Goal: Task Accomplishment & Management: Use online tool/utility

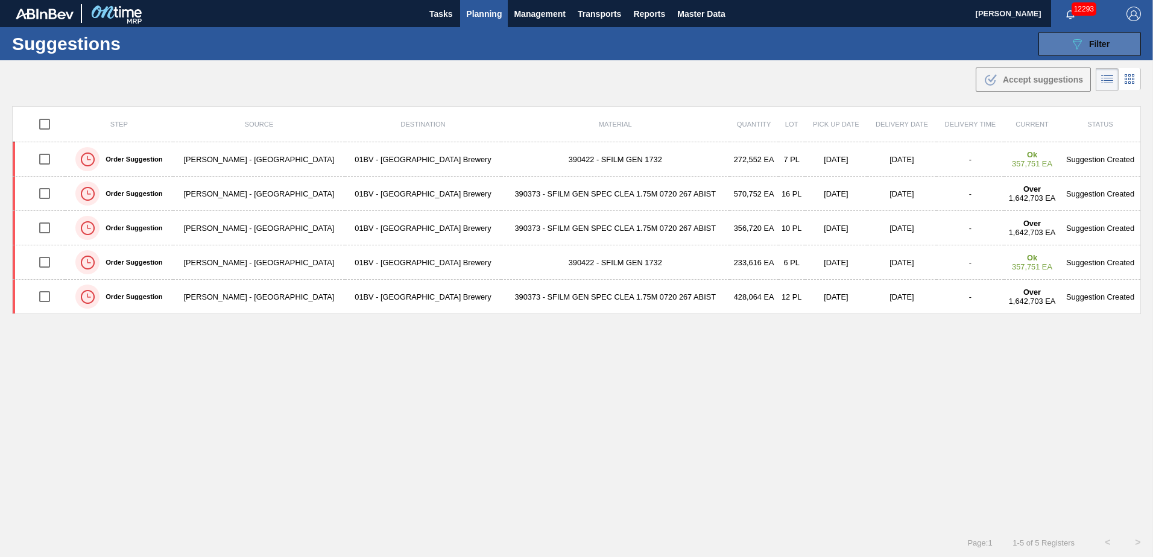
click at [1104, 39] on span "Filter" at bounding box center [1099, 44] width 21 height 10
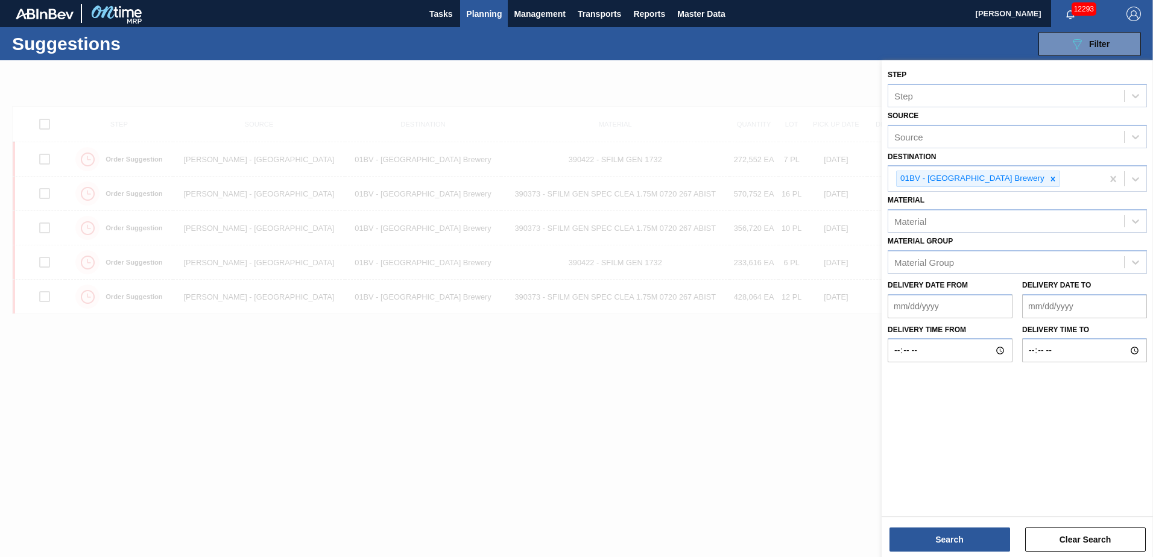
click at [585, 78] on div at bounding box center [576, 338] width 1153 height 557
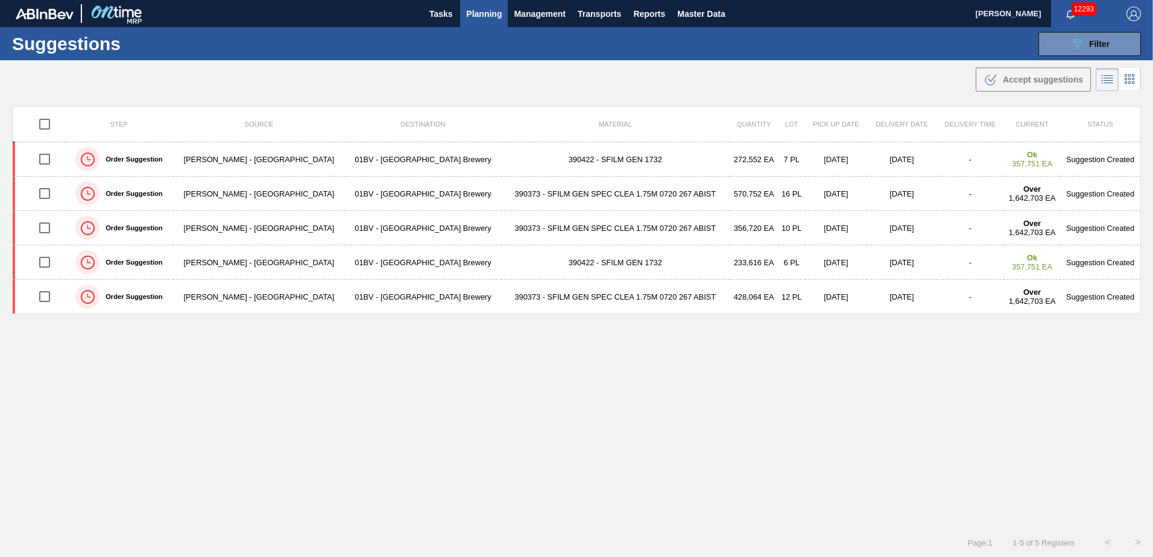
click at [487, 11] on span "Planning" at bounding box center [484, 14] width 36 height 14
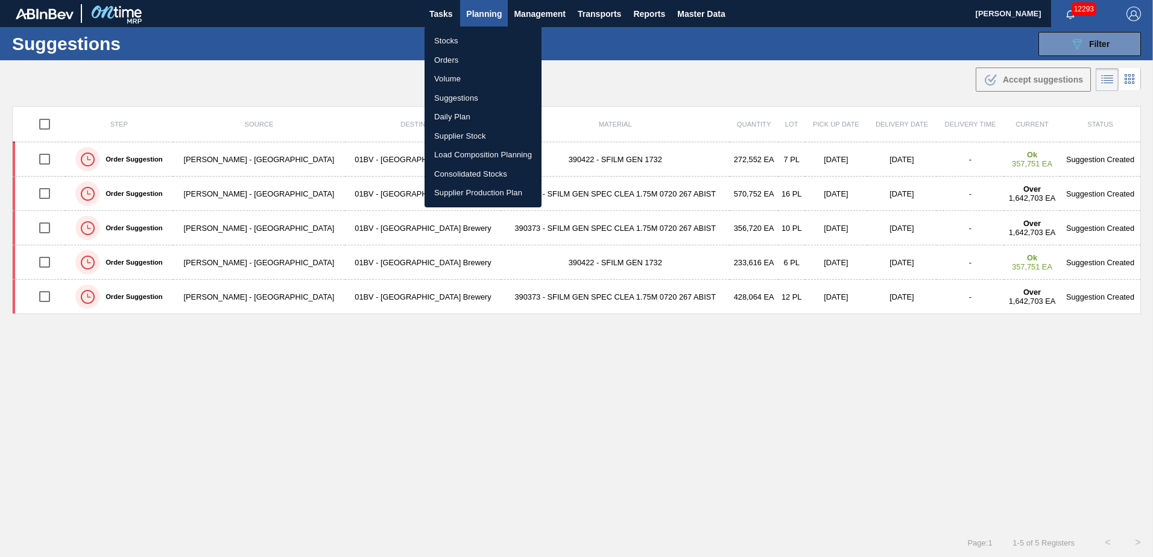
click at [461, 95] on li "Suggestions" at bounding box center [483, 98] width 117 height 19
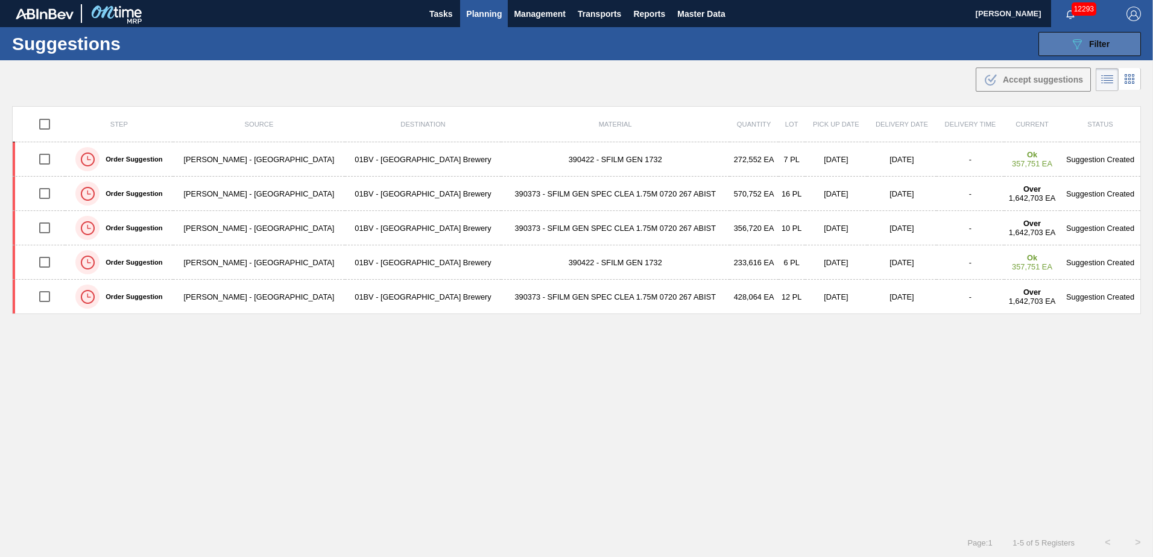
click at [1064, 45] on button "089F7B8B-B2A5-4AFE-B5C0-19BA573D28AC Filter" at bounding box center [1090, 44] width 103 height 24
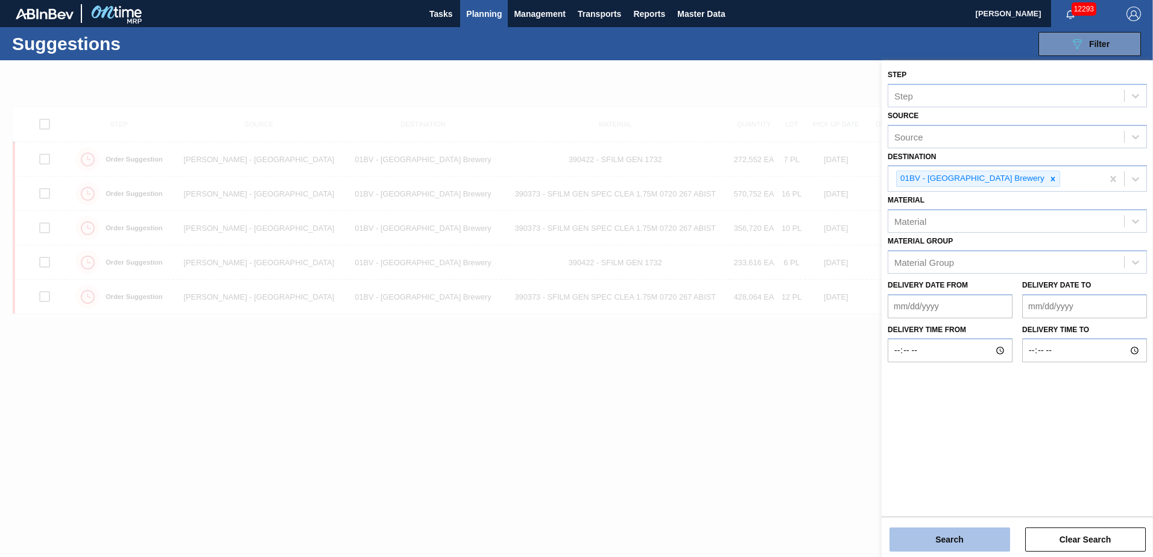
click at [930, 539] on button "Search" at bounding box center [950, 540] width 121 height 24
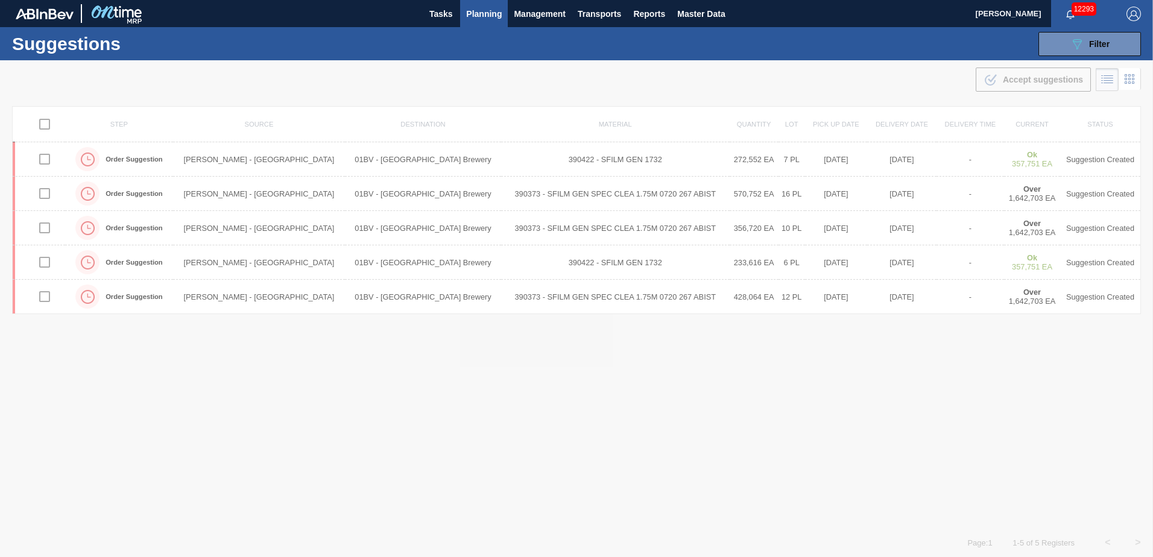
click at [1130, 13] on img "button" at bounding box center [1134, 14] width 14 height 14
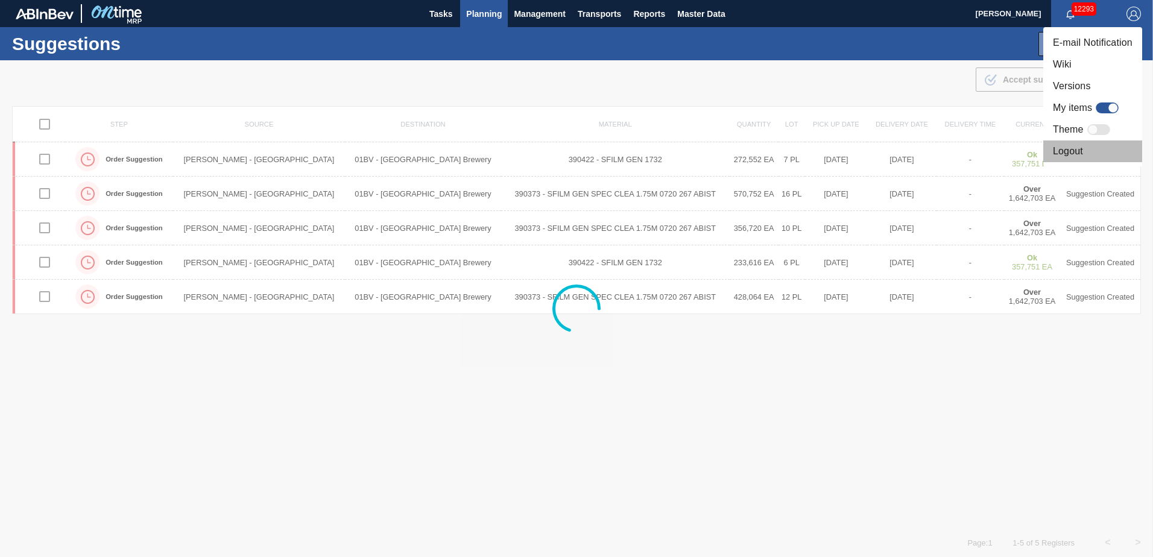
click at [1070, 152] on li "Logout" at bounding box center [1093, 152] width 99 height 22
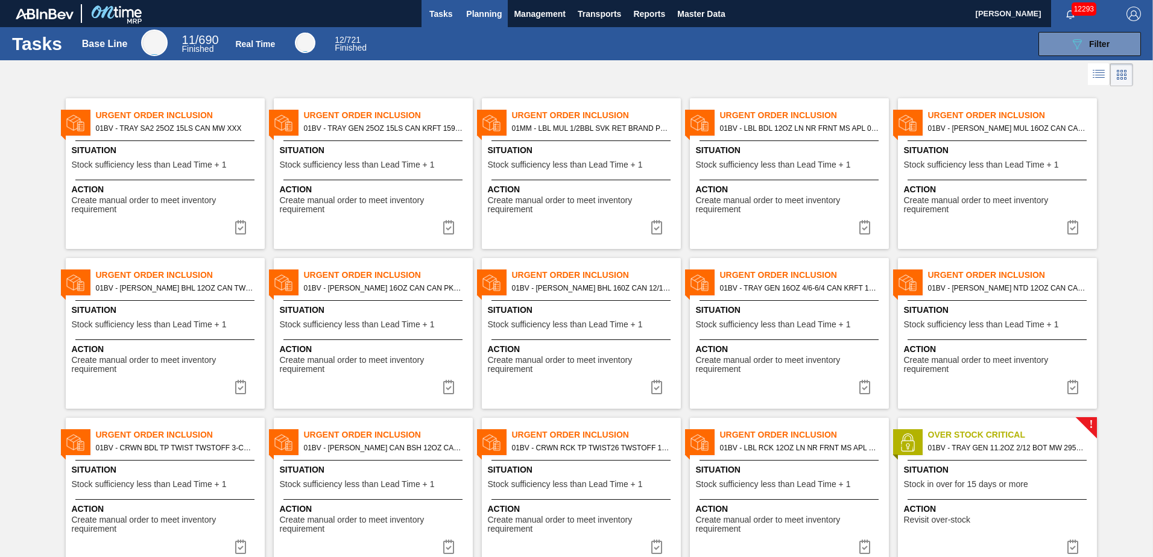
click at [491, 20] on span "Planning" at bounding box center [484, 14] width 36 height 14
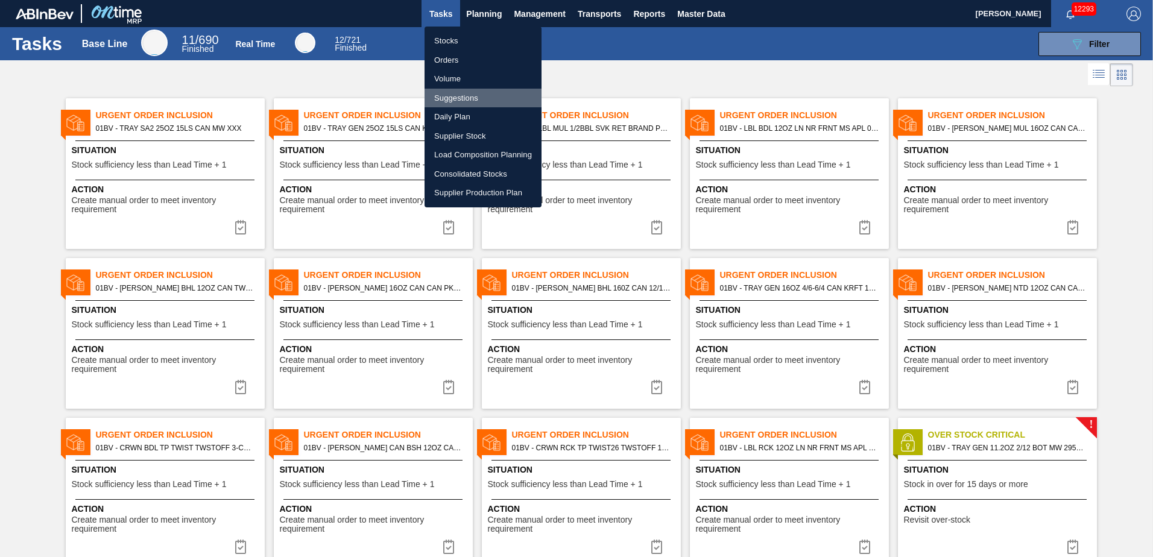
click at [470, 101] on li "Suggestions" at bounding box center [483, 98] width 117 height 19
checkbox input "true"
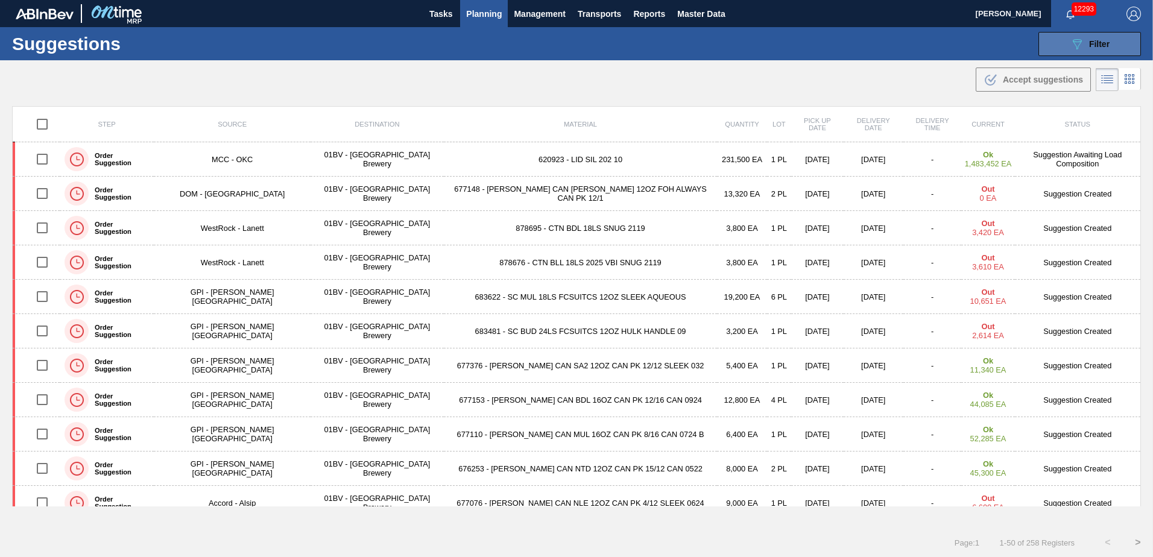
click at [1102, 39] on span "Filter" at bounding box center [1099, 44] width 21 height 10
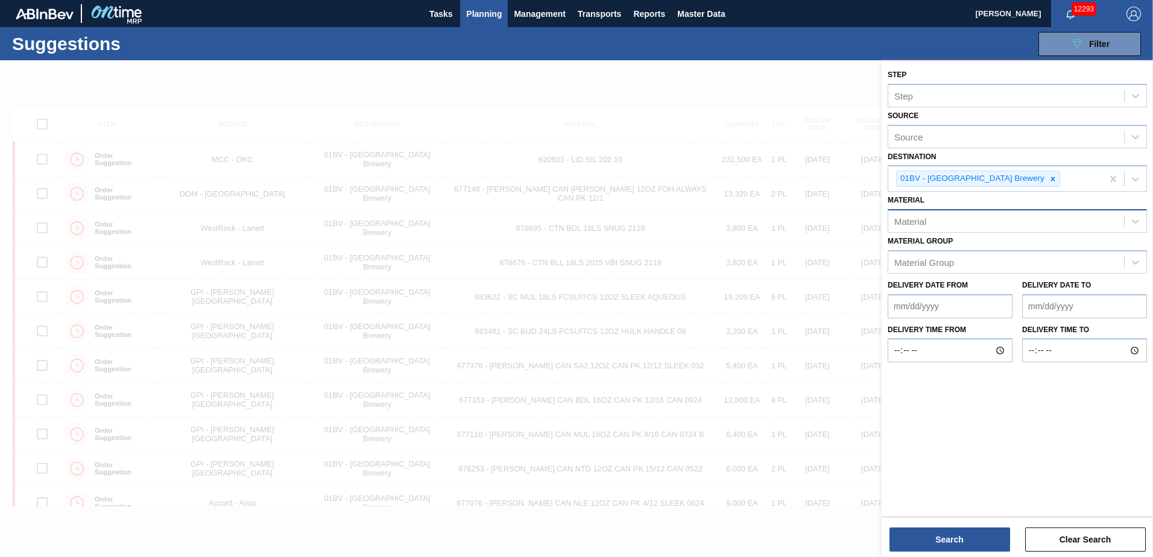
click at [919, 214] on div "Material" at bounding box center [1007, 221] width 236 height 17
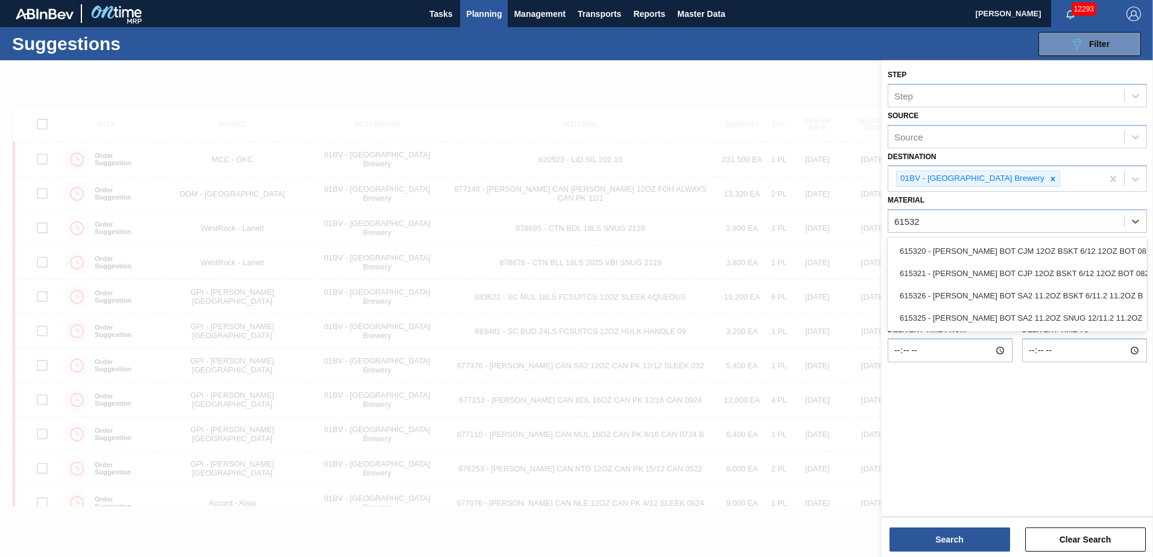
type input "615325"
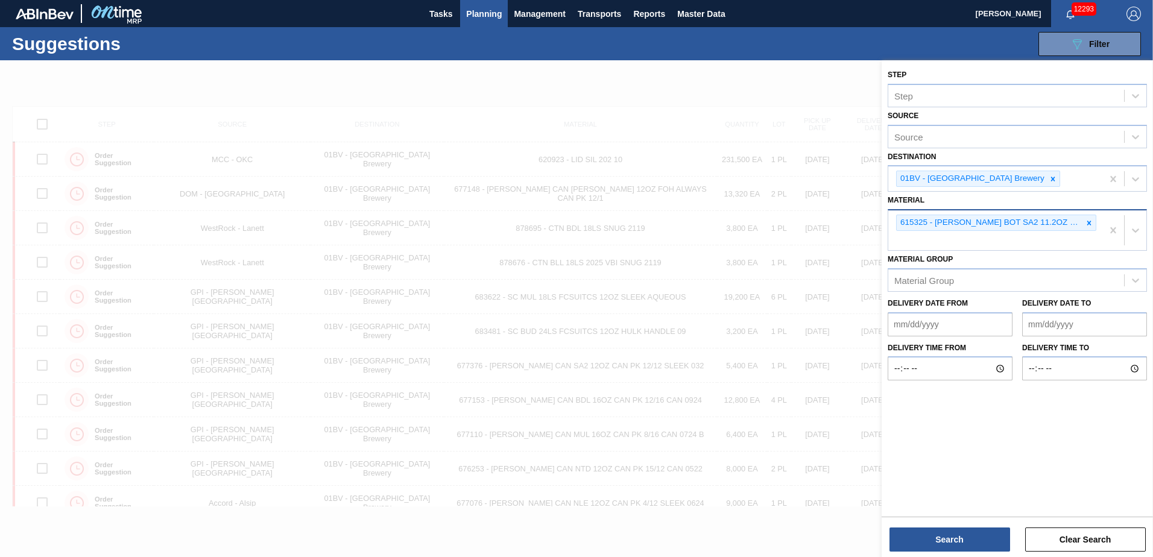
click at [933, 238] on div "615325 - [PERSON_NAME] BOT SA2 11.2OZ SNUG 12/11.2 11.2OZ" at bounding box center [996, 231] width 214 height 40
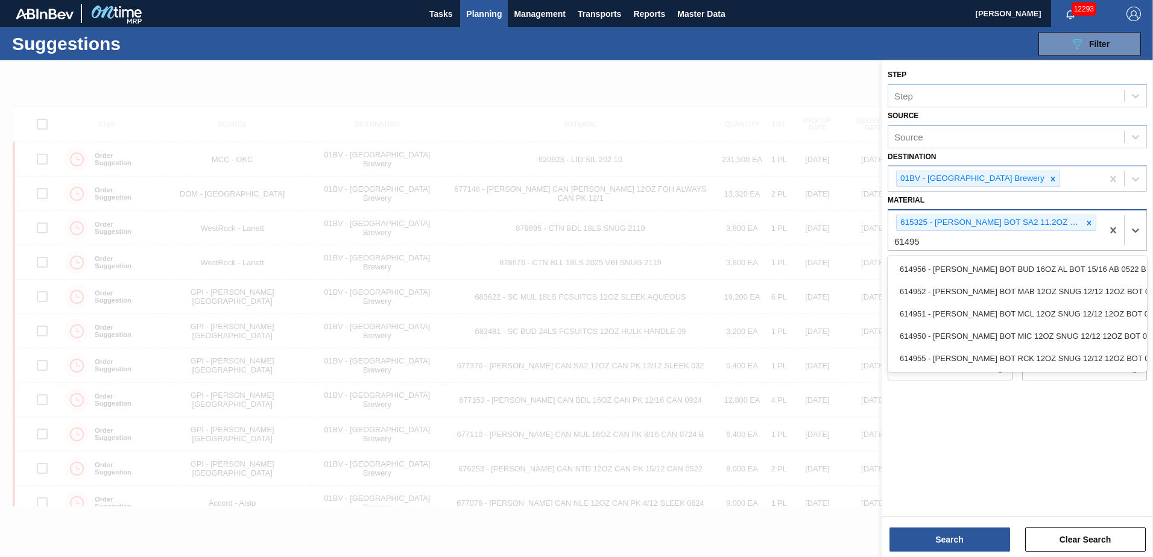
type input "614955"
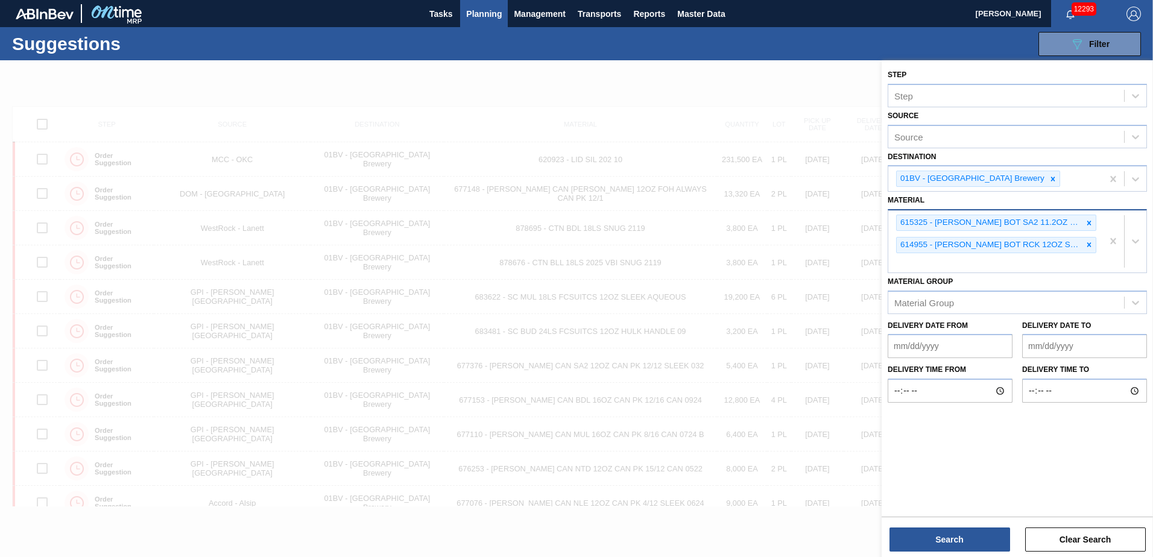
click at [921, 263] on div "615325 - CARR BOT SA2 11.2OZ SNUG 12/11.2 11.2OZ 614955 - CARR BOT RCK 12OZ SNU…" at bounding box center [996, 242] width 214 height 62
click at [943, 262] on div "615325 - CARR BOT SA2 11.2OZ SNUG 12/11.2 11.2OZ 614955 - CARR BOT RCK 12OZ SNU…" at bounding box center [996, 242] width 214 height 62
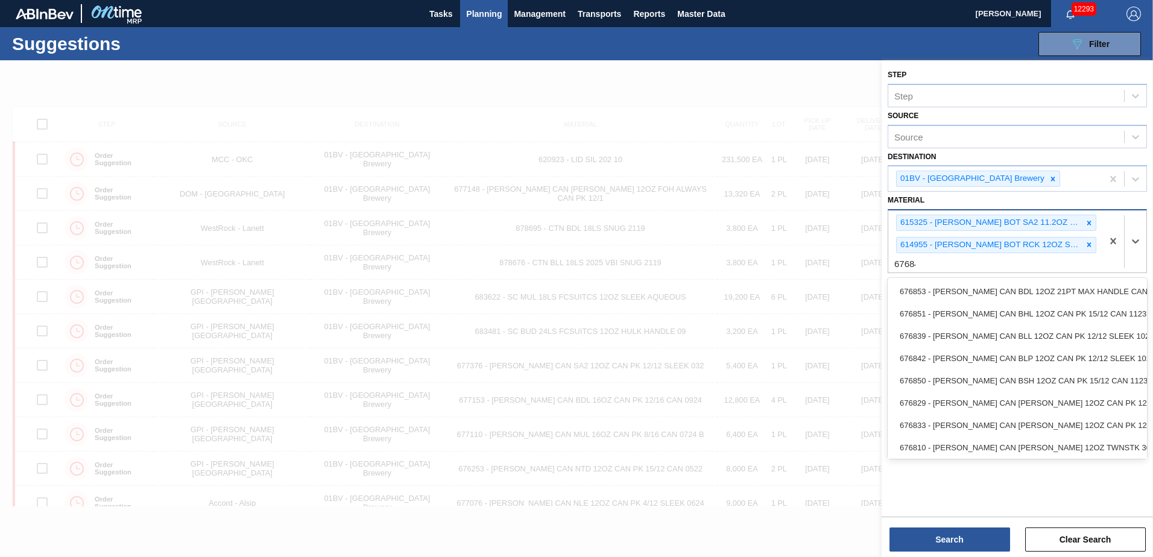
type input "676844"
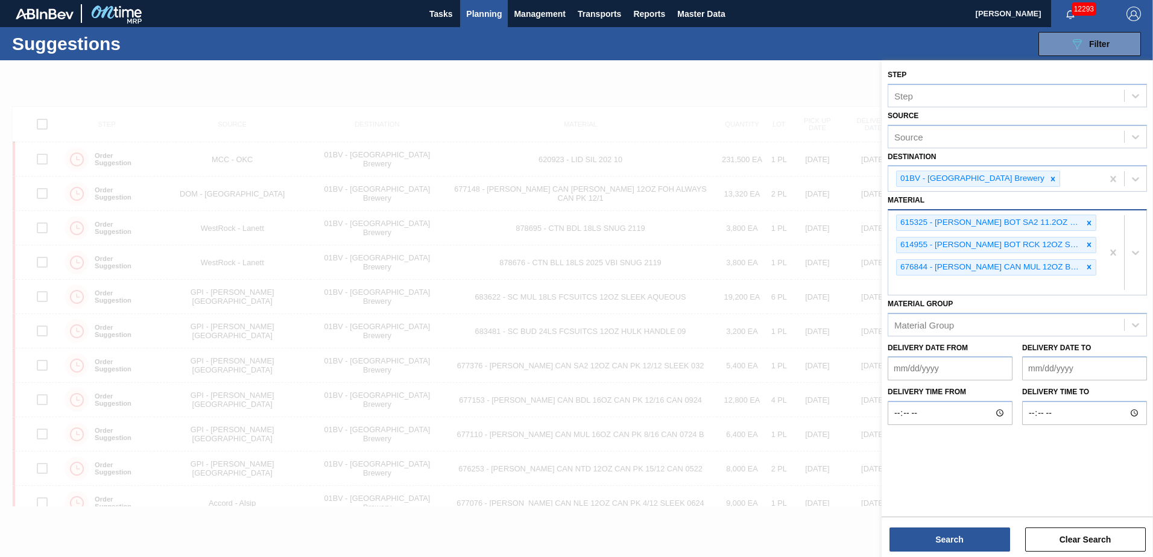
drag, startPoint x: 901, startPoint y: 285, endPoint x: 910, endPoint y: 287, distance: 9.1
click at [910, 287] on div "615325 - CARR BOT SA2 11.2OZ SNUG 12/11.2 11.2OZ 614955 - CARR BOT RCK 12OZ SNU…" at bounding box center [996, 253] width 214 height 84
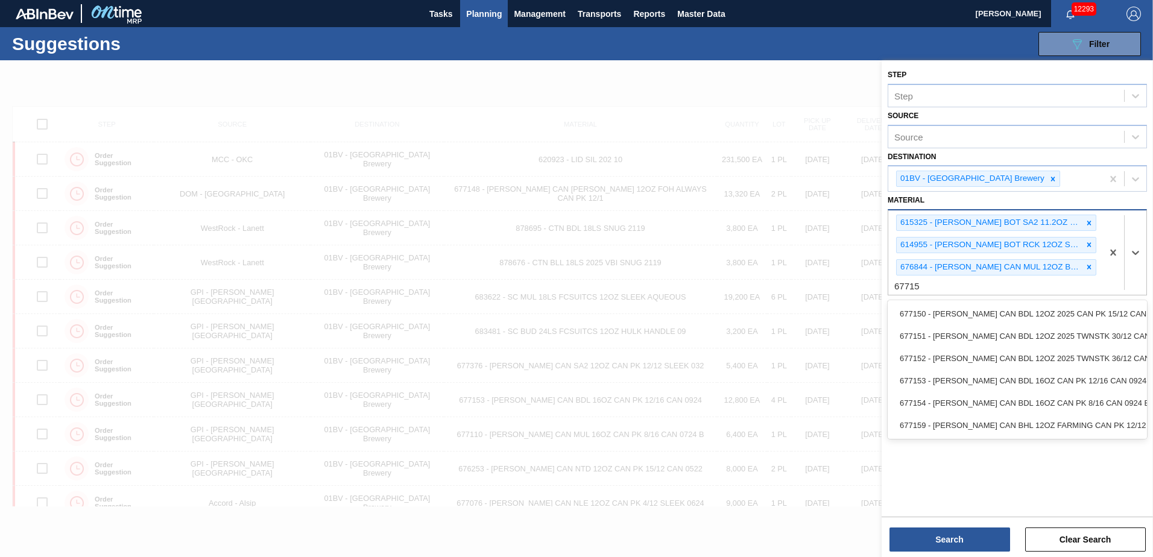
type input "677151"
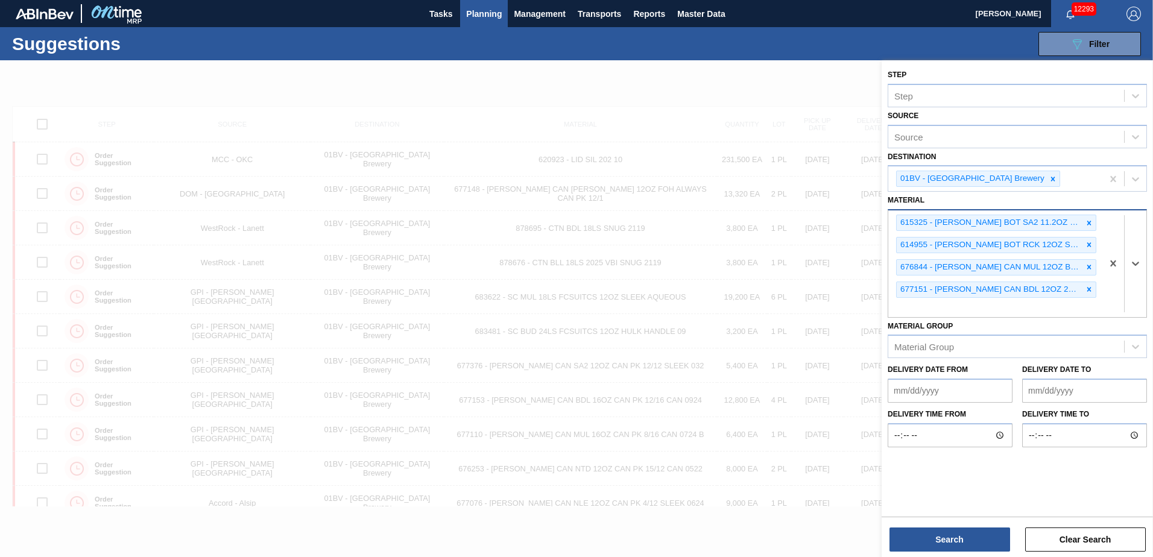
click at [917, 312] on div "615325 - CARR BOT SA2 11.2OZ SNUG 12/11.2 11.2OZ 614955 - CARR BOT RCK 12OZ SNU…" at bounding box center [996, 264] width 214 height 107
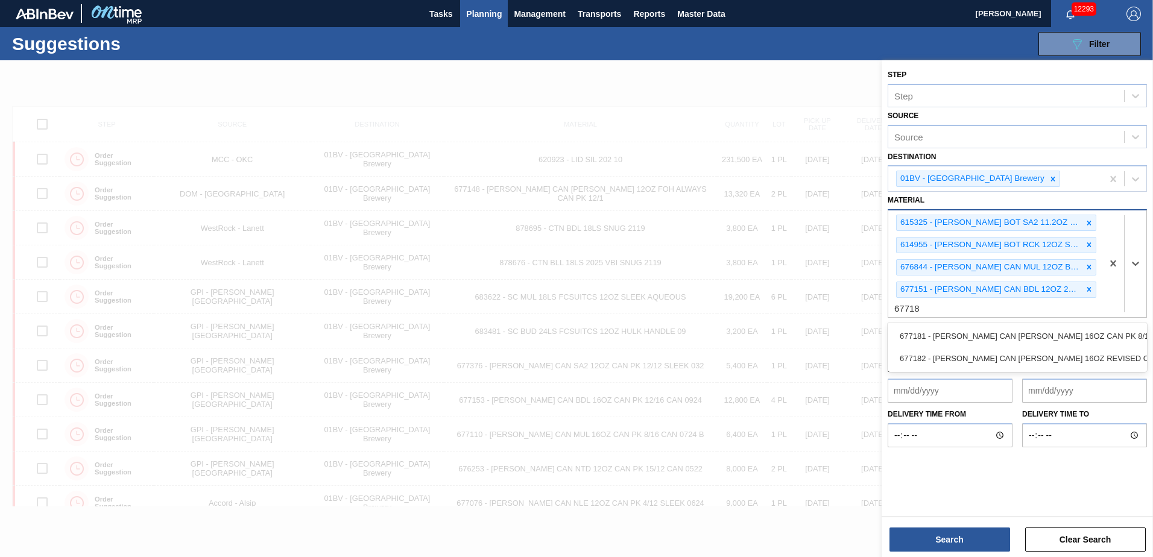
type input "677181"
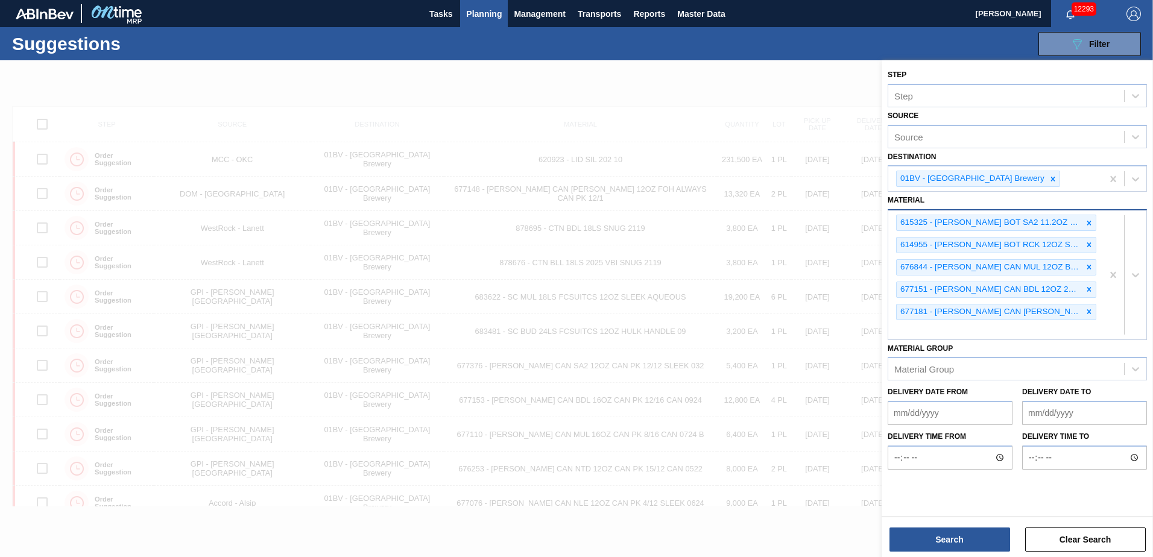
click at [916, 330] on div "615325 - CARR BOT SA2 11.2OZ SNUG 12/11.2 11.2OZ 614955 - CARR BOT RCK 12OZ SNU…" at bounding box center [996, 275] width 214 height 128
type input "671080"
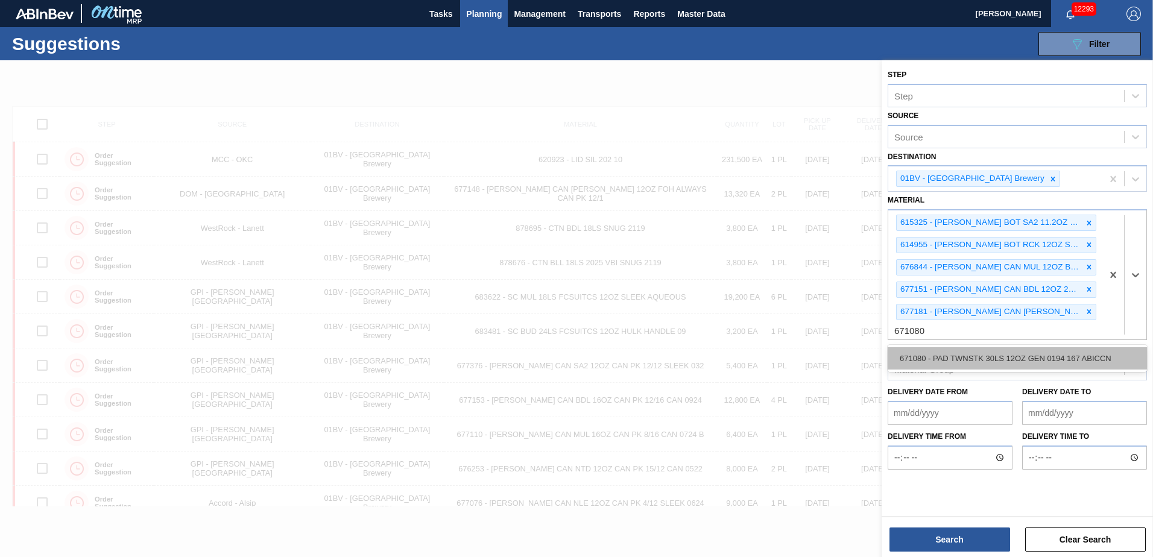
click at [942, 355] on div "671080 - PAD TWNSTK 30LS 12OZ GEN 0194 167 ABICCN" at bounding box center [1017, 358] width 259 height 22
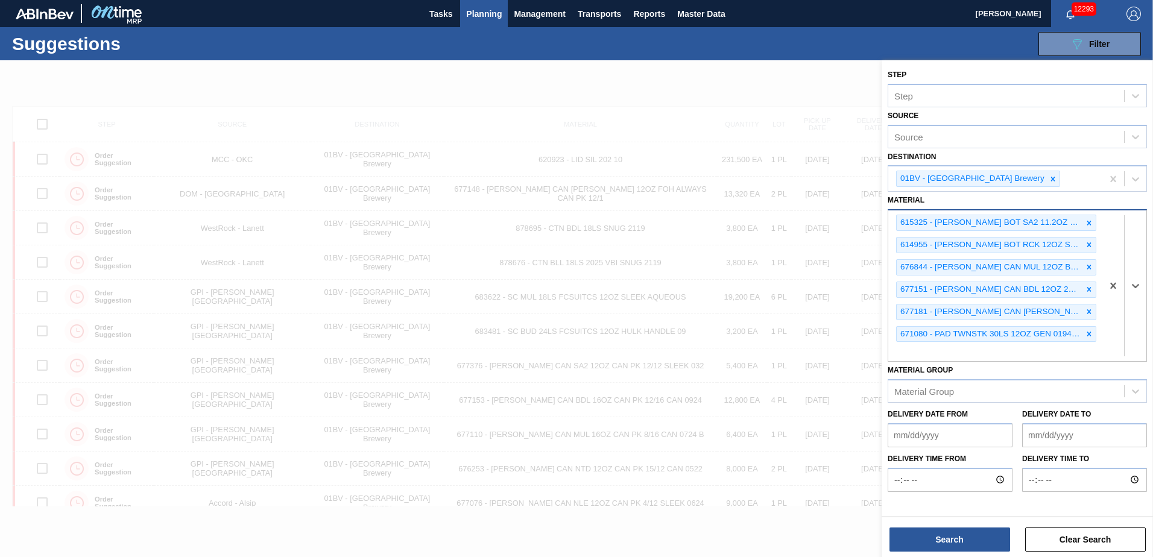
click at [915, 352] on div "615325 - CARR BOT SA2 11.2OZ SNUG 12/11.2 11.2OZ 614955 - CARR BOT RCK 12OZ SNU…" at bounding box center [996, 286] width 214 height 151
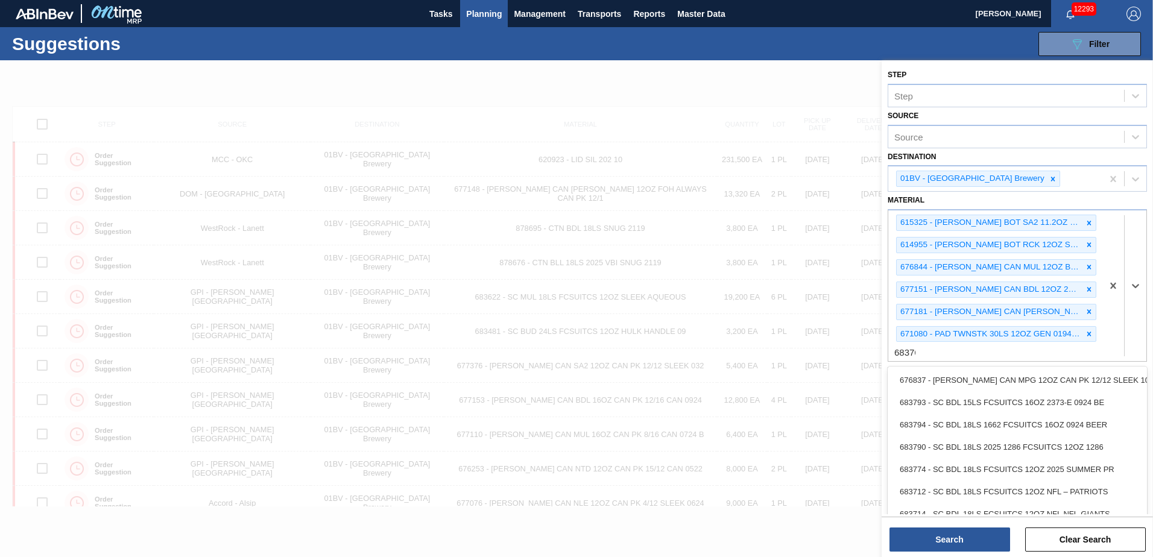
type input "683765"
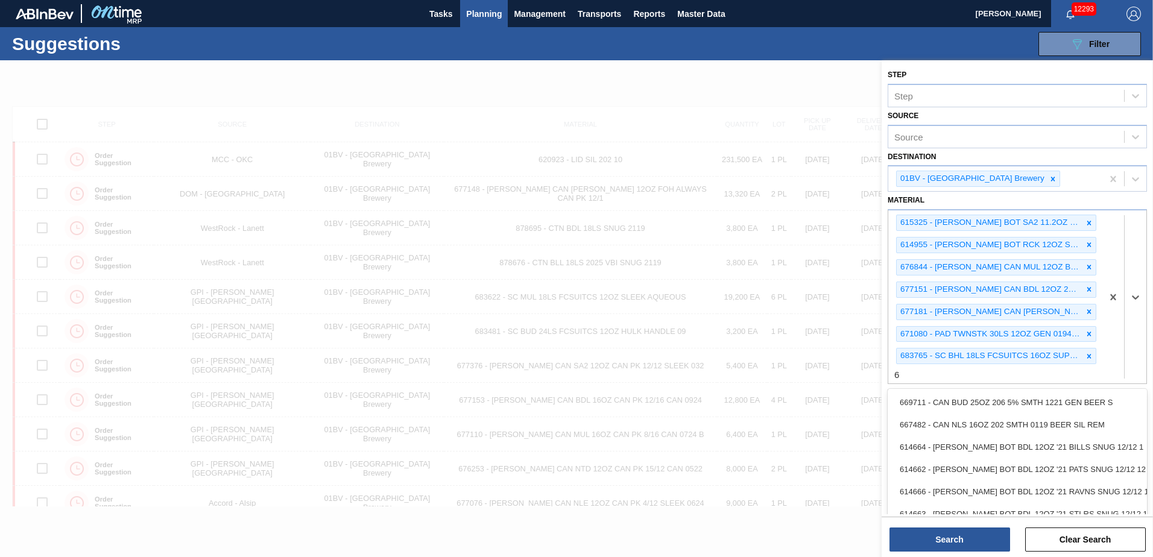
scroll to position [1, 0]
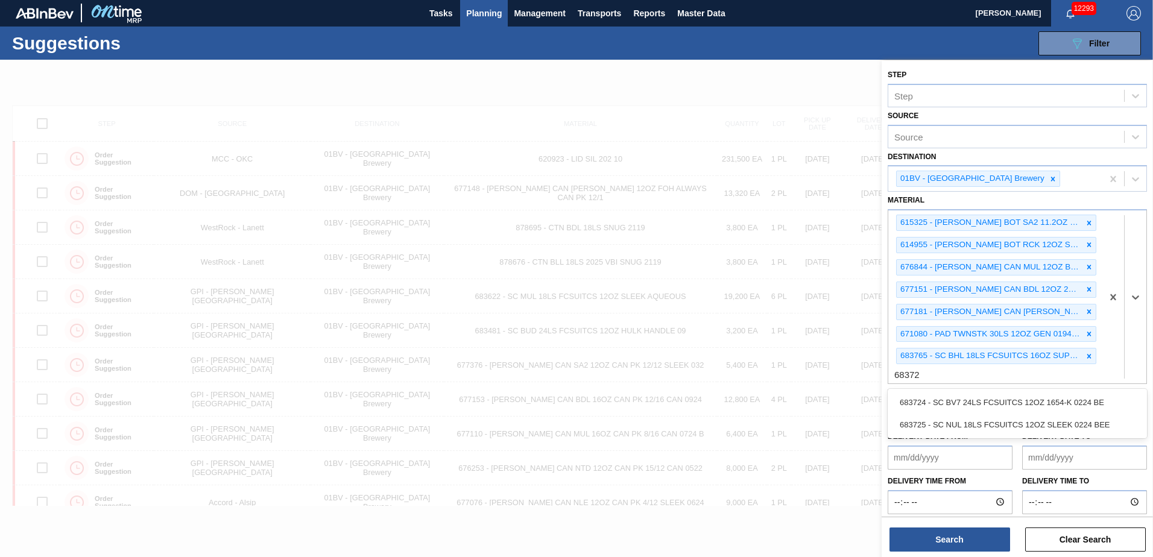
type input "683724"
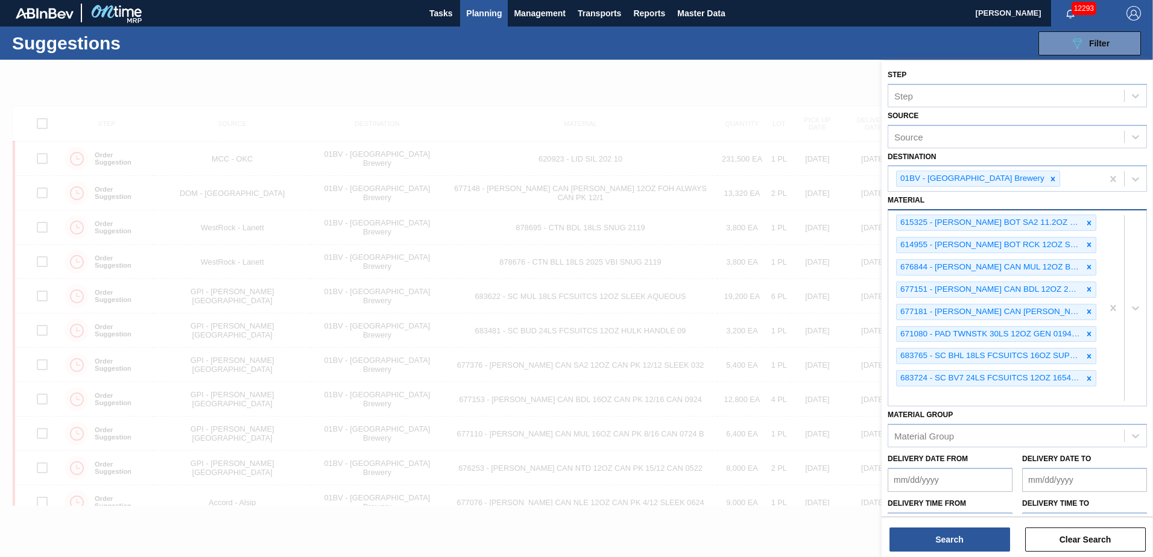
click at [933, 395] on div "615325 - CARR BOT SA2 11.2OZ SNUG 12/11.2 11.2OZ 614955 - CARR BOT RCK 12OZ SNU…" at bounding box center [996, 308] width 214 height 195
type input "683769"
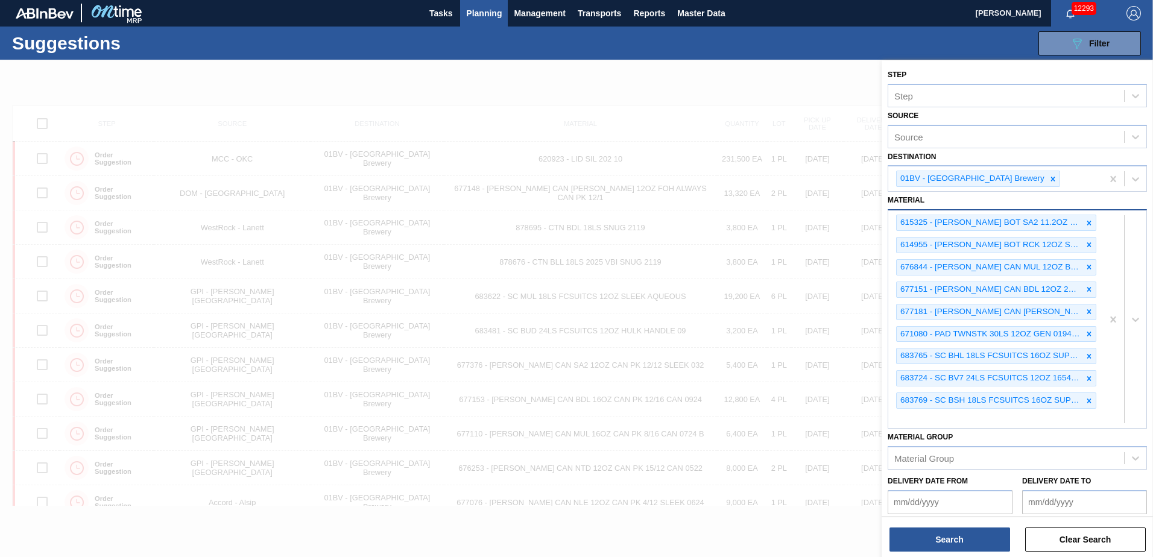
click at [920, 414] on div "615325 - CARR BOT SA2 11.2OZ SNUG 12/11.2 11.2OZ 614955 - CARR BOT RCK 12OZ SNU…" at bounding box center [996, 320] width 214 height 218
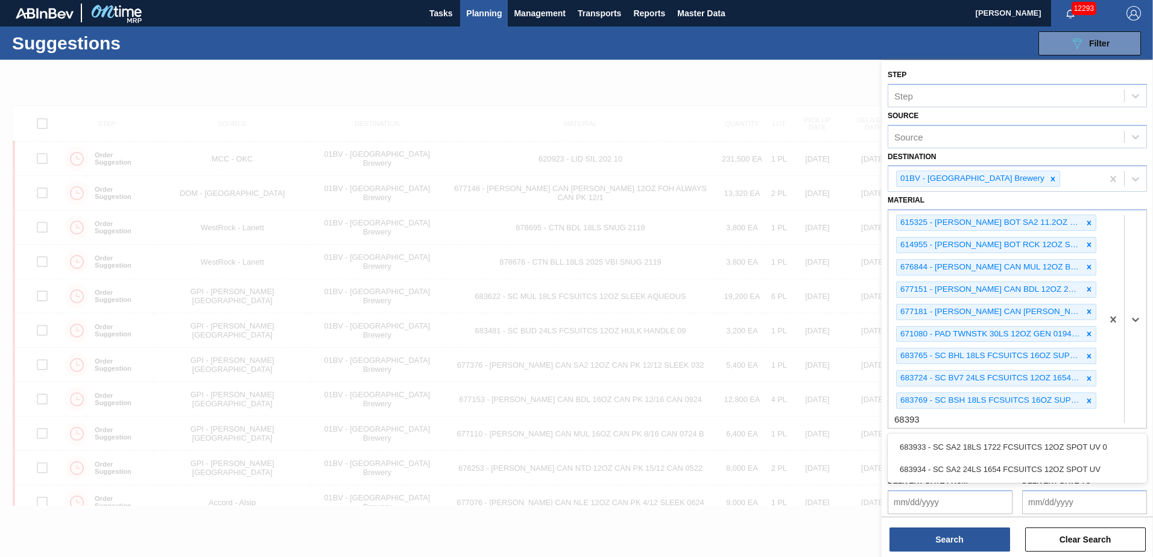
type input "683933"
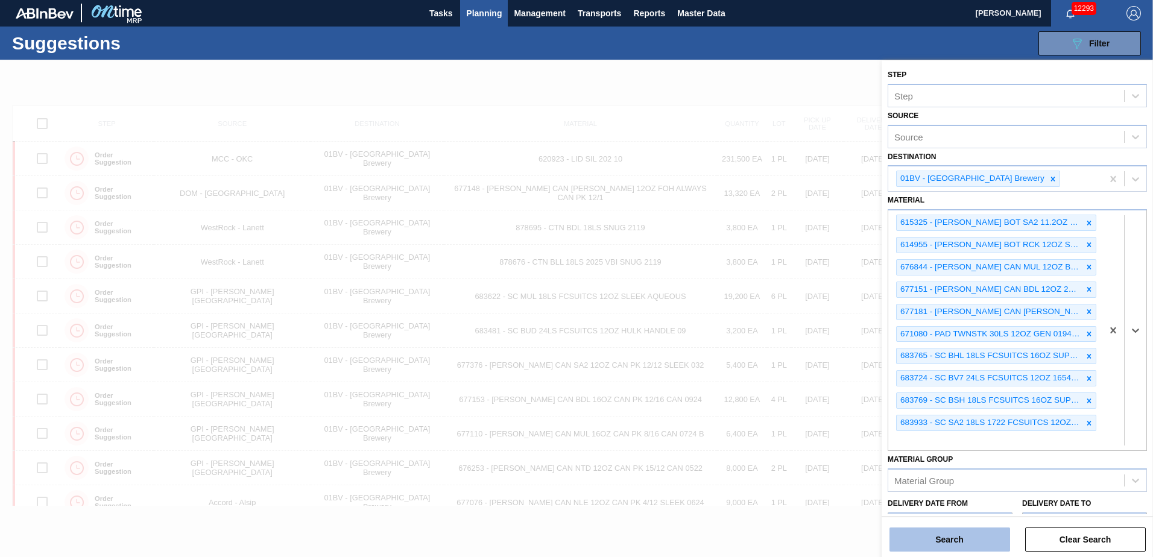
click at [927, 538] on button "Search" at bounding box center [950, 540] width 121 height 24
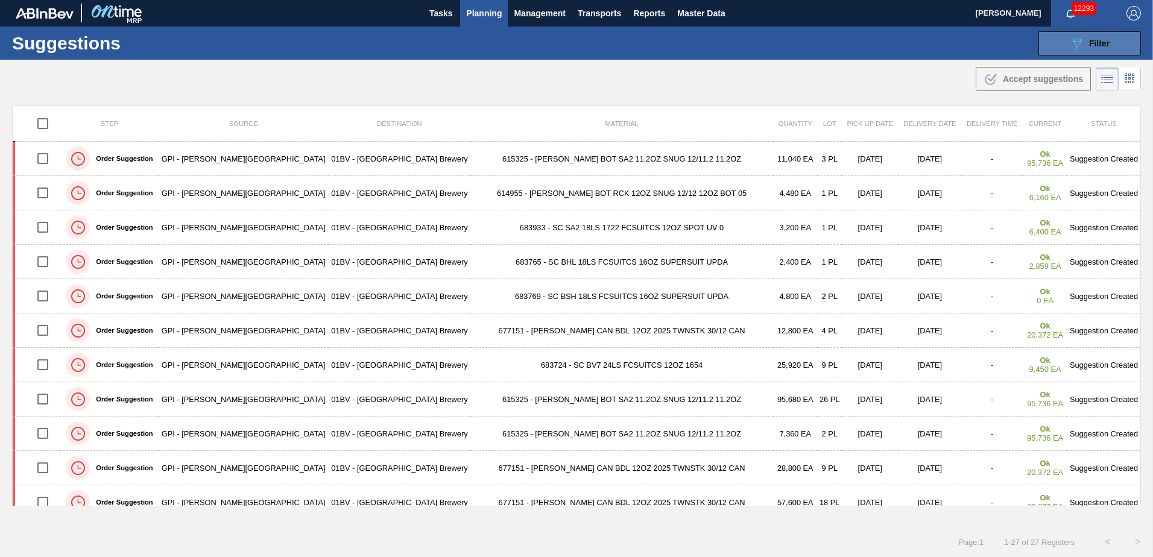
click at [1095, 42] on span "Filter" at bounding box center [1099, 44] width 21 height 10
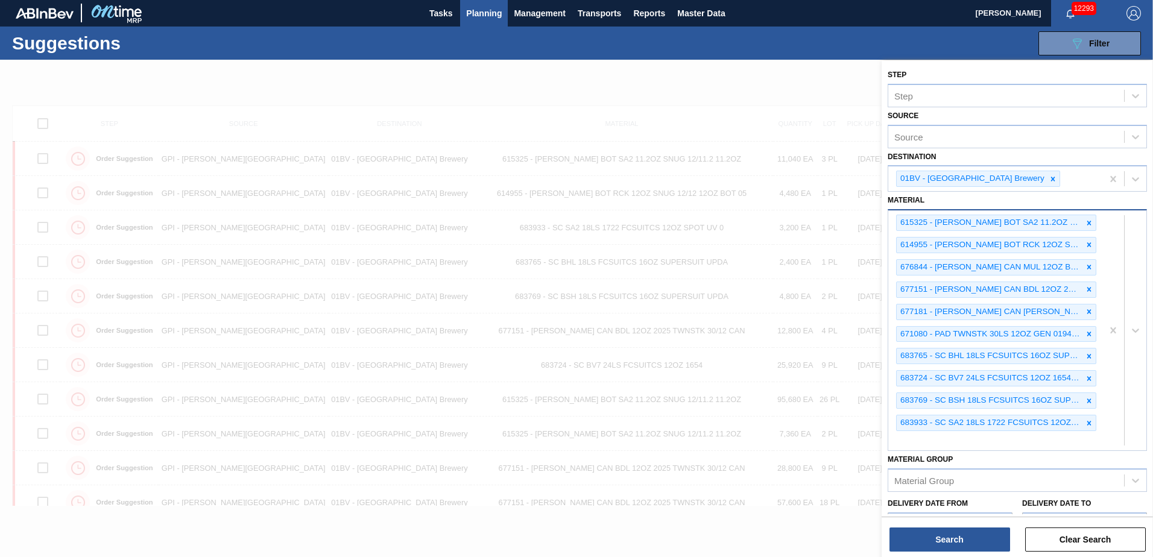
click at [926, 441] on div "615325 - CARR BOT SA2 11.2OZ SNUG 12/11.2 11.2OZ 614955 - CARR BOT RCK 12OZ SNU…" at bounding box center [996, 331] width 214 height 240
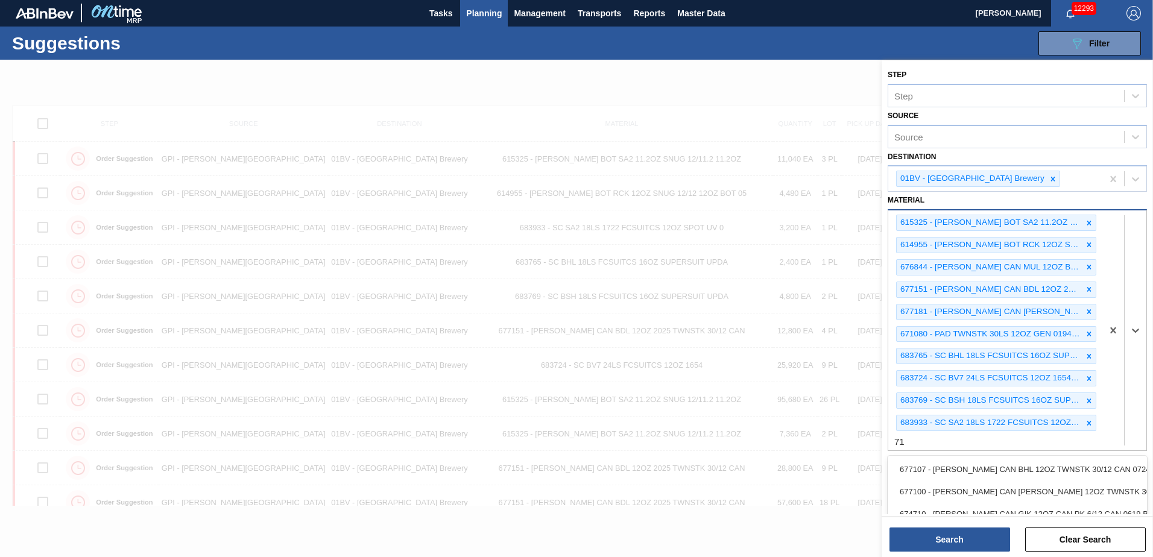
type input "7"
click at [937, 537] on button "Search" at bounding box center [950, 540] width 121 height 24
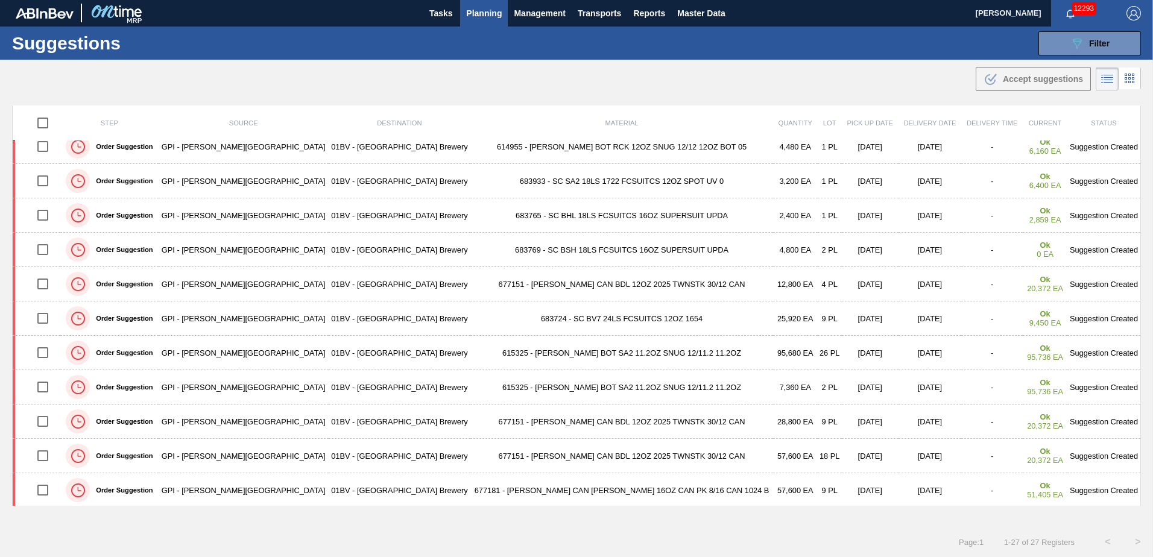
scroll to position [0, 0]
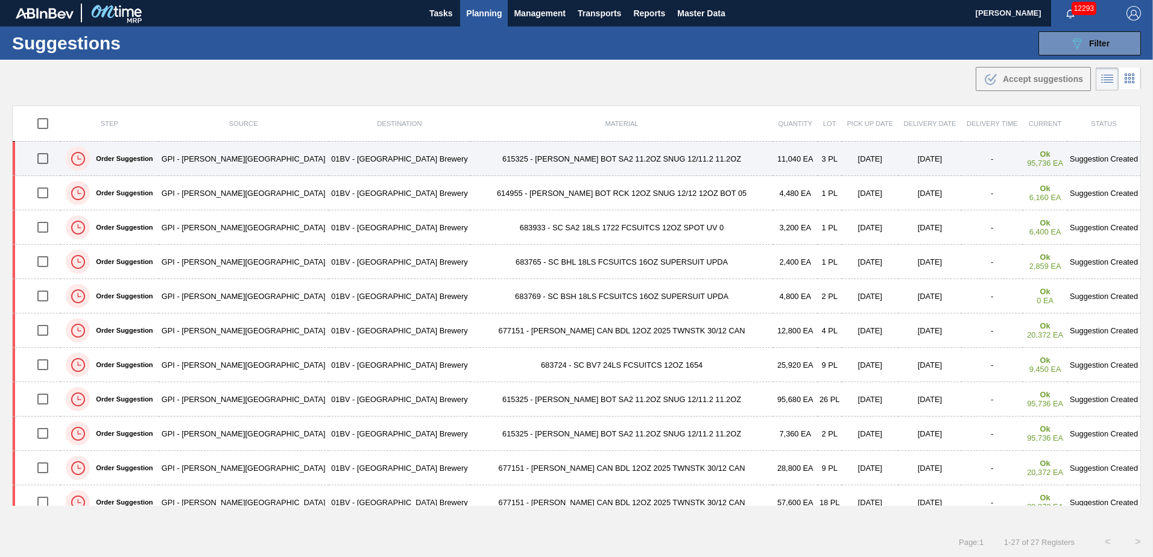
click at [46, 157] on input "checkbox" at bounding box center [42, 158] width 25 height 25
checkbox input "true"
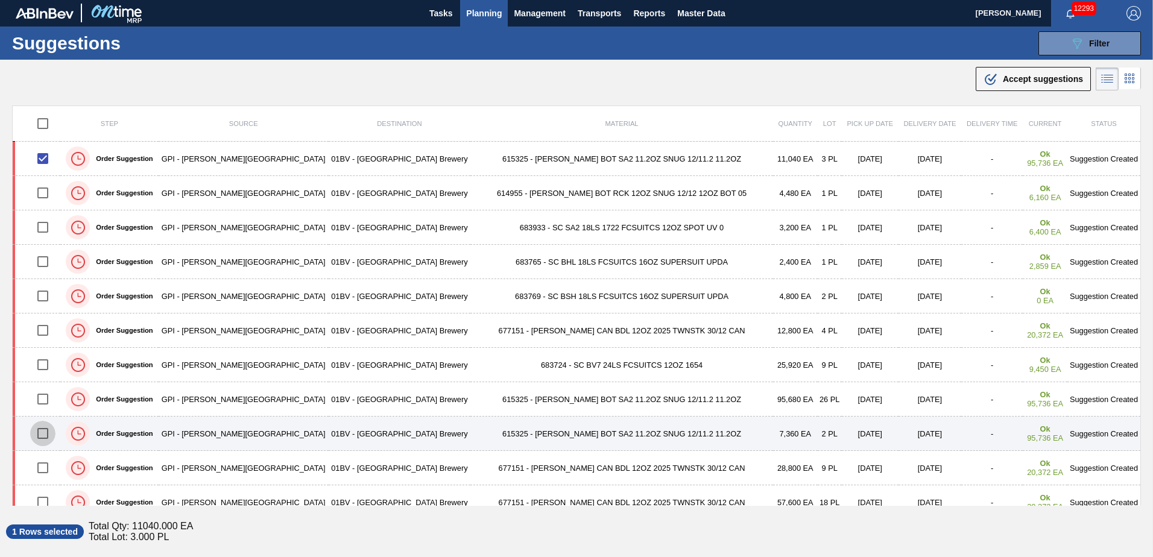
click at [46, 437] on input "checkbox" at bounding box center [42, 433] width 25 height 25
checkbox input "true"
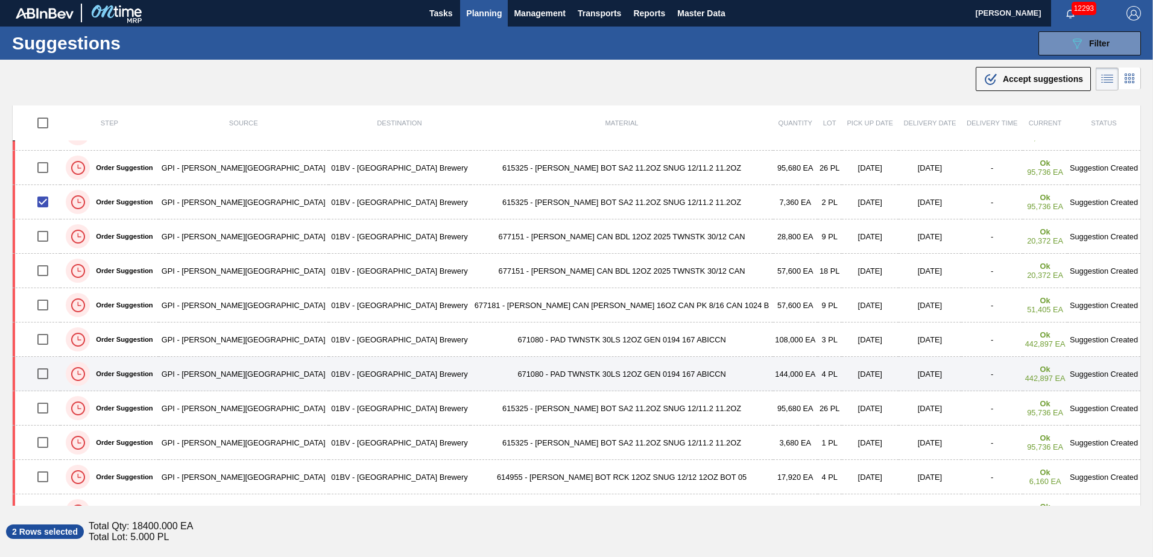
scroll to position [241, 0]
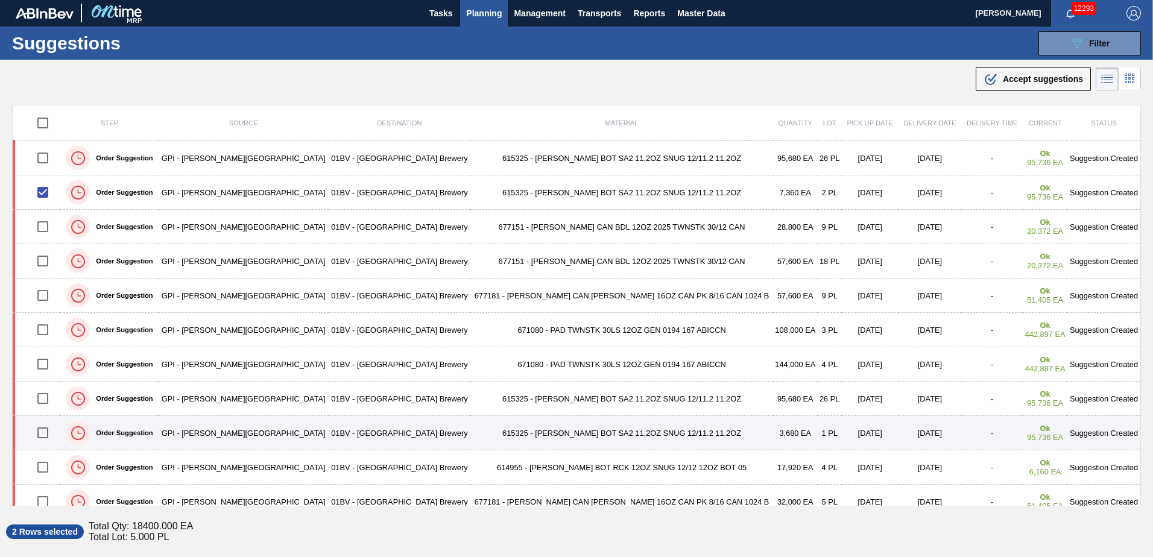
click at [45, 432] on input "checkbox" at bounding box center [42, 432] width 25 height 25
checkbox input "true"
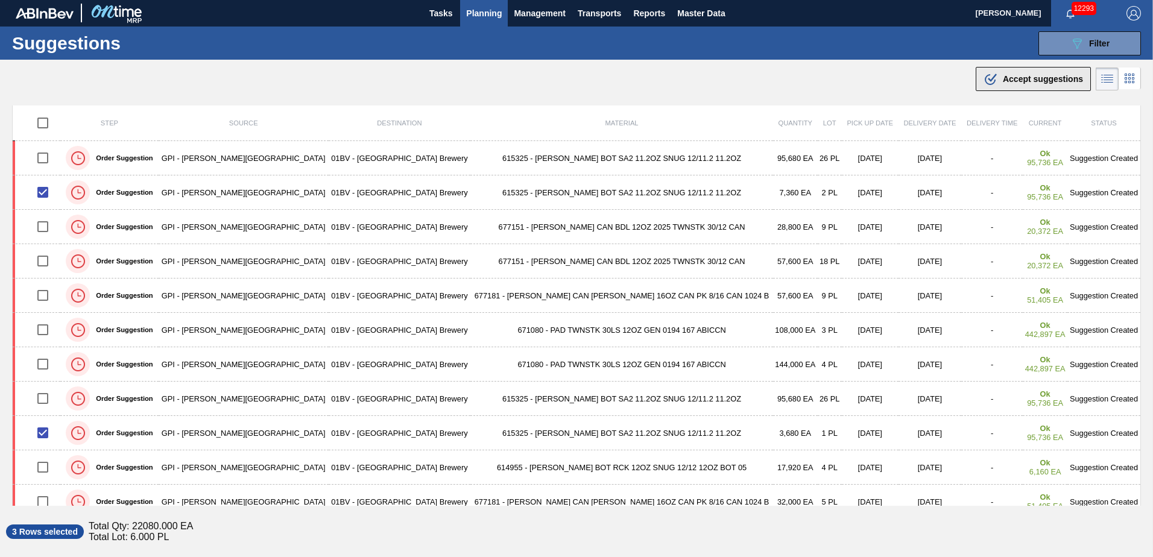
click at [1028, 78] on span "Accept suggestions" at bounding box center [1043, 79] width 80 height 10
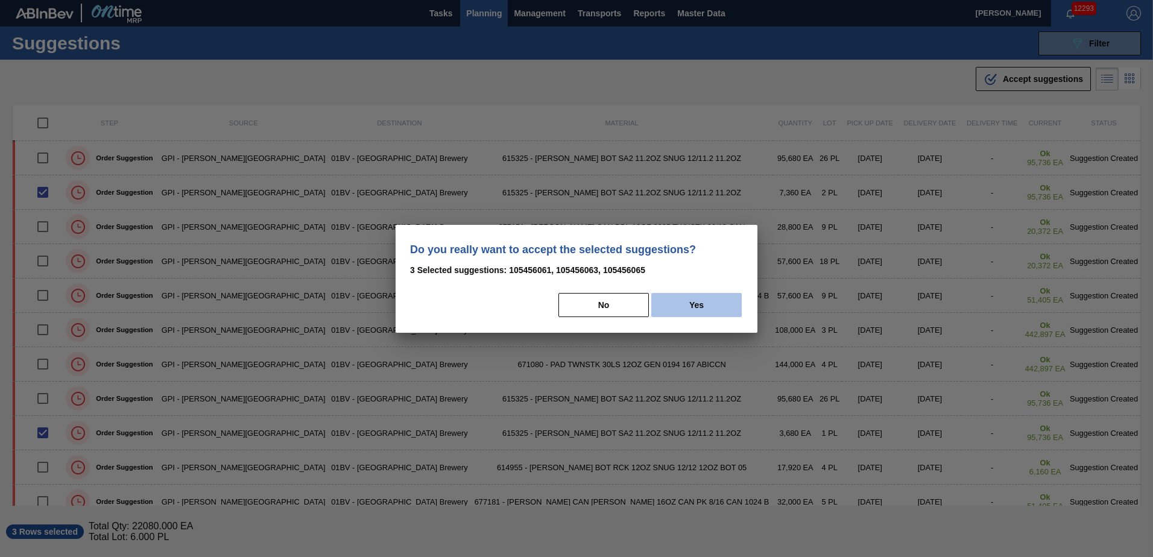
click at [689, 302] on button "Yes" at bounding box center [696, 305] width 90 height 24
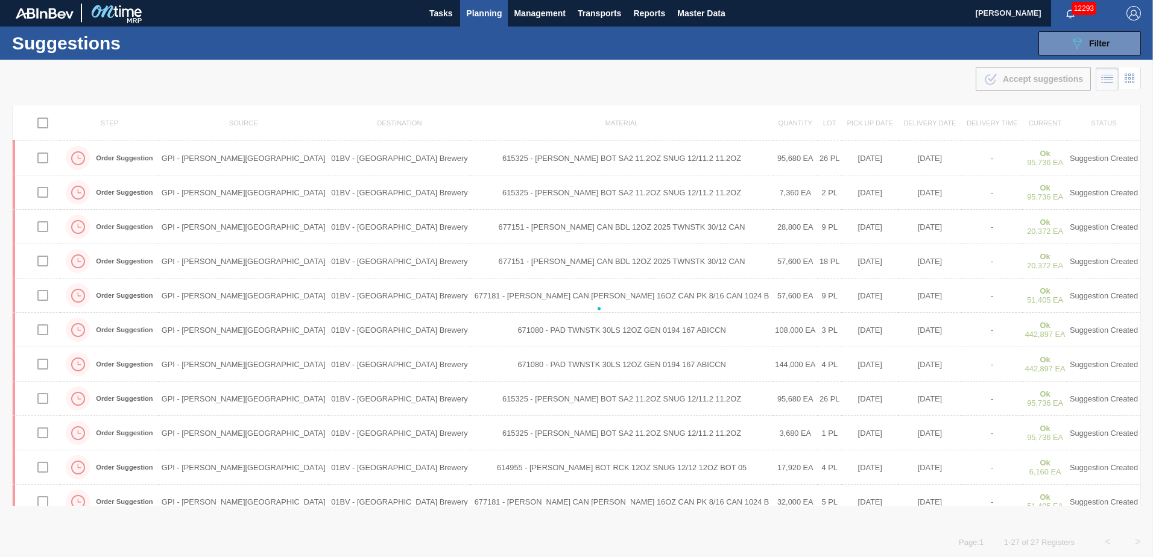
checkbox input "false"
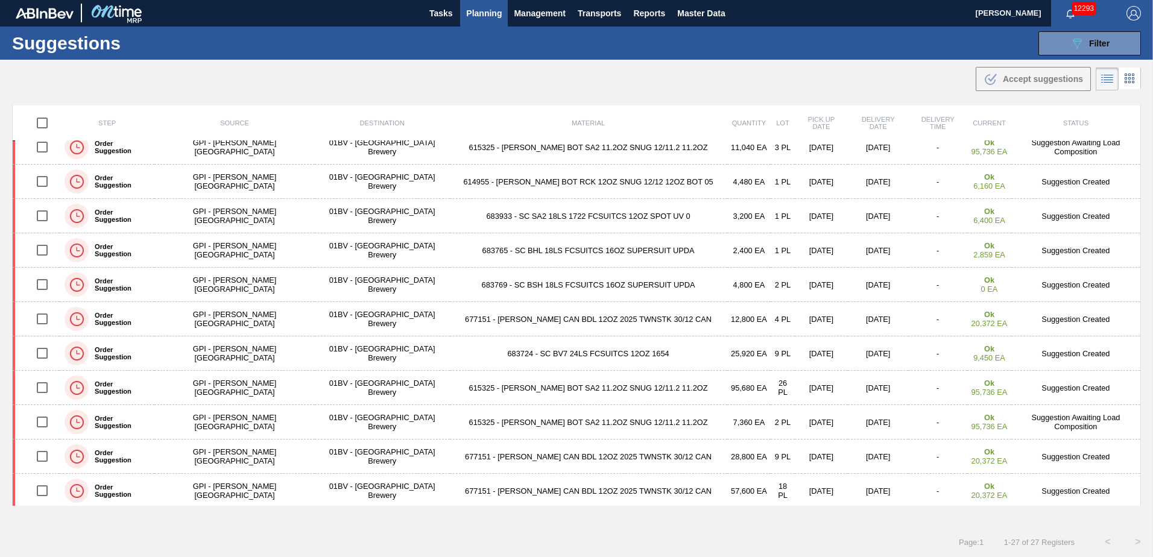
scroll to position [0, 0]
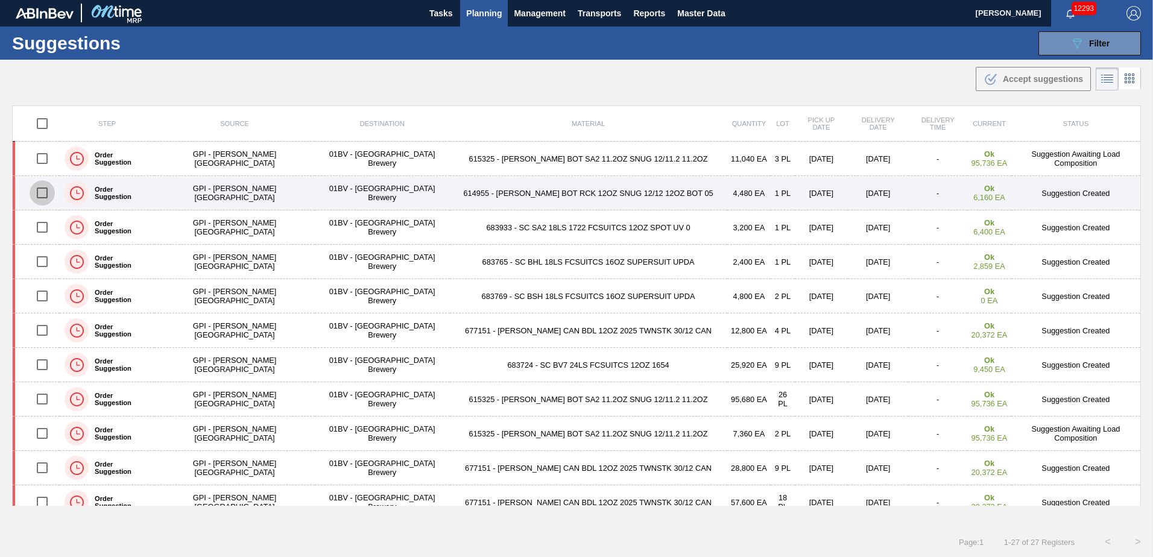
click at [42, 193] on input "checkbox" at bounding box center [42, 192] width 25 height 25
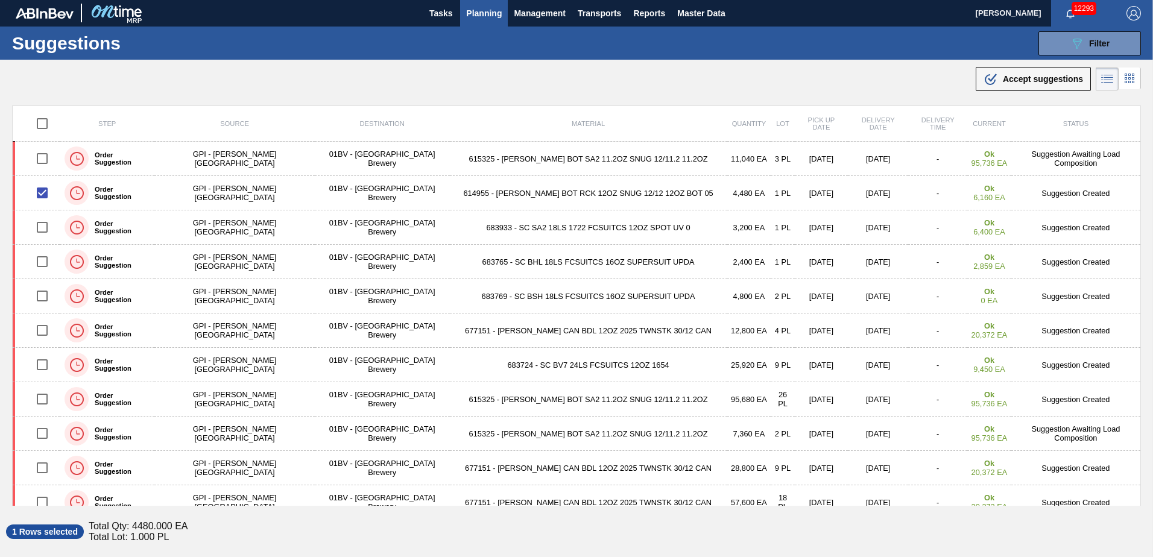
drag, startPoint x: 1034, startPoint y: 68, endPoint x: 1027, endPoint y: 74, distance: 9.0
click at [1034, 68] on button ".b{fill:var(--color-action-default)} Accept suggestions" at bounding box center [1033, 79] width 115 height 24
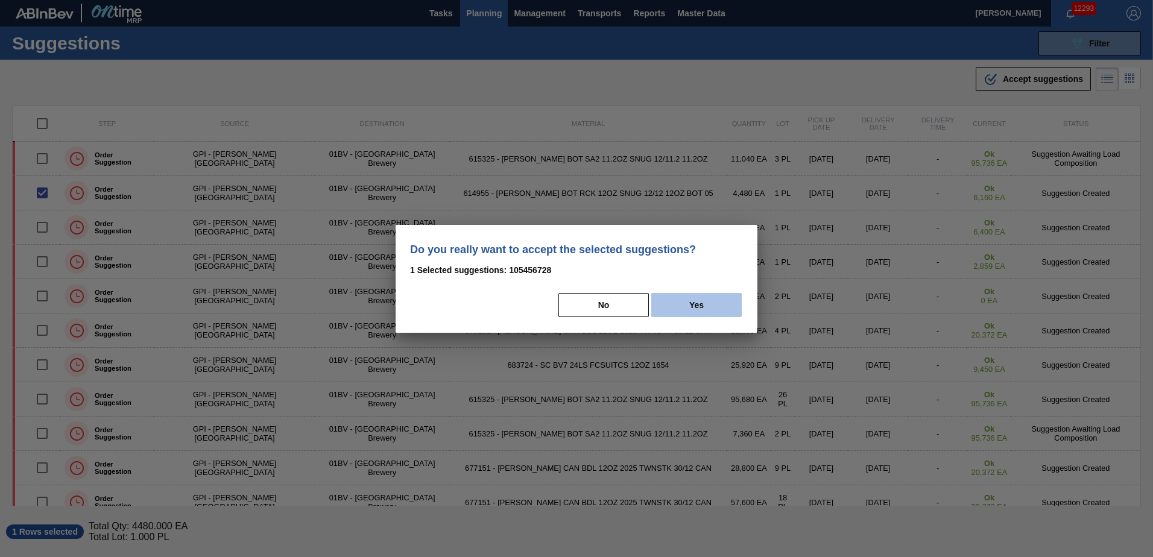
click at [689, 305] on button "Yes" at bounding box center [696, 305] width 90 height 24
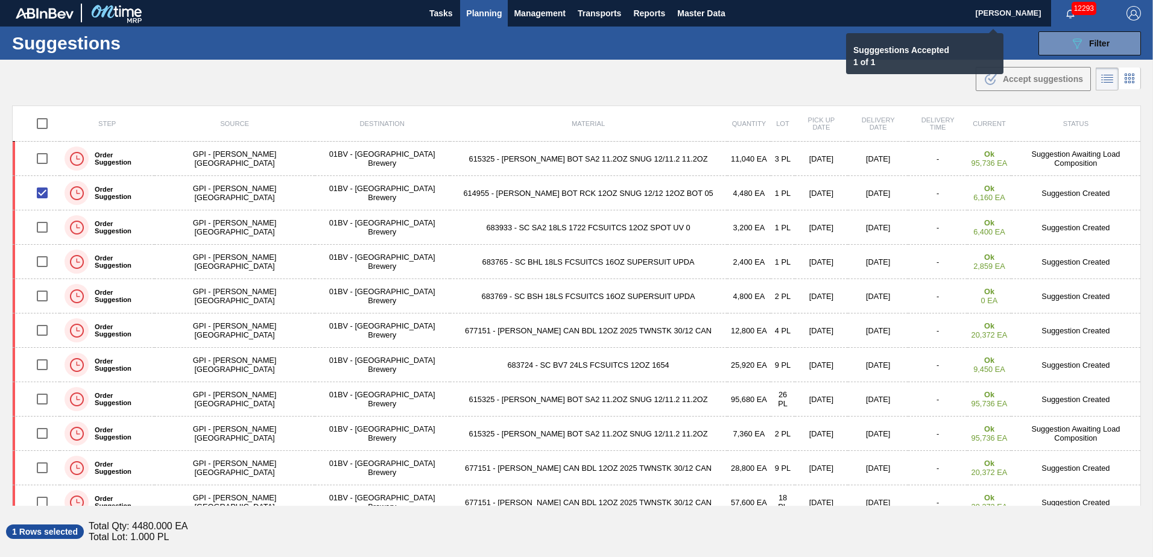
checkbox input "false"
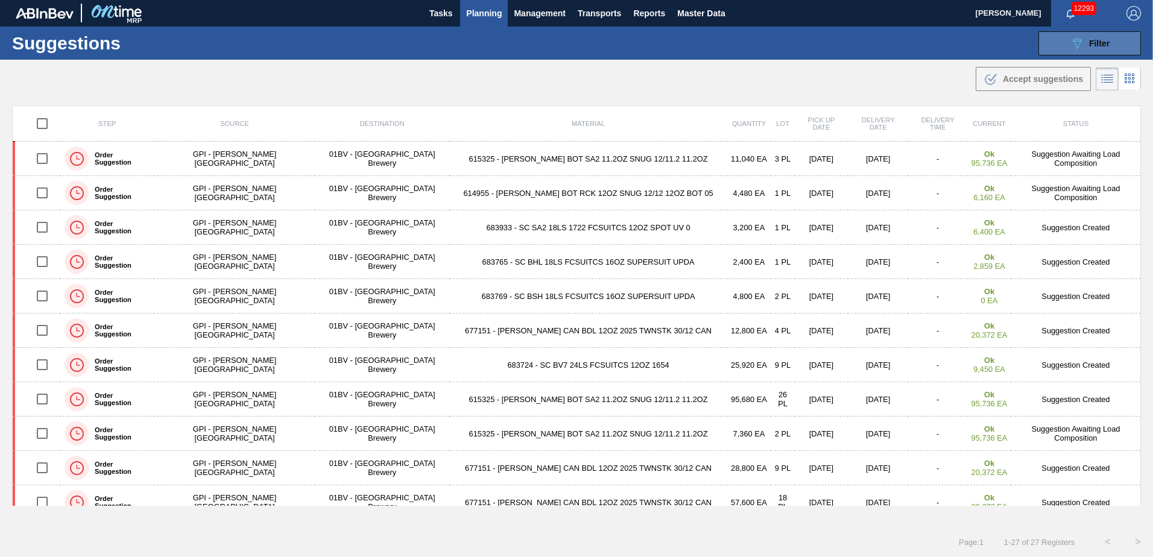
drag, startPoint x: 1062, startPoint y: 43, endPoint x: 1057, endPoint y: 51, distance: 9.0
click at [1062, 43] on button "089F7B8B-B2A5-4AFE-B5C0-19BA573D28AC Filter" at bounding box center [1090, 43] width 103 height 24
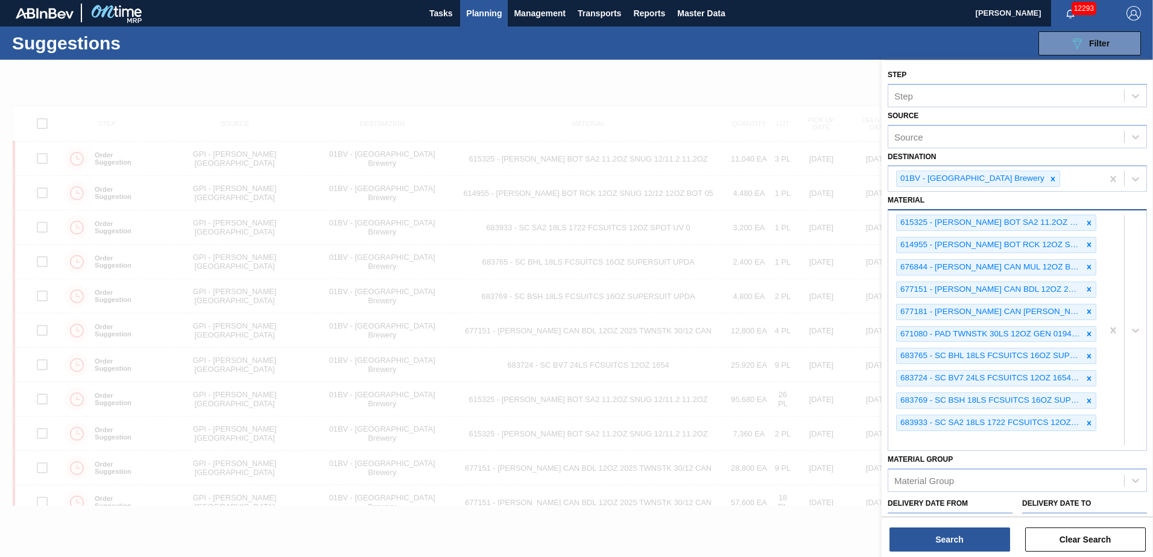
click at [906, 443] on div "615325 - CARR BOT SA2 11.2OZ SNUG 12/11.2 11.2OZ 614955 - CARR BOT RCK 12OZ SNU…" at bounding box center [996, 331] width 214 height 240
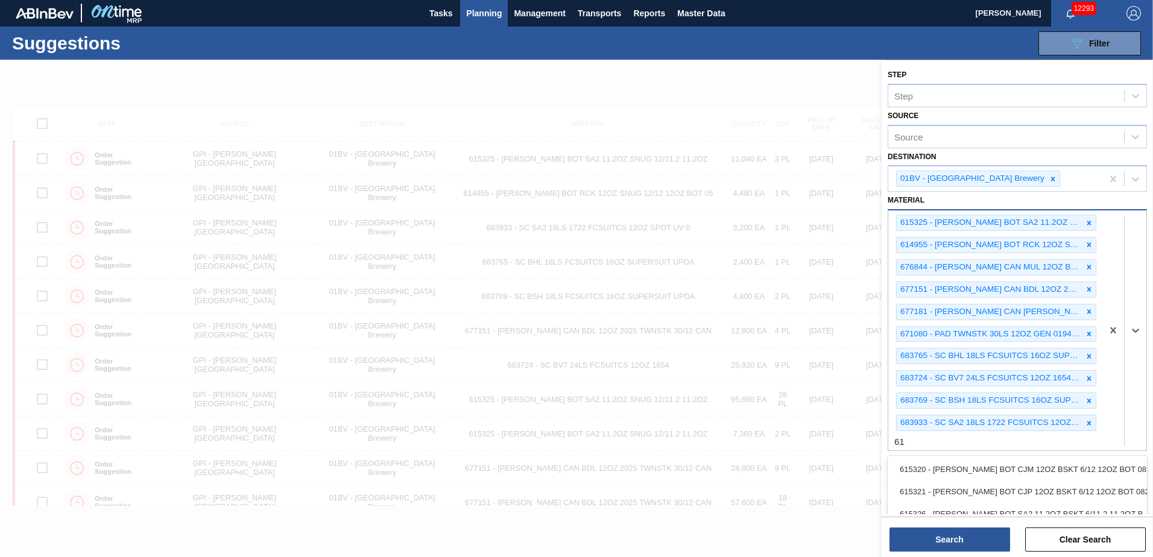
type input "6"
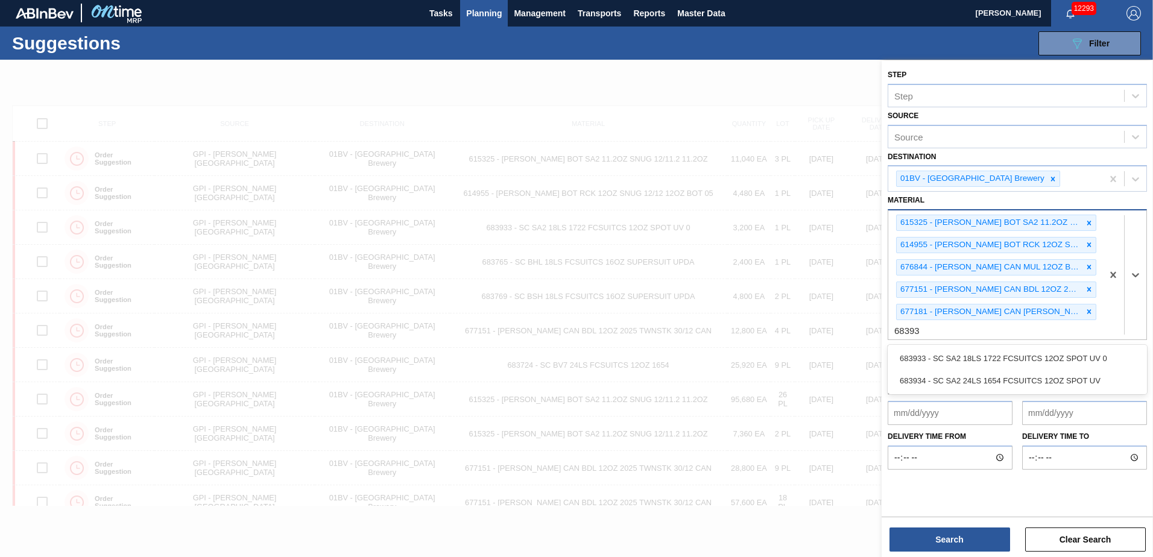
type input "683933"
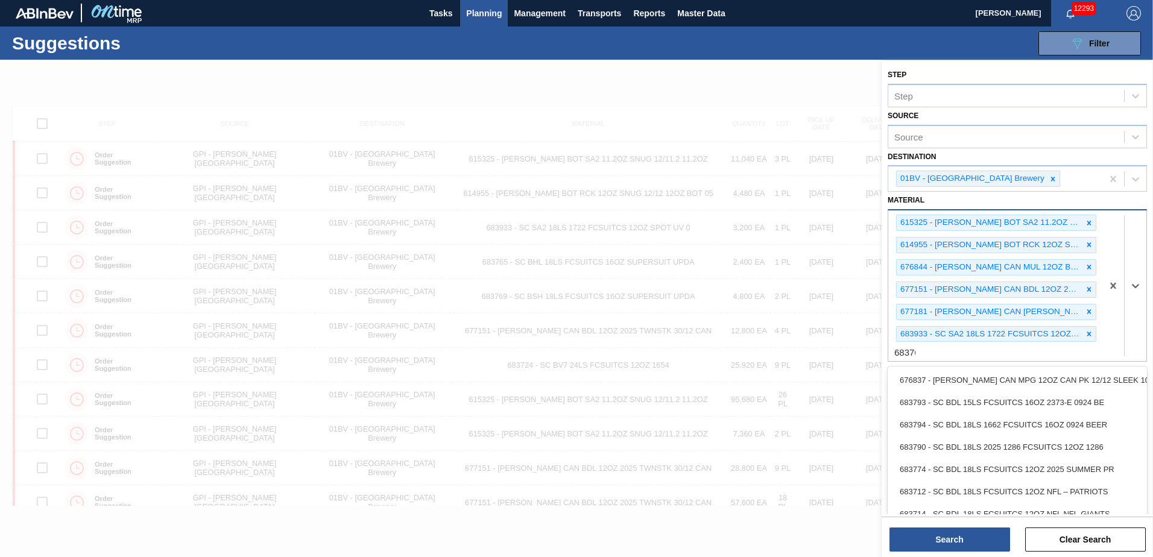
type input "683765"
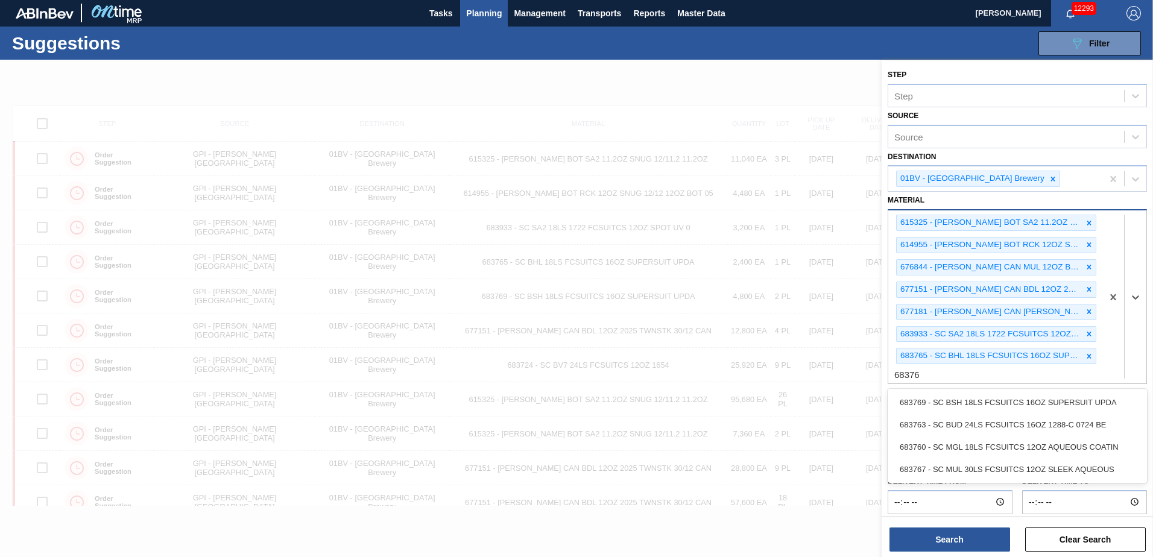
type input "683769"
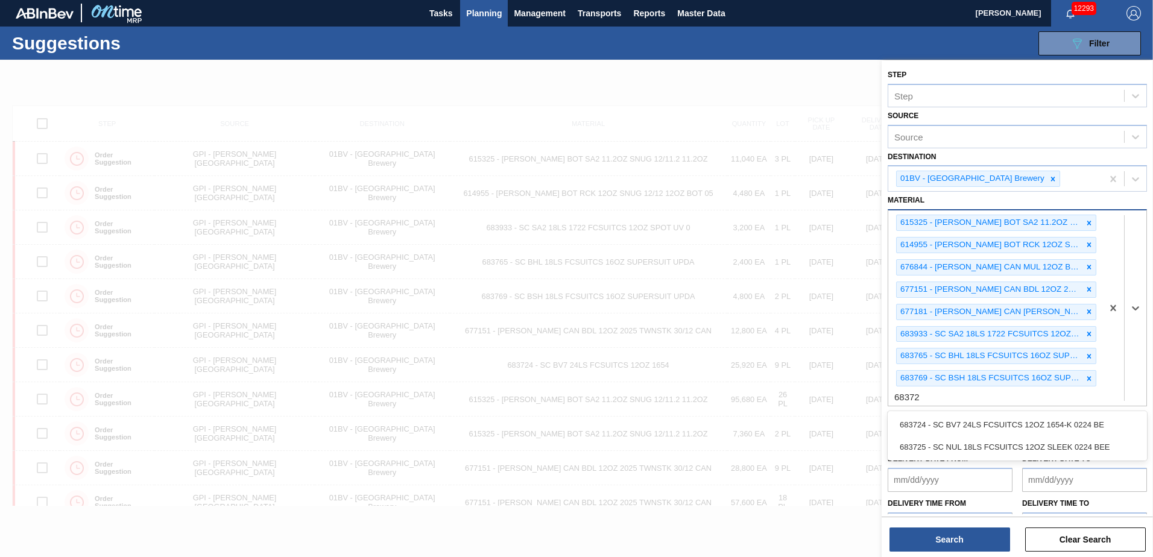
type input "683724"
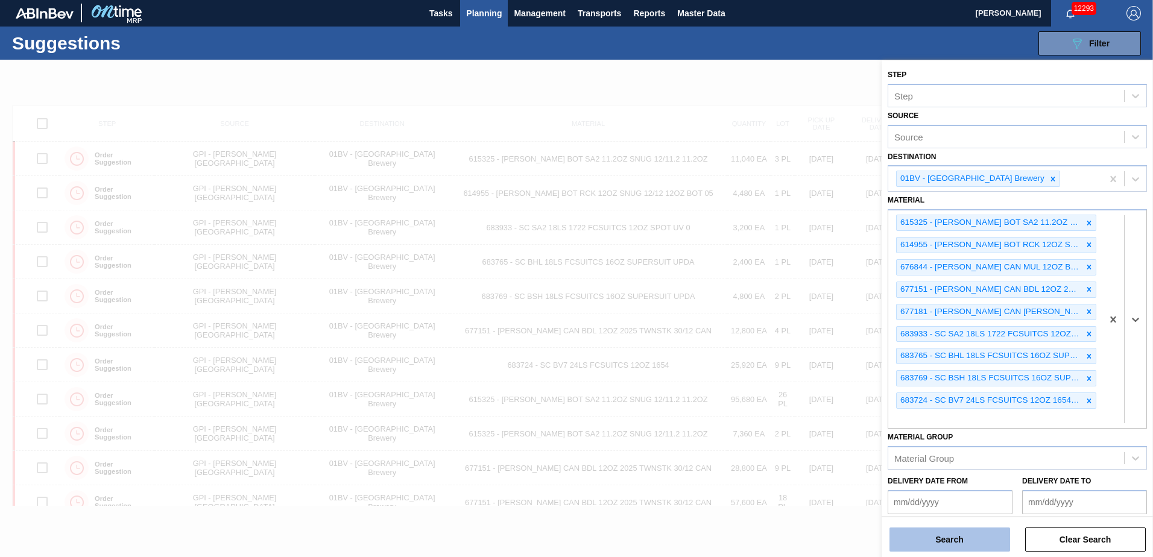
click at [936, 543] on button "Search" at bounding box center [950, 540] width 121 height 24
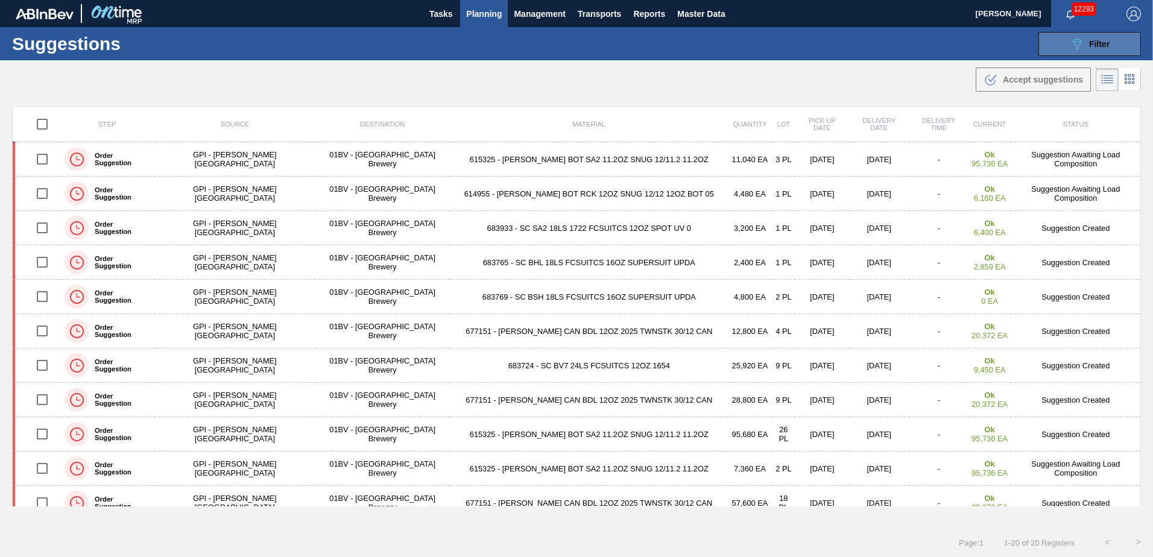
click at [1080, 41] on icon "089F7B8B-B2A5-4AFE-B5C0-19BA573D28AC" at bounding box center [1077, 44] width 14 height 14
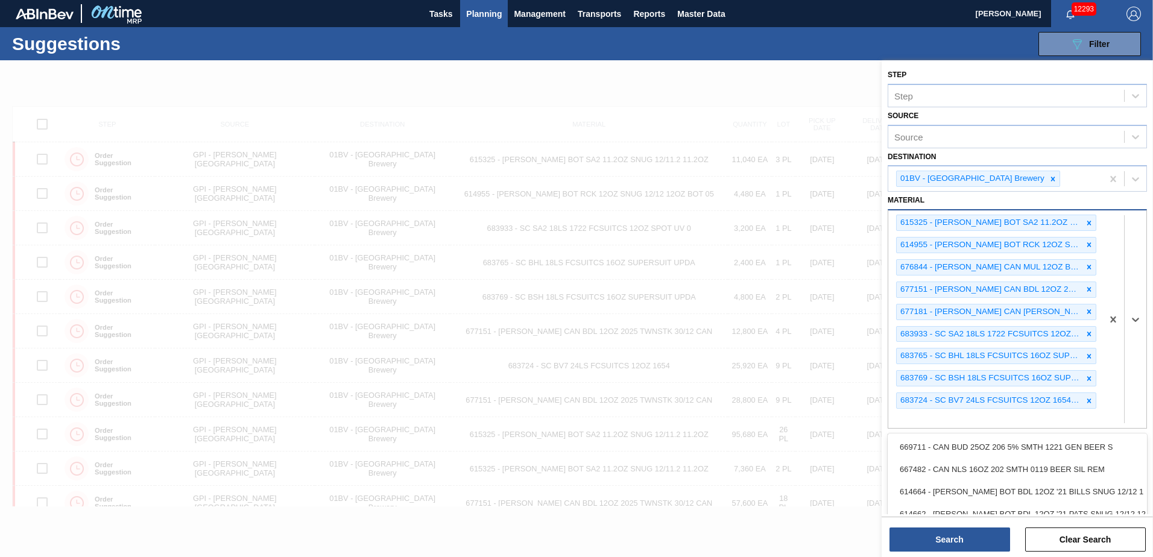
click at [916, 420] on div "615325 - CARR BOT SA2 11.2OZ SNUG 12/11.2 11.2OZ 614955 - CARR BOT RCK 12OZ SNU…" at bounding box center [996, 320] width 214 height 218
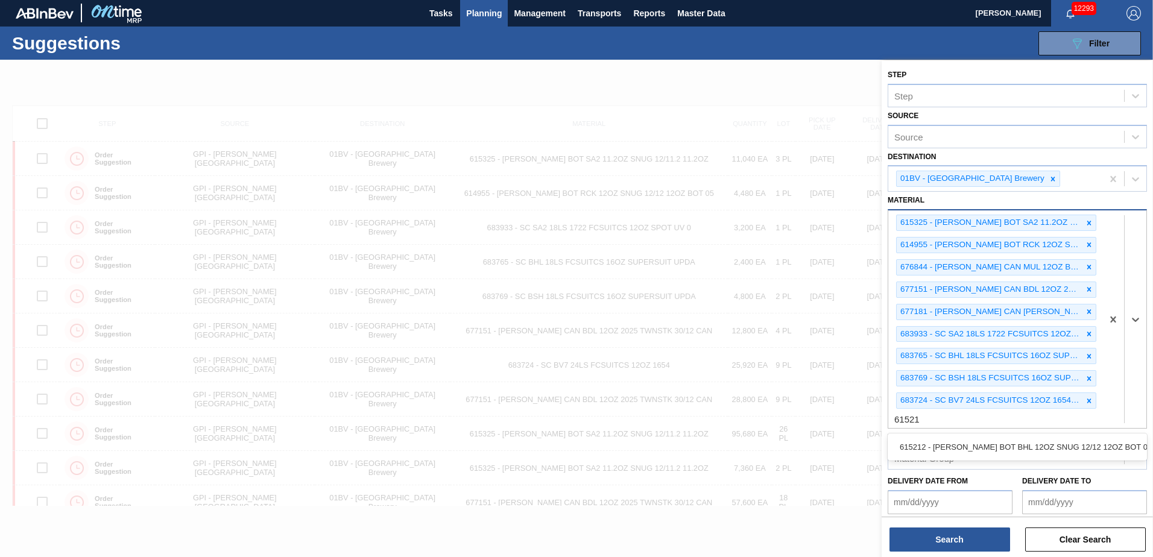
type input "615212"
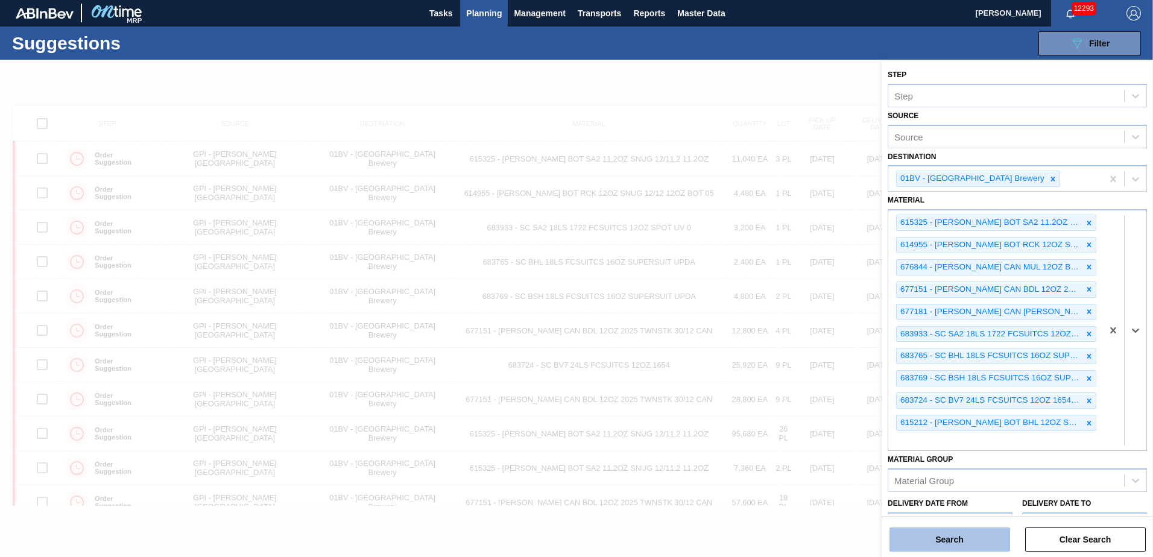
click at [946, 537] on button "Search" at bounding box center [950, 540] width 121 height 24
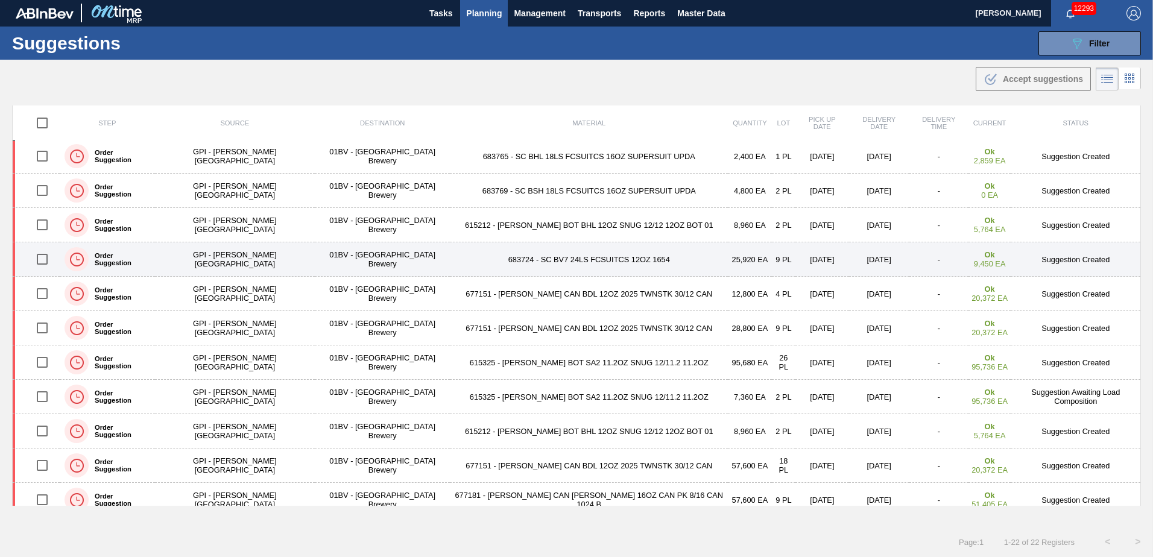
scroll to position [121, 0]
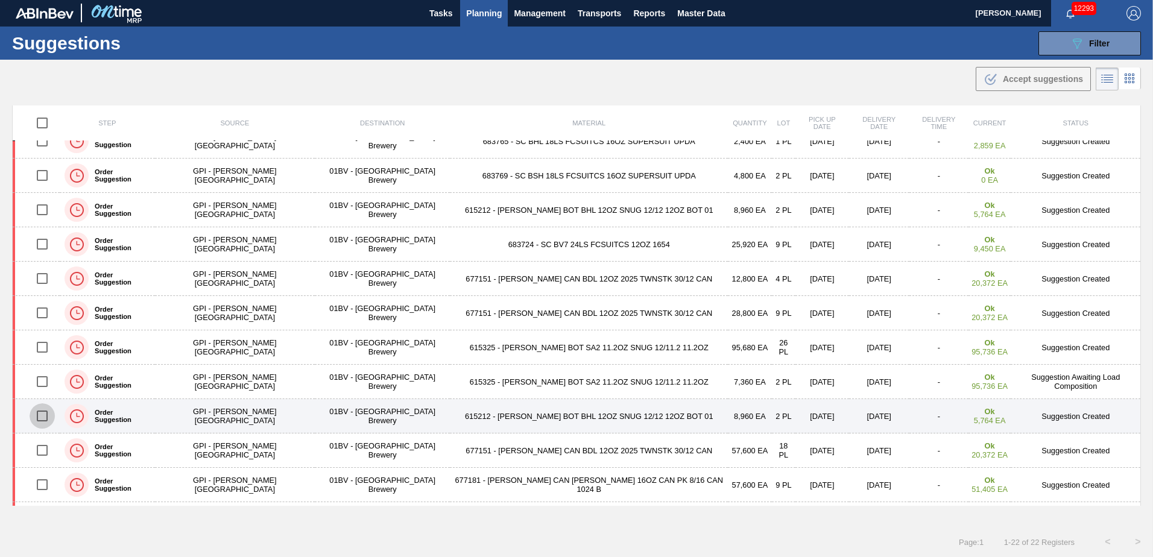
click at [48, 416] on input "checkbox" at bounding box center [42, 416] width 25 height 25
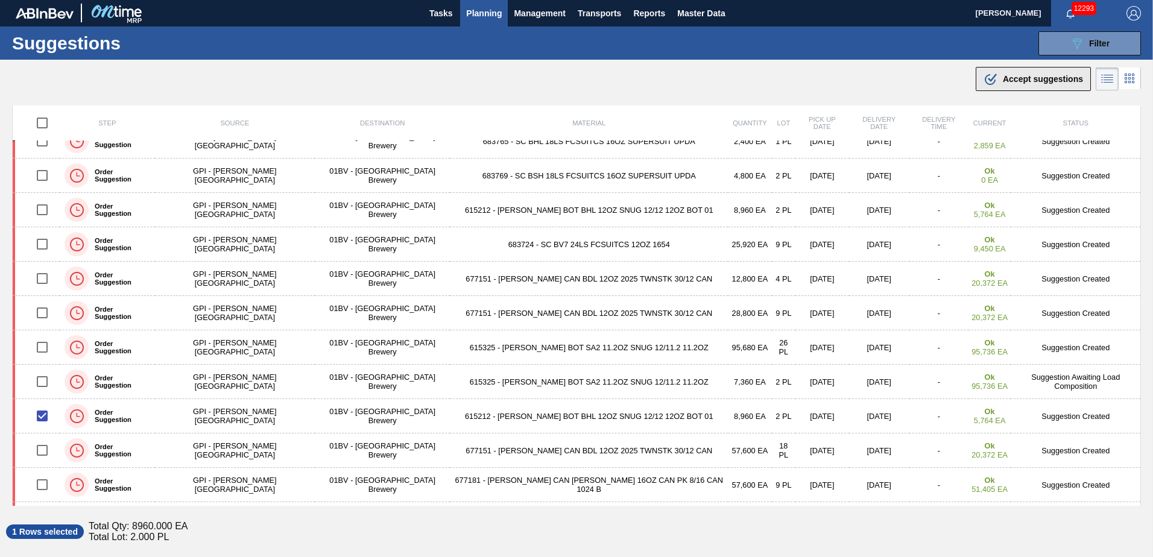
click at [998, 82] on div ".b{fill:var(--color-action-default)} Accept suggestions" at bounding box center [1034, 79] width 100 height 14
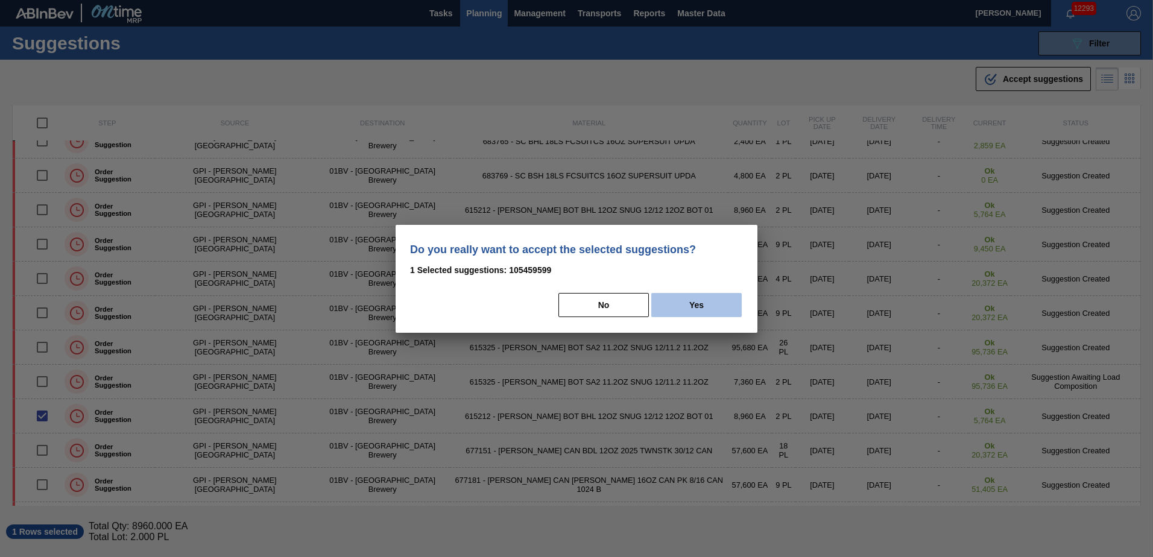
click at [691, 307] on button "Yes" at bounding box center [696, 305] width 90 height 24
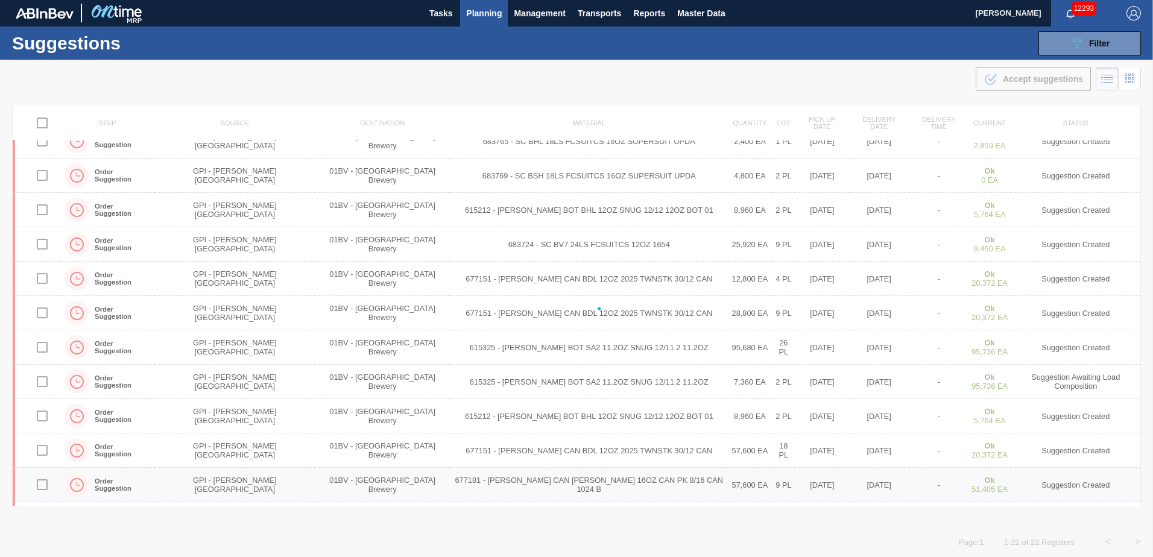
checkbox input "false"
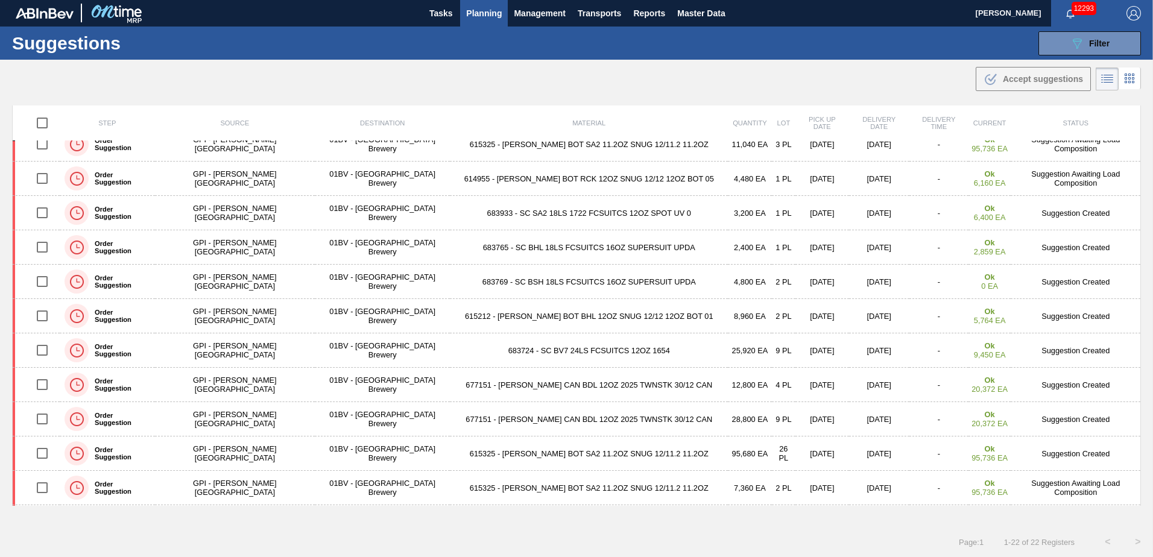
scroll to position [0, 0]
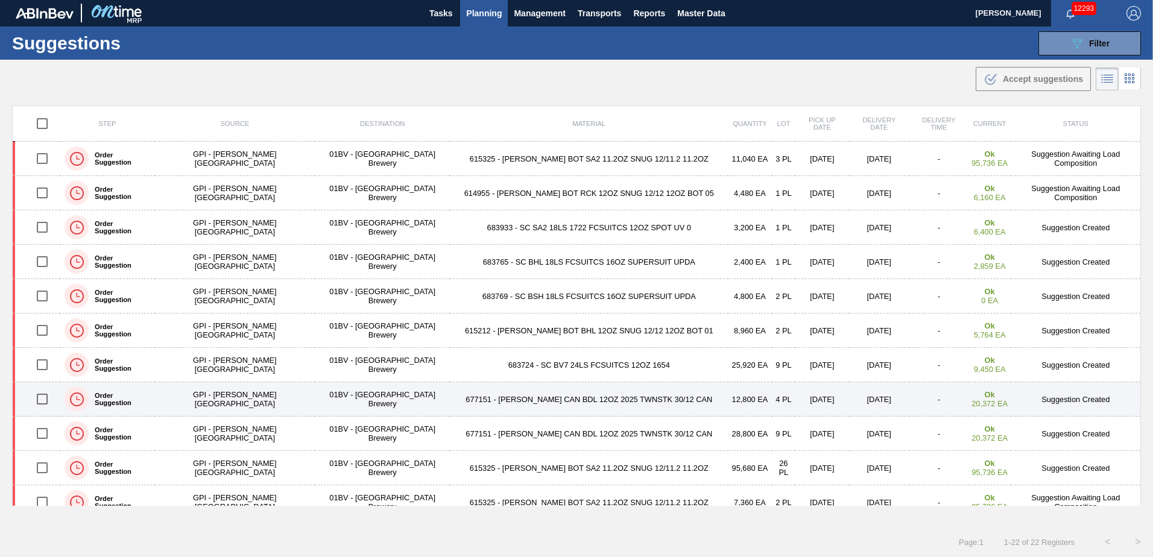
click at [45, 401] on input "checkbox" at bounding box center [42, 399] width 25 height 25
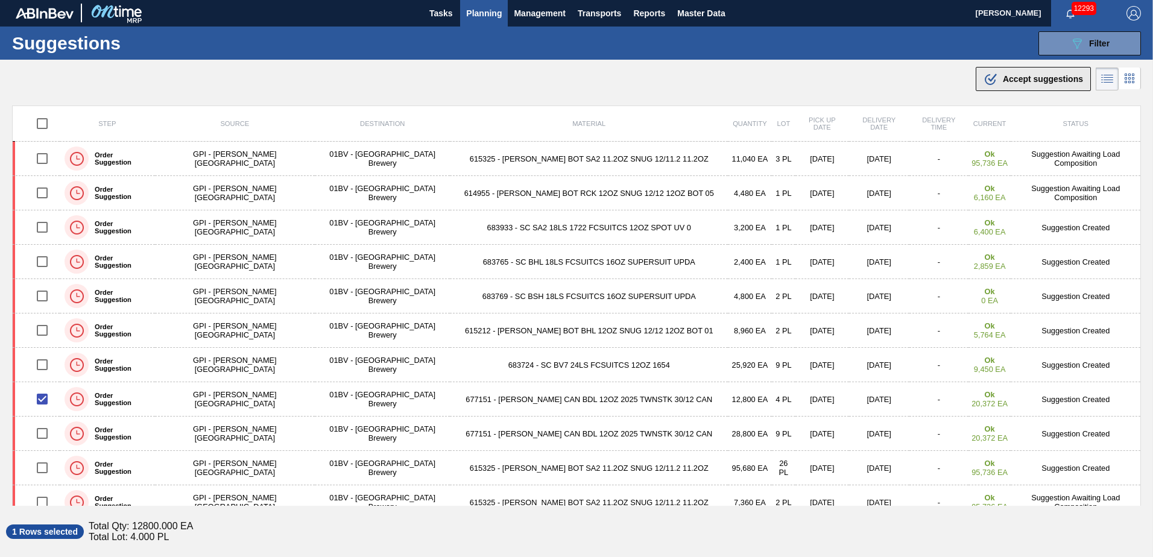
click at [1026, 76] on span "Accept suggestions" at bounding box center [1043, 79] width 80 height 10
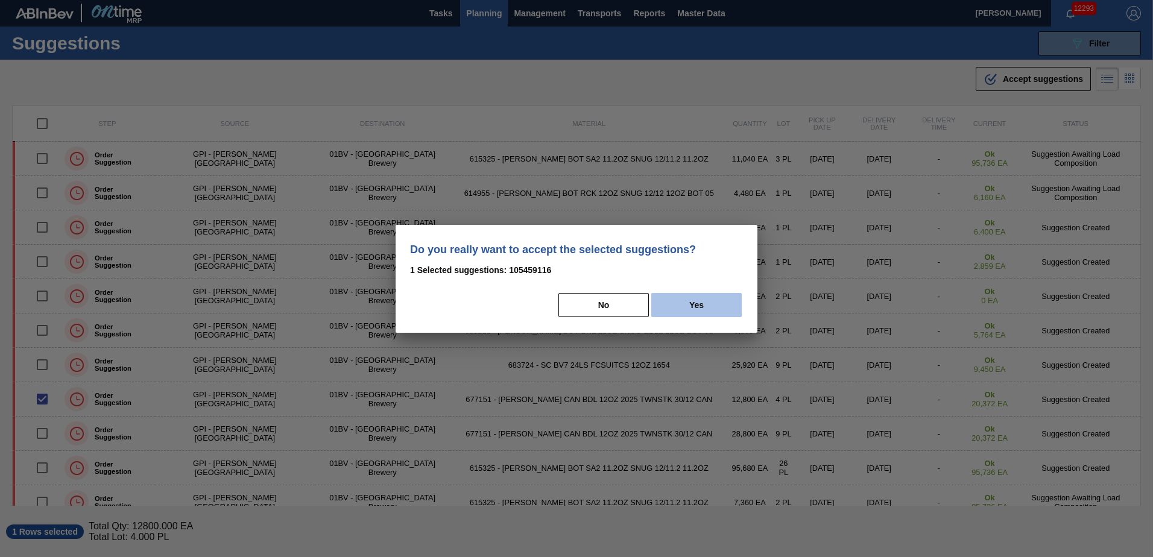
click at [712, 309] on button "Yes" at bounding box center [696, 305] width 90 height 24
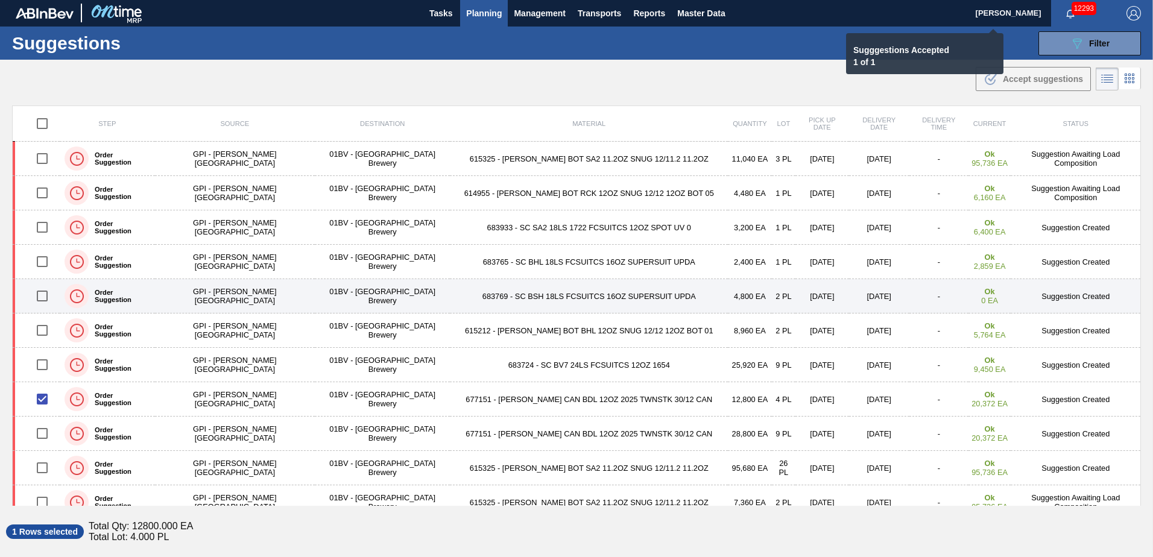
checkbox input "false"
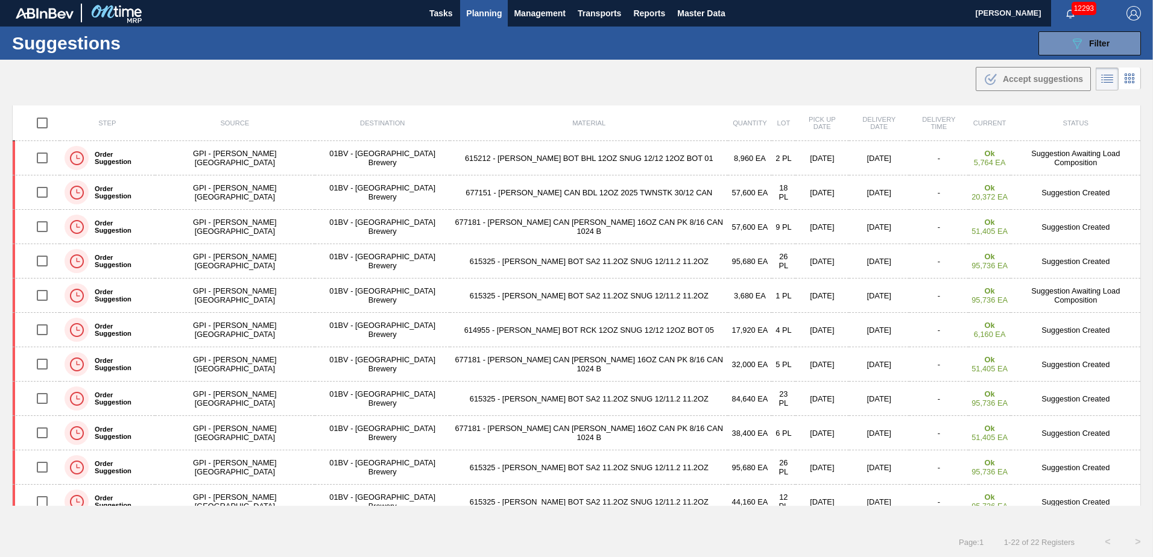
scroll to position [392, 0]
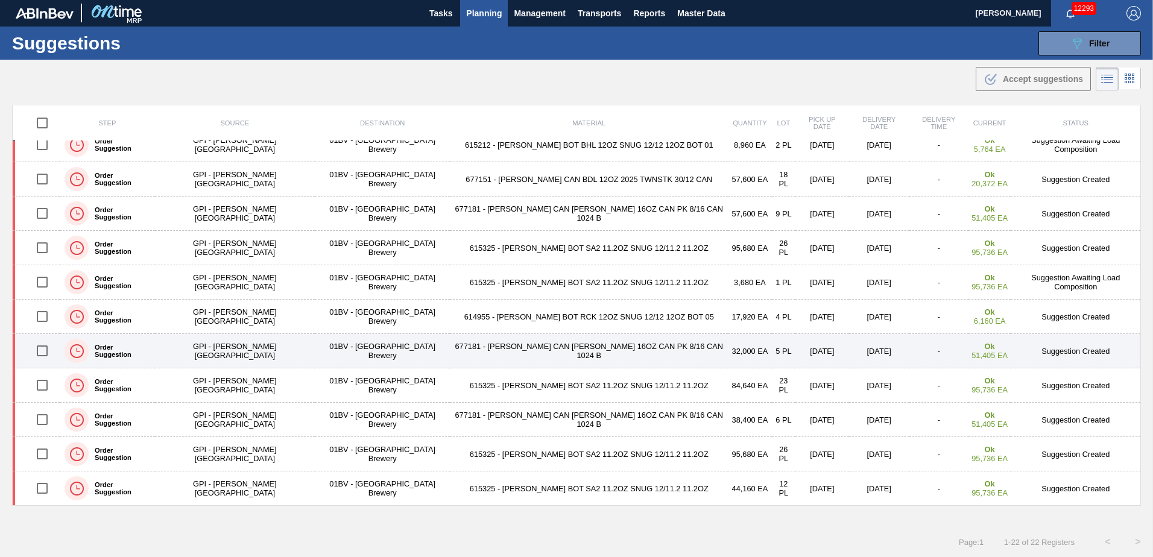
drag, startPoint x: 49, startPoint y: 348, endPoint x: 65, endPoint y: 346, distance: 15.9
click at [49, 348] on input "checkbox" at bounding box center [42, 350] width 25 height 25
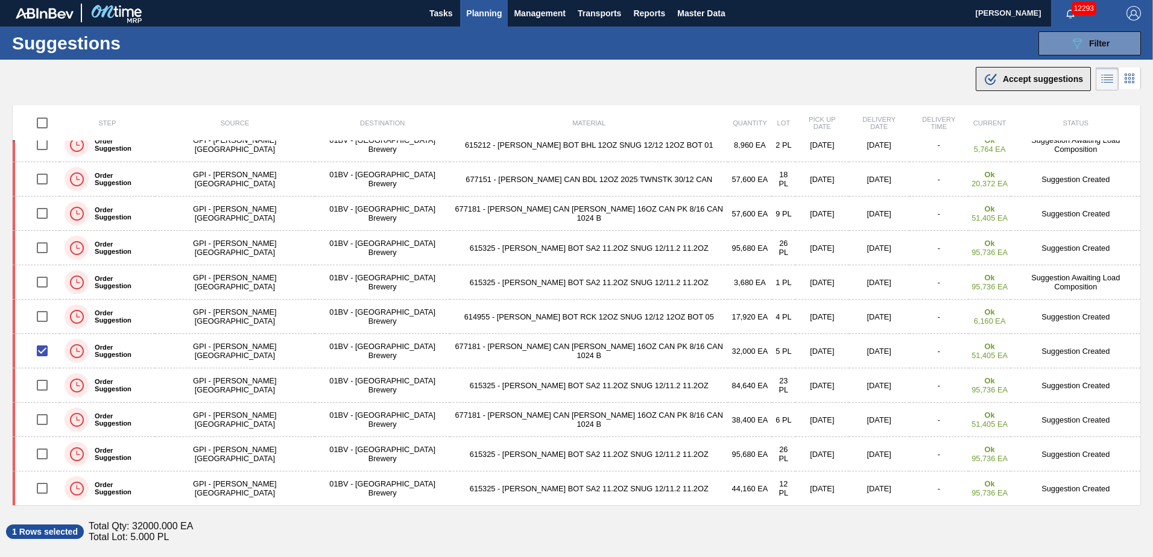
click at [1018, 74] on div ".b{fill:var(--color-action-default)} Accept suggestions" at bounding box center [1034, 79] width 100 height 14
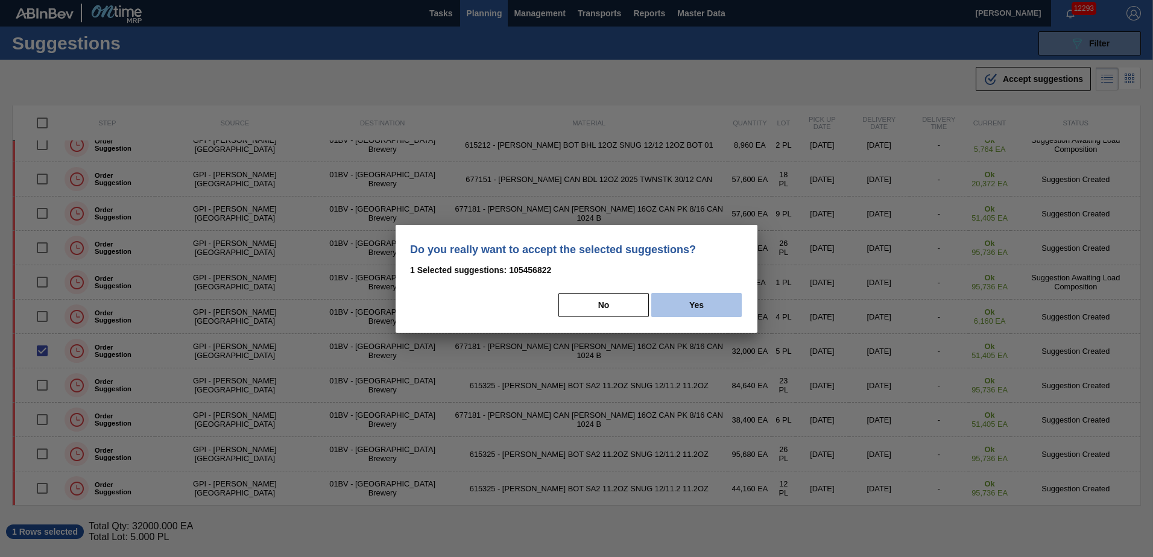
click at [703, 299] on button "Yes" at bounding box center [696, 305] width 90 height 24
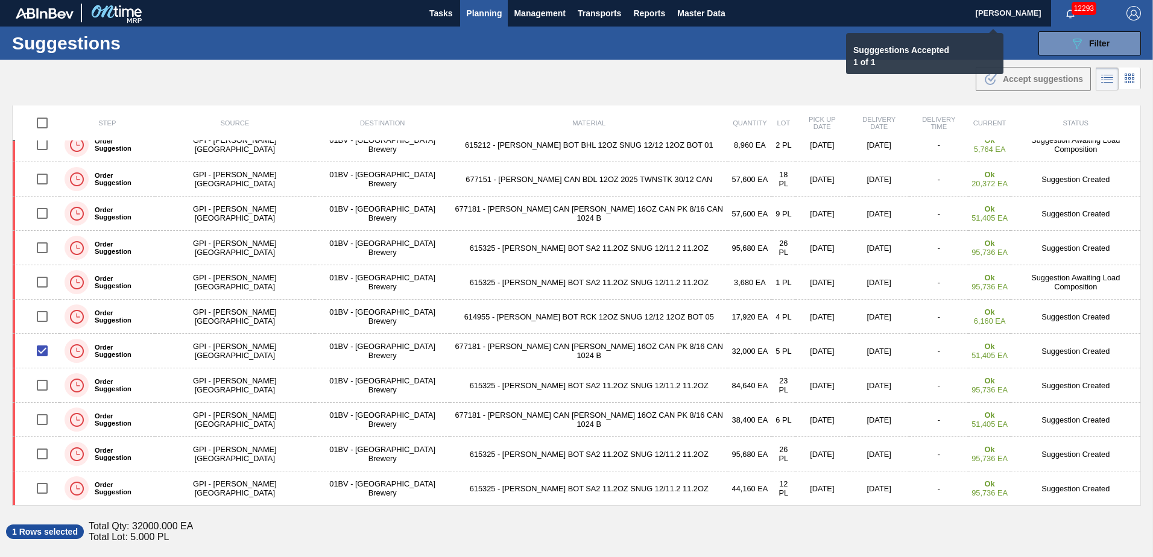
checkbox input "false"
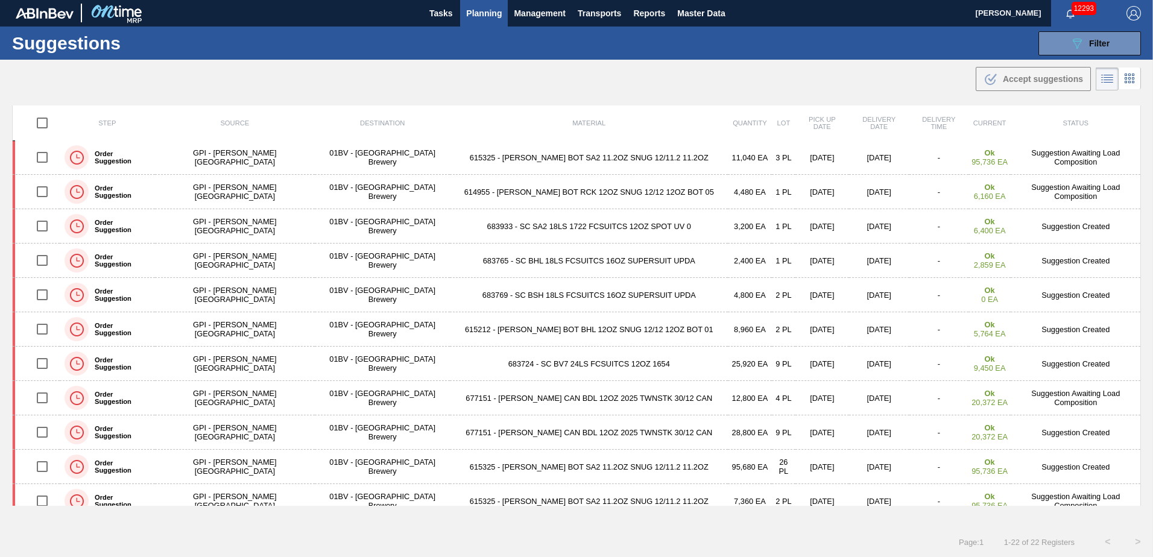
scroll to position [0, 0]
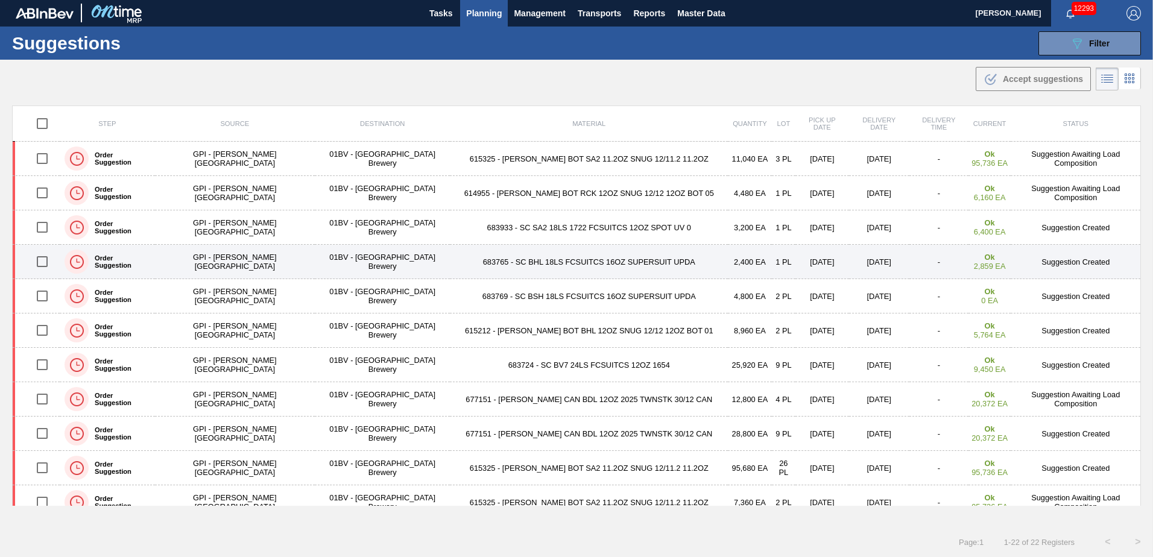
click at [45, 259] on input "checkbox" at bounding box center [42, 261] width 25 height 25
checkbox input "true"
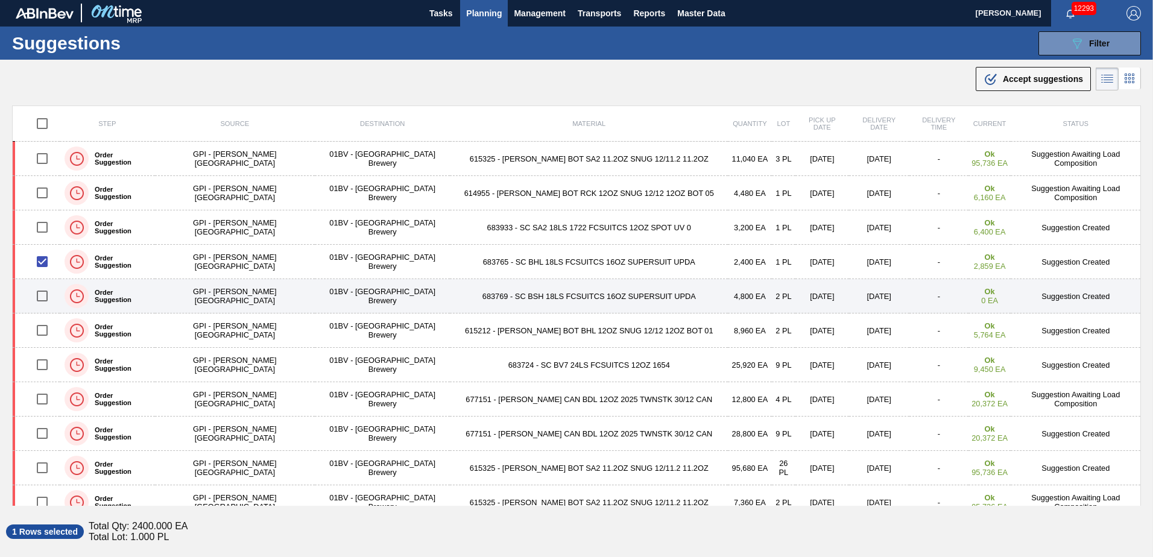
click at [48, 293] on input "checkbox" at bounding box center [42, 296] width 25 height 25
checkbox input "true"
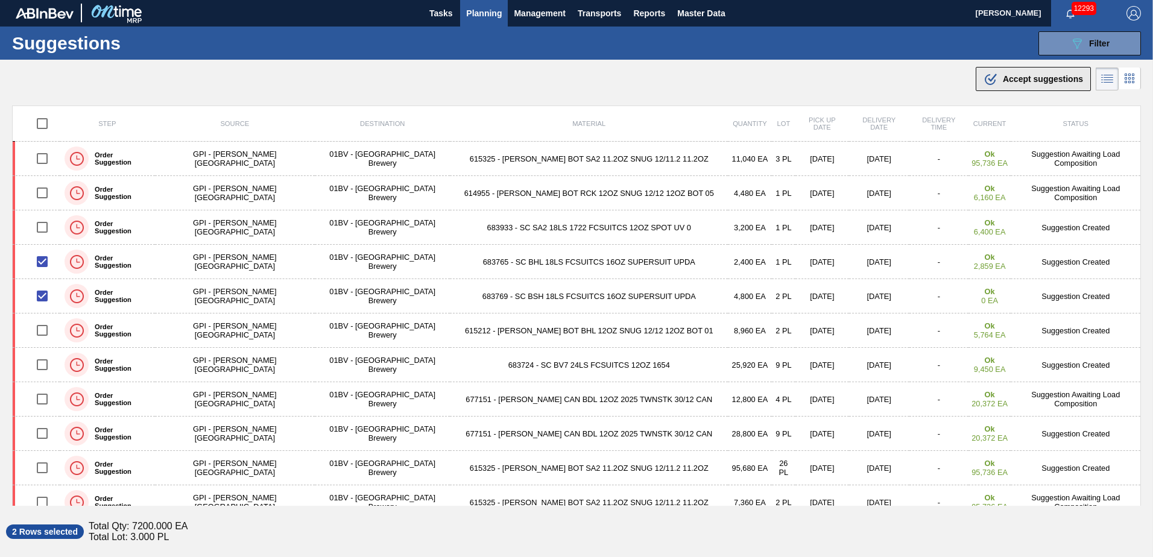
click at [1024, 77] on span "Accept suggestions" at bounding box center [1043, 79] width 80 height 10
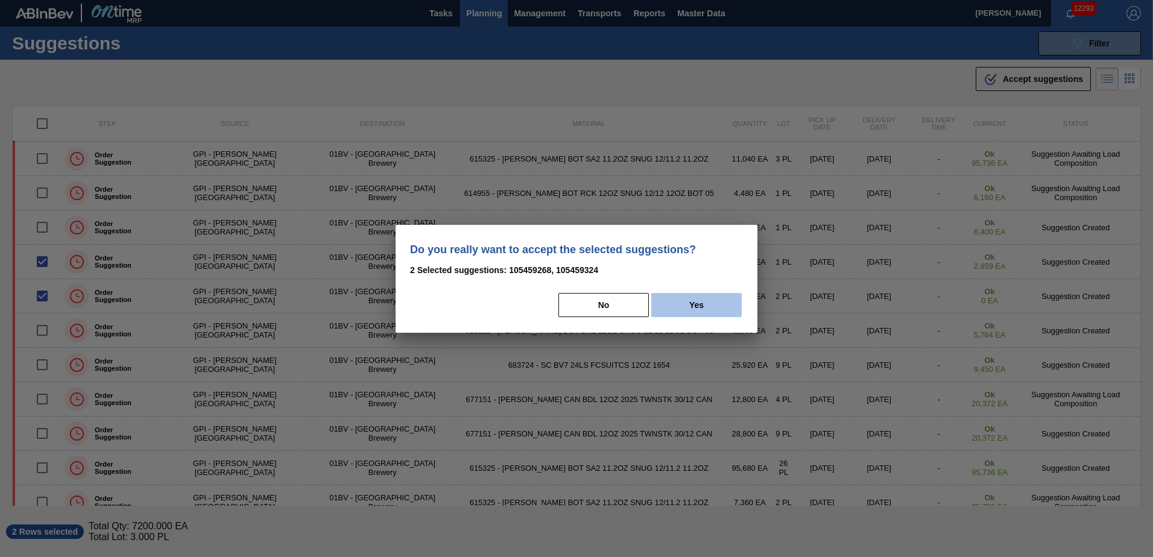
click at [708, 302] on button "Yes" at bounding box center [696, 305] width 90 height 24
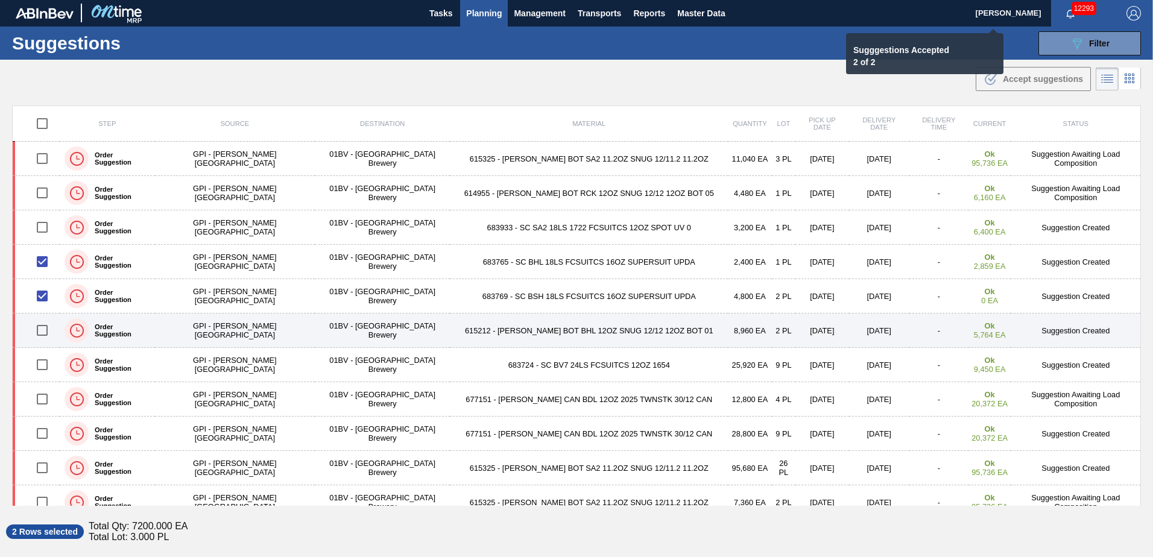
checkbox input "false"
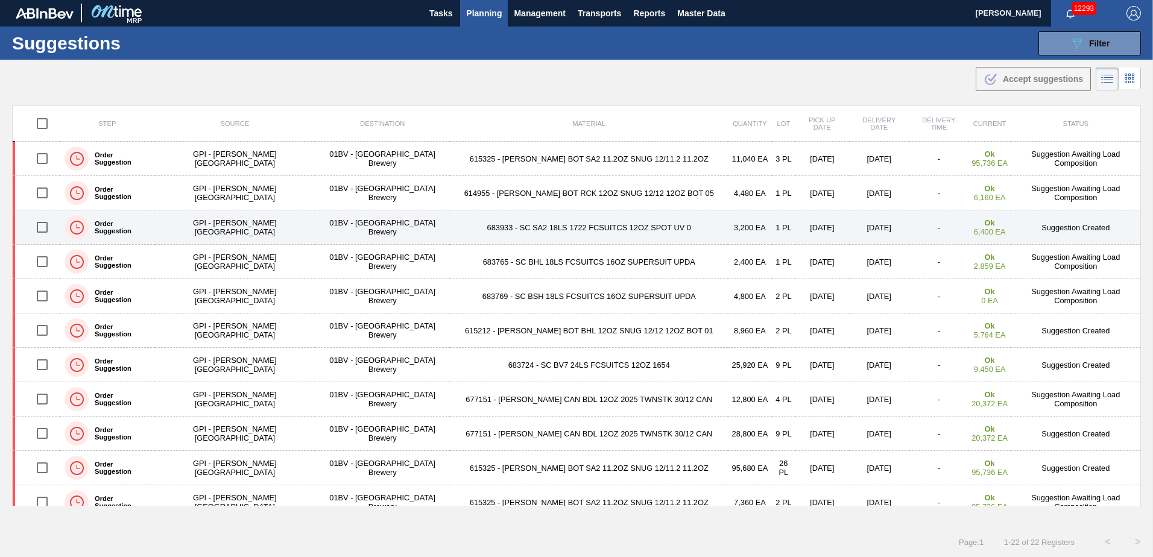
click at [43, 228] on input "checkbox" at bounding box center [42, 227] width 25 height 25
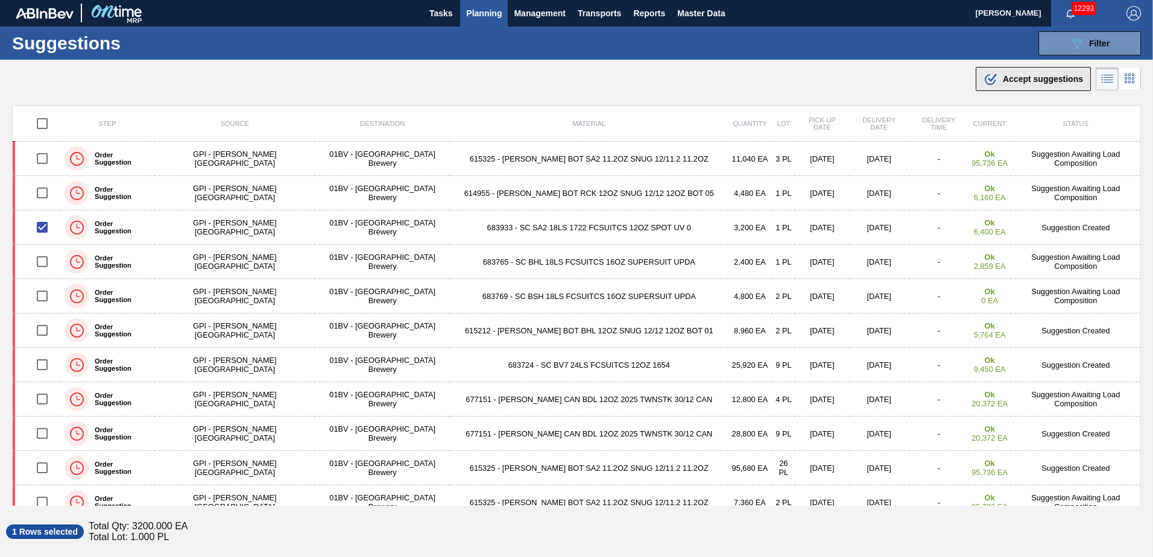
click at [1020, 80] on span "Accept suggestions" at bounding box center [1043, 79] width 80 height 10
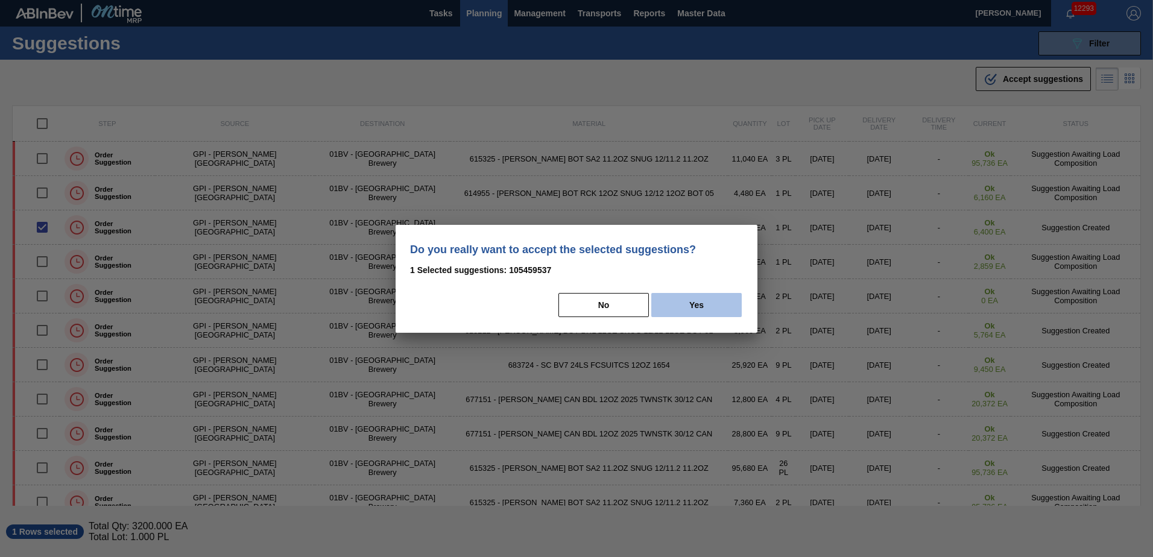
drag, startPoint x: 706, startPoint y: 313, endPoint x: 709, endPoint y: 301, distance: 12.4
click at [706, 312] on button "Yes" at bounding box center [696, 305] width 90 height 24
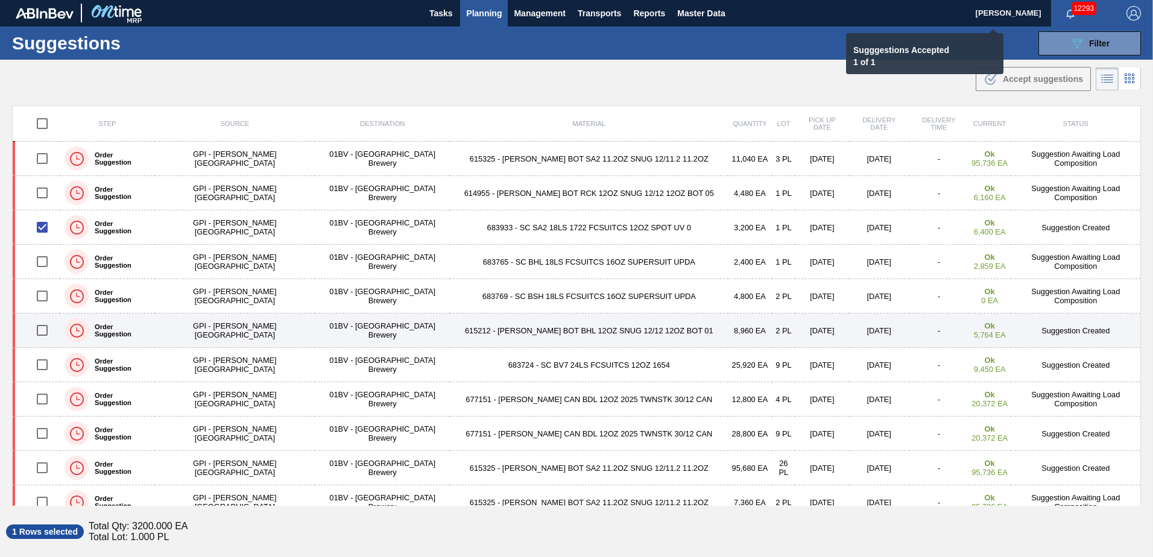
checkbox input "false"
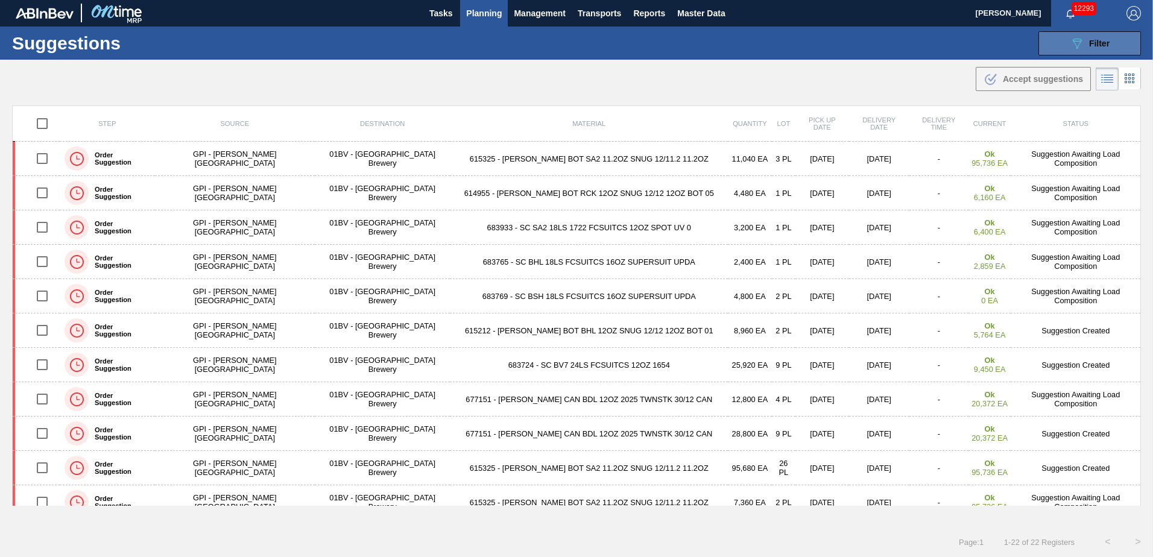
click at [1081, 43] on icon "089F7B8B-B2A5-4AFE-B5C0-19BA573D28AC" at bounding box center [1077, 43] width 14 height 14
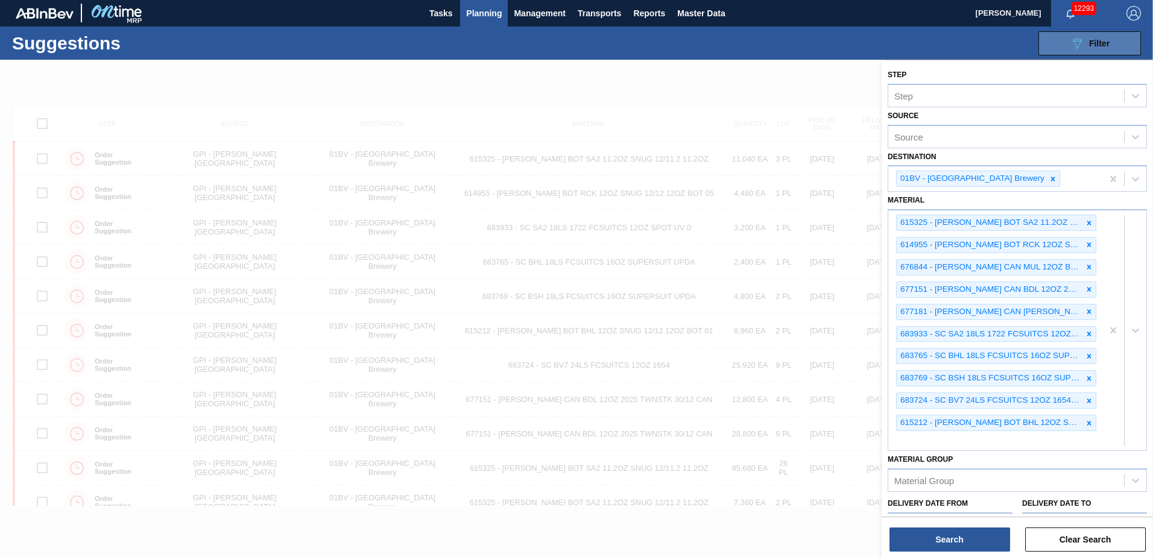
click at [1076, 41] on icon at bounding box center [1077, 44] width 9 height 10
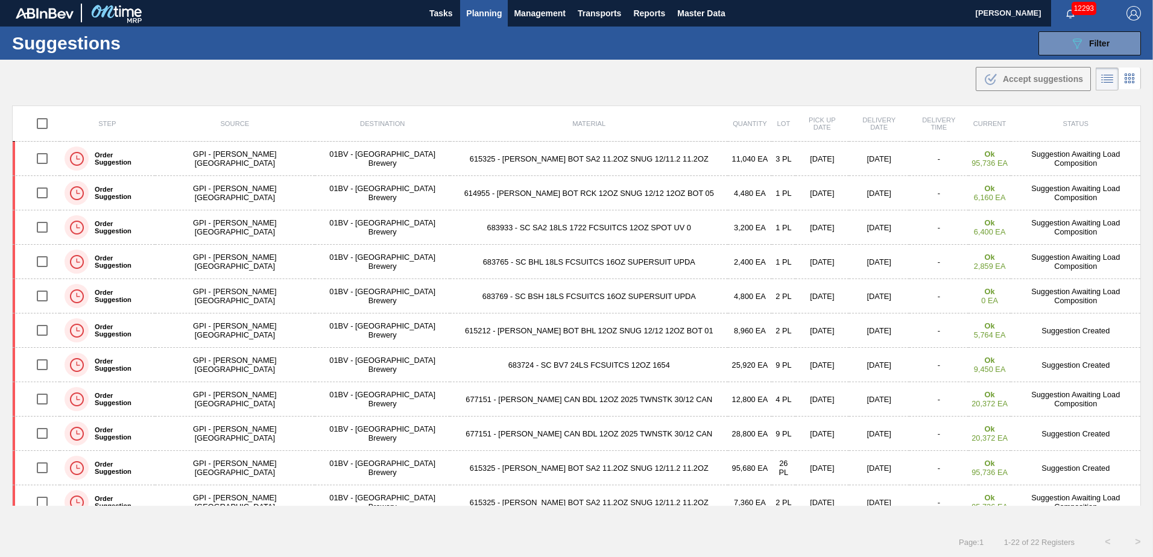
click at [1076, 27] on div "Suggestions 089F7B8B-B2A5-4AFE-B5C0-19BA573D28AC Filter Step Step Source Source…" at bounding box center [576, 43] width 1153 height 33
click at [1082, 41] on icon "089F7B8B-B2A5-4AFE-B5C0-19BA573D28AC" at bounding box center [1077, 43] width 14 height 14
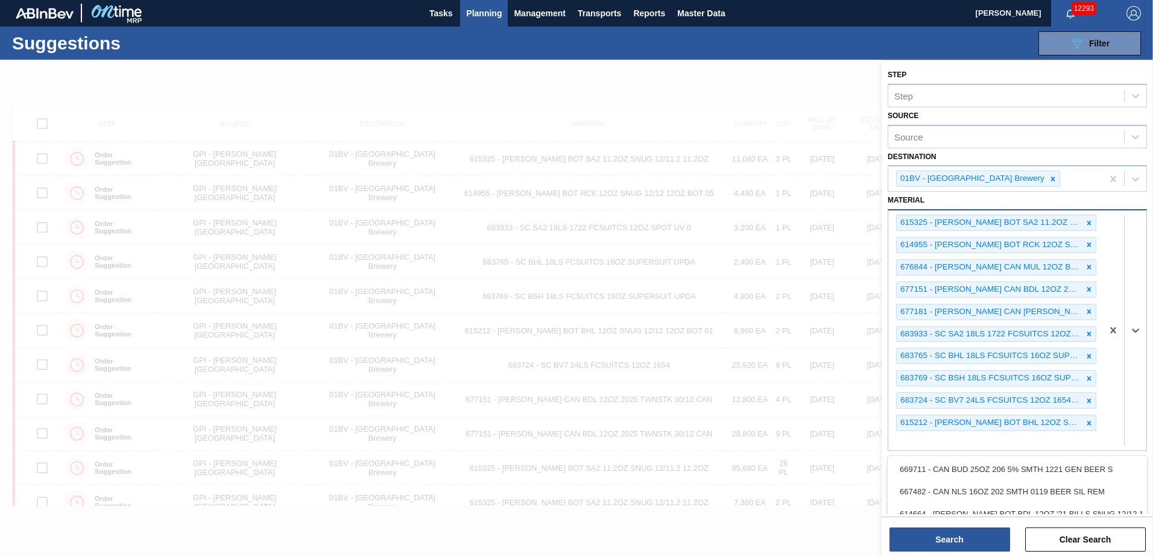
click at [912, 441] on div "615325 - CARR BOT SA2 11.2OZ SNUG 12/11.2 11.2OZ 614955 - CARR BOT RCK 12OZ SNU…" at bounding box center [996, 331] width 214 height 240
type input "615469"
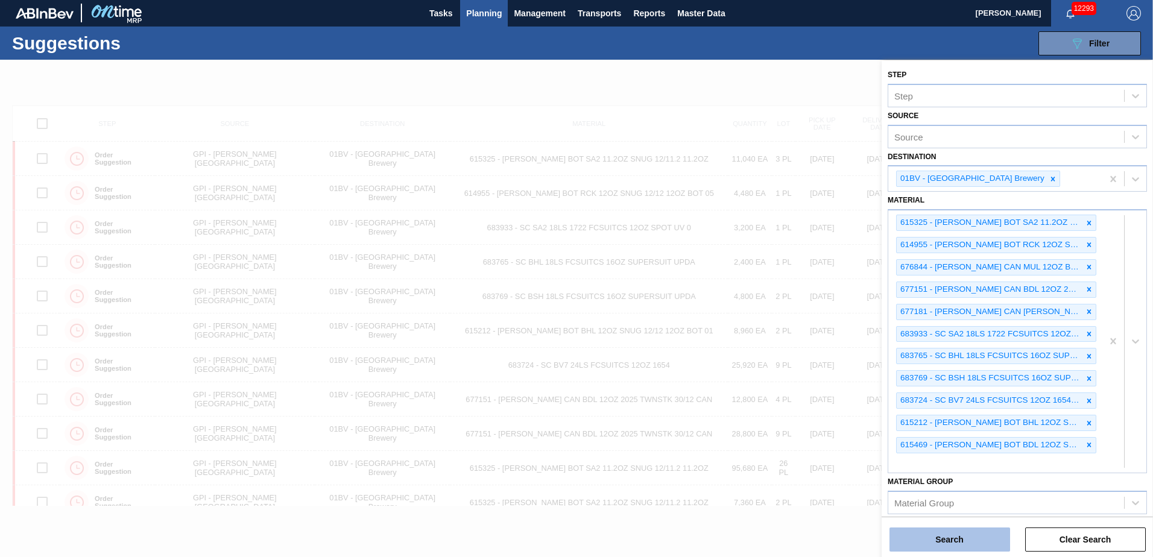
click at [924, 541] on button "Search" at bounding box center [950, 540] width 121 height 24
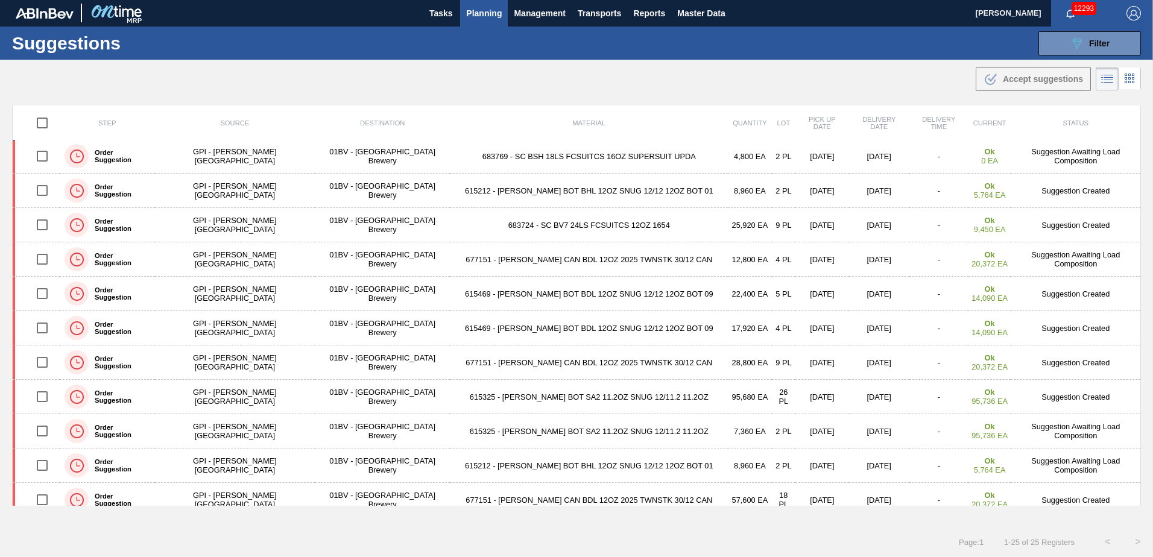
scroll to position [133, 0]
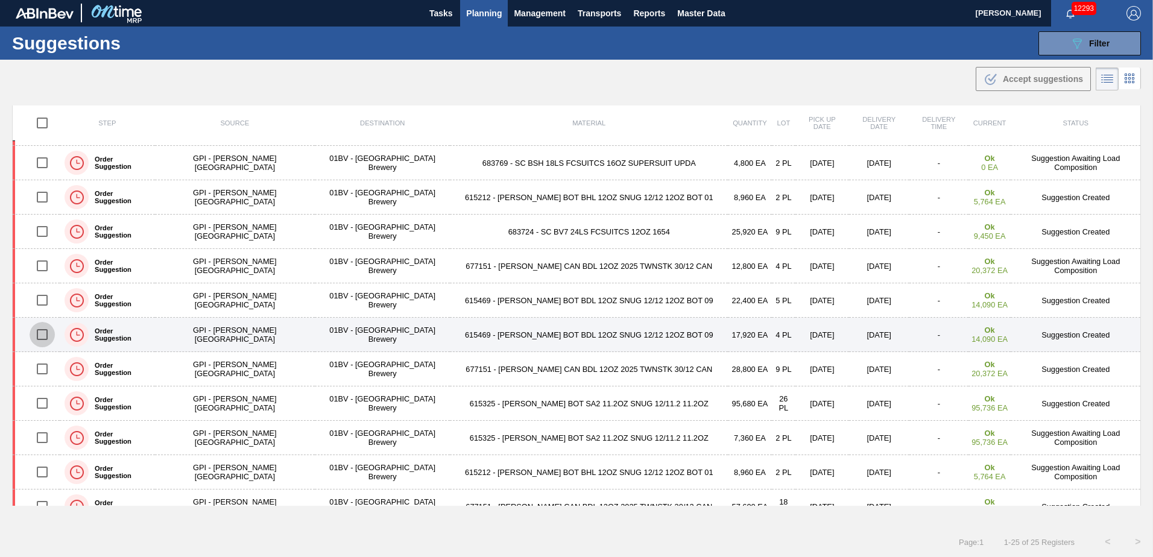
click at [44, 336] on input "checkbox" at bounding box center [42, 334] width 25 height 25
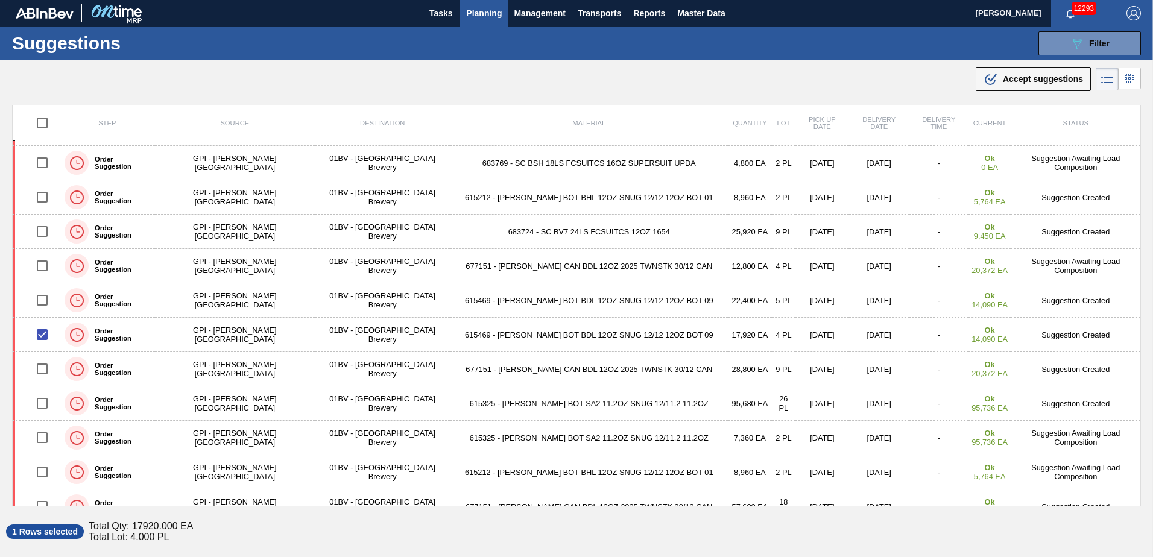
click at [1012, 77] on span "Accept suggestions" at bounding box center [1043, 79] width 80 height 10
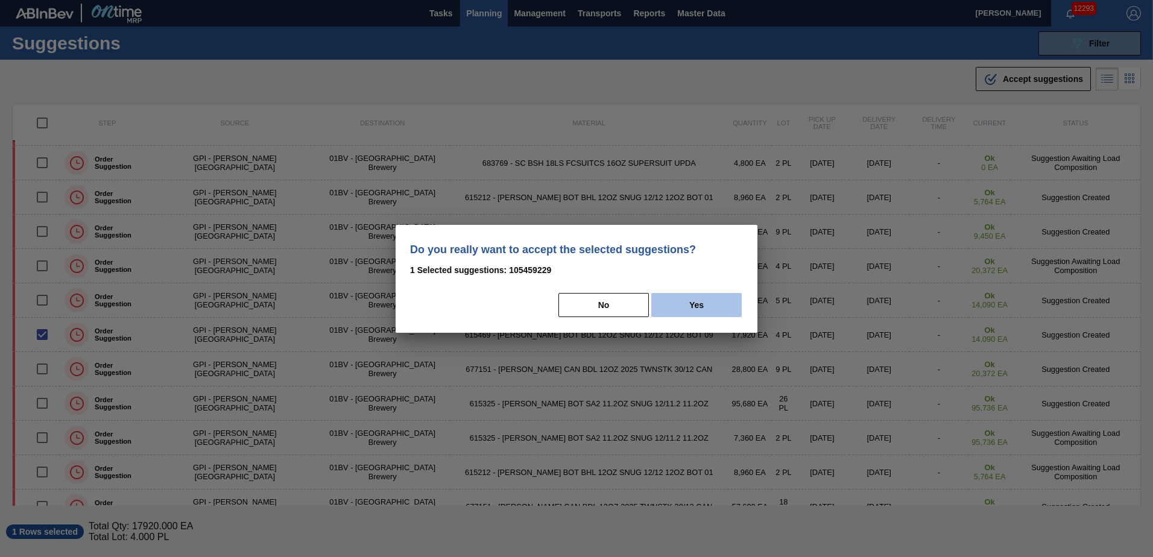
click at [711, 306] on button "Yes" at bounding box center [696, 305] width 90 height 24
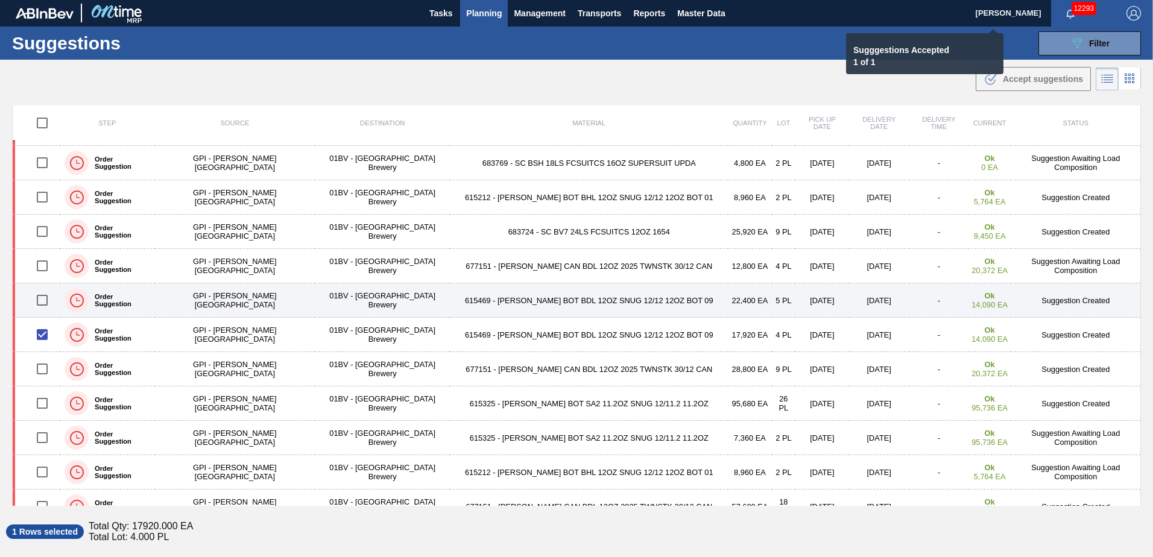
checkbox input "false"
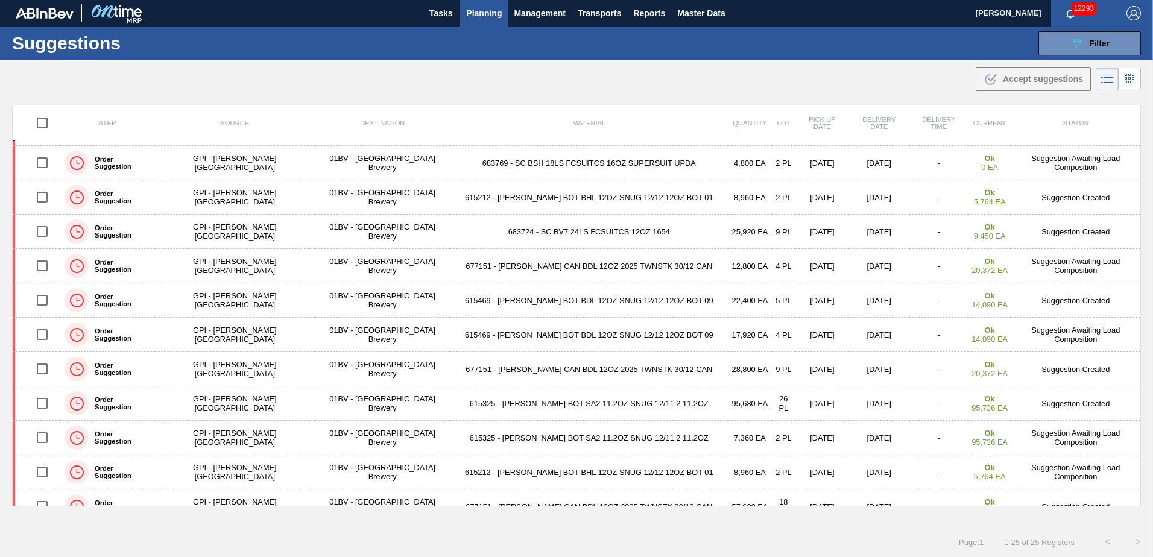
click at [476, 10] on span "Planning" at bounding box center [484, 13] width 36 height 14
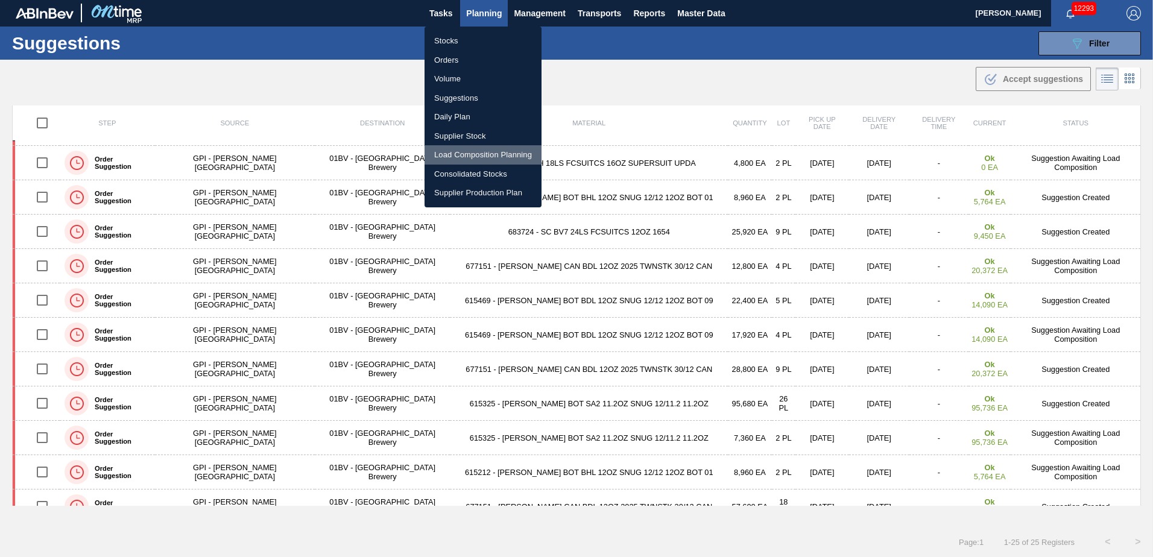
click at [475, 154] on li "Load Composition Planning" at bounding box center [483, 154] width 117 height 19
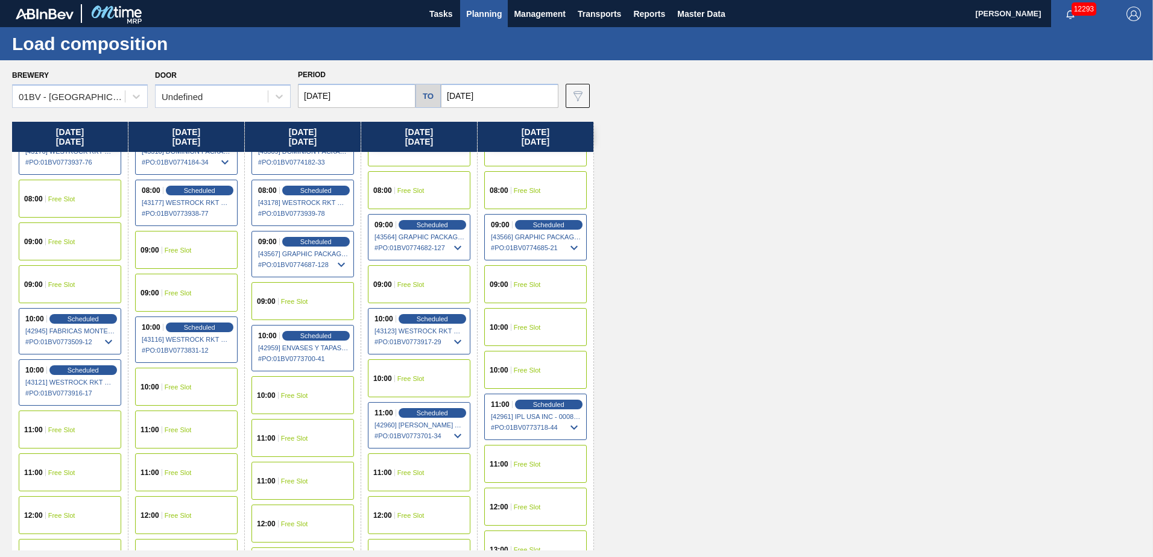
scroll to position [121, 0]
click at [396, 471] on div "11:00 Free Slot" at bounding box center [419, 472] width 103 height 38
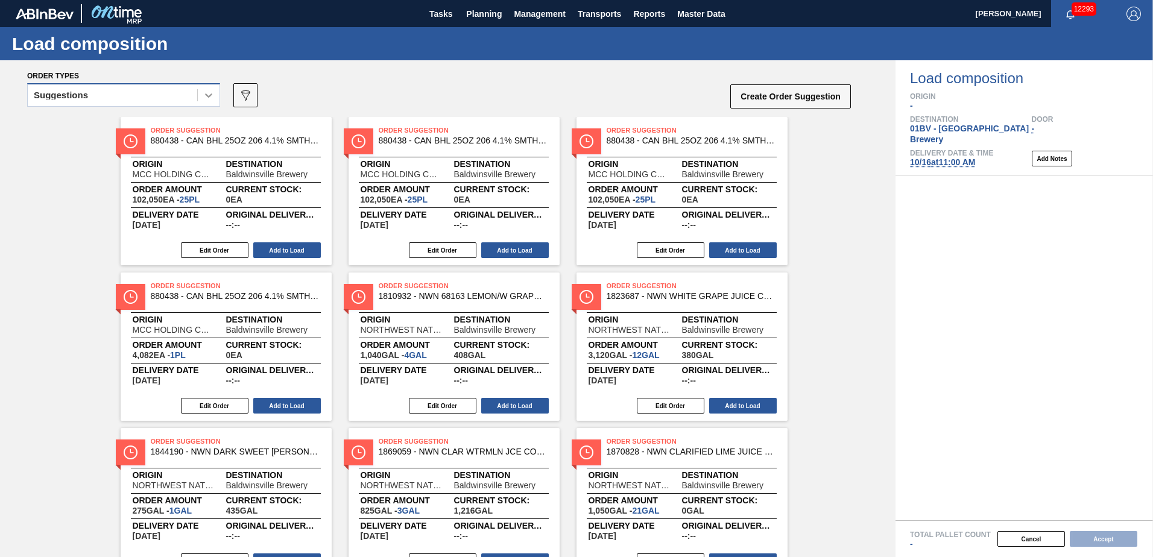
click at [207, 98] on icon at bounding box center [209, 95] width 12 height 12
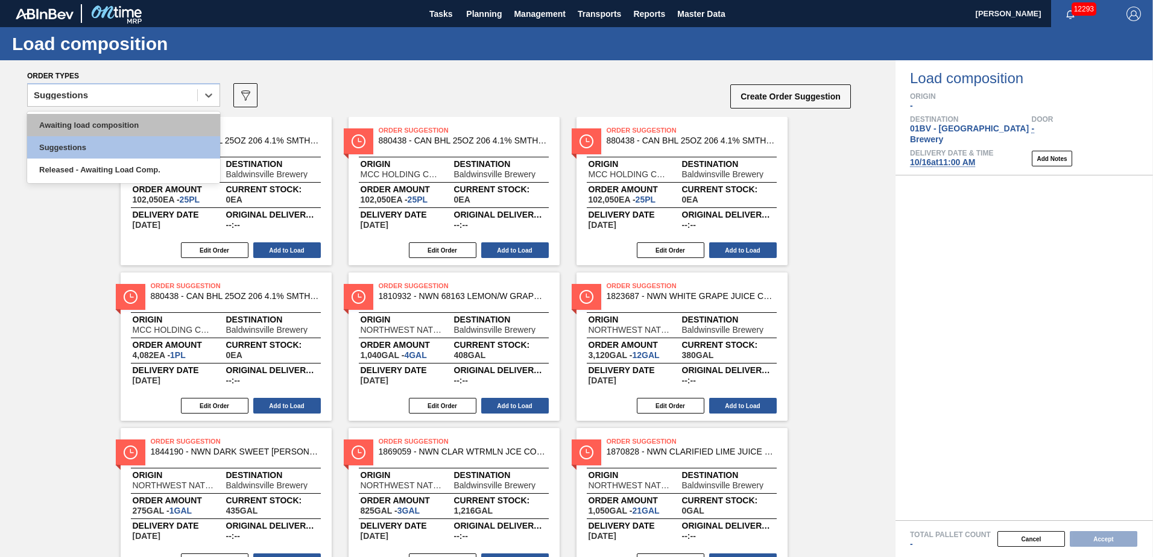
click at [150, 122] on div "Awaiting load composition" at bounding box center [123, 125] width 193 height 22
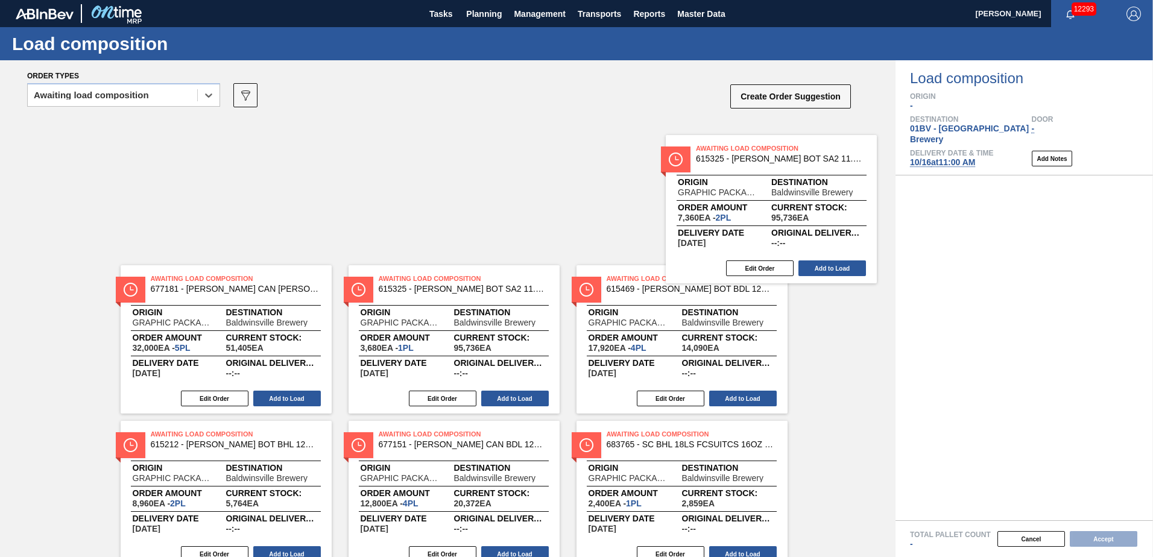
drag, startPoint x: 642, startPoint y: 148, endPoint x: 934, endPoint y: 198, distance: 296.3
click at [934, 198] on div "Order types option Awaiting load composition, selected. Select is focused ,type…" at bounding box center [576, 308] width 1153 height 497
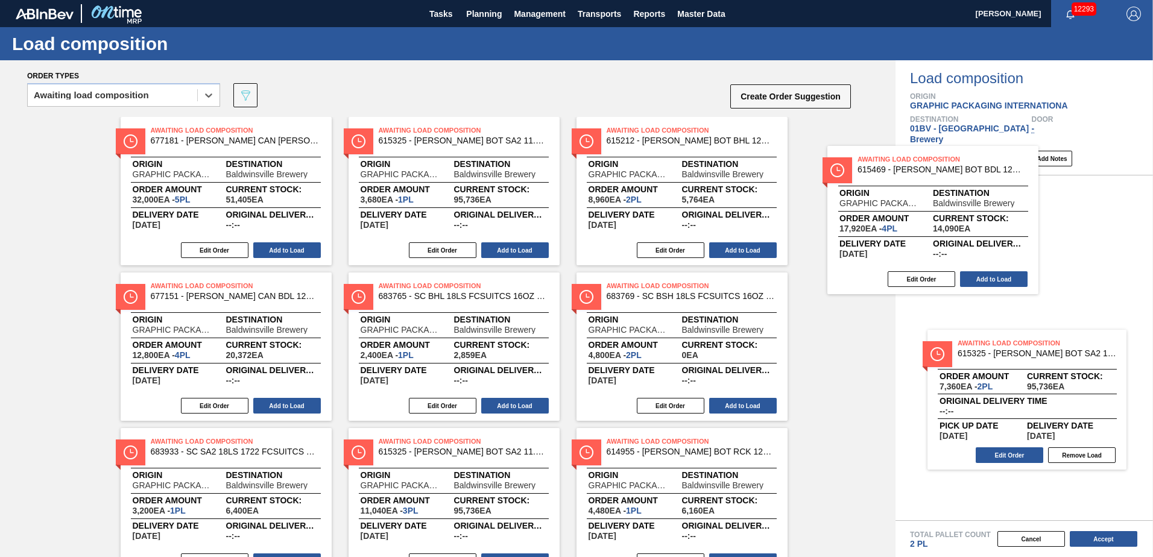
drag, startPoint x: 613, startPoint y: 148, endPoint x: 869, endPoint y: 176, distance: 256.7
click at [869, 176] on div "Awaiting Load Composition 677181 - CARR CAN BUD 16OZ CAN PK 8/16 CAN 1024 B Ori…" at bounding box center [448, 347] width 896 height 460
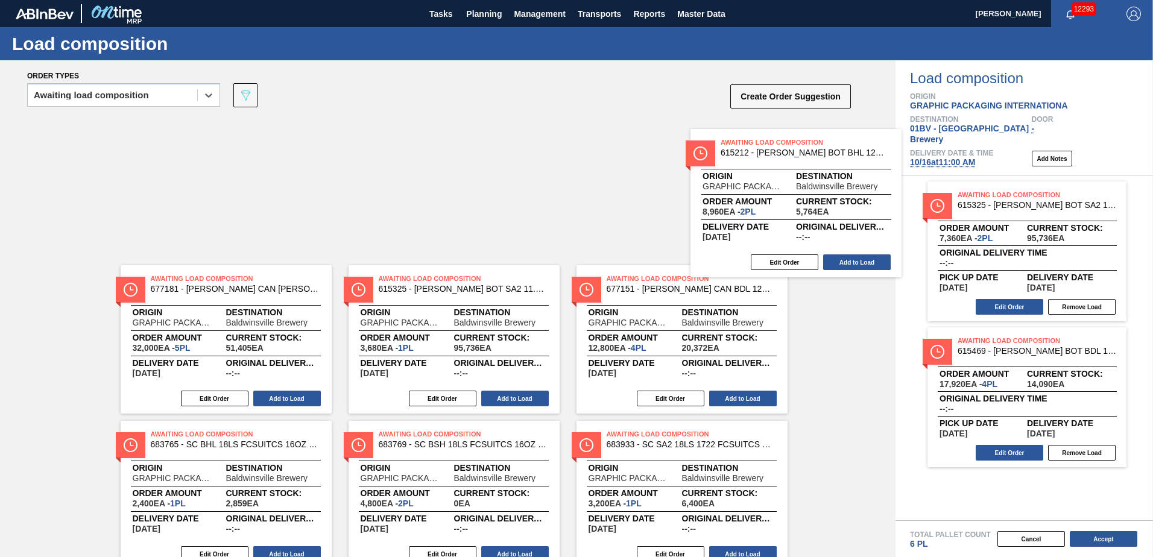
drag, startPoint x: 626, startPoint y: 145, endPoint x: 931, endPoint y: 184, distance: 307.1
click at [931, 184] on div "Order types option Awaiting load composition, selected. Select is focused ,type…" at bounding box center [576, 308] width 1153 height 497
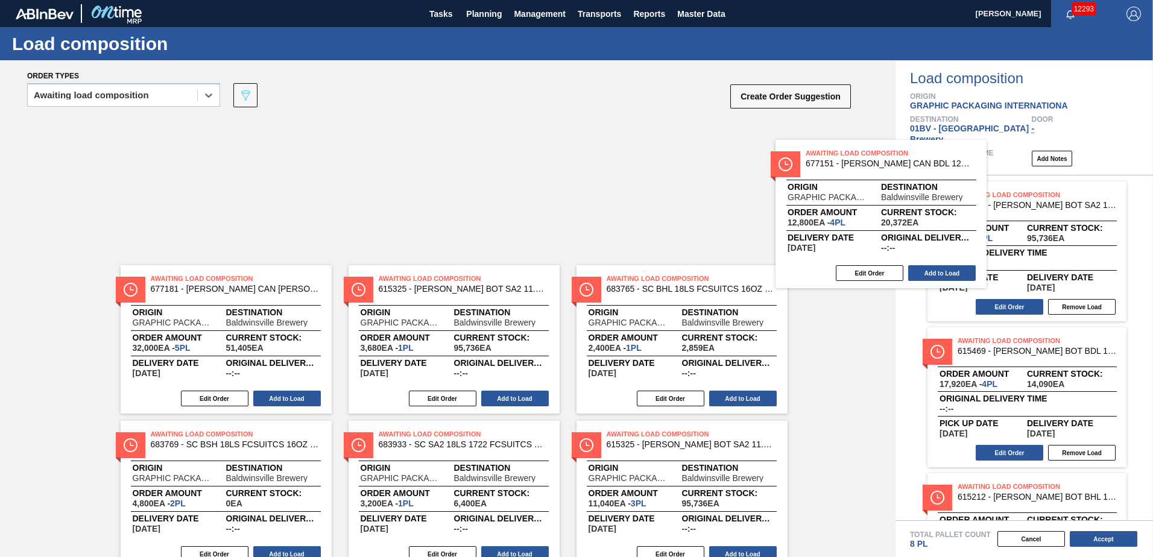
drag, startPoint x: 614, startPoint y: 151, endPoint x: 913, endPoint y: 186, distance: 301.2
click at [913, 186] on div "Order types option Awaiting load composition, selected. Select is focused ,type…" at bounding box center [576, 308] width 1153 height 497
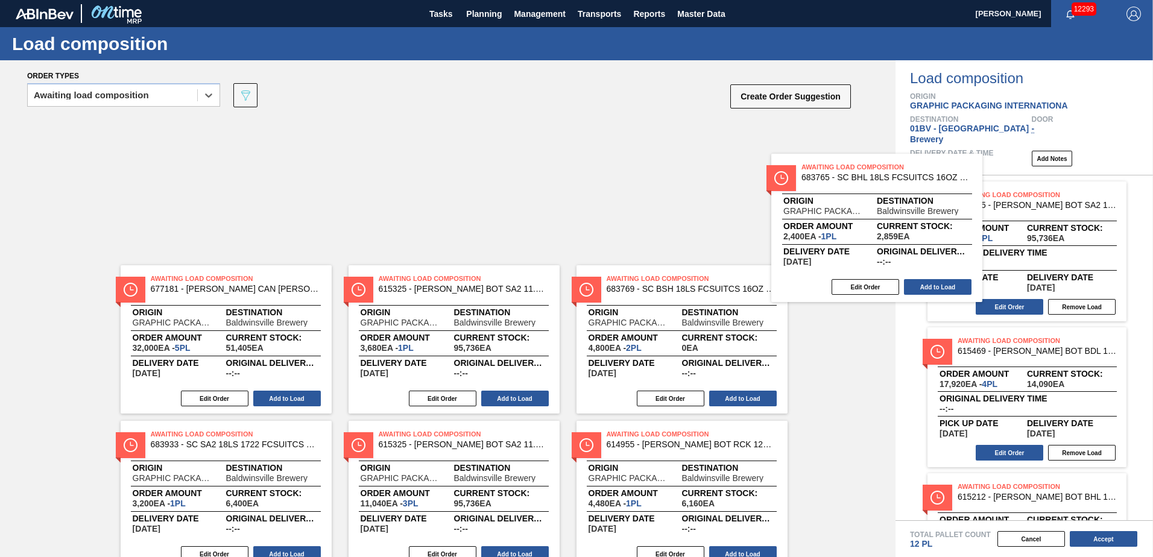
drag, startPoint x: 635, startPoint y: 145, endPoint x: 877, endPoint y: 187, distance: 245.5
click at [876, 186] on div "Awaiting Load Composition 677181 - CARR CAN BUD 16OZ CAN PK 8/16 CAN 1024 B Ori…" at bounding box center [448, 269] width 896 height 304
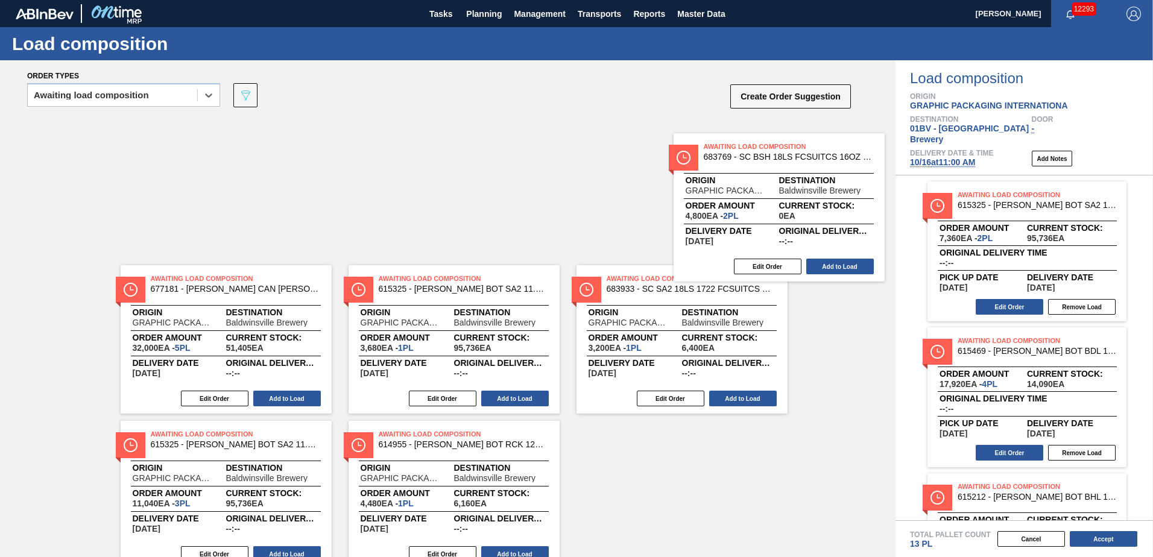
drag, startPoint x: 678, startPoint y: 167, endPoint x: 983, endPoint y: 210, distance: 308.2
click at [983, 210] on div "Order types option Awaiting load composition, selected. Select is focused ,type…" at bounding box center [576, 308] width 1153 height 497
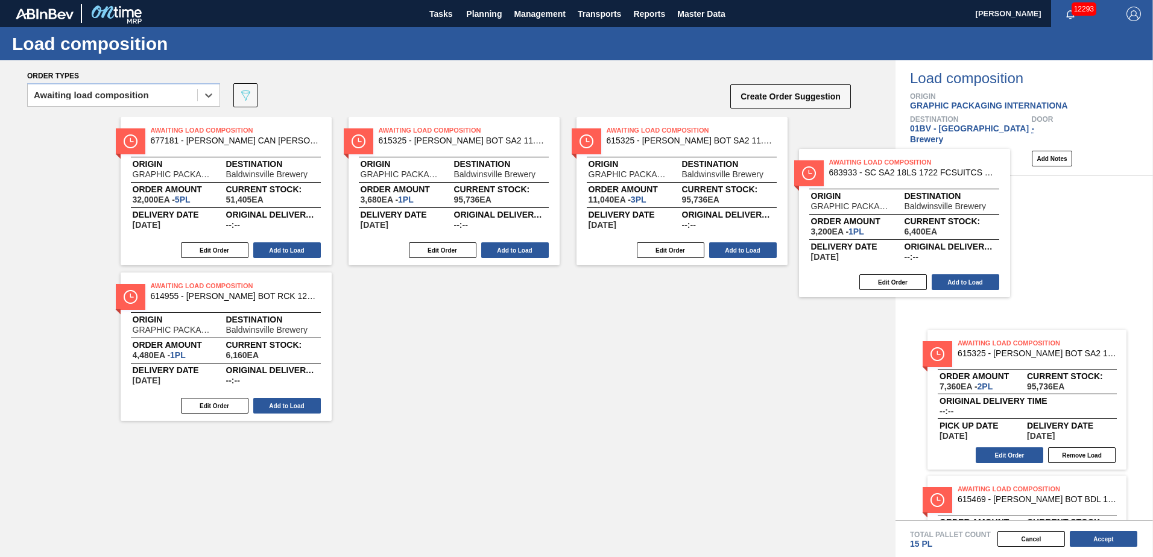
drag, startPoint x: 617, startPoint y: 148, endPoint x: 949, endPoint y: 195, distance: 335.0
click at [949, 195] on div "Order types option Awaiting load composition, selected. Select is focused ,type…" at bounding box center [576, 308] width 1153 height 497
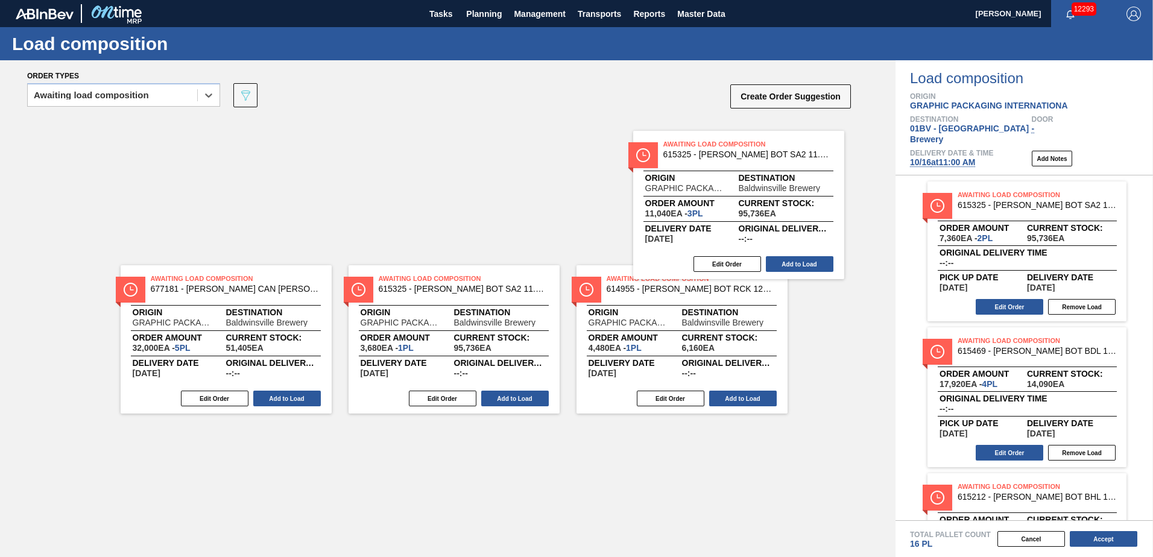
drag, startPoint x: 708, startPoint y: 165, endPoint x: 913, endPoint y: 192, distance: 206.9
click at [913, 191] on div "Order types option Awaiting load composition, selected. Select is focused ,type…" at bounding box center [576, 308] width 1153 height 497
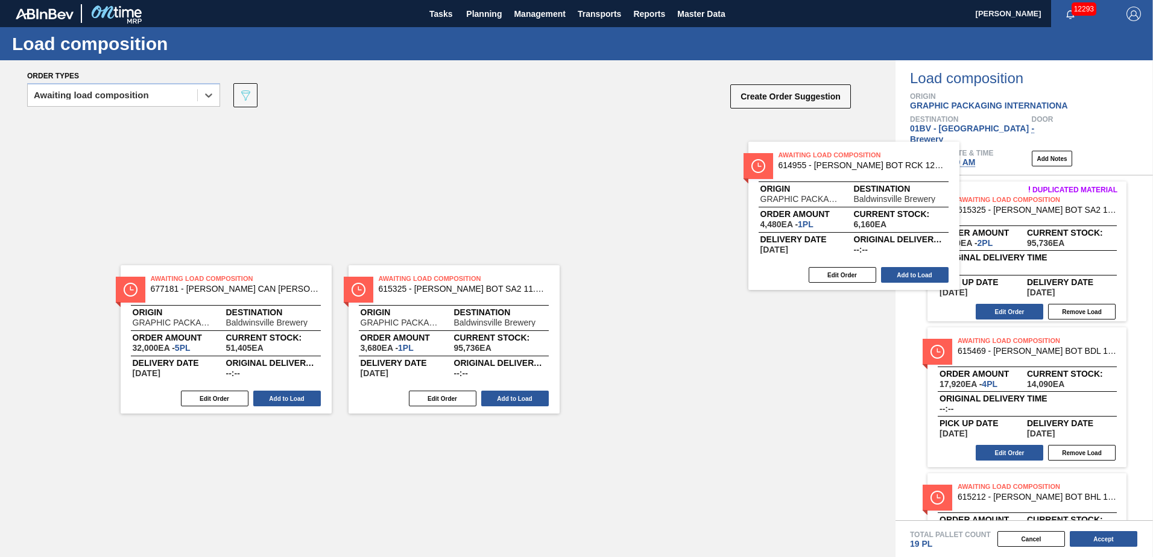
drag, startPoint x: 654, startPoint y: 151, endPoint x: 971, endPoint y: 197, distance: 320.0
click at [957, 195] on div "Order types option Awaiting load composition, selected. Select is focused ,type…" at bounding box center [576, 308] width 1153 height 497
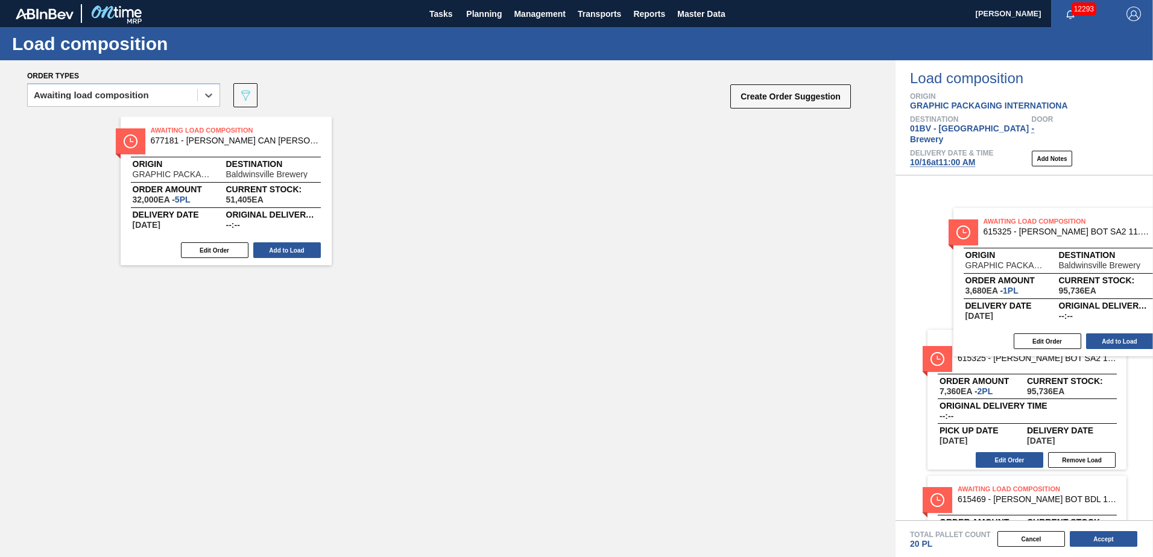
drag, startPoint x: 401, startPoint y: 136, endPoint x: 1089, endPoint y: 231, distance: 694.2
click at [1089, 231] on div "Order types option Awaiting load composition, selected. Select is focused ,type…" at bounding box center [576, 308] width 1153 height 497
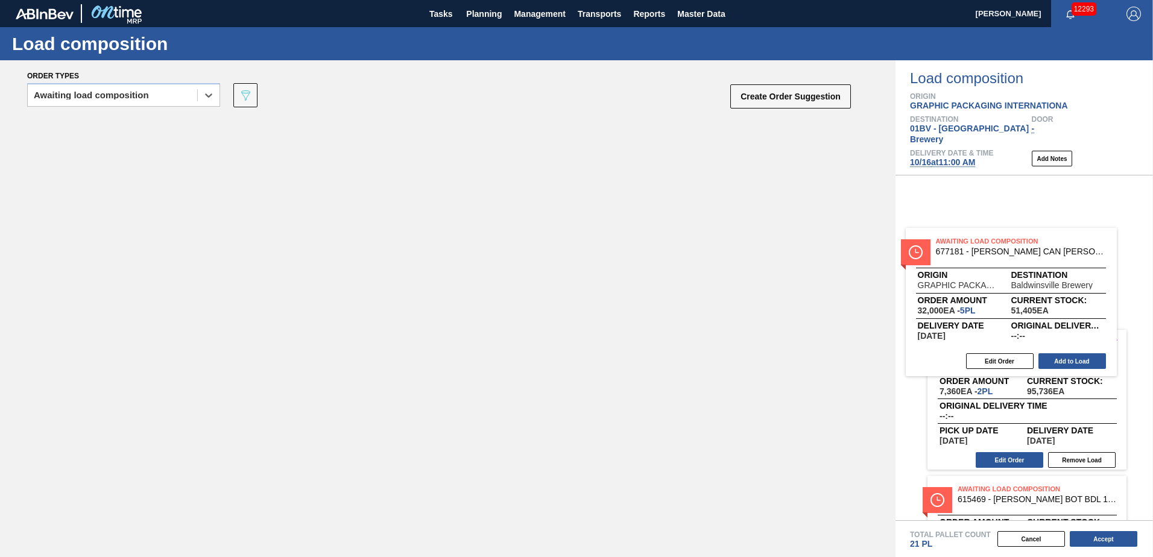
drag, startPoint x: 226, startPoint y: 160, endPoint x: 1071, endPoint y: 275, distance: 852.9
click at [1071, 275] on div "Order types option Awaiting load composition, selected. Select is focused ,type…" at bounding box center [576, 308] width 1153 height 497
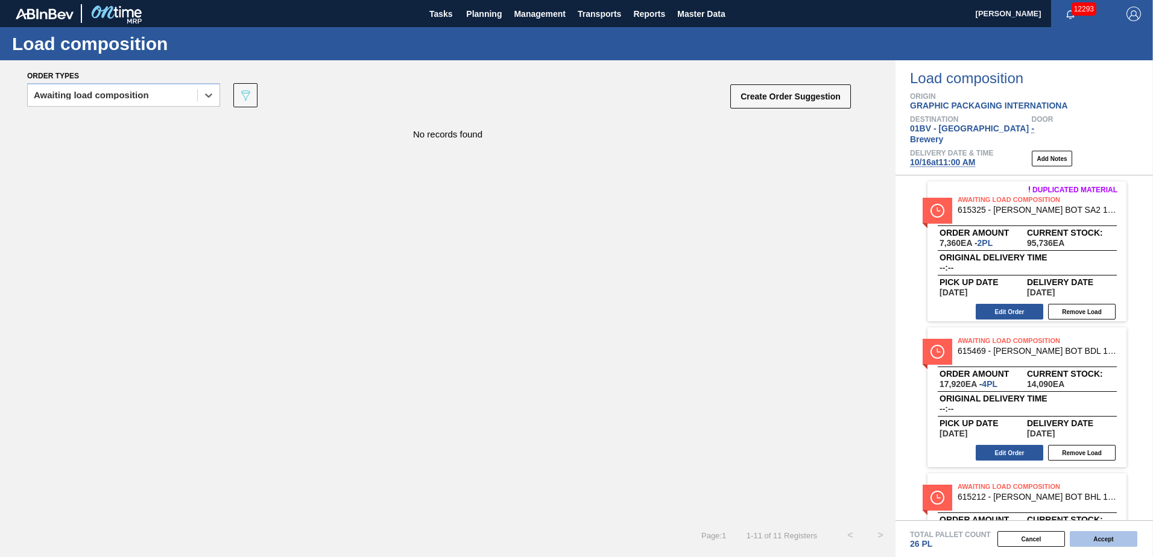
click at [1097, 542] on button "Accept" at bounding box center [1104, 539] width 68 height 16
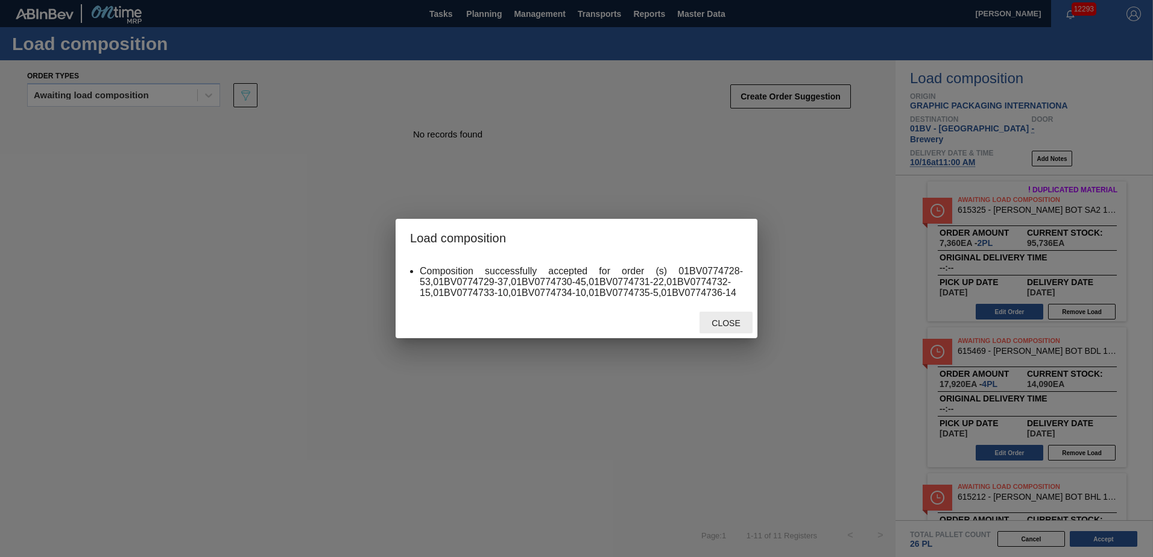
click at [724, 325] on span "Close" at bounding box center [726, 323] width 48 height 10
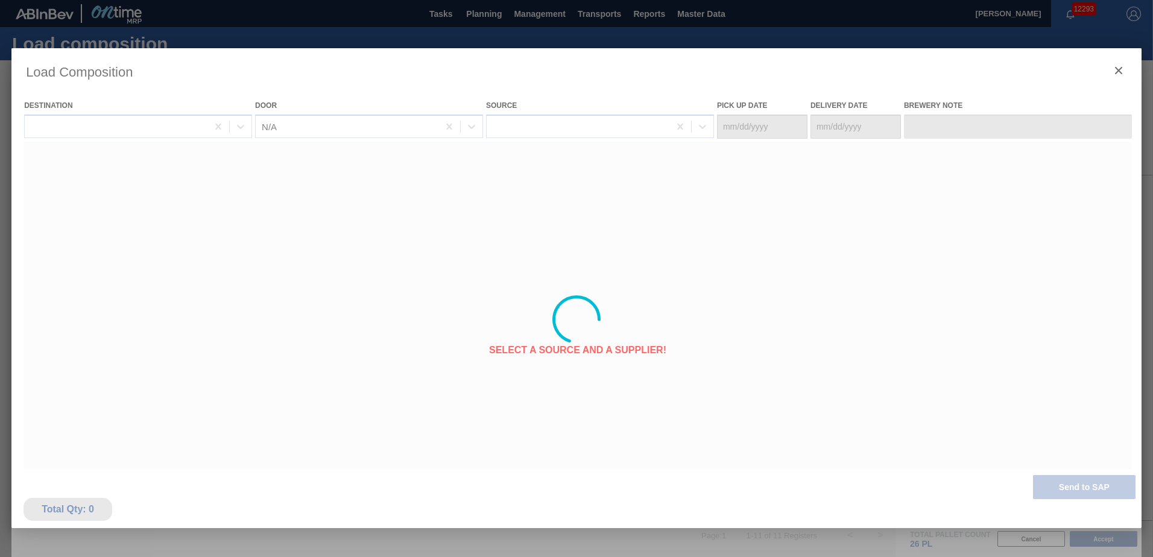
type Date "10/12/2025"
type Date "[DATE]"
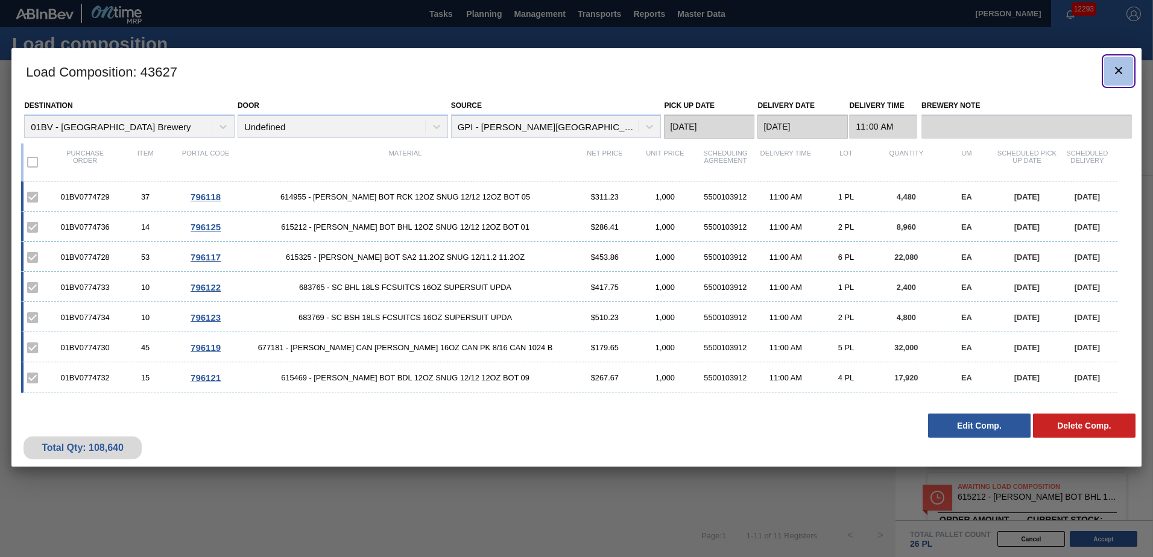
click at [1123, 66] on icon "botão de ícone" at bounding box center [1119, 70] width 14 height 14
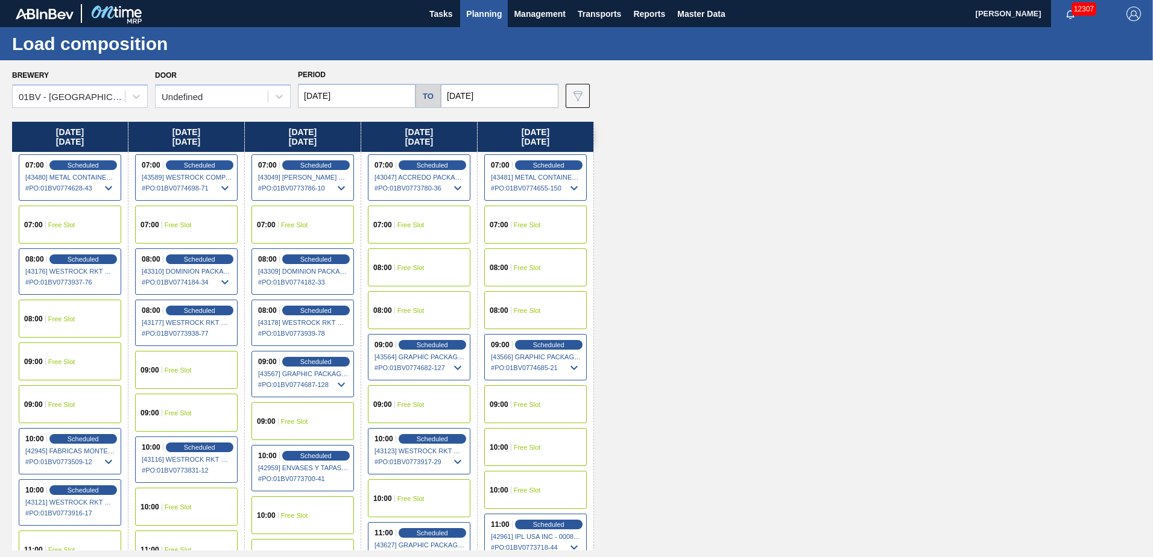
click at [491, 12] on span "Planning" at bounding box center [484, 14] width 36 height 14
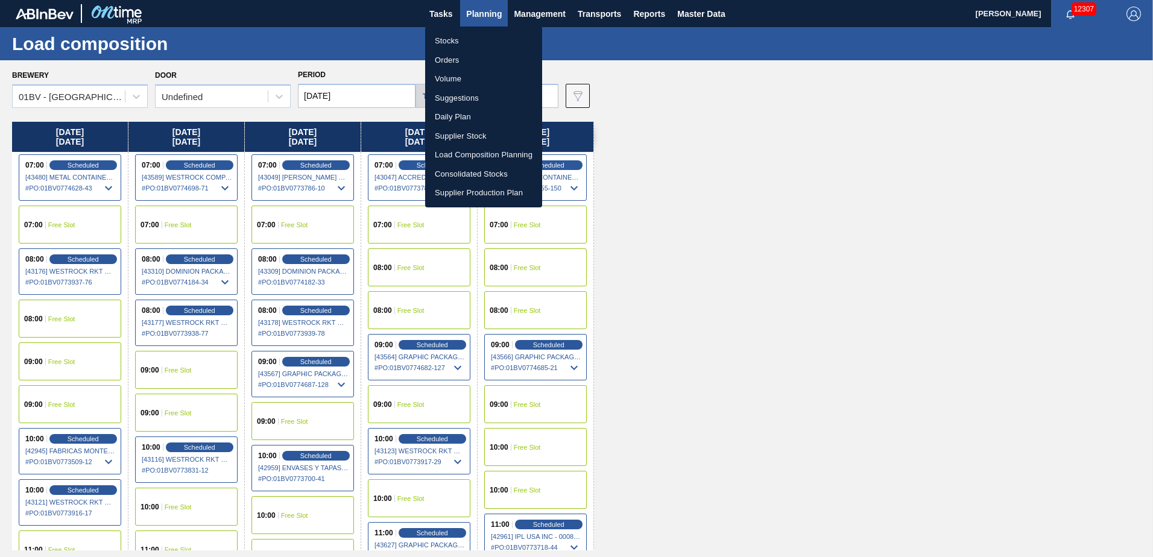
click at [462, 99] on li "Suggestions" at bounding box center [483, 98] width 117 height 19
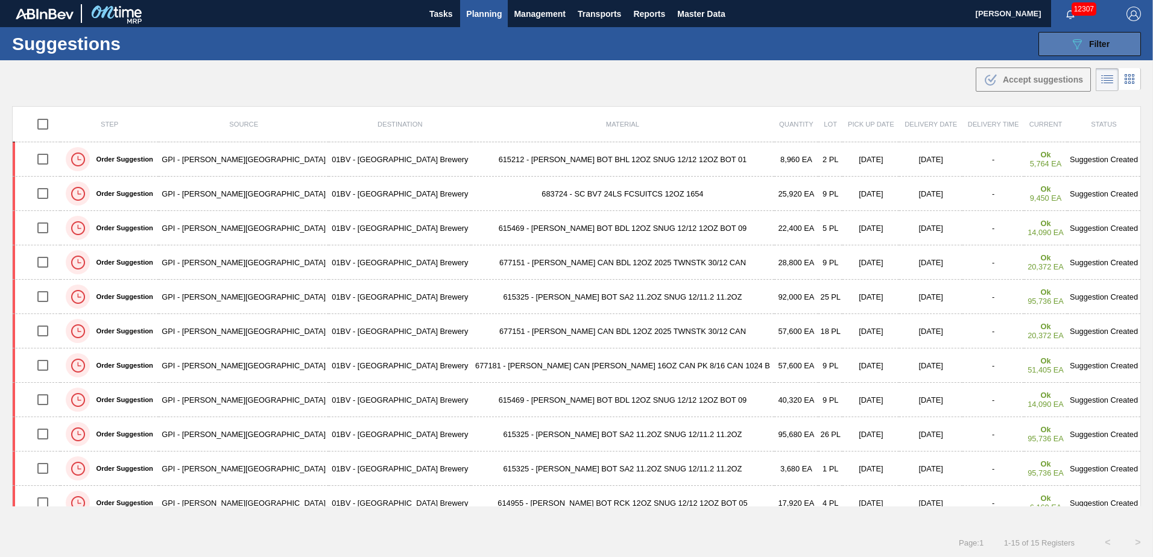
click at [1077, 42] on icon at bounding box center [1077, 44] width 9 height 10
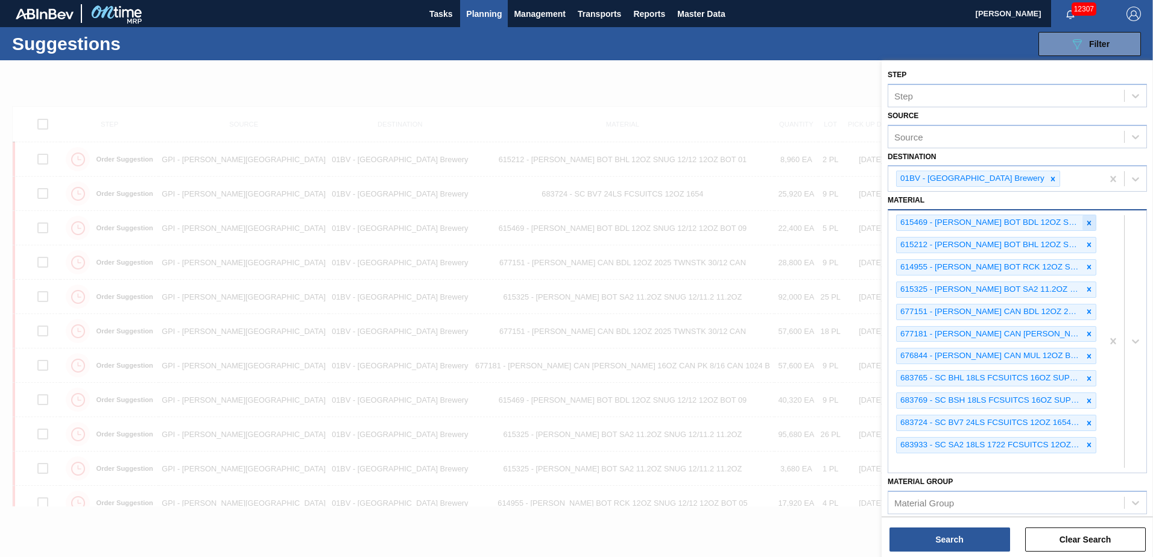
click at [1087, 221] on icon at bounding box center [1089, 223] width 8 height 8
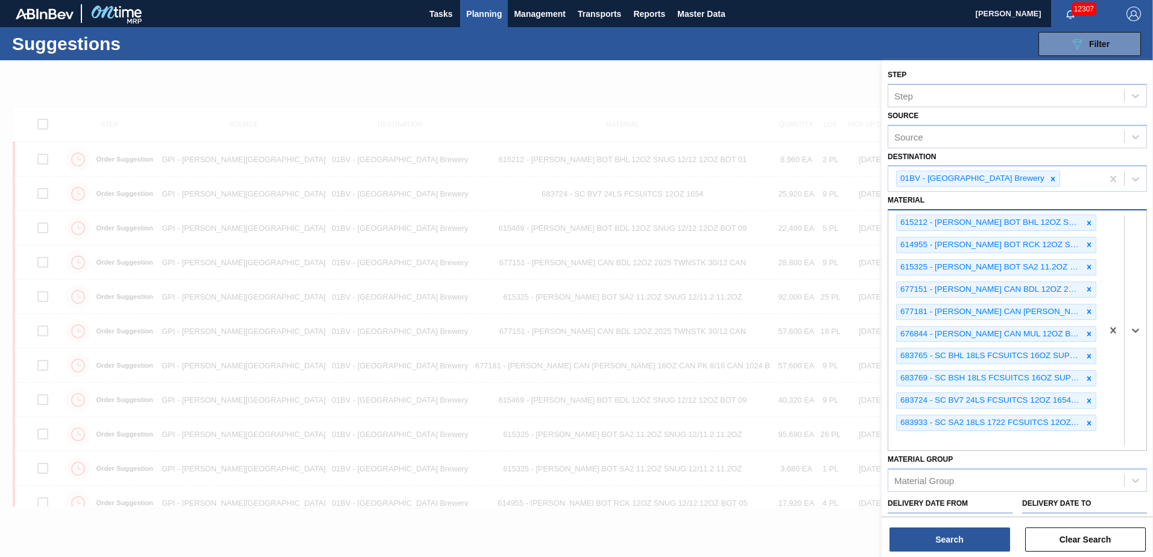
click at [1087, 221] on icon at bounding box center [1089, 223] width 8 height 8
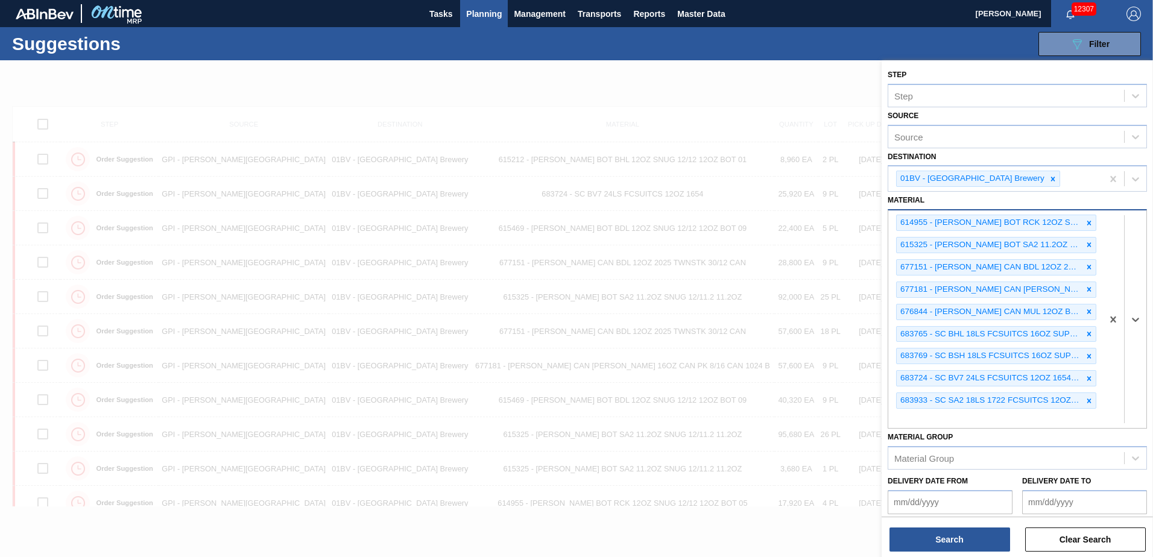
click at [1087, 221] on icon at bounding box center [1089, 223] width 8 height 8
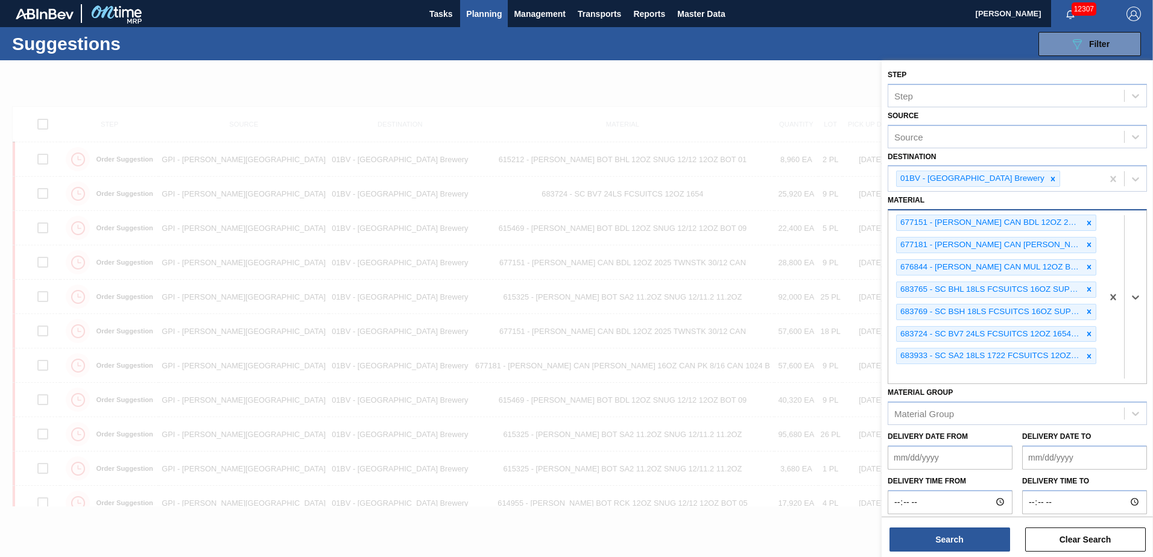
click at [1087, 221] on icon at bounding box center [1089, 223] width 8 height 8
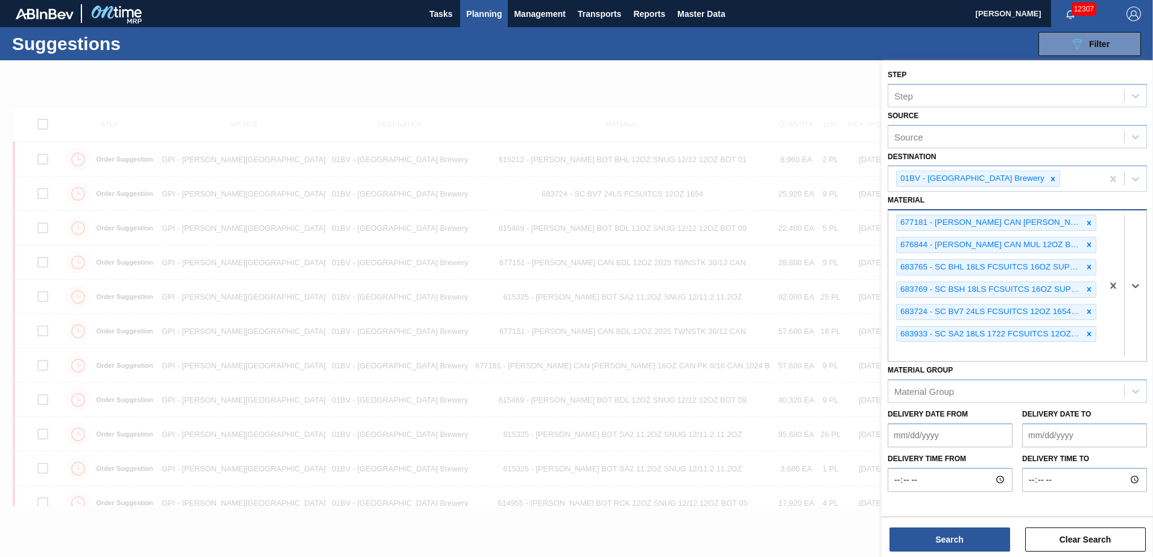
click at [1087, 221] on icon at bounding box center [1089, 223] width 8 height 8
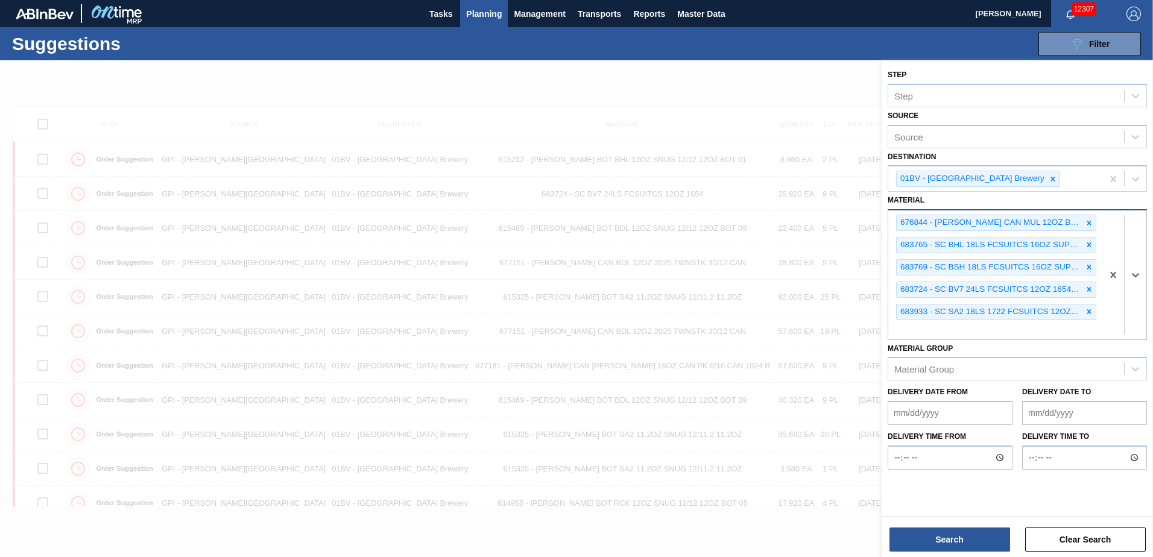
click at [1087, 221] on icon at bounding box center [1089, 223] width 8 height 8
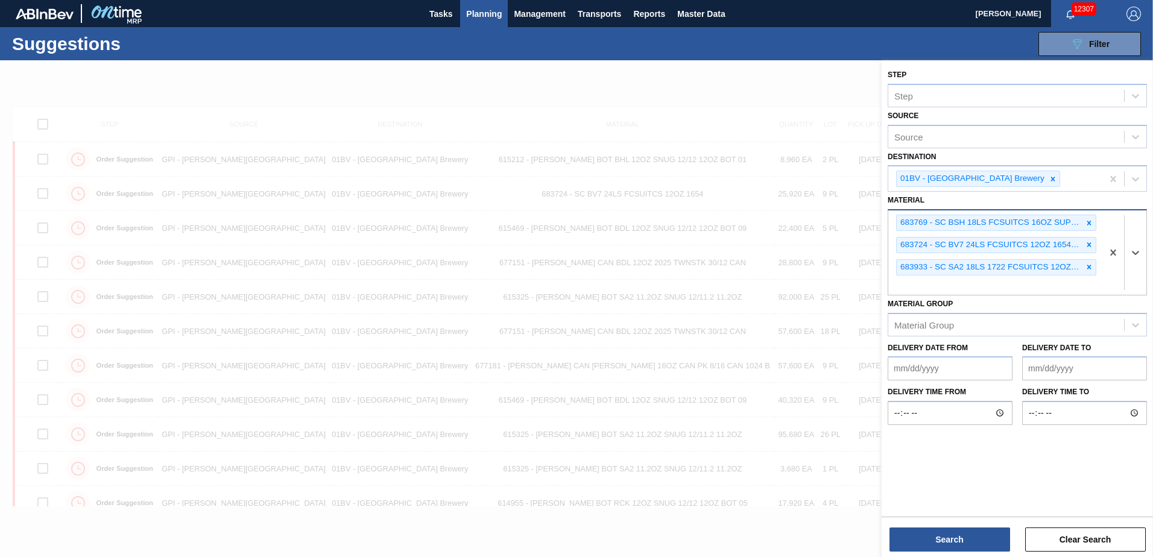
click at [1087, 221] on icon at bounding box center [1089, 223] width 8 height 8
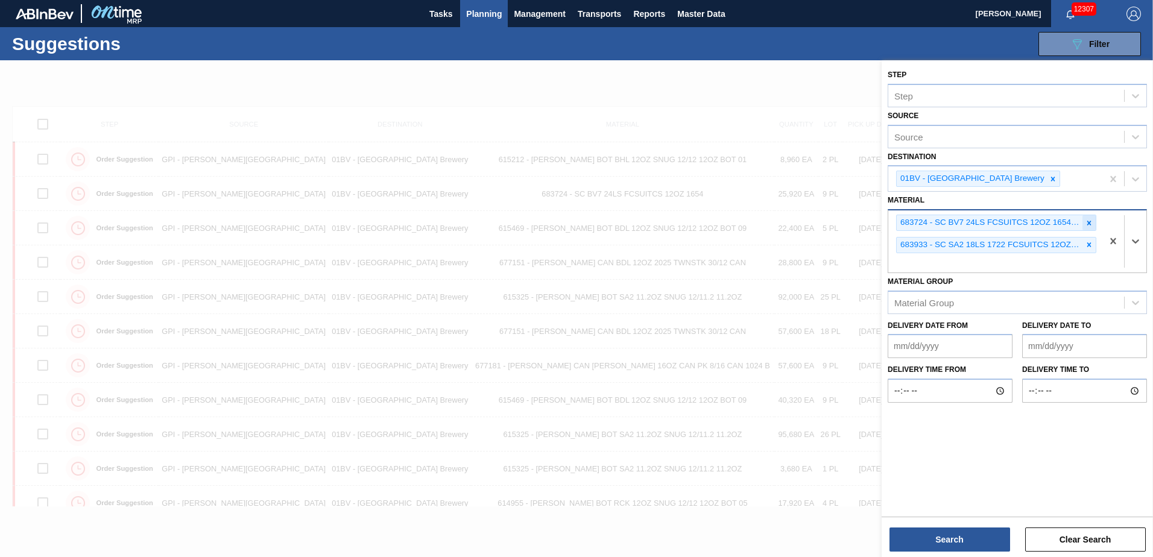
click at [1087, 220] on icon at bounding box center [1089, 223] width 8 height 8
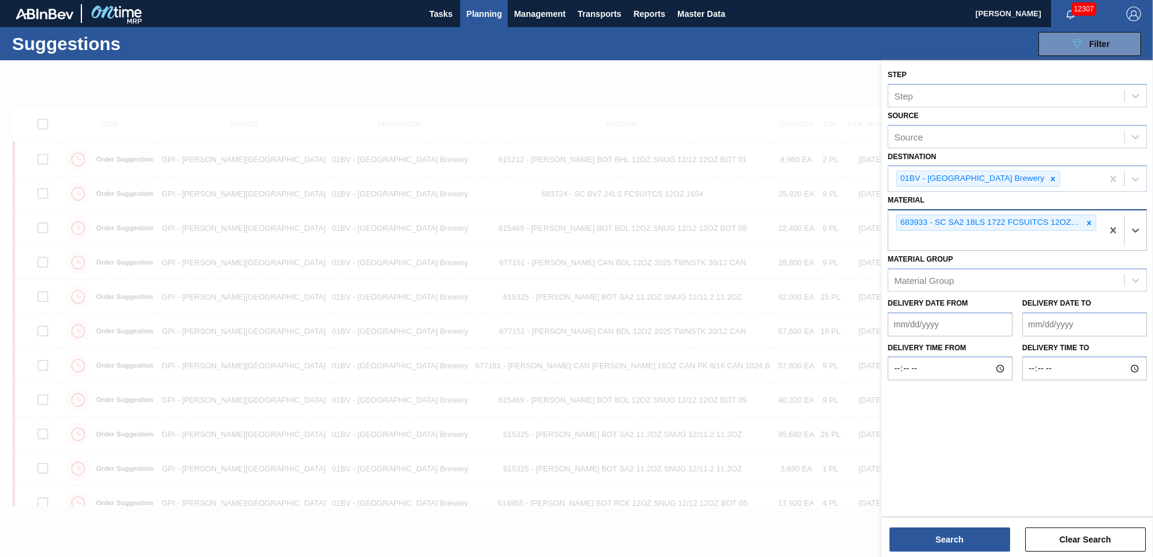
click at [1087, 219] on icon at bounding box center [1089, 223] width 8 height 8
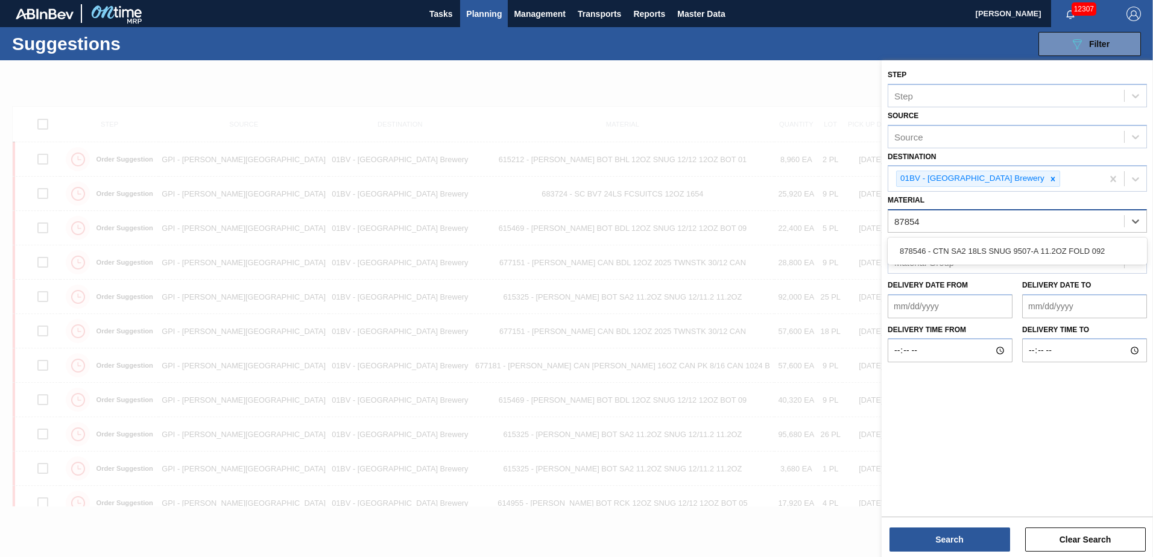
type input "878546"
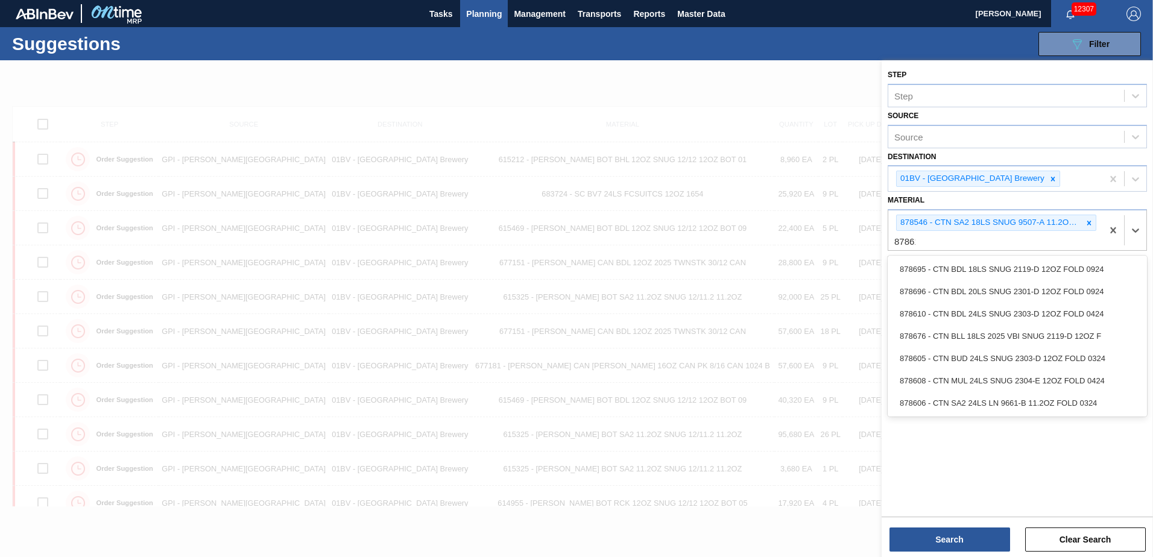
type input "878610"
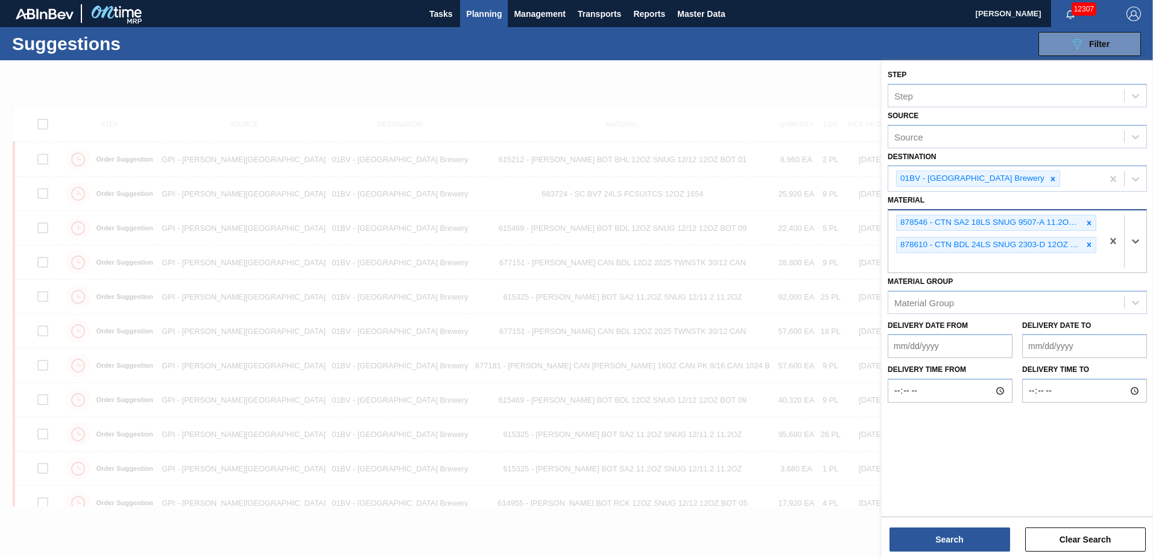
click at [920, 262] on div "878546 - CTN SA2 18LS SNUG 9507-A 11.2OZ FOLD 092 878610 - CTN BDL 24LS SNUG 23…" at bounding box center [996, 242] width 214 height 62
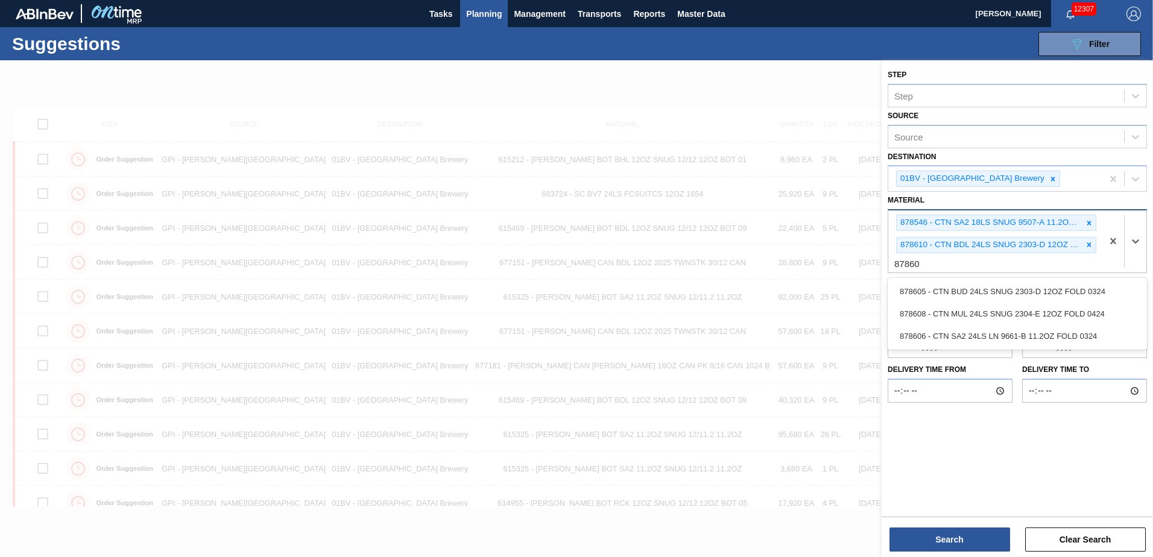
type input "878605"
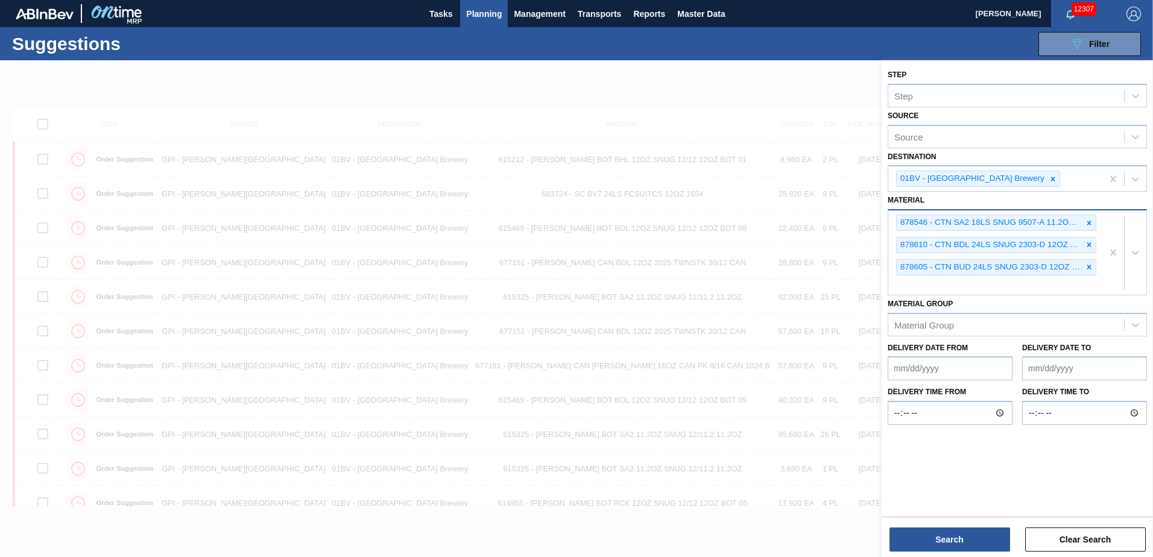
click at [933, 285] on div "878546 - CTN SA2 18LS SNUG 9507-A 11.2OZ FOLD 092 878610 - CTN BDL 24LS SNUG 23…" at bounding box center [996, 253] width 214 height 84
type input "878742"
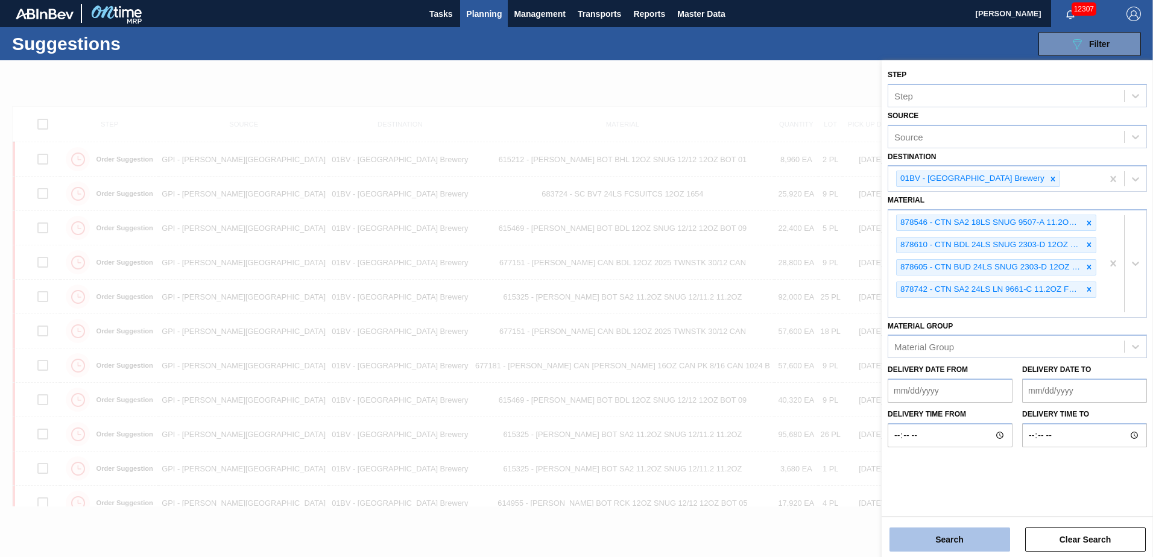
click at [945, 542] on button "Search" at bounding box center [950, 540] width 121 height 24
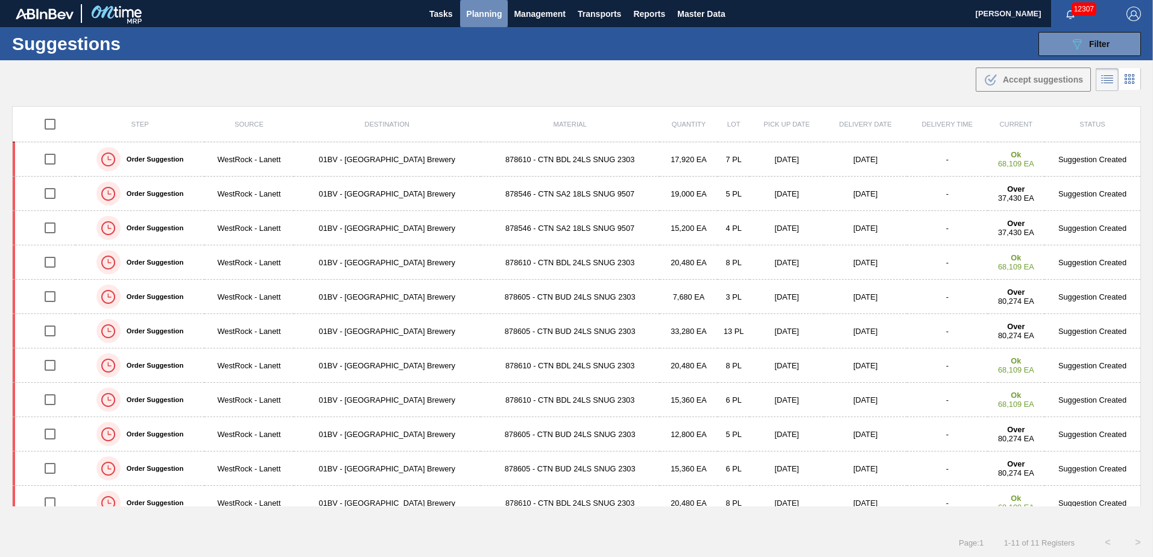
click at [491, 11] on span "Planning" at bounding box center [484, 14] width 36 height 14
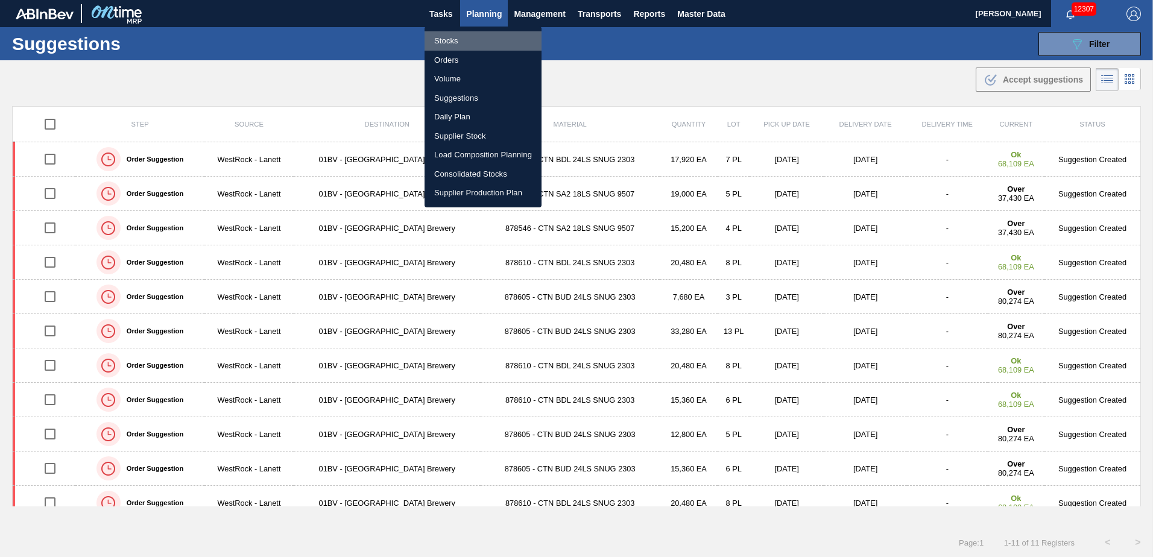
click at [453, 38] on li "Stocks" at bounding box center [483, 40] width 117 height 19
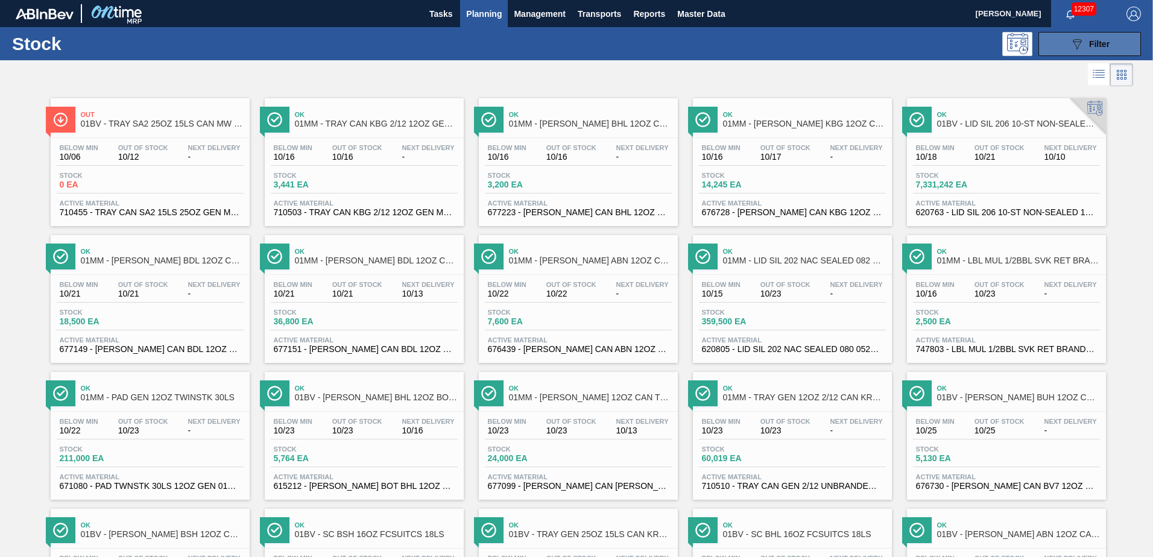
click at [1077, 43] on icon "089F7B8B-B2A5-4AFE-B5C0-19BA573D28AC" at bounding box center [1077, 44] width 14 height 14
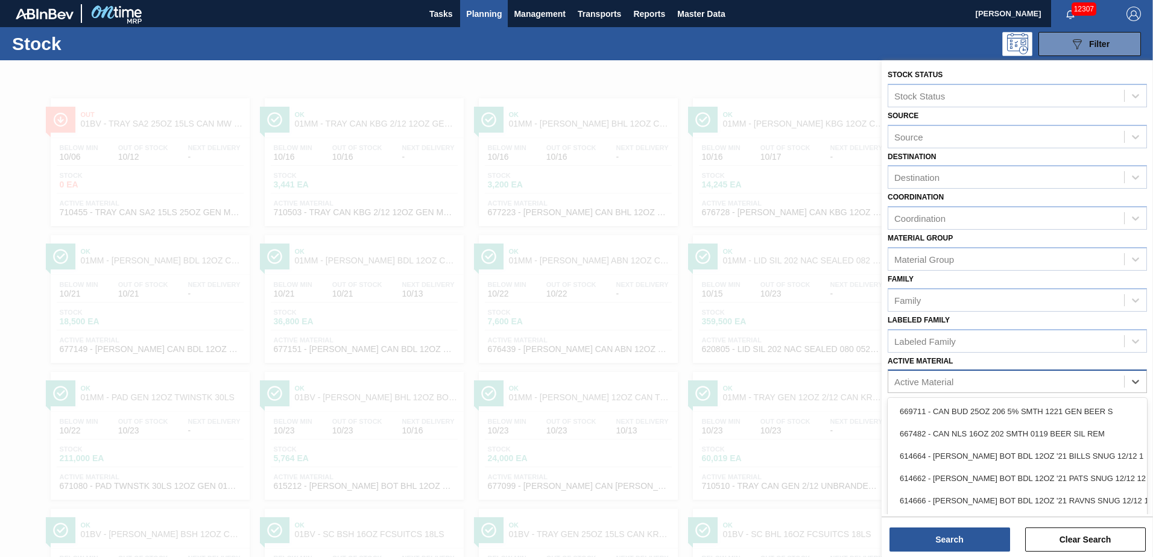
click at [975, 382] on div "Active Material" at bounding box center [1007, 381] width 236 height 17
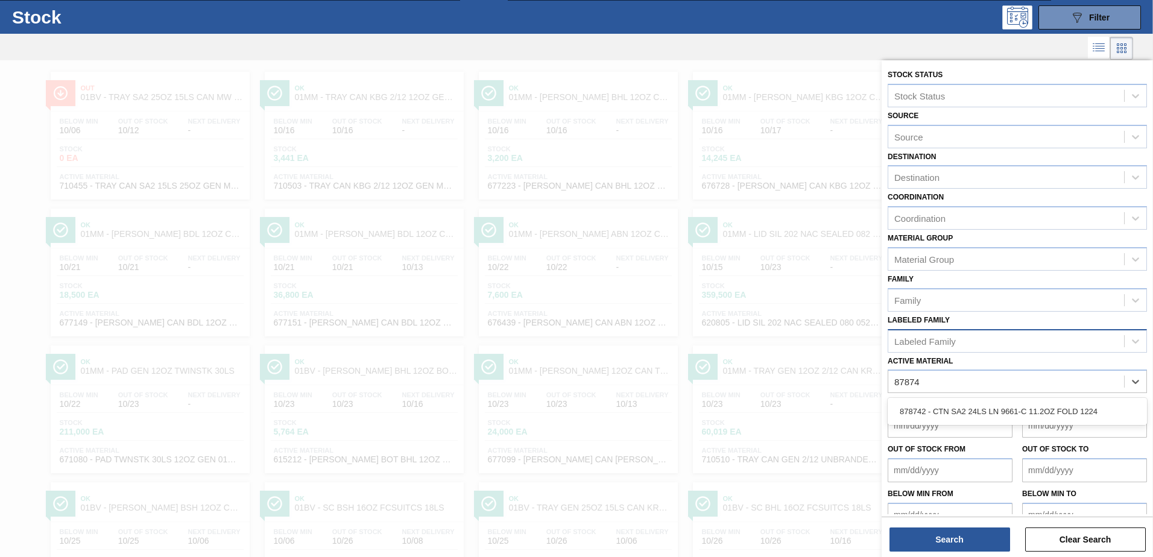
type Material "878742"
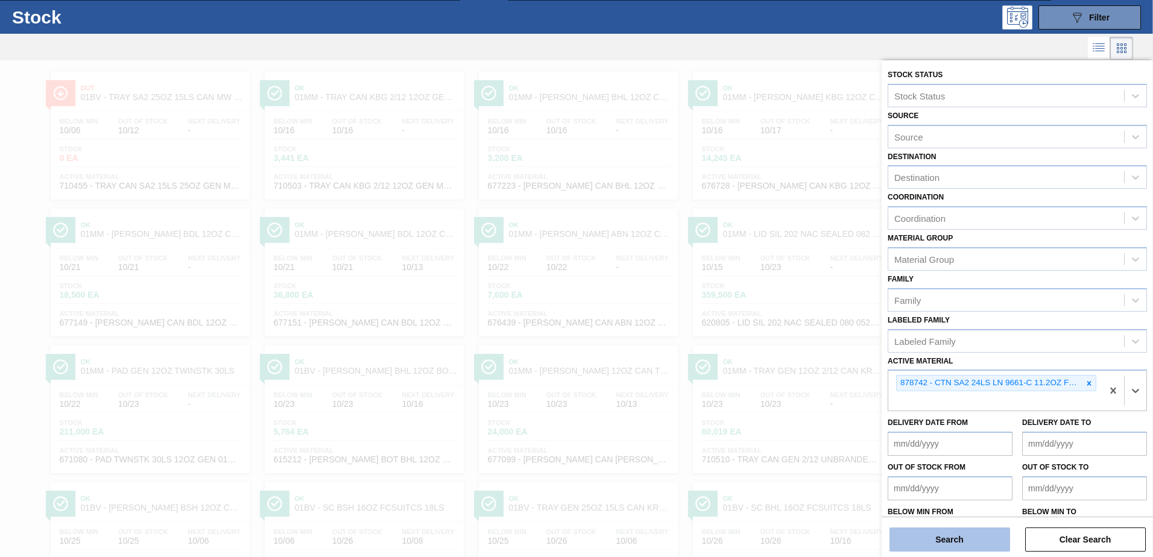
click at [937, 543] on button "Search" at bounding box center [950, 540] width 121 height 24
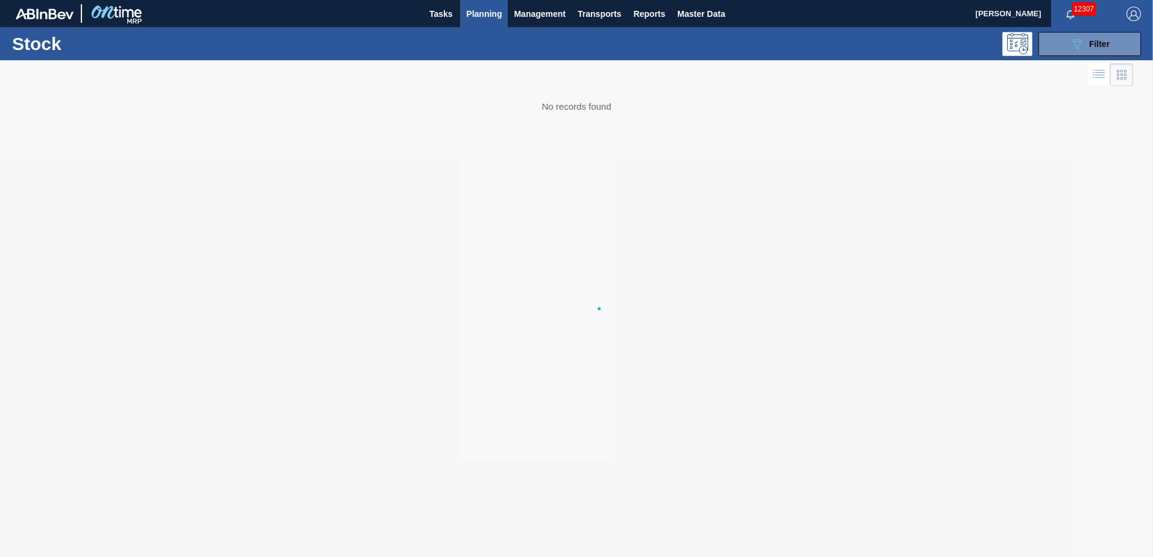
scroll to position [0, 0]
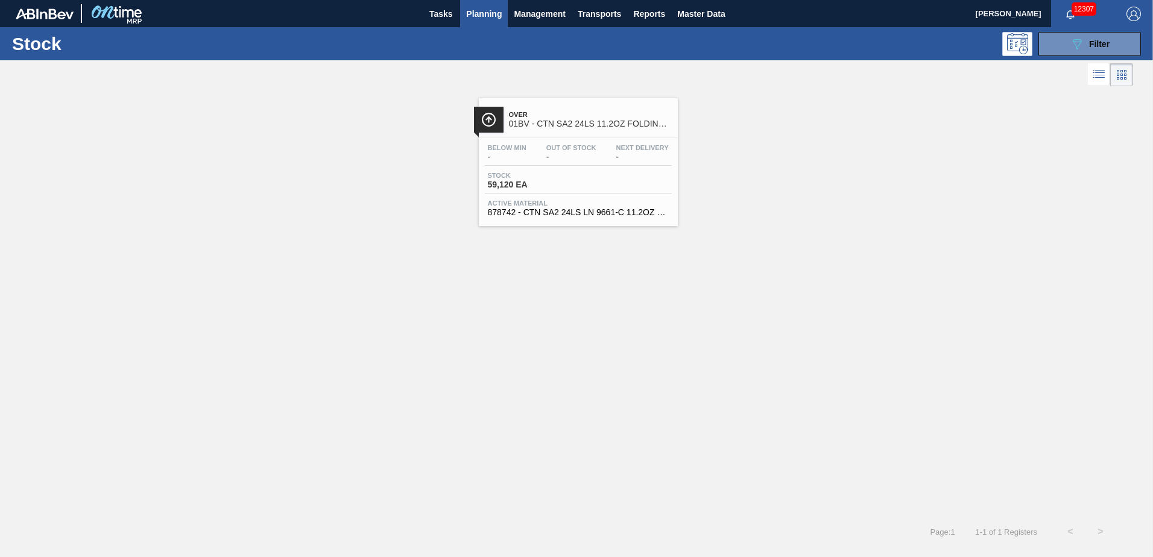
click at [571, 130] on div "Over 01BV - CTN SA2 24LS 11.2OZ FOLDING SNUG PACK" at bounding box center [590, 119] width 163 height 27
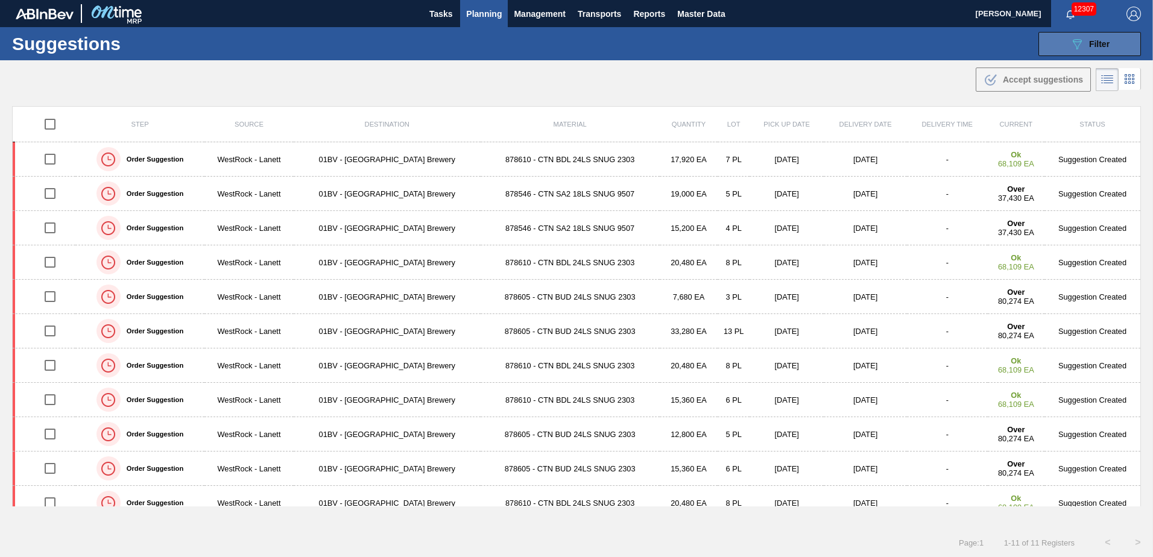
click at [1076, 44] on icon "089F7B8B-B2A5-4AFE-B5C0-19BA573D28AC" at bounding box center [1077, 44] width 14 height 14
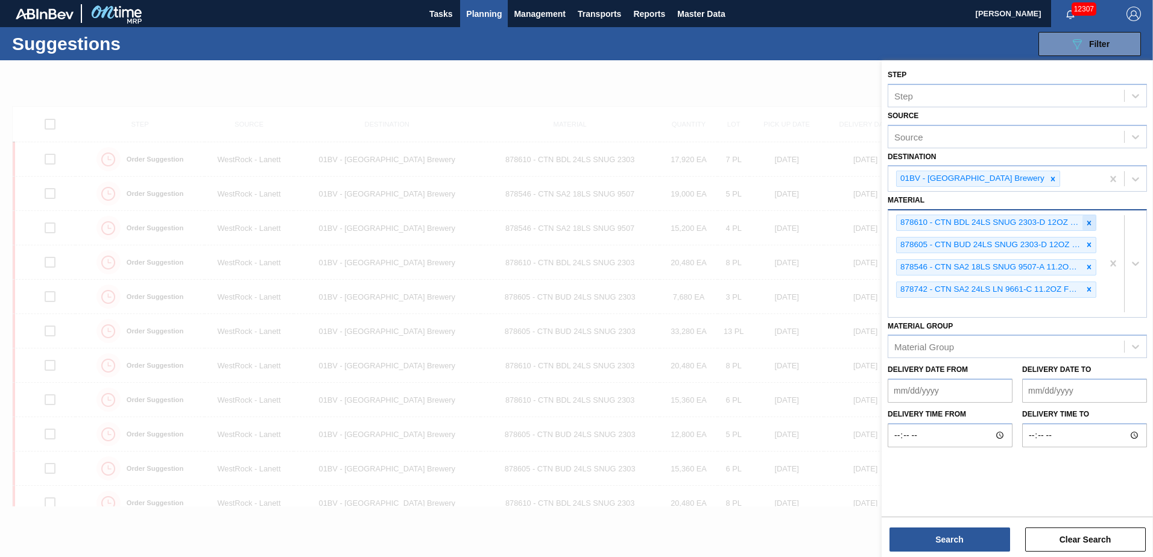
click at [1092, 221] on icon at bounding box center [1089, 223] width 8 height 8
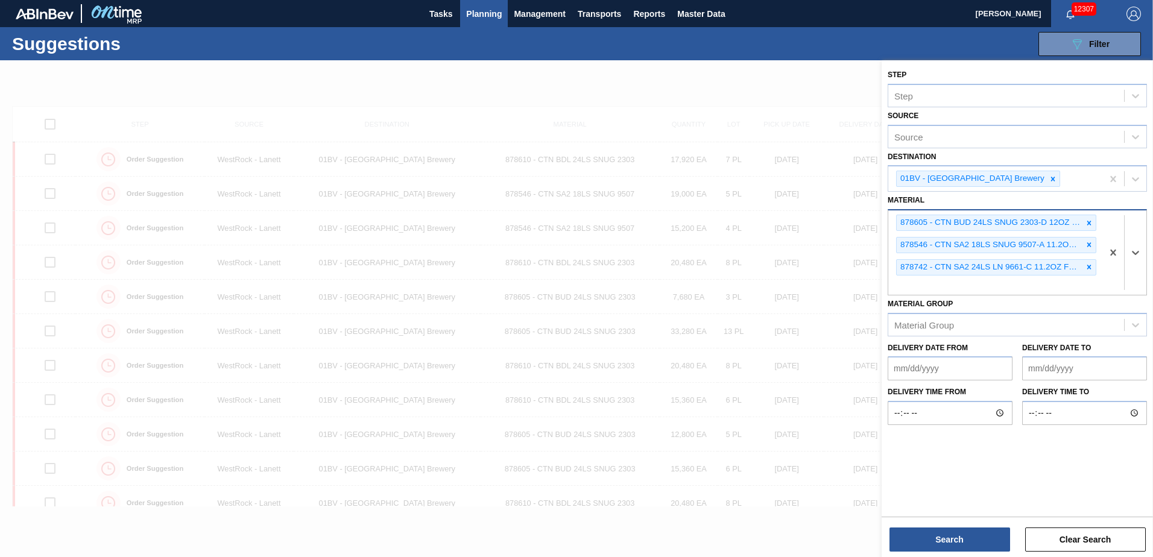
click at [1092, 221] on icon at bounding box center [1089, 223] width 8 height 8
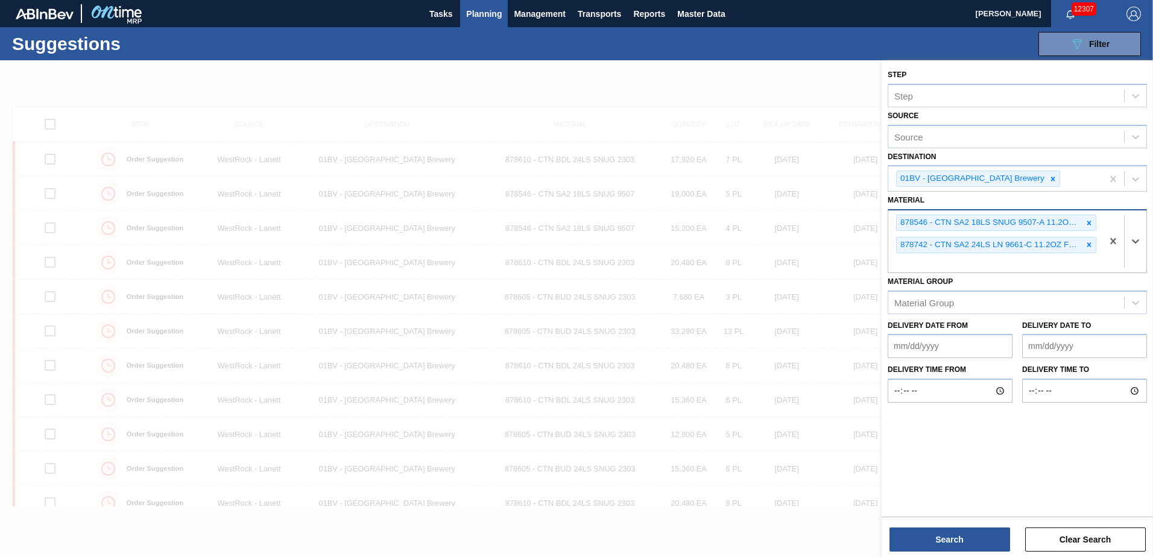
click at [1092, 221] on icon at bounding box center [1089, 223] width 8 height 8
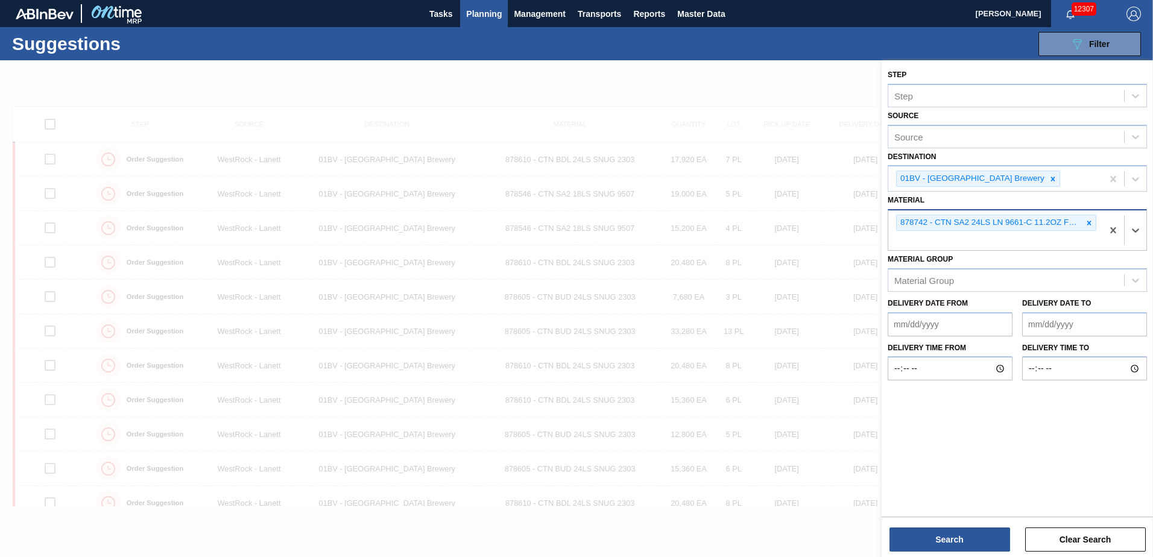
click at [1092, 221] on icon at bounding box center [1089, 223] width 8 height 8
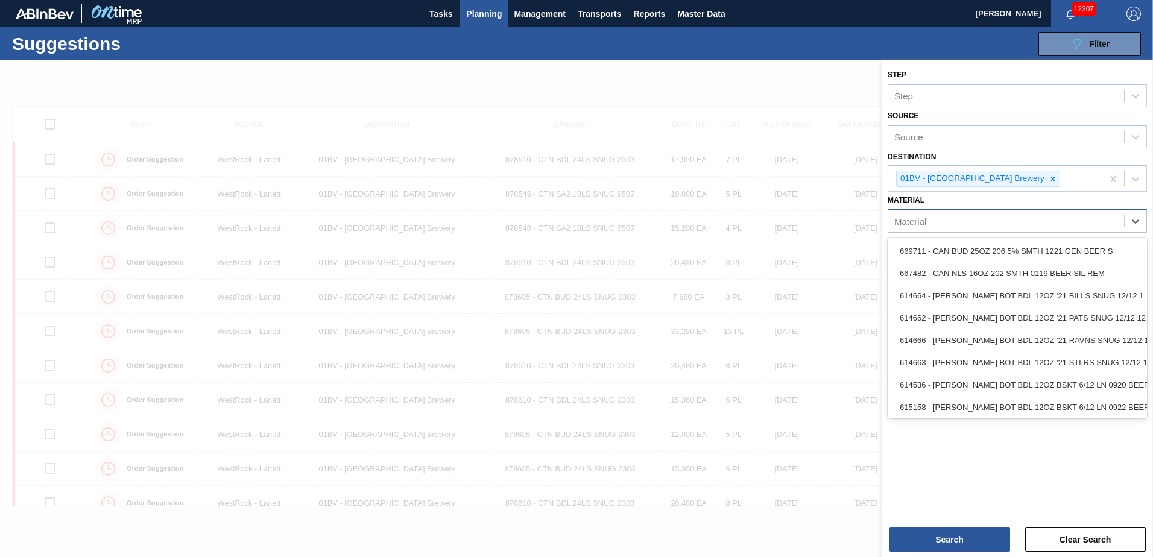
drag, startPoint x: 931, startPoint y: 220, endPoint x: 1028, endPoint y: 212, distance: 96.9
click at [932, 219] on div "Material" at bounding box center [1007, 221] width 236 height 17
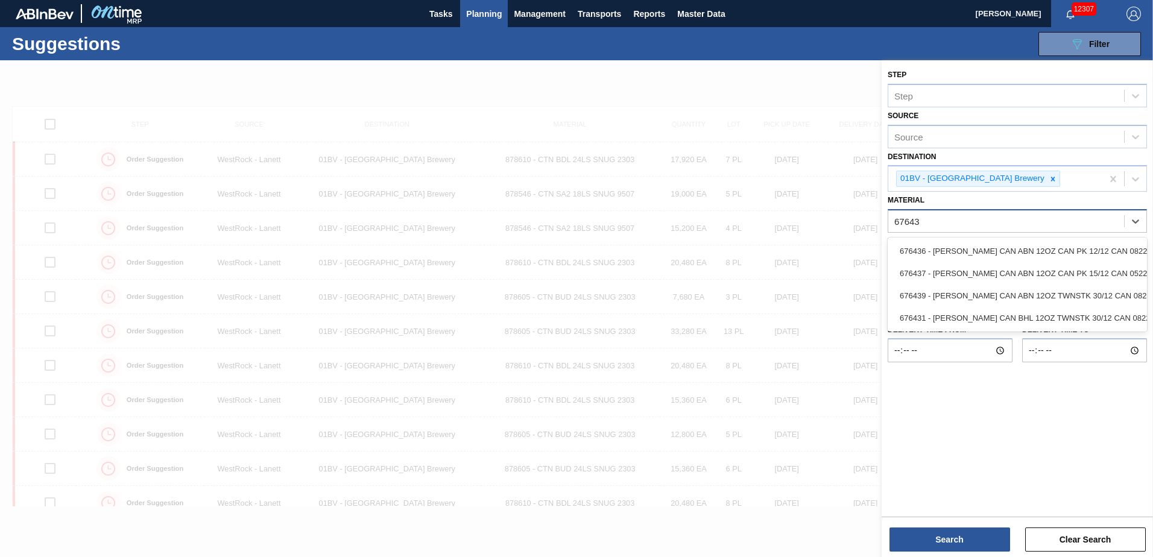
type input "676439"
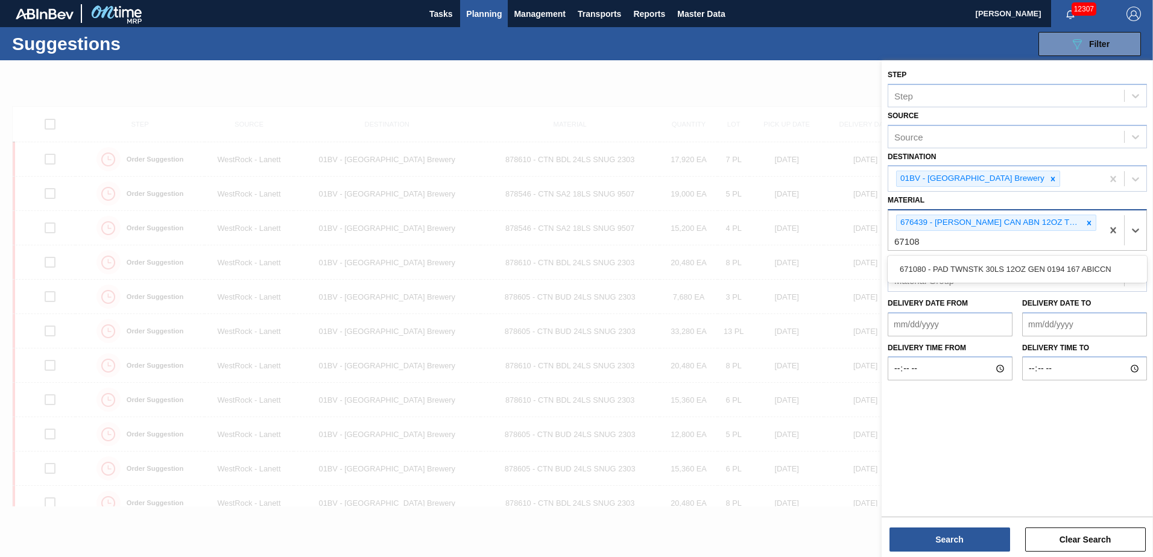
type input "671080"
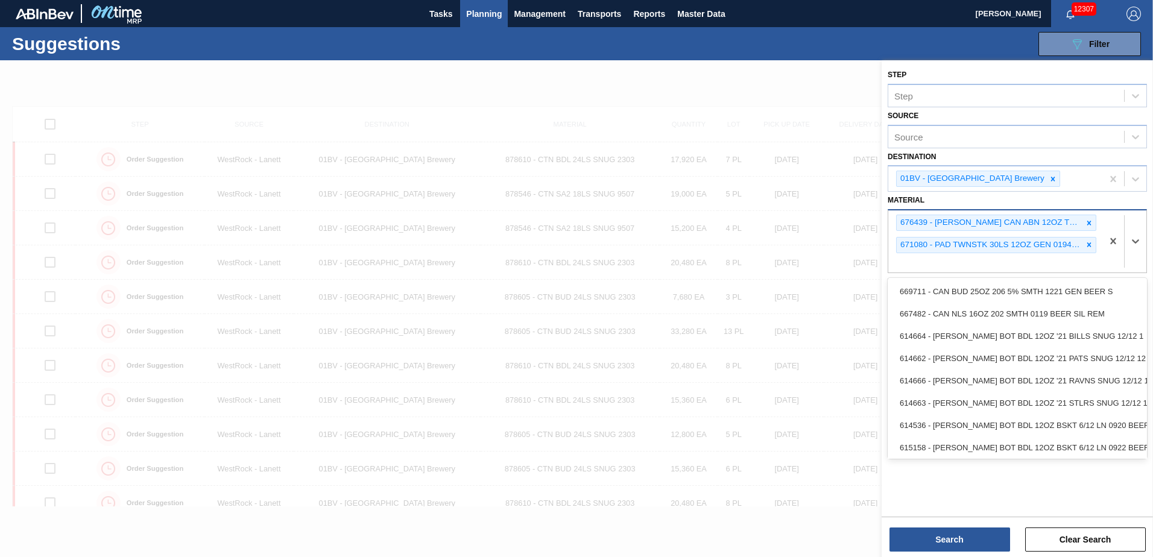
drag, startPoint x: 925, startPoint y: 265, endPoint x: 934, endPoint y: 256, distance: 12.8
click at [925, 265] on div "676439 - CARR CAN ABN 12OZ TWNSTK 30/12 CAN 0822 671080 - PAD TWNSTK 30LS 12OZ …" at bounding box center [996, 242] width 214 height 62
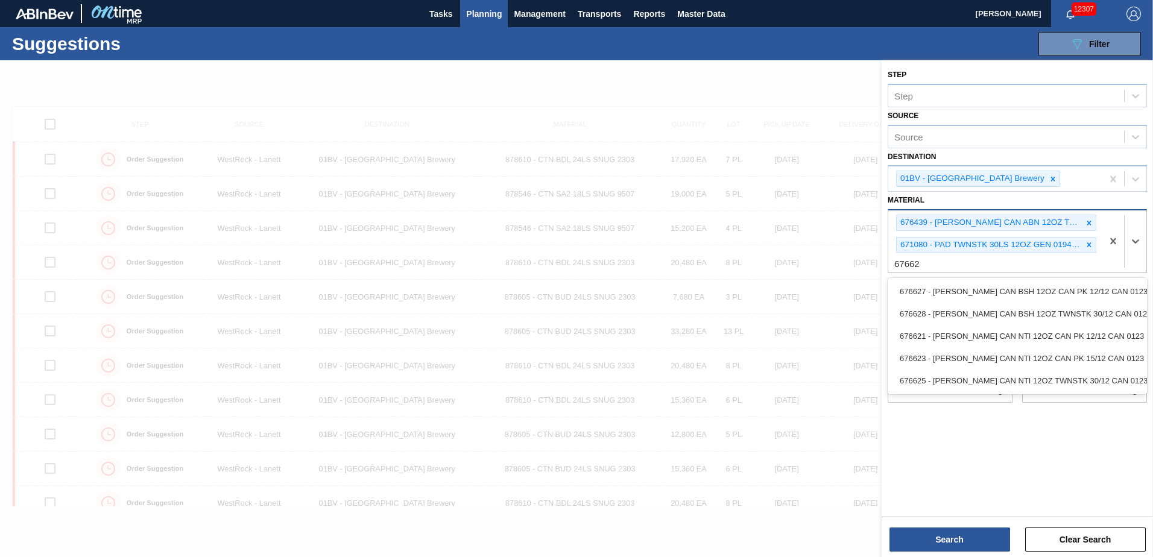
type input "676625"
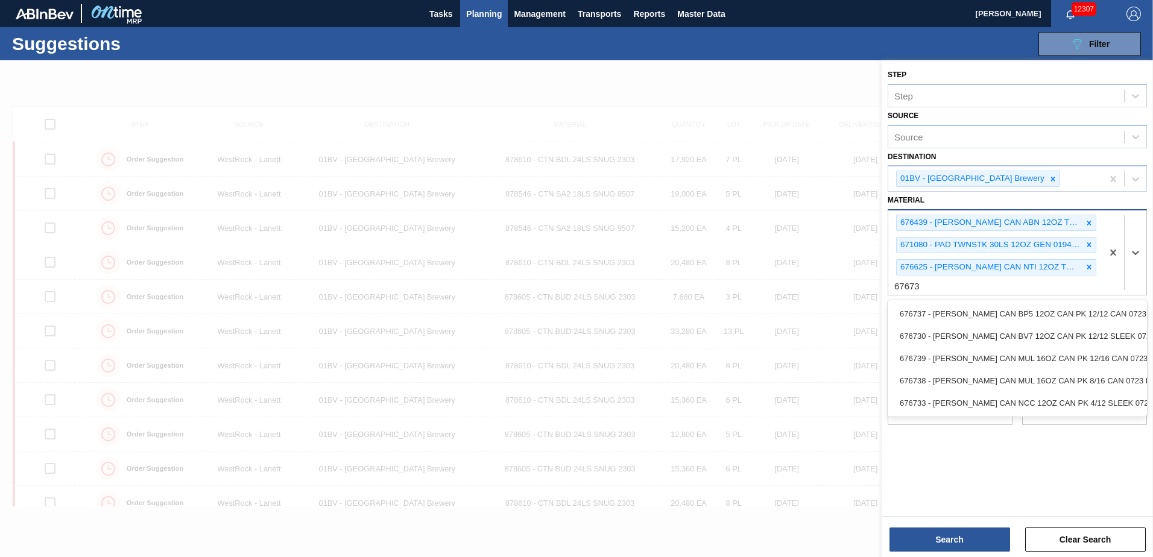
type input "676730"
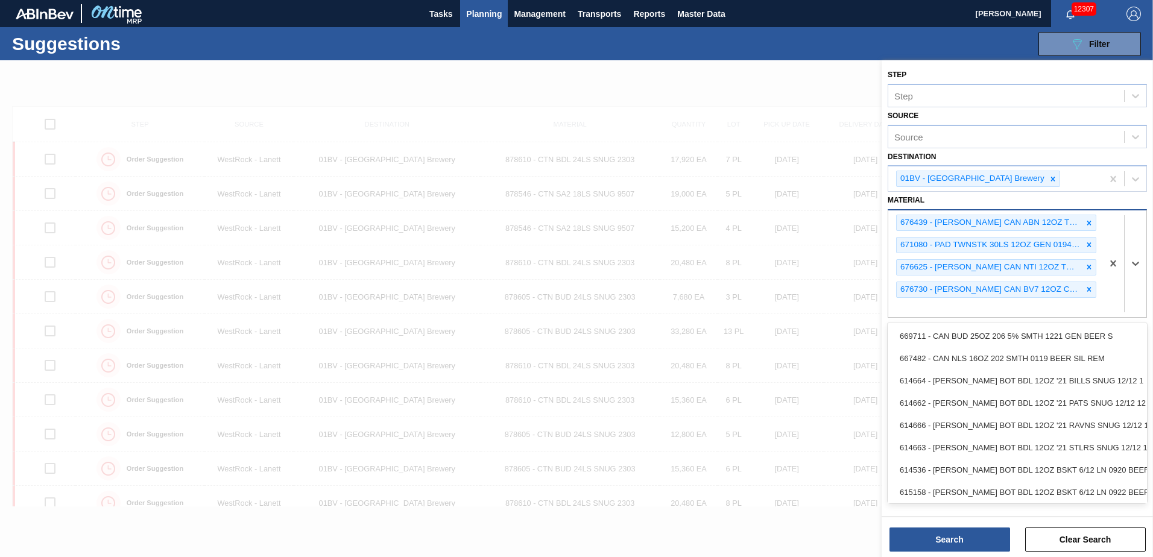
drag, startPoint x: 937, startPoint y: 308, endPoint x: 938, endPoint y: 297, distance: 10.3
click at [937, 308] on div "676439 - CARR CAN ABN 12OZ TWNSTK 30/12 CAN 0822 671080 - PAD TWNSTK 30LS 12OZ …" at bounding box center [996, 264] width 214 height 107
type input "677112"
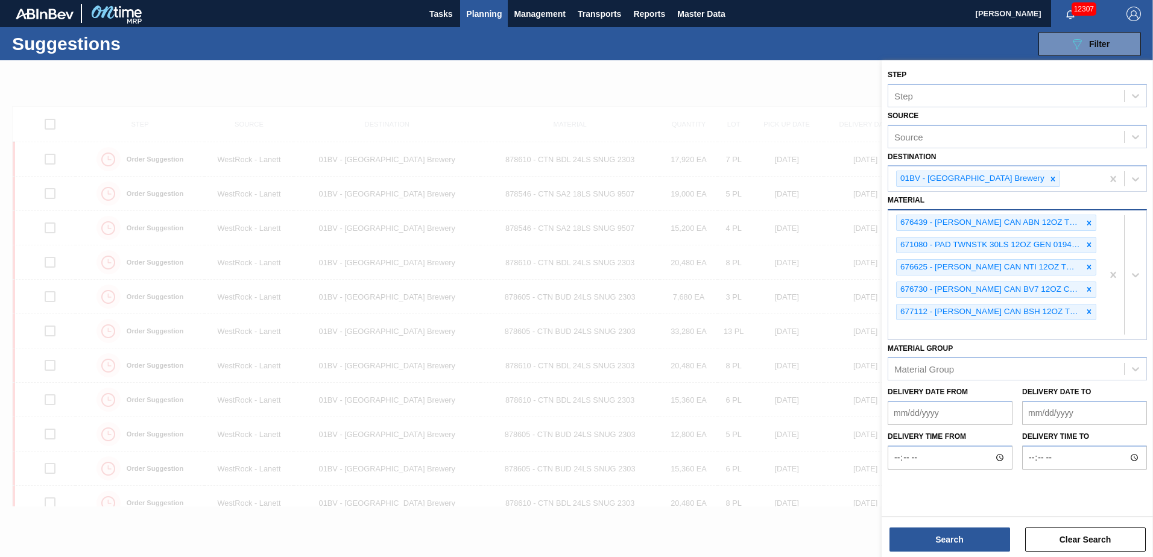
click at [914, 336] on div "676439 - CARR CAN ABN 12OZ TWNSTK 30/12 CAN 0822 671080 - PAD TWNSTK 30LS 12OZ …" at bounding box center [996, 275] width 214 height 128
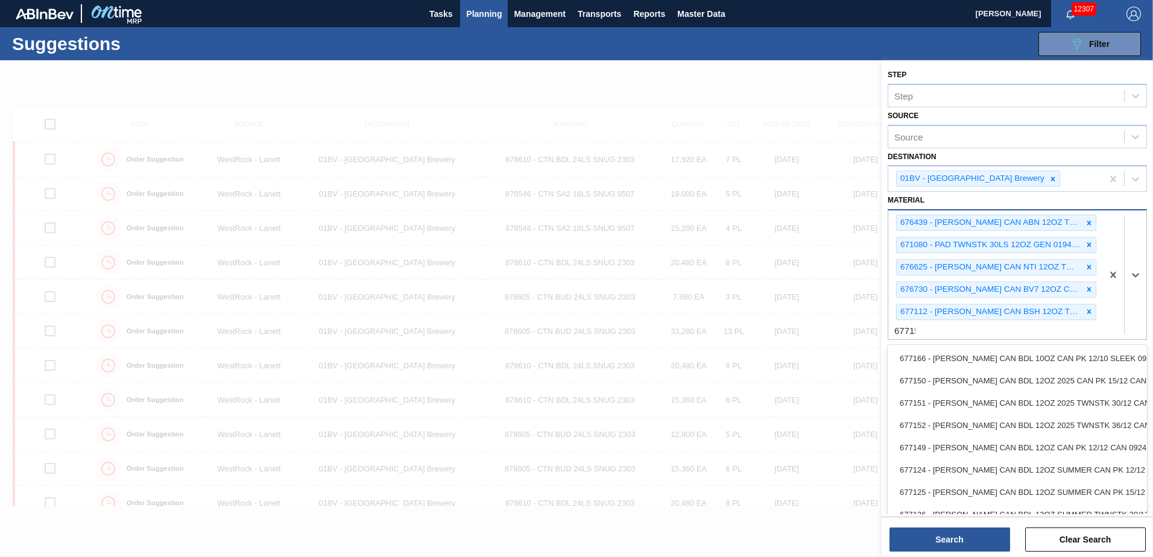
type input "677151"
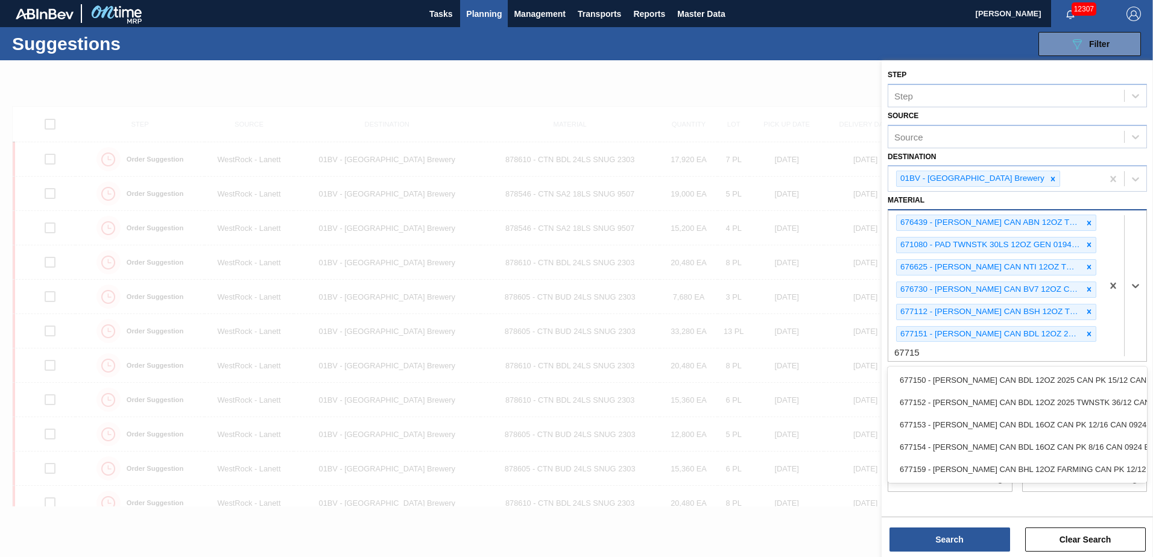
type input "677152"
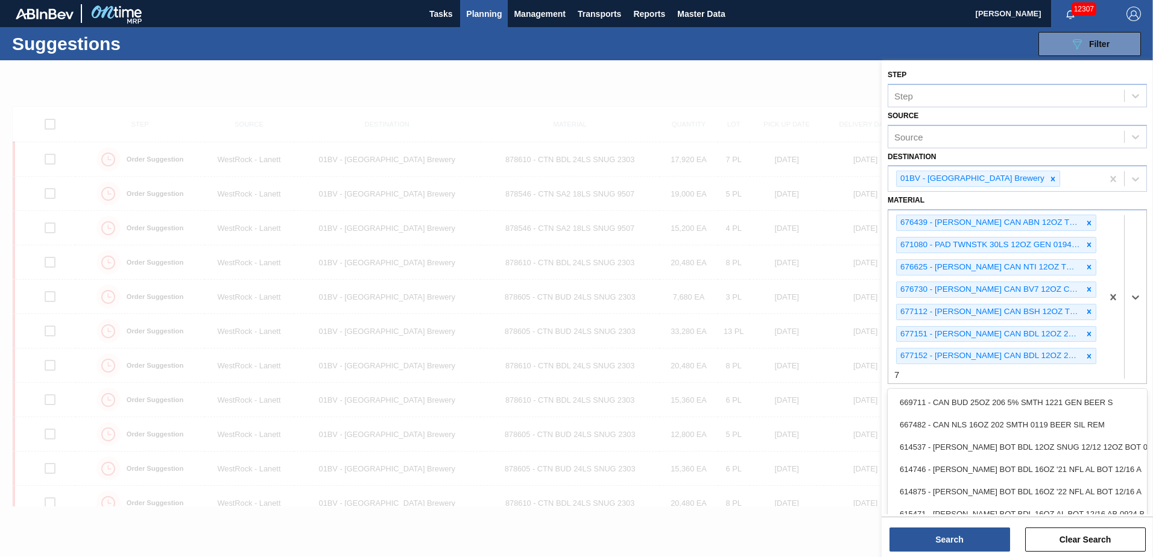
scroll to position [1, 0]
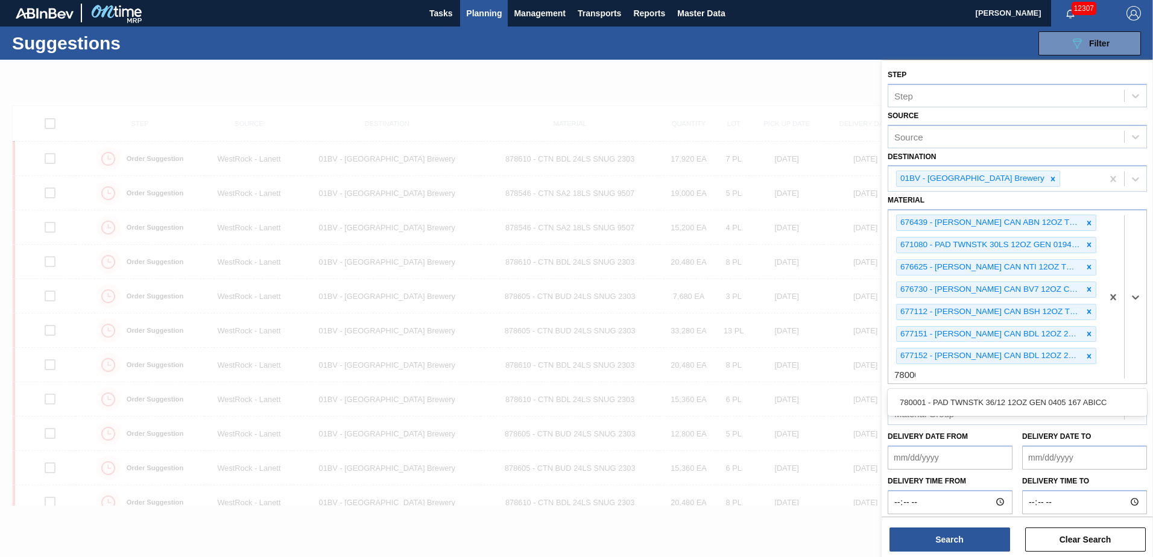
type input "780001"
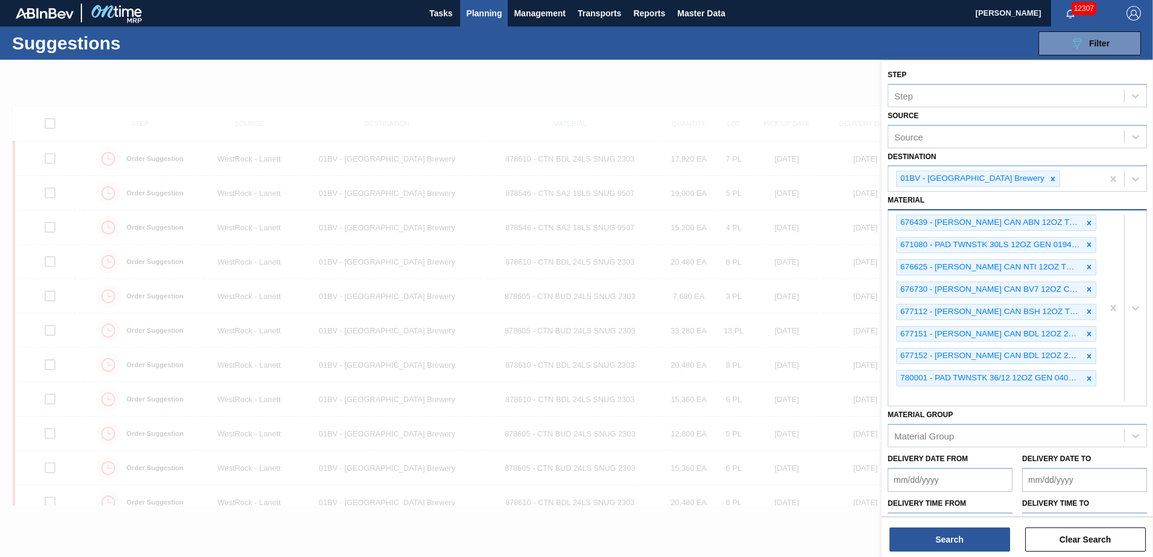
click at [910, 393] on div "676439 - CARR CAN ABN 12OZ TWNSTK 30/12 CAN 0822 671080 - PAD TWNSTK 30LS 12OZ …" at bounding box center [996, 308] width 214 height 195
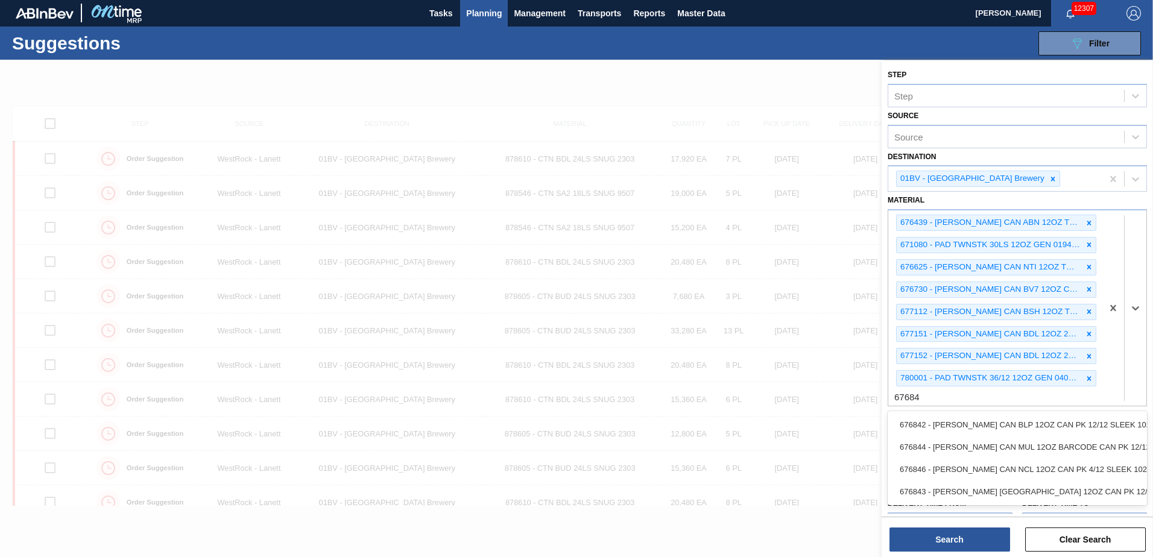
type input "676844"
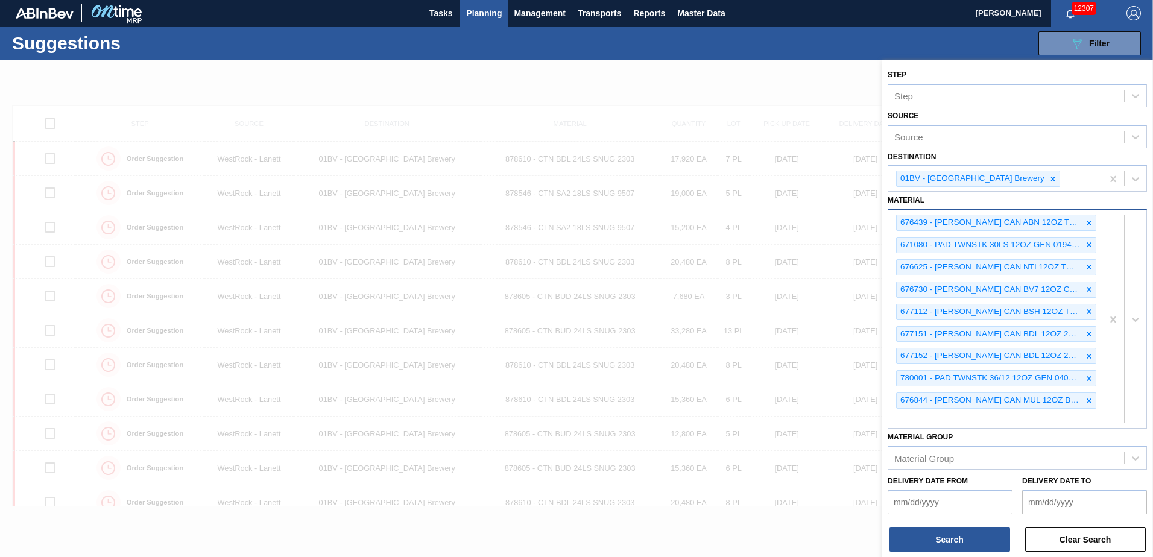
click at [906, 419] on div "676439 - CARR CAN ABN 12OZ TWNSTK 30/12 CAN 0822 671080 - PAD TWNSTK 30LS 12OZ …" at bounding box center [996, 320] width 214 height 218
type input "683418"
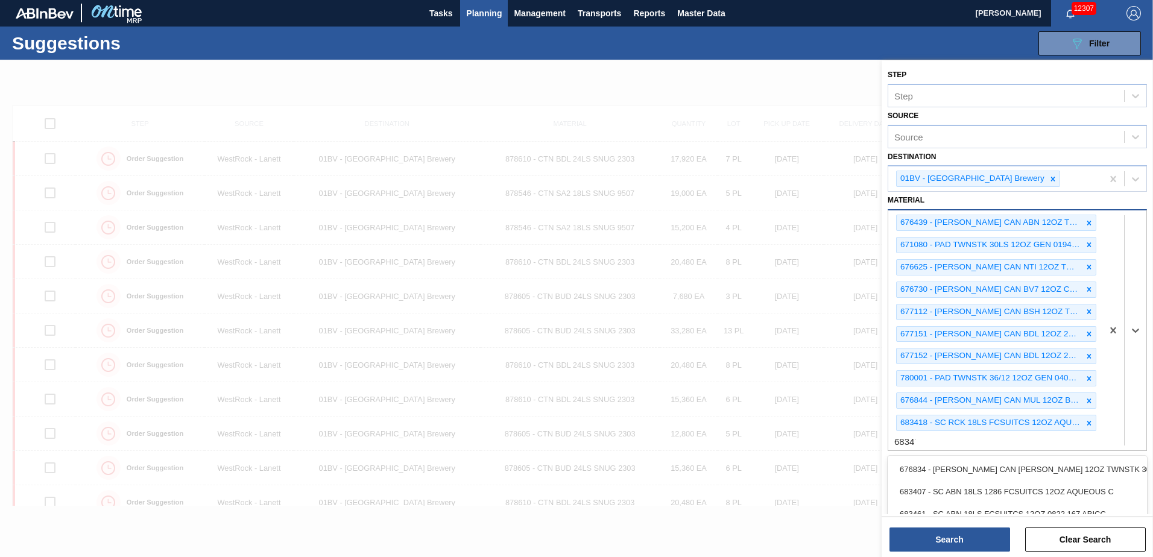
type input "683479"
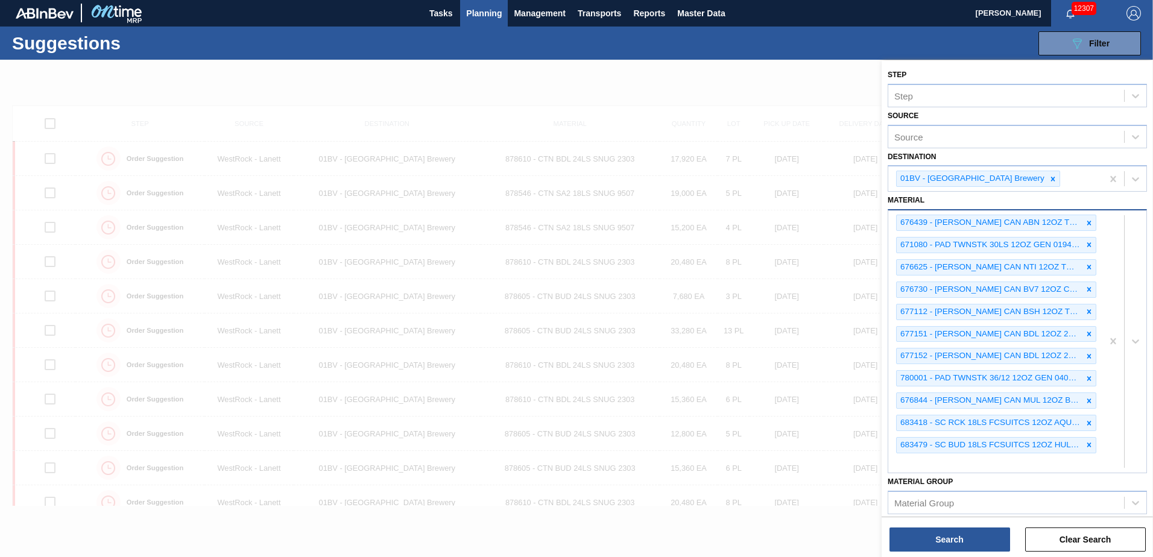
click at [911, 465] on div "676439 - CARR CAN ABN 12OZ TWNSTK 30/12 CAN 0822 671080 - PAD TWNSTK 30LS 12OZ …" at bounding box center [996, 342] width 214 height 262
type input "683481"
type input "683526"
click at [924, 503] on div "676439 - CARR CAN ABN 12OZ TWNSTK 30/12 CAN 0822 671080 - PAD TWNSTK 30LS 12OZ …" at bounding box center [996, 364] width 214 height 307
type input "683529"
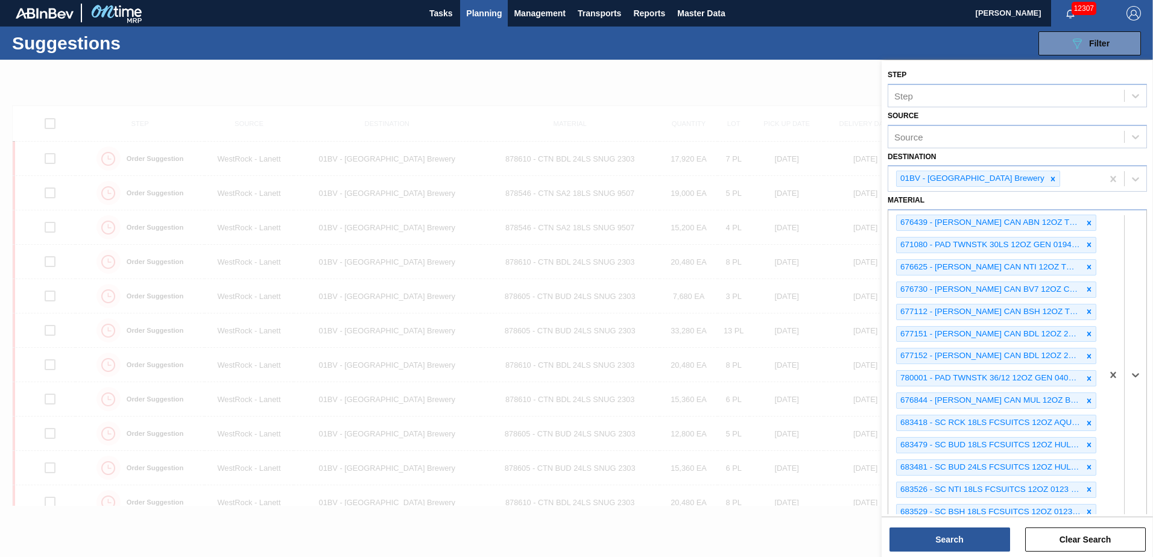
scroll to position [22, 0]
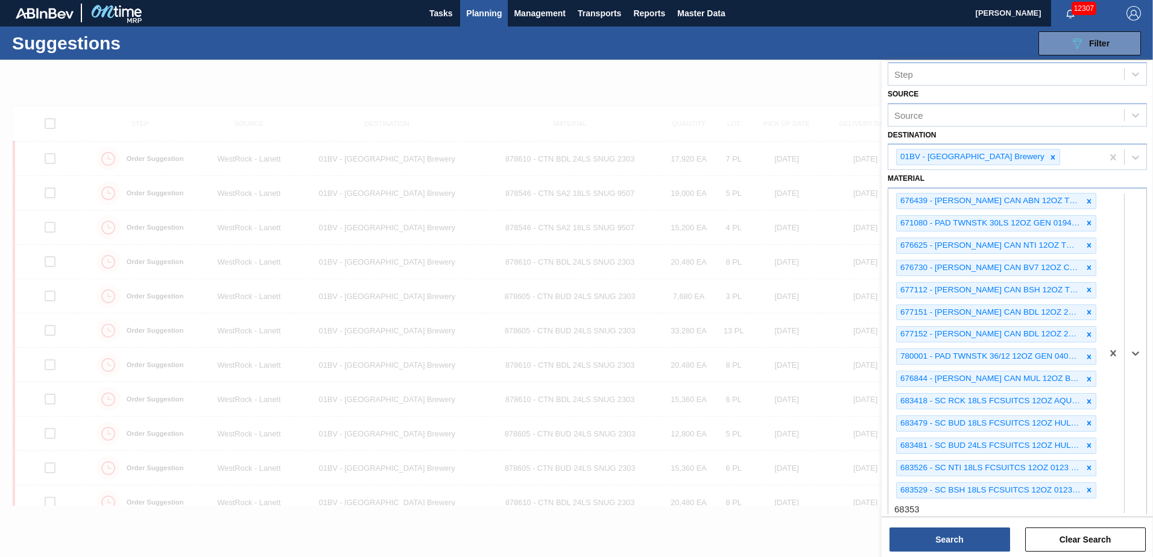
type input "683532"
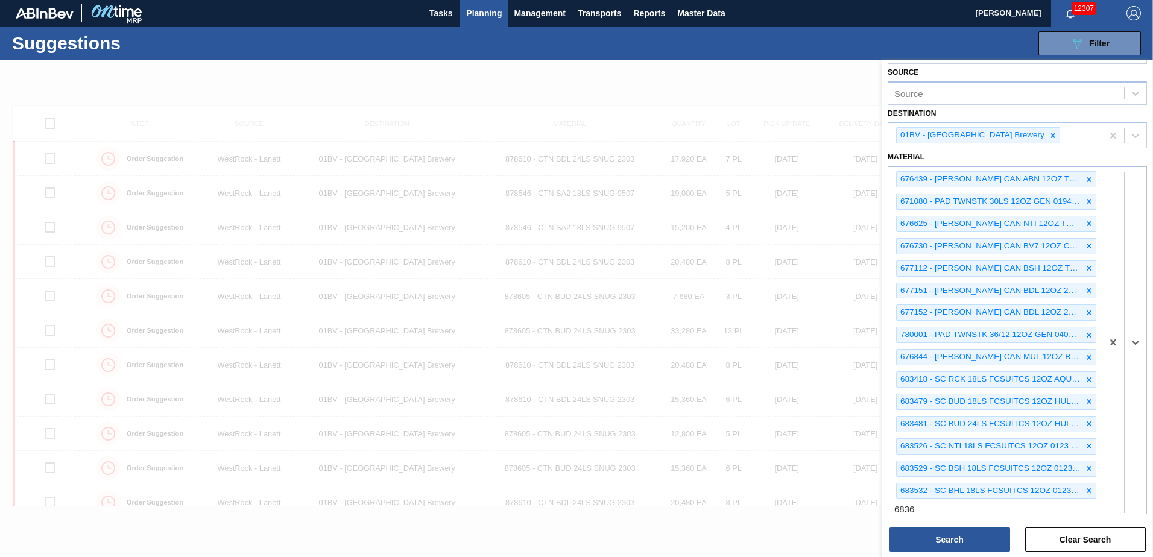
type input "683622"
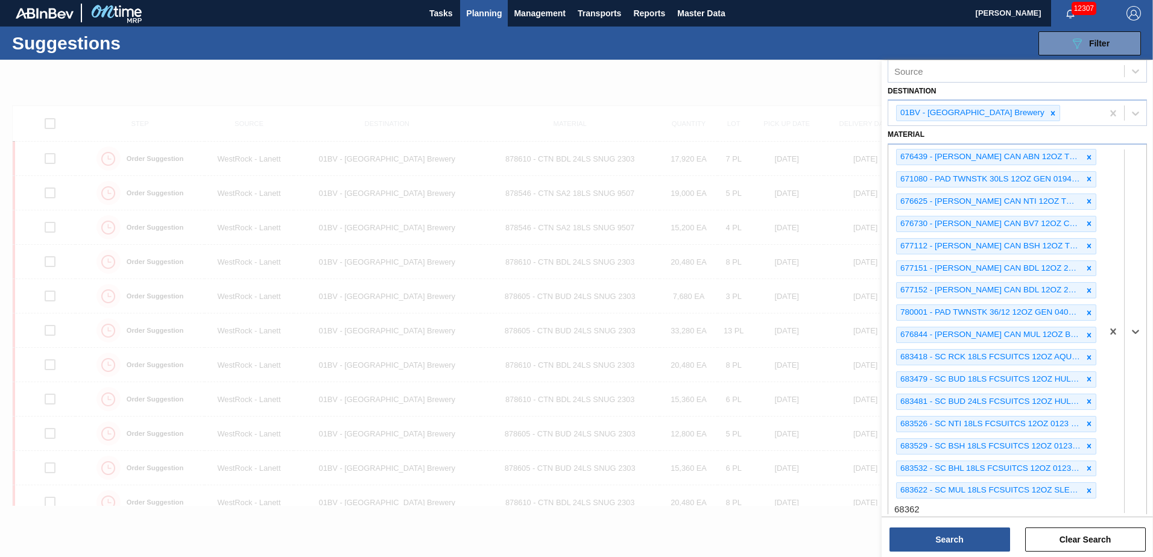
type input "683623"
click at [1113, 500] on div at bounding box center [1125, 343] width 44 height 396
click at [1133, 345] on icon at bounding box center [1136, 343] width 12 height 12
click at [1135, 343] on icon at bounding box center [1135, 343] width 7 height 4
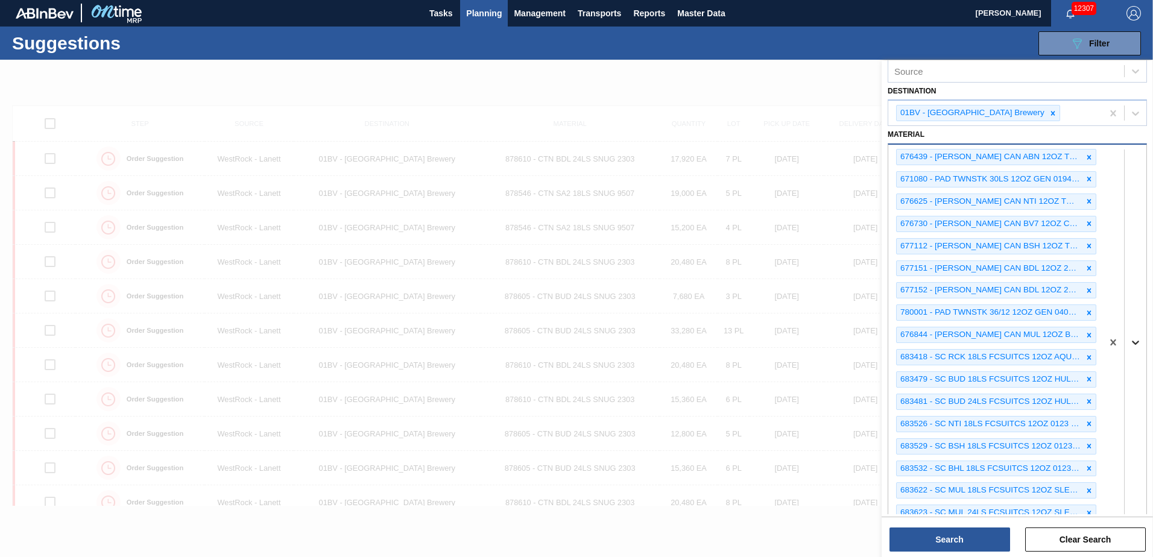
click at [1135, 343] on icon at bounding box center [1135, 343] width 7 height 4
click at [1112, 499] on div at bounding box center [1125, 343] width 44 height 396
click at [1108, 497] on div at bounding box center [1125, 343] width 44 height 396
drag, startPoint x: 1108, startPoint y: 501, endPoint x: 1110, endPoint y: 508, distance: 6.9
click at [1110, 508] on div at bounding box center [1125, 343] width 44 height 396
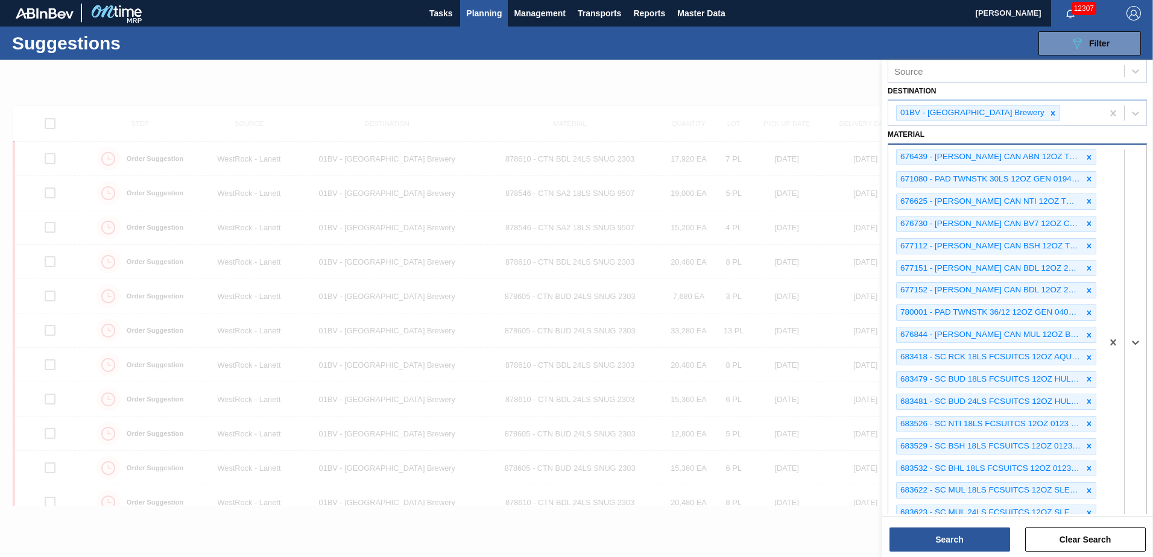
click at [1109, 505] on div at bounding box center [1125, 343] width 44 height 396
click at [1134, 340] on icon at bounding box center [1136, 343] width 12 height 12
click at [1136, 341] on icon at bounding box center [1135, 343] width 7 height 4
click at [1136, 341] on icon at bounding box center [1136, 343] width 12 height 12
click at [1135, 342] on icon at bounding box center [1136, 343] width 12 height 12
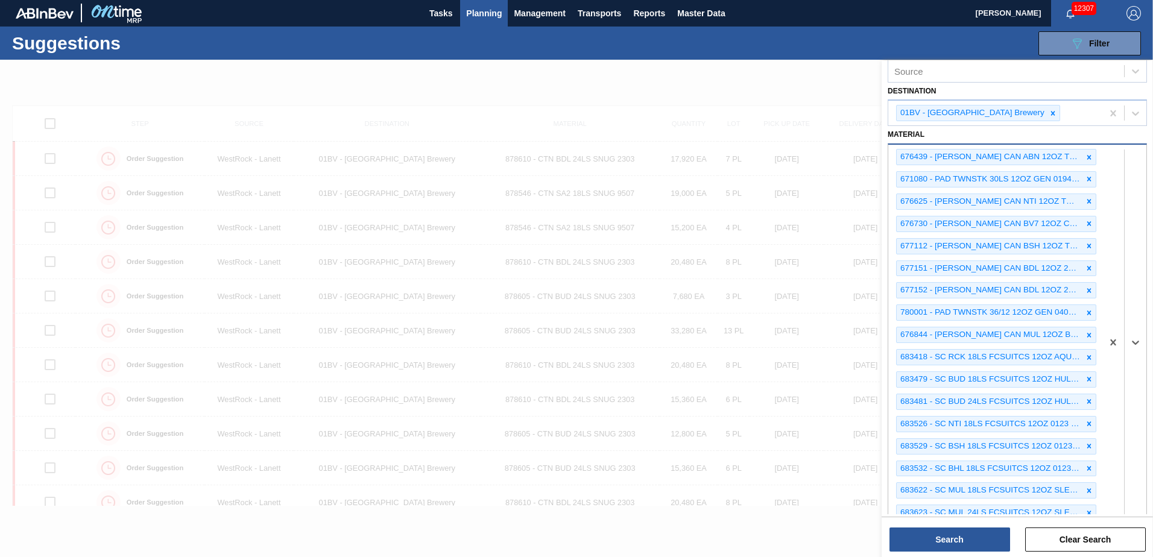
click at [1106, 506] on div at bounding box center [1125, 343] width 44 height 396
click at [1086, 333] on icon at bounding box center [1089, 335] width 8 height 8
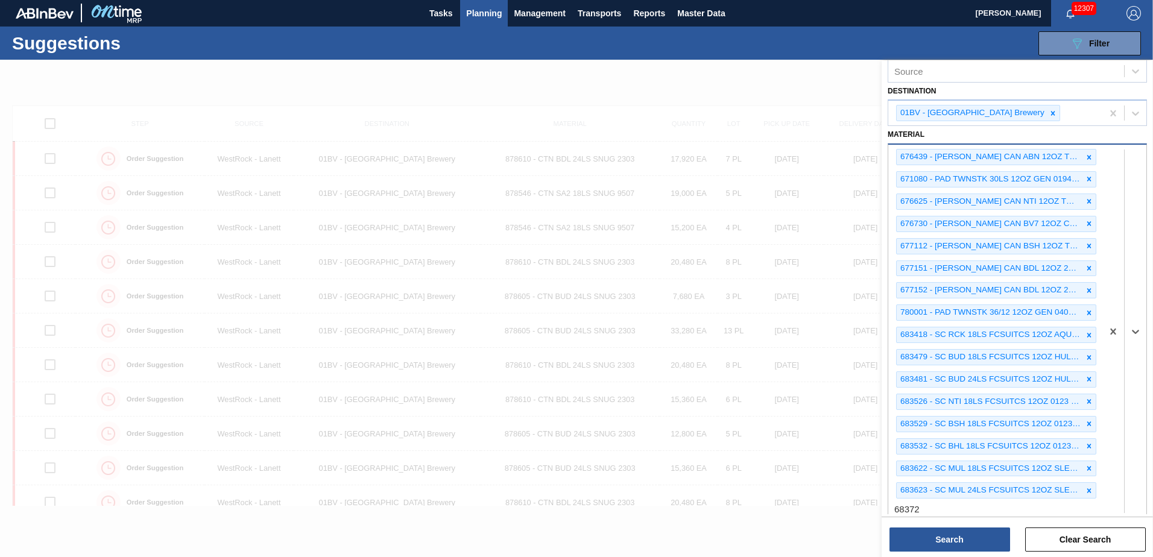
type input "683724"
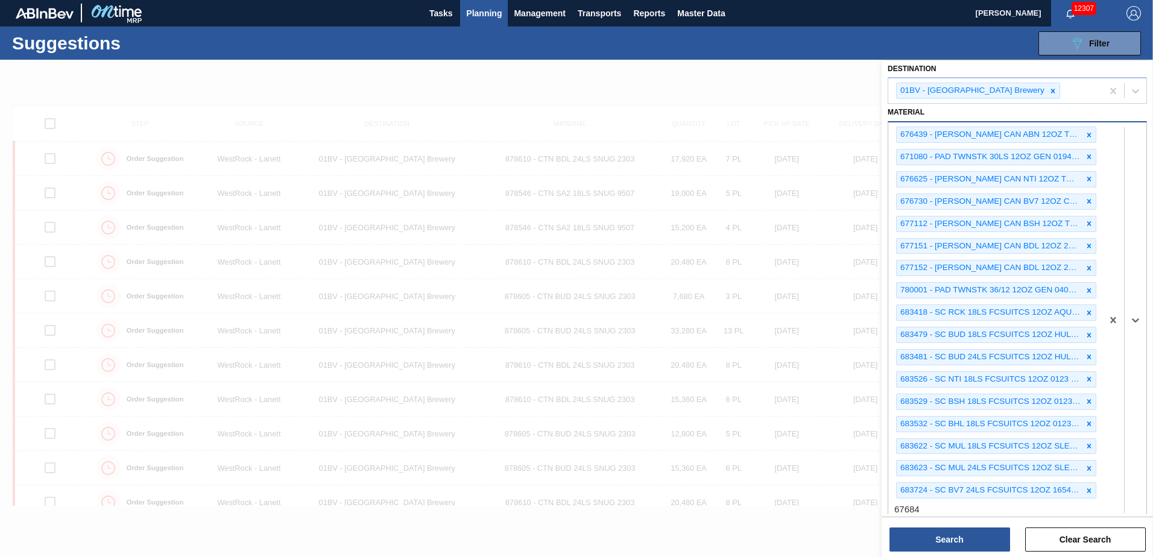
type input "676844"
click at [1110, 495] on div at bounding box center [1125, 331] width 44 height 418
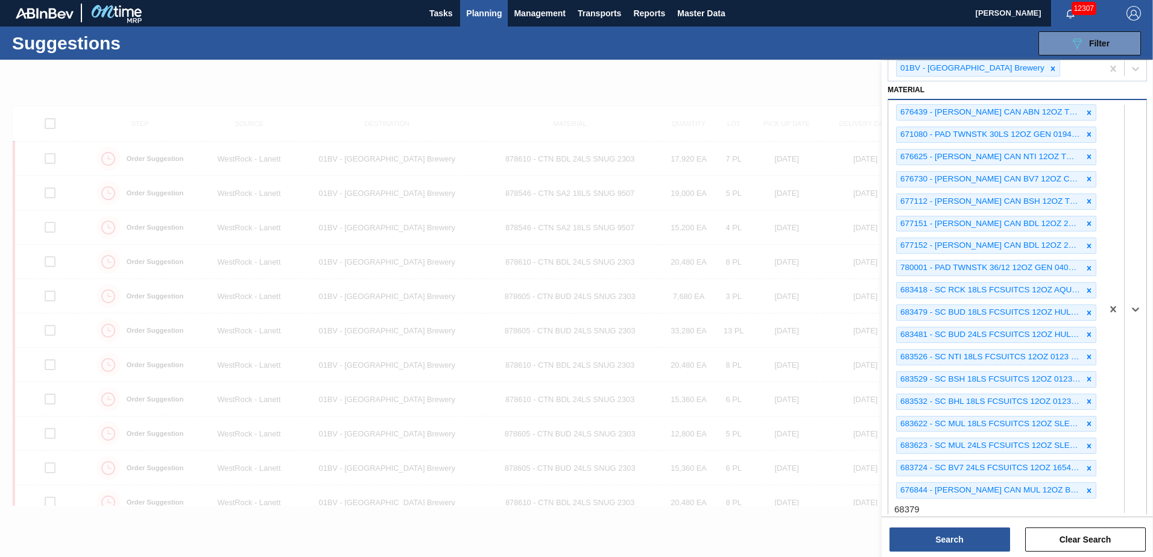
type input "683790"
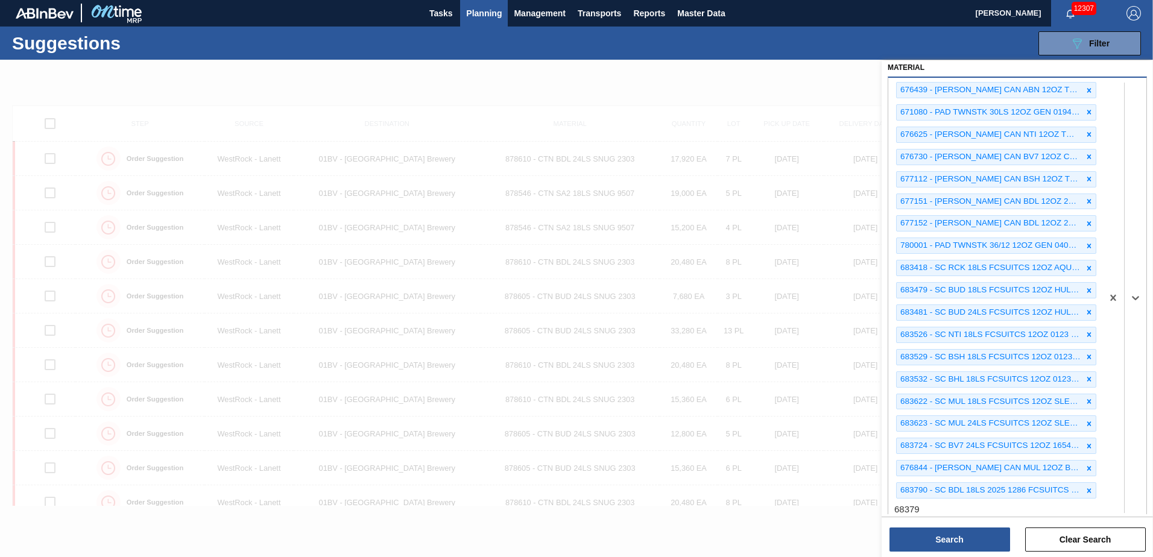
type input "683792"
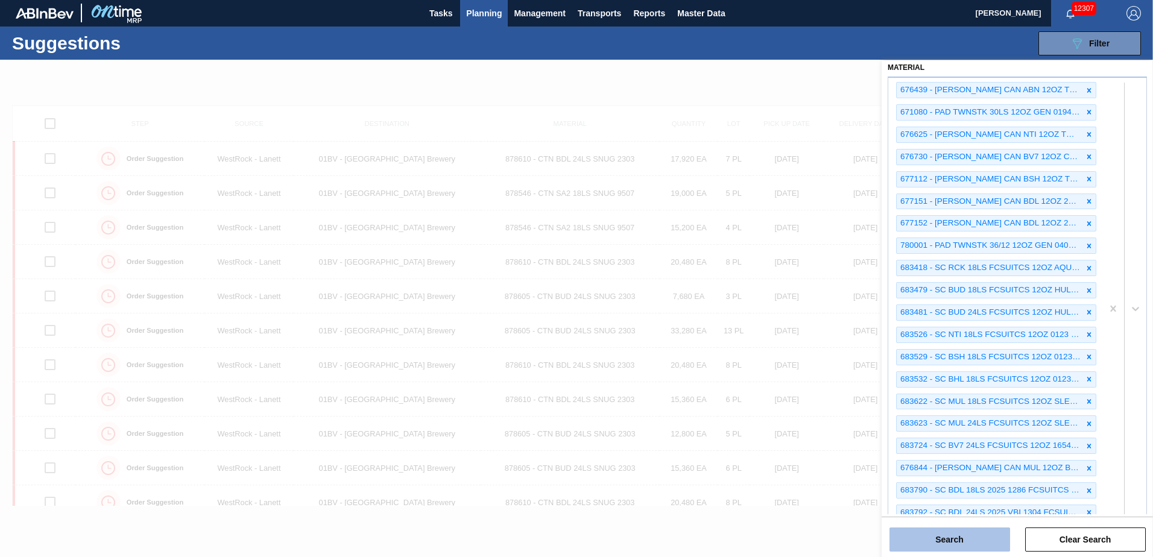
click at [947, 536] on button "Search" at bounding box center [950, 540] width 121 height 24
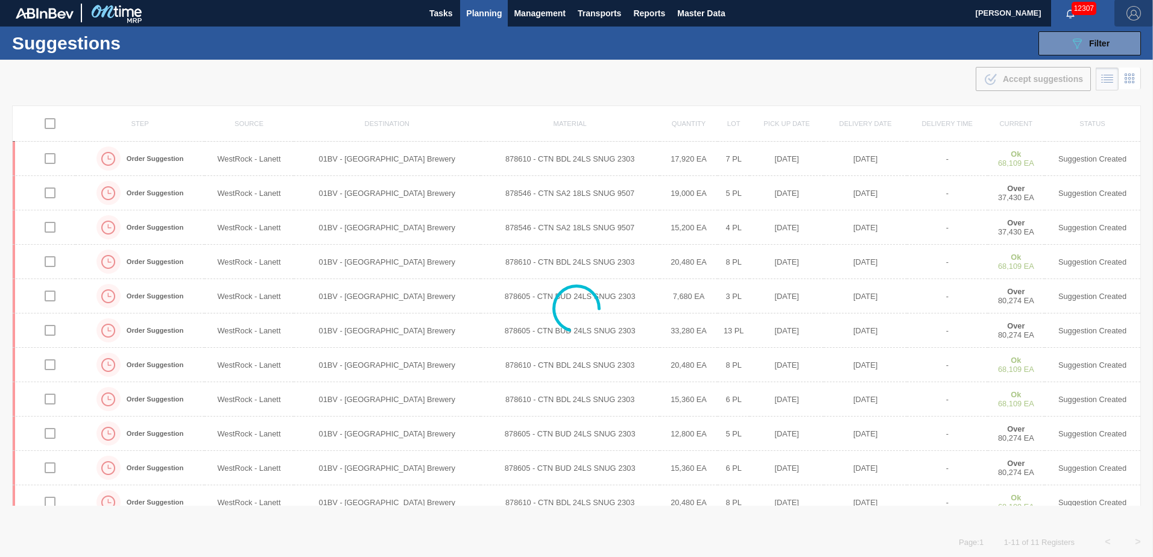
click at [1129, 15] on img "button" at bounding box center [1134, 13] width 14 height 14
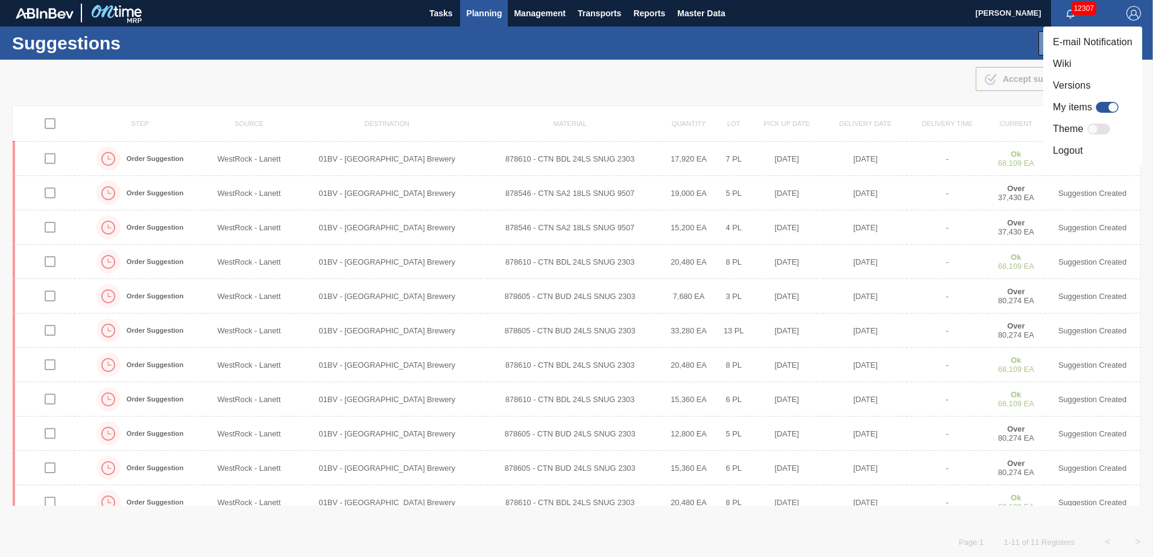
click at [1078, 151] on li "Logout" at bounding box center [1093, 151] width 99 height 22
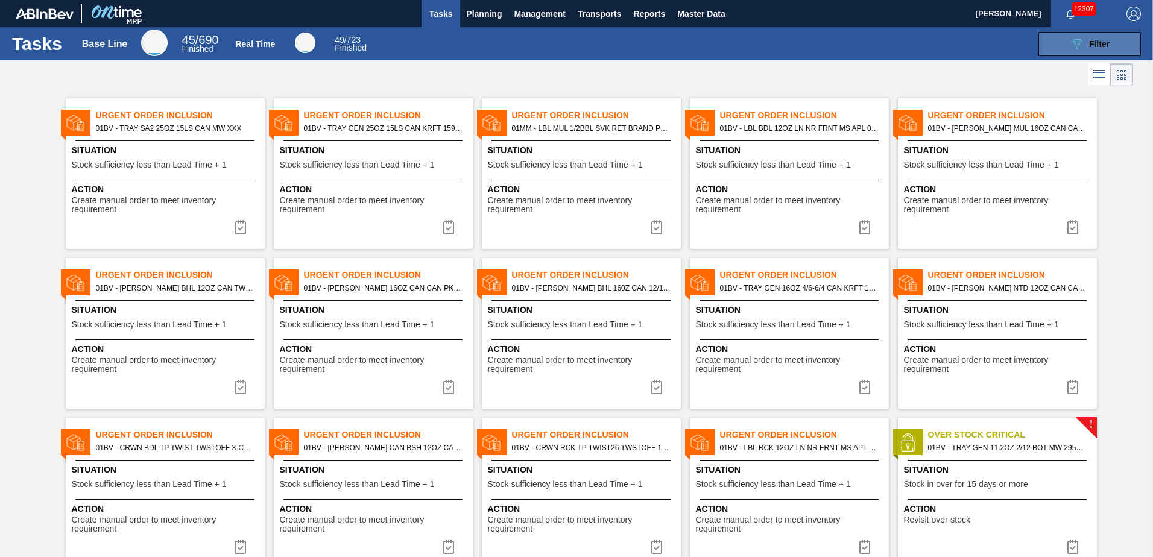
click at [1078, 45] on icon "089F7B8B-B2A5-4AFE-B5C0-19BA573D28AC" at bounding box center [1077, 44] width 14 height 14
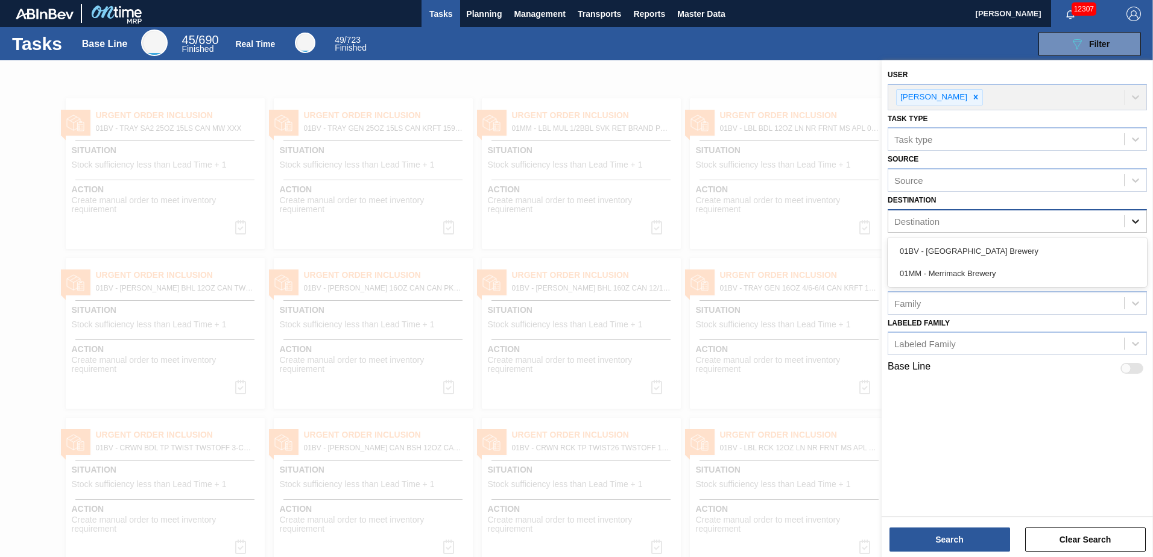
click at [1137, 217] on icon at bounding box center [1136, 221] width 12 height 12
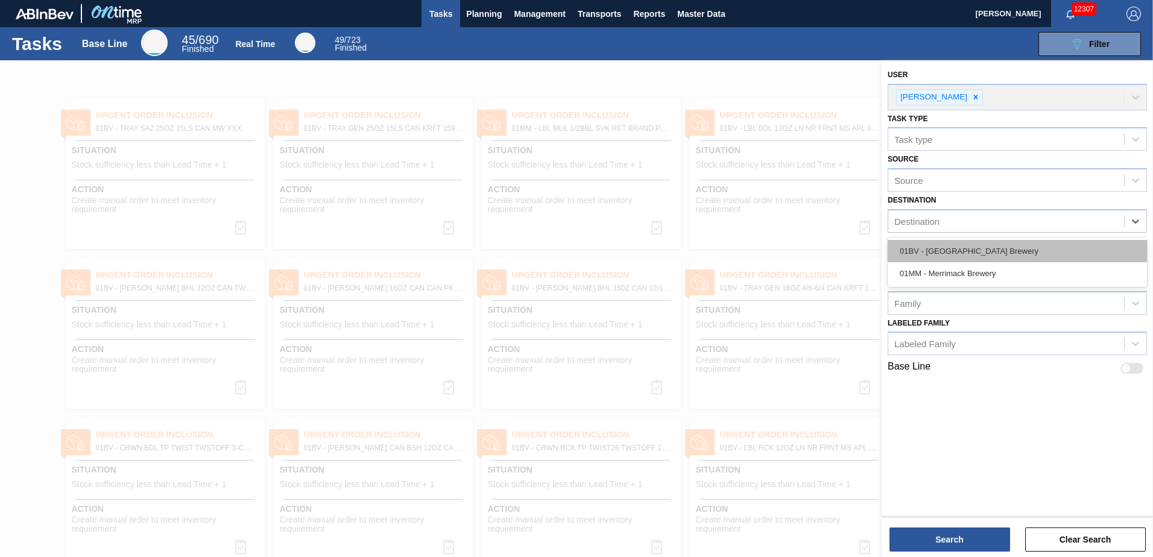
click at [998, 251] on div "01BV - [GEOGRAPHIC_DATA] Brewery" at bounding box center [1017, 251] width 259 height 22
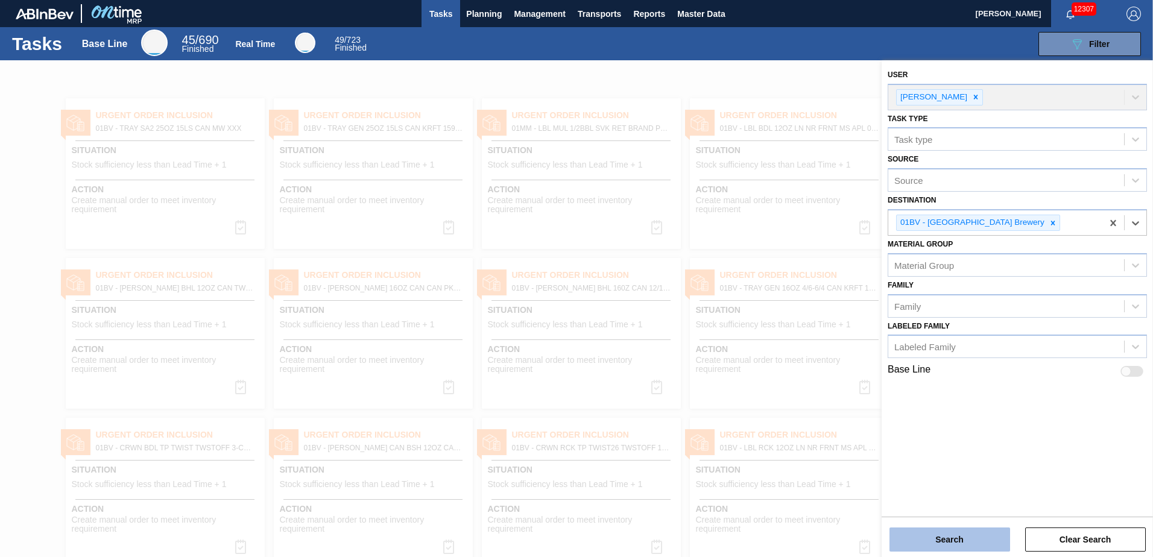
click at [939, 537] on button "Search" at bounding box center [950, 540] width 121 height 24
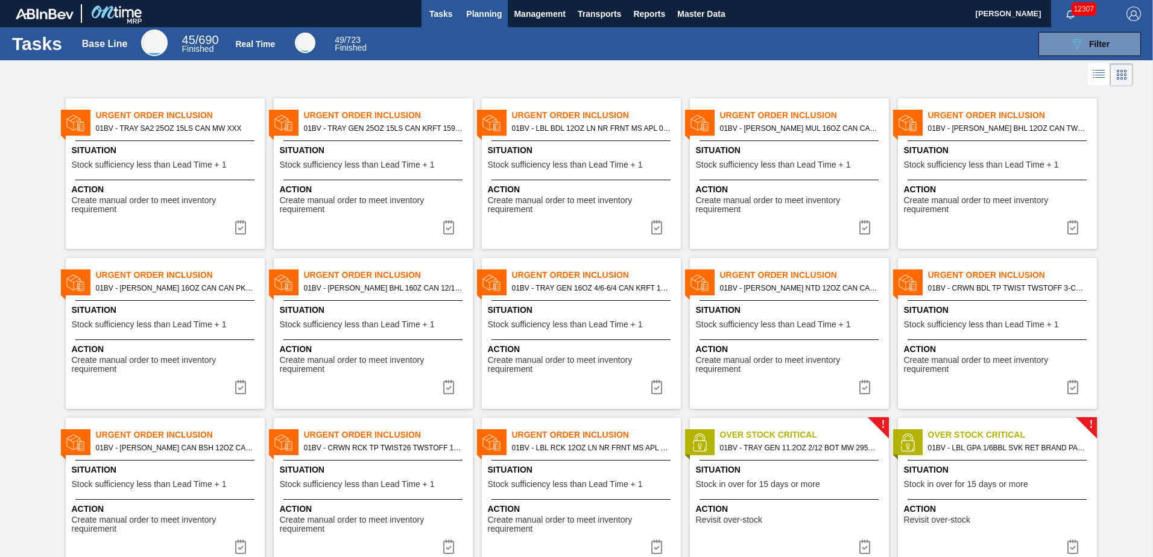
click at [494, 8] on span "Planning" at bounding box center [484, 14] width 36 height 14
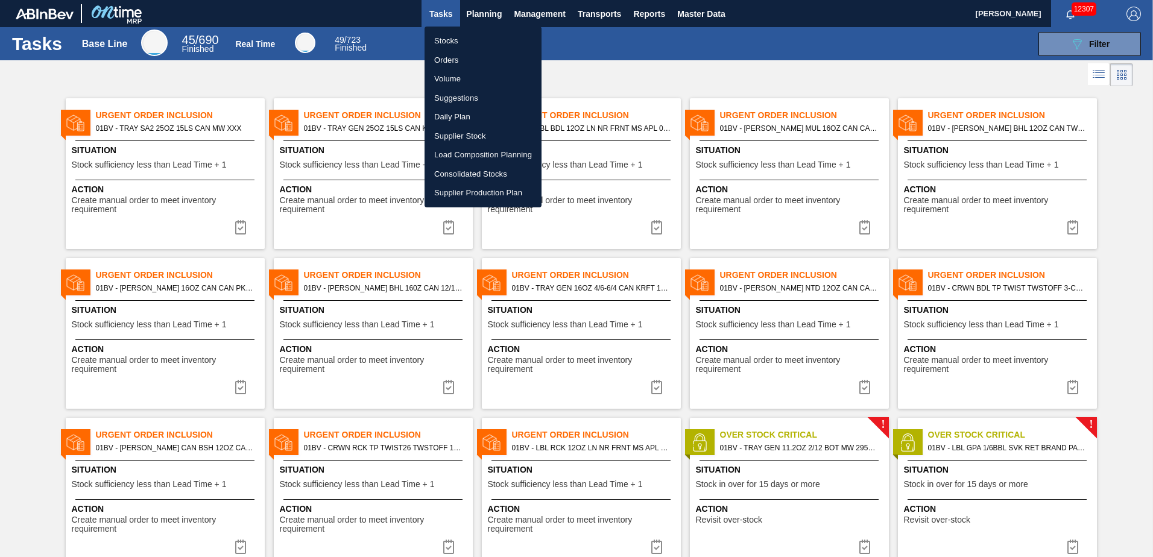
click at [466, 95] on li "Suggestions" at bounding box center [483, 98] width 117 height 19
checkbox input "true"
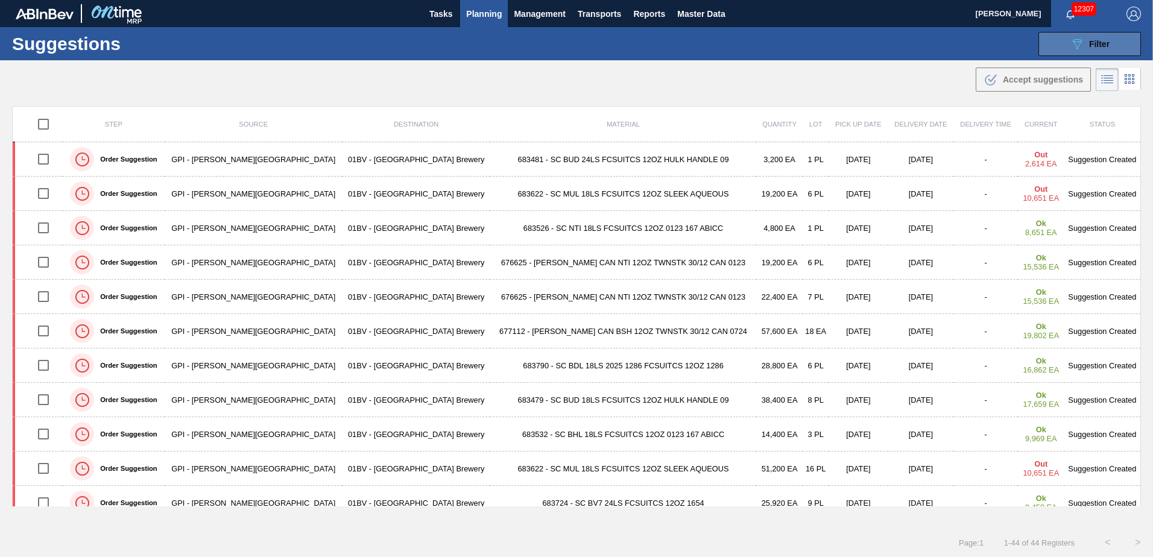
click at [1084, 43] on div "089F7B8B-B2A5-4AFE-B5C0-19BA573D28AC Filter" at bounding box center [1090, 44] width 40 height 14
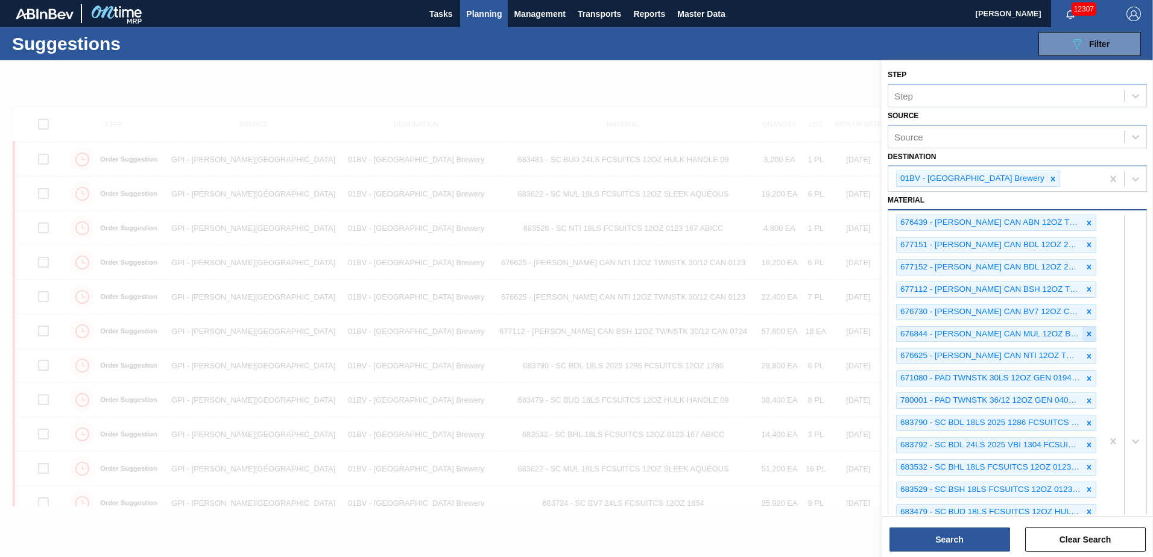
click at [1088, 332] on icon at bounding box center [1089, 334] width 8 height 8
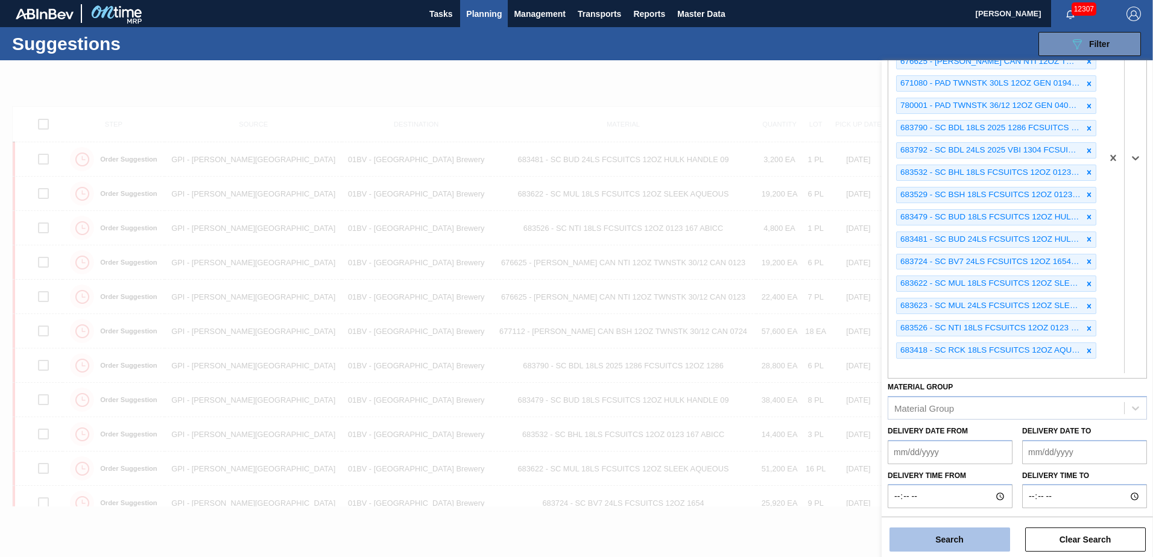
click at [939, 541] on button "Search" at bounding box center [950, 540] width 121 height 24
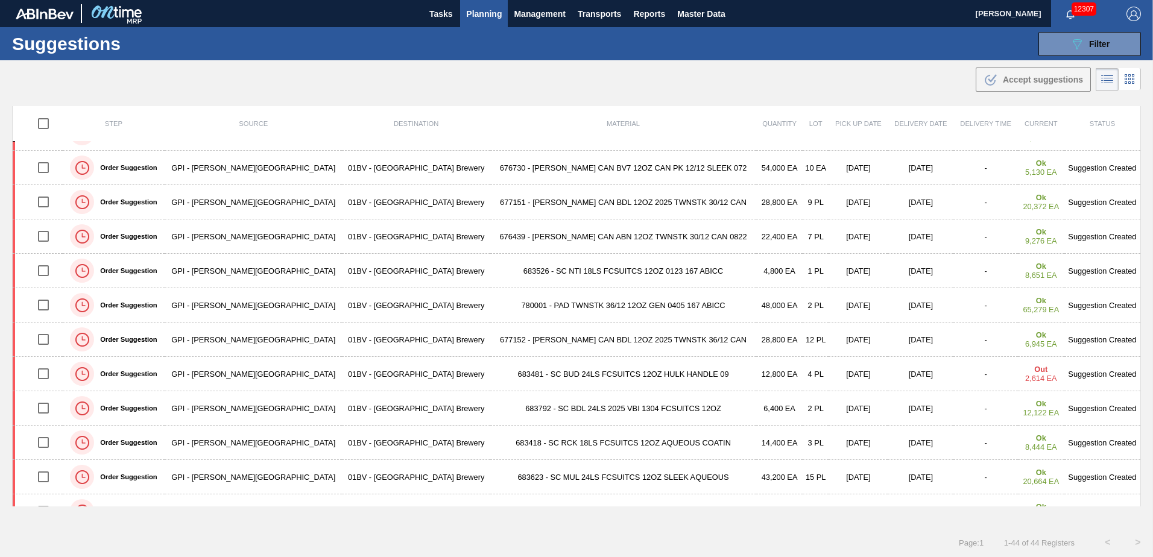
scroll to position [401, 0]
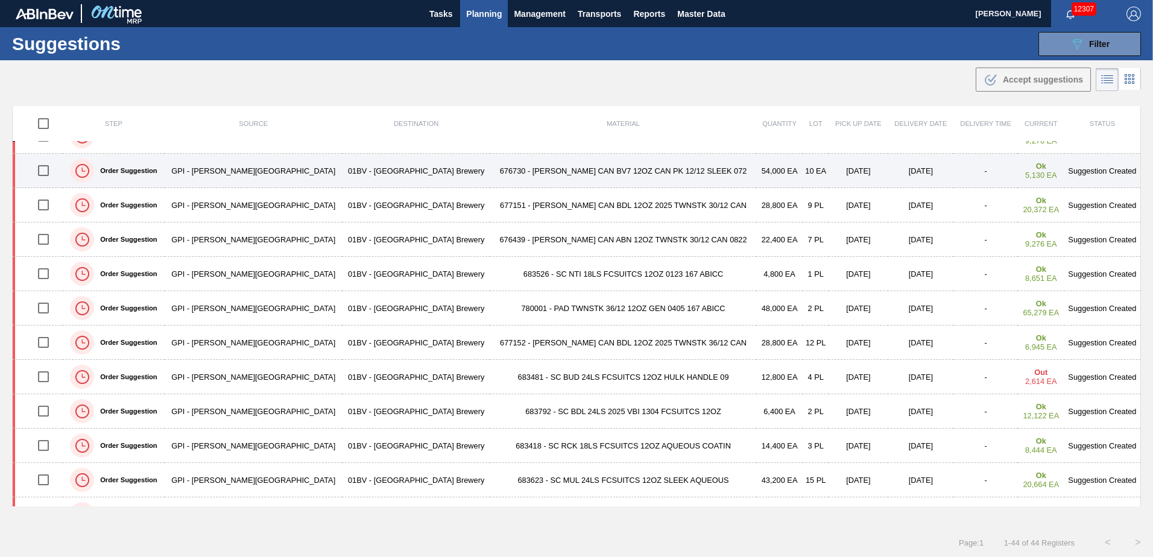
click at [499, 176] on td "676730 - CARR CAN BV7 12OZ CAN PK 12/12 SLEEK 072" at bounding box center [623, 171] width 266 height 34
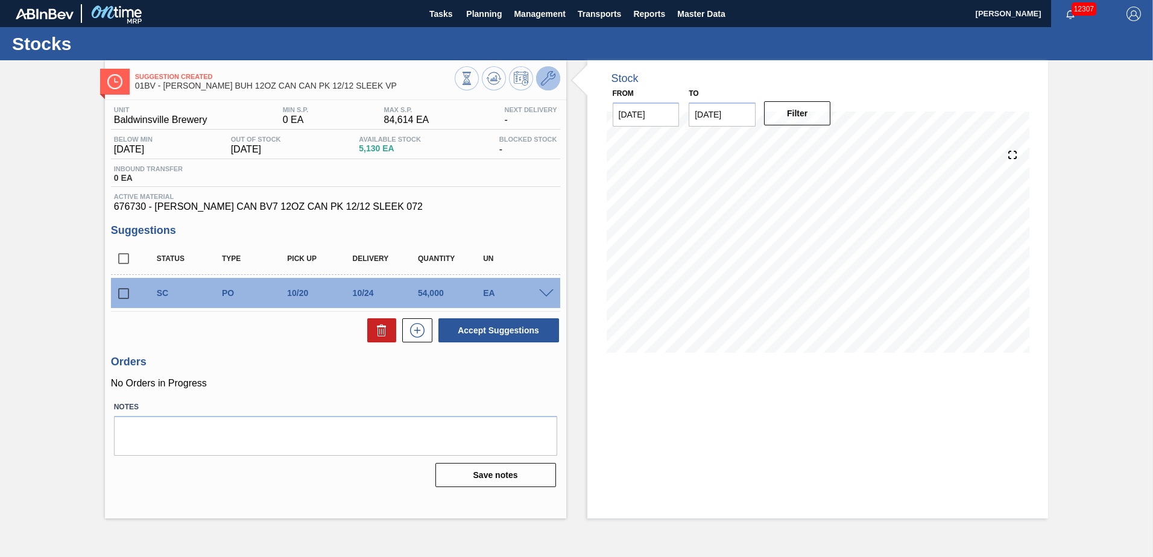
click at [548, 77] on icon at bounding box center [548, 78] width 14 height 14
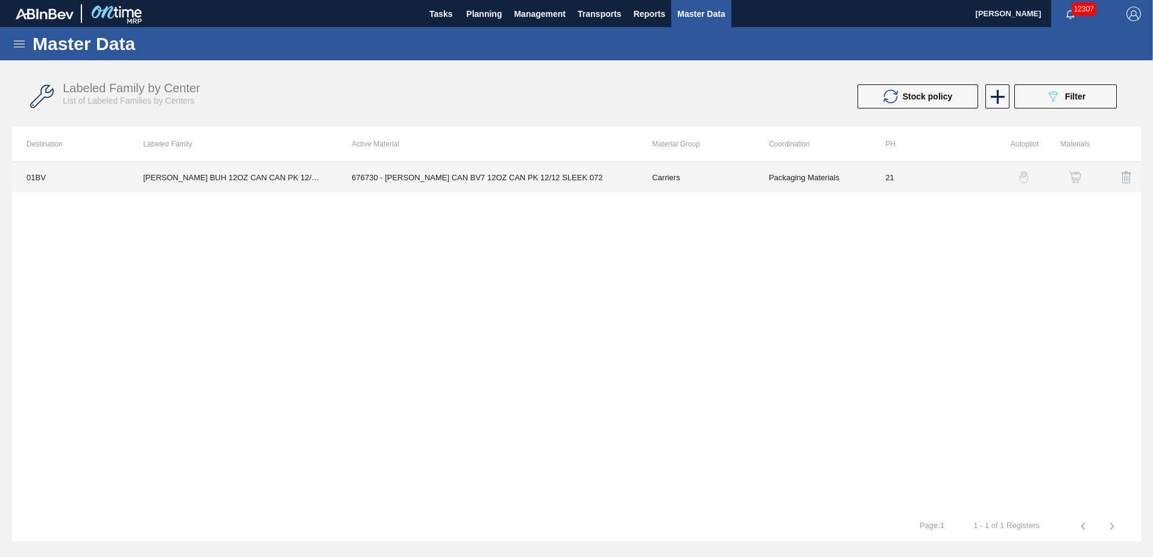
click at [458, 177] on td "676730 - CARR CAN BV7 12OZ CAN PK 12/12 SLEEK 072" at bounding box center [487, 177] width 300 height 30
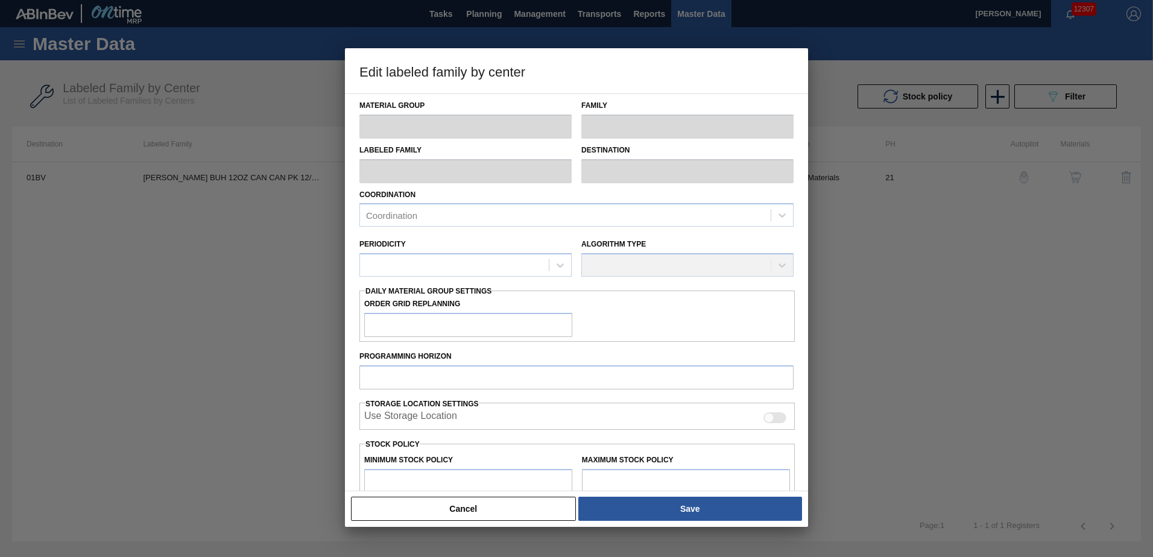
type input "Carriers"
type input "Can Carriers"
type input "CARR BUH 12OZ CAN CAN PK 12/12 SLEEK VP"
type input "01BV - [GEOGRAPHIC_DATA] Brewery"
type input "21"
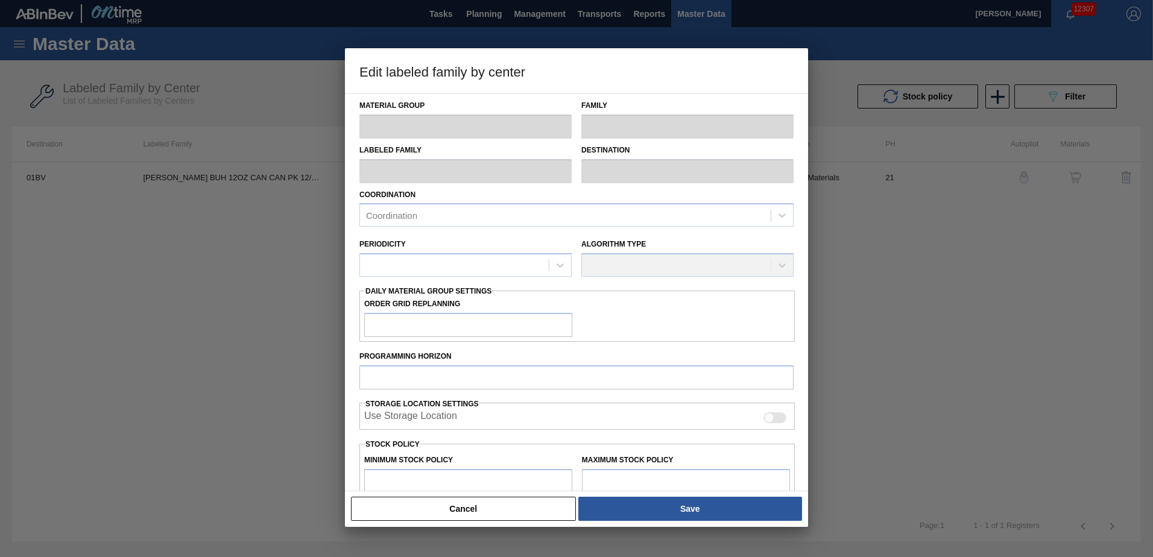
type input "0"
type input "84,614"
type input "0"
checkbox input "true"
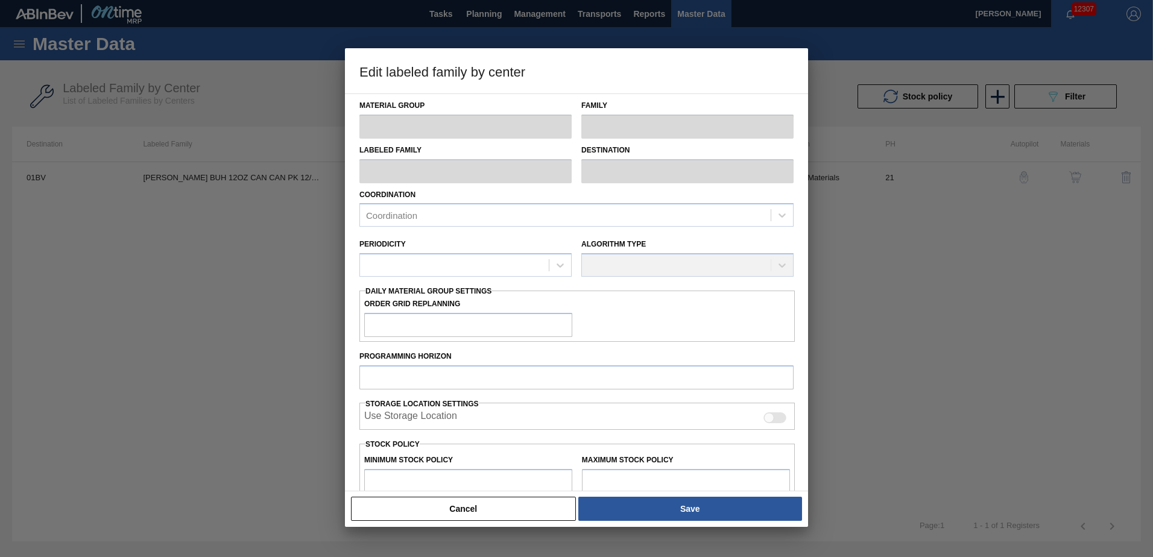
checkbox input "true"
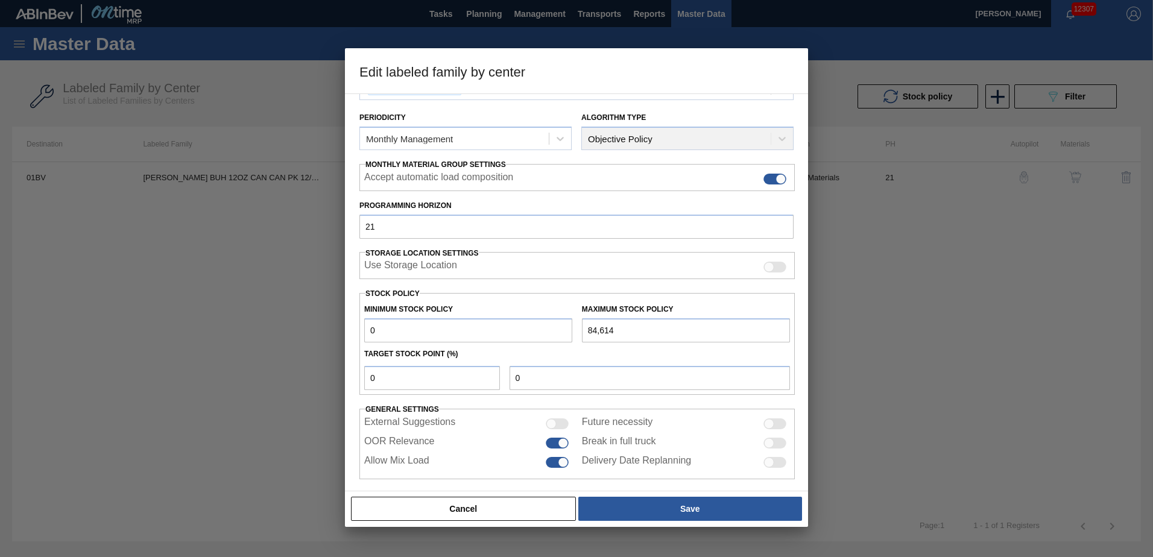
scroll to position [139, 0]
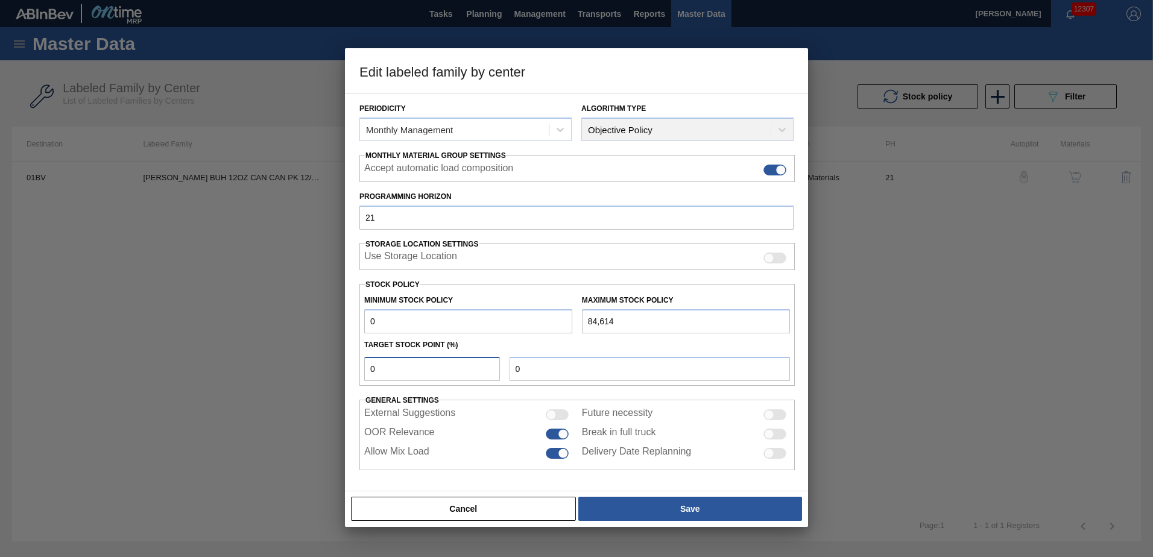
drag, startPoint x: 338, startPoint y: 369, endPoint x: 214, endPoint y: 369, distance: 124.9
click at [214, 369] on div "Edit labeled family by center Material Group Carriers Family Can Carriers Label…" at bounding box center [576, 278] width 1153 height 557
type input "5"
type input "4,231"
type input "0"
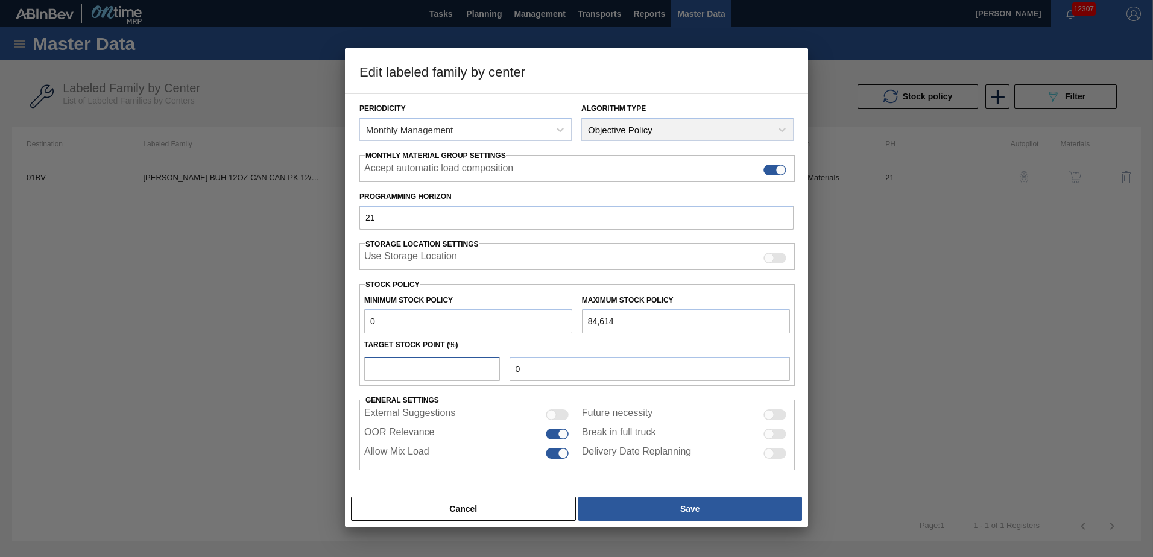
type input "6"
type input "5,077"
type input "0"
type input "8"
type input "6,769"
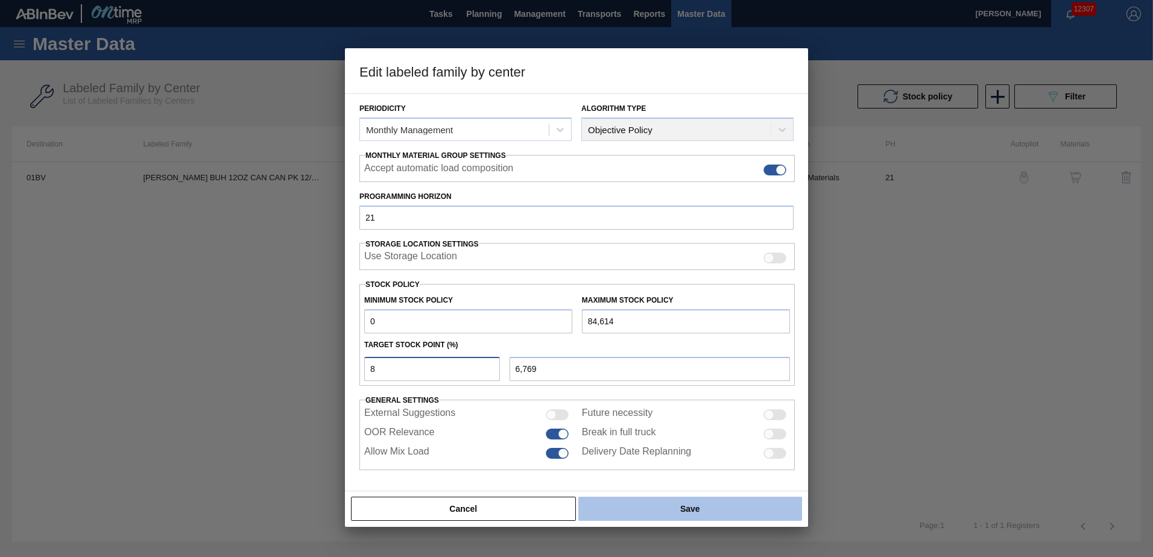
type input "8"
click at [696, 510] on button "Save" at bounding box center [690, 509] width 224 height 24
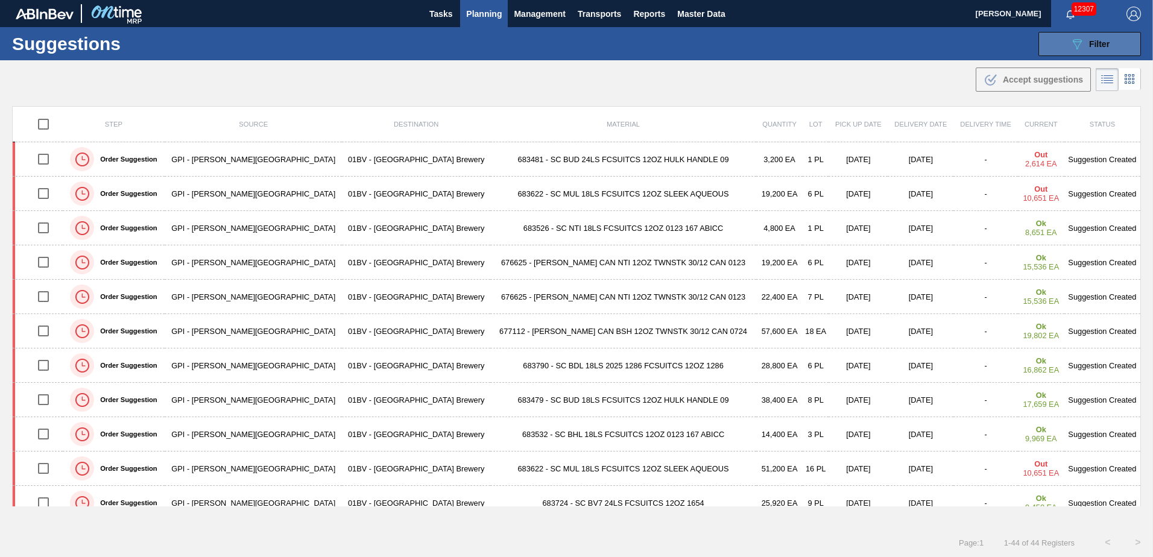
click at [1086, 45] on div "089F7B8B-B2A5-4AFE-B5C0-19BA573D28AC Filter" at bounding box center [1090, 44] width 40 height 14
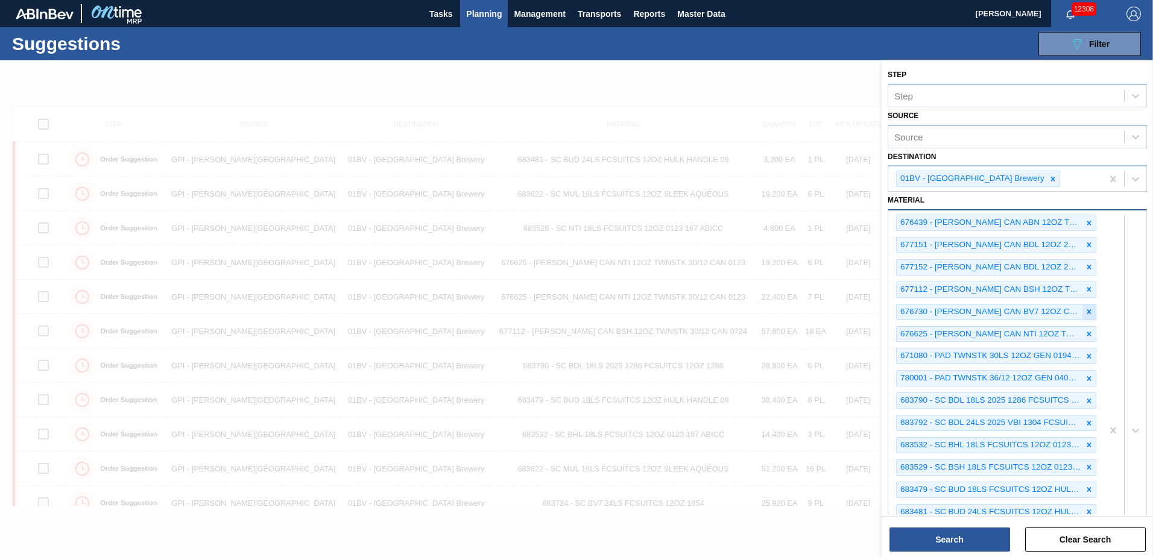
click at [1088, 313] on icon at bounding box center [1090, 311] width 4 height 4
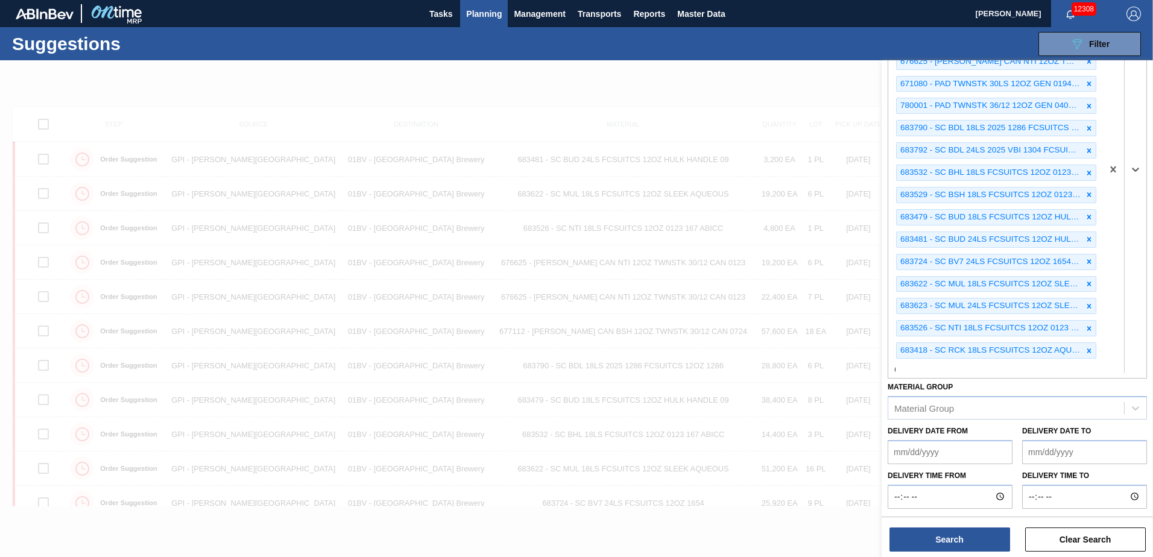
scroll to position [1, 0]
type input "676730"
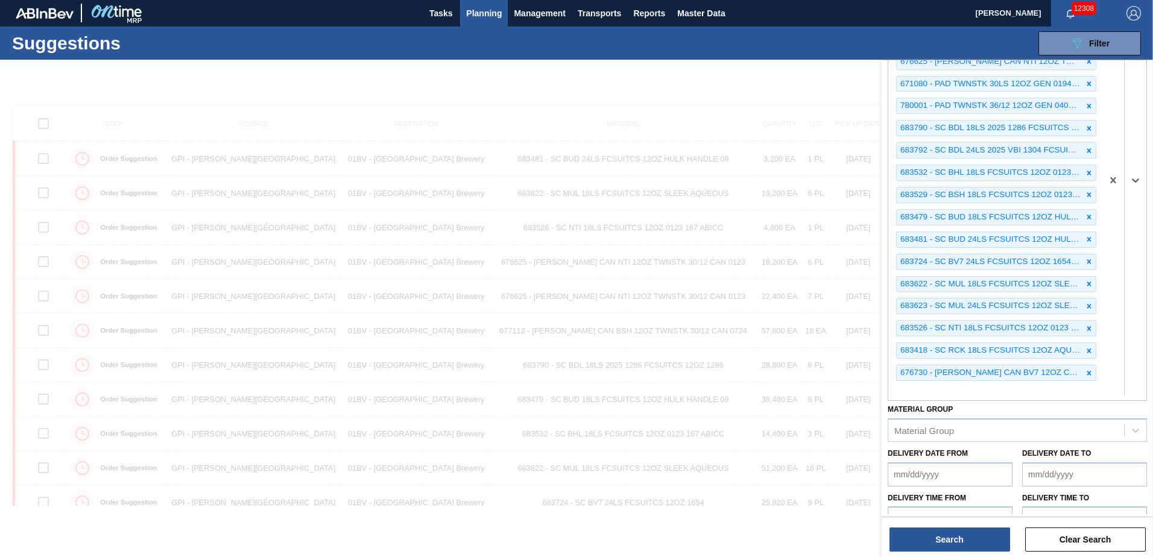
scroll to position [273, 0]
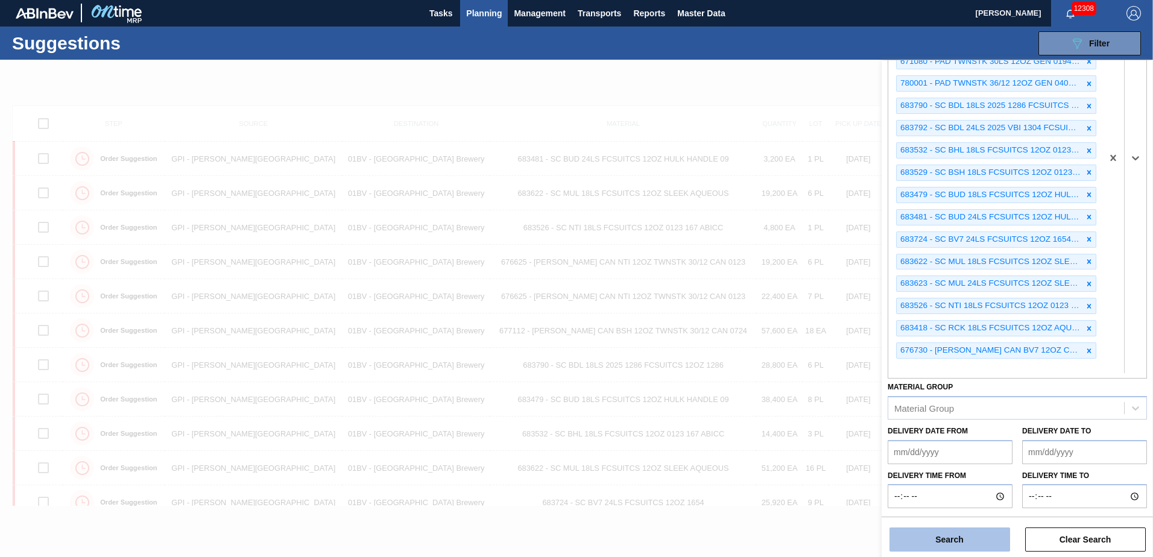
click at [945, 537] on button "Search" at bounding box center [950, 540] width 121 height 24
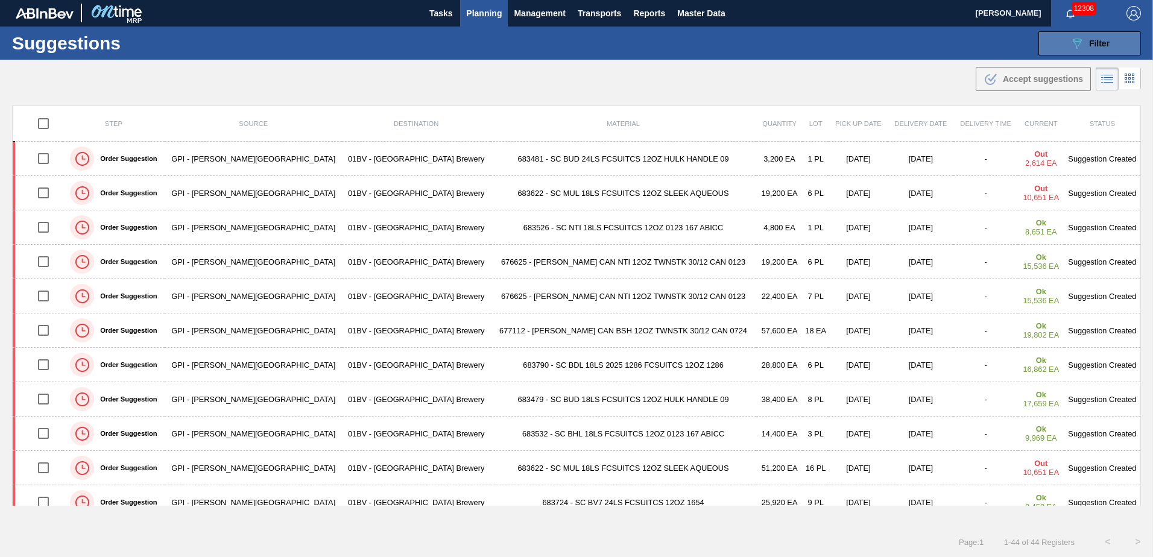
click at [1089, 45] on span "Filter" at bounding box center [1099, 44] width 21 height 10
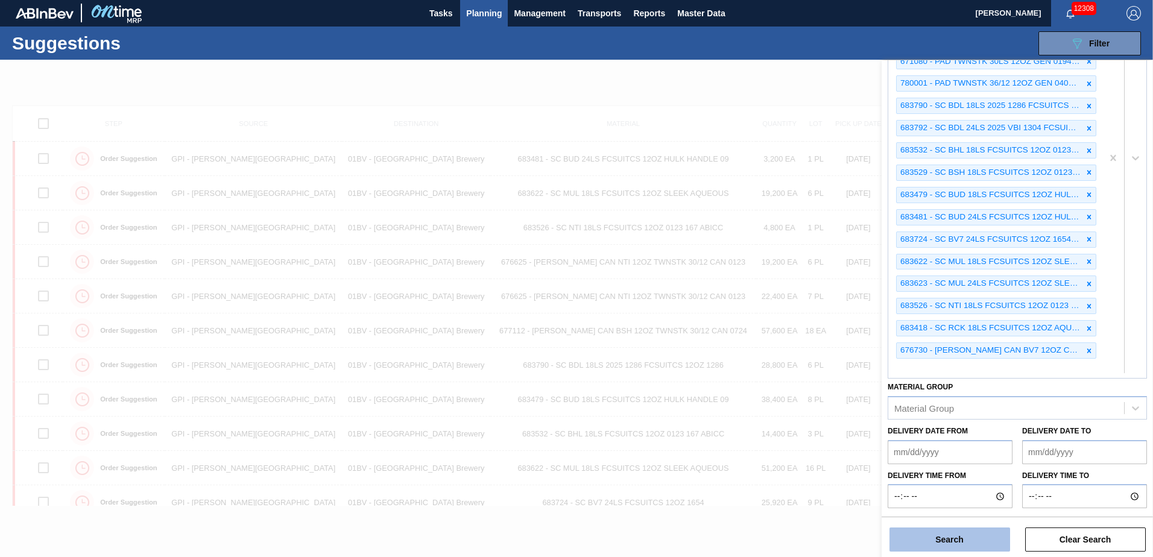
click at [940, 540] on button "Search" at bounding box center [950, 540] width 121 height 24
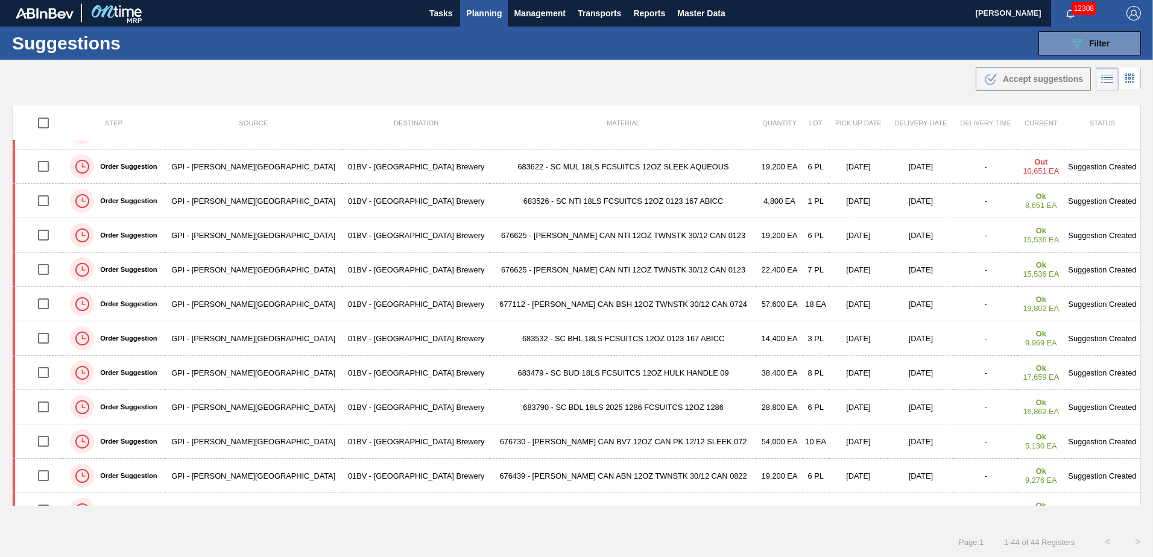
scroll to position [0, 0]
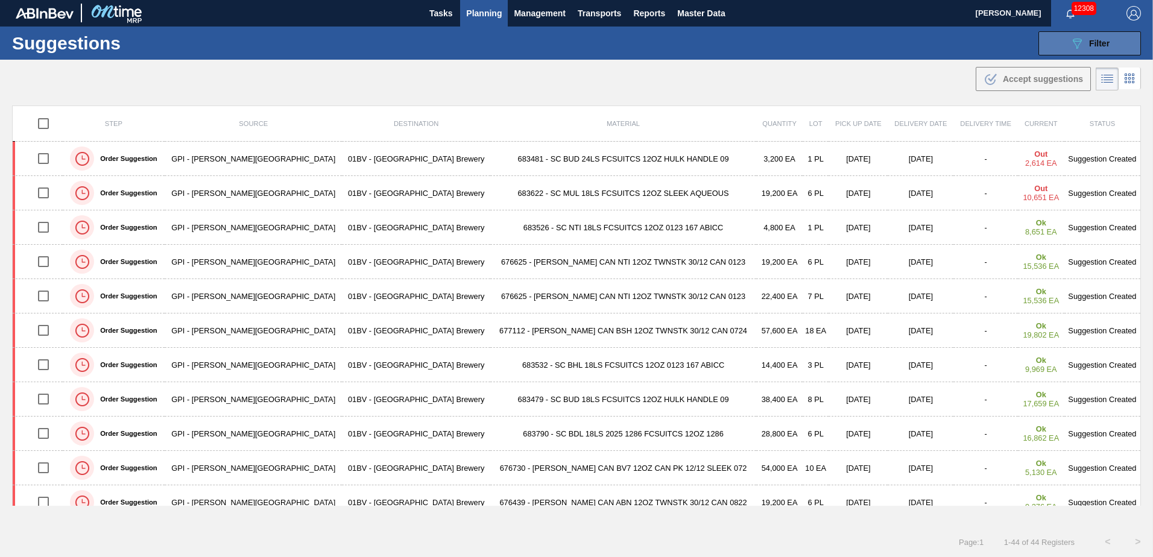
click at [1073, 43] on icon "089F7B8B-B2A5-4AFE-B5C0-19BA573D28AC" at bounding box center [1077, 43] width 14 height 14
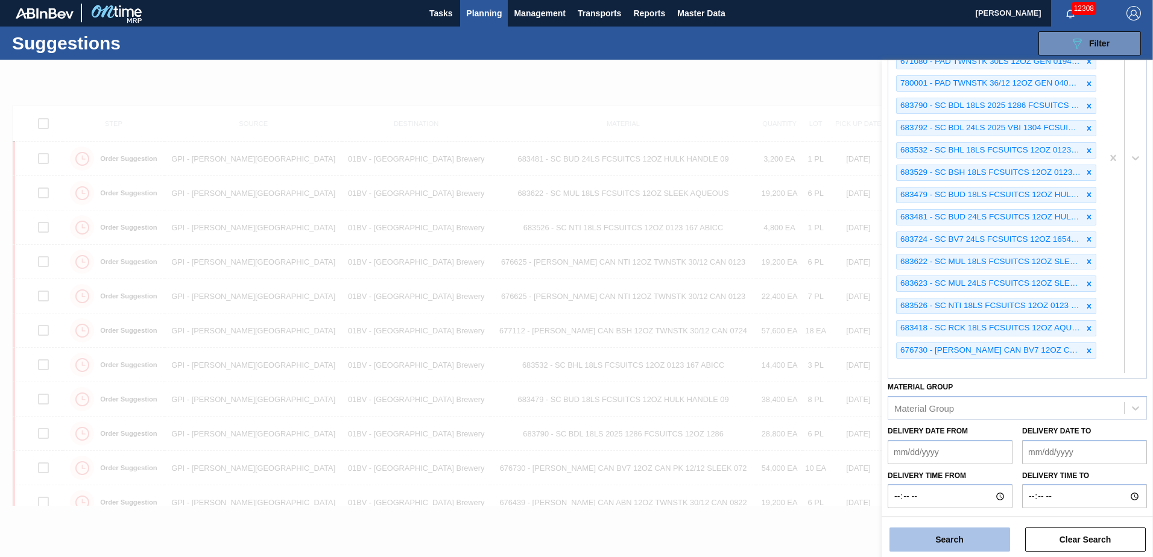
click at [937, 540] on button "Search" at bounding box center [950, 540] width 121 height 24
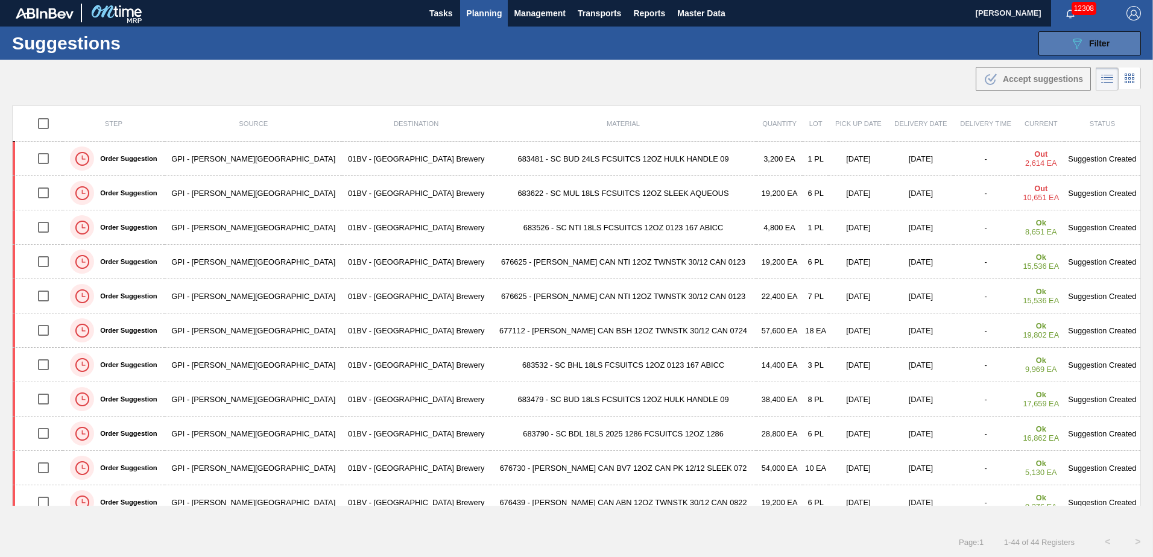
click at [1073, 47] on icon "089F7B8B-B2A5-4AFE-B5C0-19BA573D28AC" at bounding box center [1077, 43] width 14 height 14
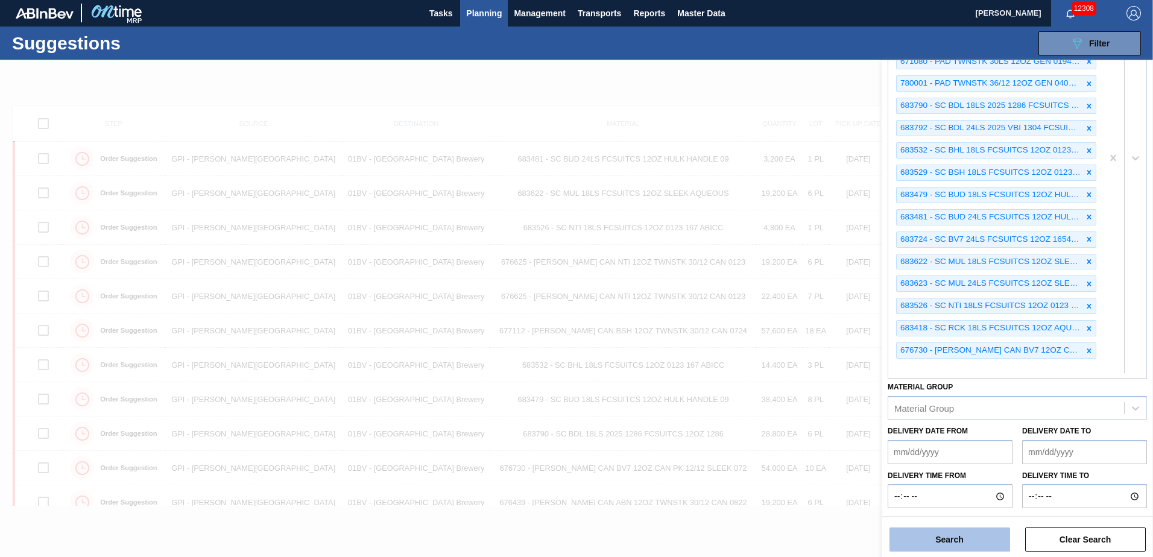
click at [945, 540] on button "Search" at bounding box center [950, 540] width 121 height 24
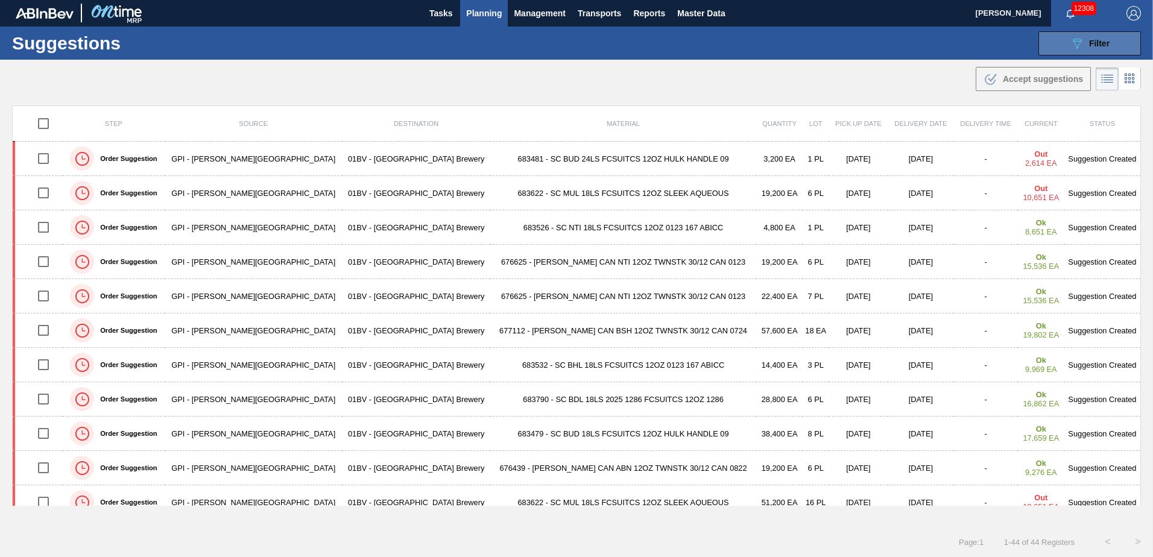
click at [1082, 38] on icon "089F7B8B-B2A5-4AFE-B5C0-19BA573D28AC" at bounding box center [1077, 43] width 14 height 14
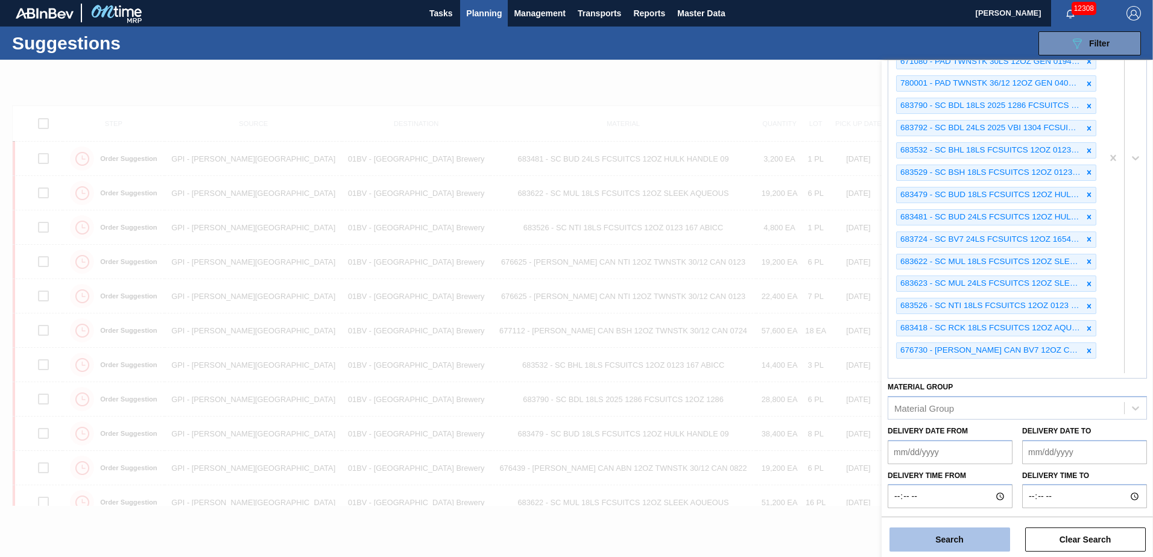
click at [939, 540] on button "Search" at bounding box center [950, 540] width 121 height 24
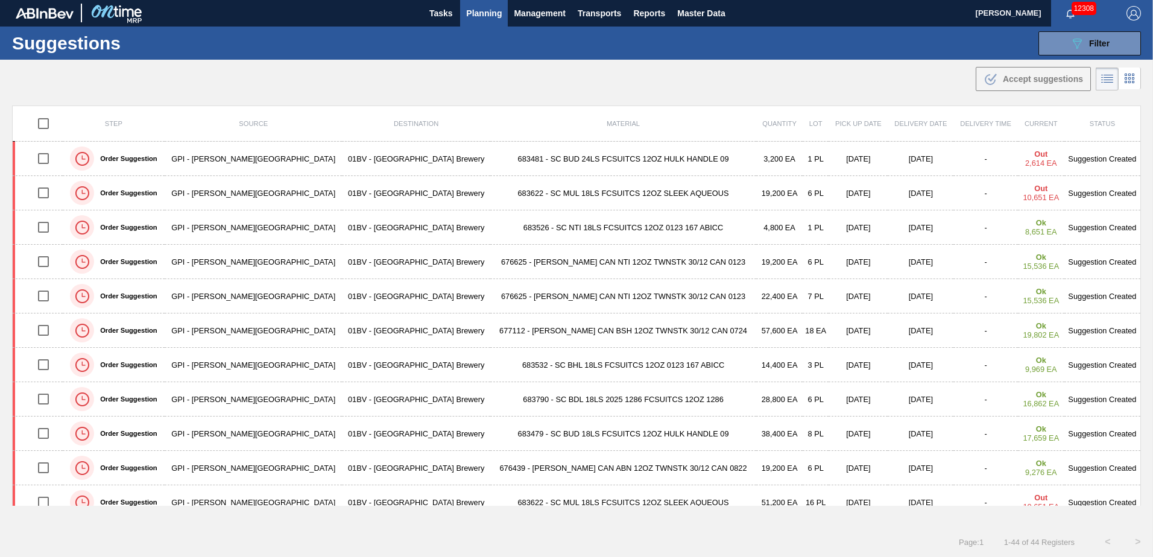
click at [486, 9] on span "Planning" at bounding box center [484, 13] width 36 height 14
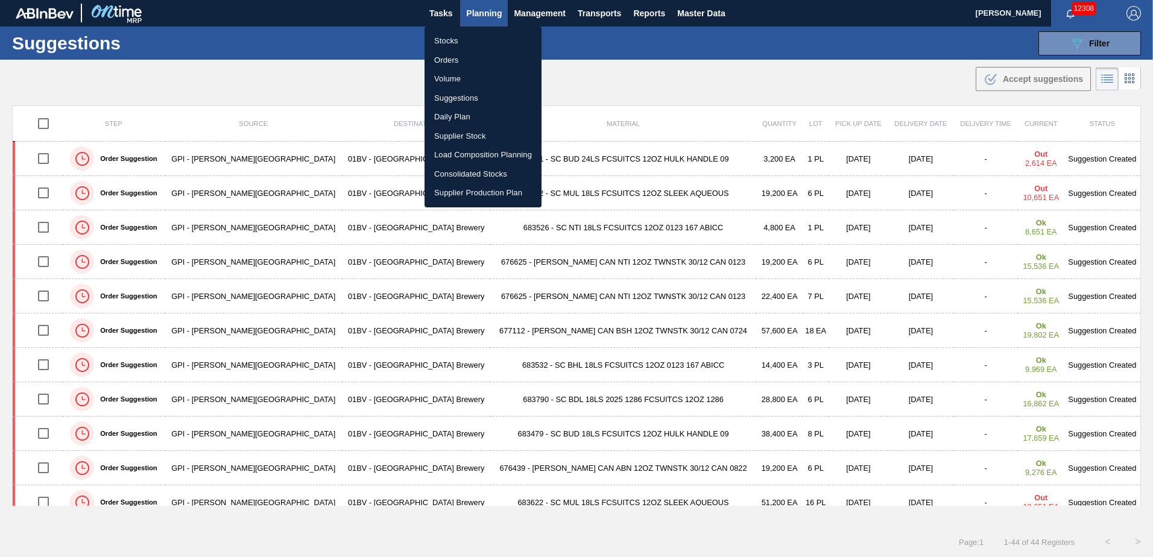
click at [456, 154] on li "Load Composition Planning" at bounding box center [483, 154] width 117 height 19
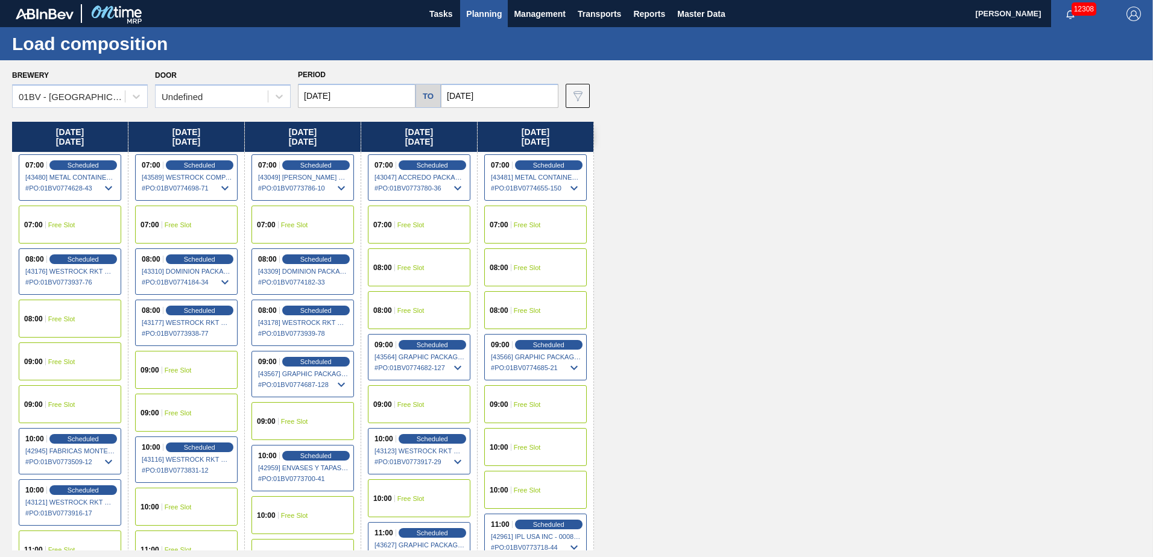
click at [499, 92] on input "[DATE]" at bounding box center [500, 96] width 118 height 24
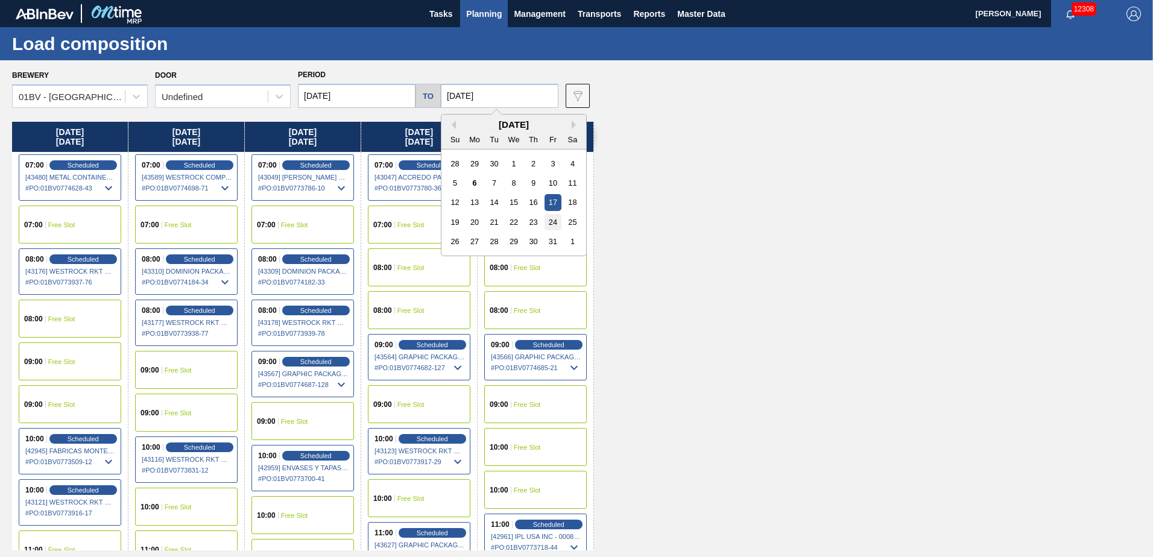
click at [551, 220] on div "24" at bounding box center [553, 222] width 16 height 16
type input "[DATE]"
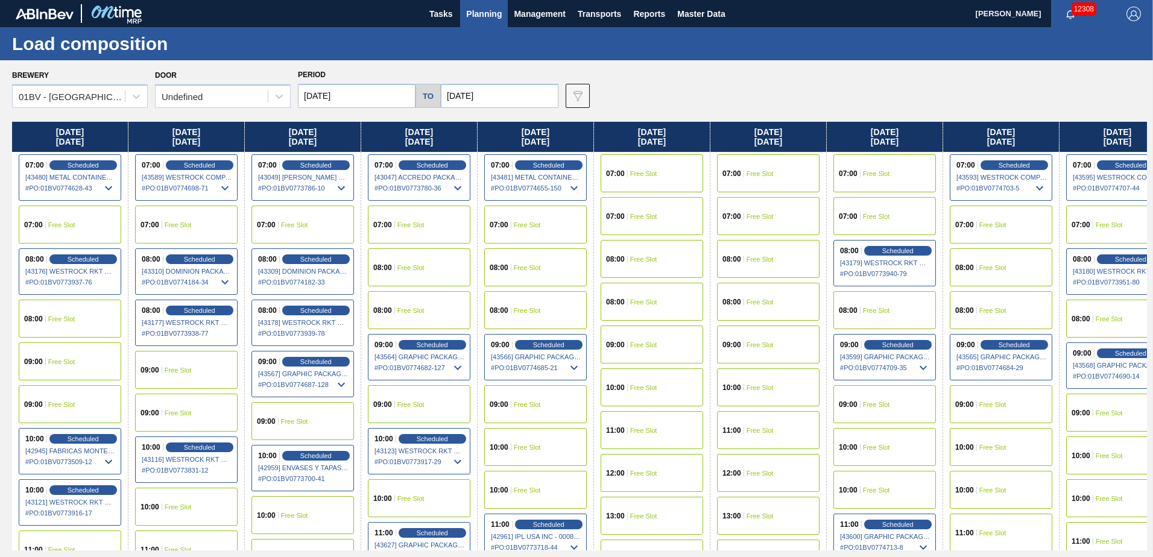
click at [360, 97] on input "[DATE]" at bounding box center [357, 96] width 118 height 24
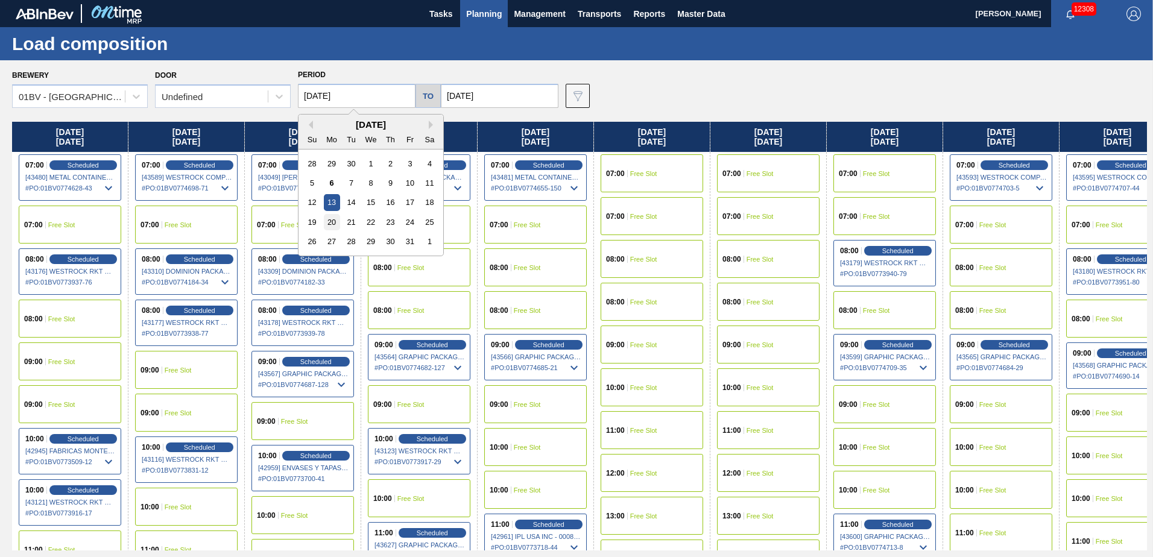
click at [331, 224] on div "20" at bounding box center [332, 222] width 16 height 16
type input "[DATE]"
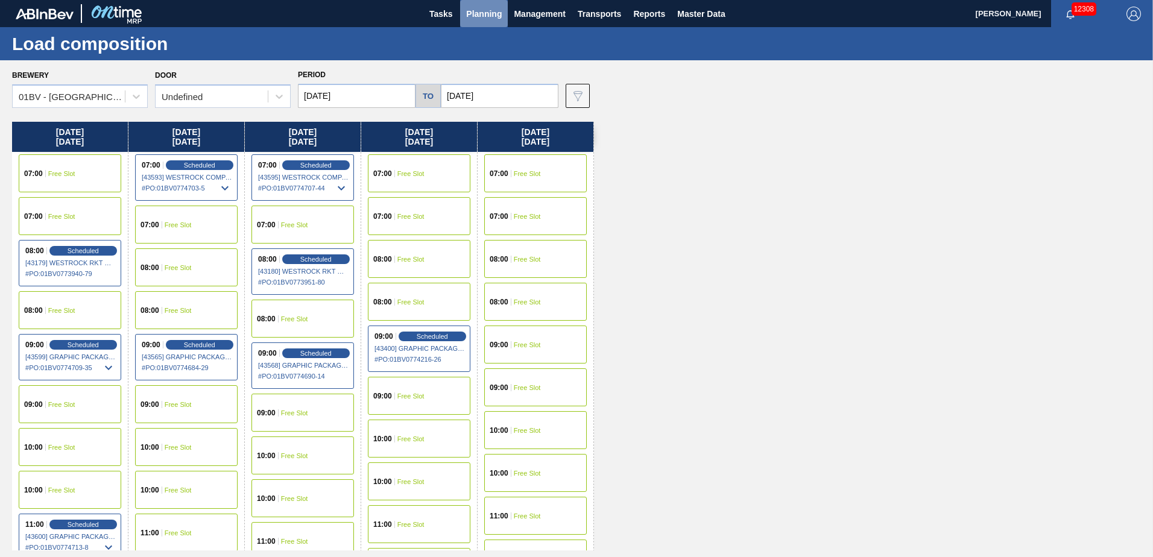
click at [491, 14] on span "Planning" at bounding box center [484, 14] width 36 height 14
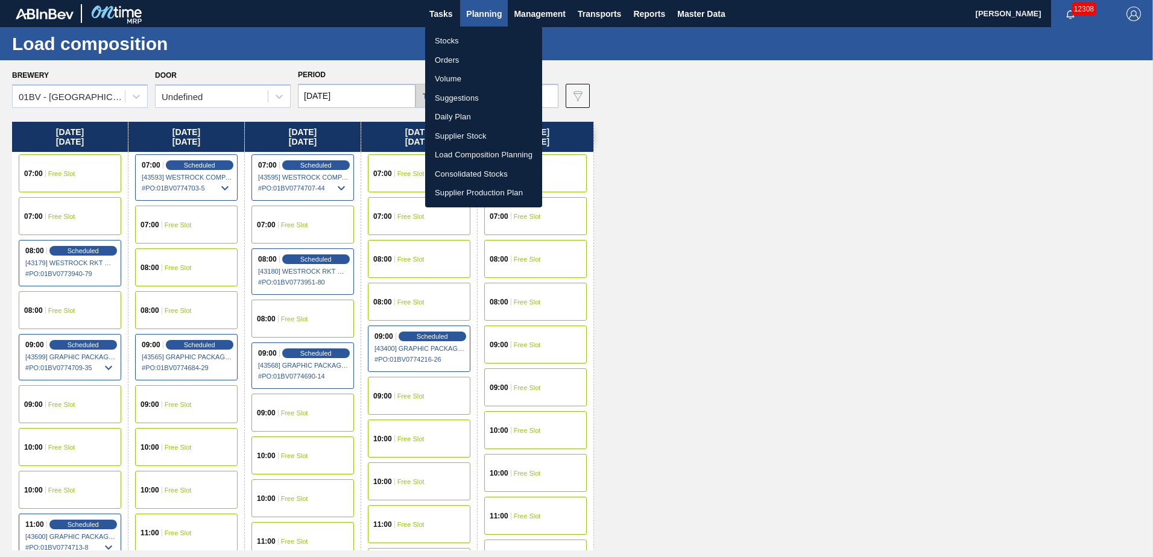
click at [461, 99] on li "Suggestions" at bounding box center [483, 98] width 117 height 19
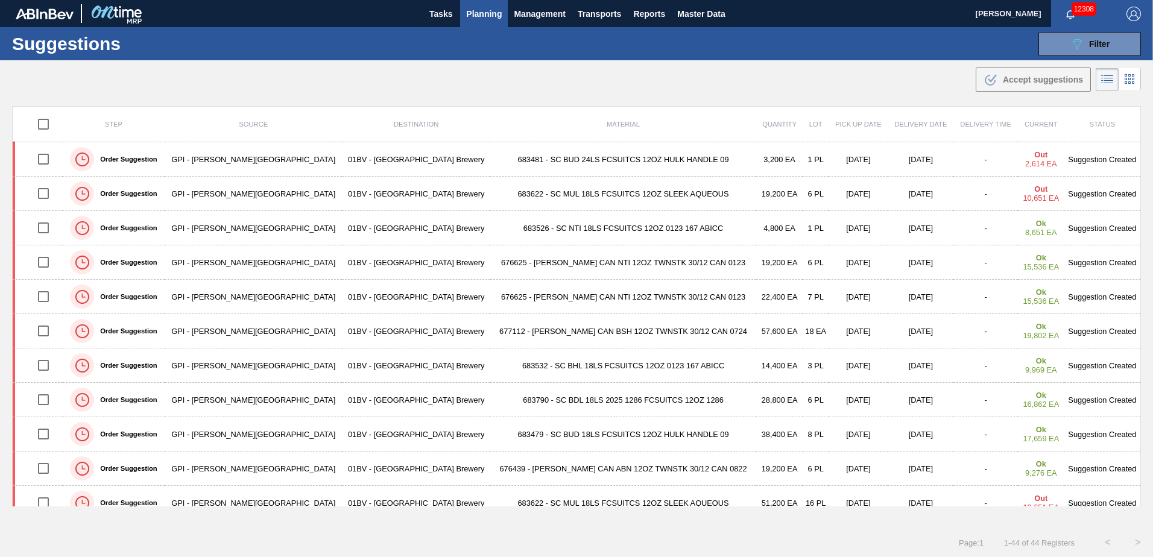
click at [1104, 16] on div "12308" at bounding box center [1082, 13] width 63 height 27
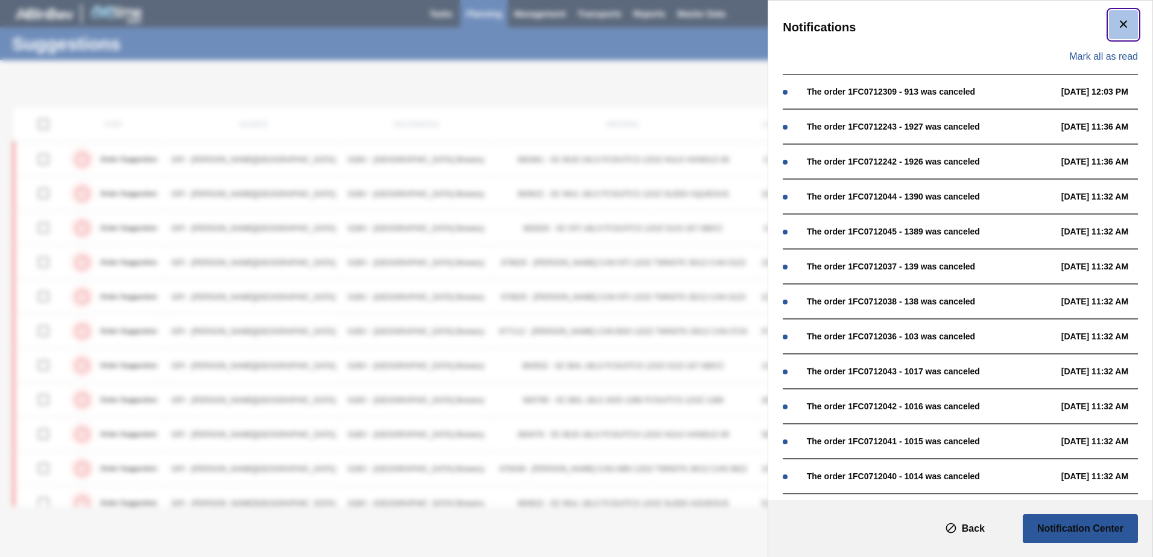
click at [1121, 20] on icon "botão de ícone" at bounding box center [1124, 24] width 14 height 14
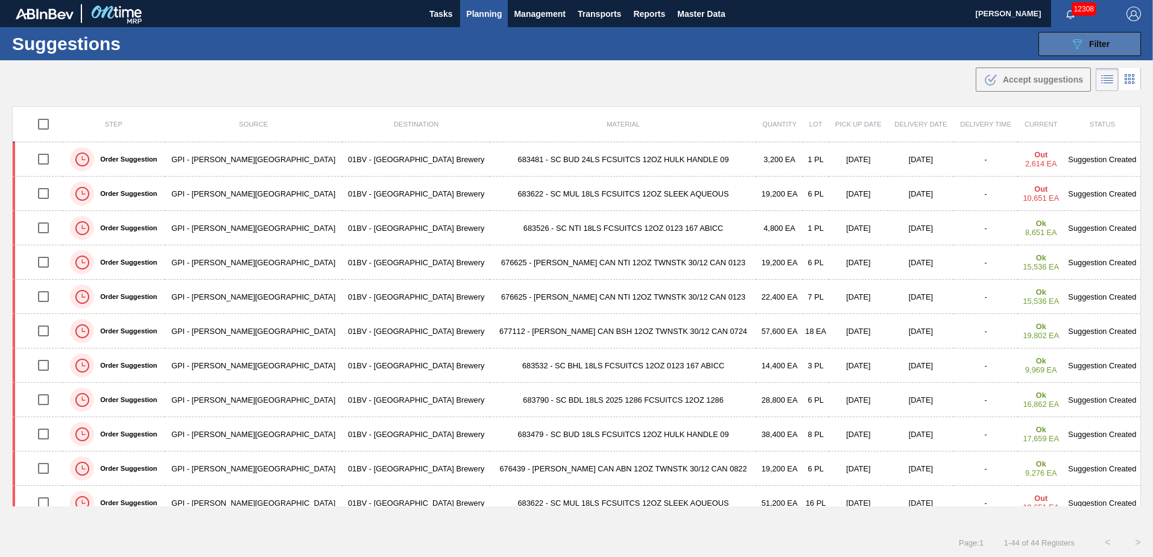
click at [1091, 46] on span "Filter" at bounding box center [1099, 44] width 21 height 10
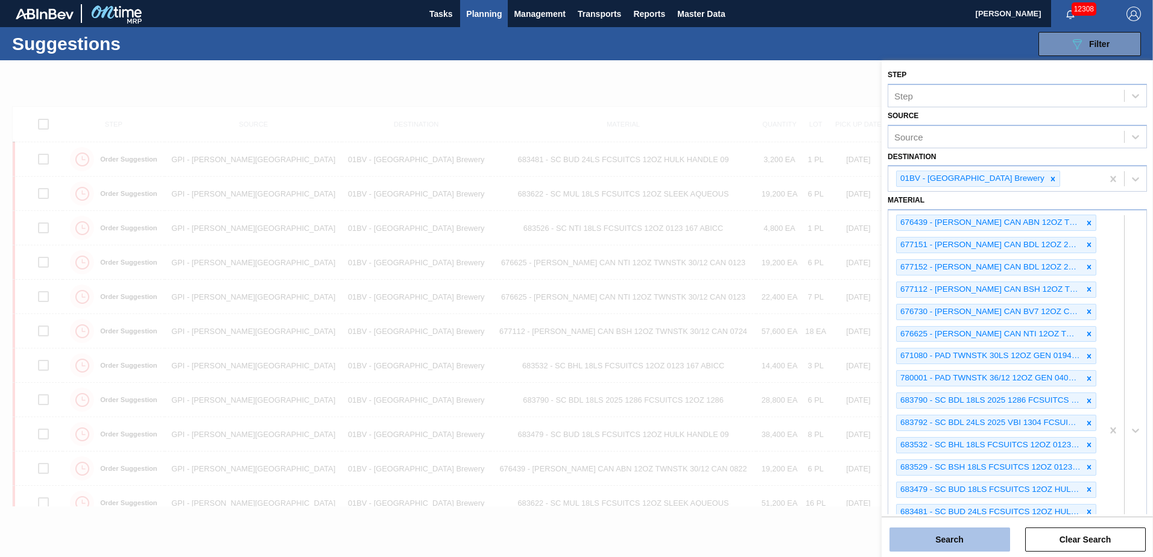
click at [952, 539] on button "Search" at bounding box center [950, 540] width 121 height 24
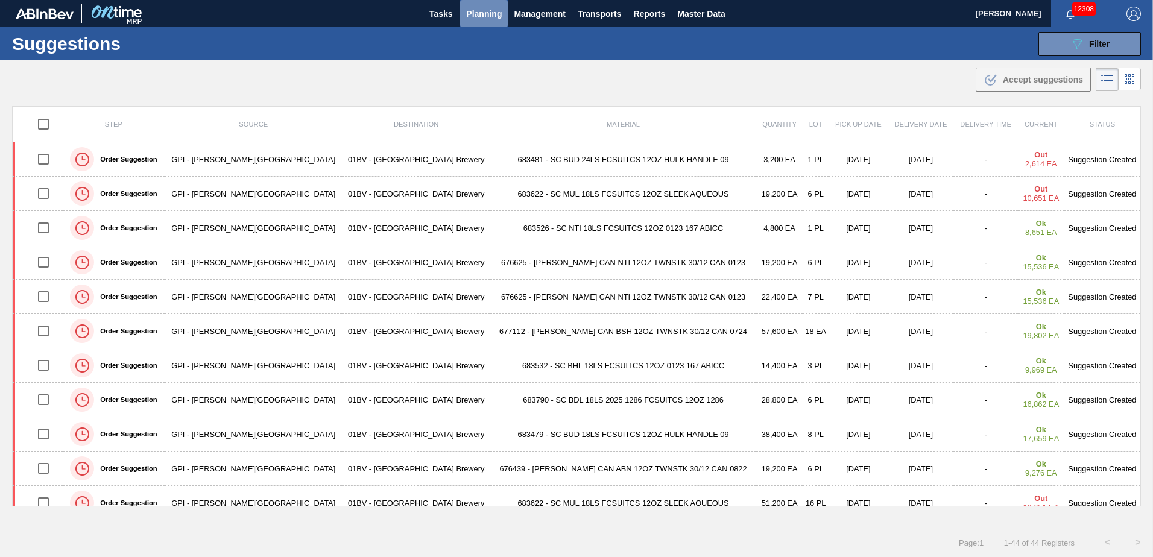
click at [486, 14] on span "Planning" at bounding box center [484, 14] width 36 height 14
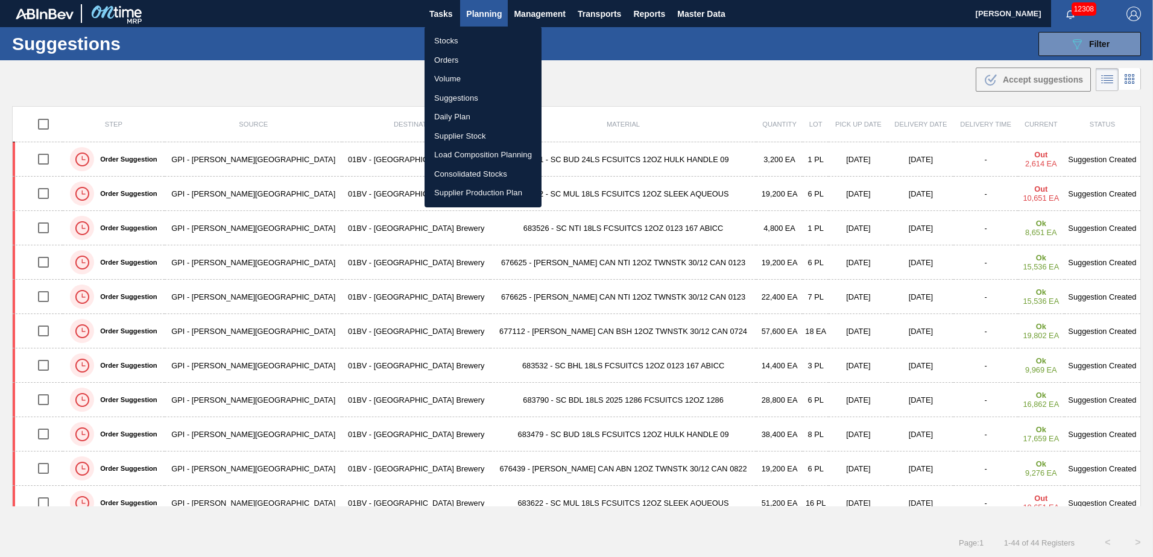
click at [679, 84] on div at bounding box center [576, 278] width 1153 height 557
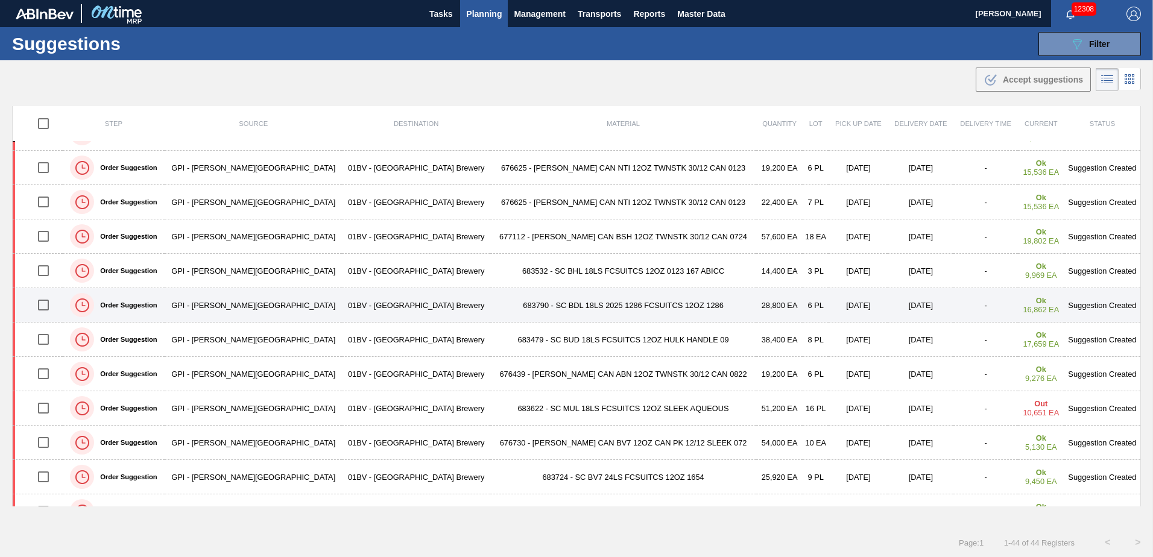
scroll to position [121, 0]
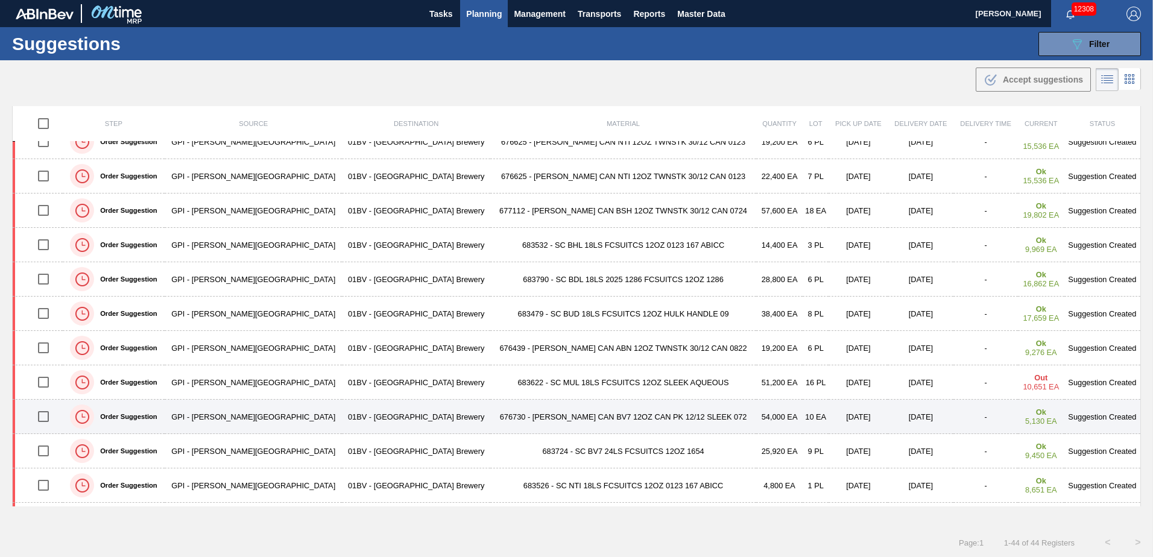
click at [533, 414] on td "676730 - CARR CAN BV7 12OZ CAN PK 12/12 SLEEK 072" at bounding box center [623, 417] width 266 height 34
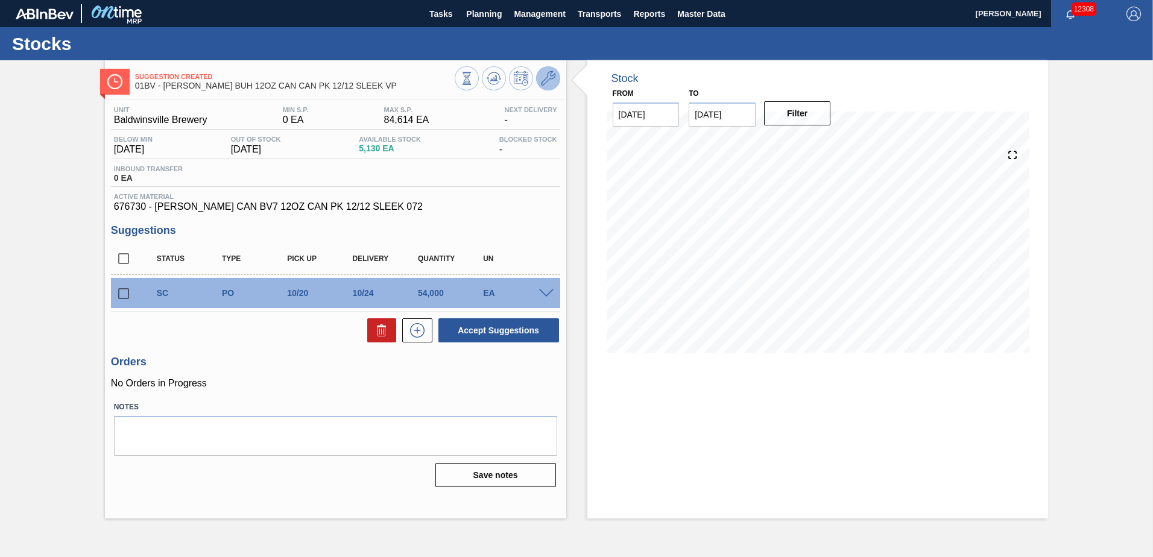
click at [545, 78] on icon at bounding box center [548, 78] width 14 height 14
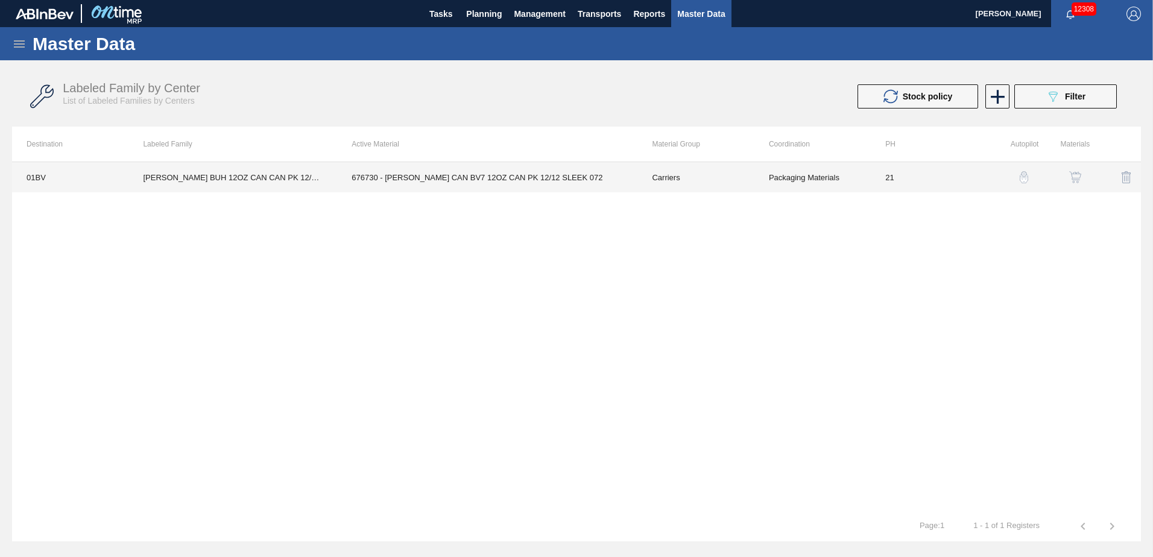
click at [461, 181] on td "676730 - CARR CAN BV7 12OZ CAN PK 12/12 SLEEK 072" at bounding box center [487, 177] width 300 height 30
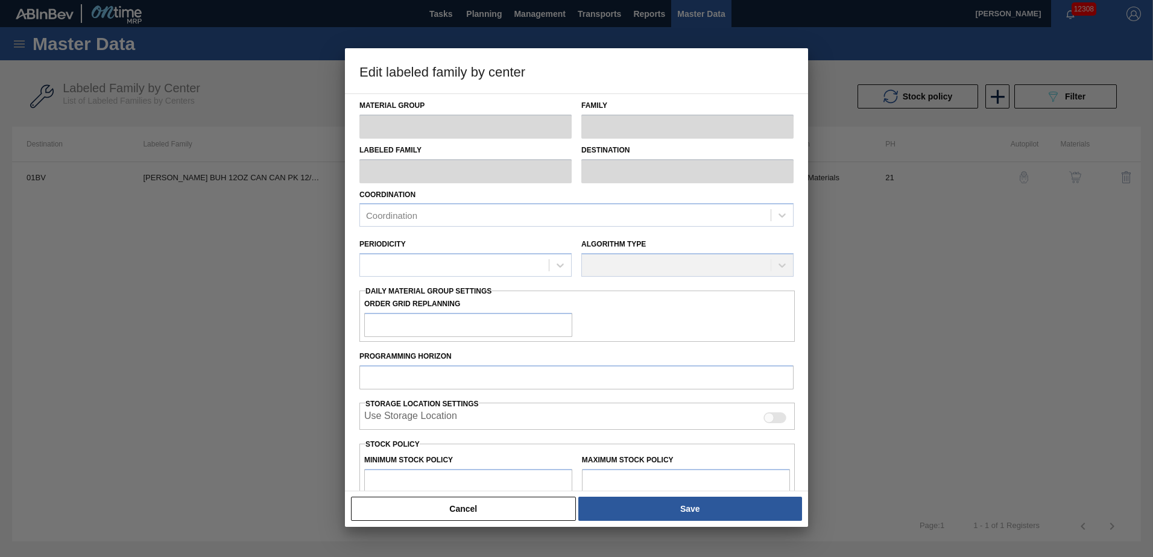
type input "Carriers"
type input "Can Carriers"
type input "CARR BUH 12OZ CAN CAN PK 12/12 SLEEK VP"
type input "01BV - [GEOGRAPHIC_DATA] Brewery"
type input "21"
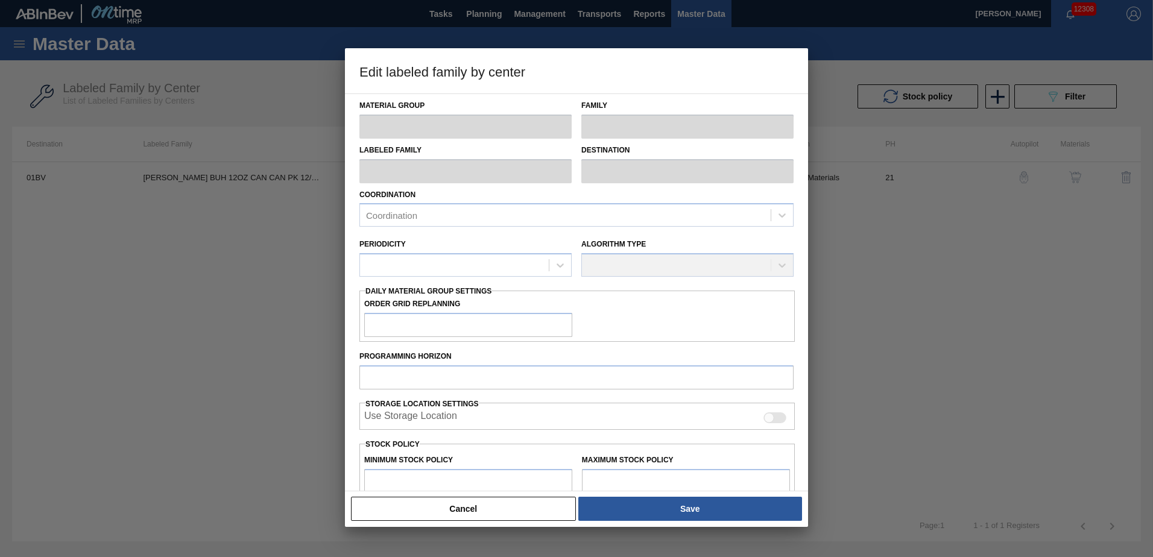
type input "0"
type input "84,614"
type input "8"
type input "6,769"
checkbox input "true"
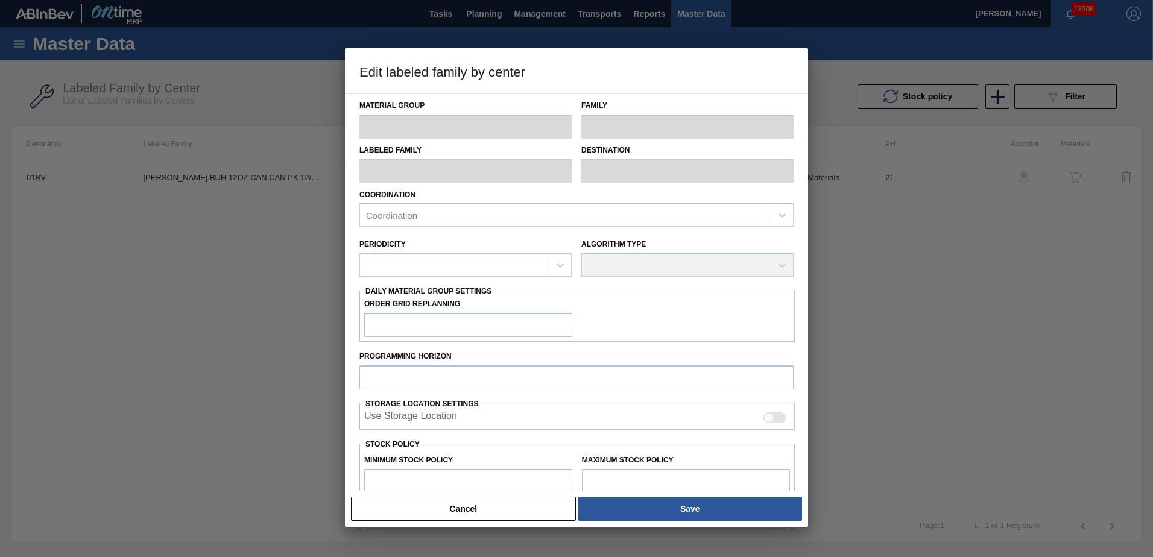
checkbox input "true"
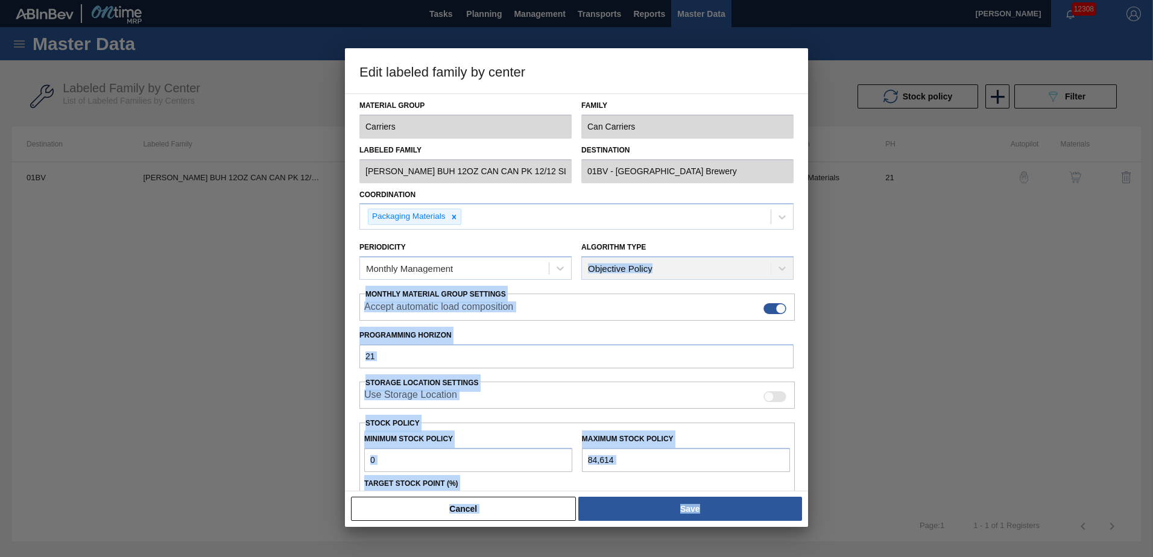
drag, startPoint x: 805, startPoint y: 252, endPoint x: 810, endPoint y: 287, distance: 35.2
click at [810, 287] on div "Edit labeled family by center Material Group Carriers Family Can Carriers Label…" at bounding box center [576, 278] width 1153 height 557
click at [810, 273] on div at bounding box center [576, 278] width 1153 height 557
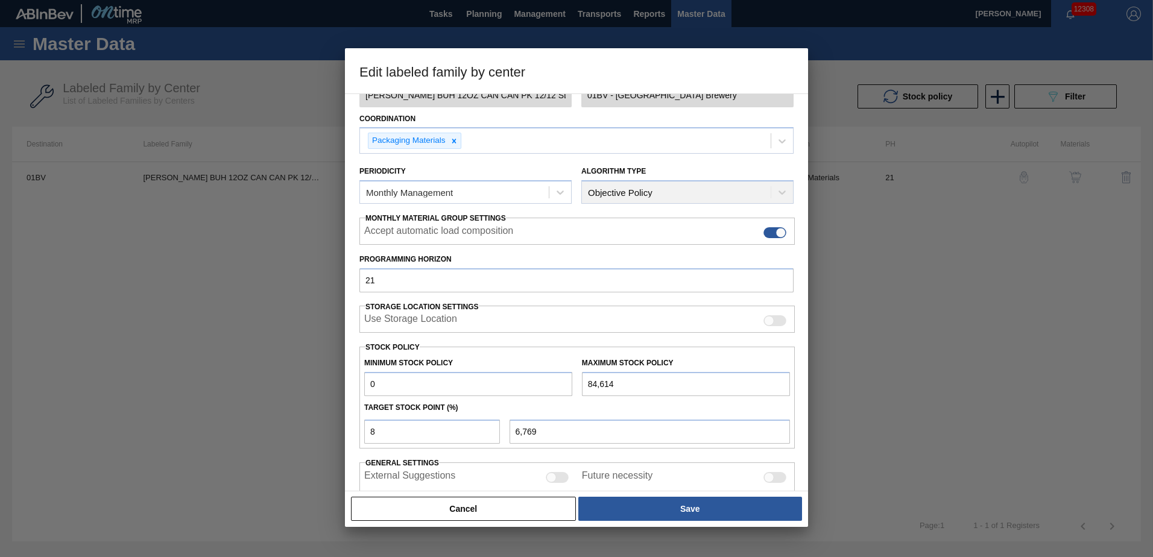
scroll to position [139, 0]
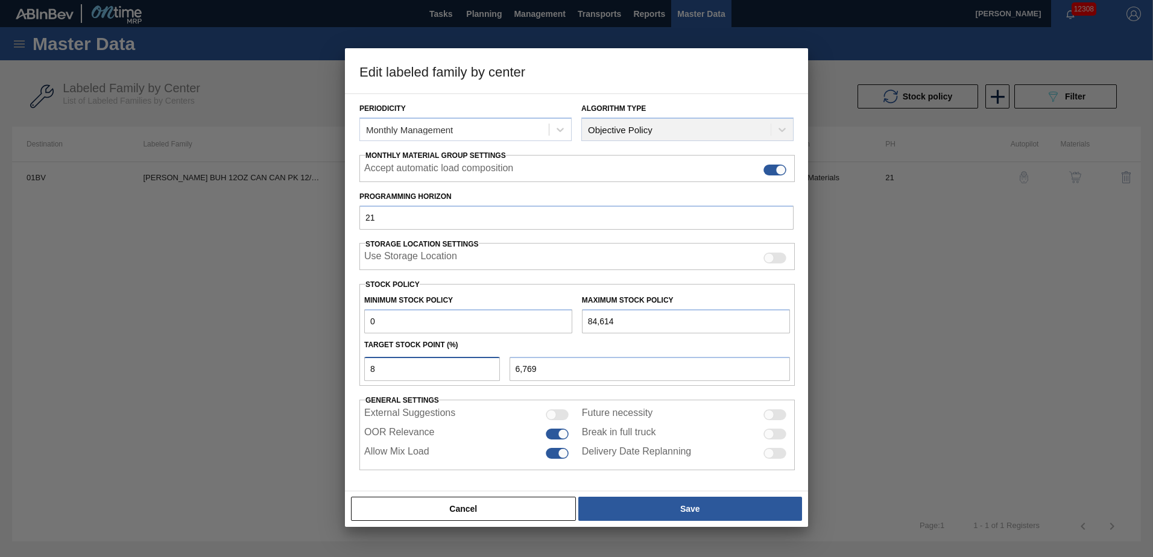
drag, startPoint x: 381, startPoint y: 372, endPoint x: 329, endPoint y: 363, distance: 52.7
click at [329, 363] on div "Edit labeled family by center Material Group Carriers Family Can Carriers Label…" at bounding box center [576, 278] width 1153 height 557
type input "9"
type input "7,615"
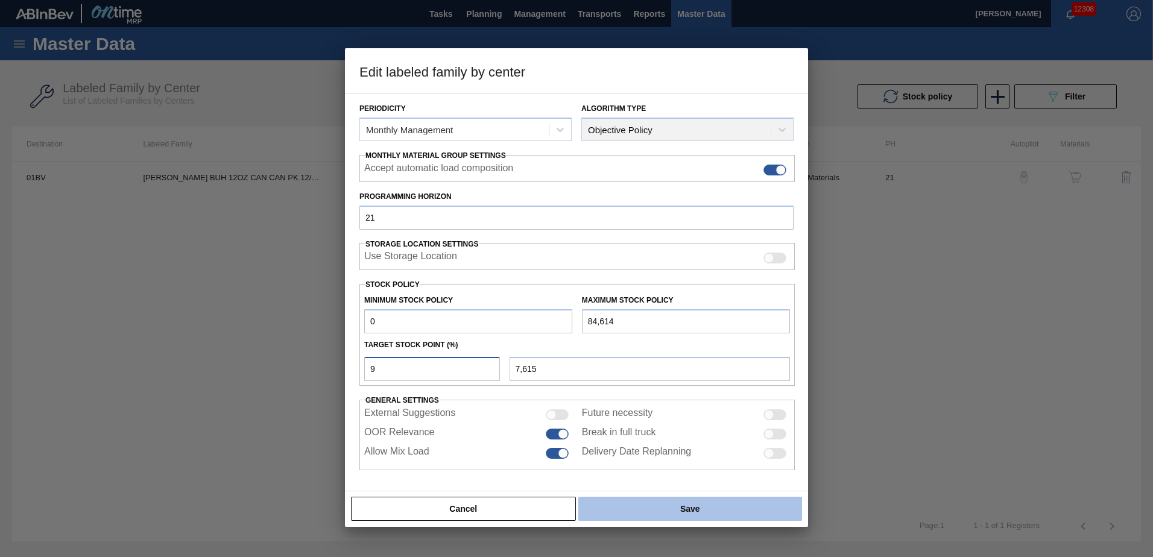
type input "9"
click at [696, 508] on button "Save" at bounding box center [690, 509] width 224 height 24
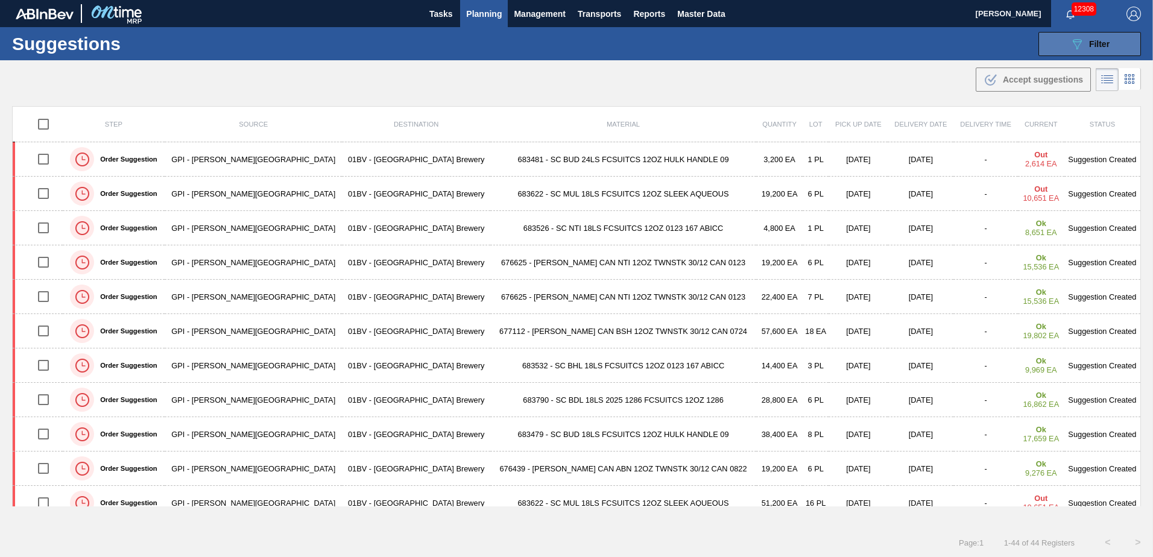
click at [1087, 42] on div "089F7B8B-B2A5-4AFE-B5C0-19BA573D28AC Filter" at bounding box center [1090, 44] width 40 height 14
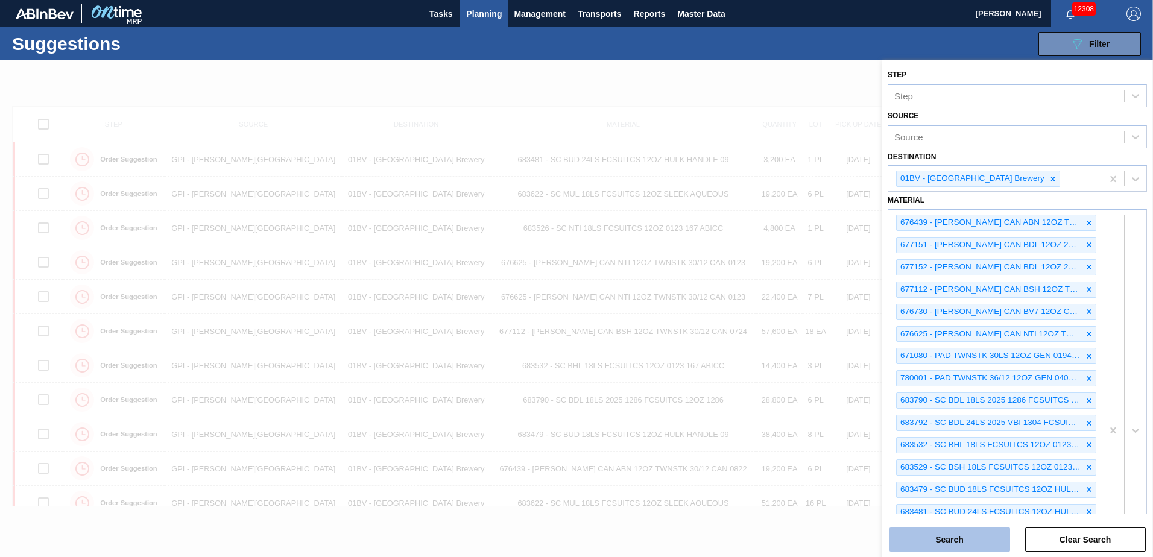
click at [940, 543] on button "Search" at bounding box center [950, 540] width 121 height 24
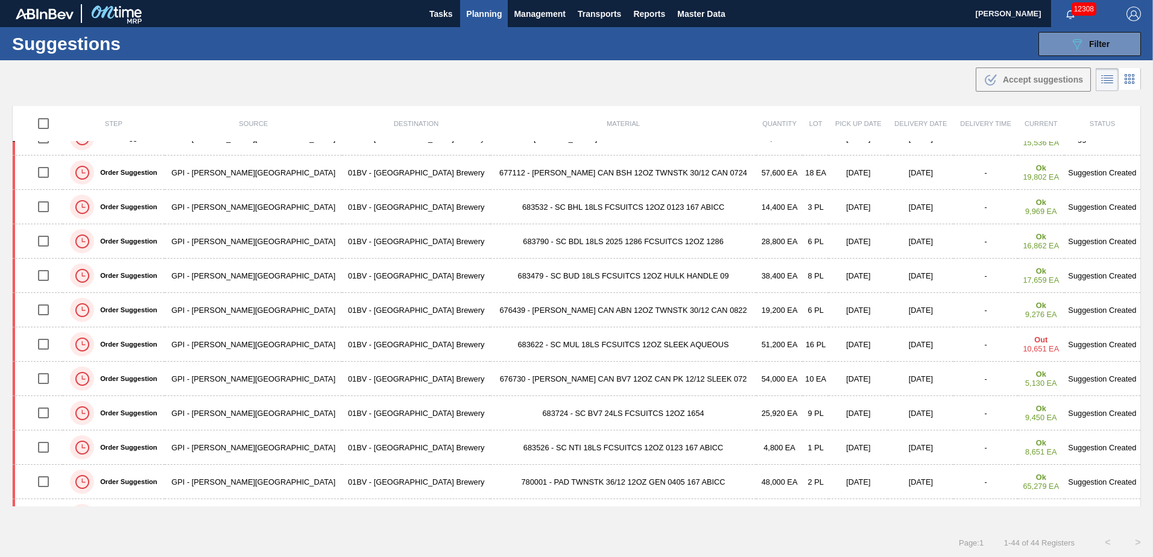
scroll to position [306, 0]
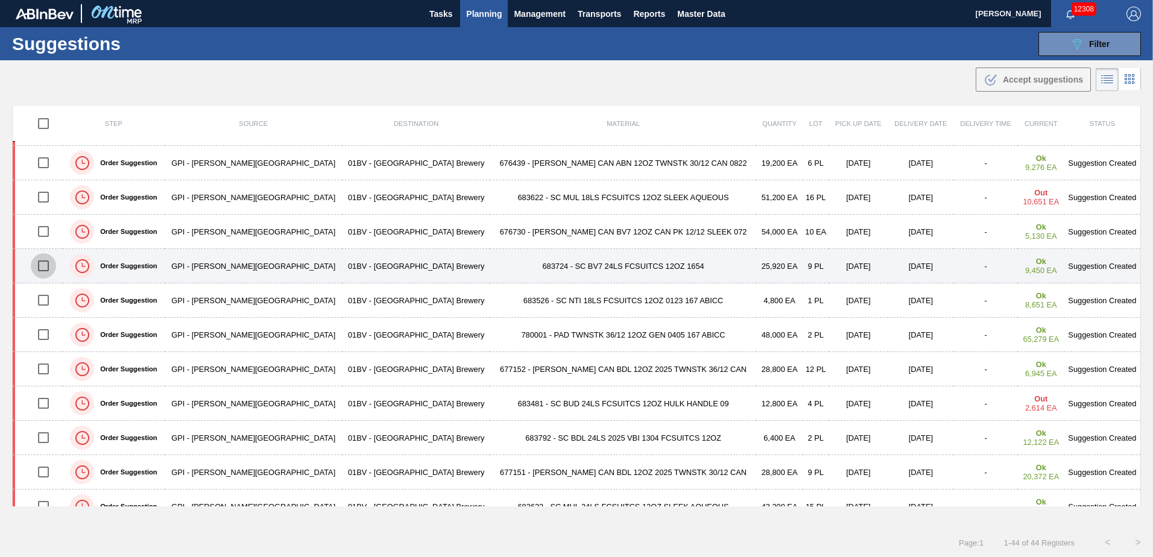
click at [40, 267] on input "checkbox" at bounding box center [43, 265] width 25 height 25
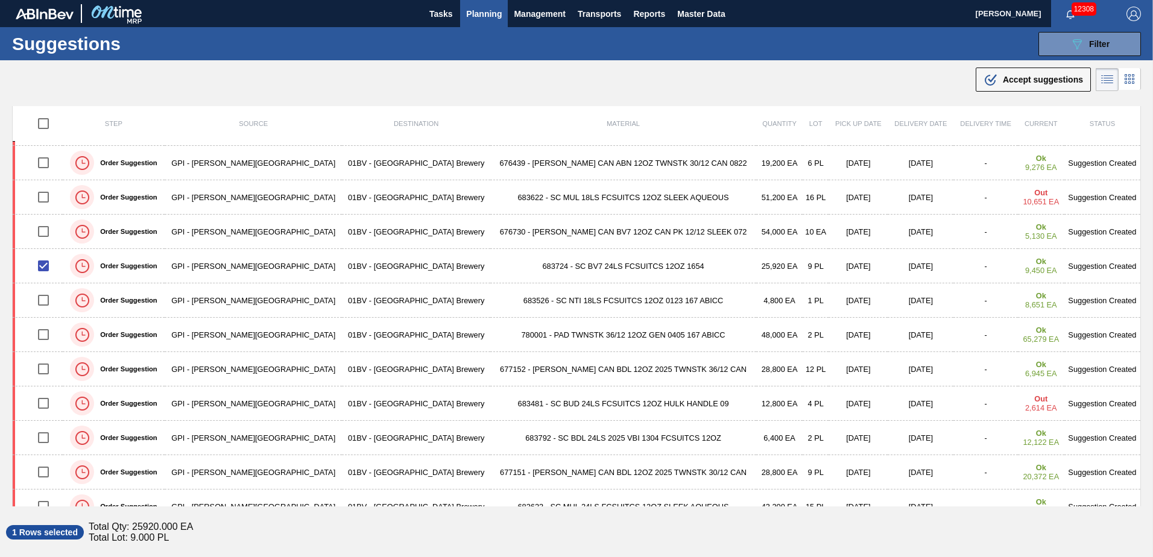
click at [1047, 79] on span "Accept suggestions" at bounding box center [1043, 80] width 80 height 10
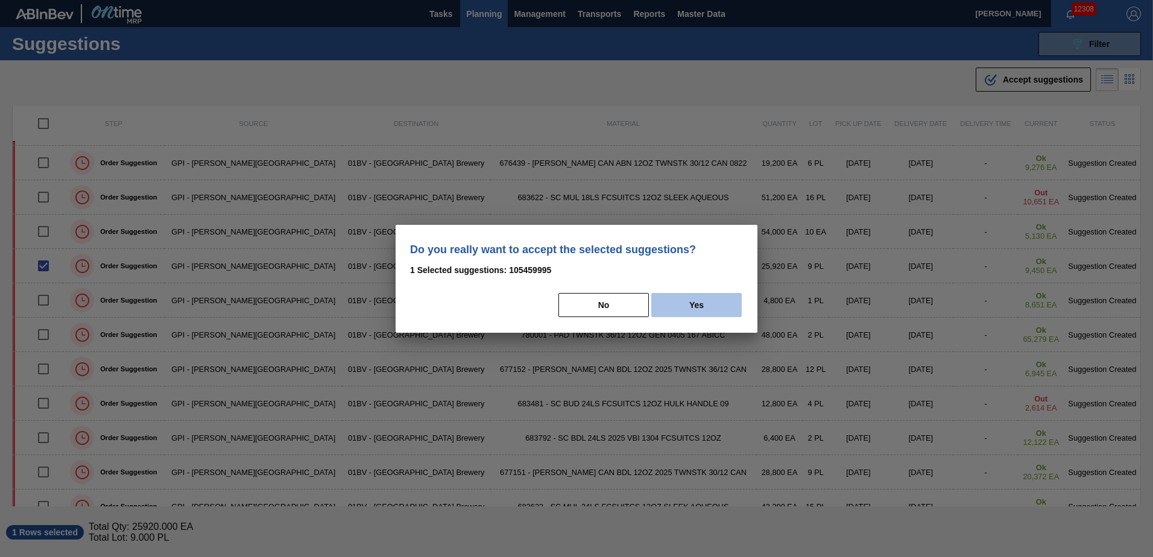
click at [695, 305] on button "Yes" at bounding box center [696, 305] width 90 height 24
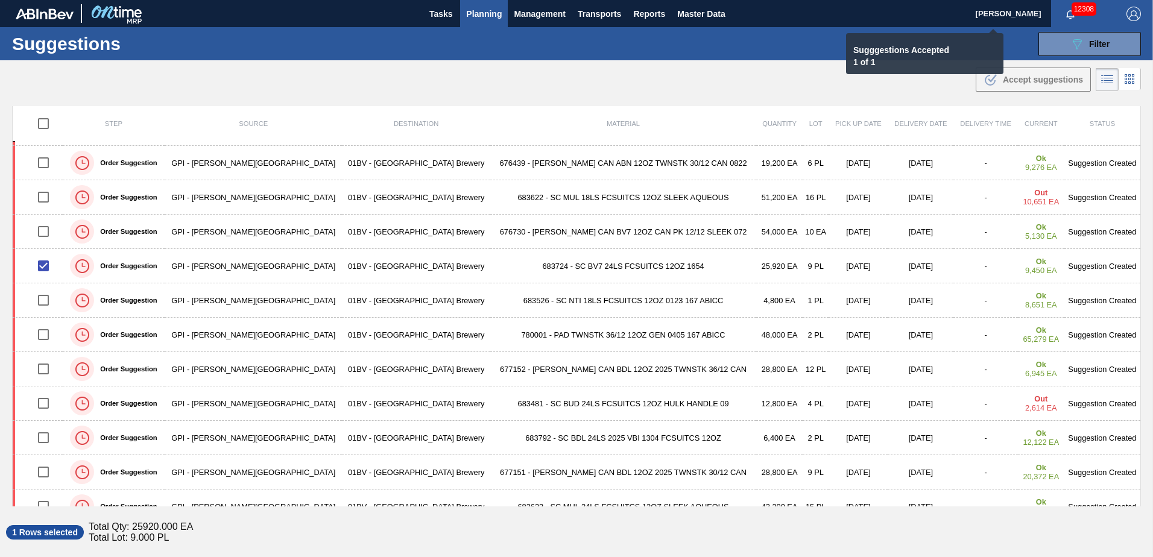
checkbox input "false"
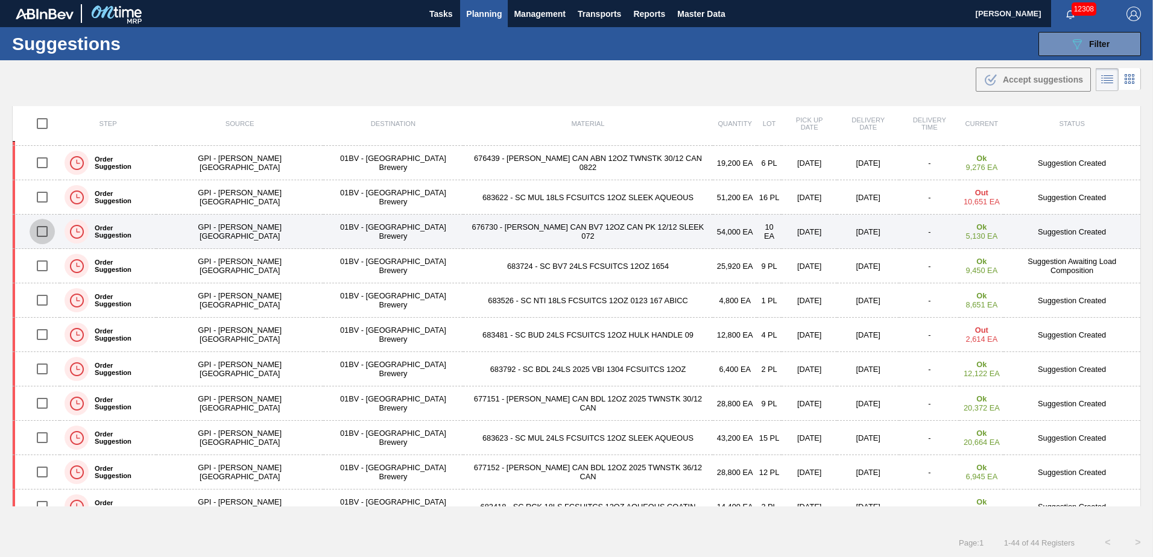
click at [43, 232] on input "checkbox" at bounding box center [42, 231] width 25 height 25
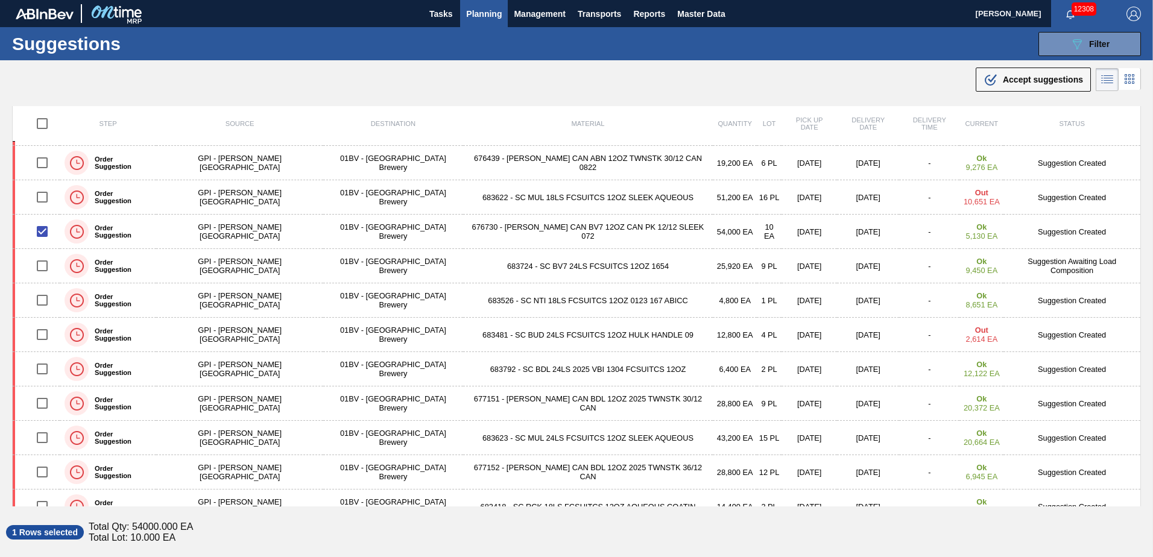
click at [1010, 83] on span "Accept suggestions" at bounding box center [1043, 80] width 80 height 10
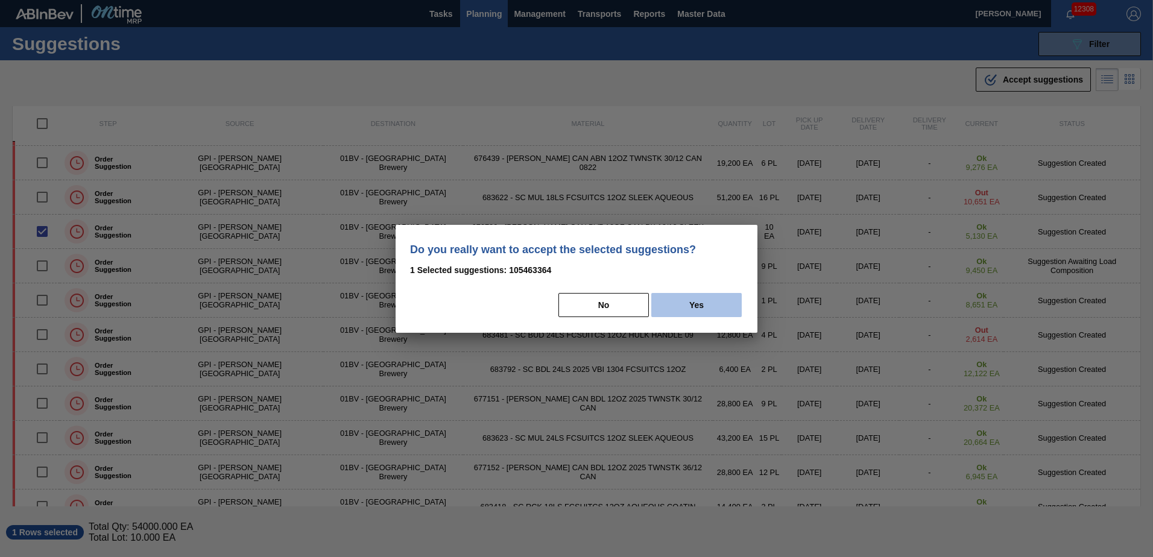
click at [719, 302] on button "Yes" at bounding box center [696, 305] width 90 height 24
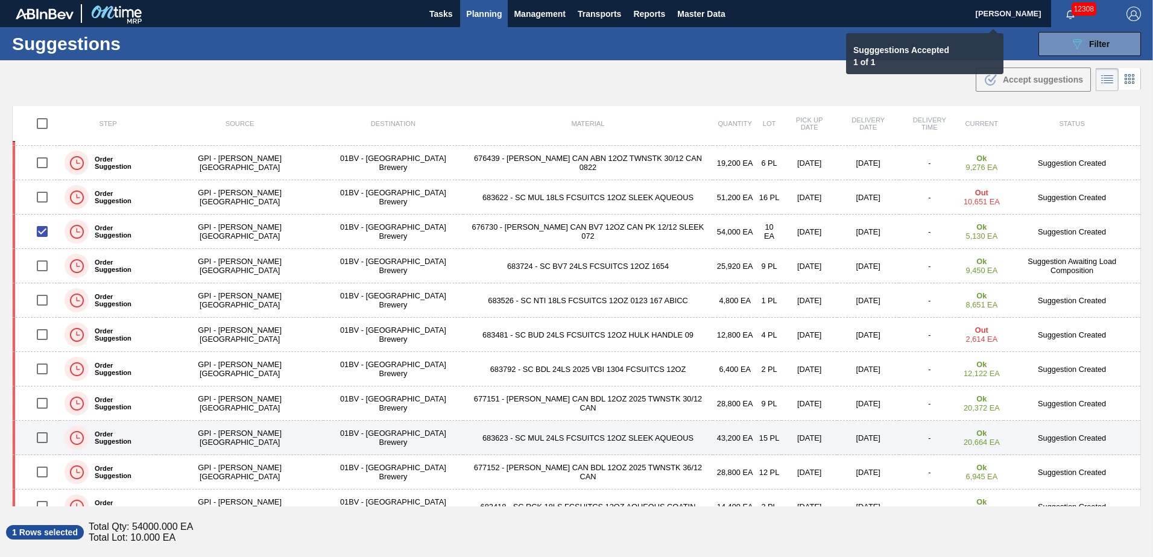
checkbox input "false"
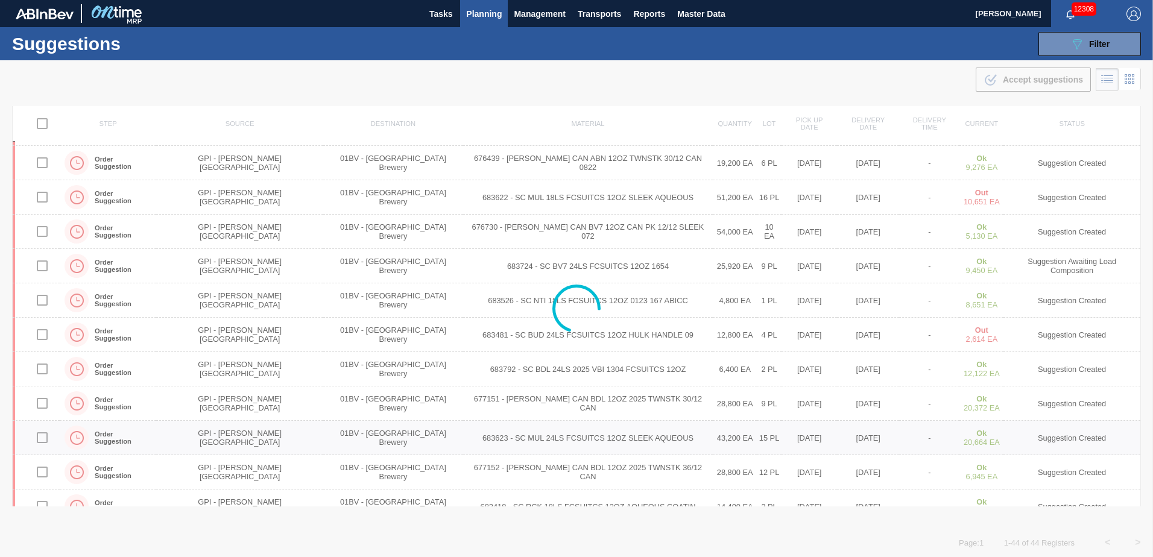
scroll to position [271, 0]
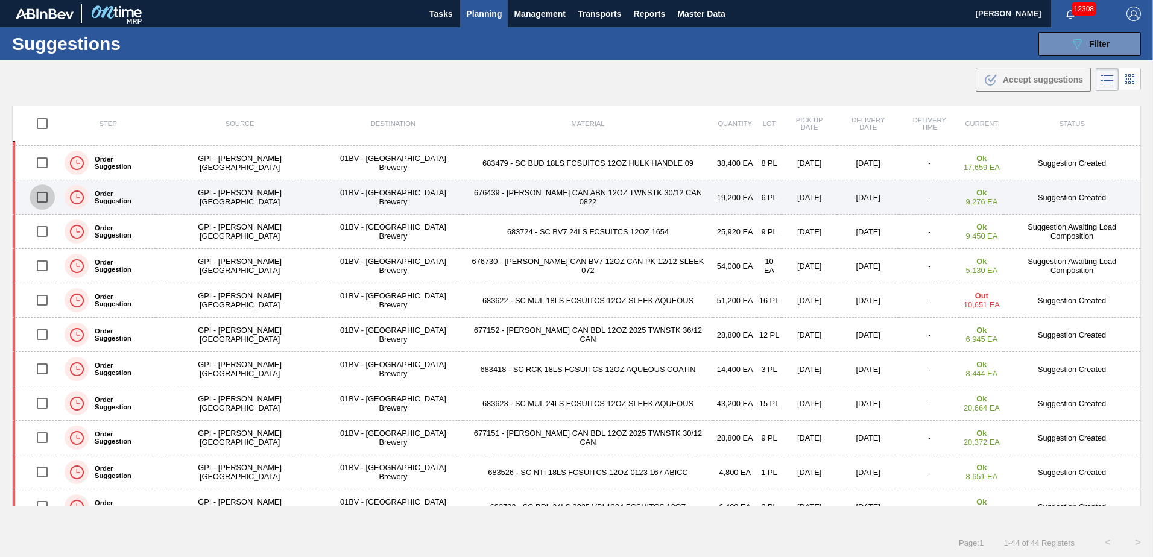
drag, startPoint x: 43, startPoint y: 195, endPoint x: 52, endPoint y: 196, distance: 9.1
click at [43, 195] on input "checkbox" at bounding box center [42, 197] width 25 height 25
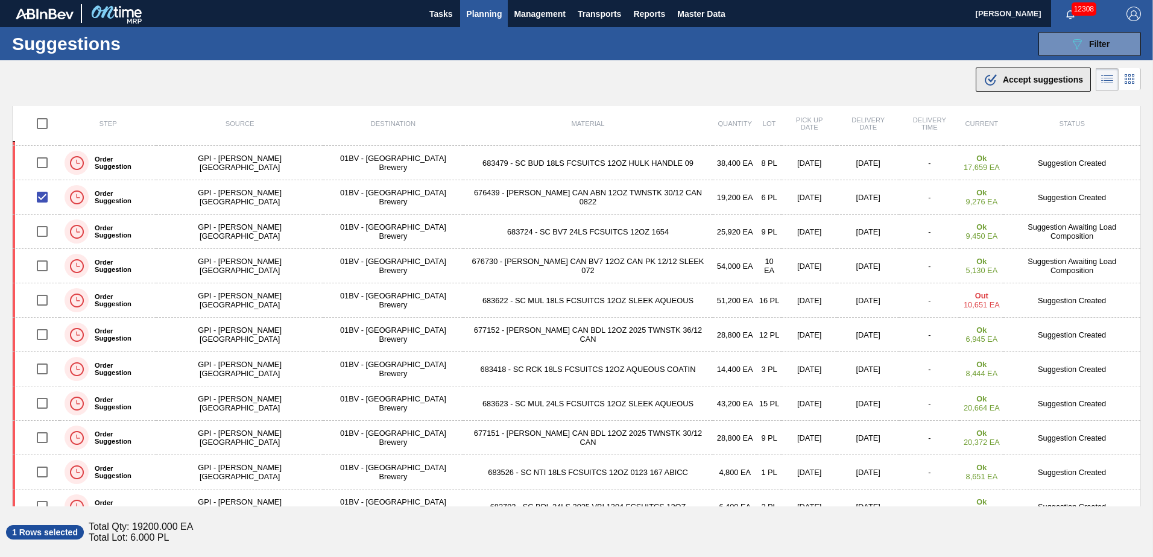
click at [1025, 80] on span "Accept suggestions" at bounding box center [1043, 80] width 80 height 10
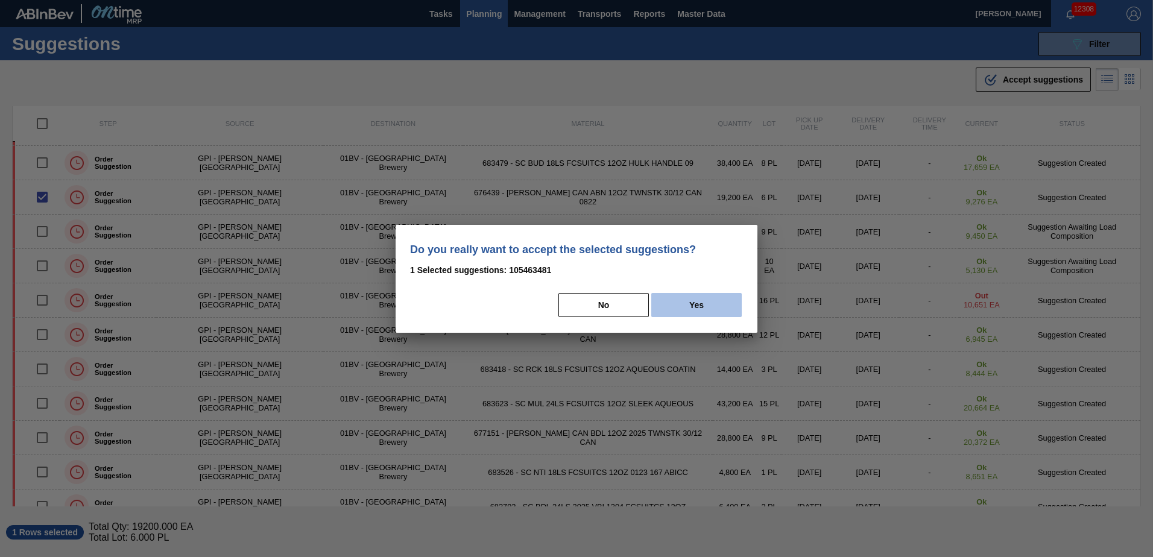
click at [721, 308] on button "Yes" at bounding box center [696, 305] width 90 height 24
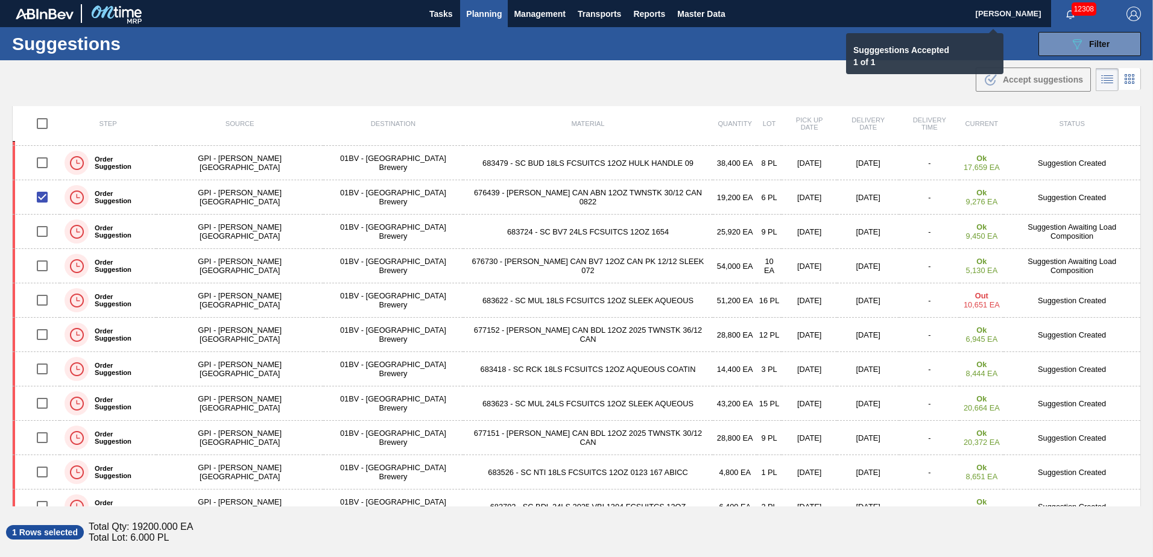
checkbox input "false"
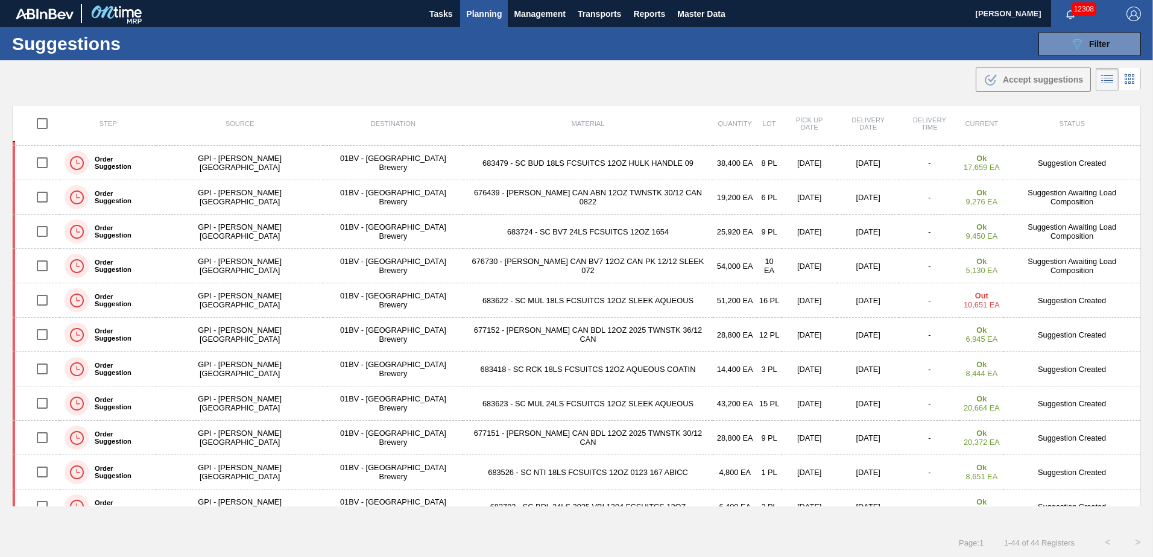
click at [481, 10] on span "Planning" at bounding box center [484, 14] width 36 height 14
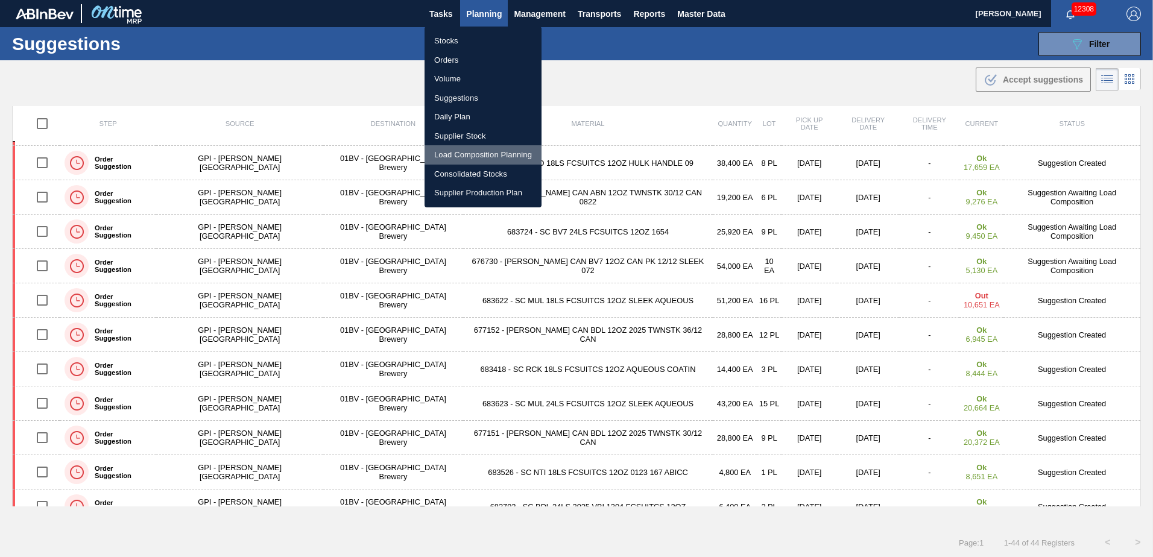
click at [481, 156] on li "Load Composition Planning" at bounding box center [483, 154] width 117 height 19
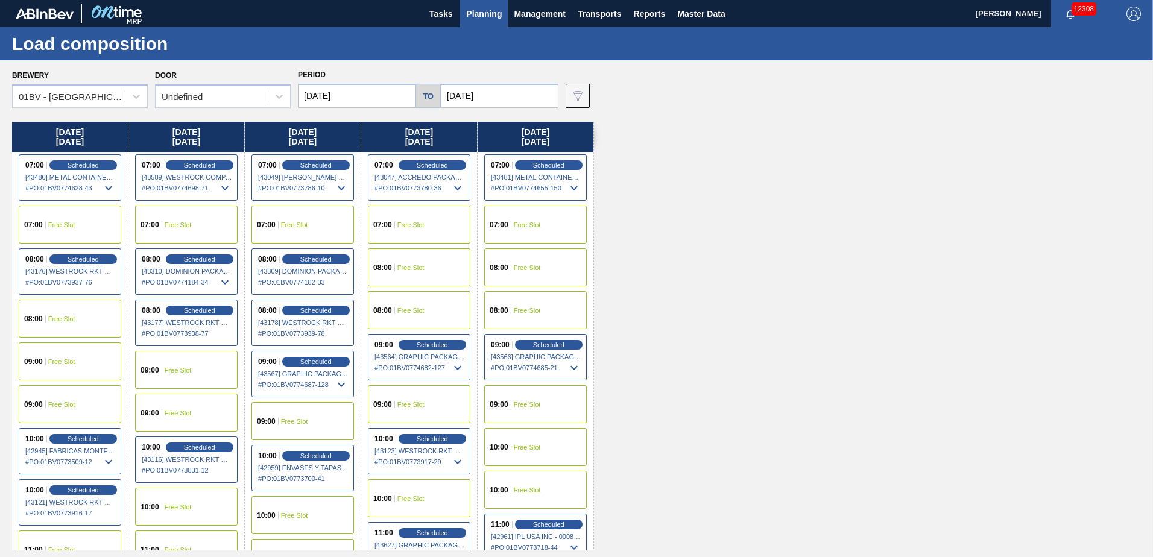
click at [494, 94] on input "[DATE]" at bounding box center [500, 96] width 118 height 24
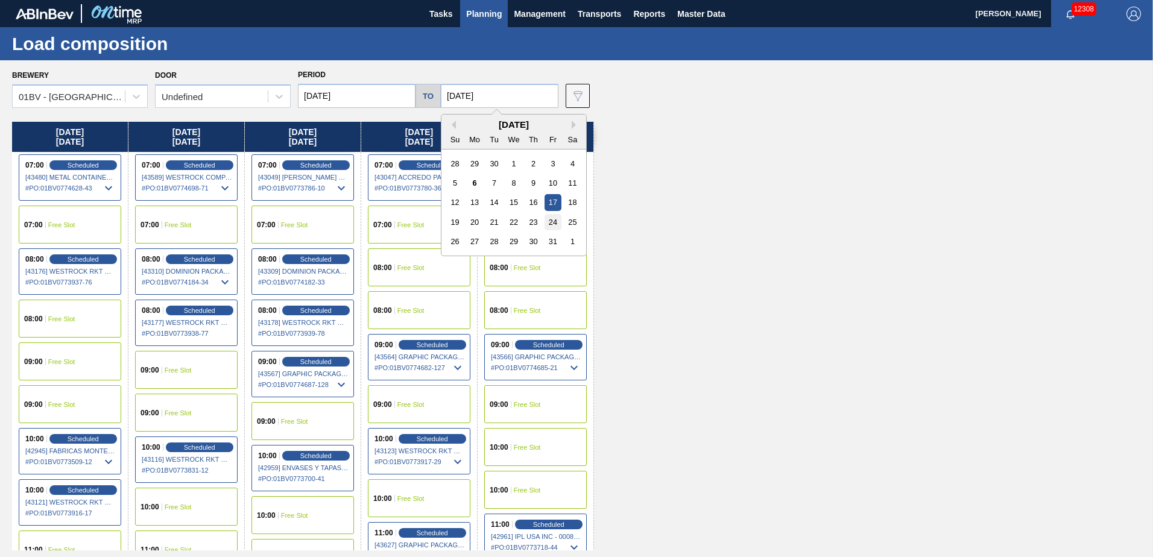
click at [548, 221] on div "24" at bounding box center [553, 222] width 16 height 16
type input "[DATE]"
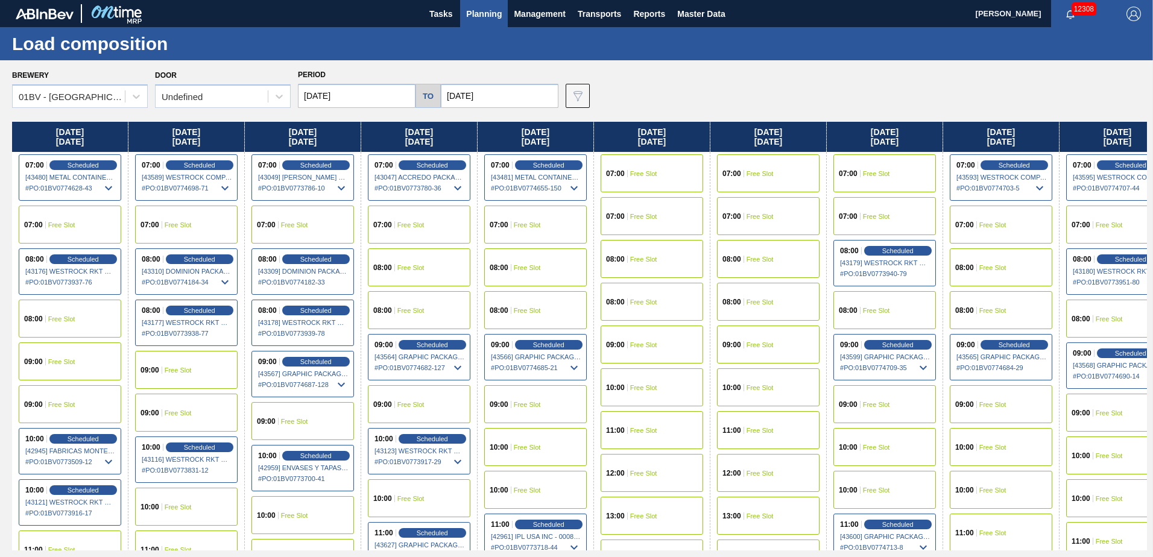
click at [355, 93] on input "[DATE]" at bounding box center [357, 96] width 118 height 24
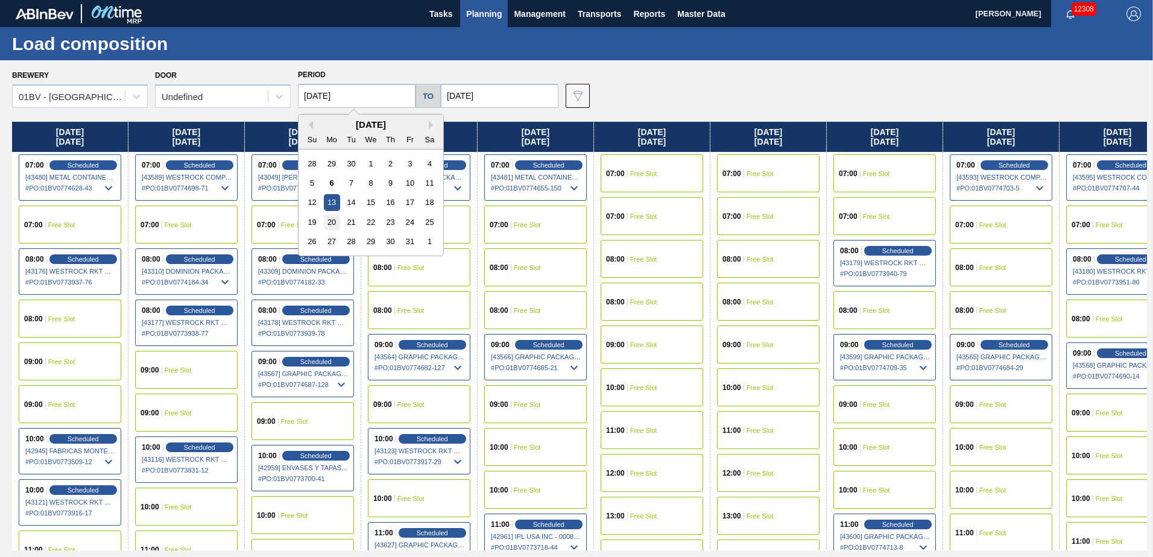
click at [329, 226] on div "20" at bounding box center [332, 222] width 16 height 16
type input "[DATE]"
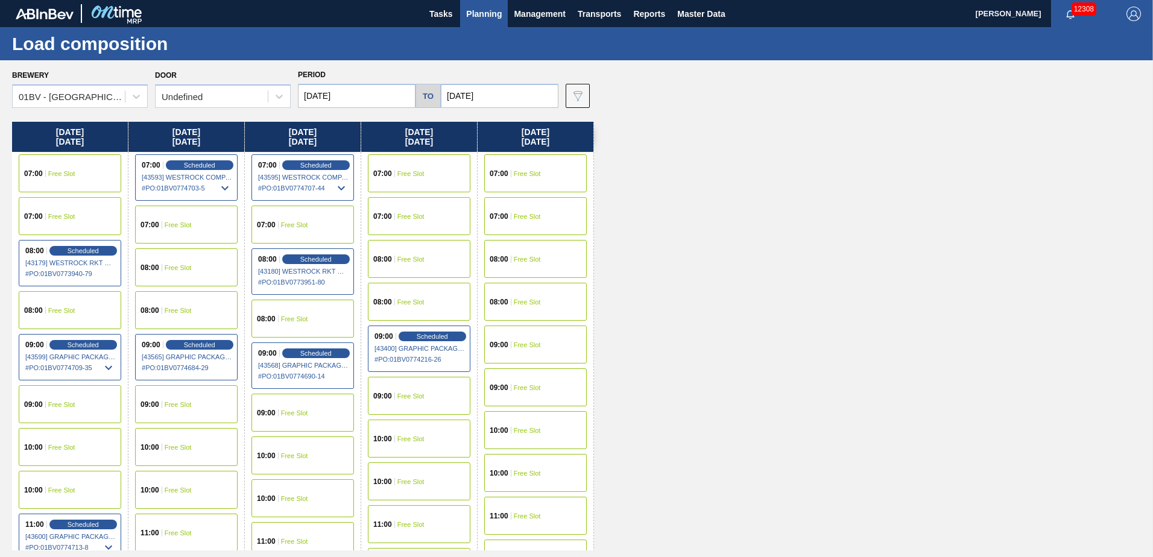
click at [179, 536] on span "Free Slot" at bounding box center [178, 533] width 27 height 7
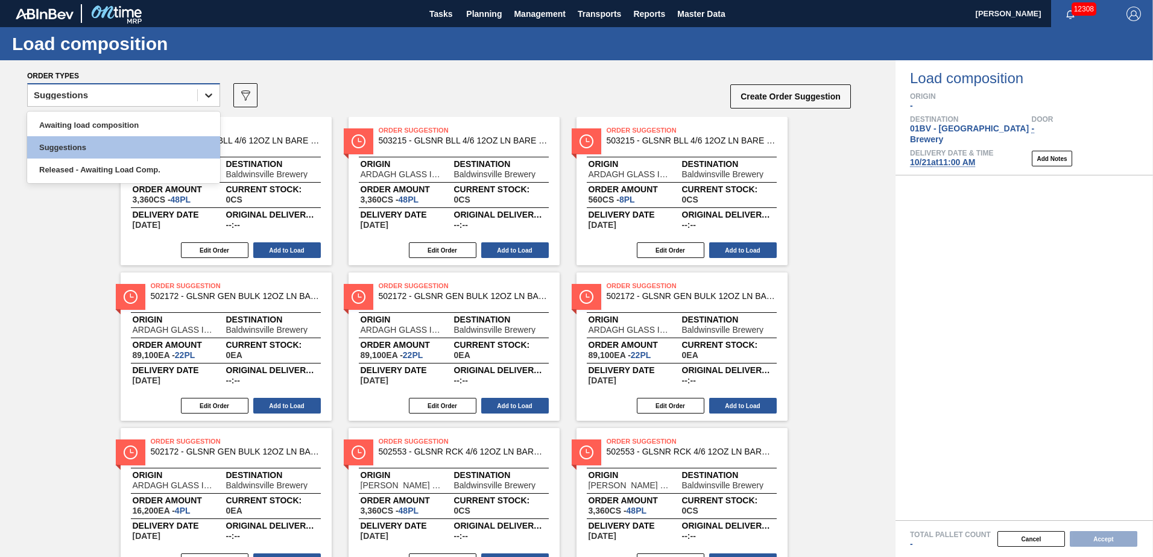
click at [212, 93] on icon at bounding box center [209, 95] width 12 height 12
click at [148, 121] on div "Awaiting load composition" at bounding box center [123, 125] width 193 height 22
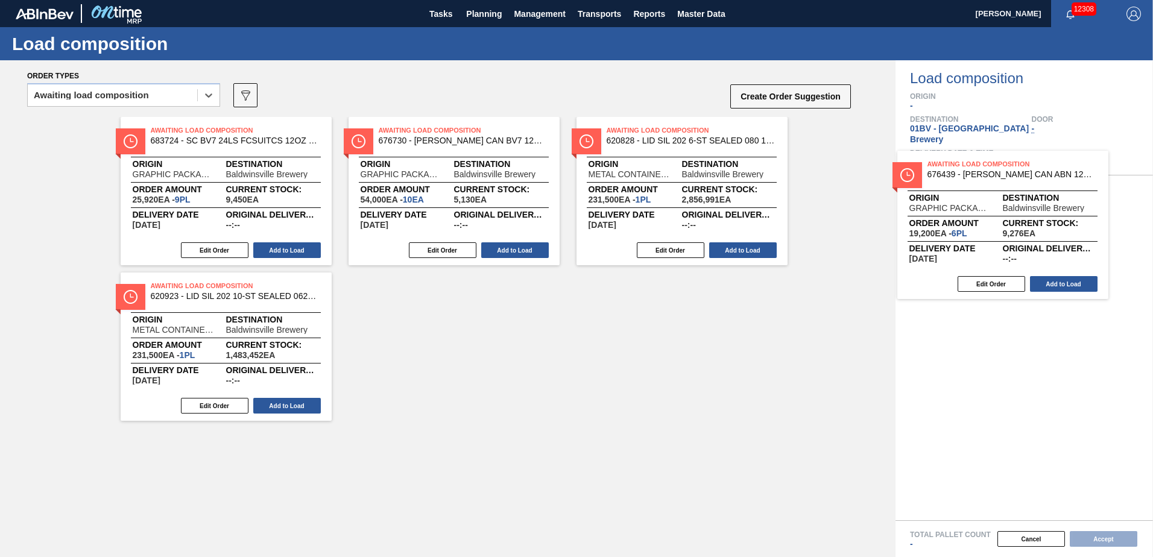
drag, startPoint x: 653, startPoint y: 138, endPoint x: 988, endPoint y: 178, distance: 337.7
click at [988, 178] on div "Order types option Awaiting load composition, selected. Select is focused ,type…" at bounding box center [576, 308] width 1153 height 497
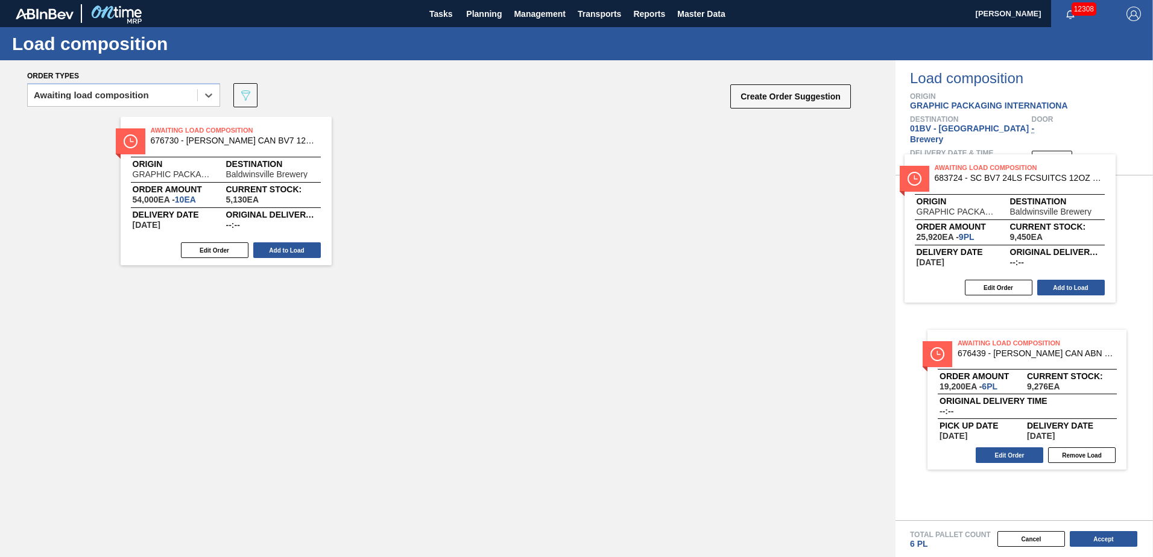
drag, startPoint x: 183, startPoint y: 139, endPoint x: 1004, endPoint y: 178, distance: 821.3
click at [1004, 178] on div "Order types option Awaiting load composition, selected. Select is focused ,type…" at bounding box center [576, 308] width 1153 height 497
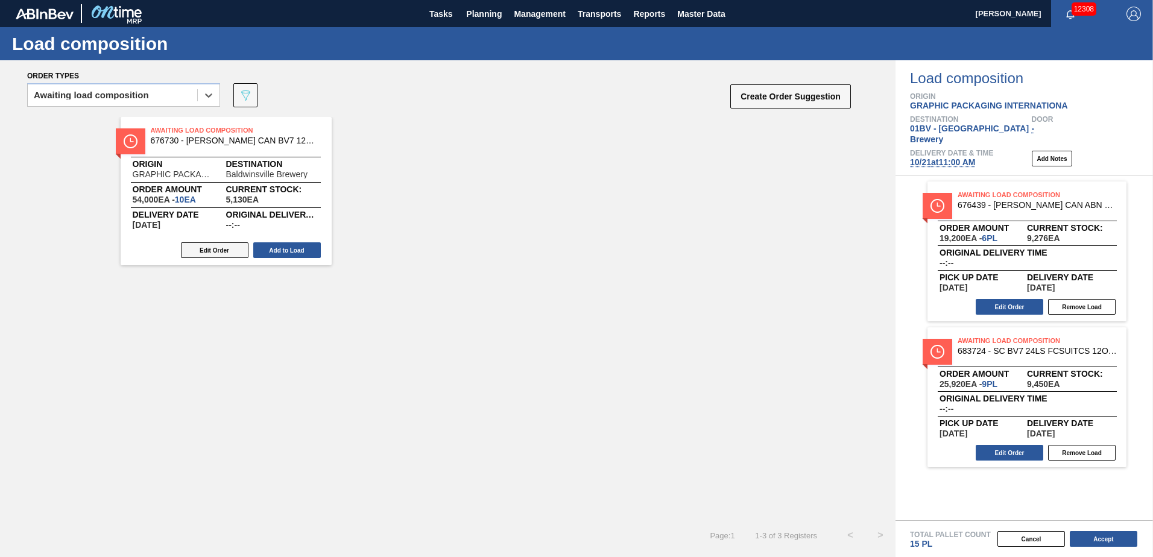
click at [223, 251] on button "Edit Order" at bounding box center [215, 250] width 68 height 16
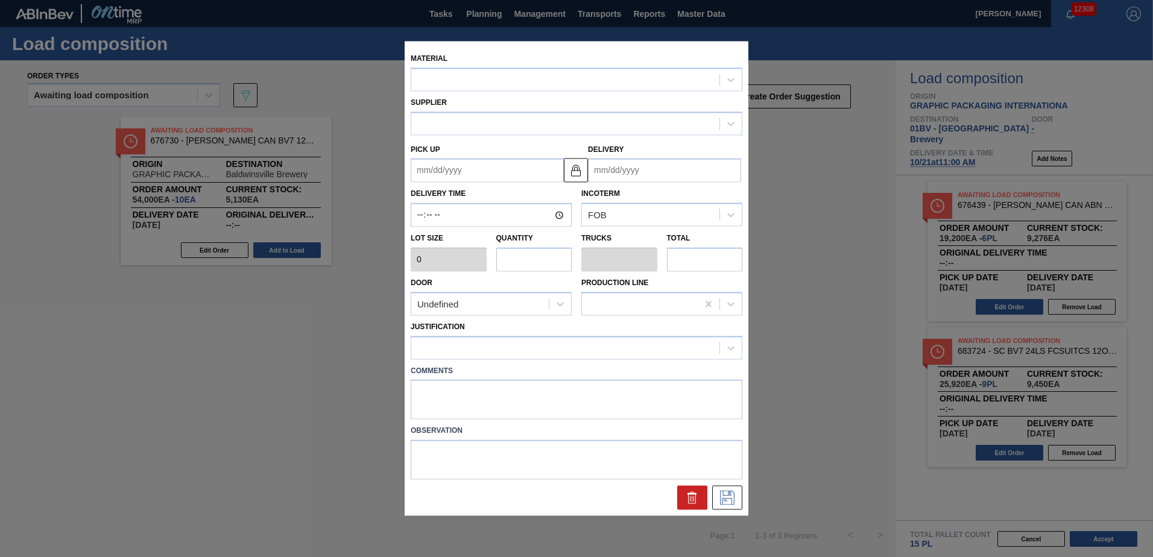
type input "5,400"
type input "10"
type input "0.385"
type input "54,000"
type up "[DATE]"
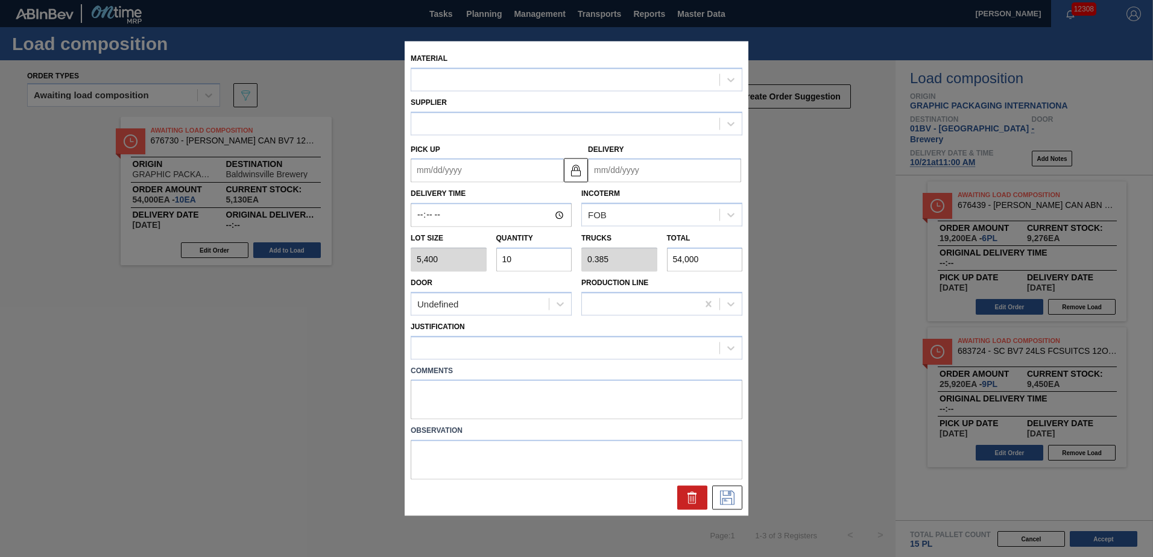
type input "[DATE]"
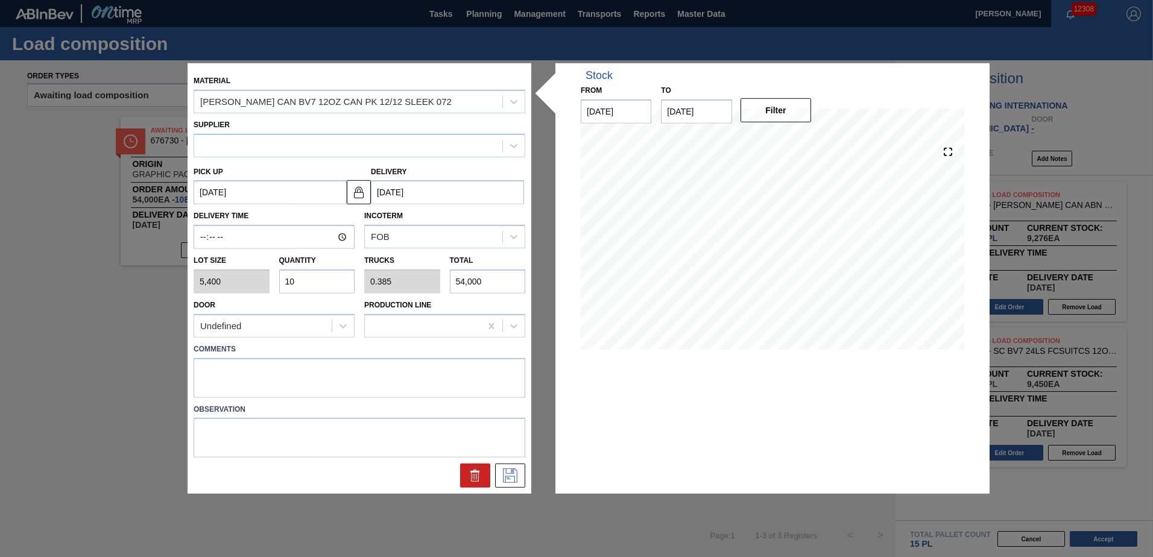
drag, startPoint x: 299, startPoint y: 284, endPoint x: 0, endPoint y: 284, distance: 299.2
click at [0, 0] on html "Tasks Planning Management Transports Reports Master Data Kristin Lippert 12308 …" at bounding box center [576, 0] width 1153 height 0
type input "1"
type input "0.038"
type input "5,400"
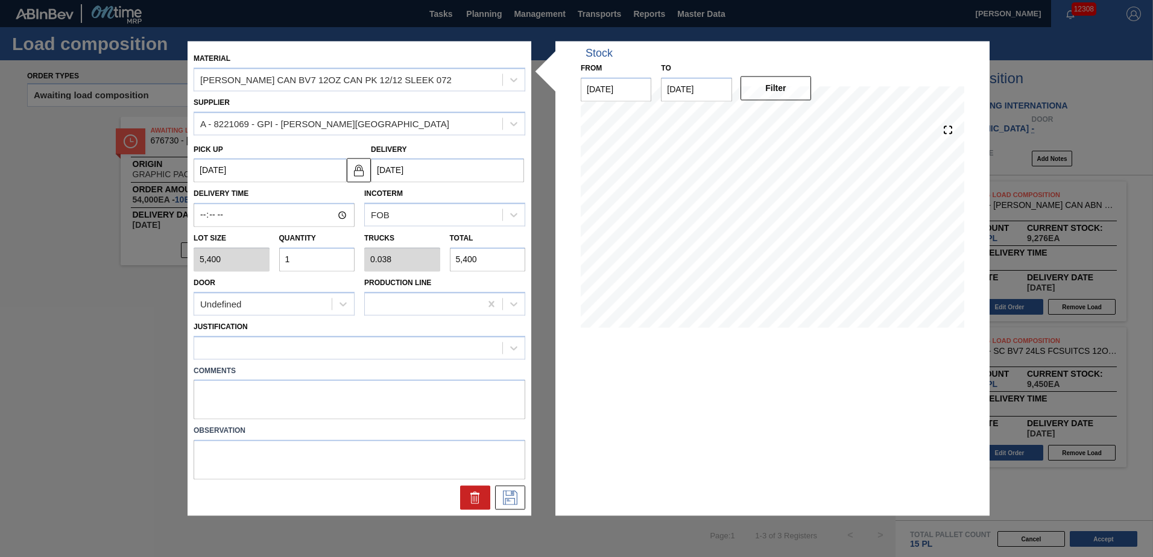
type input "11"
type input "0.423"
type input "59,400"
type input "11"
click at [516, 351] on icon at bounding box center [514, 348] width 12 height 12
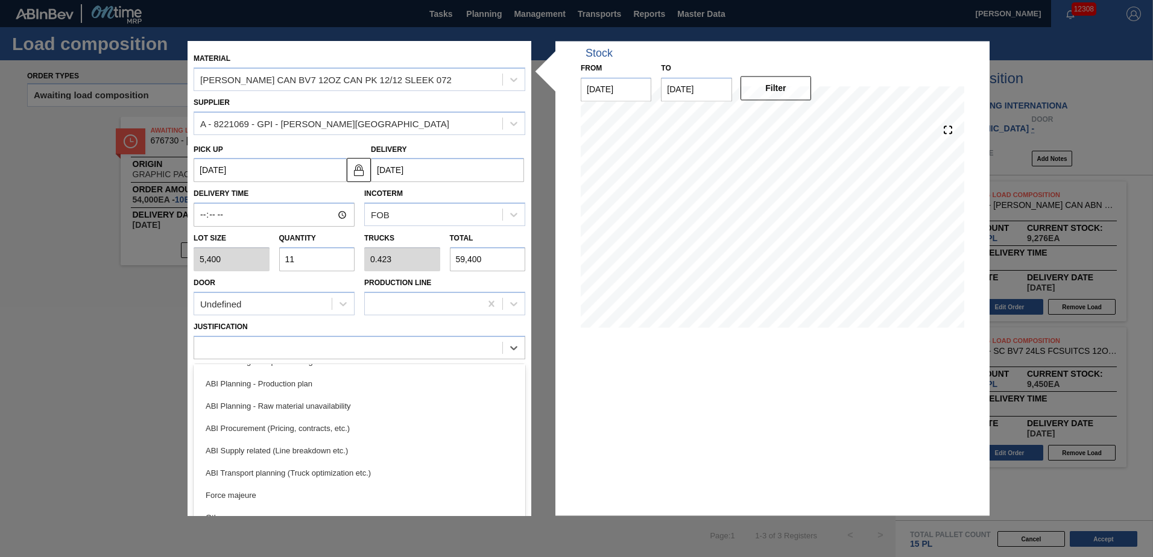
scroll to position [107, 0]
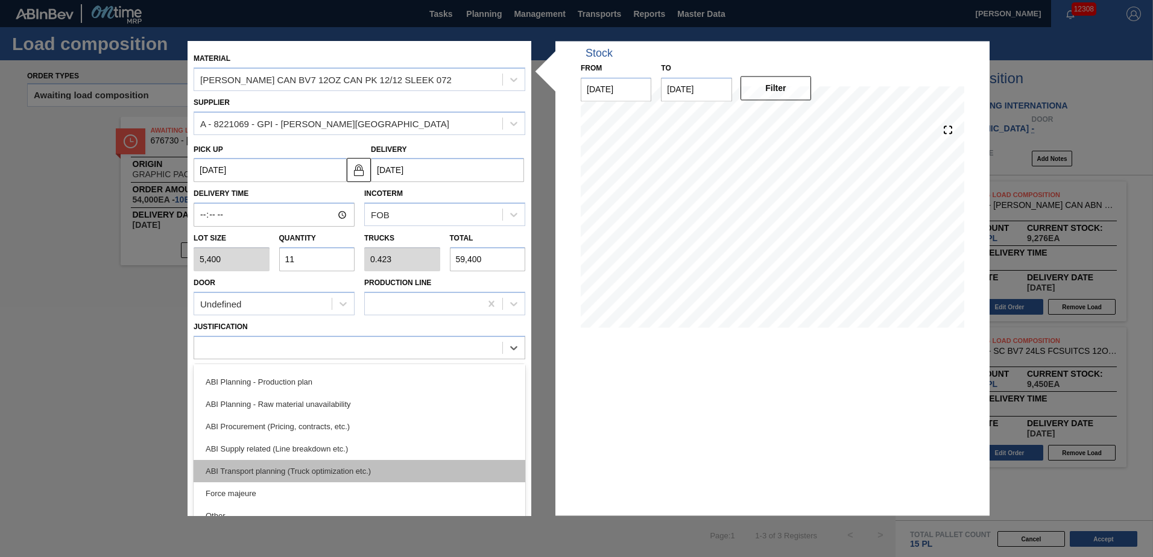
click at [287, 467] on div "ABI Transport planning (Truck optimization etc.)" at bounding box center [360, 471] width 332 height 22
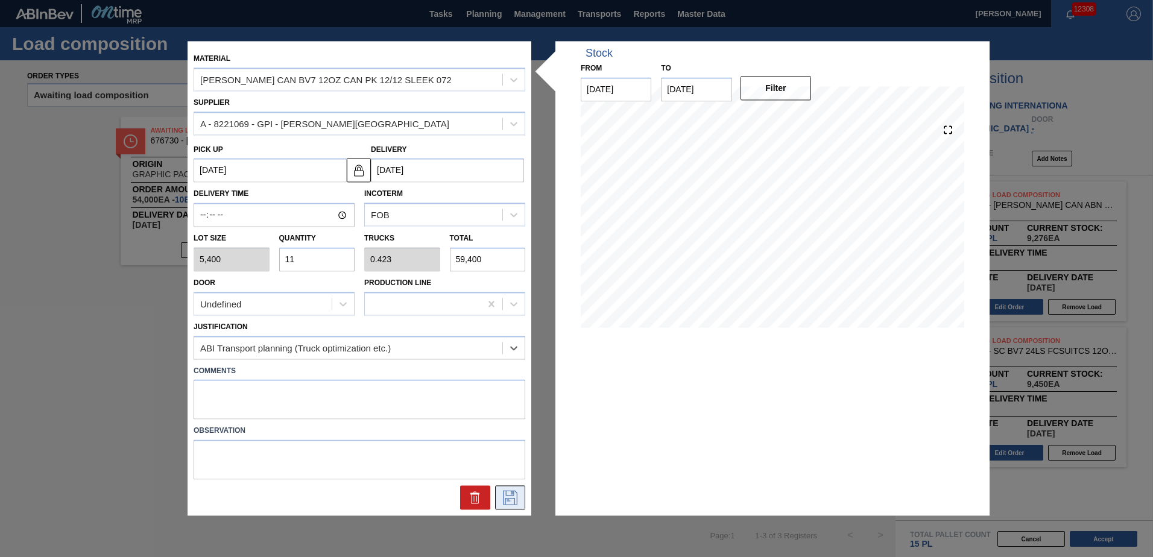
click at [509, 497] on icon at bounding box center [510, 498] width 19 height 14
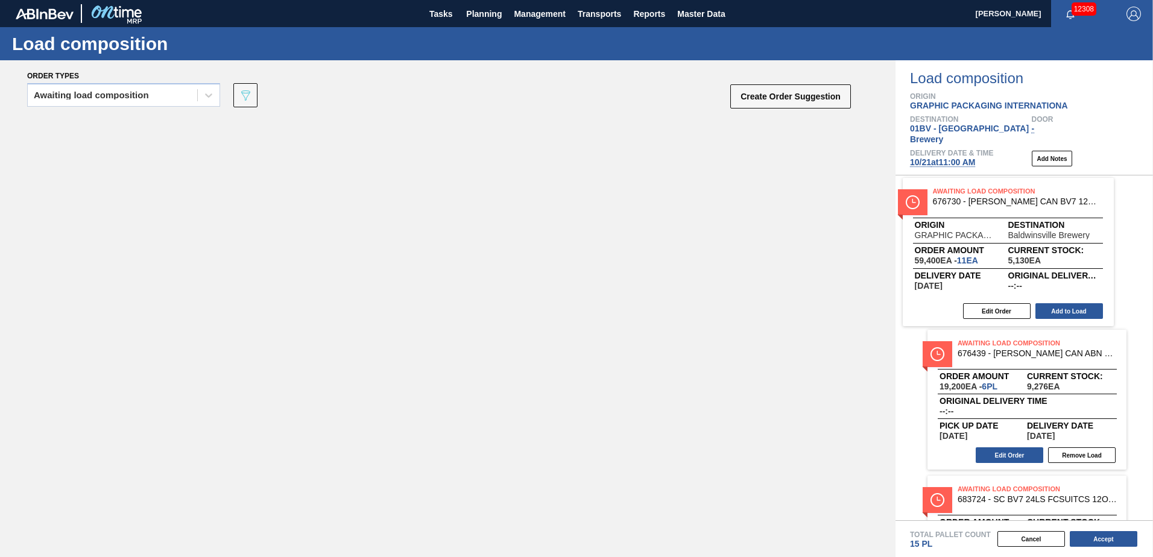
drag, startPoint x: 200, startPoint y: 141, endPoint x: 1009, endPoint y: 200, distance: 810.5
click at [1009, 200] on div "Order types Awaiting load composition 089F7B8B-B2A5-4AFE-B5C0-19BA573D28AC Crea…" at bounding box center [576, 308] width 1153 height 497
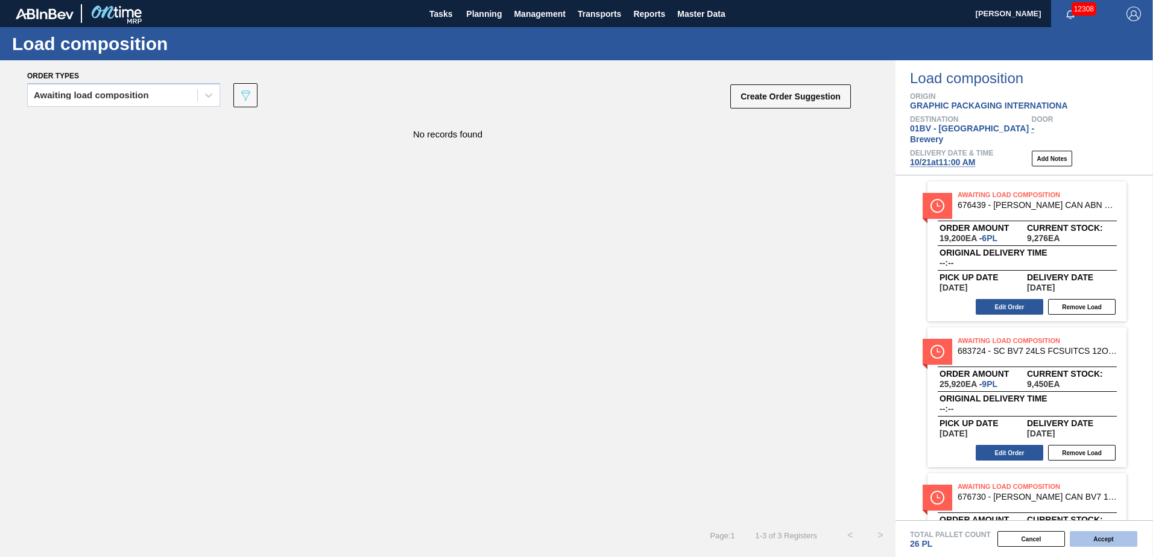
click at [1101, 536] on button "Accept" at bounding box center [1104, 539] width 68 height 16
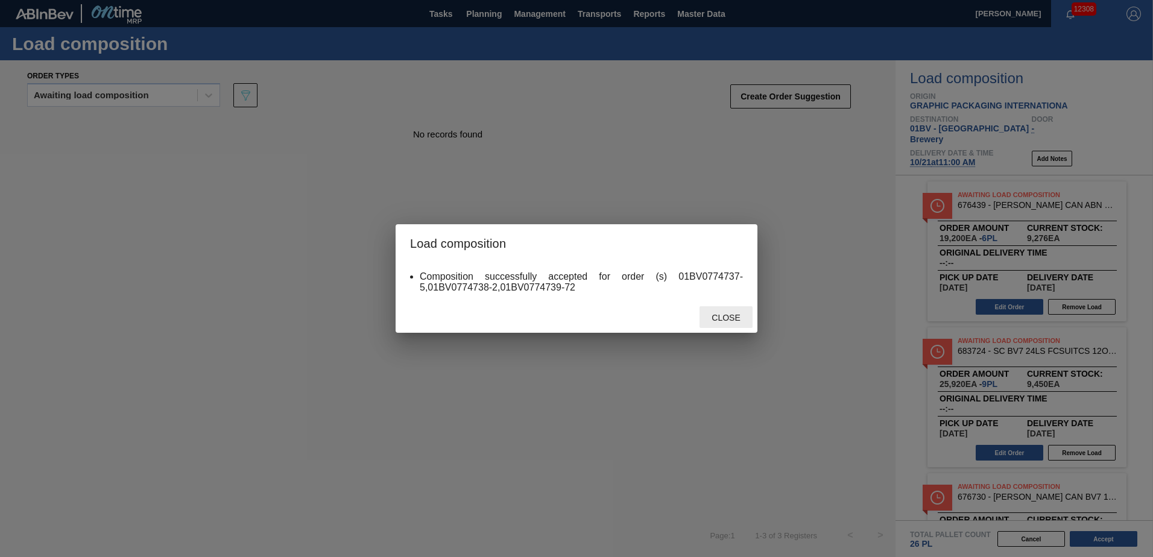
click at [730, 320] on span "Close" at bounding box center [726, 318] width 48 height 10
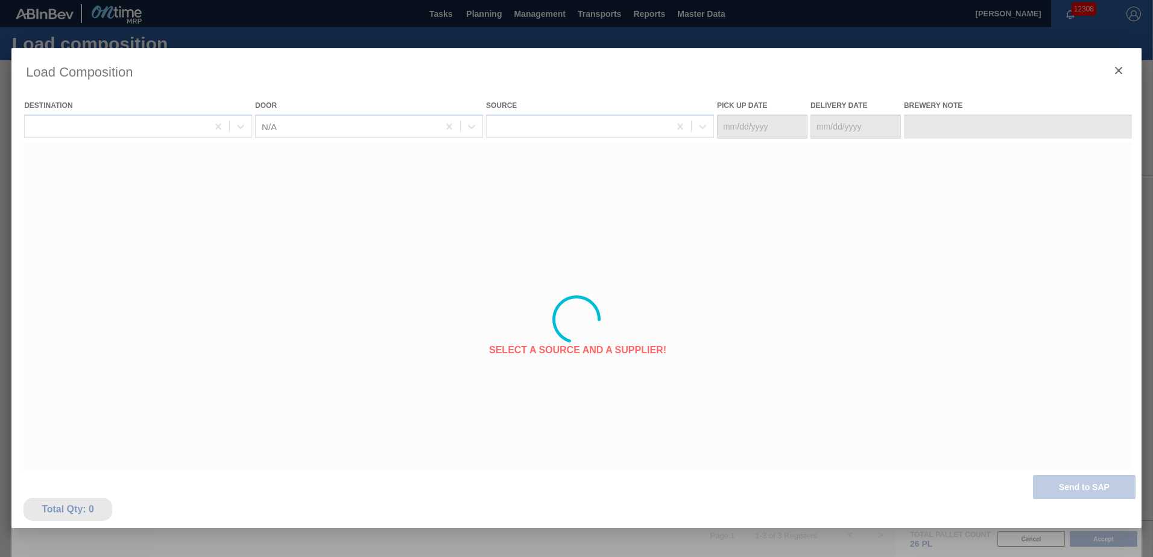
type Date "[DATE]"
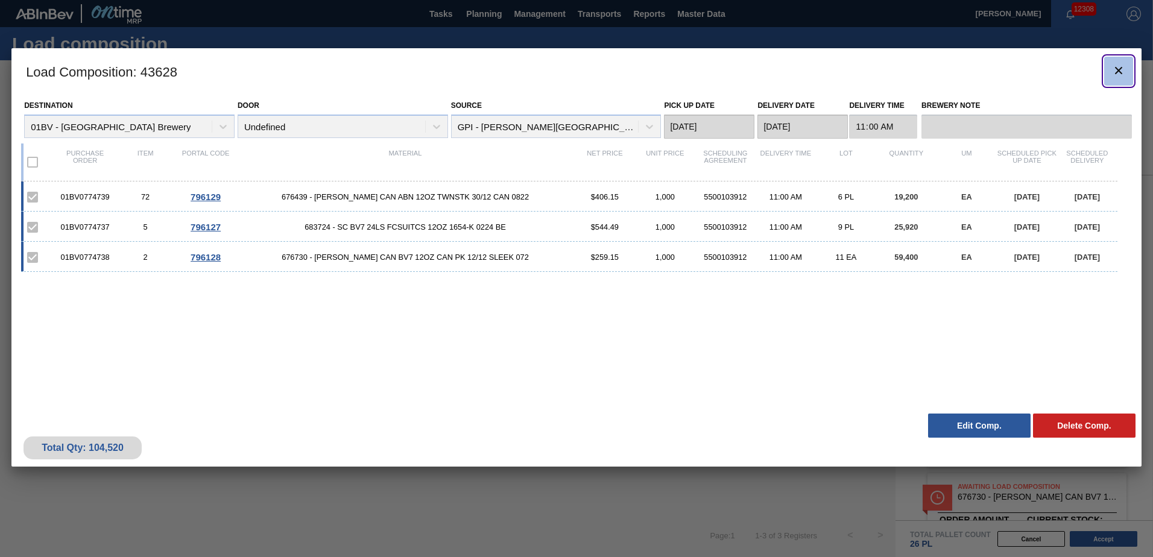
click at [1118, 68] on icon "botão de ícone" at bounding box center [1119, 70] width 14 height 14
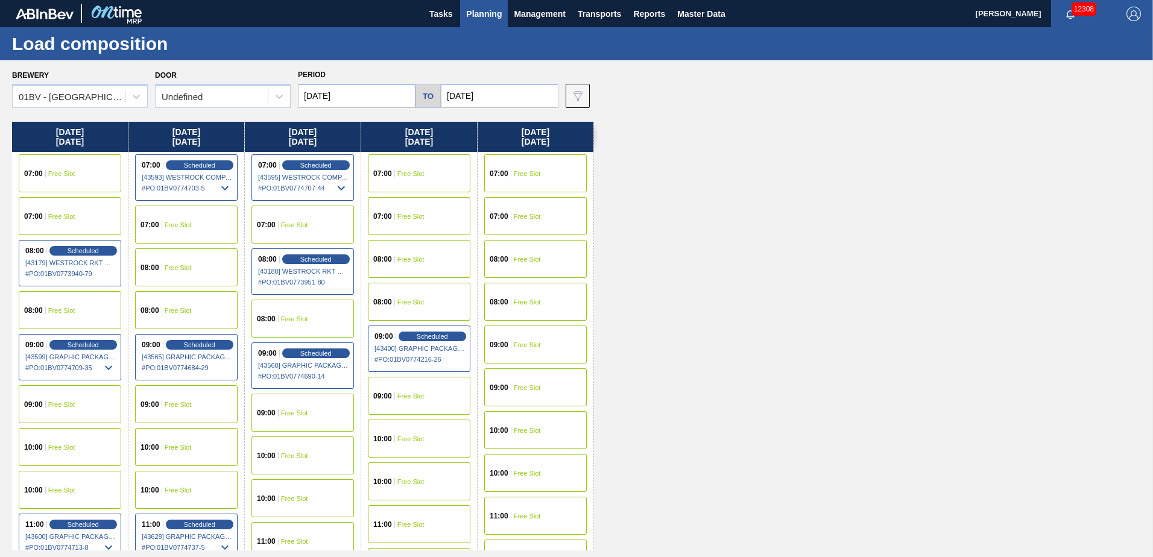
click at [486, 14] on span "Planning" at bounding box center [484, 14] width 36 height 14
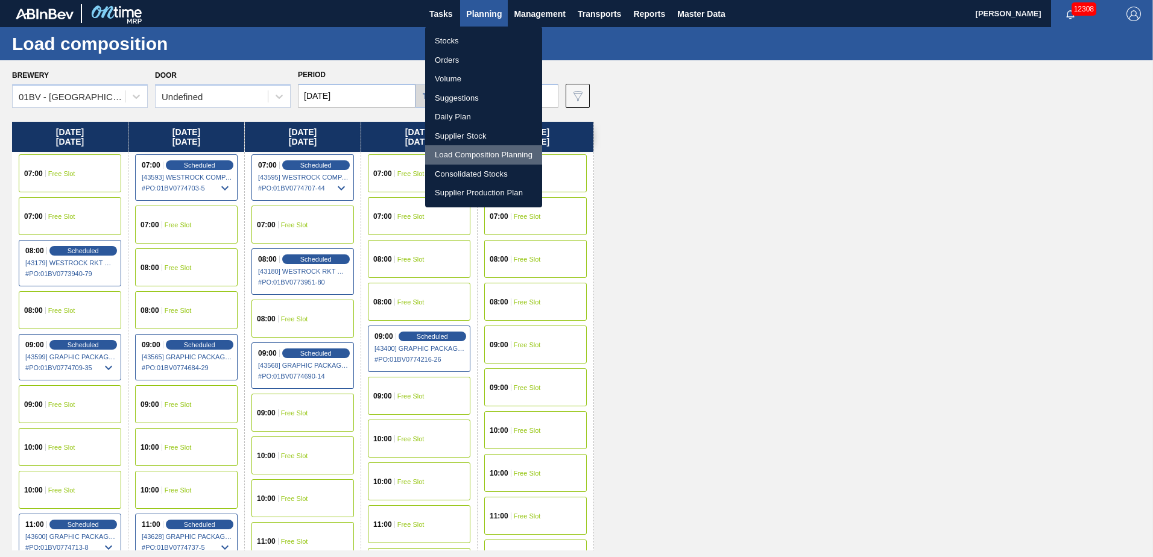
click at [472, 156] on li "Load Composition Planning" at bounding box center [483, 154] width 117 height 19
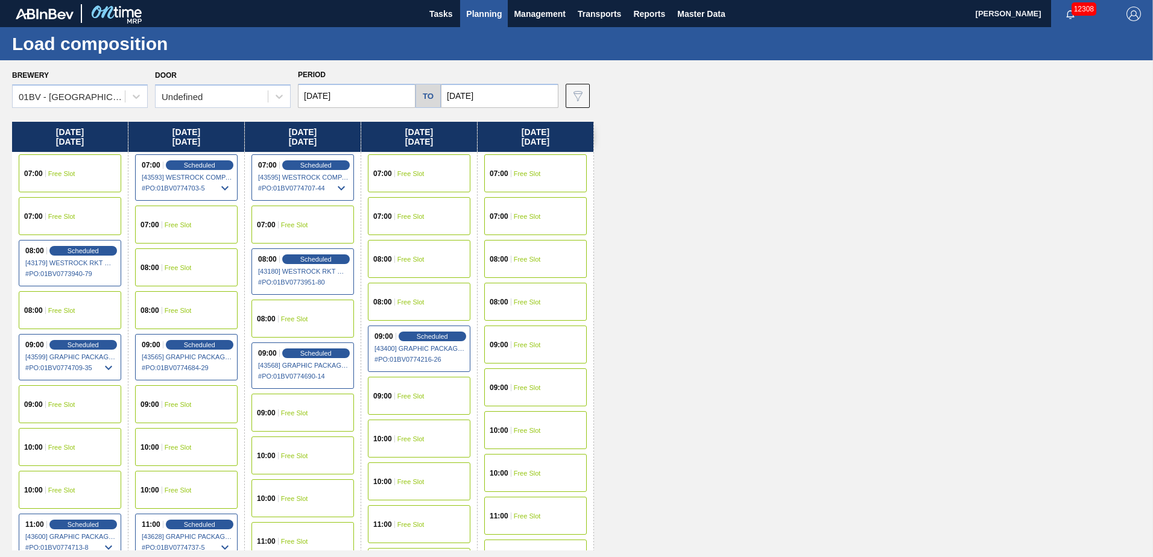
click at [474, 15] on span "Planning" at bounding box center [484, 14] width 36 height 14
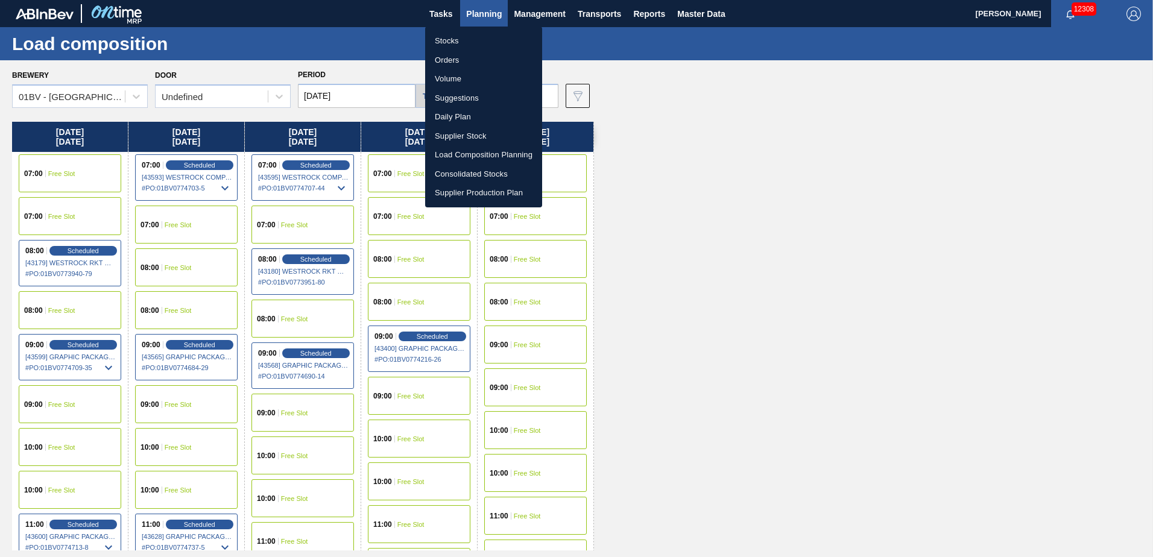
click at [472, 98] on li "Suggestions" at bounding box center [483, 98] width 117 height 19
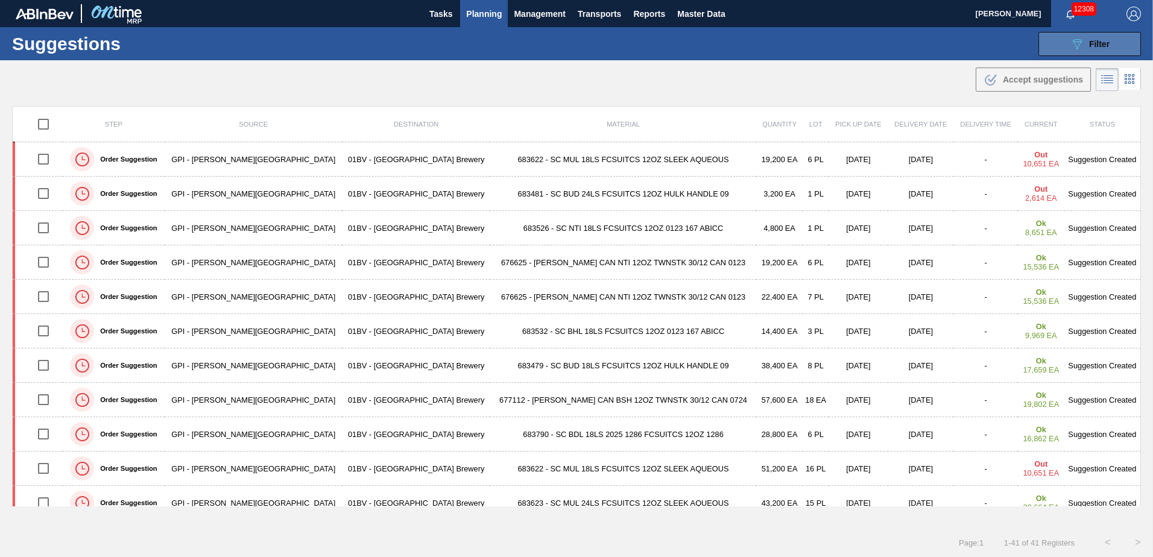
click at [1108, 45] on span "Filter" at bounding box center [1099, 44] width 21 height 10
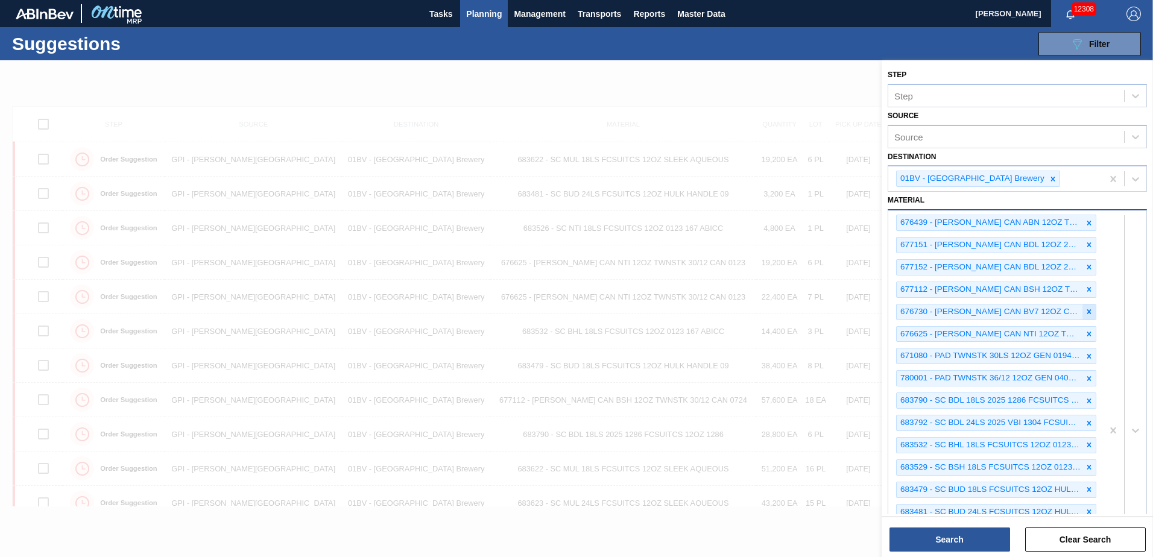
click at [1089, 312] on icon at bounding box center [1089, 312] width 8 height 8
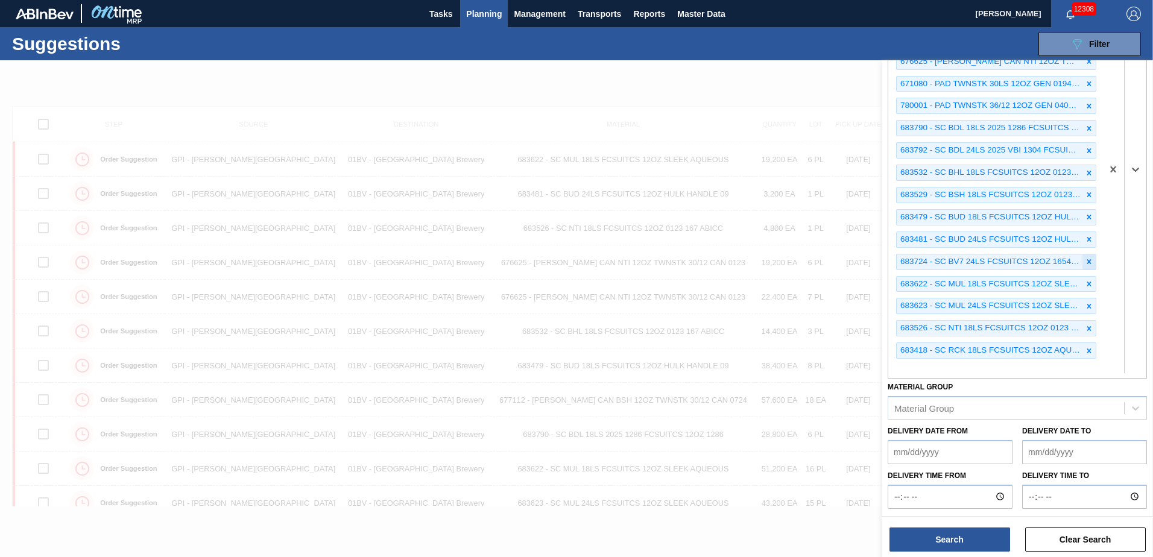
click at [1086, 262] on icon at bounding box center [1089, 262] width 8 height 8
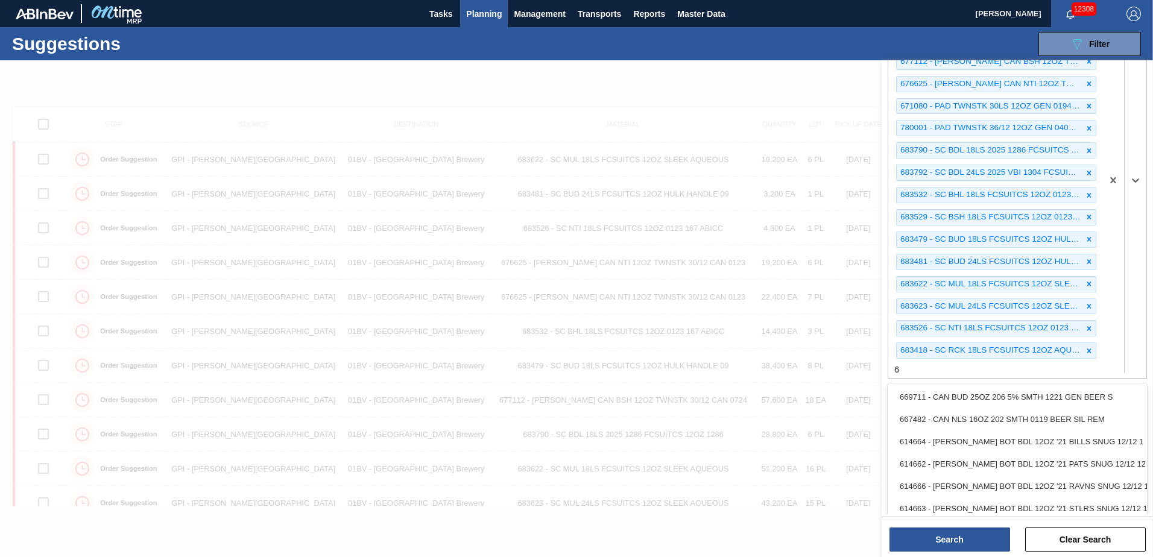
scroll to position [1, 0]
type input "676844"
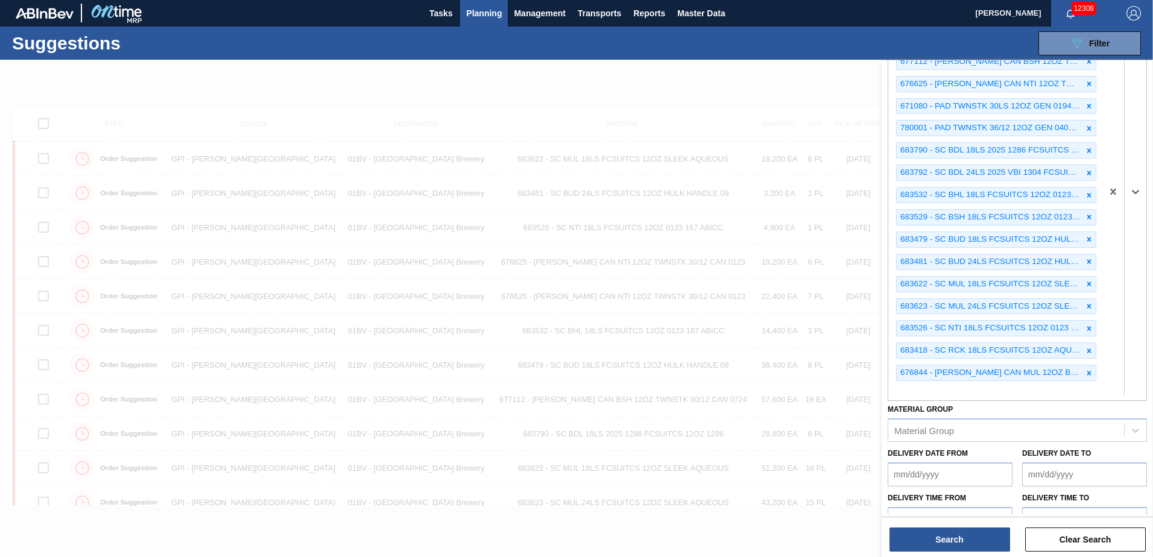
scroll to position [250, 0]
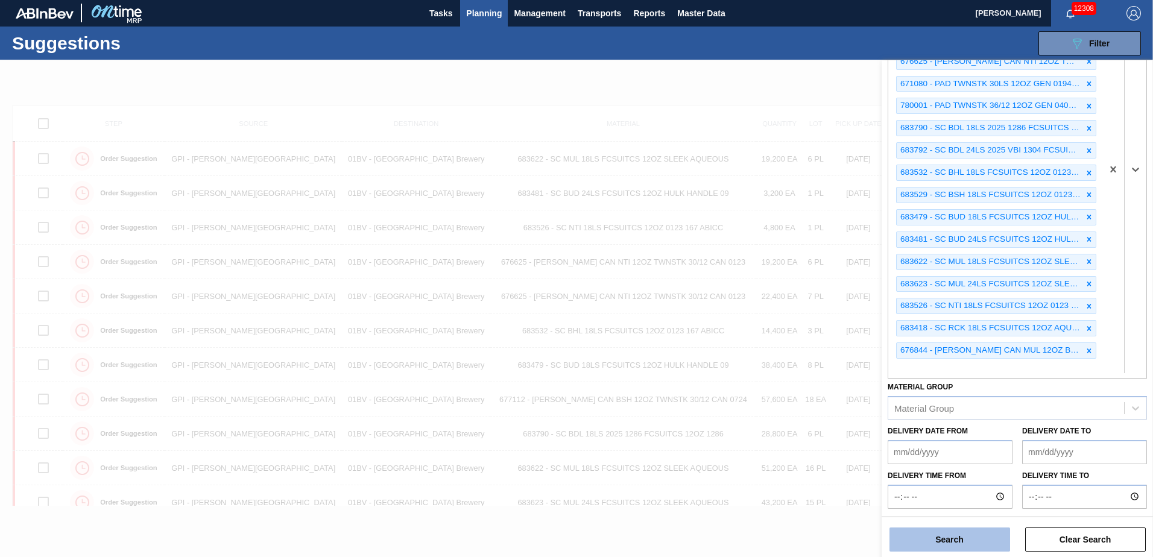
click at [951, 537] on button "Search" at bounding box center [950, 540] width 121 height 24
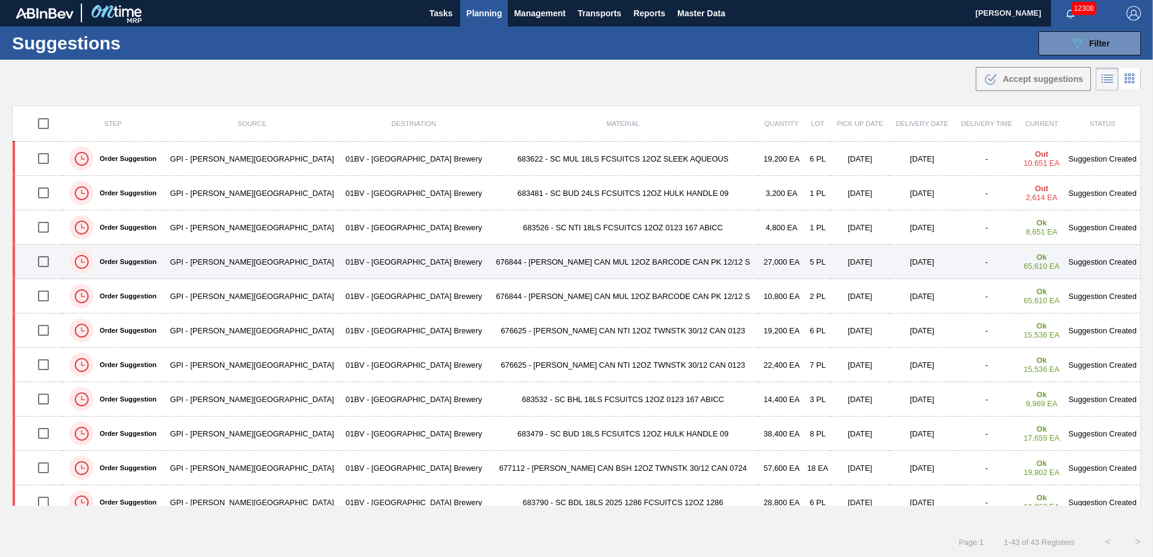
click at [52, 262] on input "checkbox" at bounding box center [43, 261] width 25 height 25
checkbox input "true"
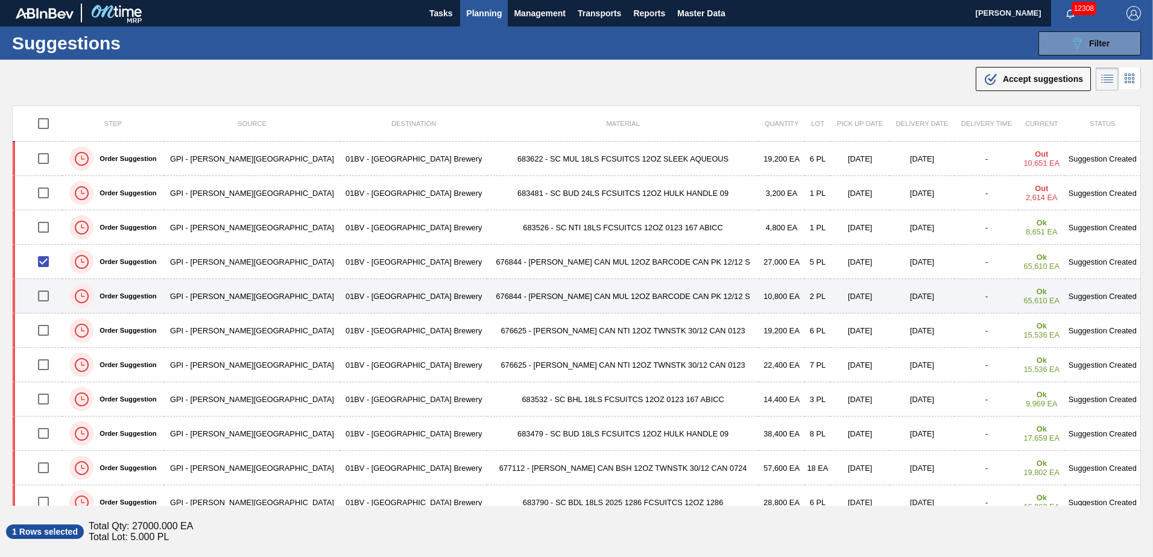
click at [49, 293] on input "checkbox" at bounding box center [43, 296] width 25 height 25
checkbox input "true"
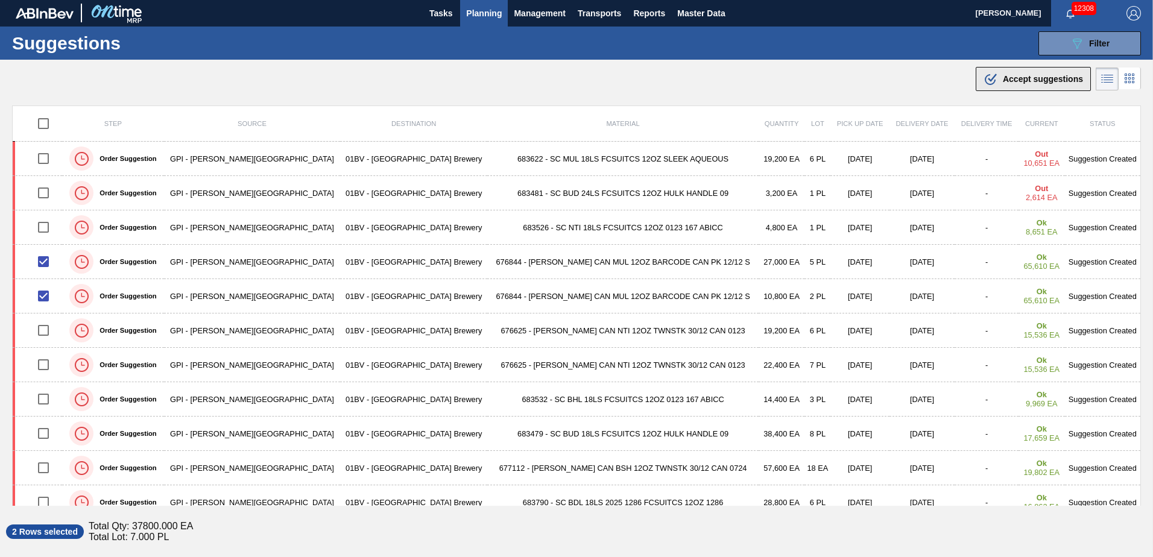
click at [1031, 78] on span "Accept suggestions" at bounding box center [1043, 79] width 80 height 10
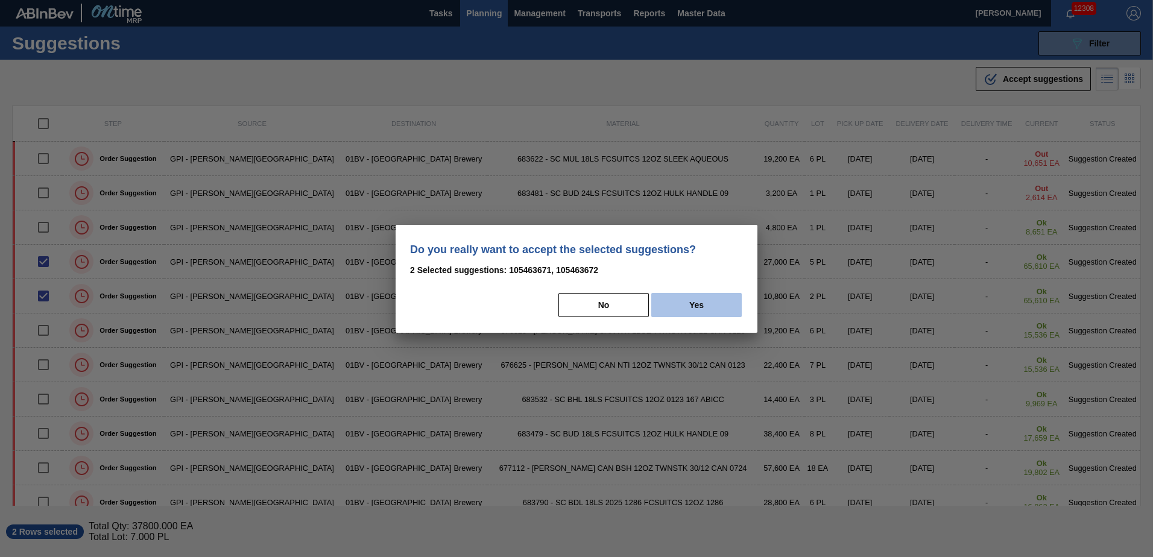
click at [695, 308] on button "Yes" at bounding box center [696, 305] width 90 height 24
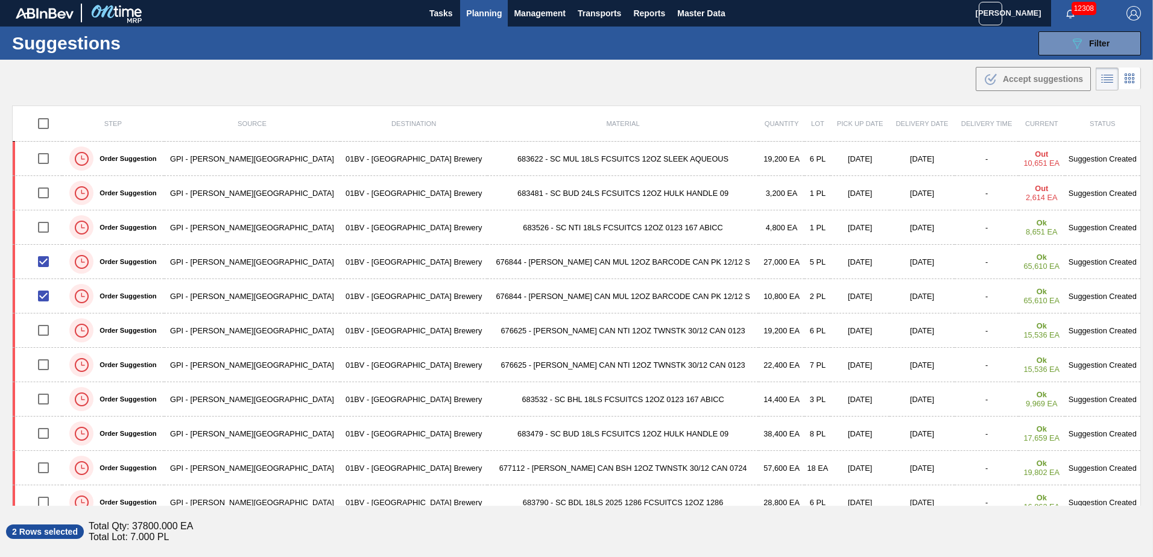
click at [834, 74] on div ".b{fill:var(--color-action-default)} Accept suggestions" at bounding box center [576, 77] width 1153 height 34
click at [1113, 40] on button "089F7B8B-B2A5-4AFE-B5C0-19BA573D28AC Filter" at bounding box center [1090, 43] width 103 height 24
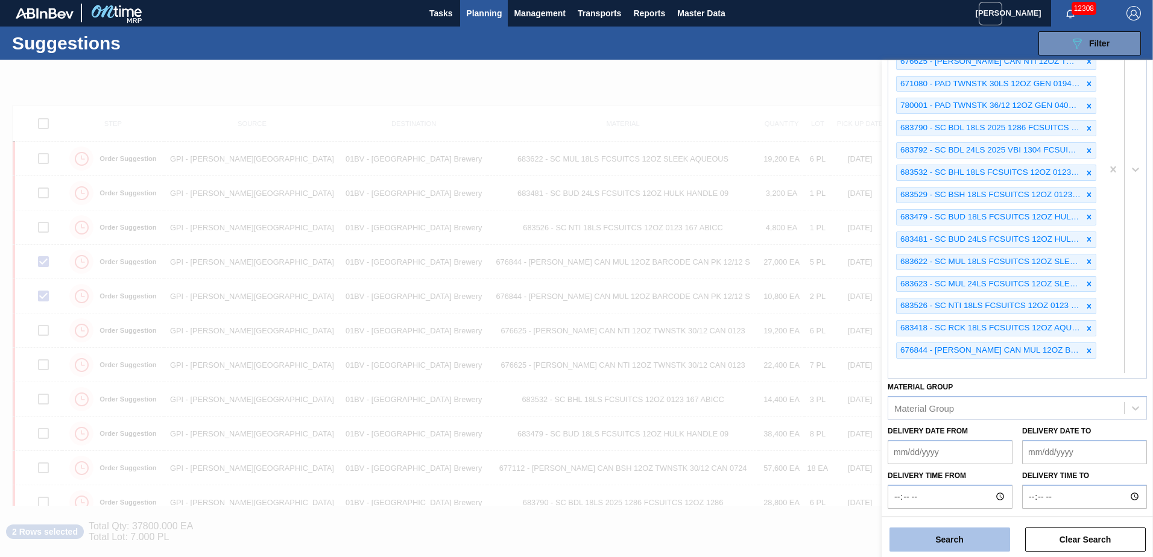
click at [955, 541] on button "Search" at bounding box center [950, 540] width 121 height 24
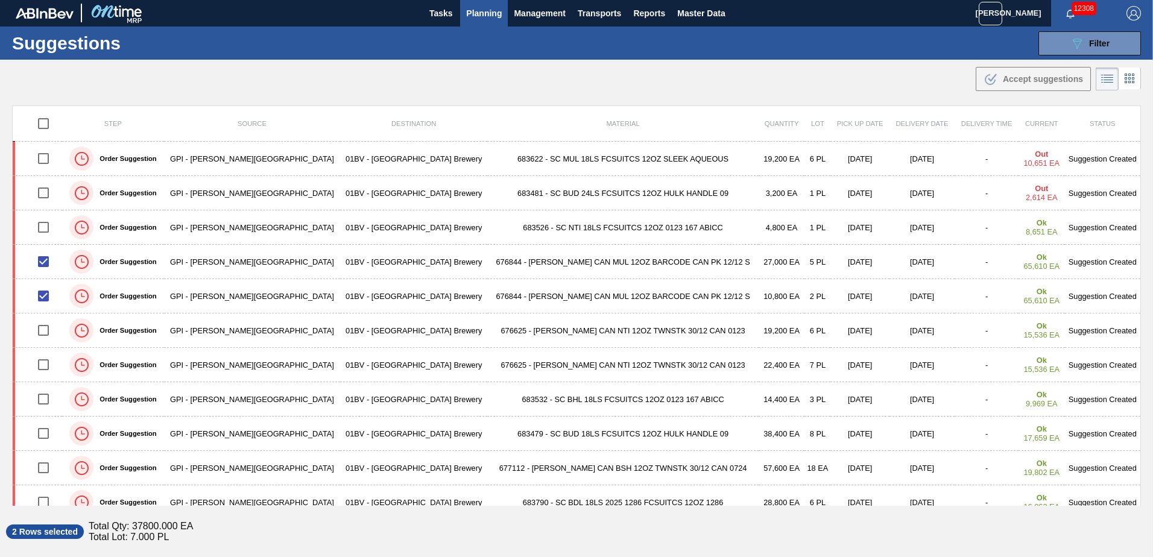
click at [1132, 14] on img "button" at bounding box center [1134, 13] width 14 height 14
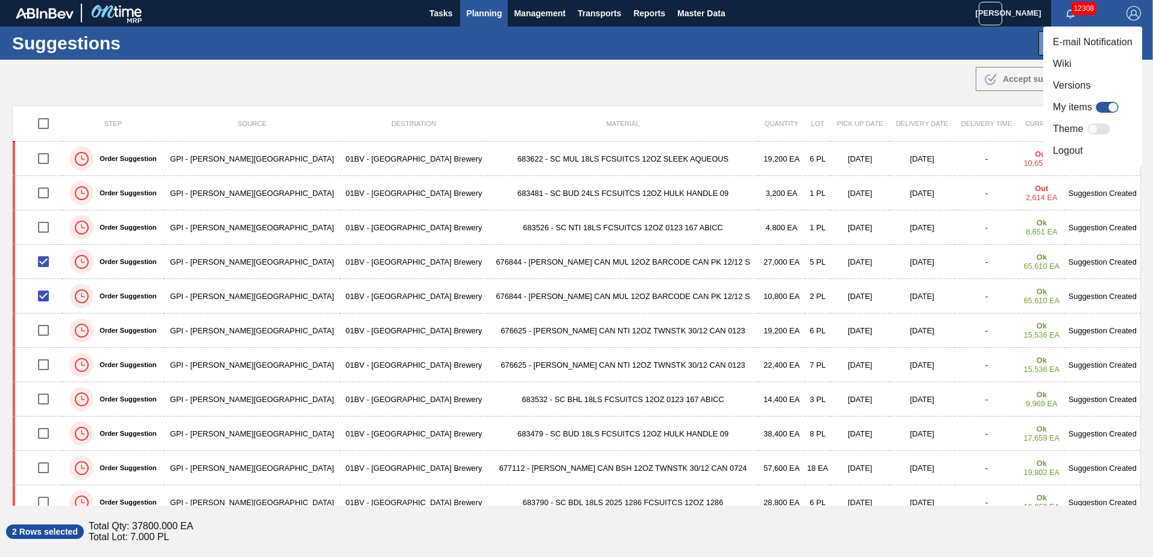
click at [1070, 149] on li "Logout" at bounding box center [1093, 151] width 99 height 22
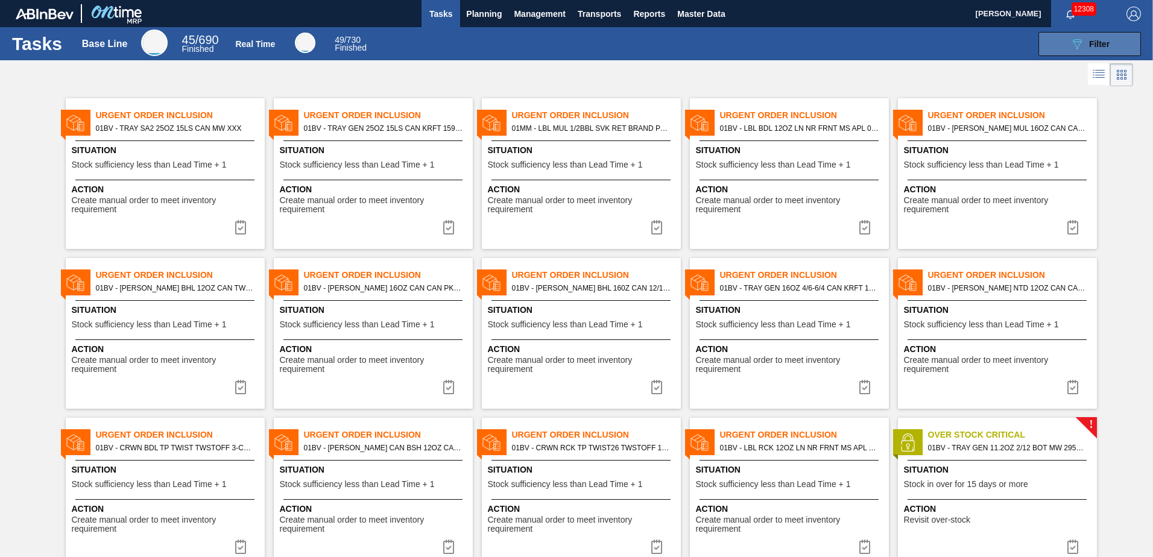
click at [1077, 40] on icon "089F7B8B-B2A5-4AFE-B5C0-19BA573D28AC" at bounding box center [1077, 44] width 14 height 14
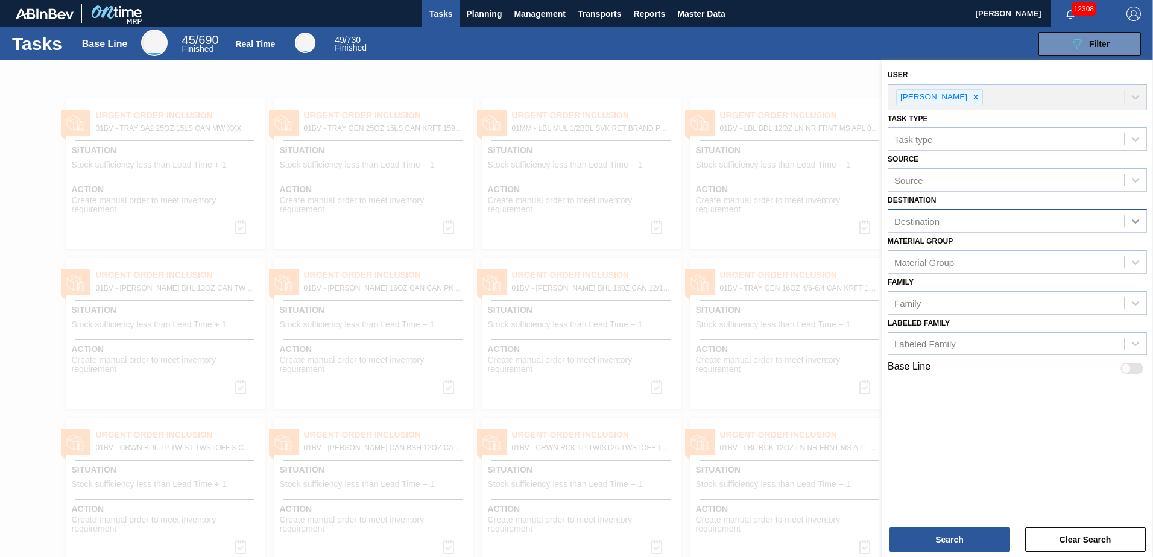
click at [1134, 223] on icon at bounding box center [1136, 221] width 12 height 12
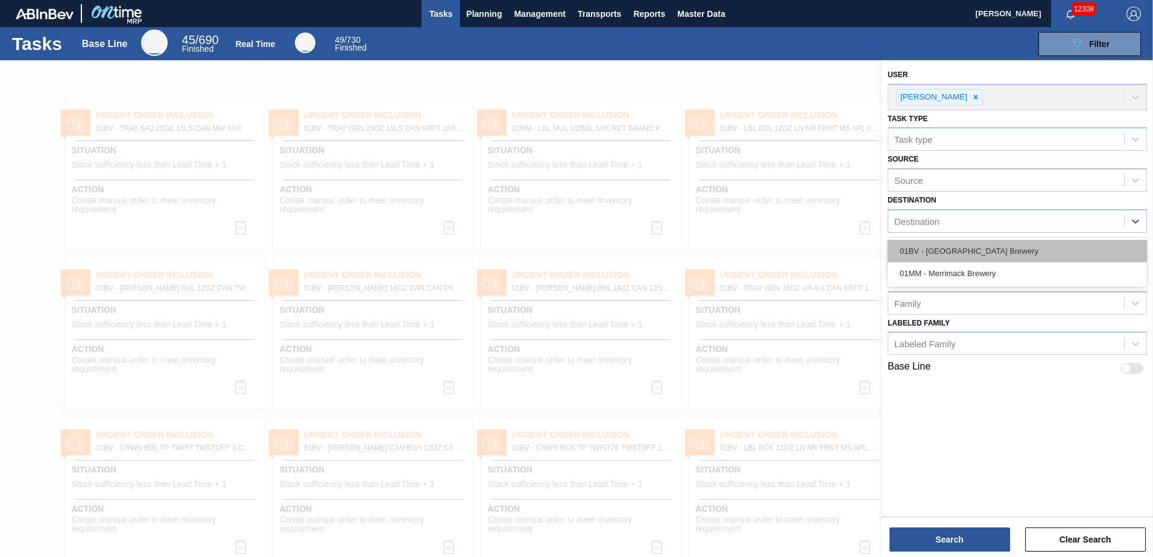
click at [1001, 256] on div "01BV - [GEOGRAPHIC_DATA] Brewery" at bounding box center [1017, 251] width 259 height 22
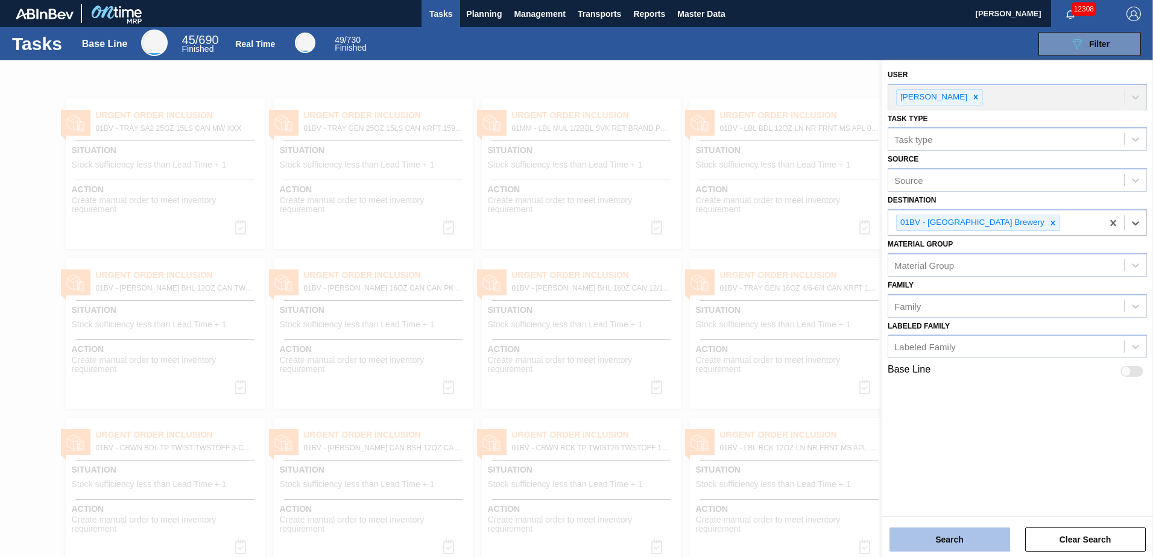
click at [944, 540] on button "Search" at bounding box center [950, 540] width 121 height 24
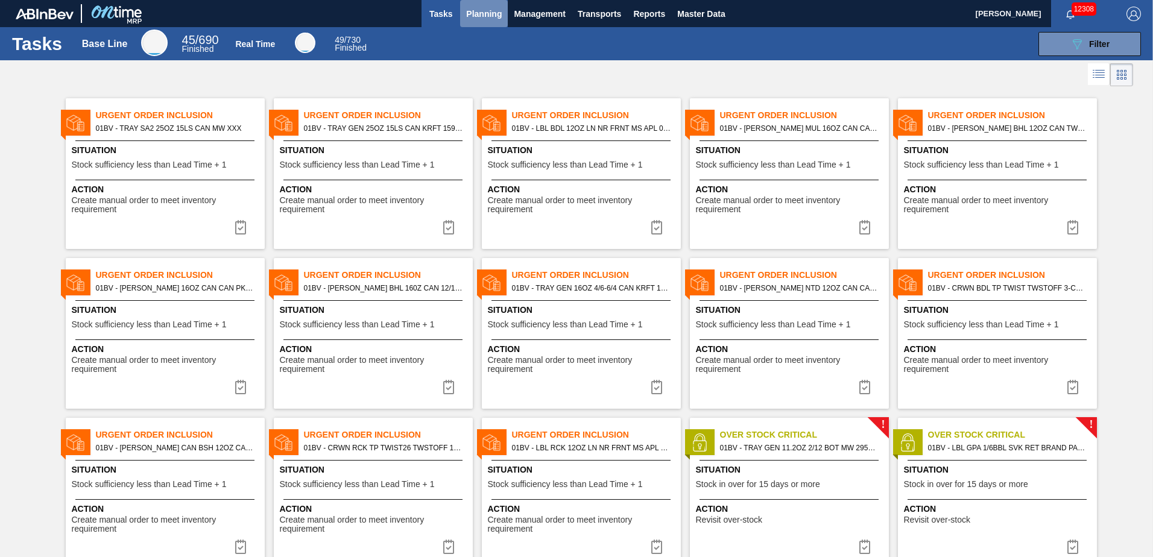
click at [484, 14] on span "Planning" at bounding box center [484, 14] width 36 height 14
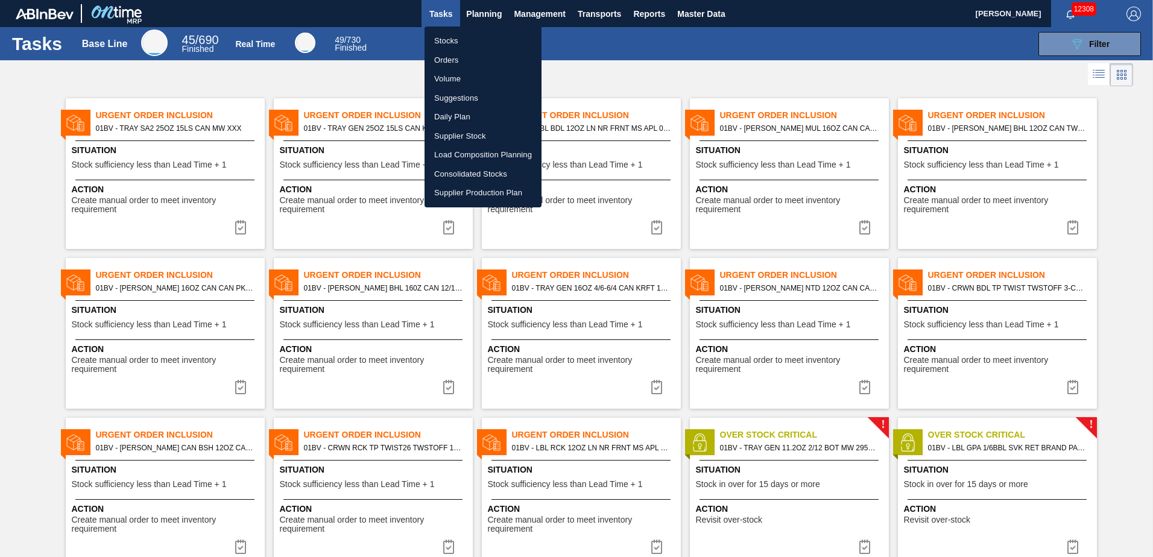
click at [454, 103] on li "Suggestions" at bounding box center [483, 98] width 117 height 19
checkbox input "true"
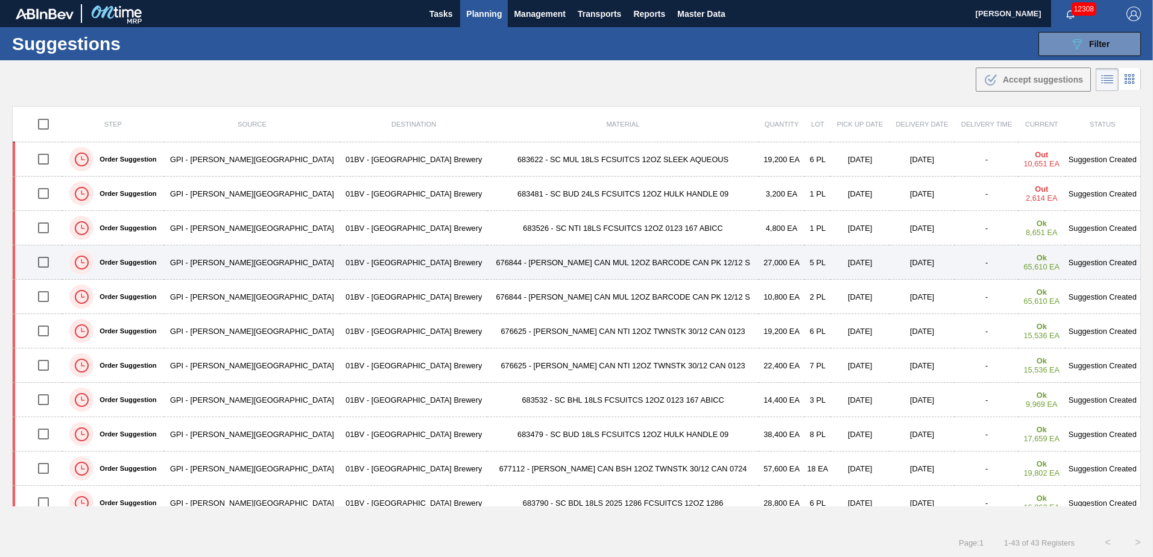
click at [45, 262] on input "checkbox" at bounding box center [43, 262] width 25 height 25
checkbox input "true"
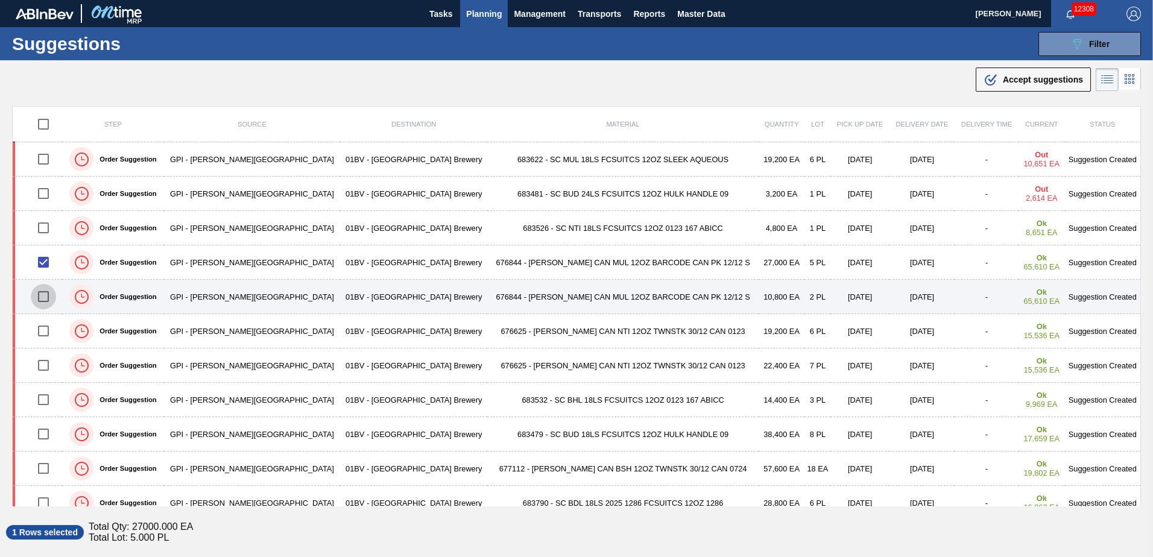
click at [49, 294] on input "checkbox" at bounding box center [43, 296] width 25 height 25
checkbox input "true"
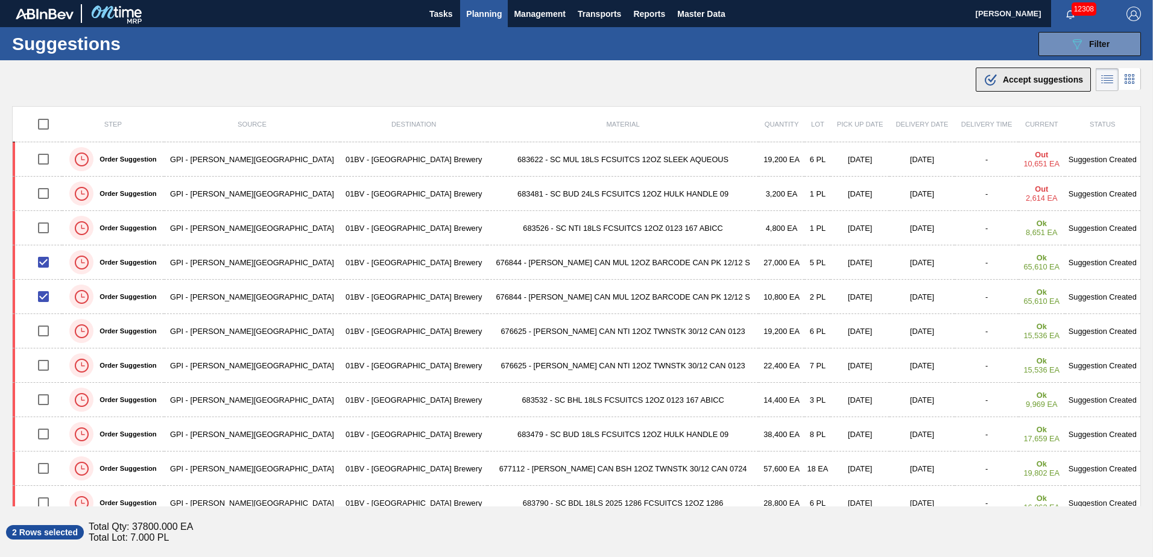
click at [1028, 81] on span "Accept suggestions" at bounding box center [1043, 80] width 80 height 10
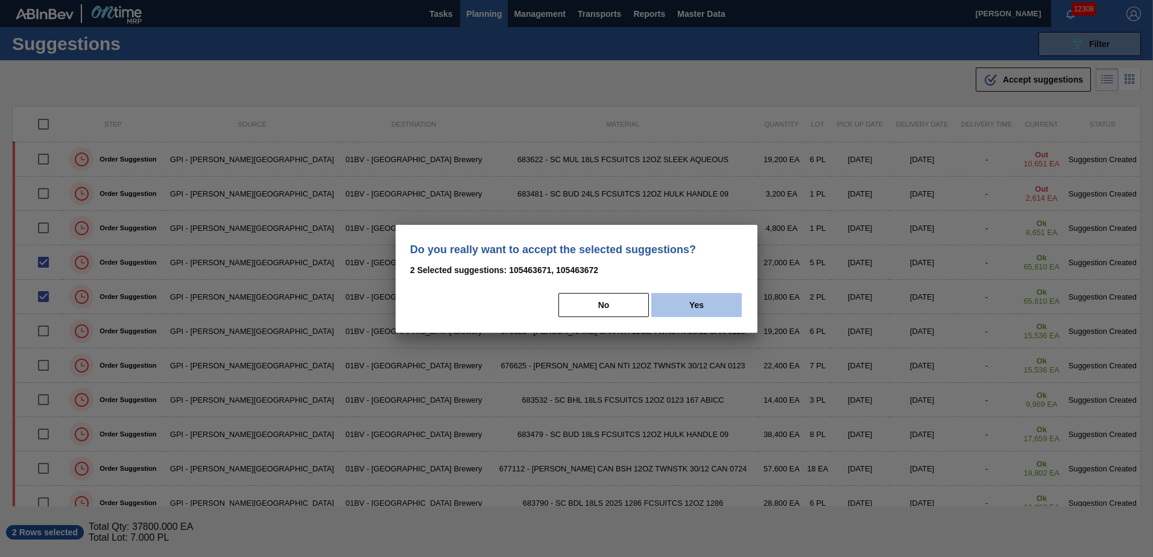
click at [712, 305] on button "Yes" at bounding box center [696, 305] width 90 height 24
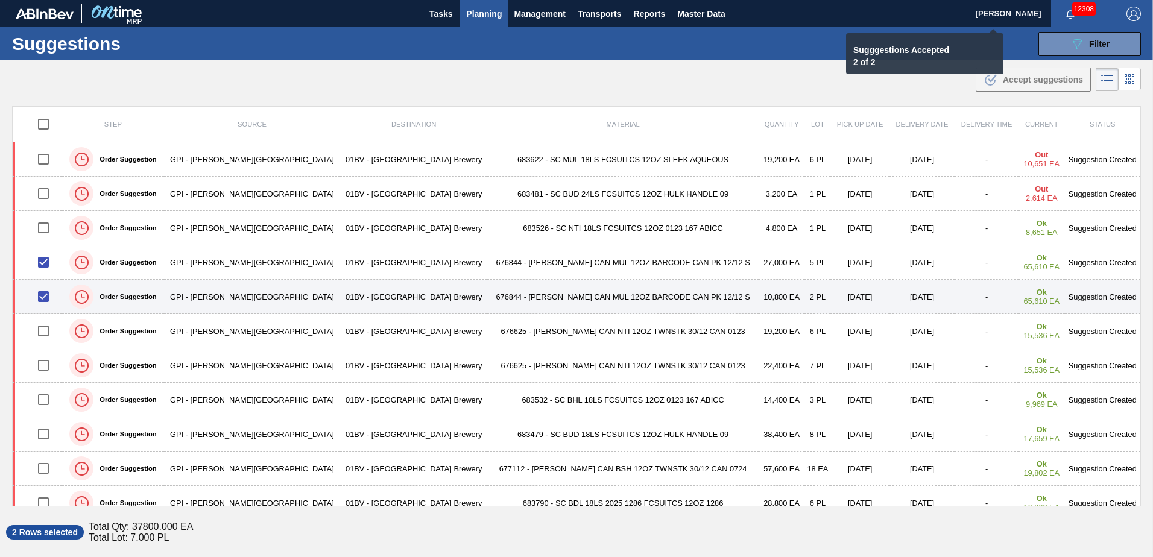
checkbox input "false"
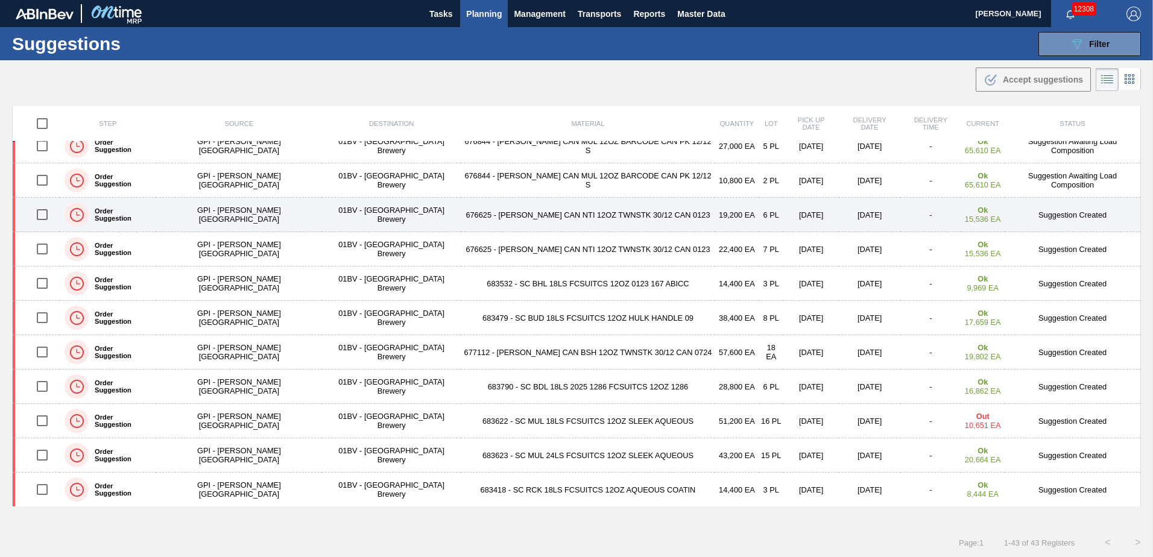
scroll to position [121, 0]
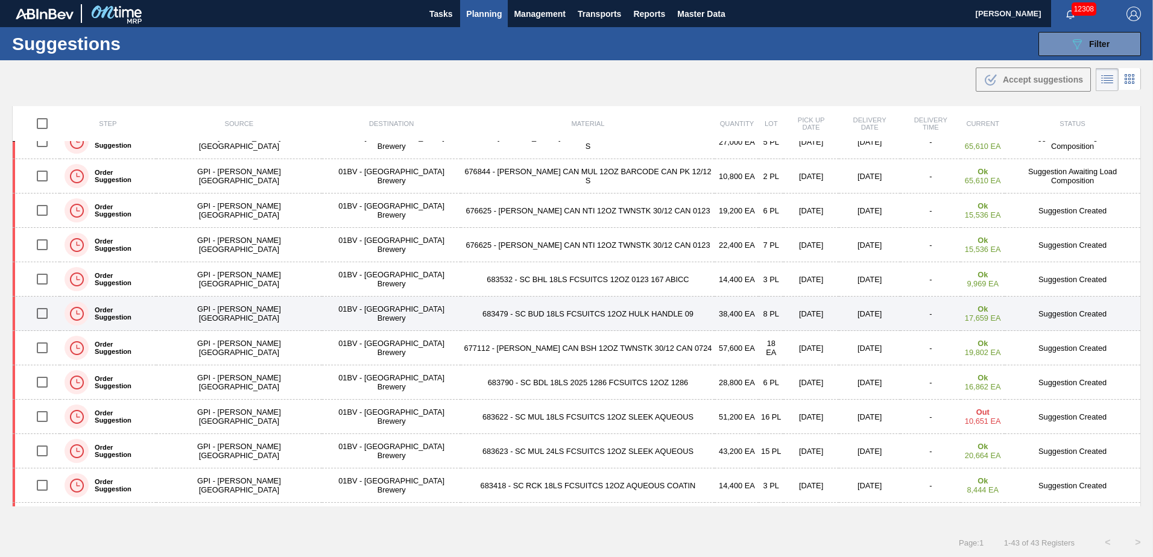
drag, startPoint x: 44, startPoint y: 345, endPoint x: 190, endPoint y: 320, distance: 148.2
click at [45, 346] on input "checkbox" at bounding box center [42, 347] width 25 height 25
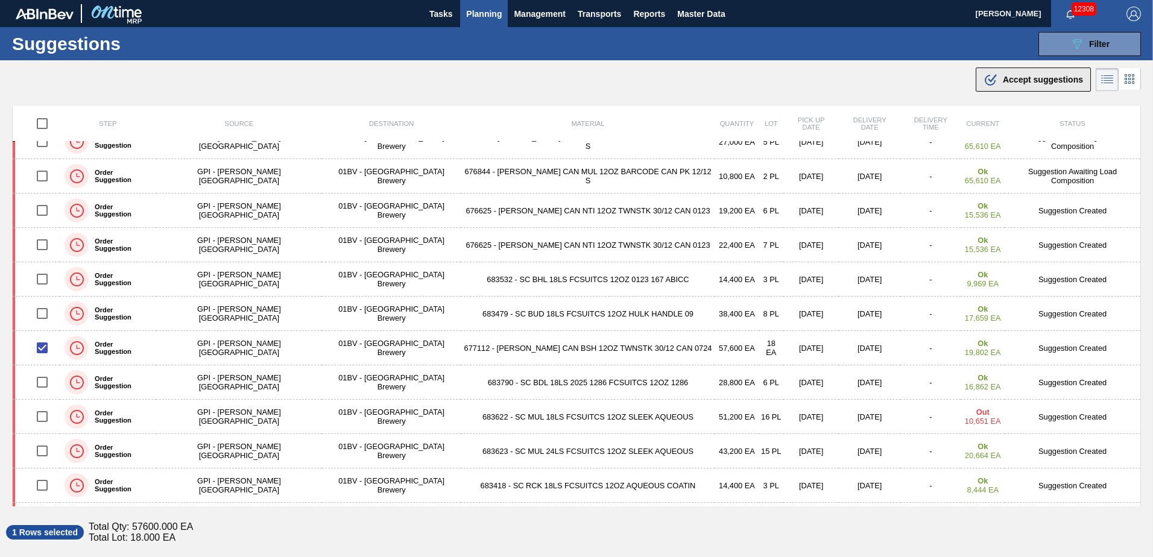
click at [1019, 84] on span "Accept suggestions" at bounding box center [1043, 80] width 80 height 10
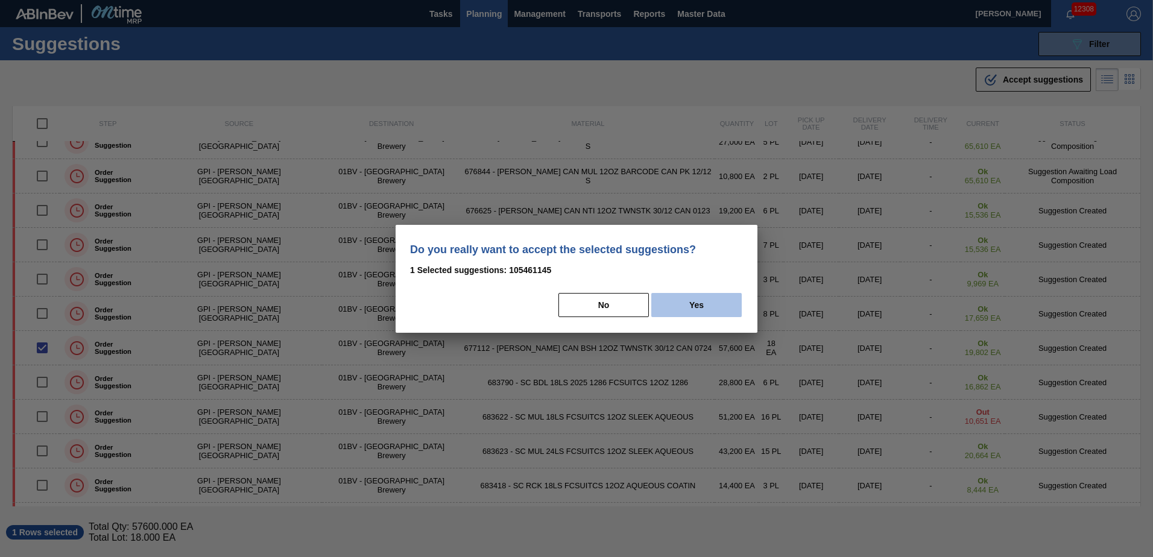
drag, startPoint x: 695, startPoint y: 309, endPoint x: 765, endPoint y: 294, distance: 71.5
click at [696, 308] on button "Yes" at bounding box center [696, 305] width 90 height 24
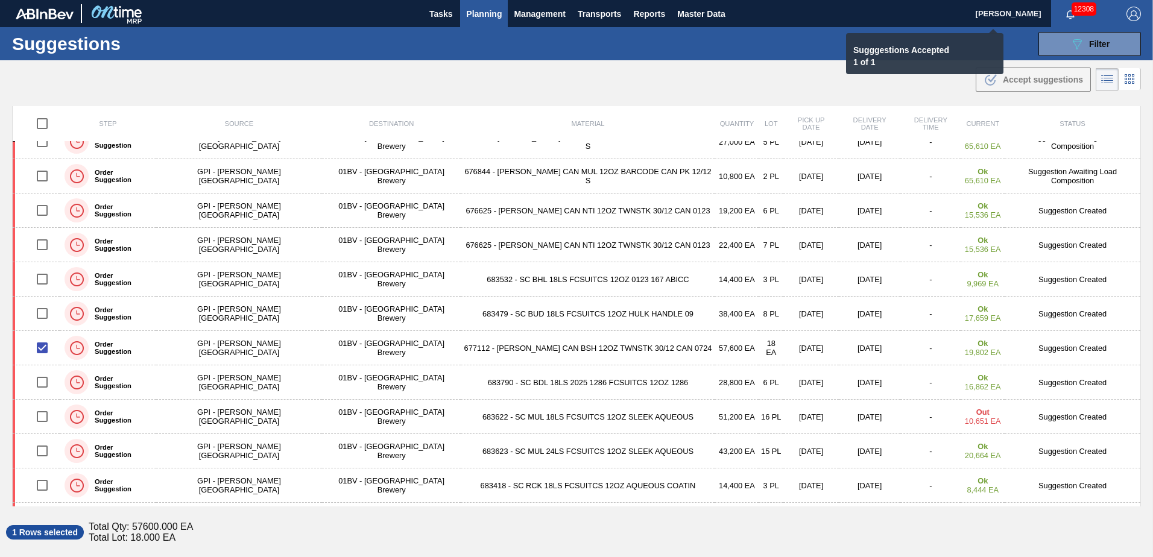
checkbox input "false"
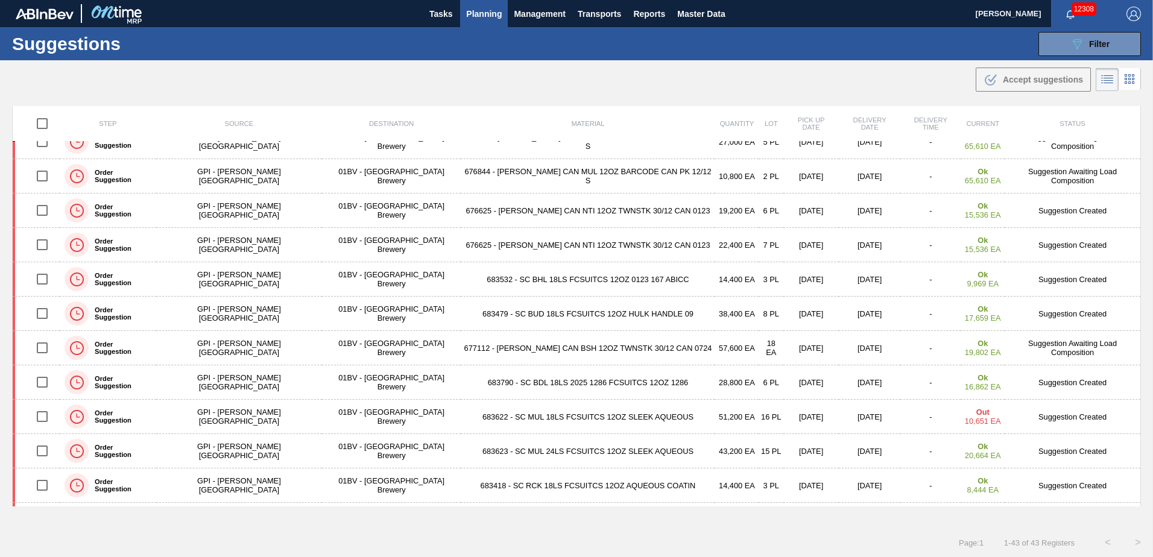
scroll to position [0, 0]
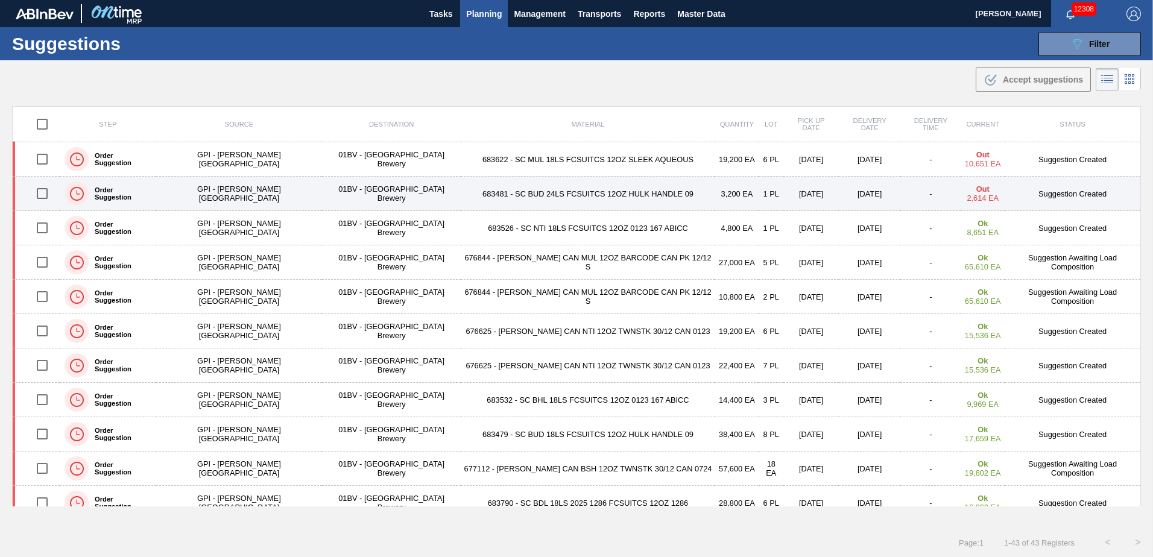
click at [42, 190] on input "checkbox" at bounding box center [42, 193] width 25 height 25
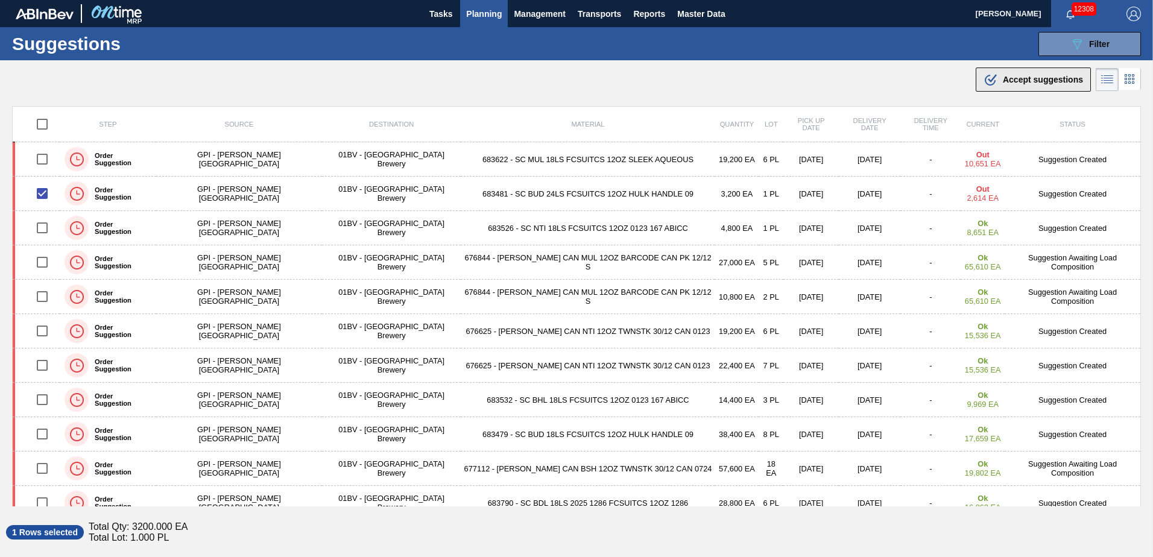
click at [1006, 81] on span "Accept suggestions" at bounding box center [1043, 80] width 80 height 10
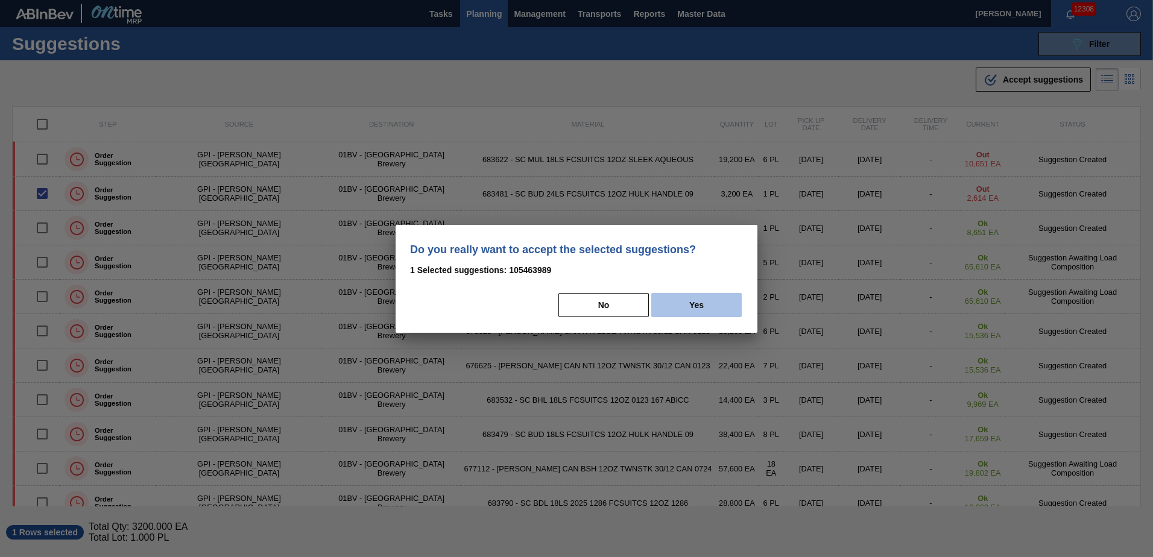
click at [696, 302] on button "Yes" at bounding box center [696, 305] width 90 height 24
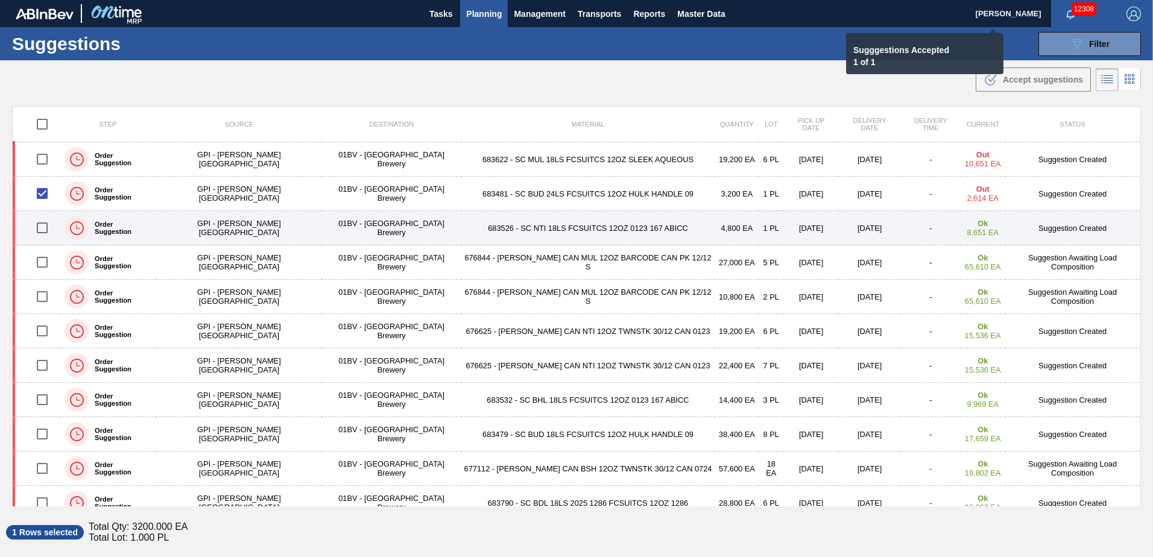
checkbox input "false"
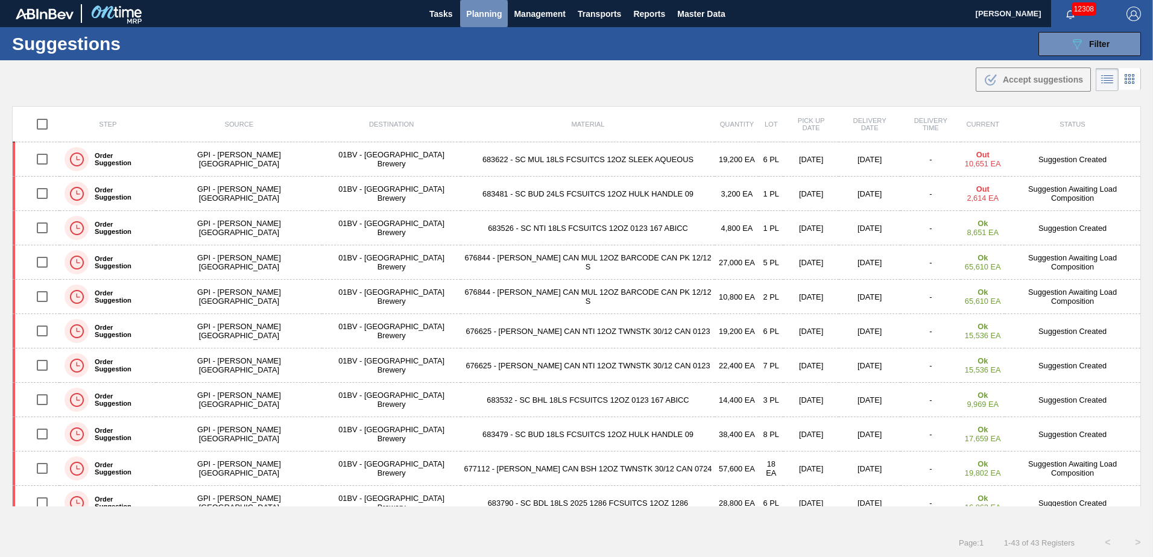
click at [489, 13] on span "Planning" at bounding box center [484, 14] width 36 height 14
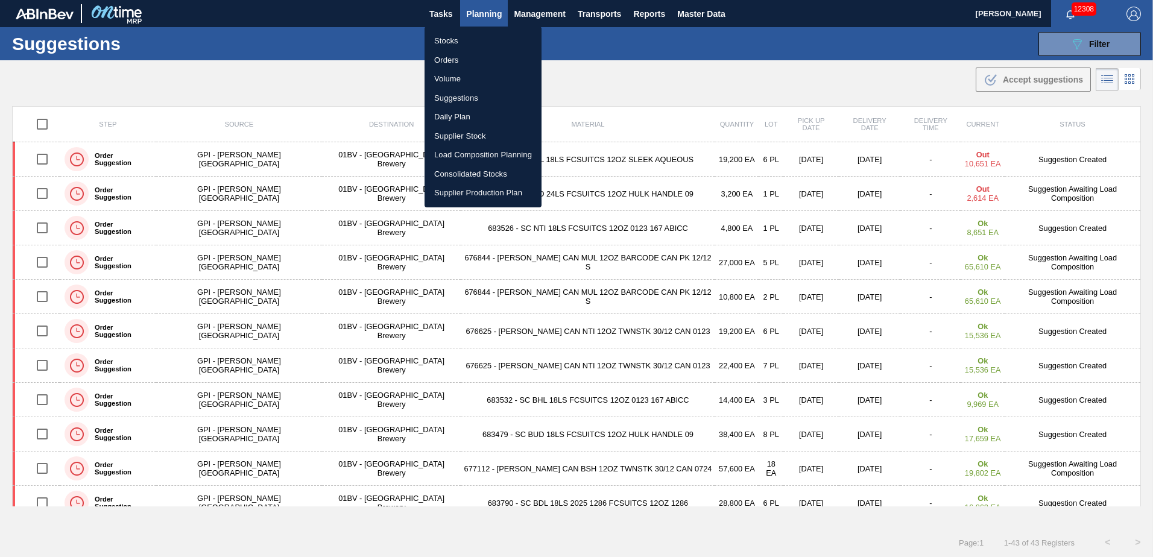
click at [474, 152] on li "Load Composition Planning" at bounding box center [483, 154] width 117 height 19
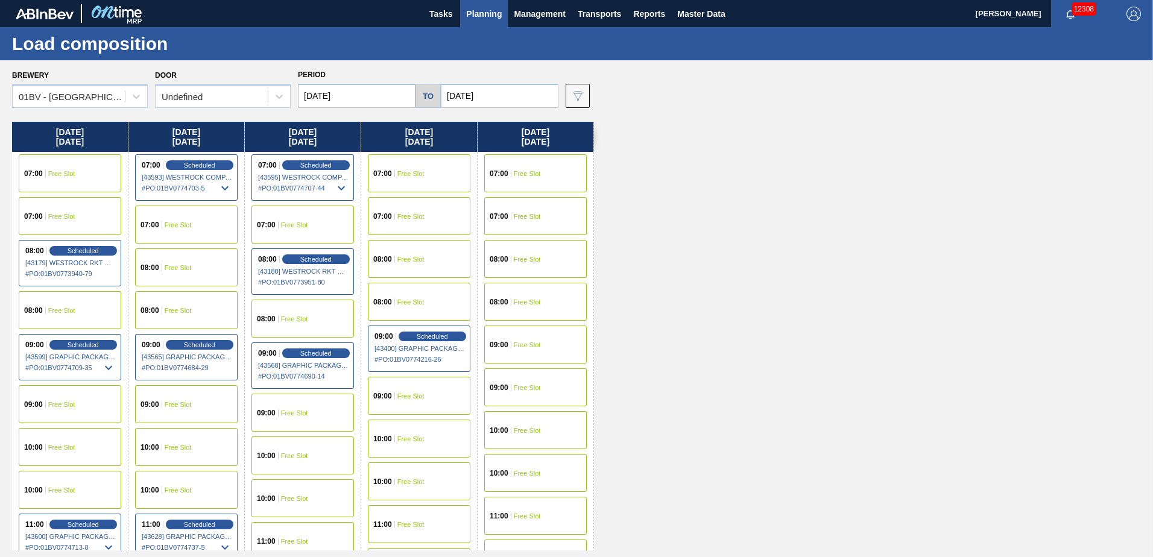
click at [379, 94] on input "[DATE]" at bounding box center [357, 96] width 118 height 24
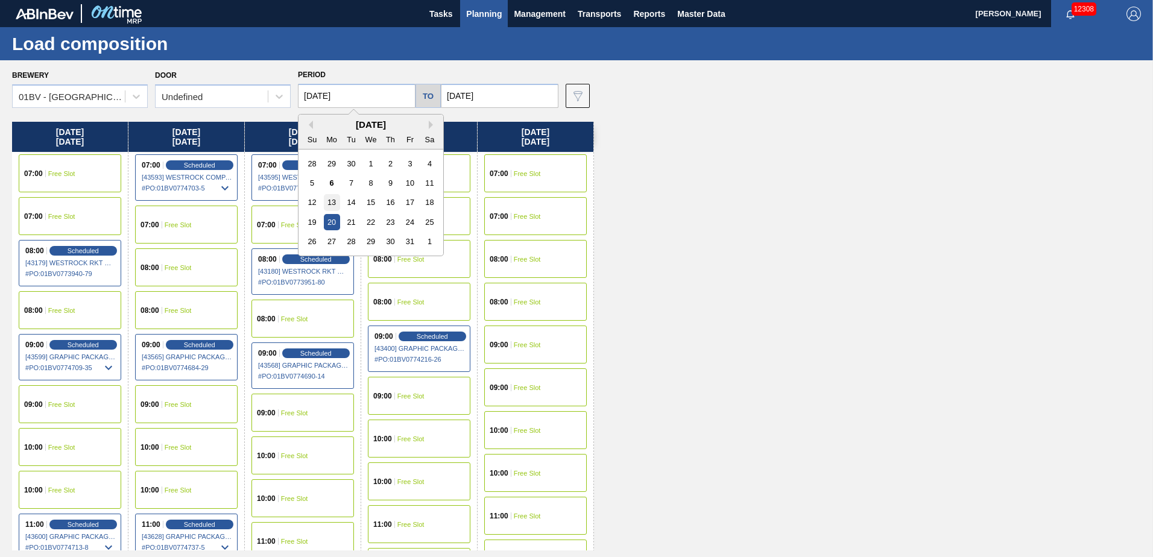
click at [333, 197] on div "13" at bounding box center [332, 202] width 16 height 16
type input "[DATE]"
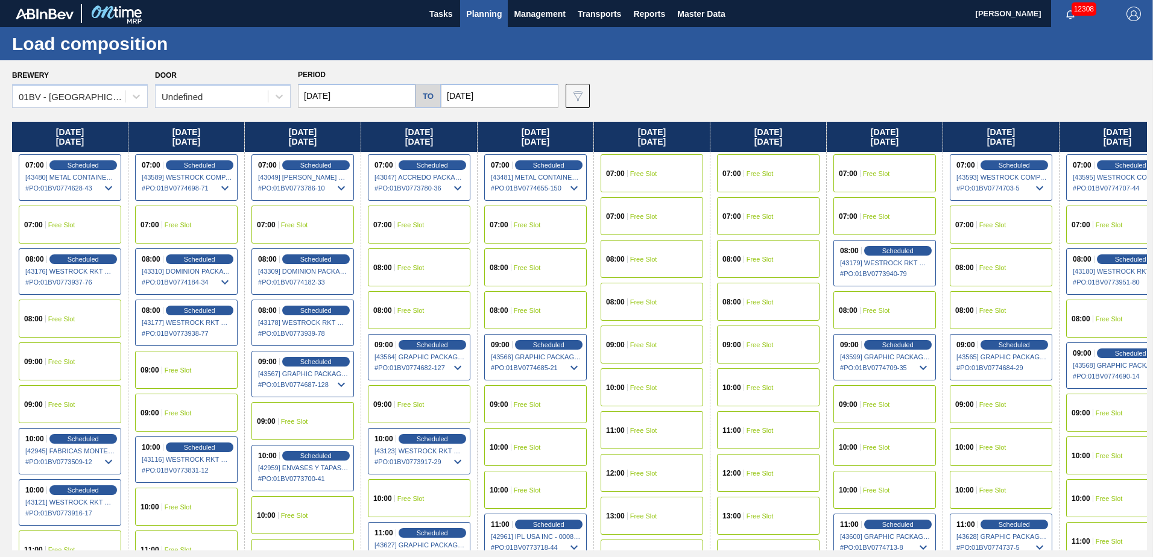
click at [500, 92] on input "[DATE]" at bounding box center [500, 96] width 118 height 24
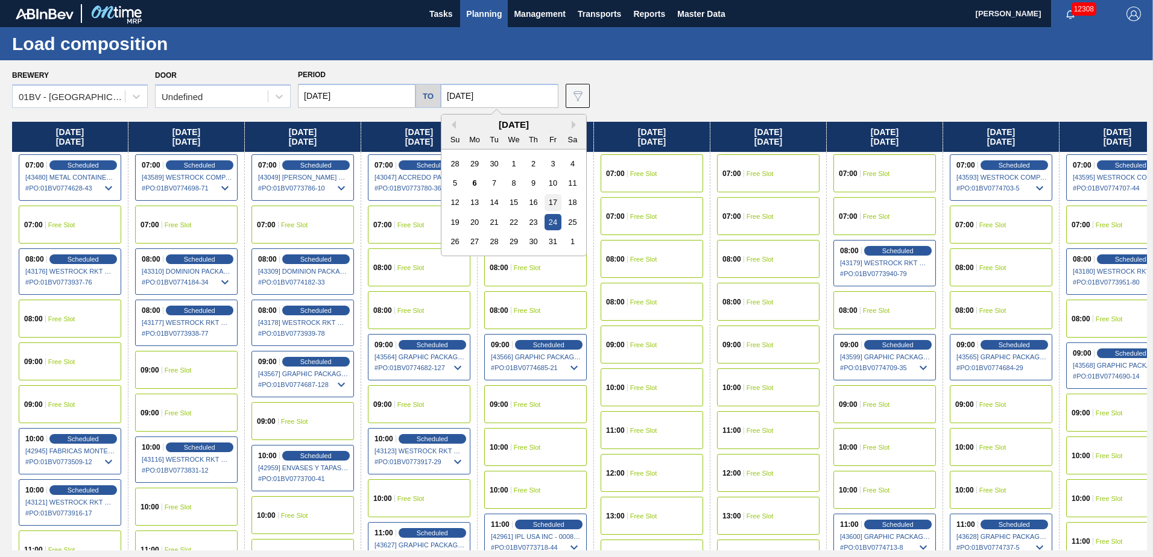
click at [550, 202] on div "17" at bounding box center [553, 202] width 16 height 16
type input "[DATE]"
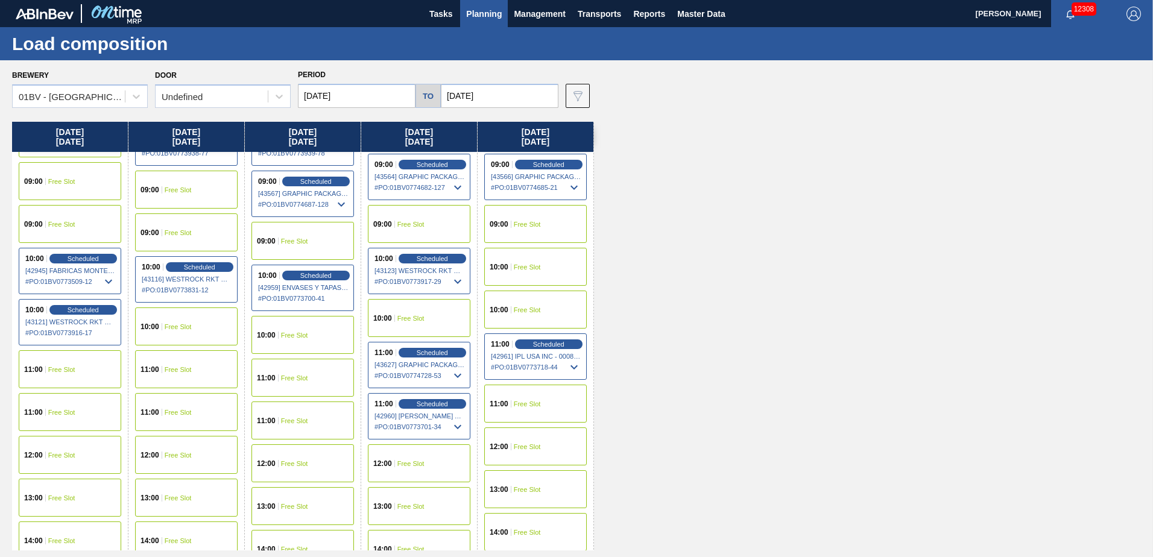
scroll to position [181, 0]
click at [523, 404] on span "Free Slot" at bounding box center [527, 403] width 27 height 7
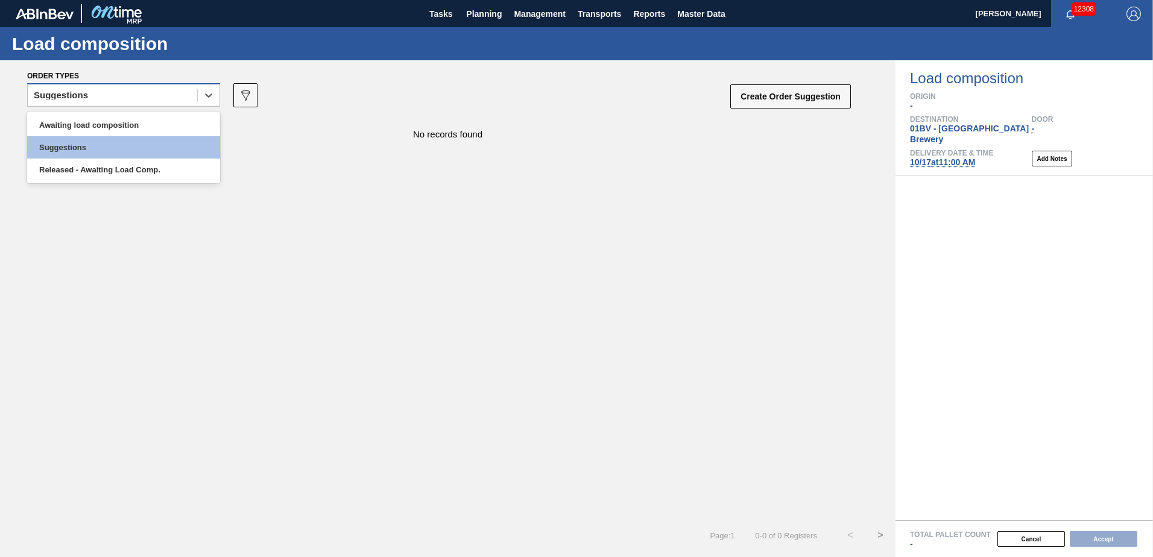
drag, startPoint x: 204, startPoint y: 95, endPoint x: 192, endPoint y: 100, distance: 13.2
click at [204, 95] on icon at bounding box center [209, 95] width 12 height 12
click at [158, 116] on div "Awaiting load composition" at bounding box center [123, 125] width 193 height 22
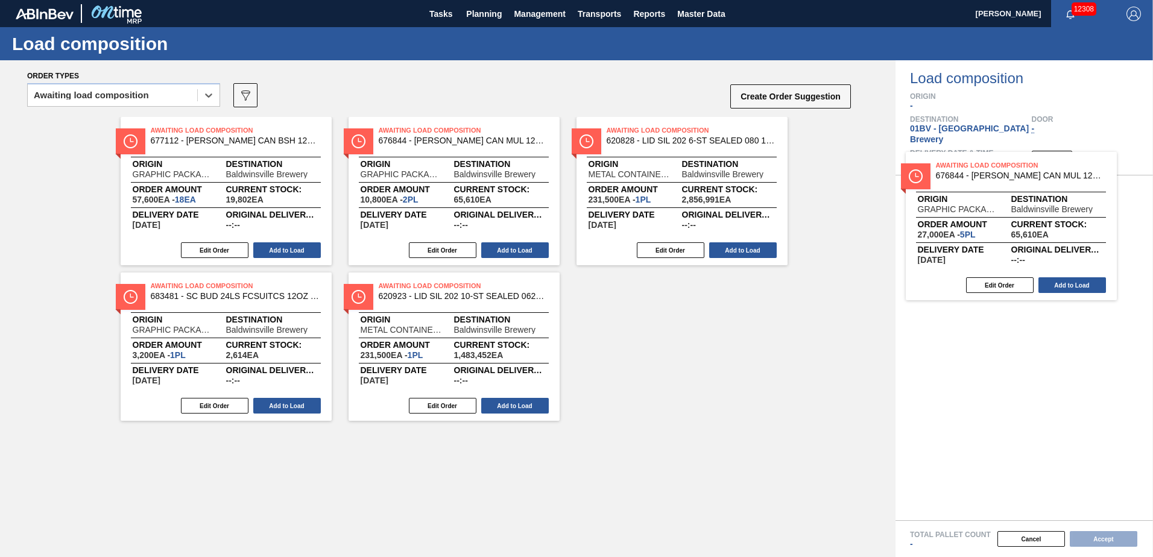
drag, startPoint x: 650, startPoint y: 157, endPoint x: 983, endPoint y: 192, distance: 334.8
click at [983, 192] on div "Order types option Awaiting load composition, selected. Select is focused ,type…" at bounding box center [576, 308] width 1153 height 497
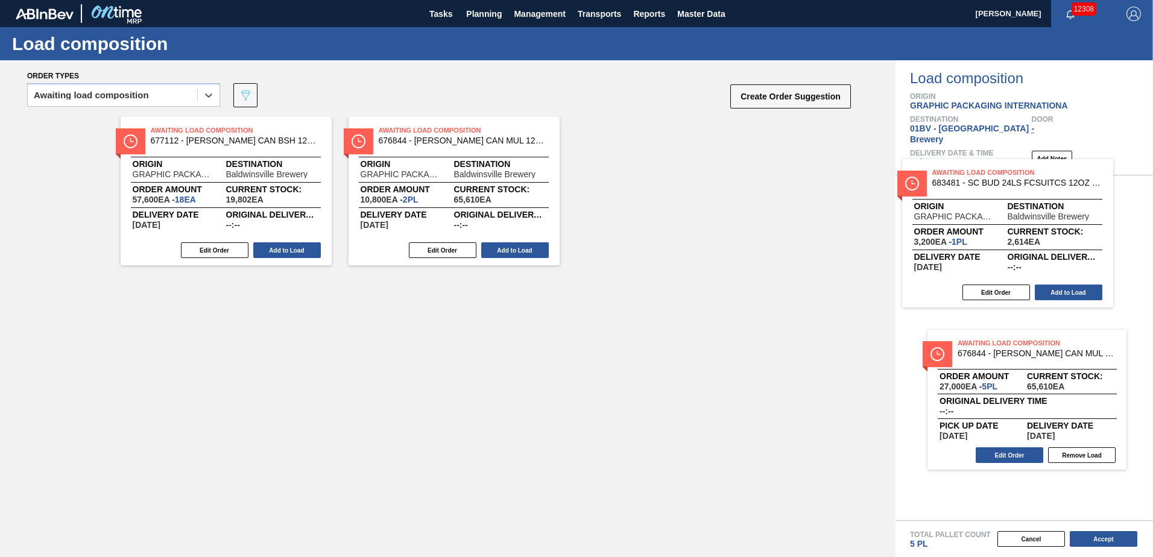
drag, startPoint x: 647, startPoint y: 142, endPoint x: 976, endPoint y: 185, distance: 332.1
click at [976, 185] on div "Order types option Awaiting load composition, selected. Select is focused ,type…" at bounding box center [576, 308] width 1153 height 497
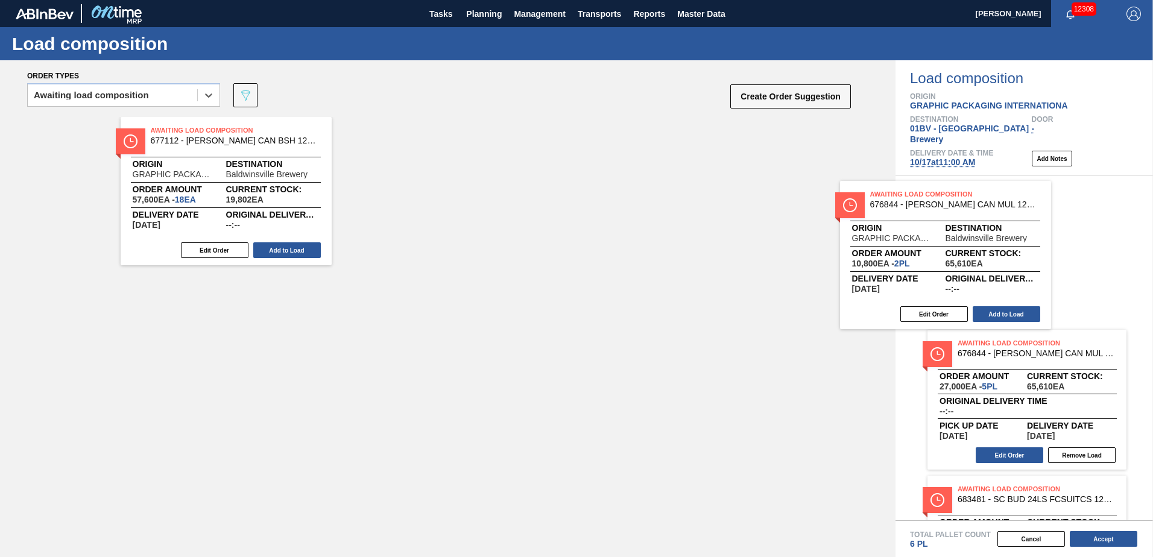
drag, startPoint x: 453, startPoint y: 142, endPoint x: 1008, endPoint y: 217, distance: 560.1
click at [1008, 217] on div "Order types option Awaiting load composition, selected. Select is focused ,type…" at bounding box center [576, 308] width 1153 height 497
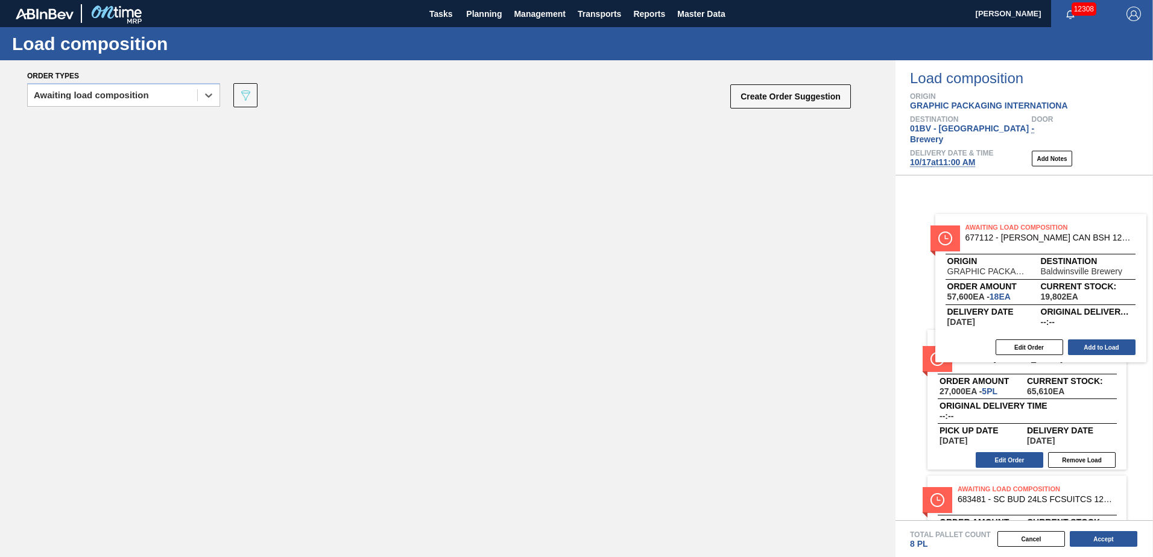
drag, startPoint x: 228, startPoint y: 159, endPoint x: 1000, endPoint y: 247, distance: 776.5
click at [1000, 247] on div "Order types option Awaiting load composition, selected. Select is focused ,type…" at bounding box center [576, 308] width 1153 height 497
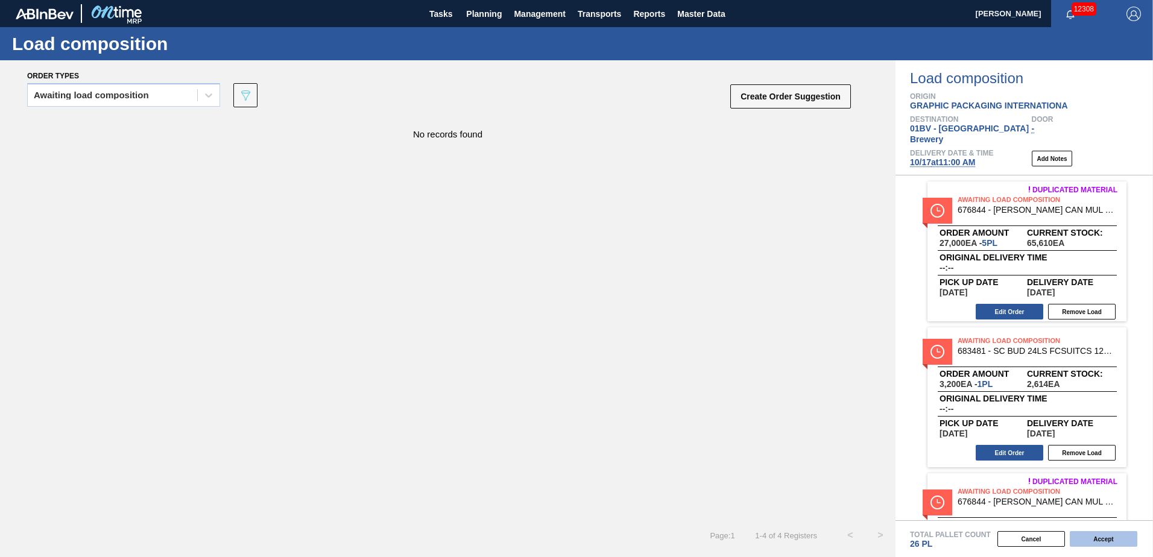
click at [1100, 537] on button "Accept" at bounding box center [1104, 539] width 68 height 16
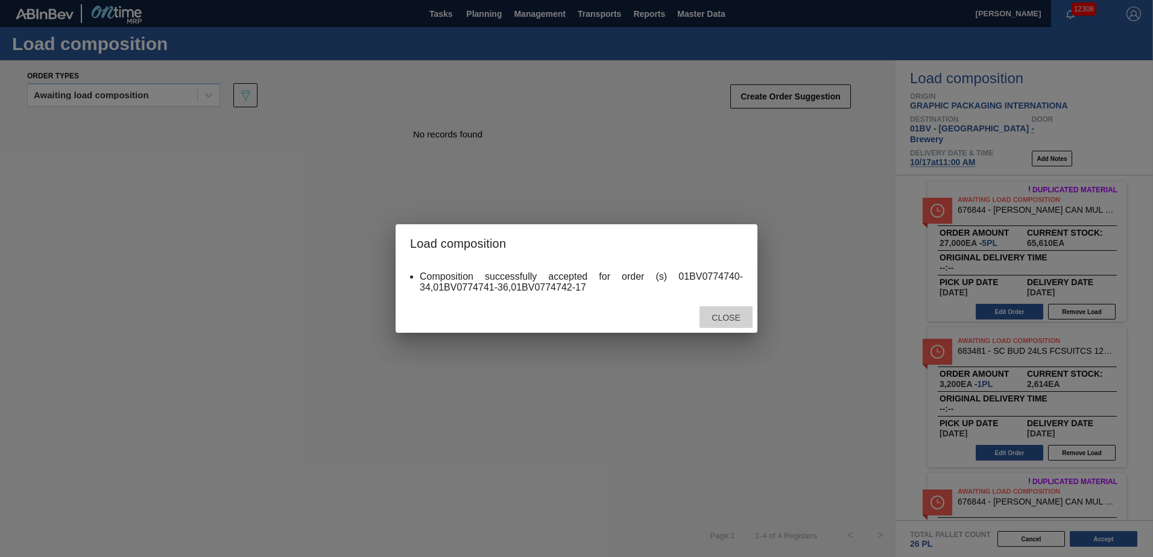
click at [726, 315] on span "Close" at bounding box center [726, 318] width 48 height 10
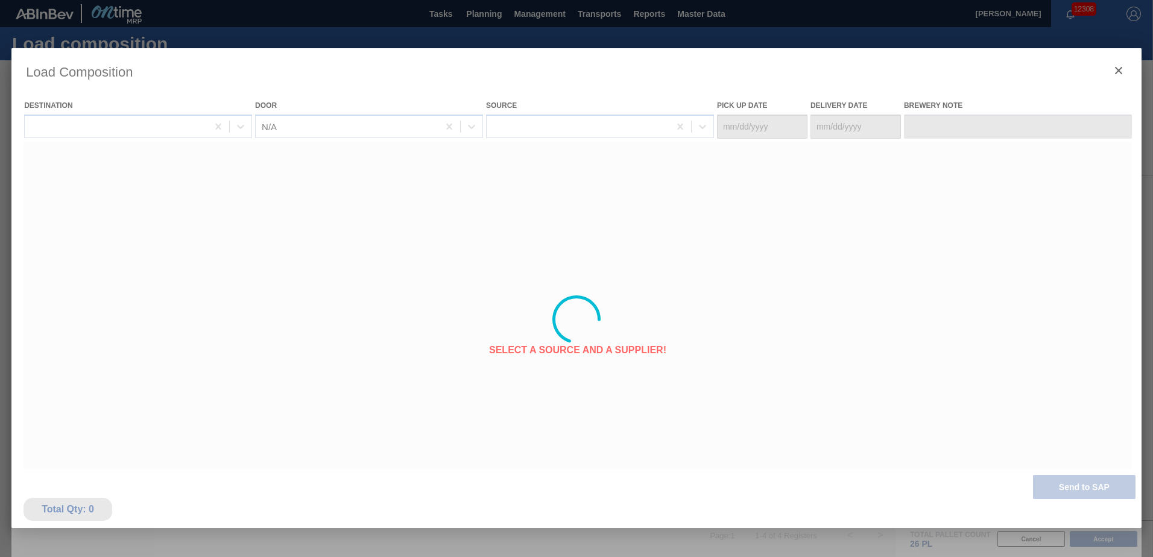
type Date "[DATE]"
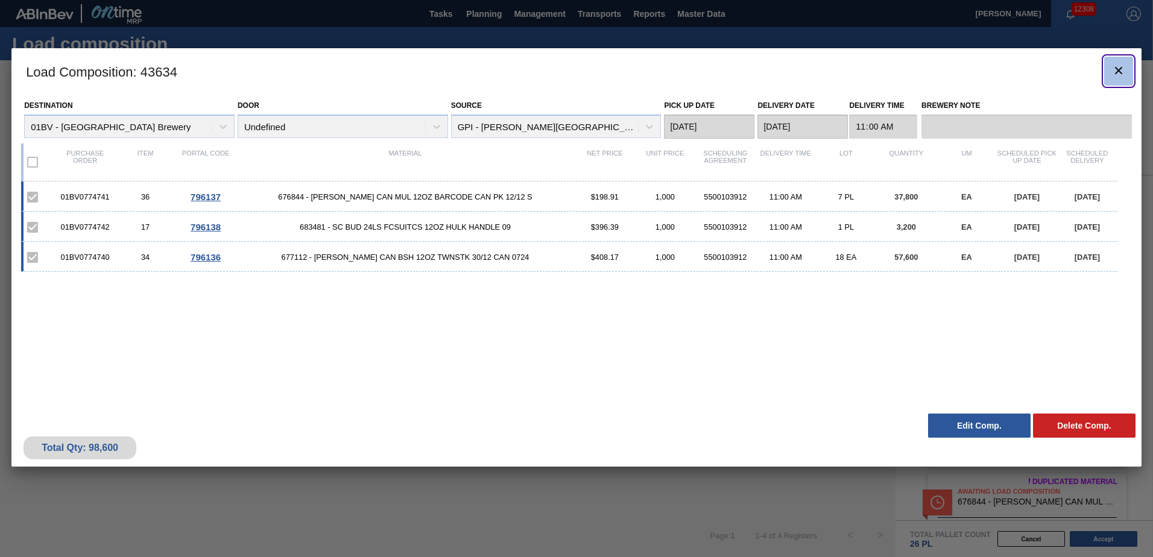
click at [1116, 72] on icon "botão de ícone" at bounding box center [1119, 70] width 14 height 14
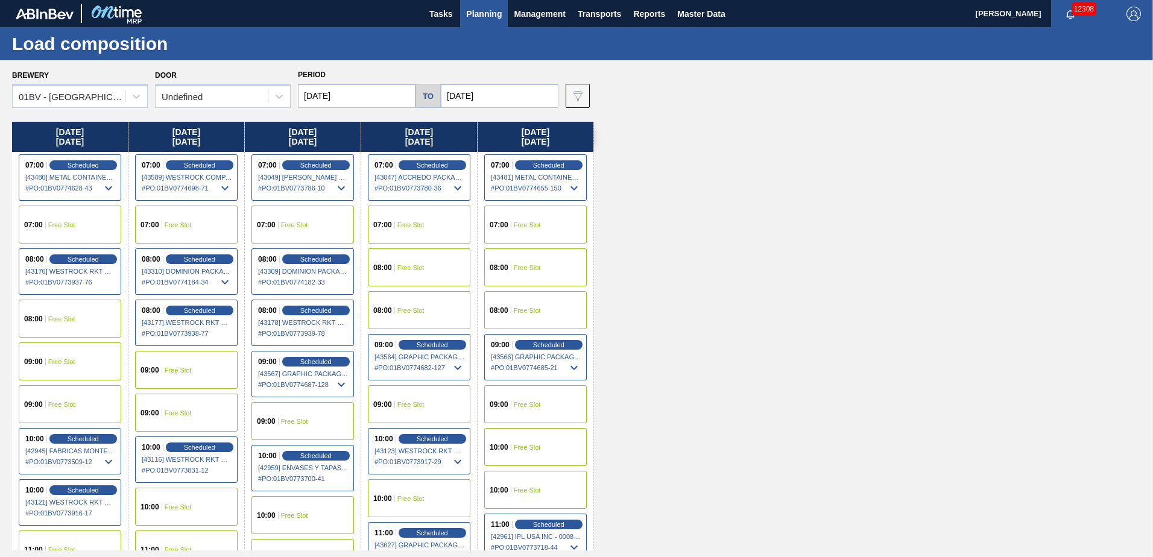
click at [487, 13] on span "Planning" at bounding box center [484, 14] width 36 height 14
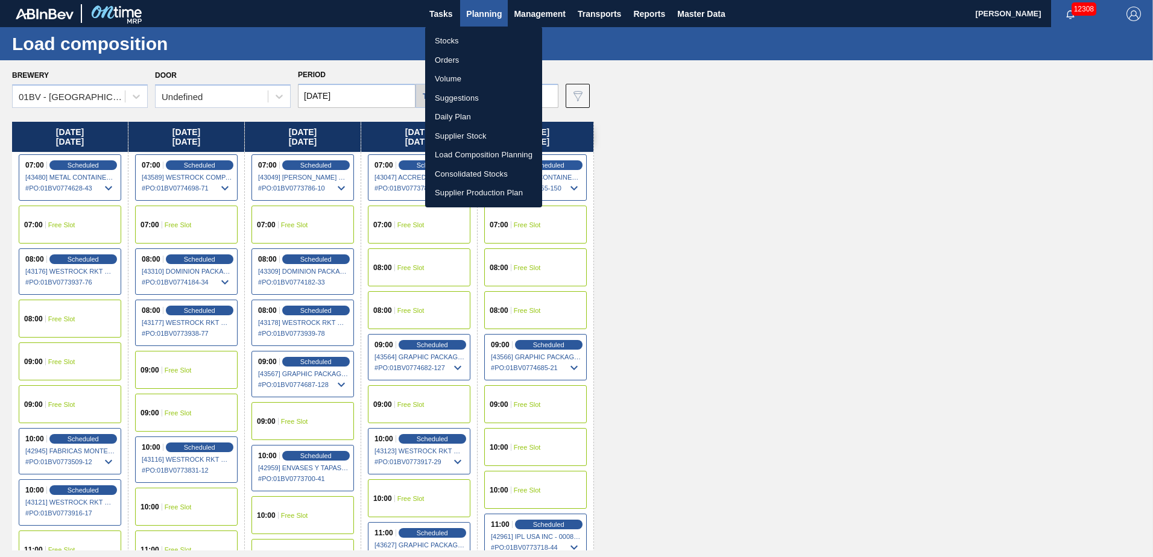
click at [464, 98] on li "Suggestions" at bounding box center [483, 98] width 117 height 19
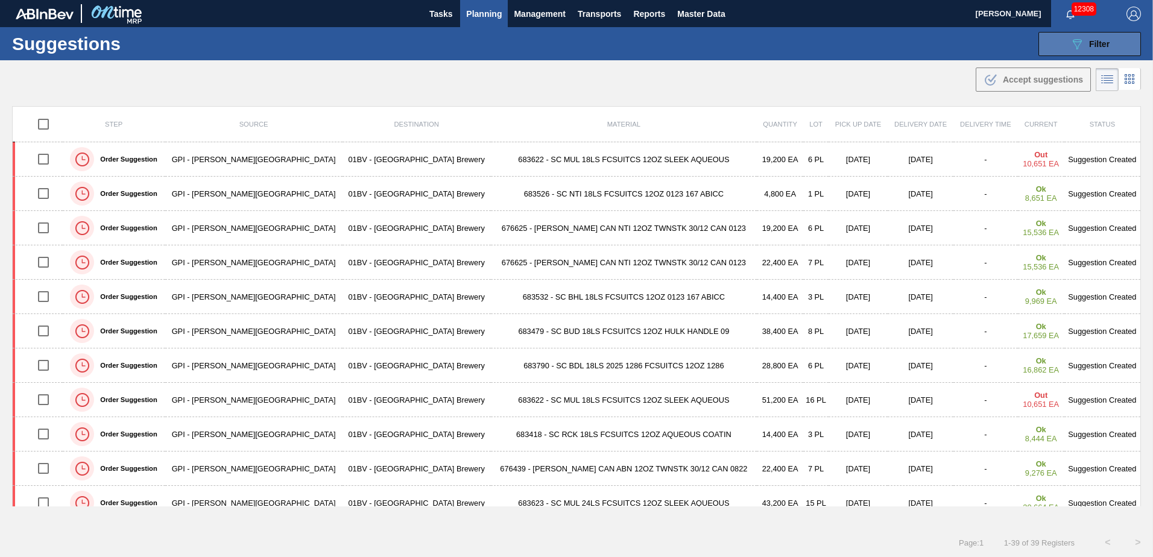
click at [1086, 40] on div "089F7B8B-B2A5-4AFE-B5C0-19BA573D28AC Filter" at bounding box center [1090, 44] width 40 height 14
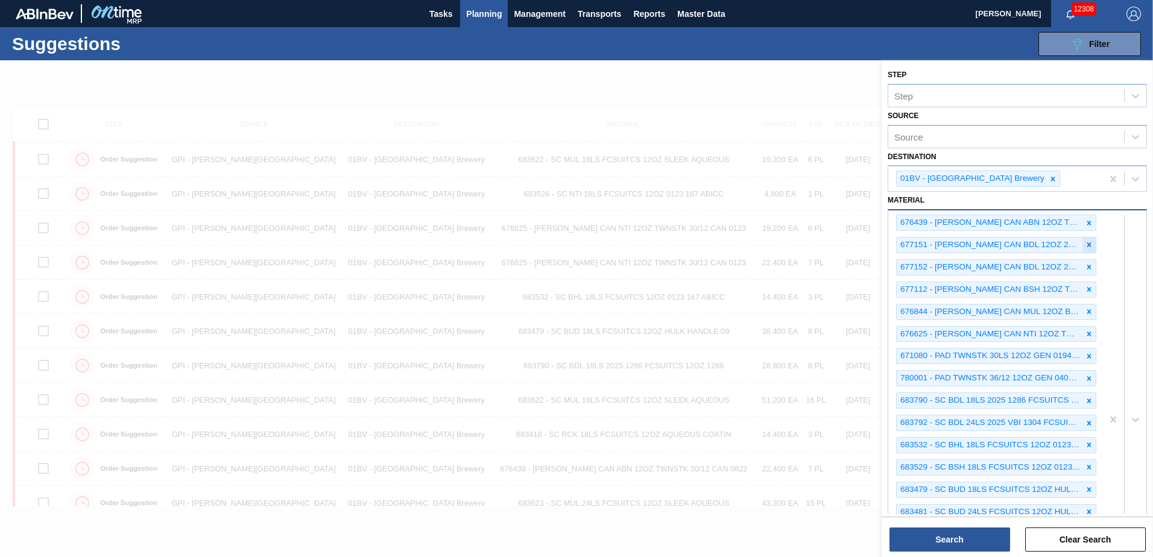
click at [1088, 244] on icon at bounding box center [1090, 245] width 4 height 4
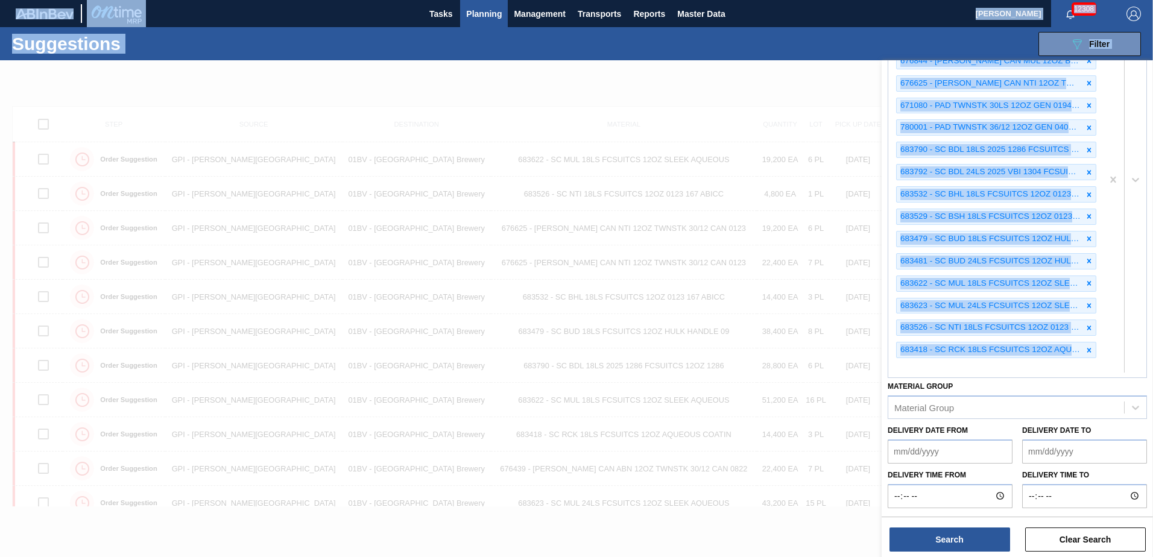
drag, startPoint x: 1151, startPoint y: 218, endPoint x: 1165, endPoint y: 136, distance: 83.2
click at [1153, 0] on html "Tasks Planning Management Transports Reports Master Data [PERSON_NAME] 12308 Ma…" at bounding box center [576, 0] width 1153 height 0
click at [1116, 133] on div at bounding box center [1125, 180] width 44 height 396
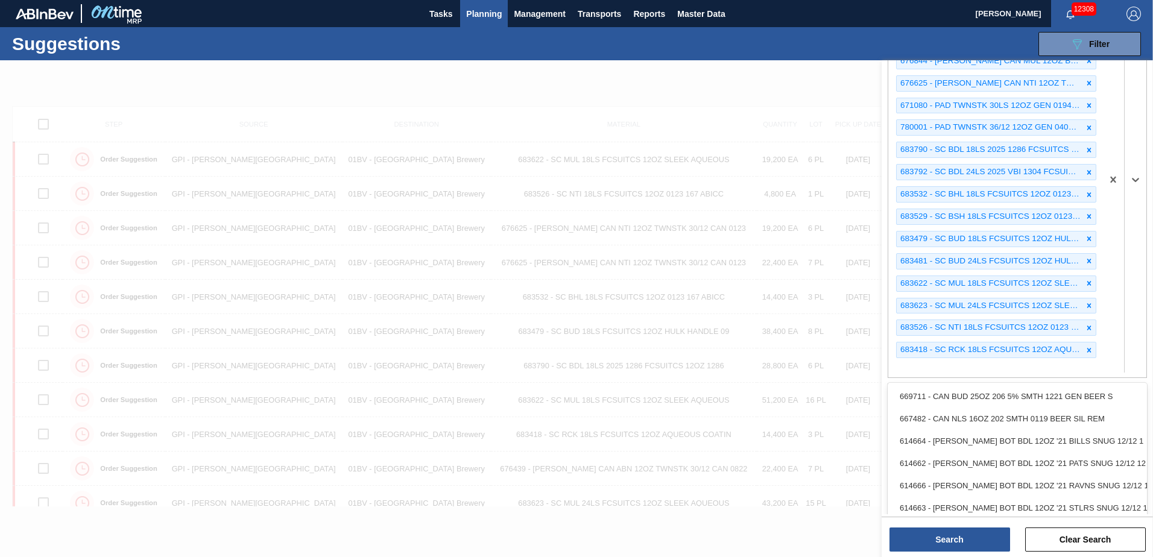
scroll to position [1, 0]
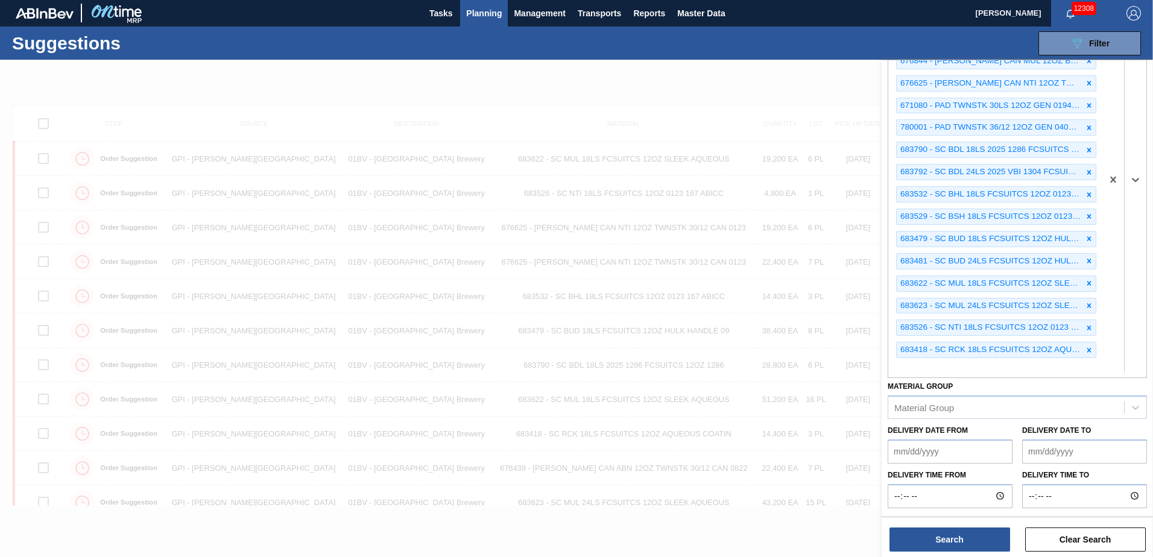
click at [1131, 126] on div at bounding box center [1125, 180] width 44 height 396
click at [1136, 120] on div at bounding box center [1125, 180] width 44 height 396
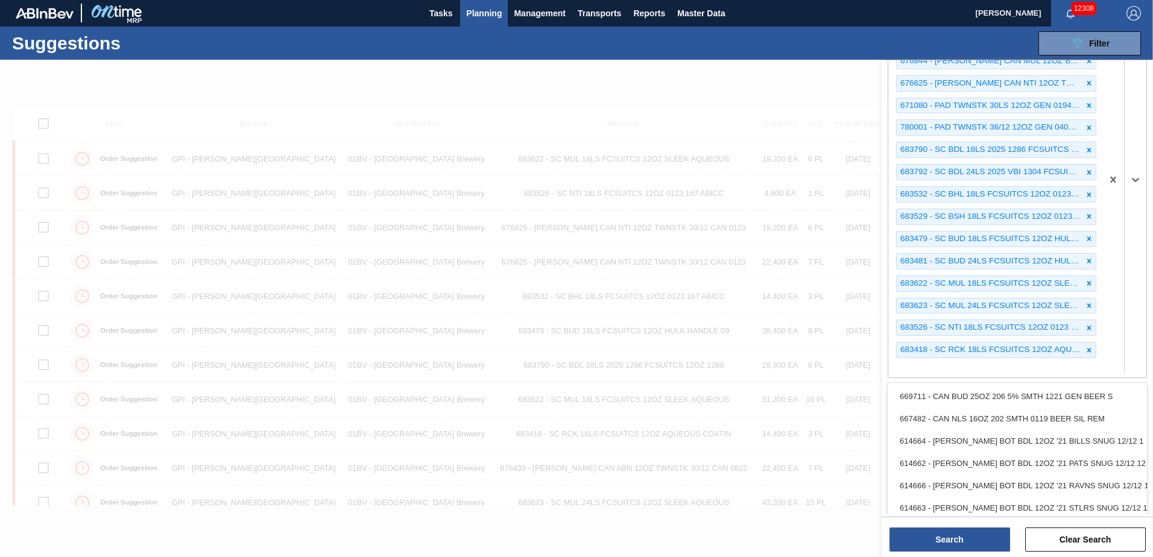
click at [1136, 120] on div at bounding box center [1125, 180] width 44 height 396
click at [1136, 119] on div at bounding box center [1125, 180] width 44 height 396
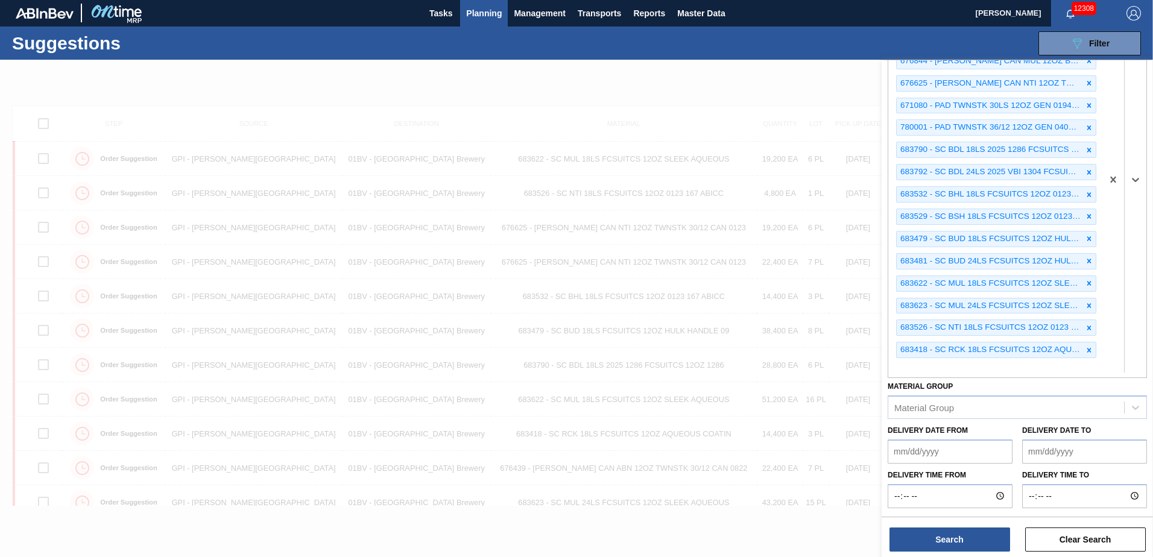
click at [1136, 119] on div at bounding box center [1125, 180] width 44 height 396
click at [1149, 82] on div "Step Step Source Source Destination 01BV - [GEOGRAPHIC_DATA] Brewery Material 6…" at bounding box center [1017, 173] width 271 height 683
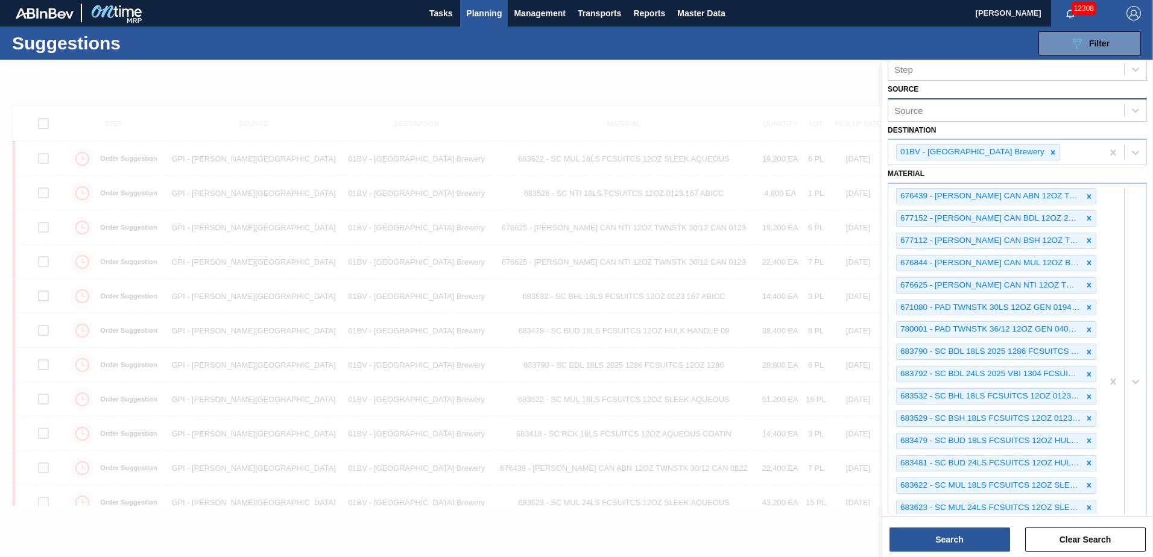
scroll to position [0, 0]
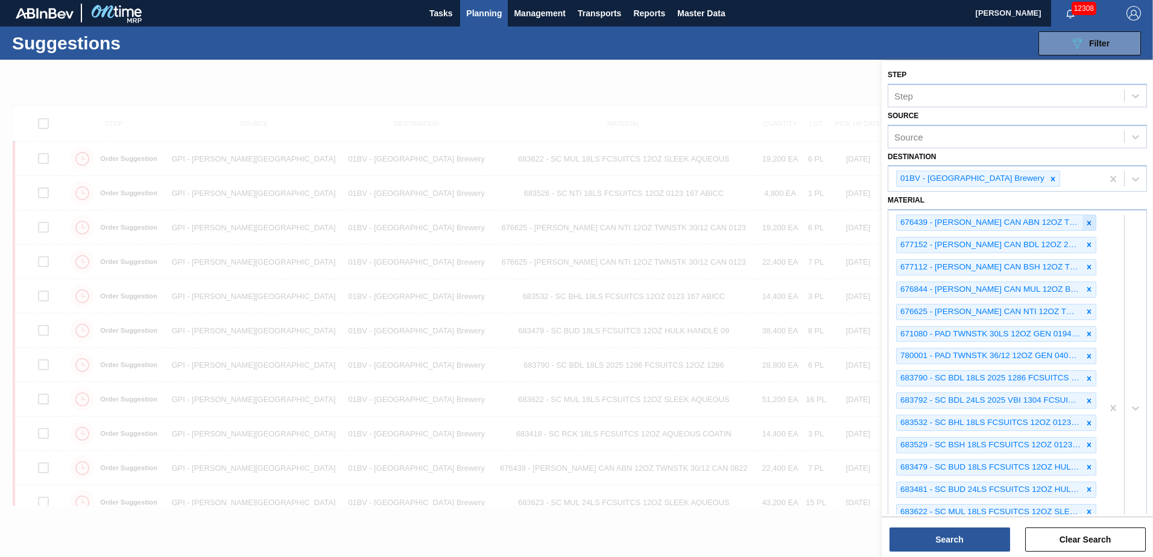
click at [1086, 220] on icon at bounding box center [1089, 223] width 8 height 8
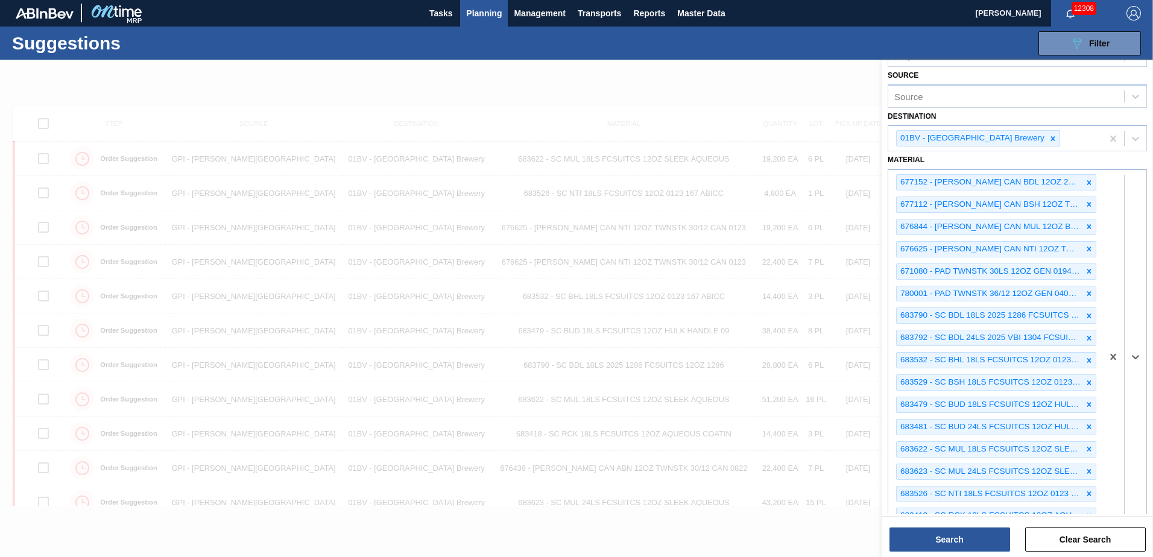
scroll to position [25, 0]
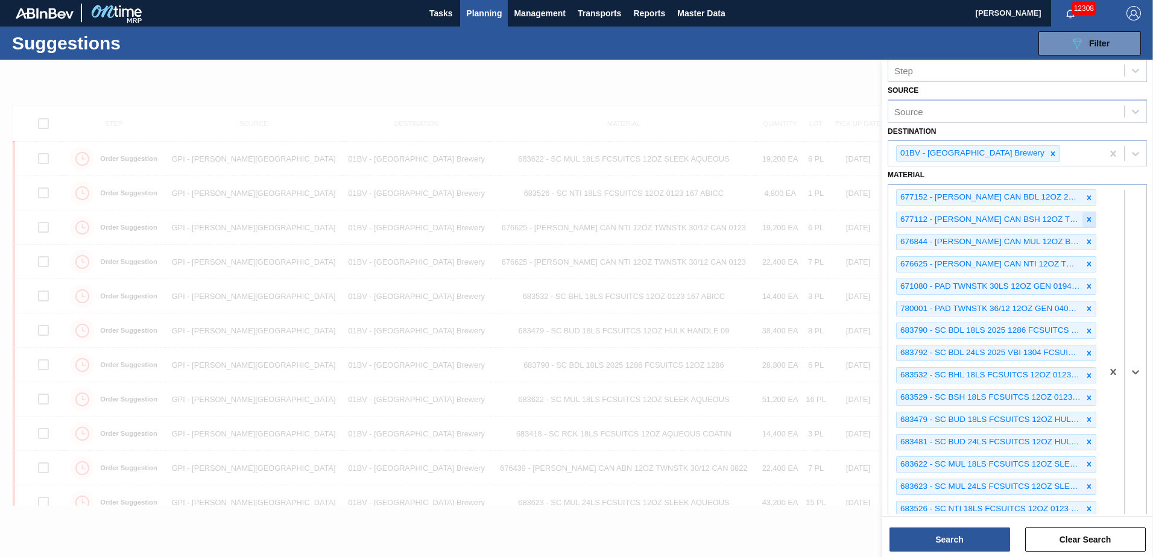
click at [1087, 215] on icon at bounding box center [1089, 219] width 8 height 8
click at [1085, 214] on div at bounding box center [1089, 219] width 13 height 15
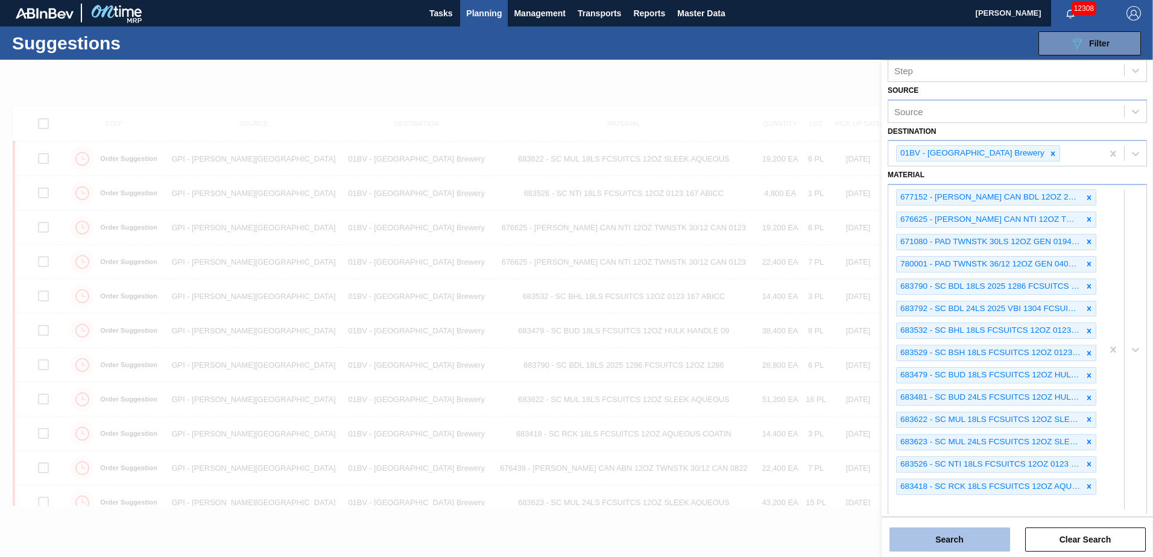
click at [936, 539] on button "Search" at bounding box center [950, 540] width 121 height 24
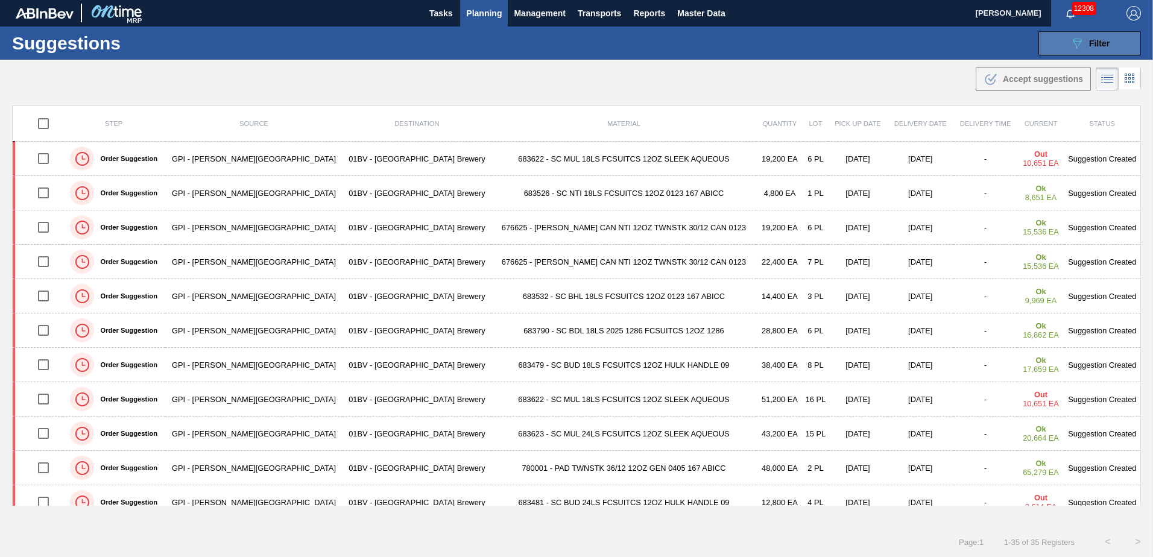
click at [1095, 46] on span "Filter" at bounding box center [1099, 44] width 21 height 10
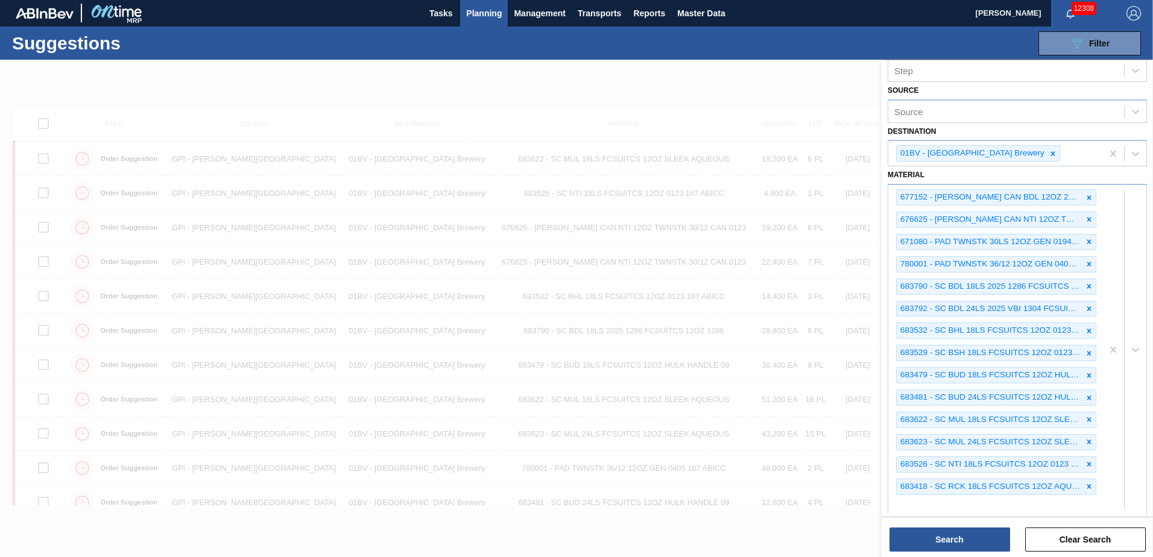
click at [916, 506] on div "677152 - [PERSON_NAME] CAN BDL 12OZ 2025 TWNSTK 36/12 CAN 676625 - [PERSON_NAME…" at bounding box center [996, 349] width 214 height 329
type input "677151"
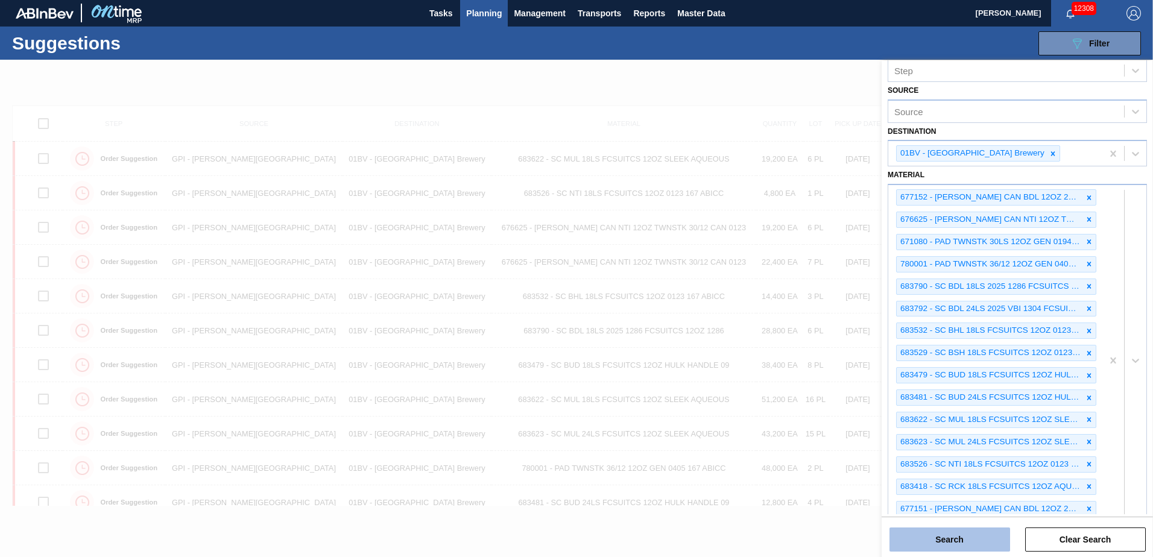
click at [944, 543] on button "Search" at bounding box center [950, 540] width 121 height 24
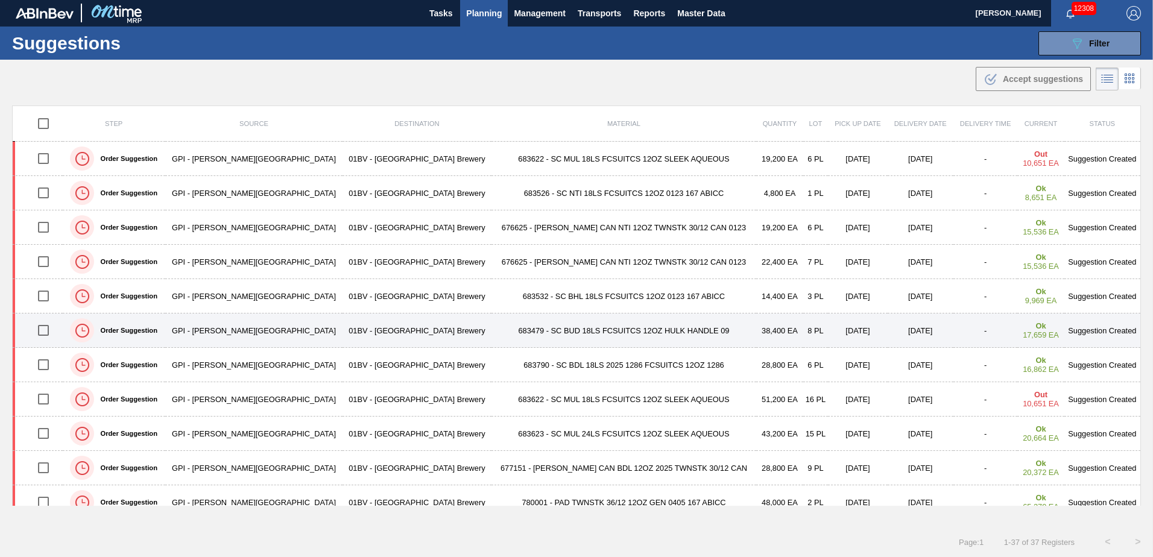
scroll to position [0, 0]
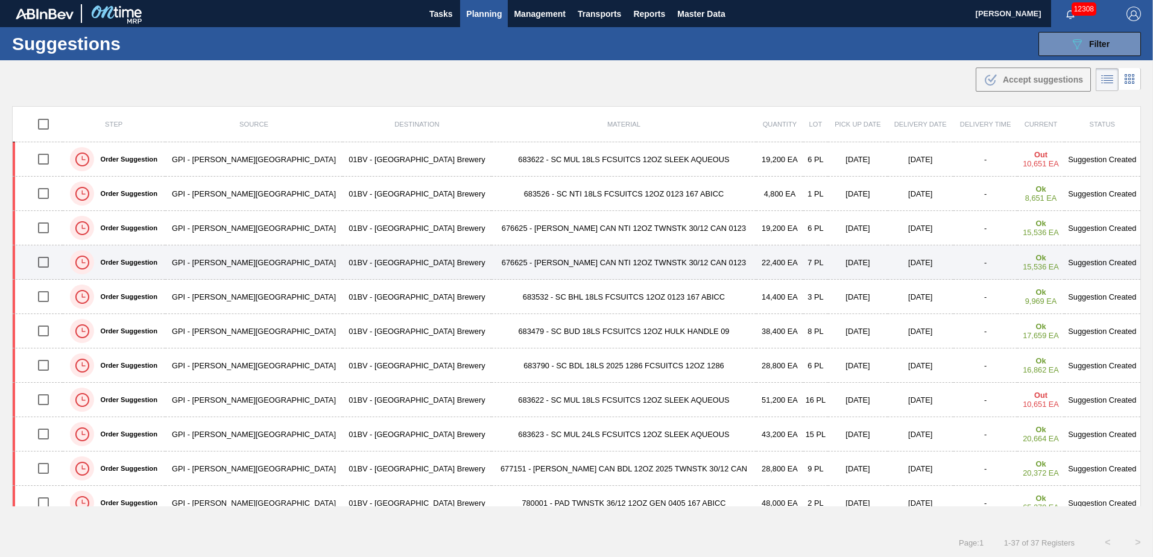
click at [46, 261] on input "checkbox" at bounding box center [43, 262] width 25 height 25
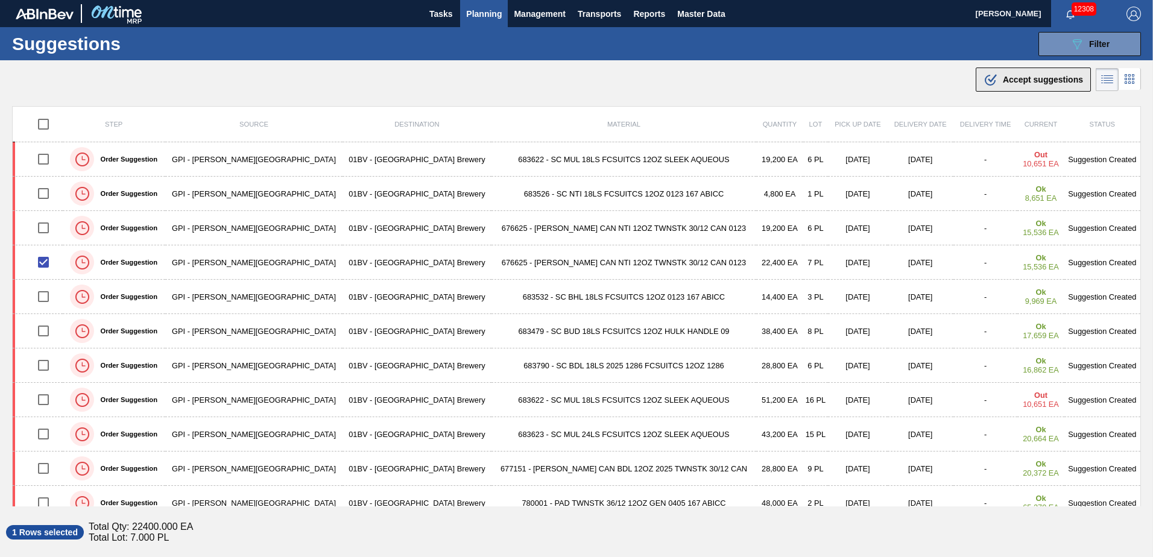
click at [1041, 78] on span "Accept suggestions" at bounding box center [1043, 80] width 80 height 10
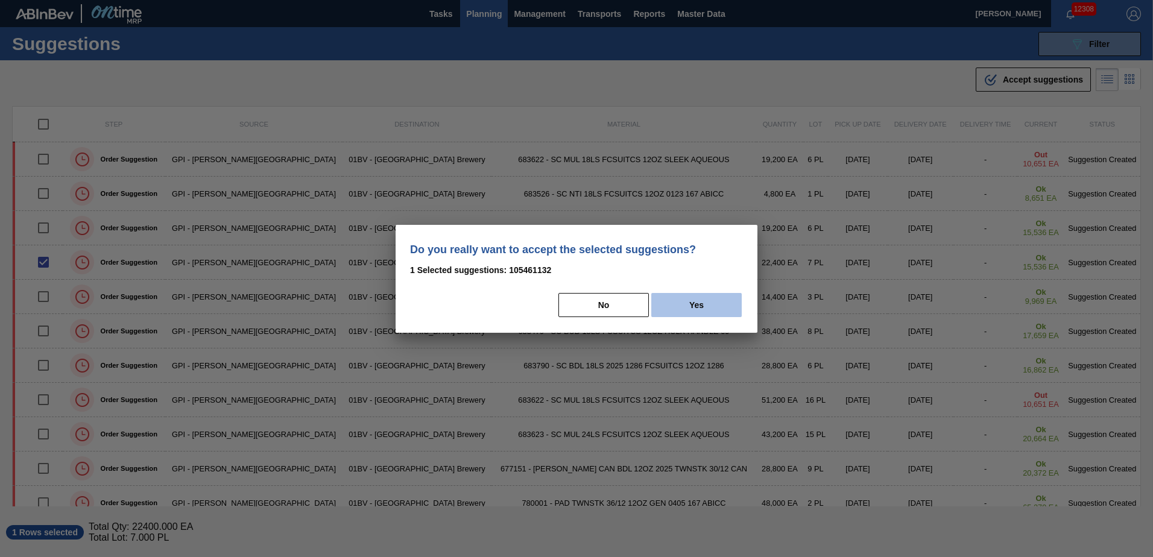
click at [712, 305] on button "Yes" at bounding box center [696, 305] width 90 height 24
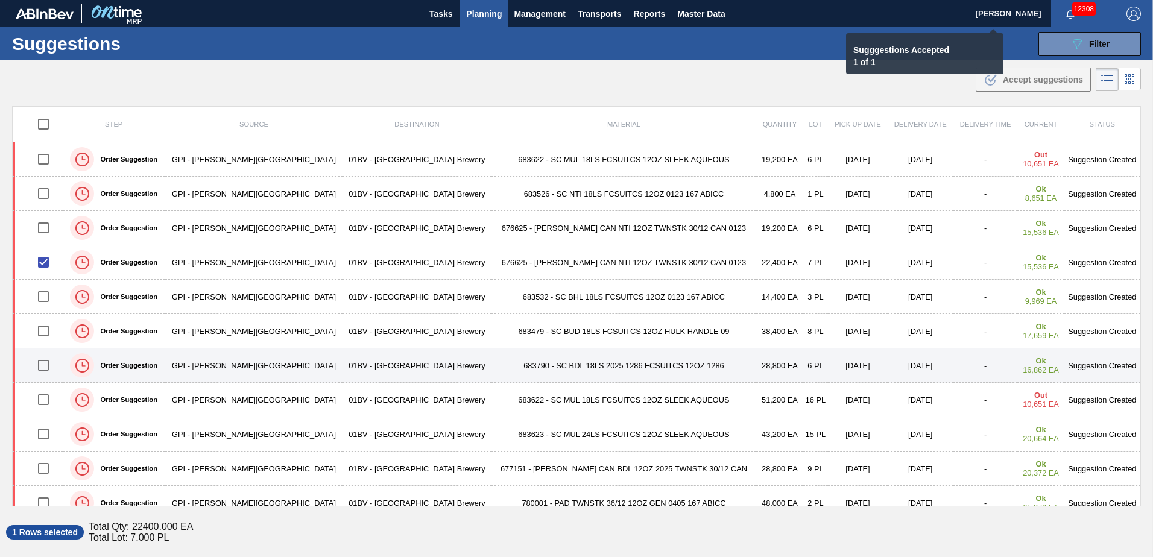
checkbox input "false"
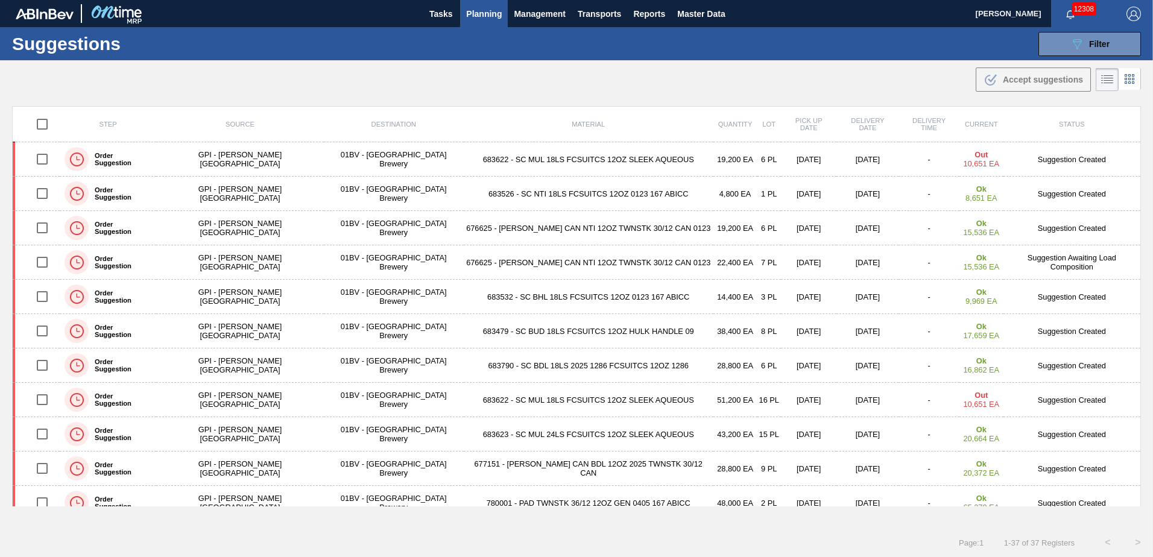
click at [48, 469] on input "checkbox" at bounding box center [42, 468] width 25 height 25
click at [1023, 74] on div ".b{fill:var(--color-action-default)} Accept suggestions" at bounding box center [1034, 79] width 100 height 14
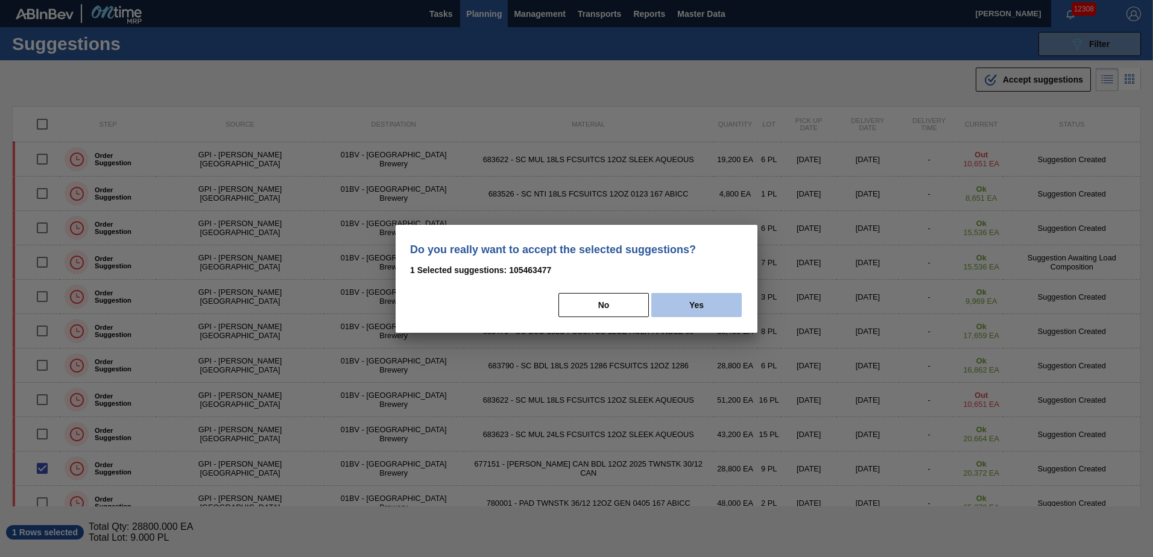
click at [699, 305] on button "Yes" at bounding box center [696, 305] width 90 height 24
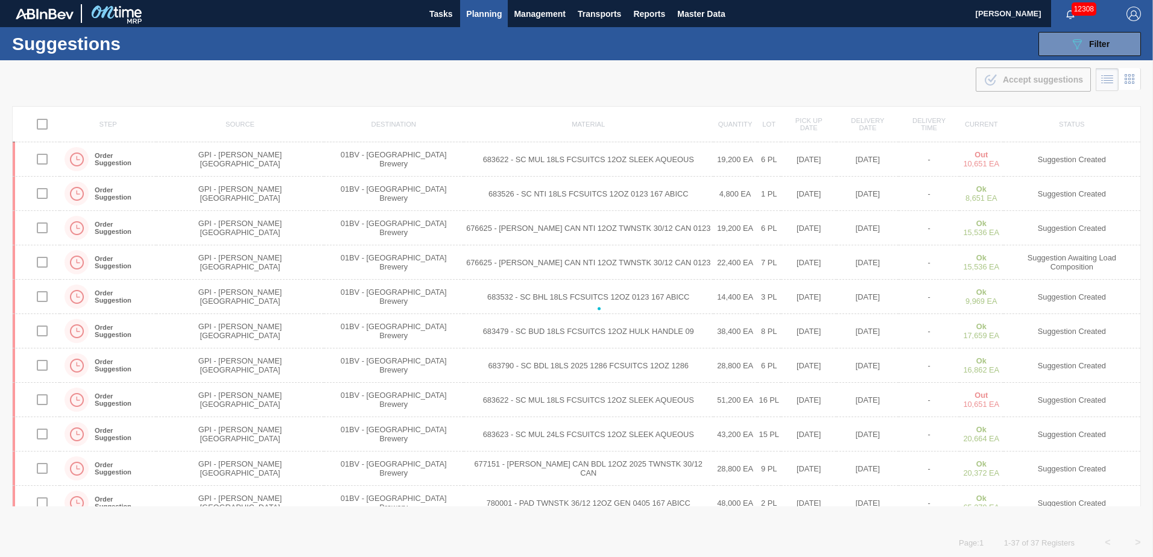
checkbox input "false"
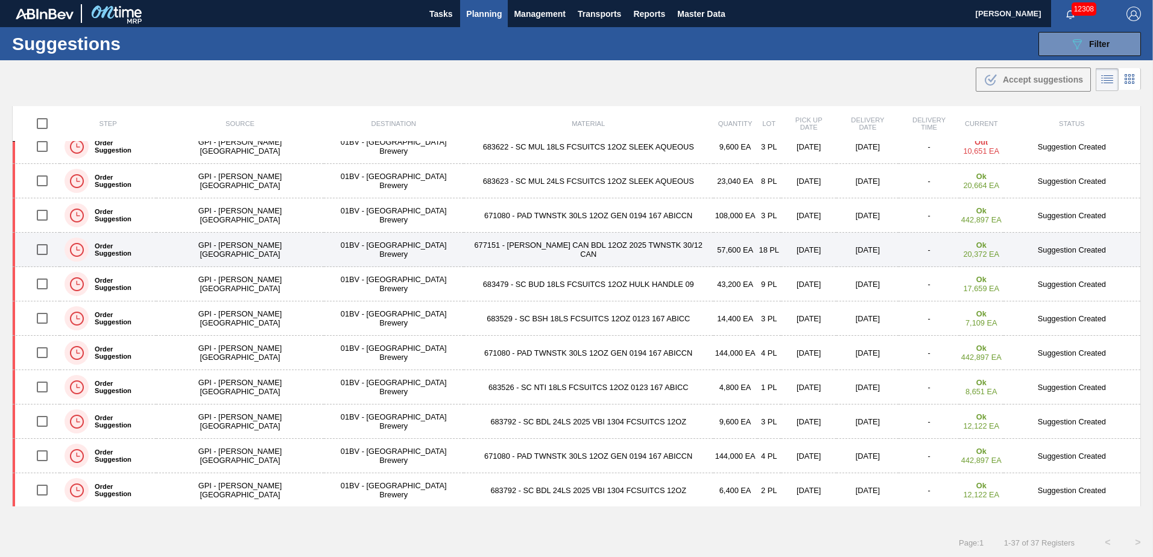
scroll to position [784, 0]
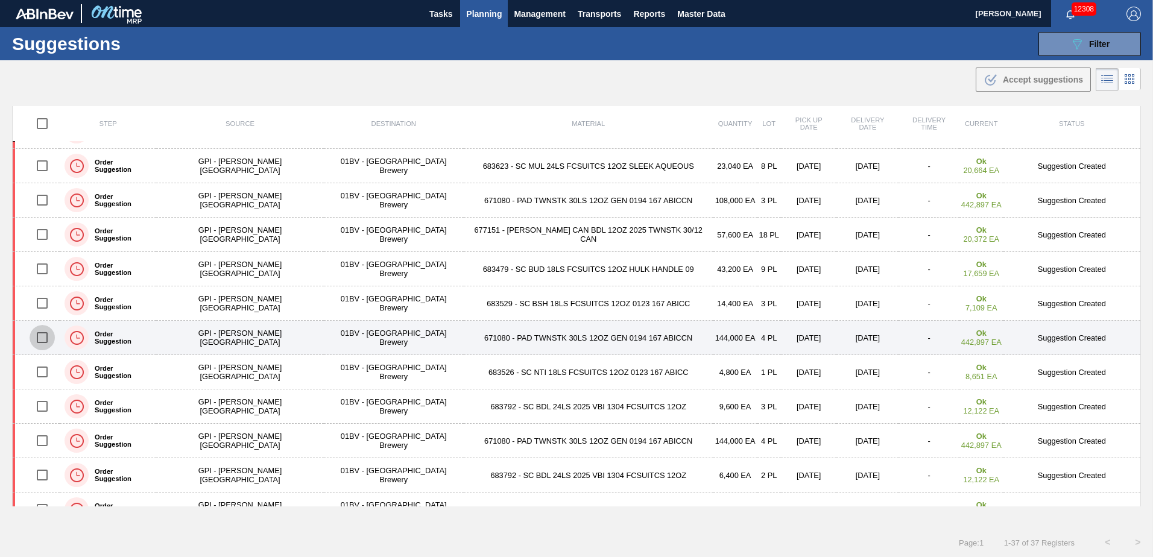
click at [43, 337] on input "checkbox" at bounding box center [42, 337] width 25 height 25
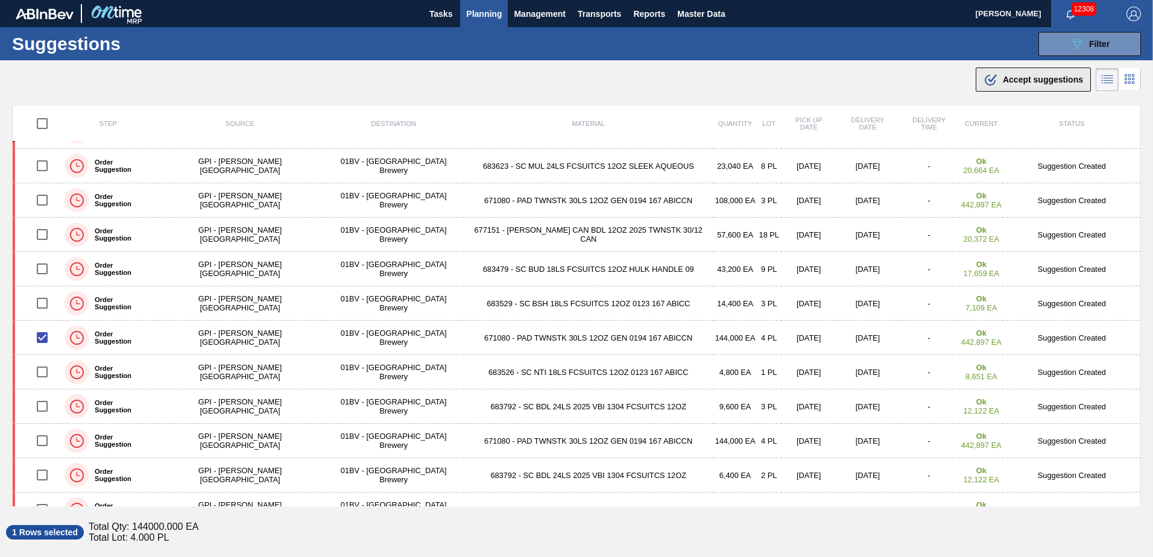
click at [1029, 81] on span "Accept suggestions" at bounding box center [1043, 80] width 80 height 10
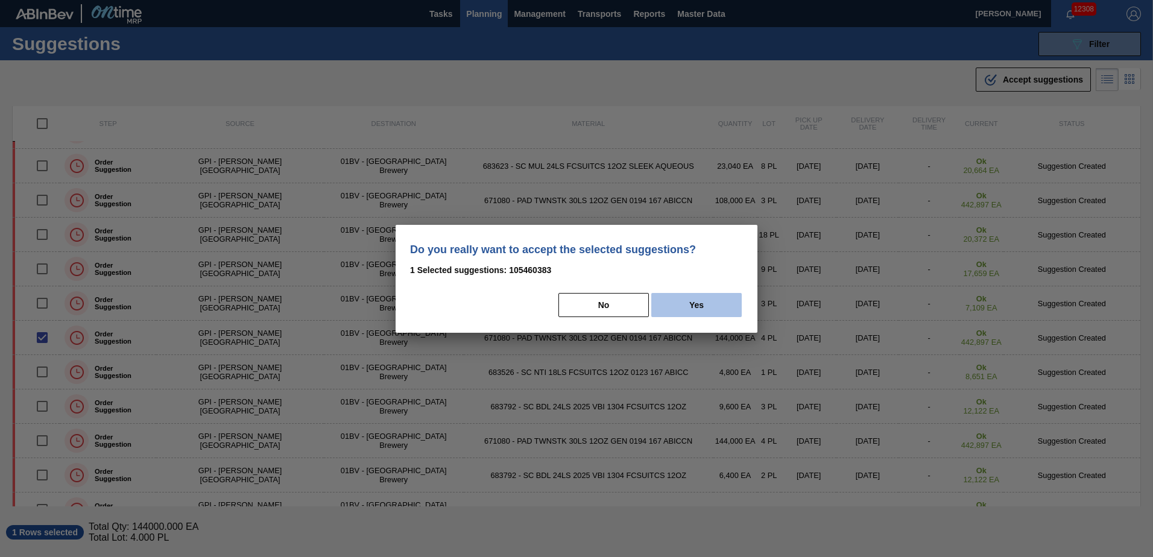
click at [705, 305] on button "Yes" at bounding box center [696, 305] width 90 height 24
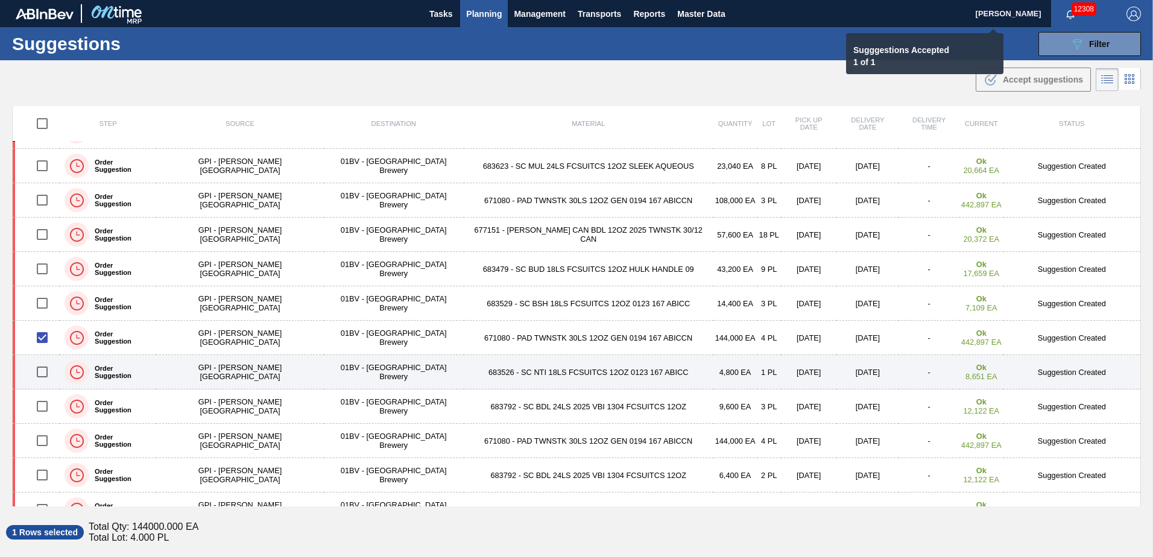
checkbox input "false"
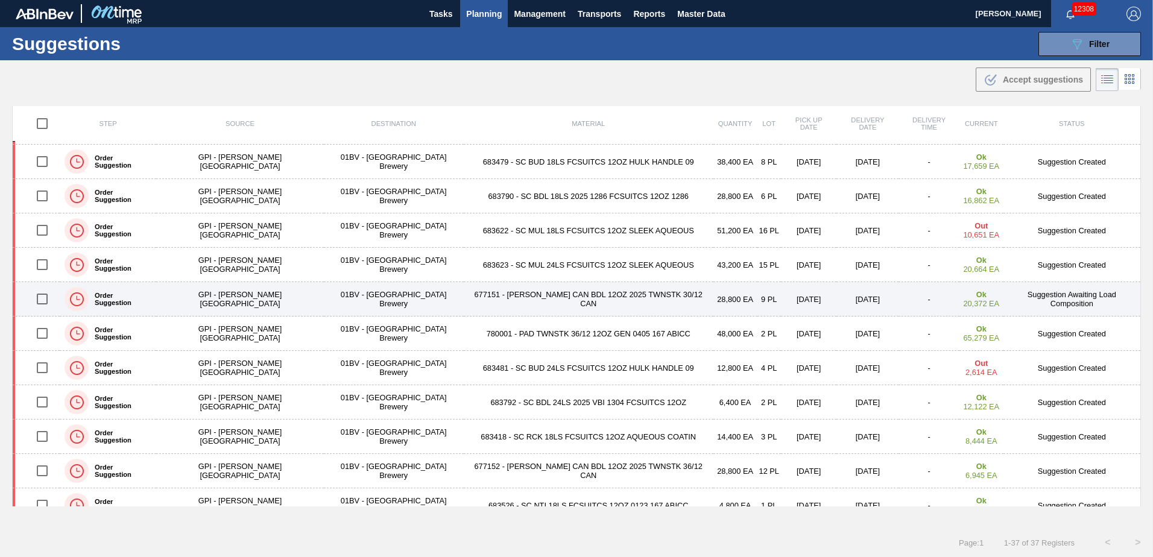
scroll to position [181, 0]
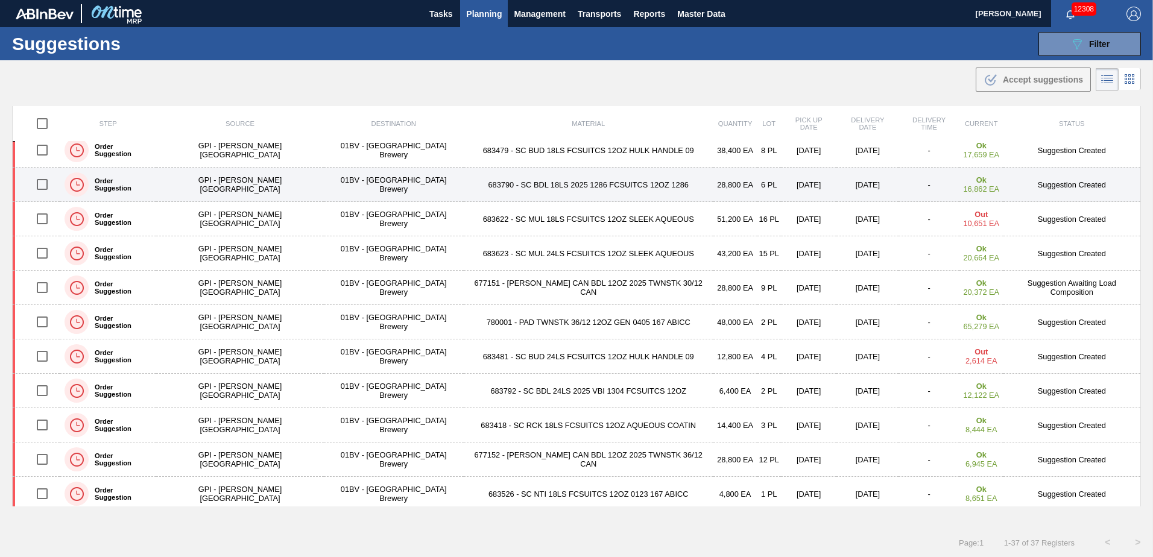
click at [46, 186] on input "checkbox" at bounding box center [42, 184] width 25 height 25
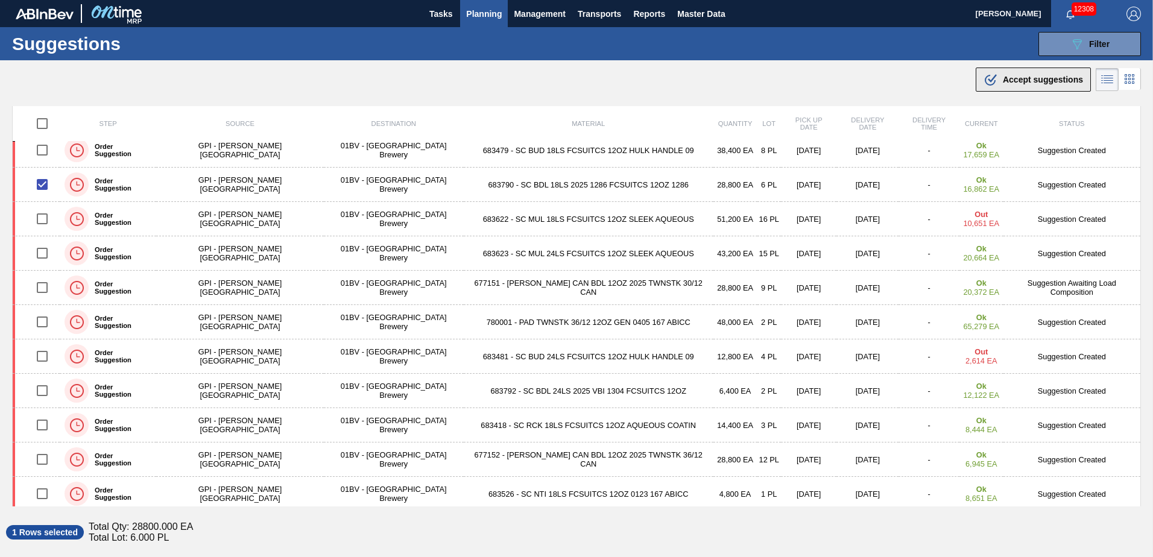
click at [1012, 84] on span "Accept suggestions" at bounding box center [1043, 80] width 80 height 10
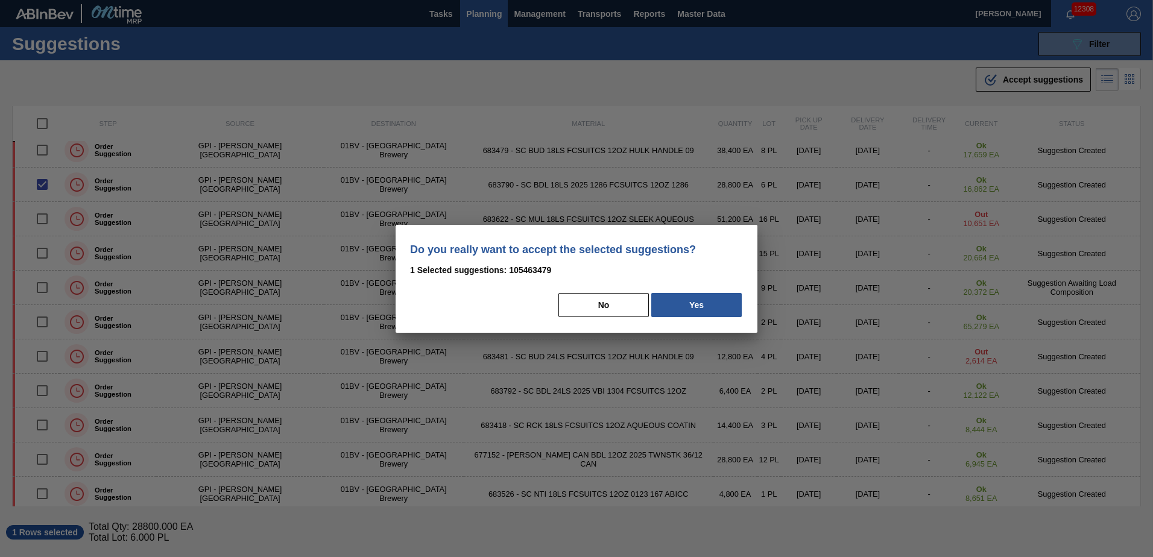
drag, startPoint x: 709, startPoint y: 314, endPoint x: 708, endPoint y: 306, distance: 7.9
click at [708, 313] on button "Yes" at bounding box center [696, 305] width 90 height 24
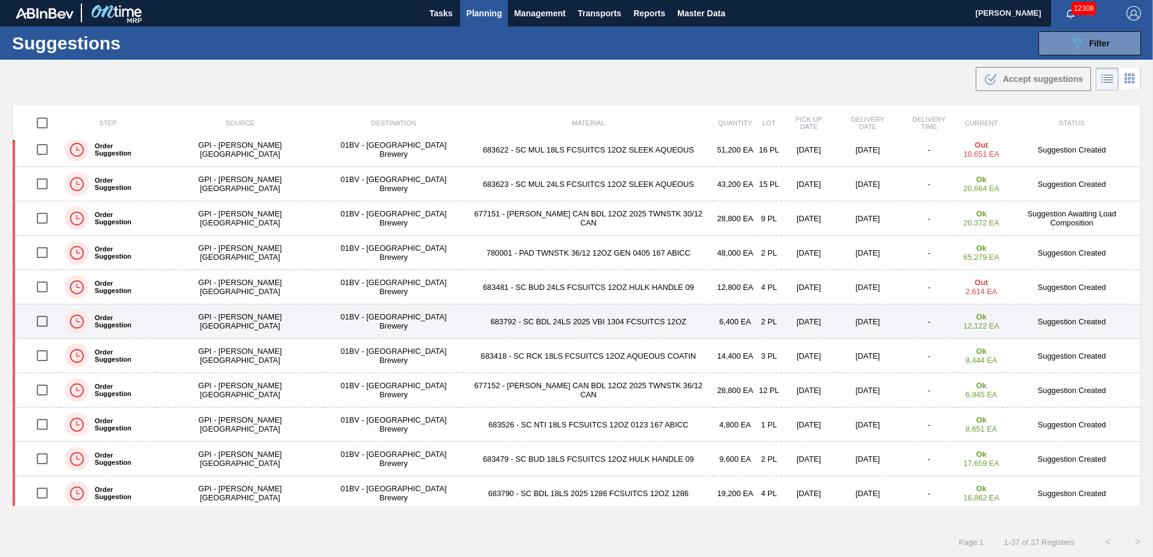
scroll to position [184, 0]
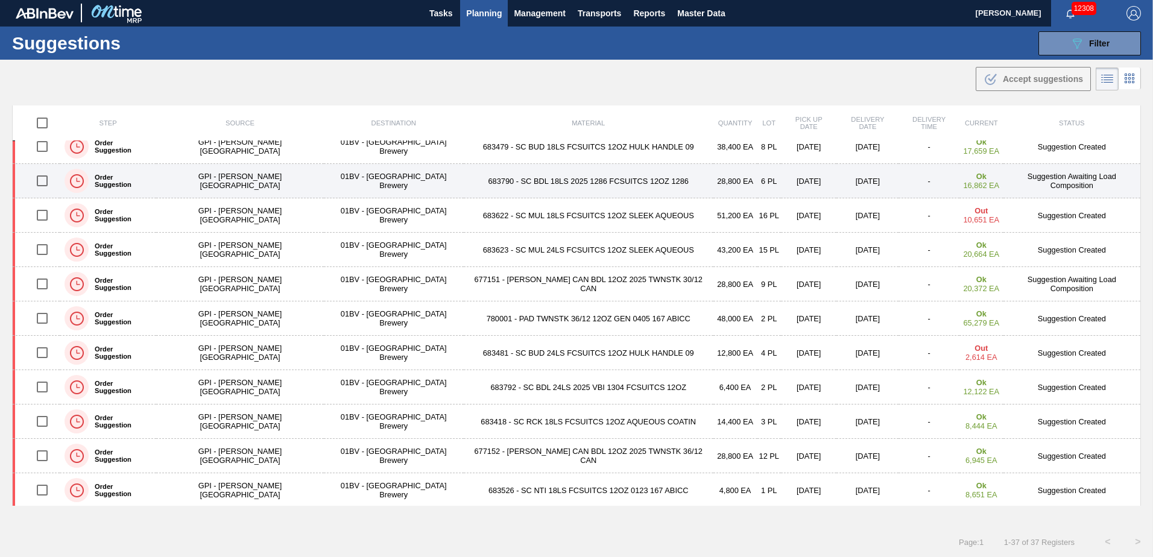
click at [43, 184] on input "checkbox" at bounding box center [42, 180] width 25 height 25
checkbox input "true"
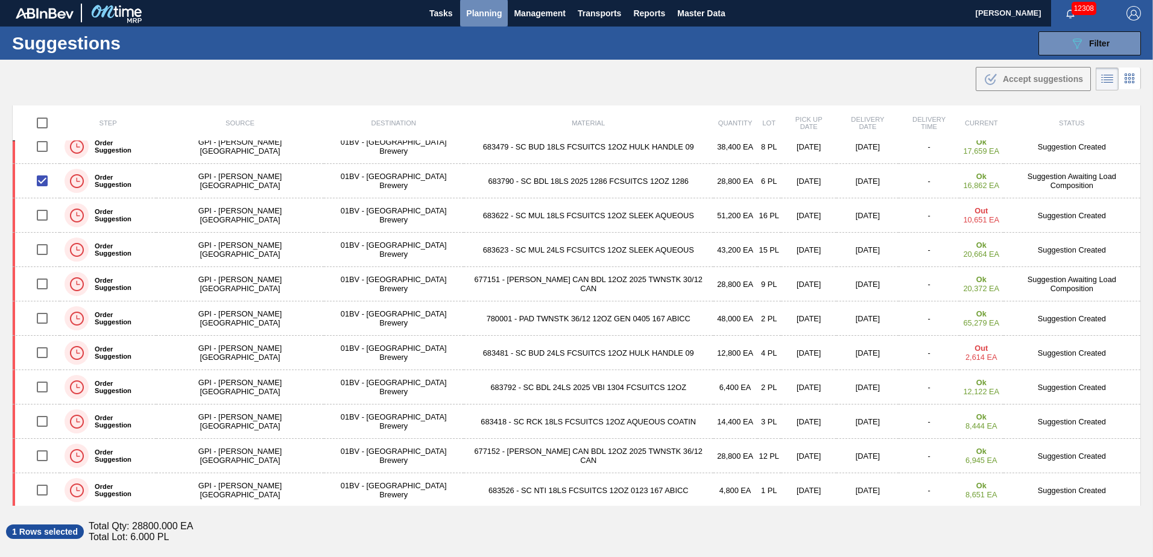
click at [468, 14] on span "Planning" at bounding box center [484, 13] width 36 height 14
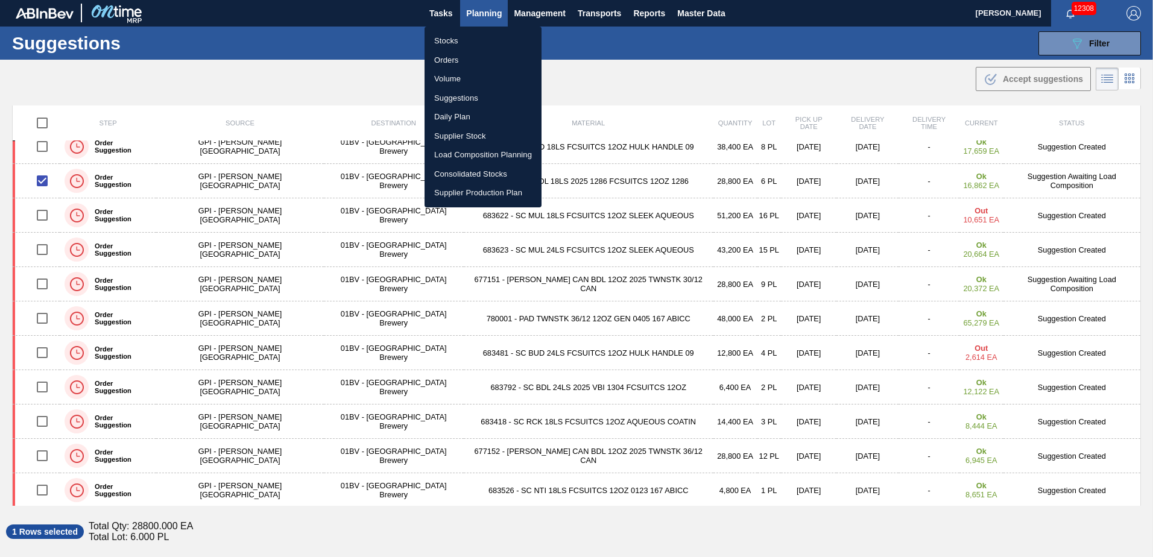
click at [476, 158] on li "Load Composition Planning" at bounding box center [483, 154] width 117 height 19
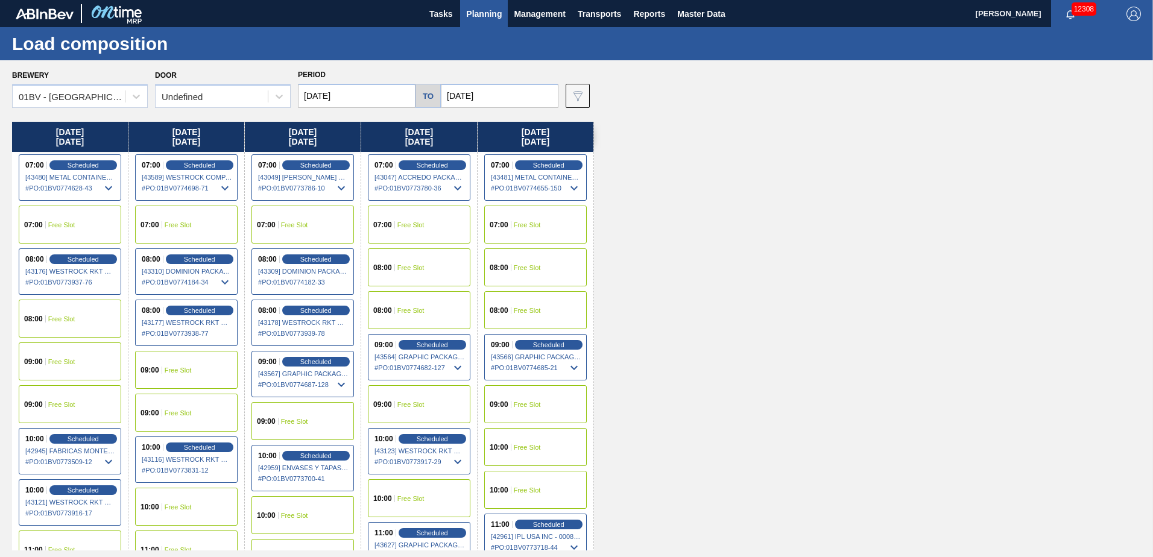
click at [367, 101] on input "[DATE]" at bounding box center [357, 96] width 118 height 24
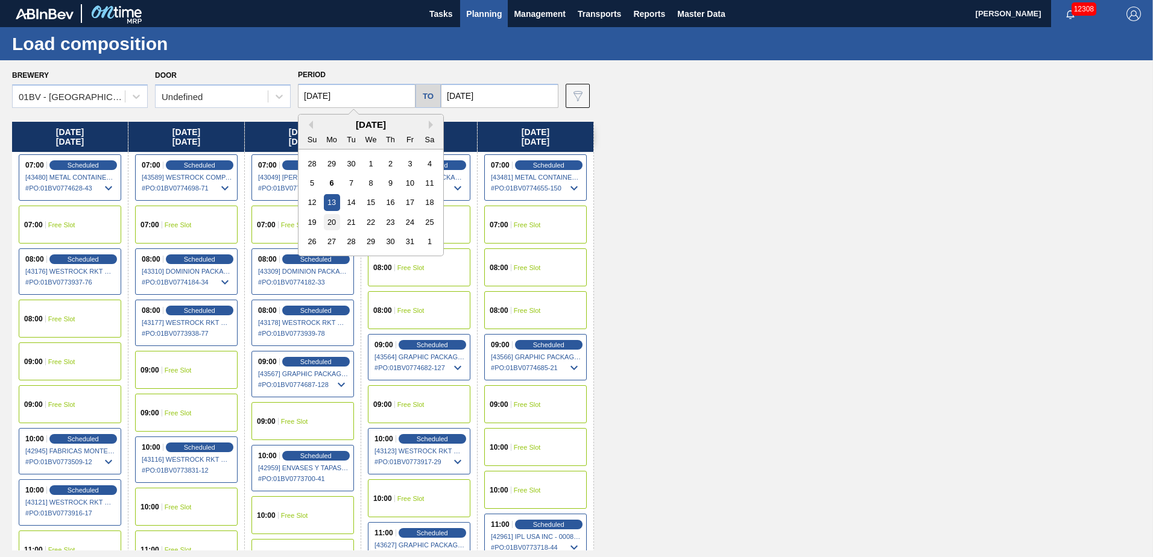
click at [327, 223] on div "20" at bounding box center [332, 222] width 16 height 16
type input "[DATE]"
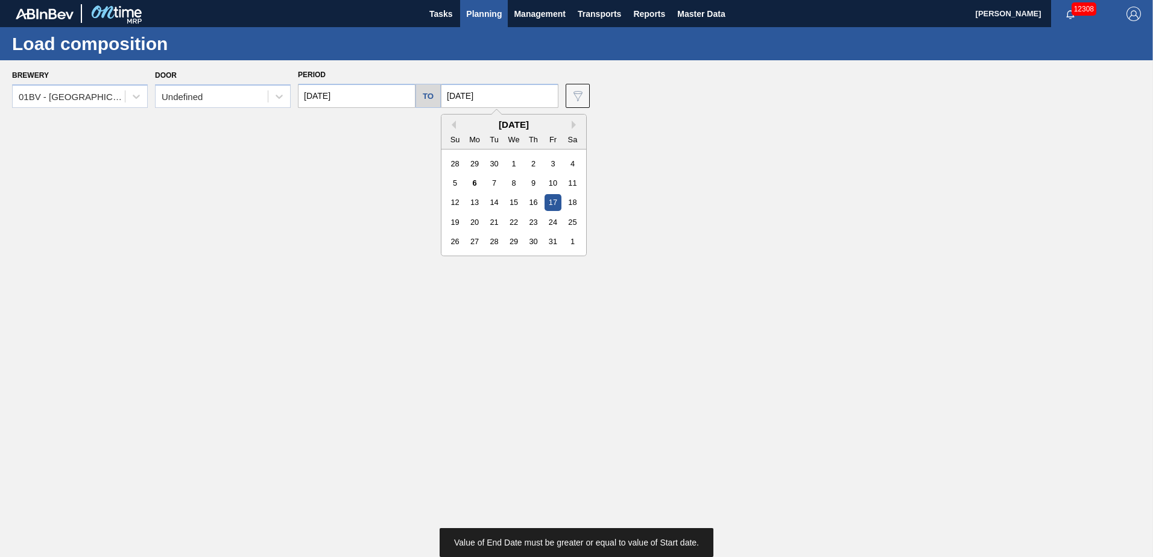
click at [509, 99] on input "[DATE]" at bounding box center [500, 96] width 118 height 24
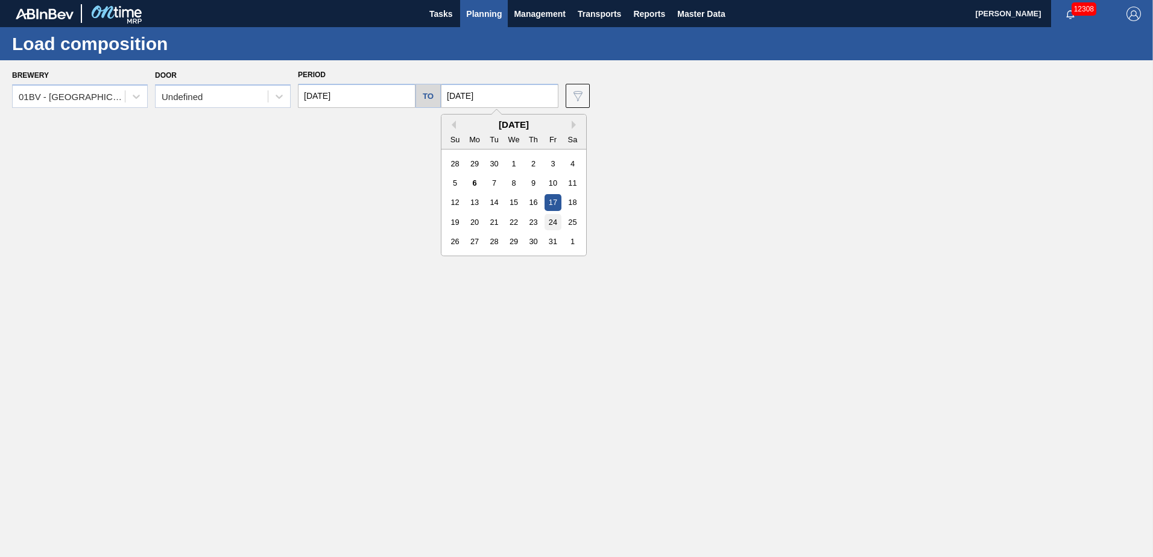
click at [551, 219] on div "24" at bounding box center [553, 222] width 16 height 16
type input "[DATE]"
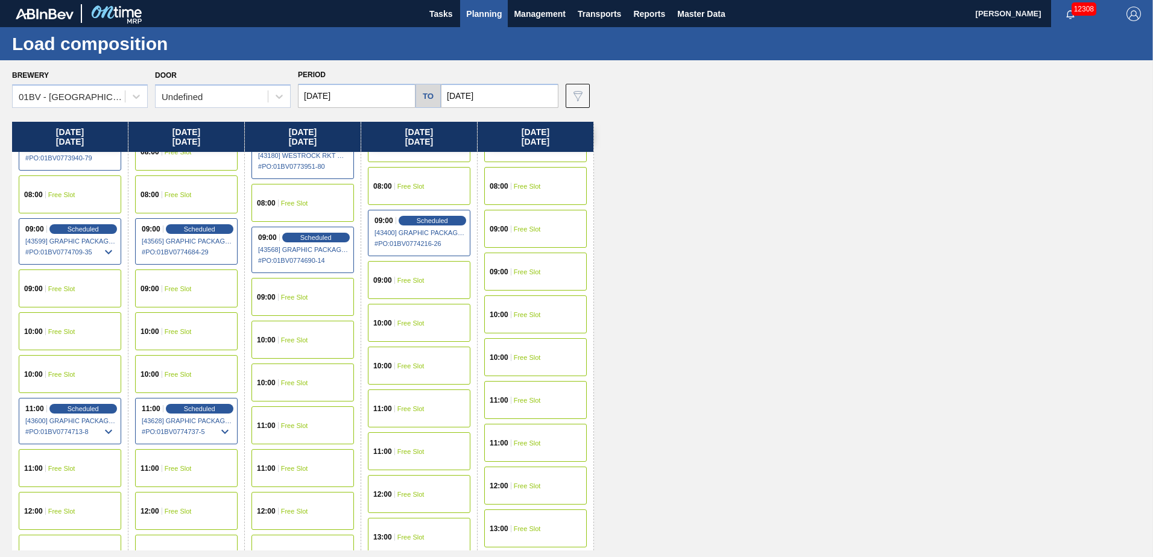
scroll to position [121, 0]
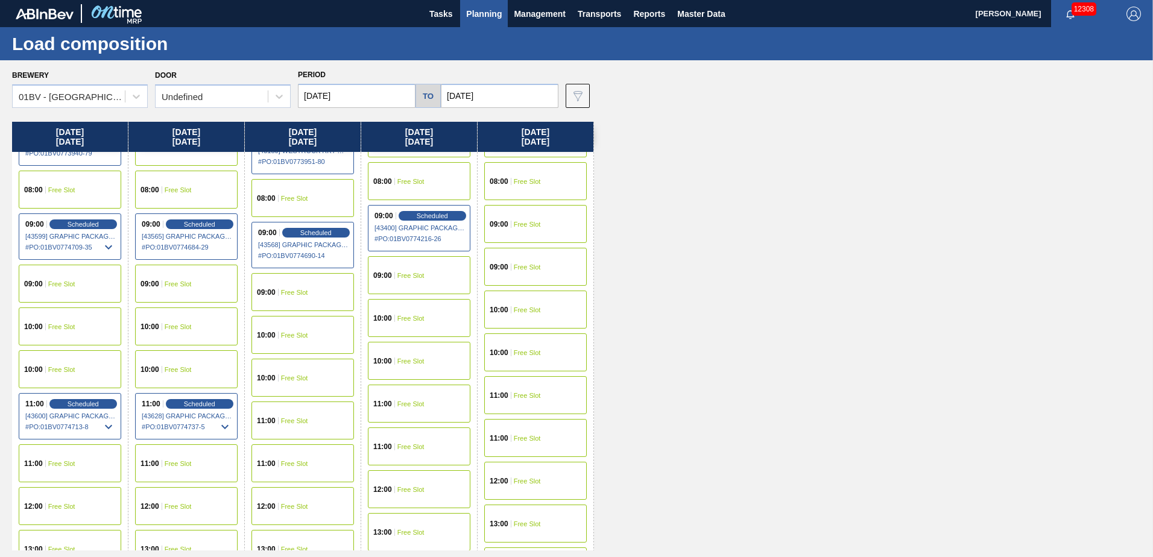
click at [296, 423] on span "Free Slot" at bounding box center [294, 420] width 27 height 7
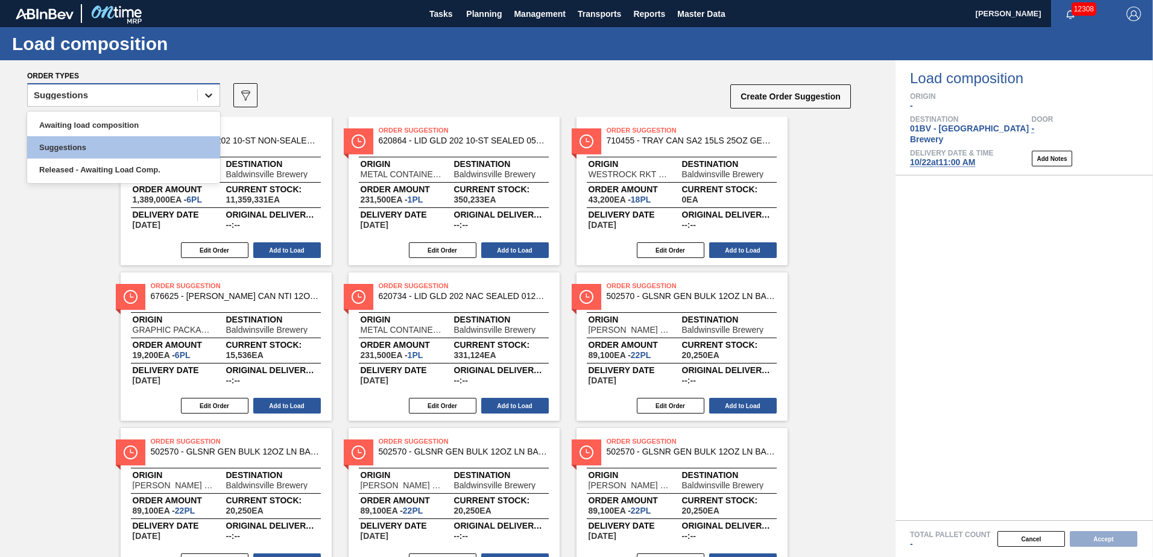
click at [206, 100] on icon at bounding box center [209, 95] width 12 height 12
click at [152, 119] on div "Awaiting load composition" at bounding box center [123, 125] width 193 height 22
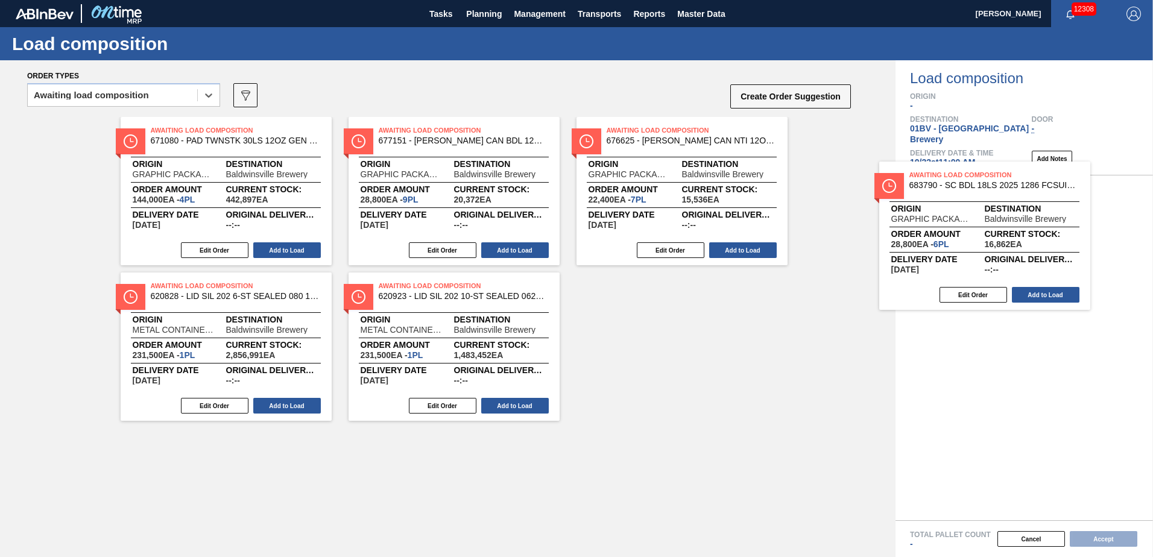
drag, startPoint x: 626, startPoint y: 139, endPoint x: 984, endPoint y: 192, distance: 362.7
click at [984, 192] on div "Order types option Awaiting load composition, selected. Select is focused ,type…" at bounding box center [576, 308] width 1153 height 497
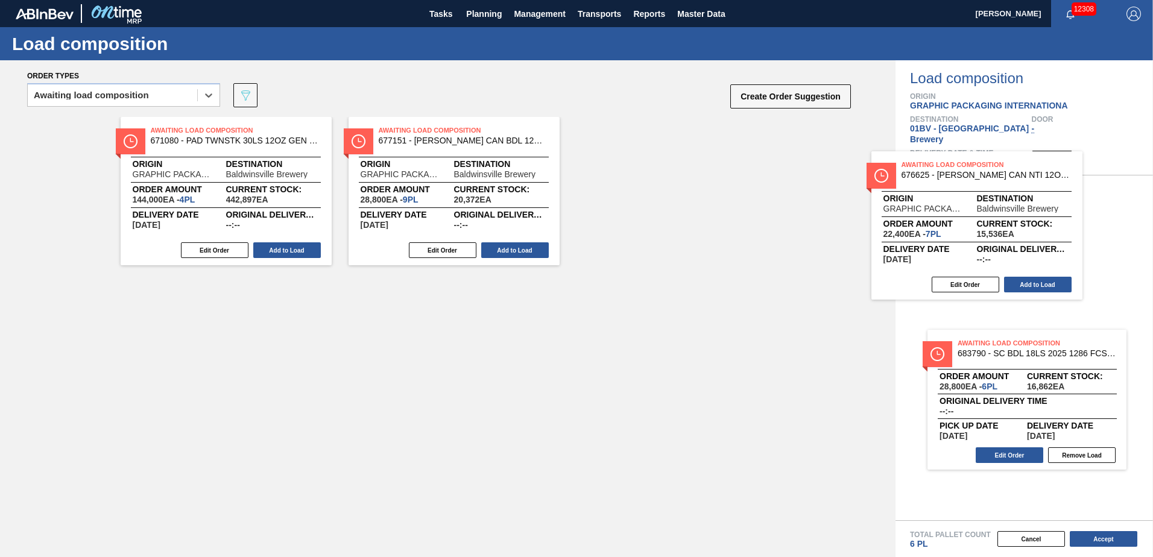
drag, startPoint x: 647, startPoint y: 144, endPoint x: 1056, endPoint y: 195, distance: 412.2
click at [1056, 195] on div "Order types option Awaiting load composition, selected. Select is focused ,type…" at bounding box center [576, 308] width 1153 height 497
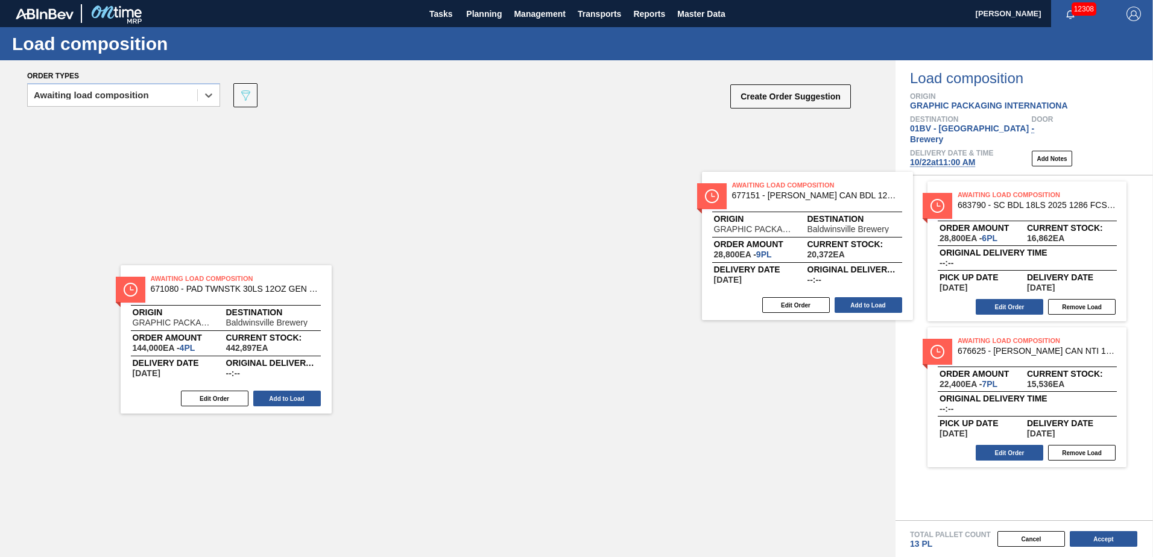
drag, startPoint x: 767, startPoint y: 177, endPoint x: 1106, endPoint y: 214, distance: 341.0
click at [1106, 212] on div "Order types option Awaiting load composition, selected. Select is focused ,type…" at bounding box center [576, 308] width 1153 height 497
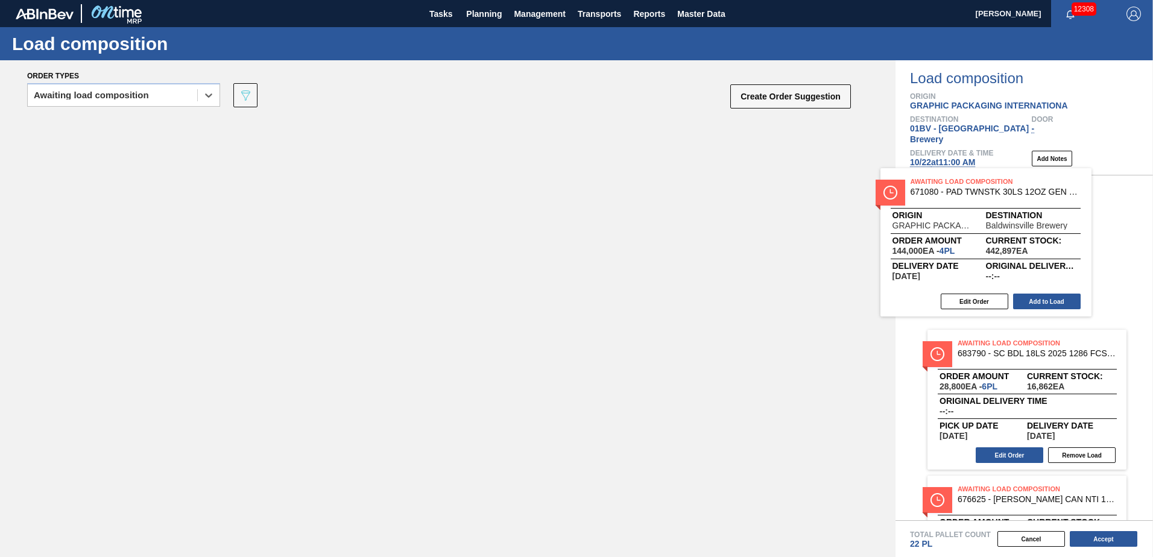
drag, startPoint x: 217, startPoint y: 157, endPoint x: 1030, endPoint y: 212, distance: 815.0
click at [1030, 212] on div "Order types option Awaiting load composition, selected. Select is focused ,type…" at bounding box center [576, 308] width 1153 height 497
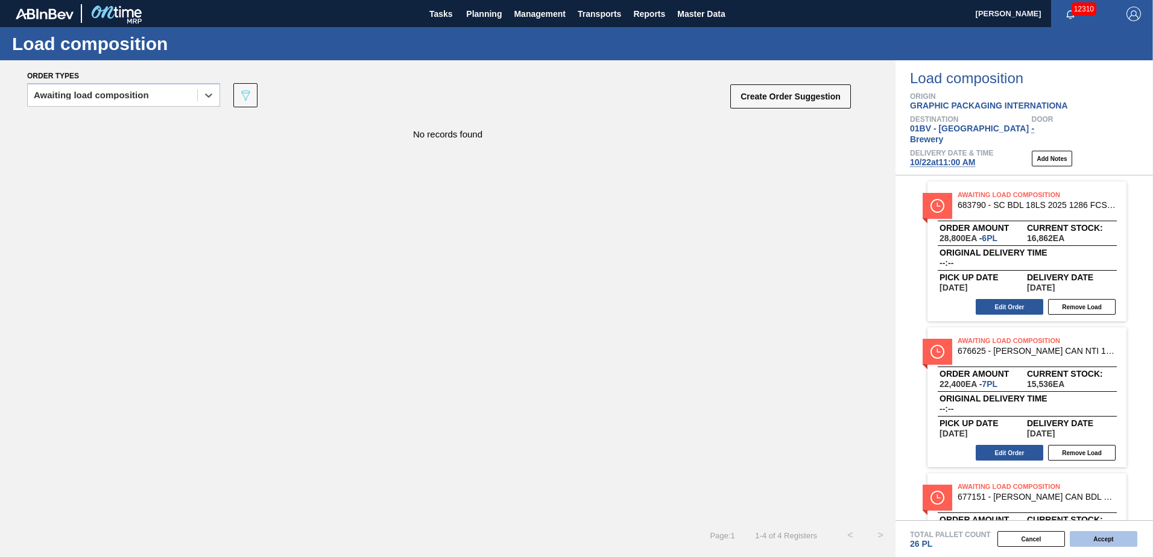
click at [1089, 538] on button "Accept" at bounding box center [1104, 539] width 68 height 16
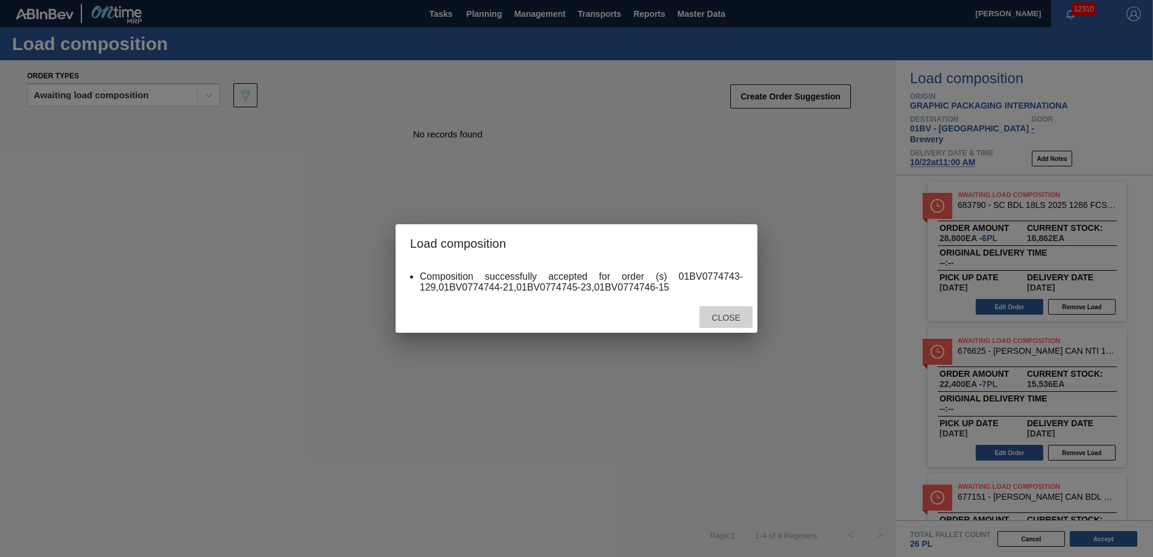
click at [726, 314] on span "Close" at bounding box center [726, 318] width 48 height 10
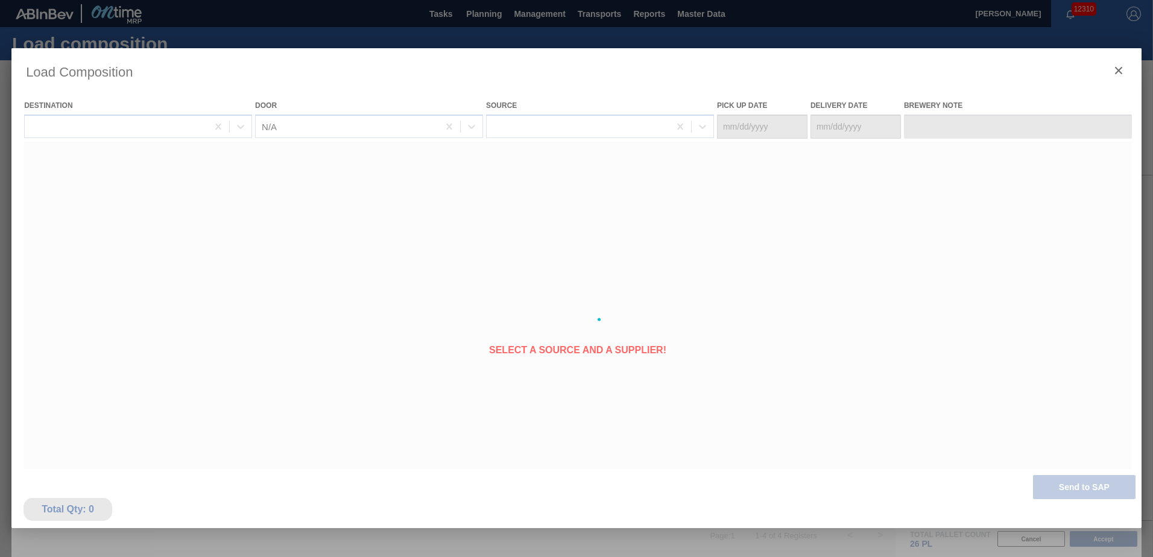
type Date "[DATE]"
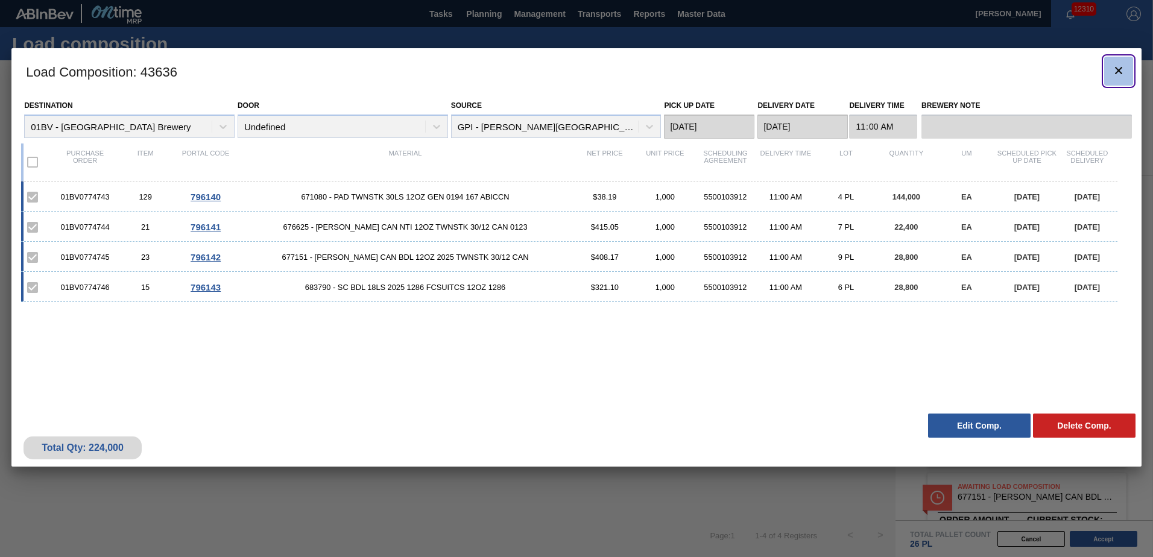
click at [1119, 69] on icon "botão de ícone" at bounding box center [1118, 70] width 7 height 7
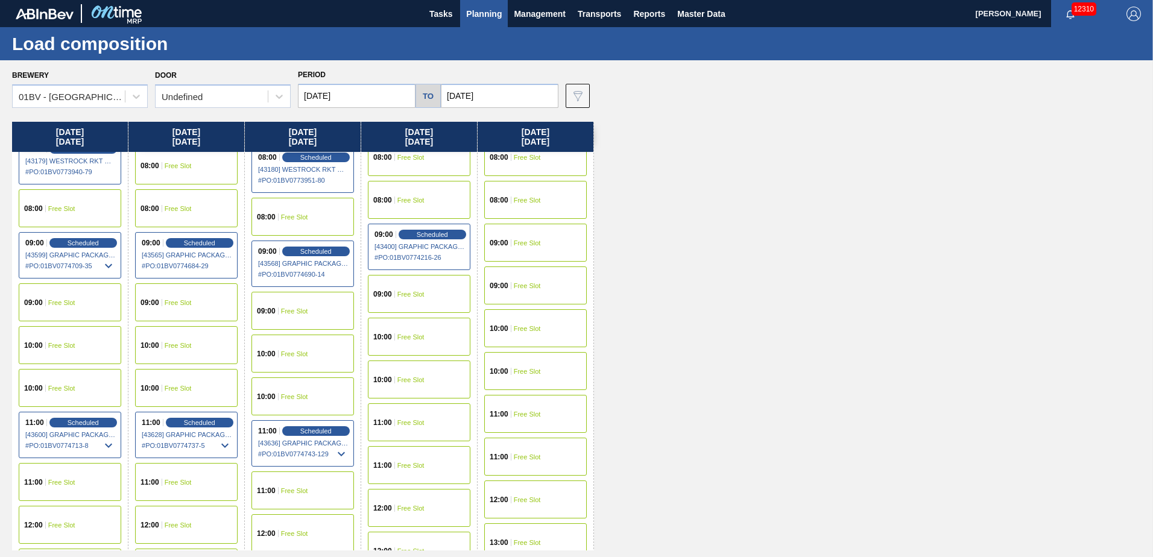
scroll to position [121, 0]
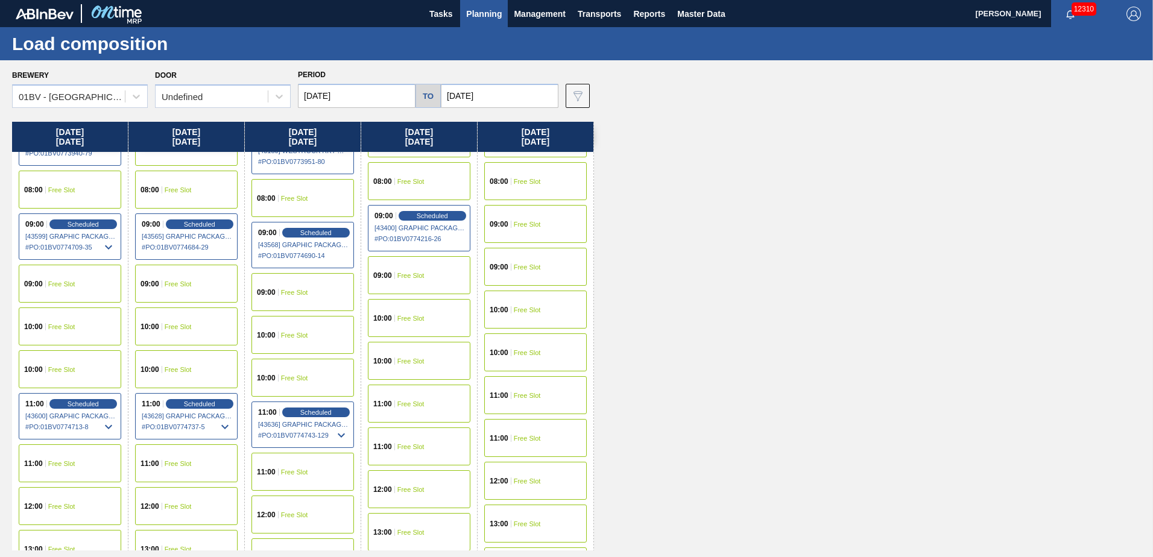
click at [484, 12] on span "Planning" at bounding box center [484, 14] width 36 height 14
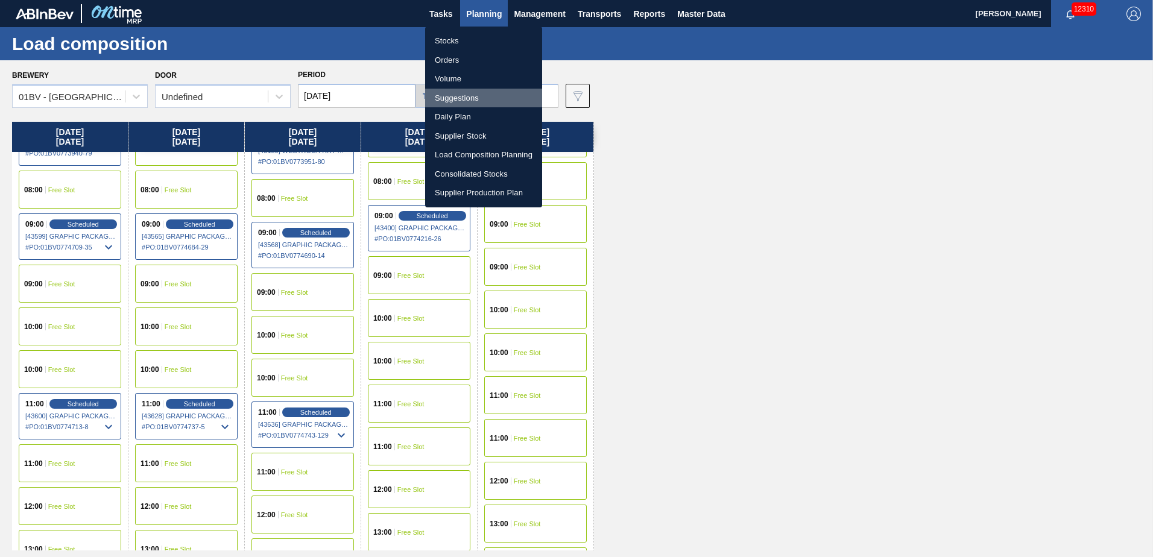
click at [465, 95] on li "Suggestions" at bounding box center [483, 98] width 117 height 19
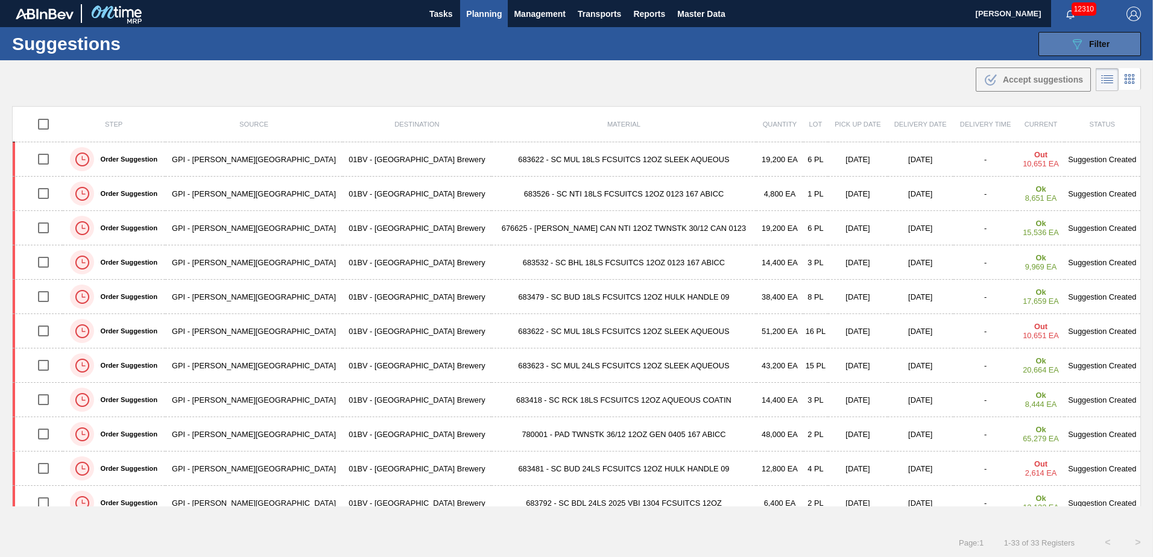
click at [1100, 42] on span "Filter" at bounding box center [1099, 44] width 21 height 10
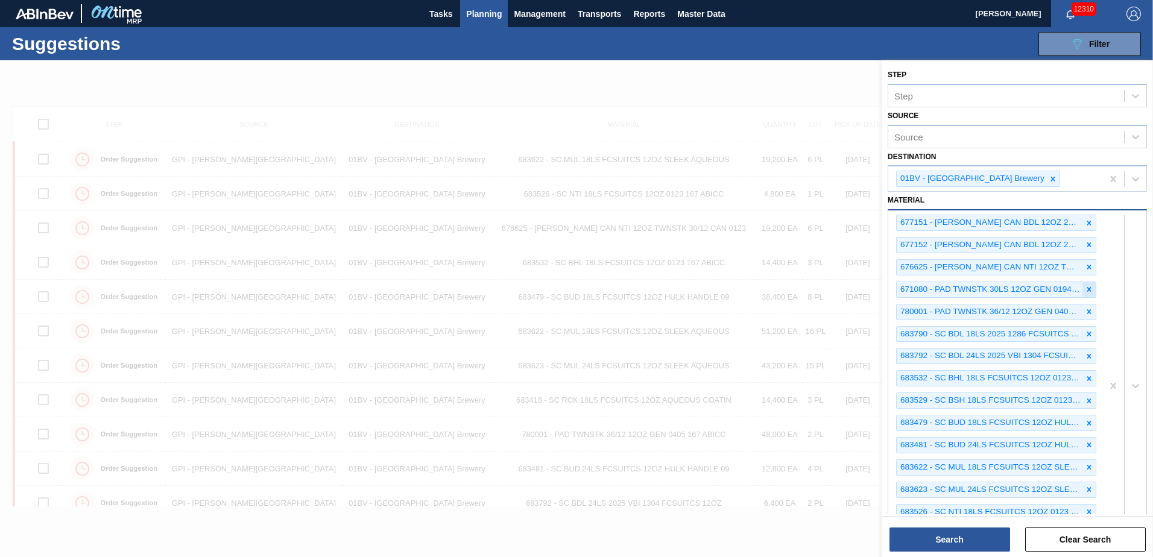
click at [1090, 289] on icon at bounding box center [1089, 289] width 8 height 8
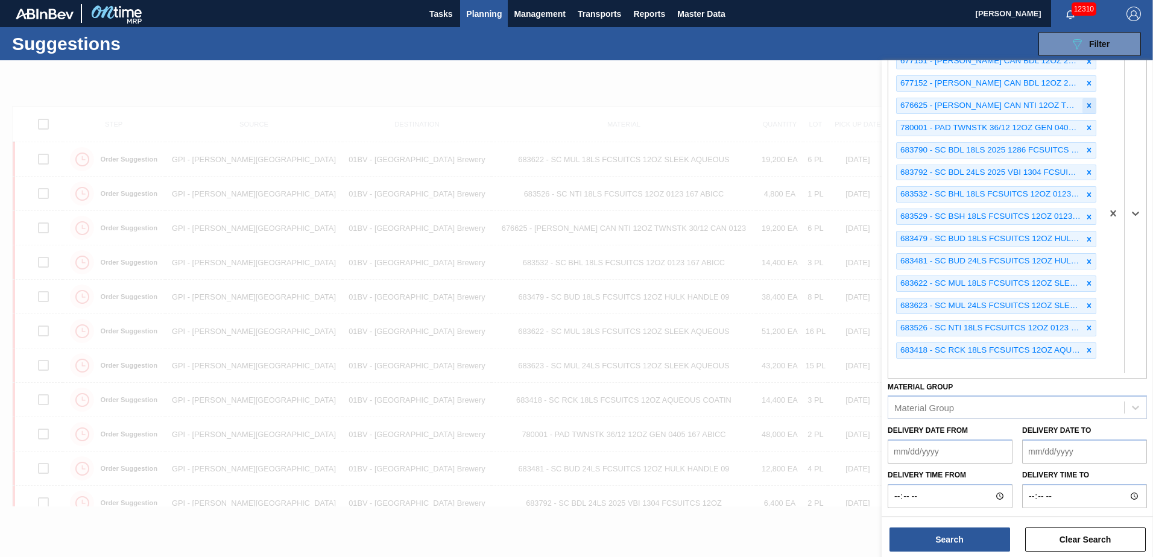
click at [1086, 103] on icon at bounding box center [1089, 105] width 8 height 8
click at [1088, 148] on icon at bounding box center [1090, 150] width 4 height 4
click at [1086, 106] on icon at bounding box center [1089, 106] width 8 height 8
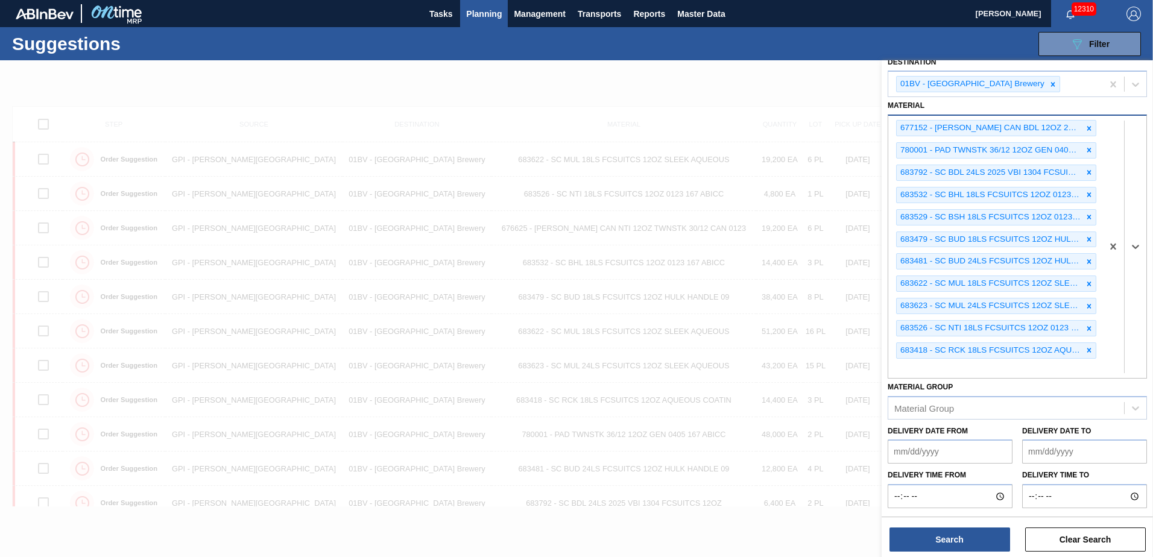
scroll to position [95, 0]
click at [918, 368] on div "677152 - [PERSON_NAME] CAN BDL 12OZ 2025 TWNSTK 36/12 CAN 780001 - PAD TWNSTK 3…" at bounding box center [1017, 247] width 259 height 264
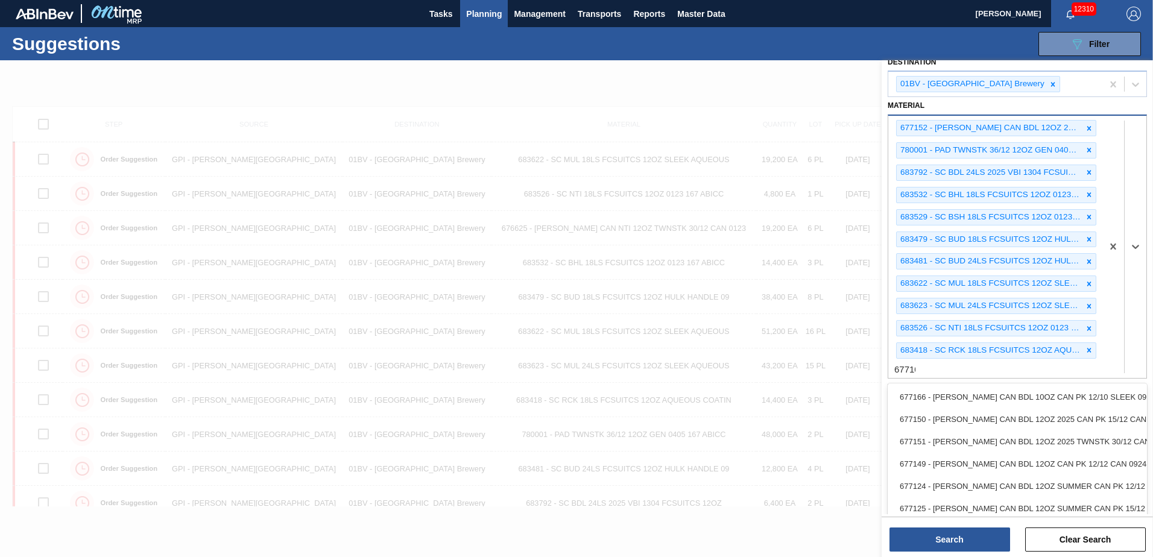
type input "677100"
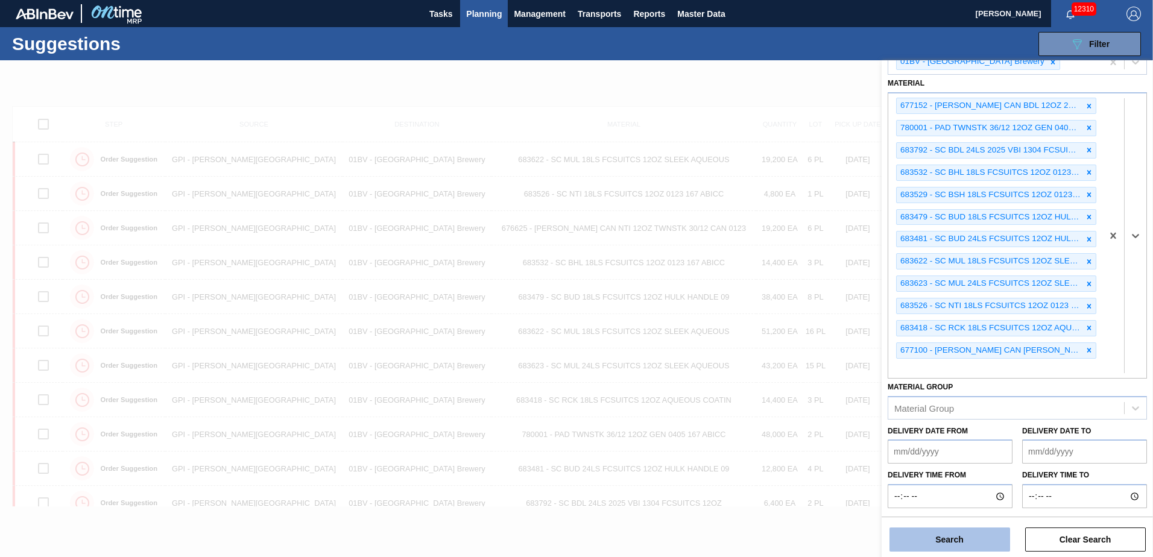
click at [934, 540] on button "Search" at bounding box center [950, 540] width 121 height 24
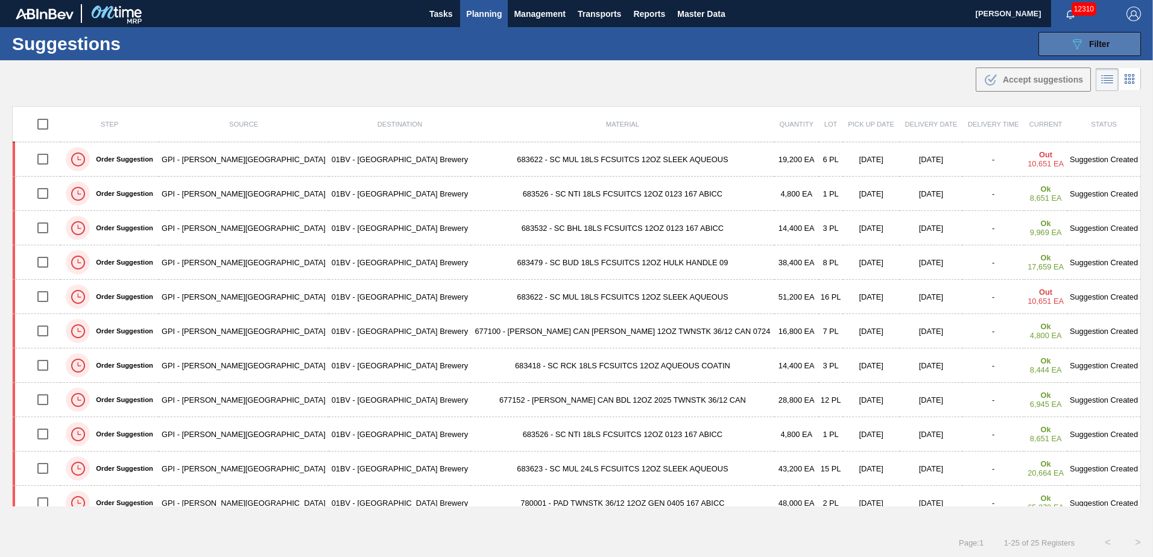
click at [1065, 46] on button "089F7B8B-B2A5-4AFE-B5C0-19BA573D28AC Filter" at bounding box center [1090, 44] width 103 height 24
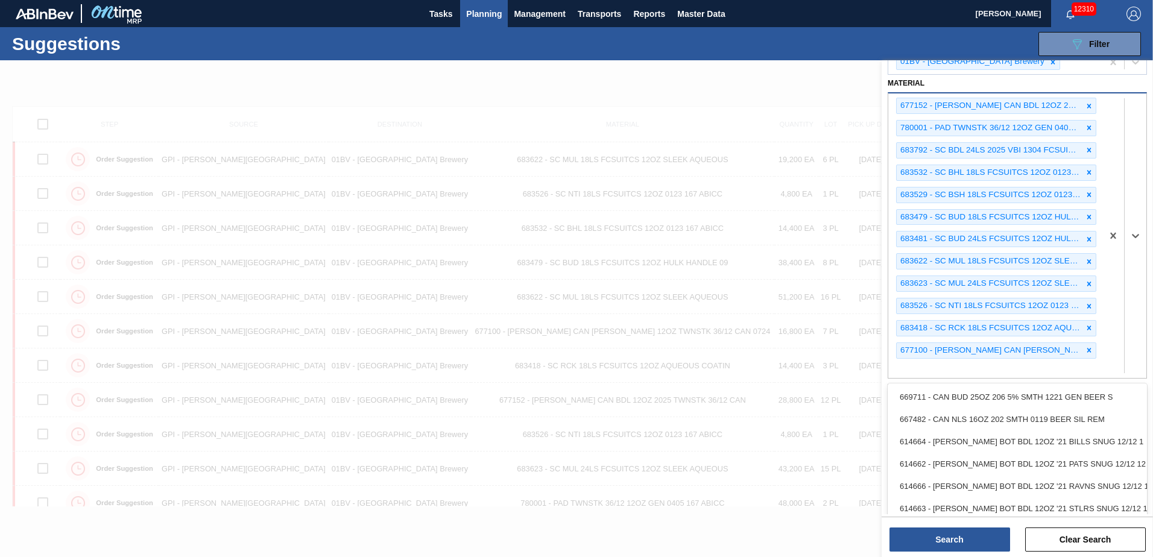
click at [913, 366] on div "677152 - [PERSON_NAME] CAN BDL 12OZ 2025 TWNSTK 36/12 CAN 780001 - PAD TWNSTK 3…" at bounding box center [996, 235] width 214 height 285
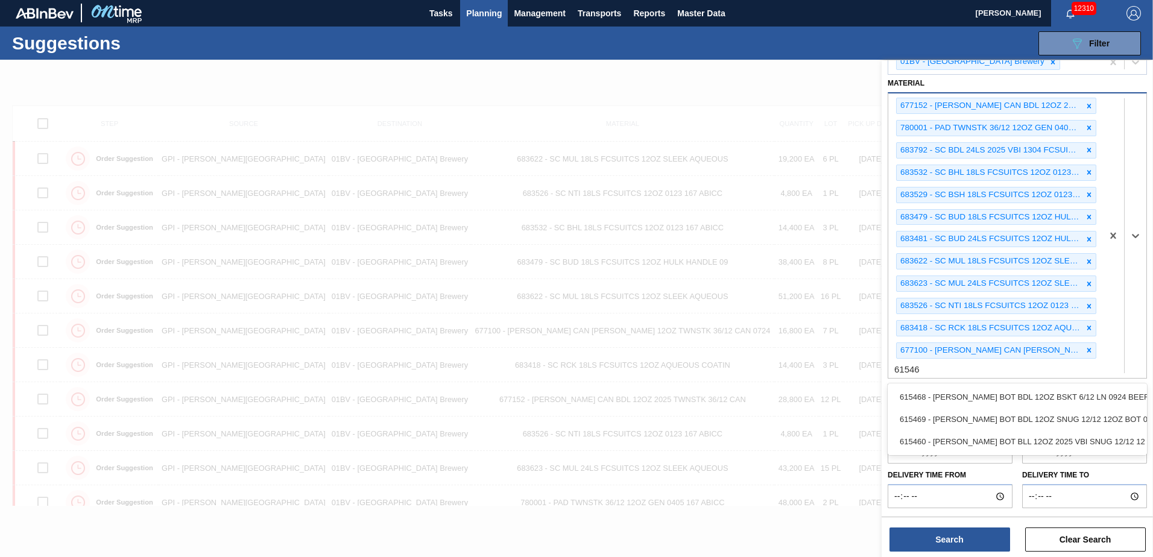
type input "615469"
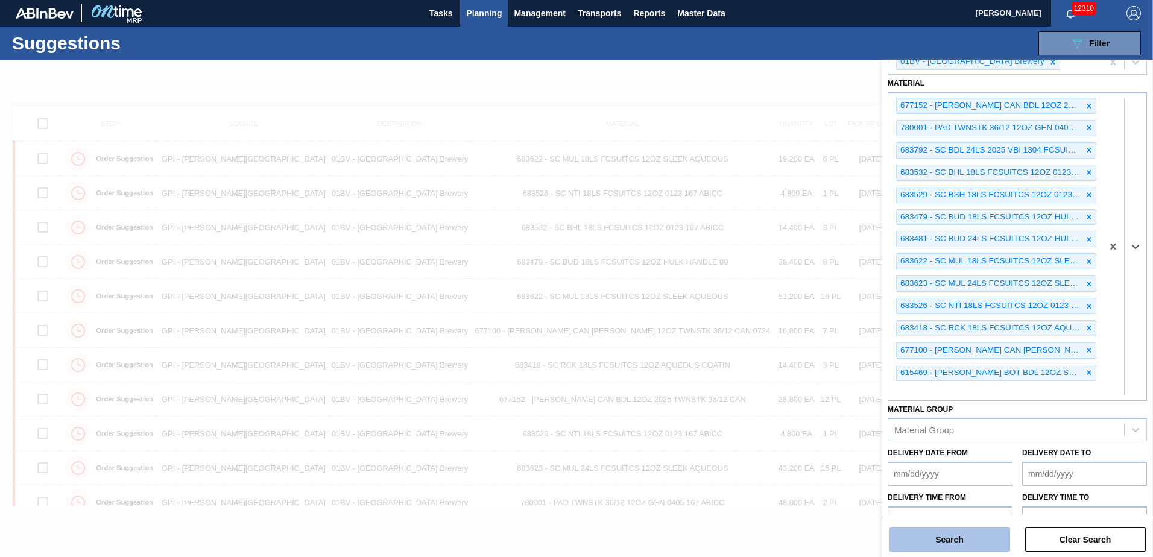
click at [942, 540] on button "Search" at bounding box center [950, 540] width 121 height 24
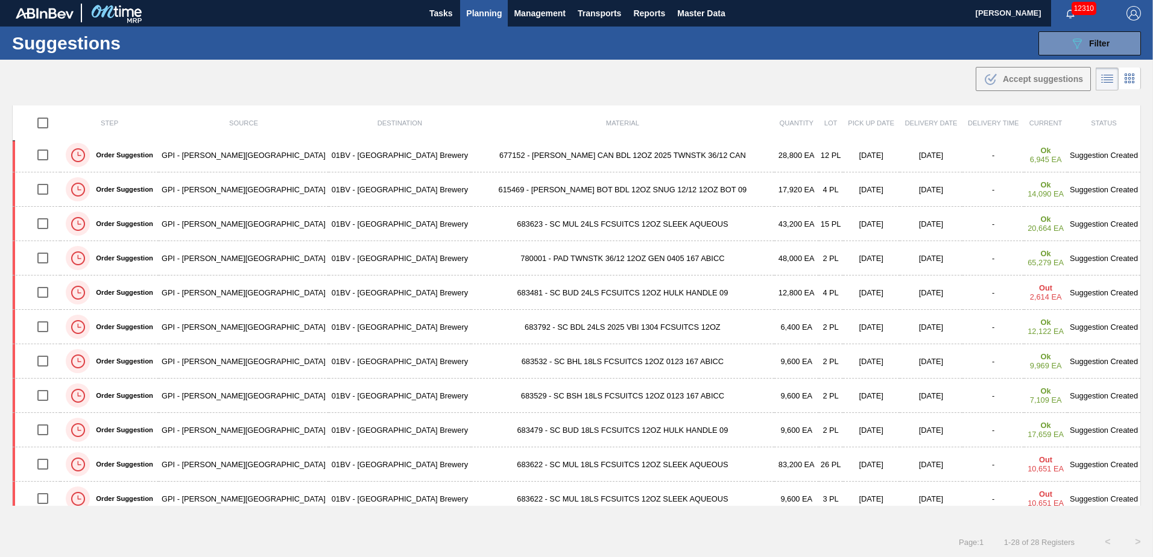
scroll to position [236, 0]
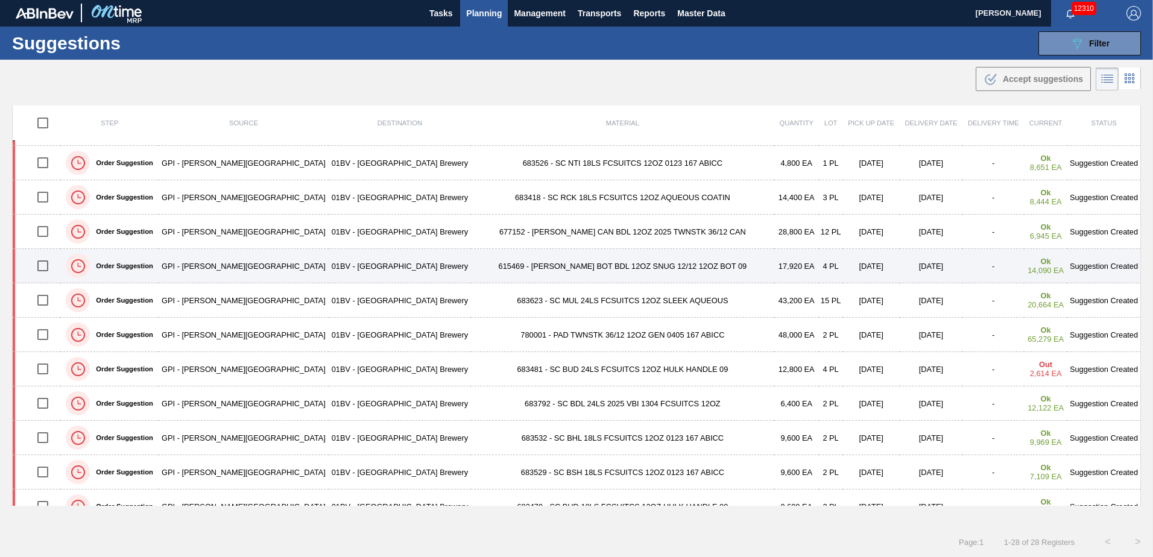
click at [49, 263] on input "checkbox" at bounding box center [42, 265] width 25 height 25
checkbox input "true"
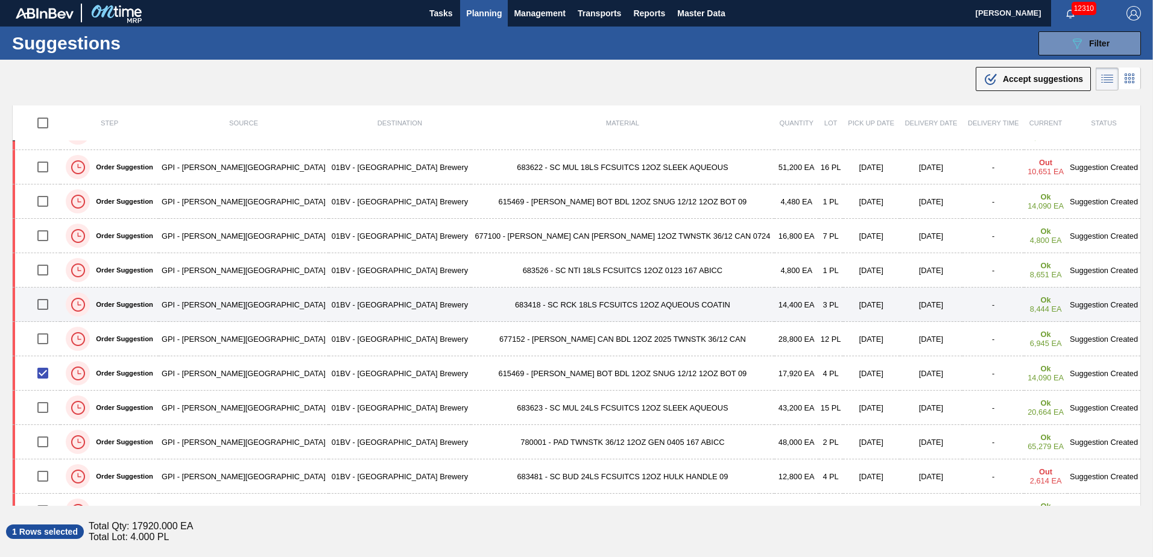
scroll to position [116, 0]
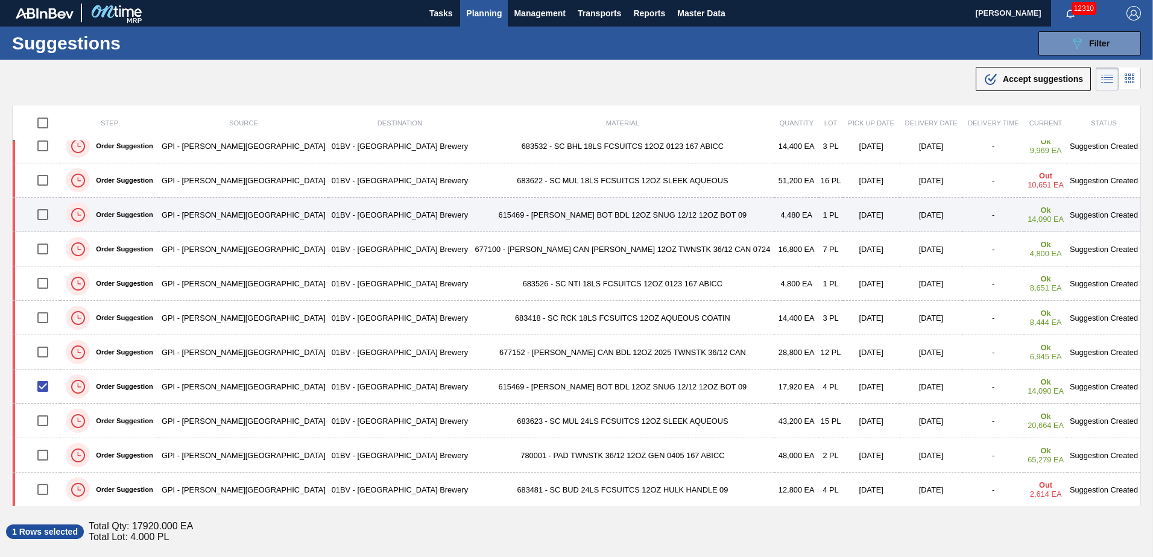
click at [49, 214] on input "checkbox" at bounding box center [42, 214] width 25 height 25
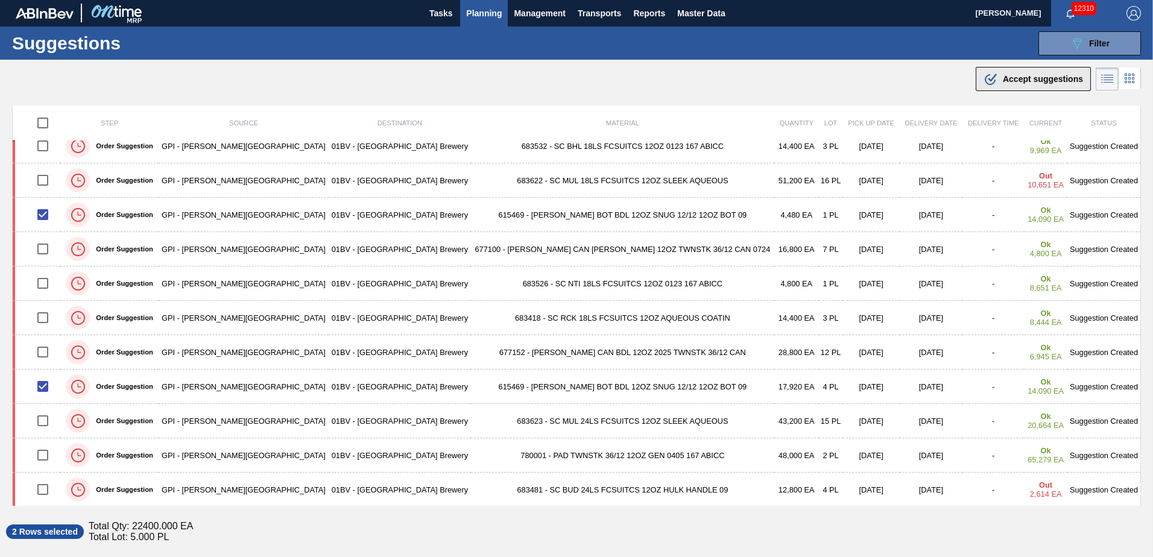
click at [1001, 86] on button ".b{fill:var(--color-action-default)} Accept suggestions" at bounding box center [1033, 79] width 115 height 24
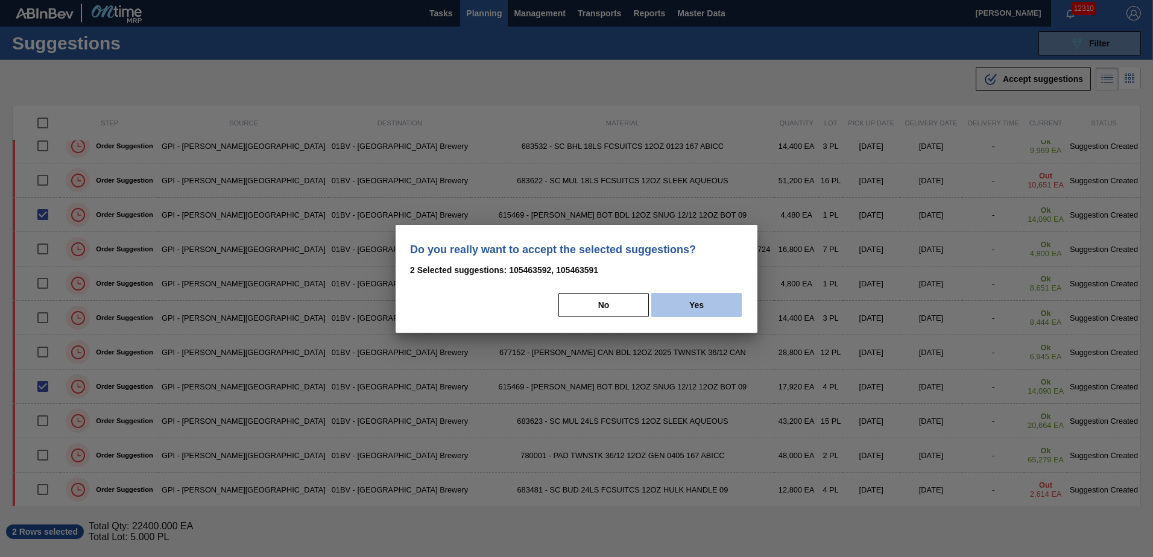
click at [696, 305] on button "Yes" at bounding box center [696, 305] width 90 height 24
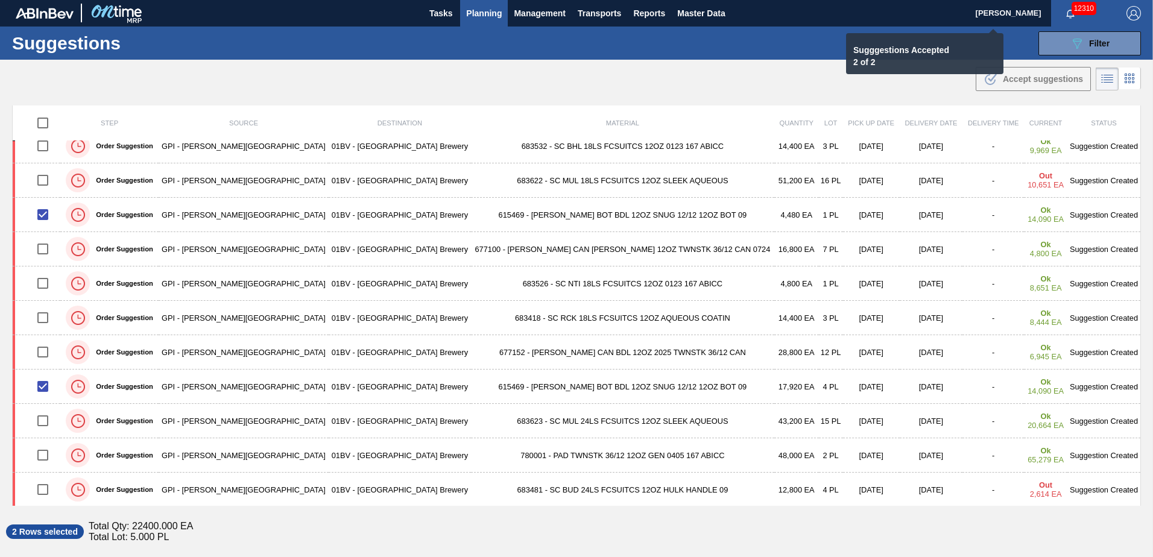
checkbox input "false"
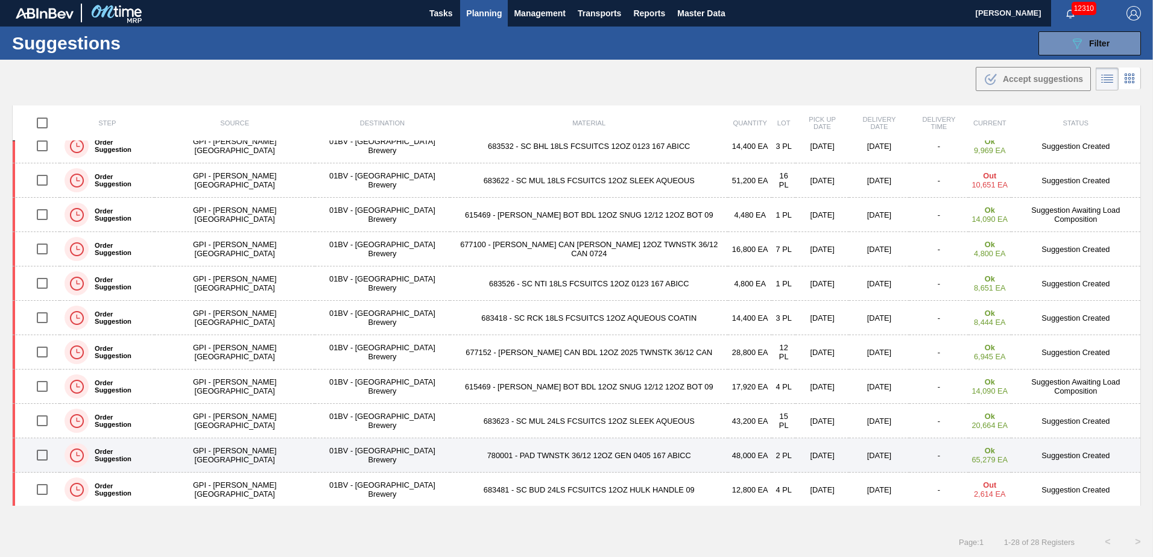
click at [46, 457] on input "checkbox" at bounding box center [42, 455] width 25 height 25
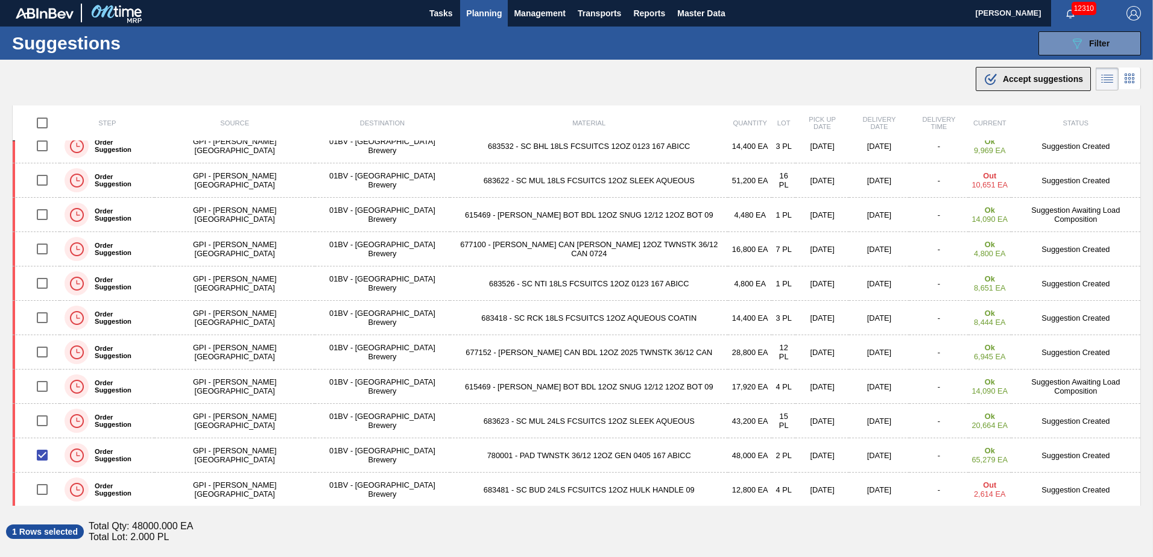
click at [1021, 77] on span "Accept suggestions" at bounding box center [1043, 79] width 80 height 10
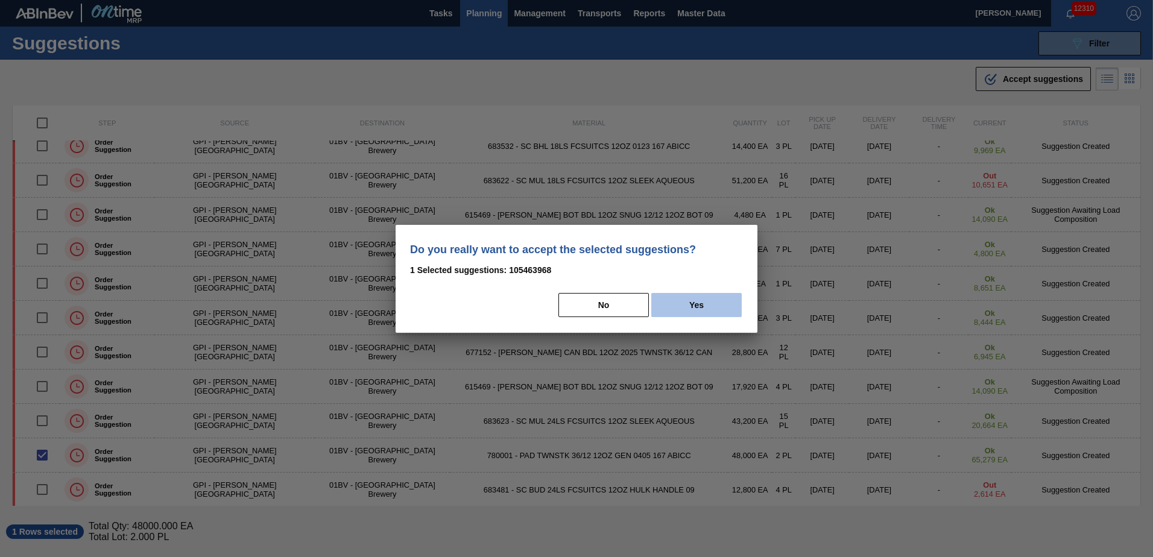
click at [716, 302] on button "Yes" at bounding box center [696, 305] width 90 height 24
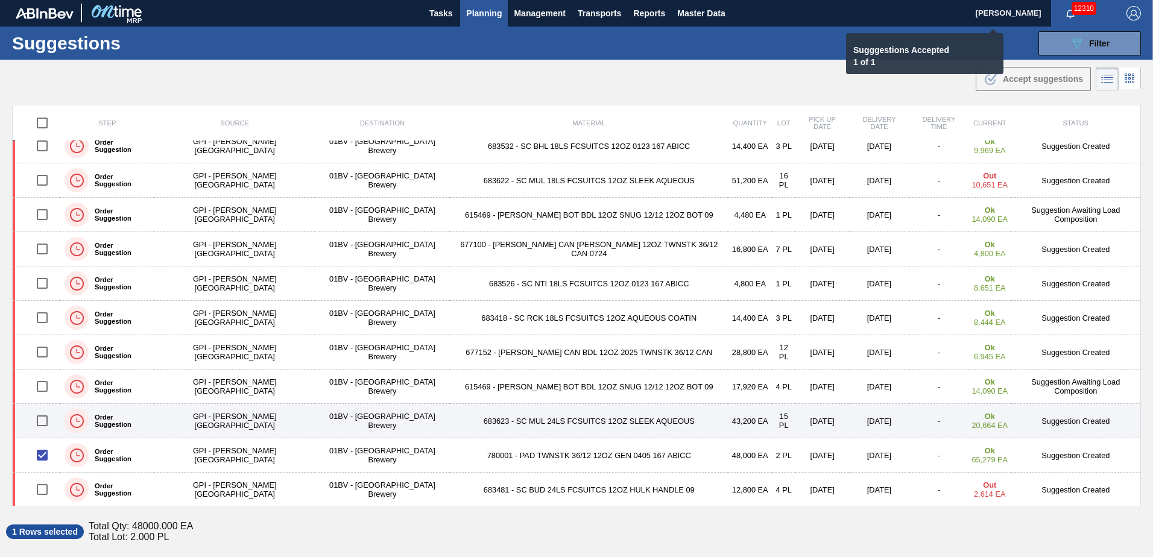
checkbox input "false"
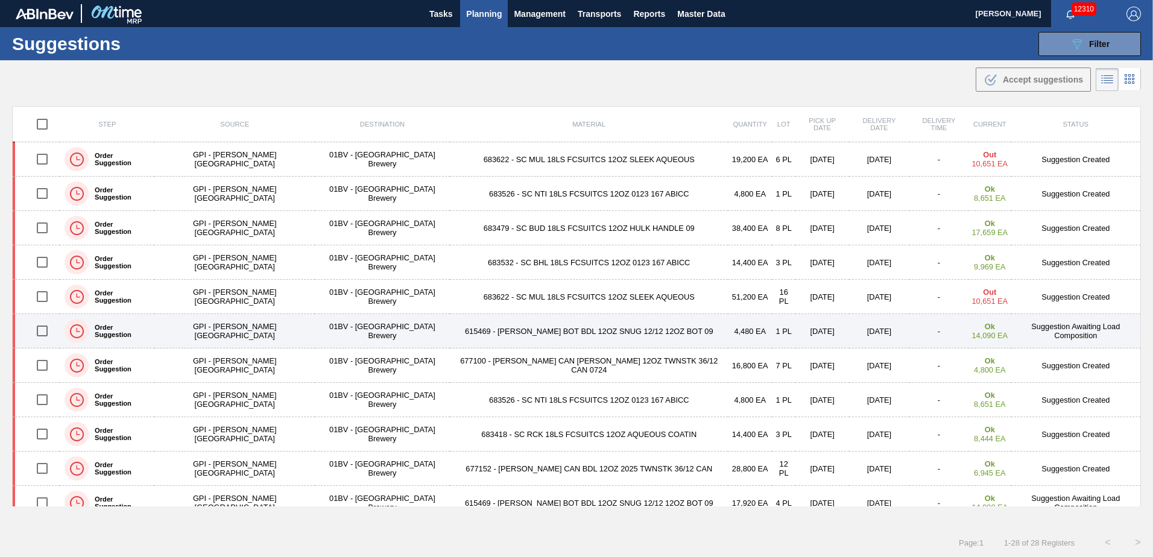
scroll to position [1, 0]
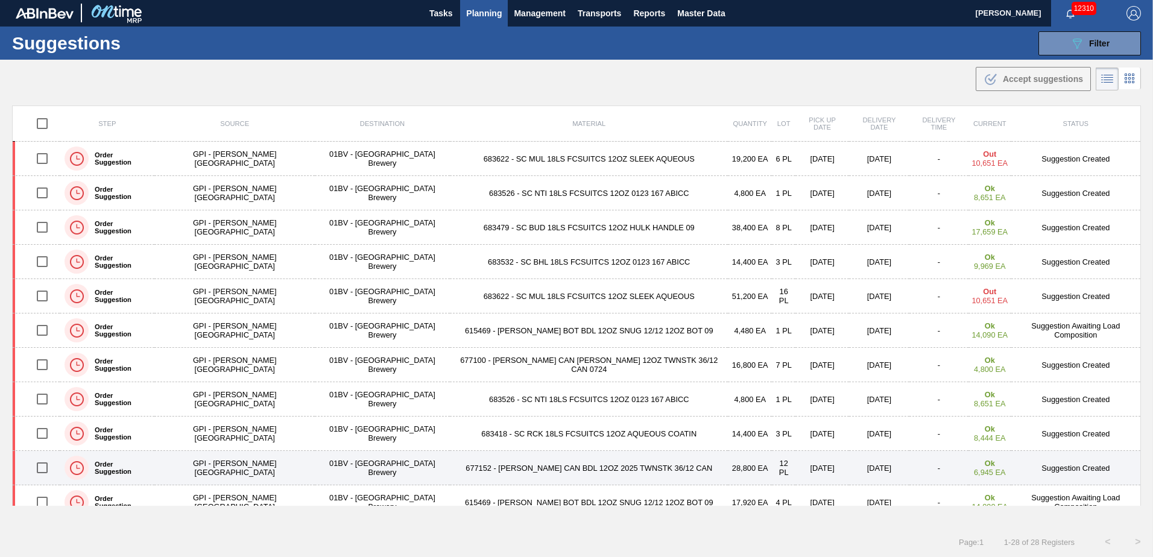
click at [520, 469] on td "677152 - [PERSON_NAME] CAN BDL 12OZ 2025 TWNSTK 36/12 CAN" at bounding box center [589, 468] width 278 height 34
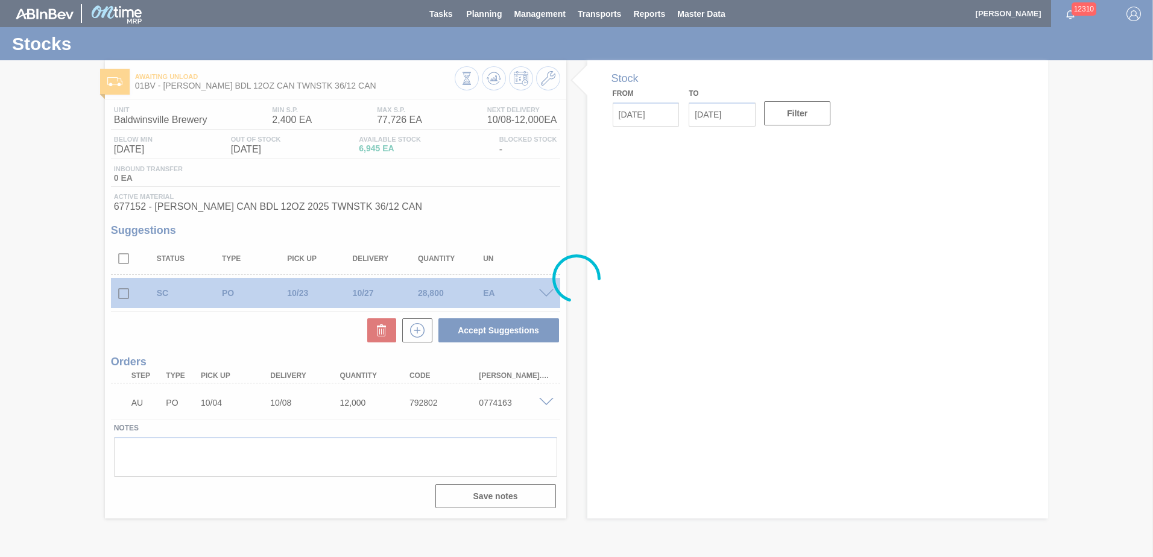
click at [548, 78] on icon at bounding box center [548, 78] width 14 height 14
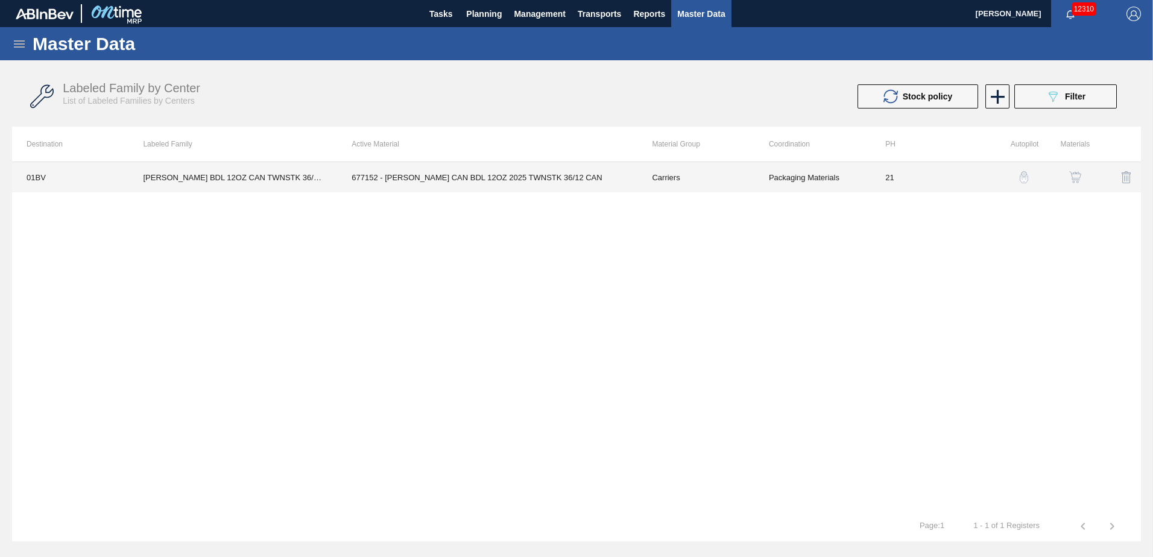
click at [510, 175] on td "677152 - [PERSON_NAME] CAN BDL 12OZ 2025 TWNSTK 36/12 CAN" at bounding box center [487, 177] width 300 height 30
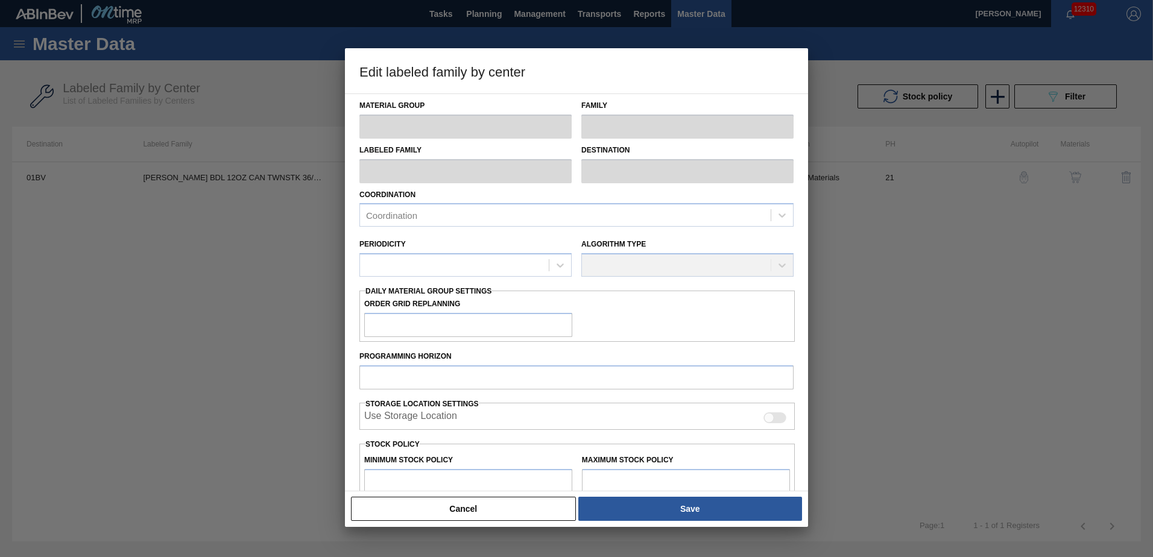
type input "Carriers"
type input "Can Carriers"
type input "[PERSON_NAME] BDL 12OZ CAN TWNSTK 36/12 CAN"
type input "01BV - [GEOGRAPHIC_DATA] Brewery"
type input "21"
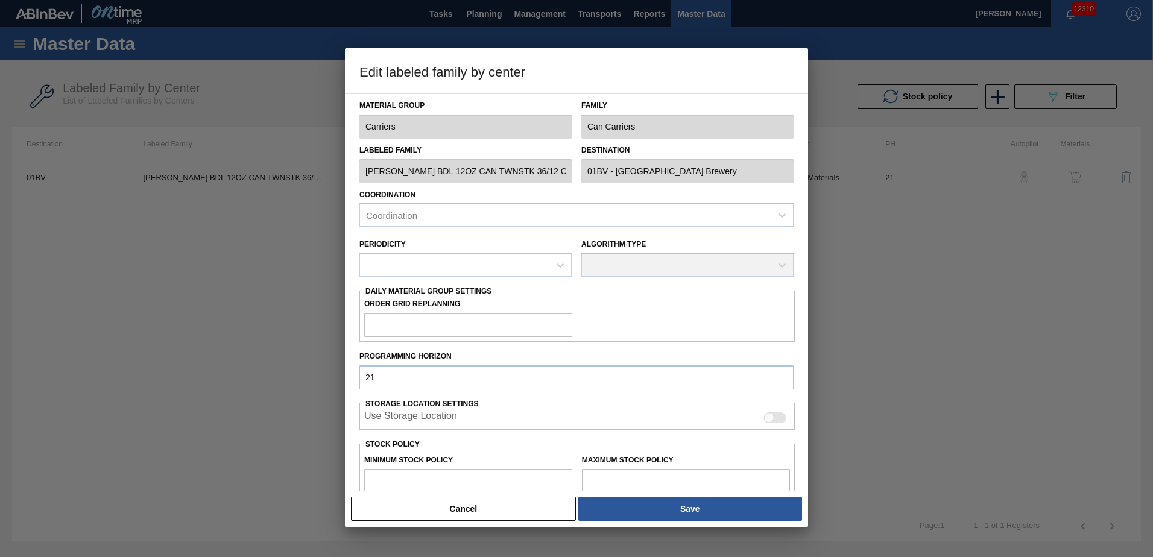
type input "2,400"
type input "77,726"
type input "6"
type input "6,920"
checkbox input "true"
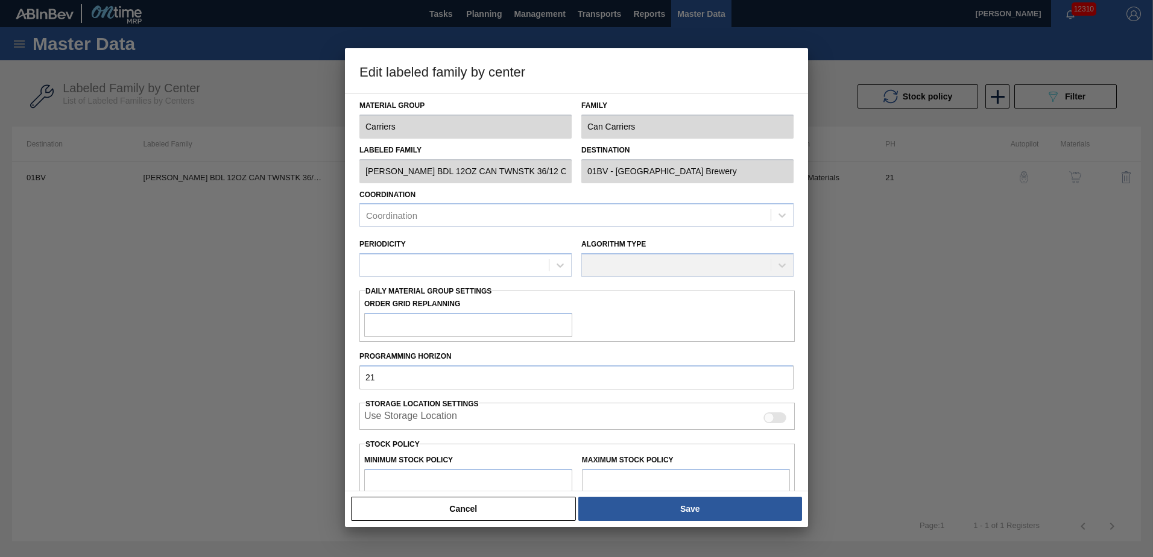
checkbox input "true"
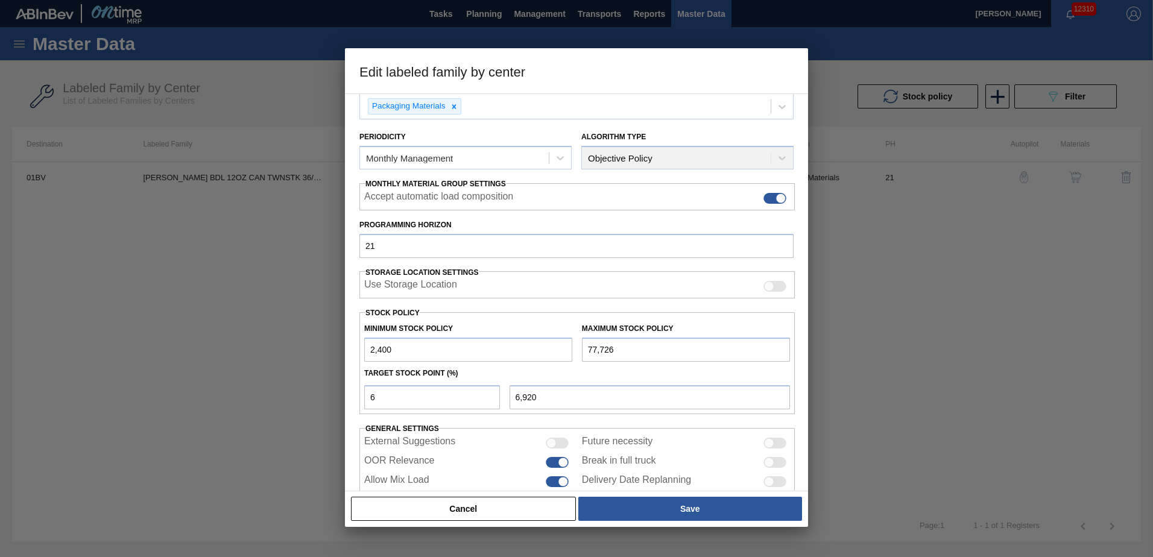
scroll to position [115, 0]
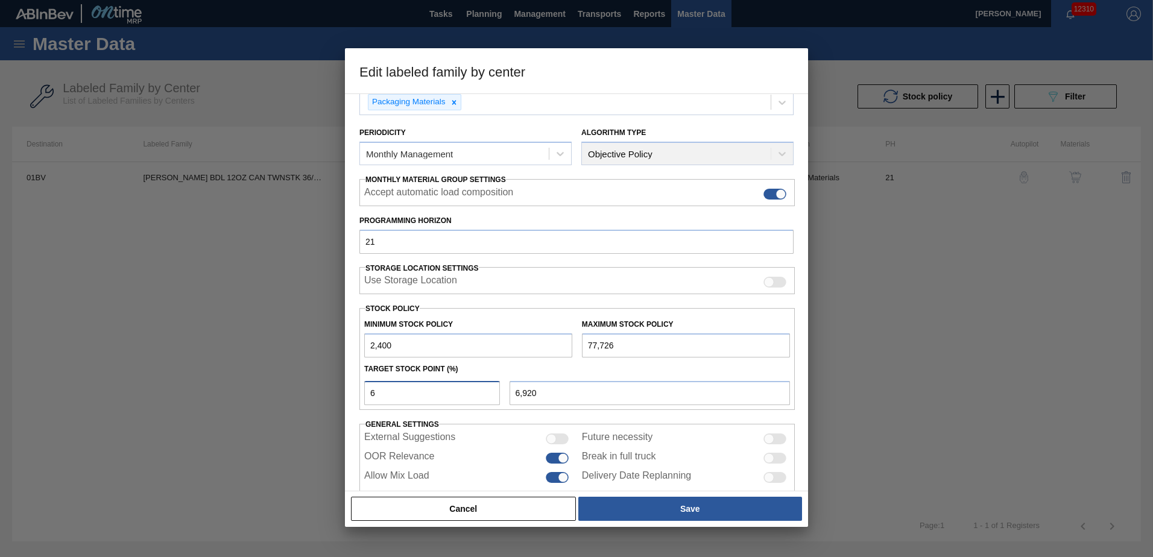
drag, startPoint x: 405, startPoint y: 397, endPoint x: 63, endPoint y: 386, distance: 342.8
click at [71, 388] on div "Edit labeled family by center Material Group Carriers Family Can Carriers Label…" at bounding box center [576, 278] width 1153 height 557
type input "8"
type input "8,426"
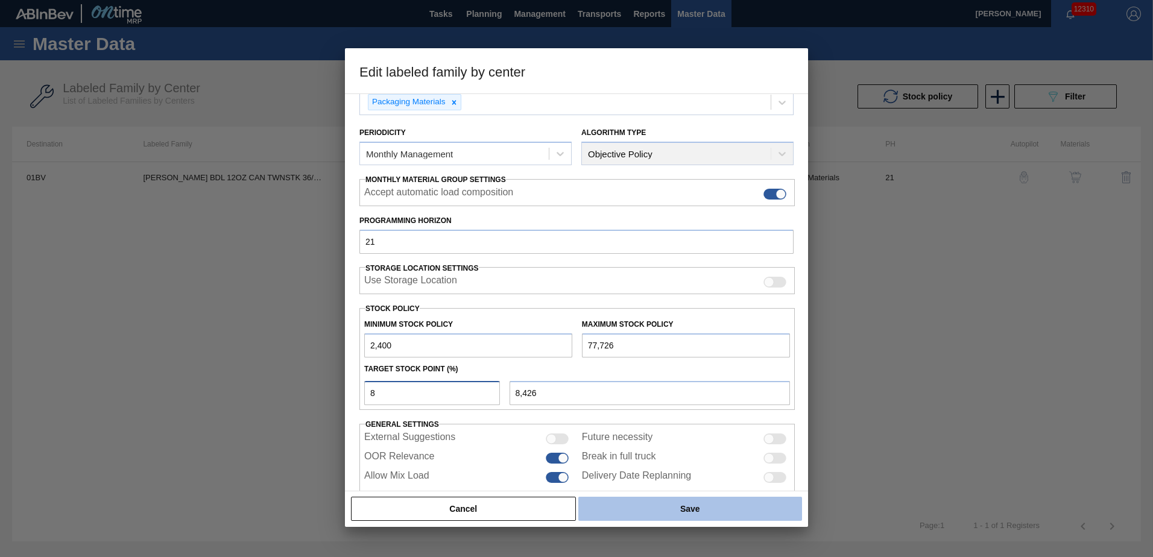
type input "8"
click at [683, 515] on button "Save" at bounding box center [690, 509] width 224 height 24
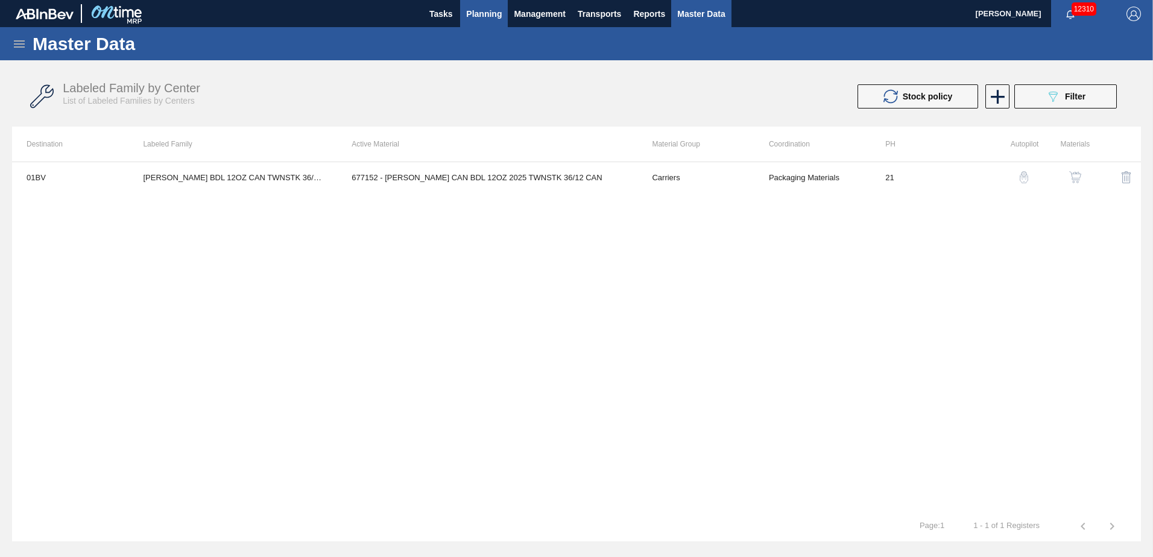
click at [482, 12] on span "Planning" at bounding box center [484, 14] width 36 height 14
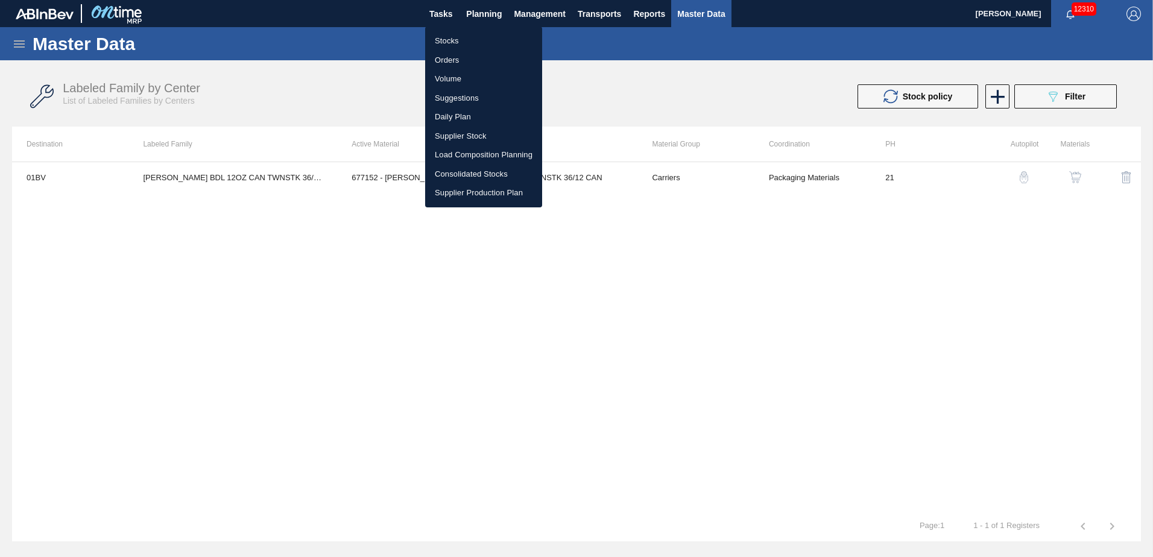
click at [455, 103] on li "Suggestions" at bounding box center [483, 98] width 117 height 19
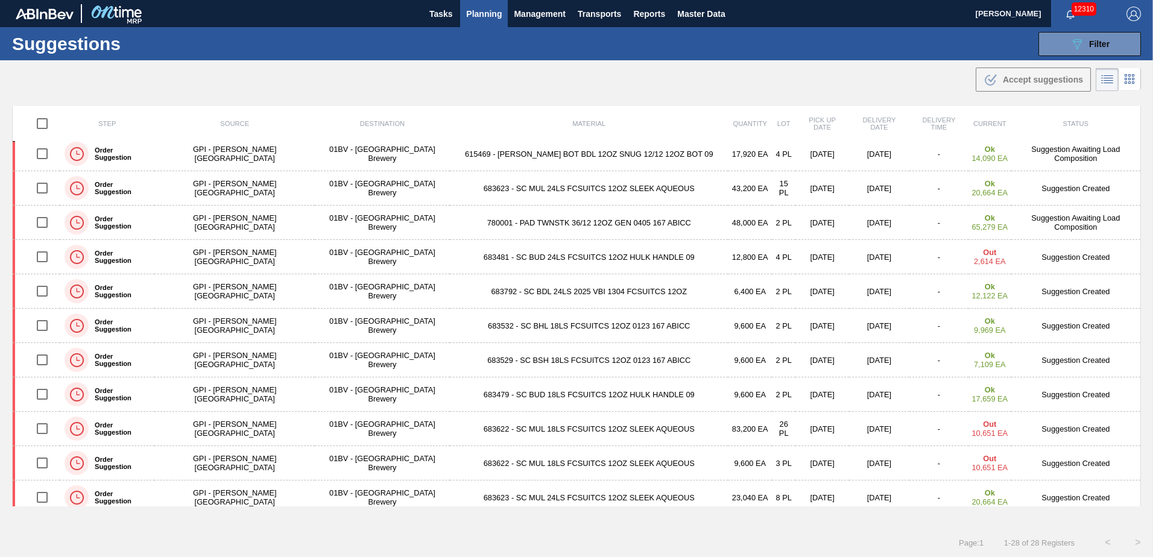
scroll to position [353, 0]
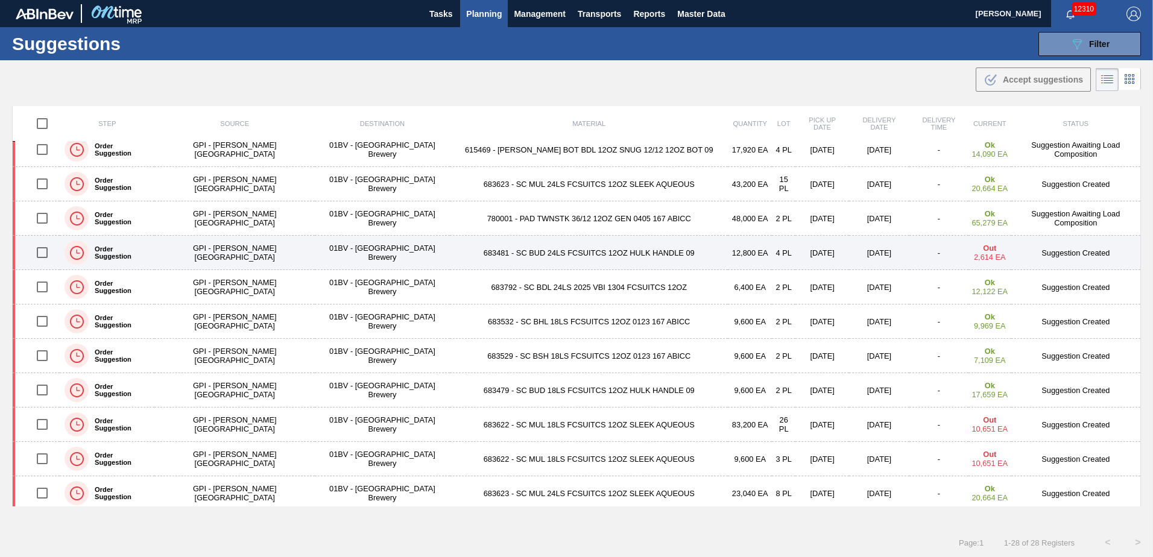
click at [45, 253] on input "checkbox" at bounding box center [42, 252] width 25 height 25
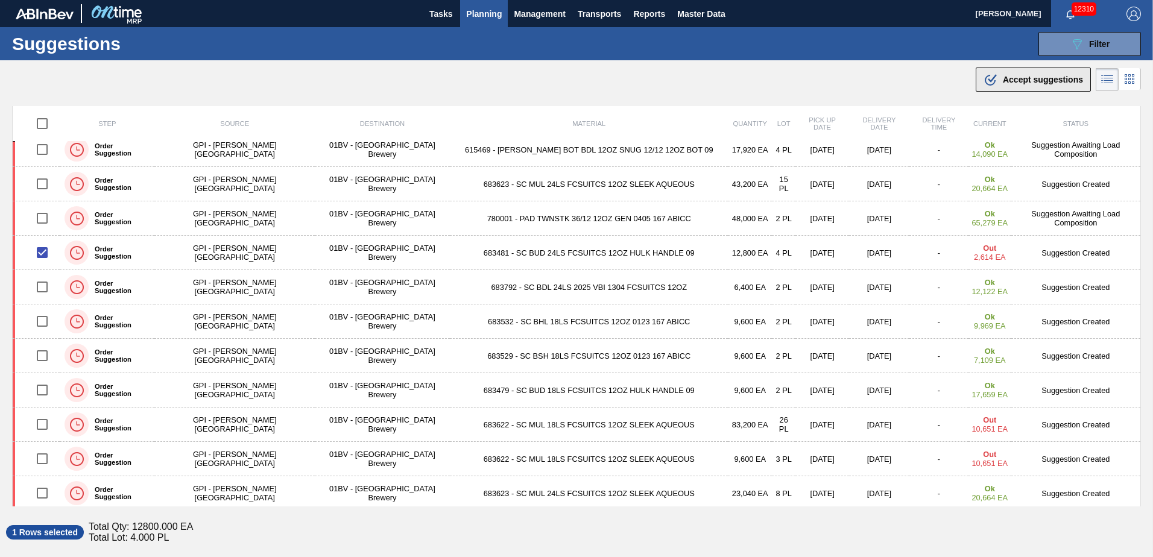
click at [1014, 81] on span "Accept suggestions" at bounding box center [1043, 80] width 80 height 10
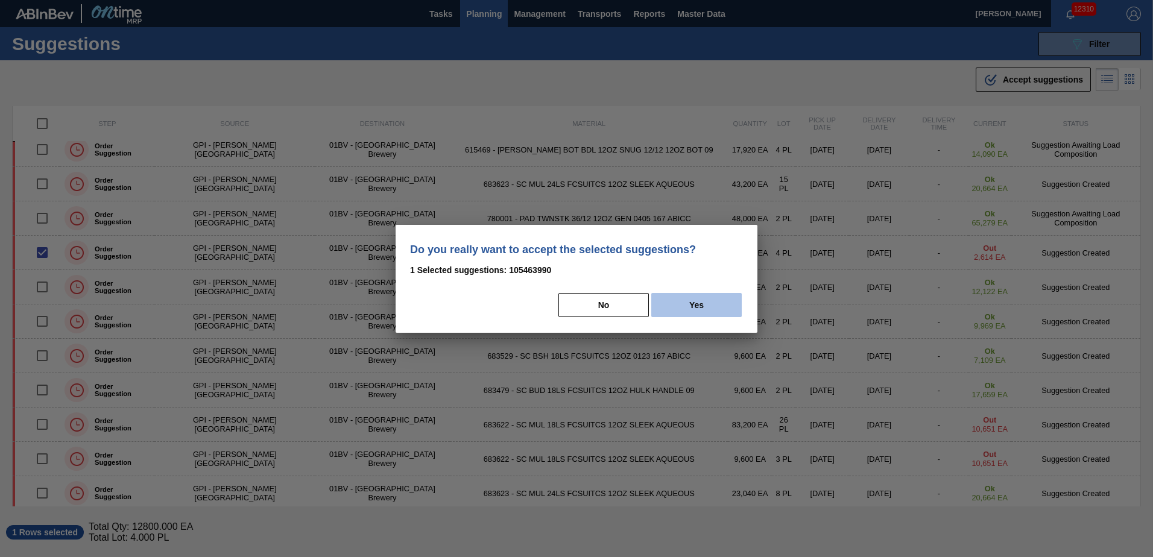
click at [717, 302] on button "Yes" at bounding box center [696, 305] width 90 height 24
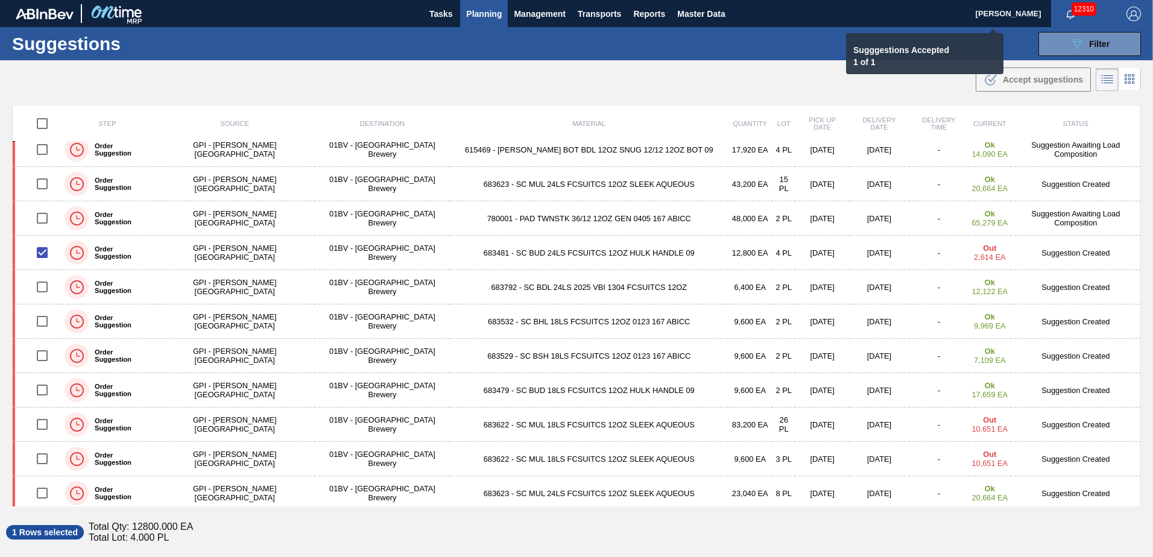
checkbox input "false"
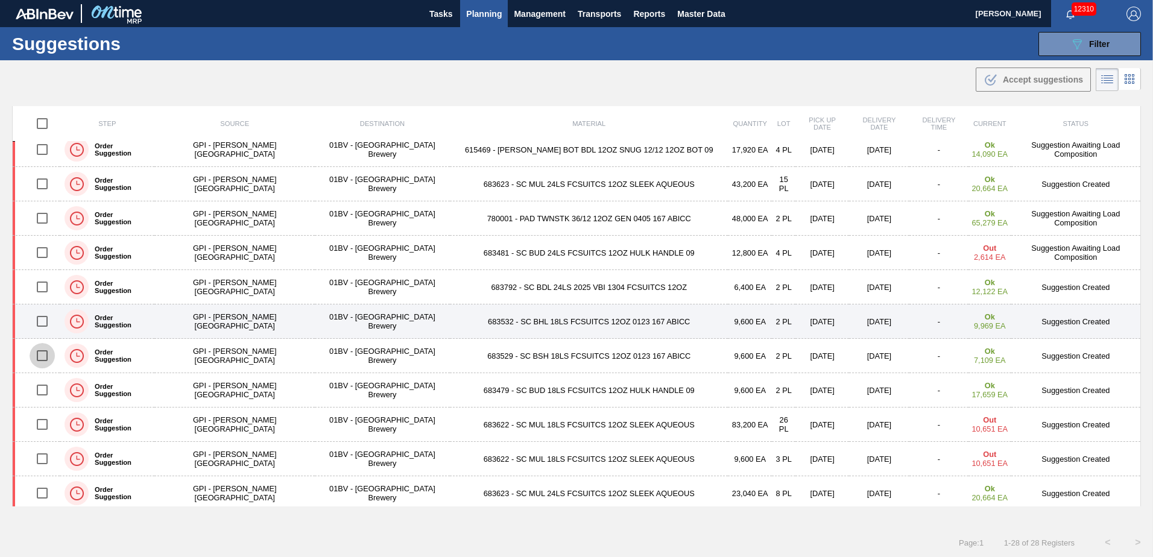
drag, startPoint x: 43, startPoint y: 358, endPoint x: 125, endPoint y: 334, distance: 85.5
click at [43, 358] on input "checkbox" at bounding box center [42, 355] width 25 height 25
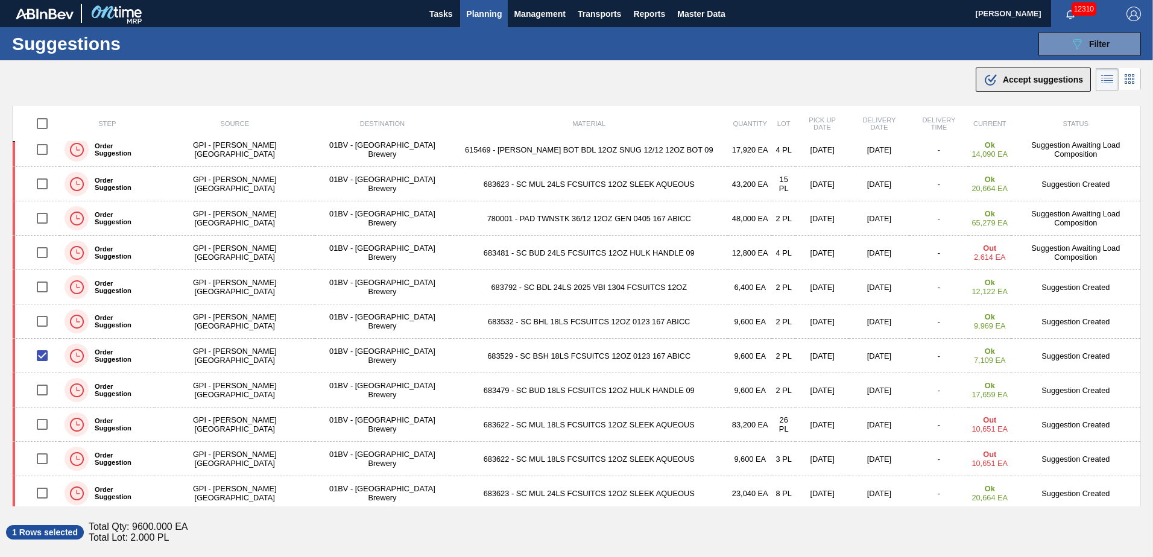
click at [1010, 83] on span "Accept suggestions" at bounding box center [1043, 80] width 80 height 10
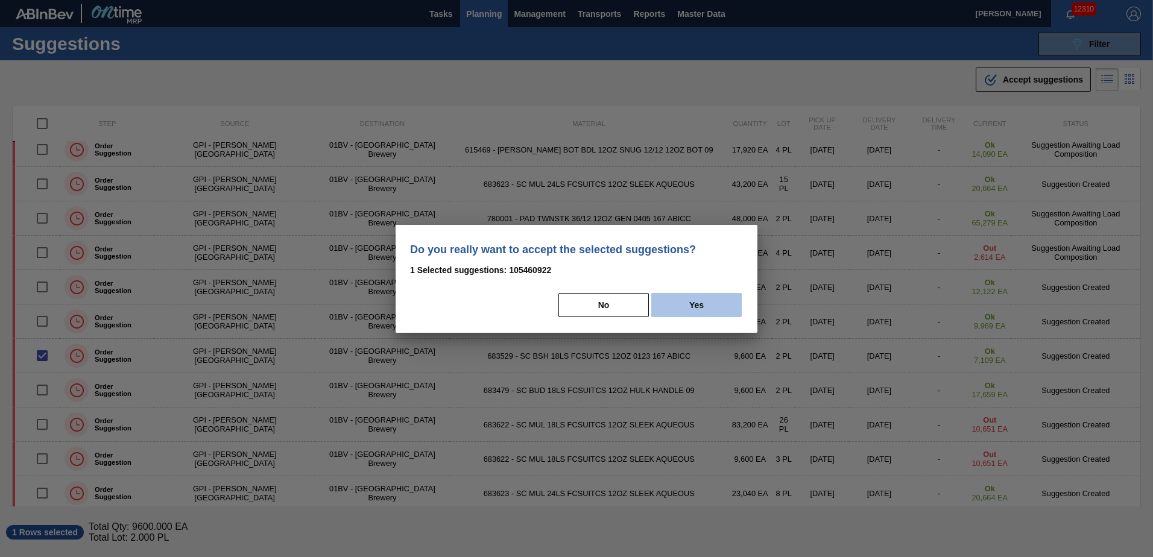
click at [706, 307] on button "Yes" at bounding box center [696, 305] width 90 height 24
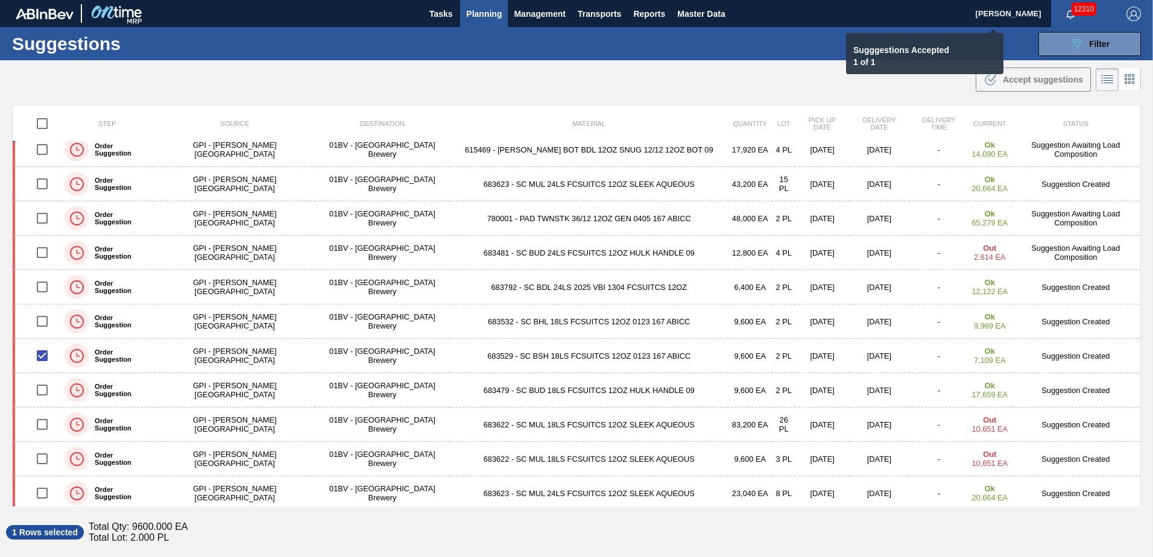
checkbox input "false"
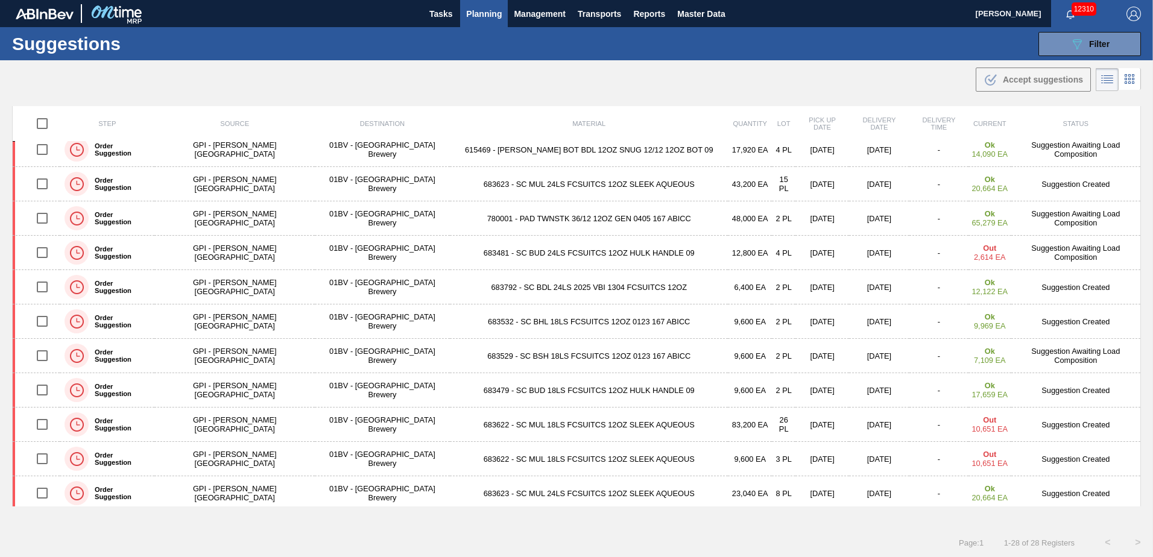
click at [481, 14] on span "Planning" at bounding box center [484, 14] width 36 height 14
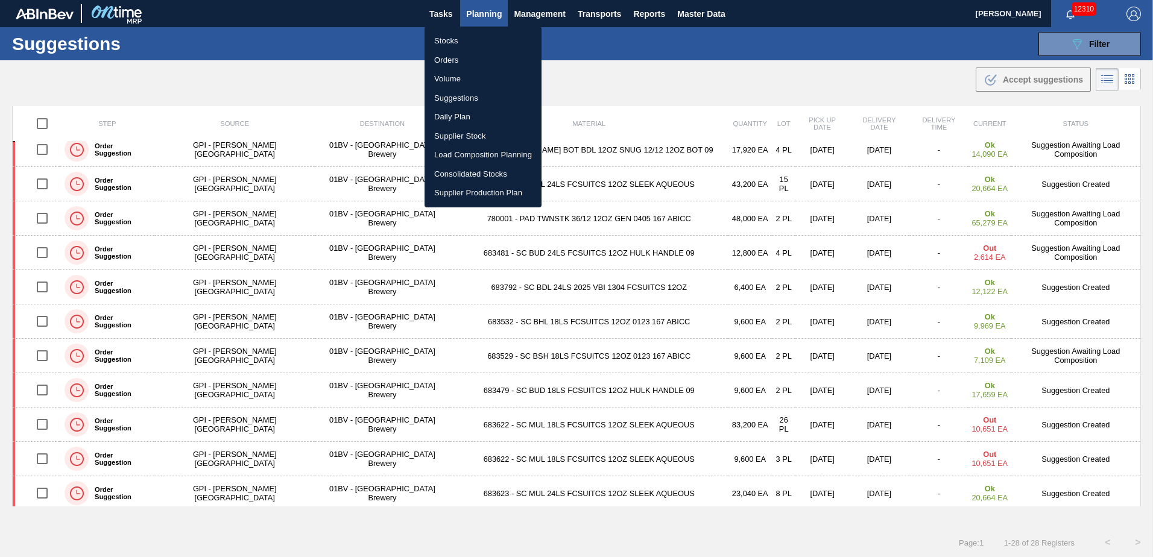
click at [471, 153] on li "Load Composition Planning" at bounding box center [483, 154] width 117 height 19
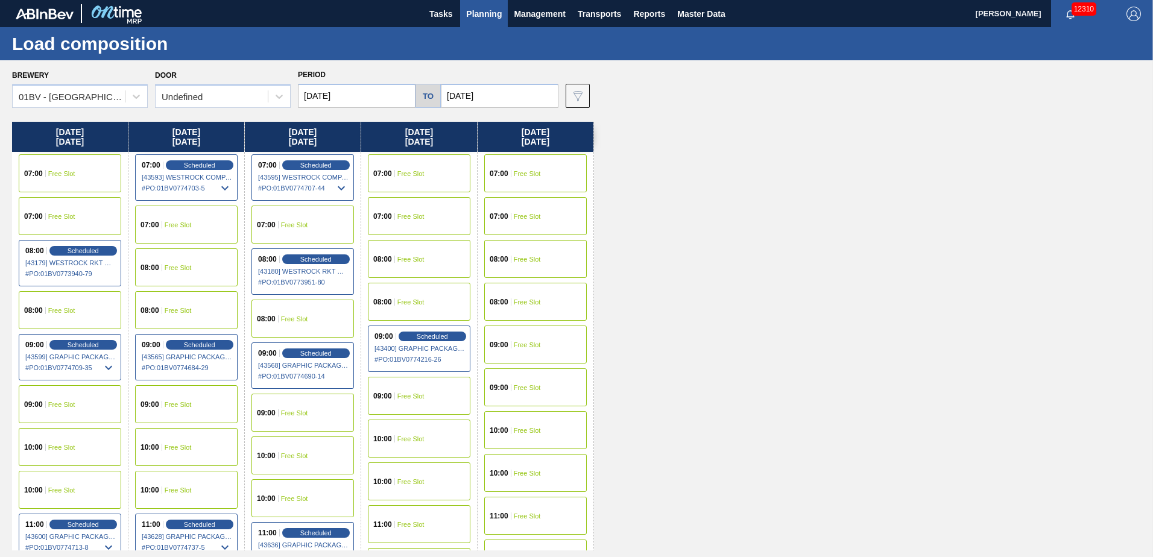
click at [398, 525] on span "Free Slot" at bounding box center [411, 524] width 27 height 7
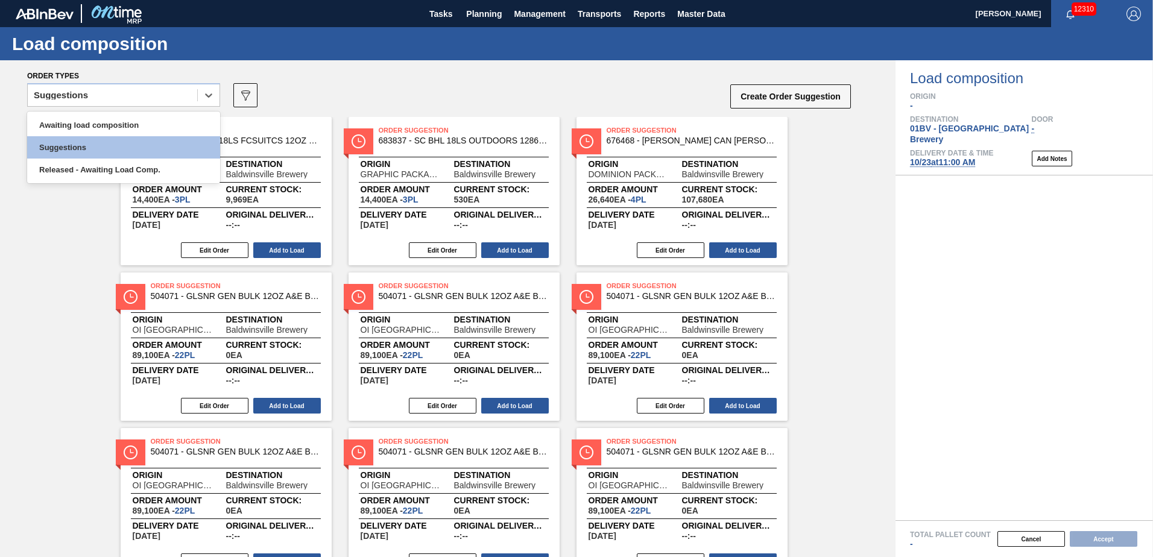
click at [209, 97] on icon at bounding box center [208, 95] width 7 height 4
click at [118, 123] on div "Awaiting load composition" at bounding box center [123, 125] width 193 height 22
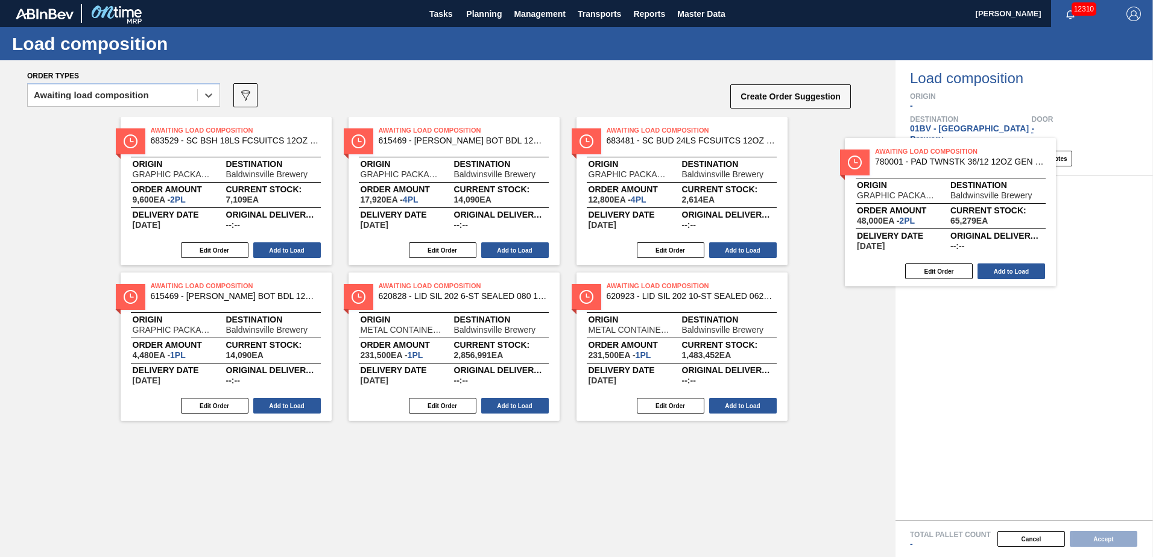
drag, startPoint x: 730, startPoint y: 161, endPoint x: 912, endPoint y: 170, distance: 181.8
click at [912, 170] on div "Order types option Awaiting load composition, selected. Select is focused ,type…" at bounding box center [576, 308] width 1153 height 497
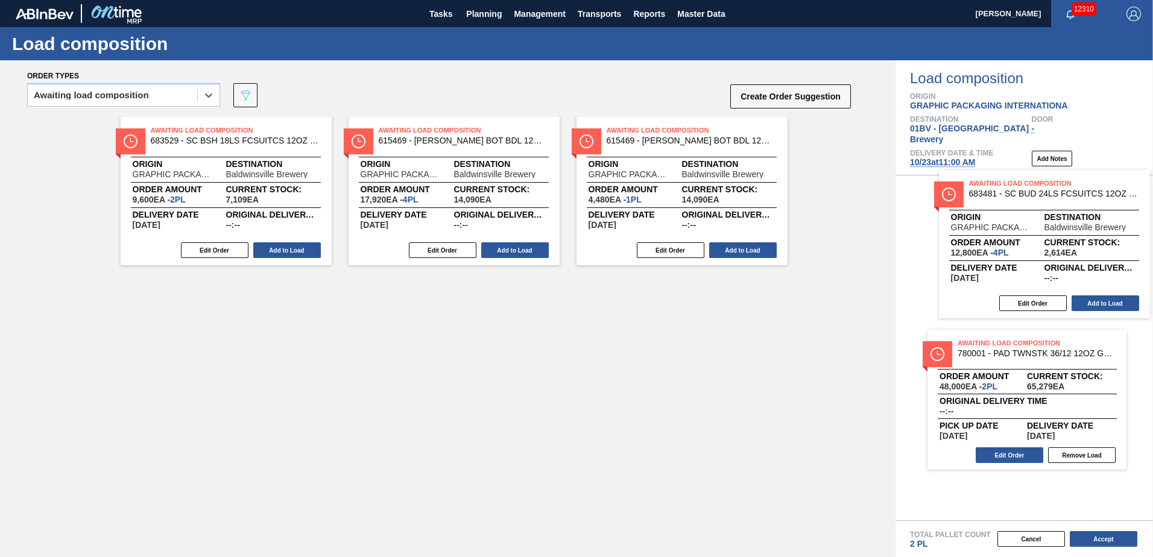
drag, startPoint x: 634, startPoint y: 136, endPoint x: 1004, endPoint y: 189, distance: 374.2
click at [1004, 189] on div "Order types option Awaiting load composition, selected. Select is focused ,type…" at bounding box center [576, 308] width 1153 height 497
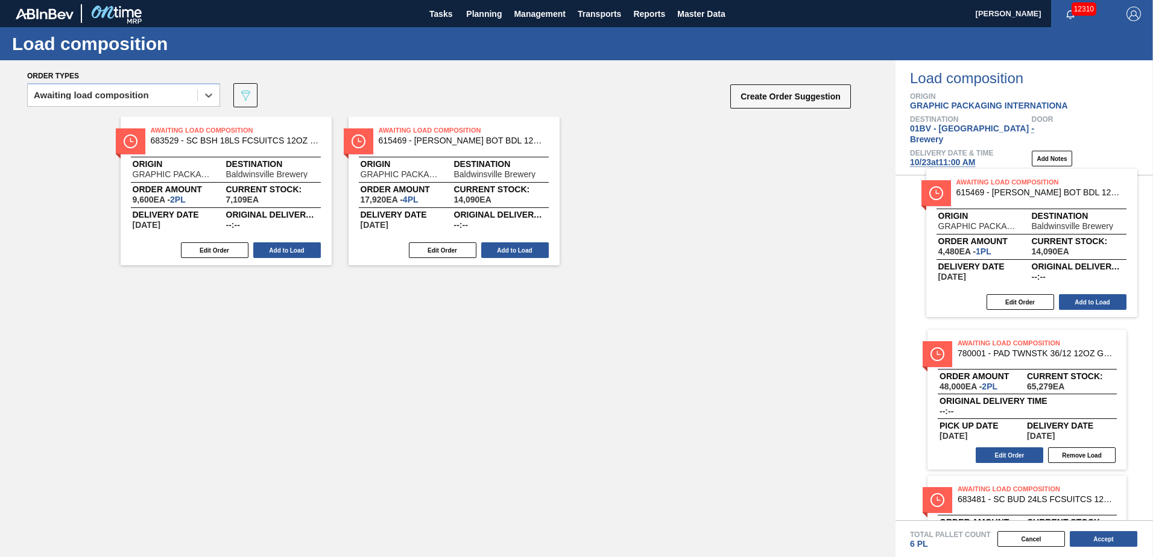
drag, startPoint x: 612, startPoint y: 140, endPoint x: 970, endPoint y: 191, distance: 361.4
click at [970, 191] on div "Order types option Awaiting load composition, selected. Select is focused ,type…" at bounding box center [576, 308] width 1153 height 497
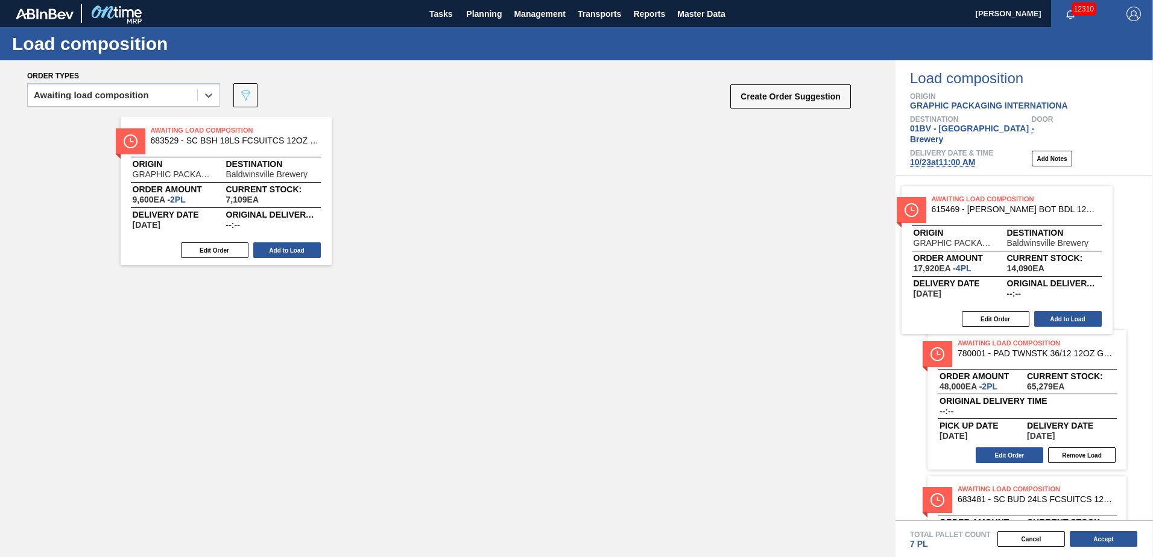
drag, startPoint x: 698, startPoint y: 180, endPoint x: 1069, endPoint y: 217, distance: 372.8
click at [1085, 218] on div "Order types option Awaiting load composition, selected. Select is focused ,type…" at bounding box center [576, 308] width 1153 height 497
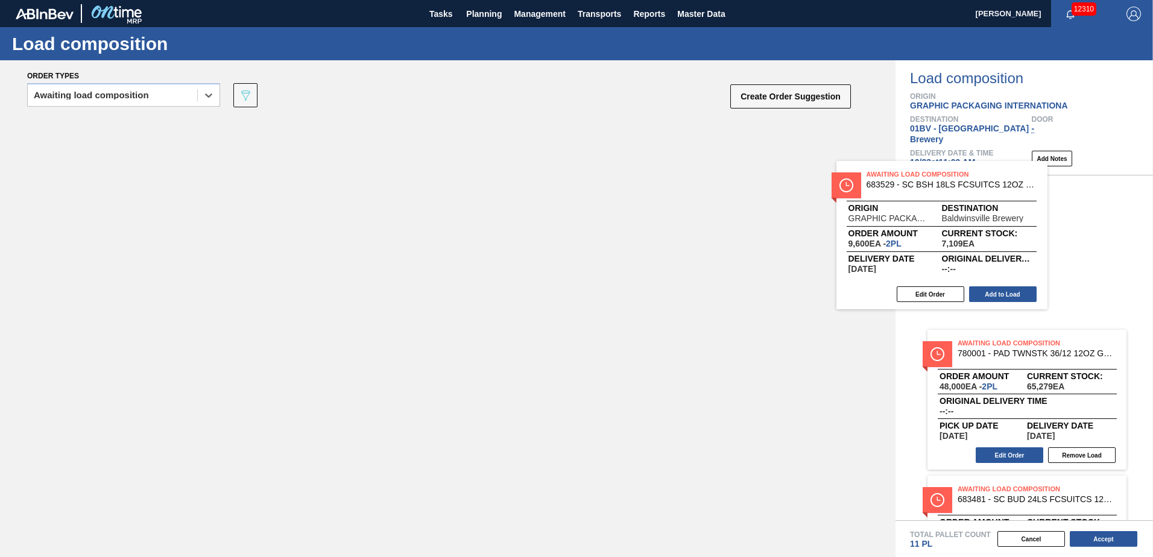
drag, startPoint x: 252, startPoint y: 133, endPoint x: 1084, endPoint y: 186, distance: 834.1
click at [1083, 186] on div "Order types option Awaiting load composition, selected. Select is focused ,type…" at bounding box center [576, 308] width 1153 height 497
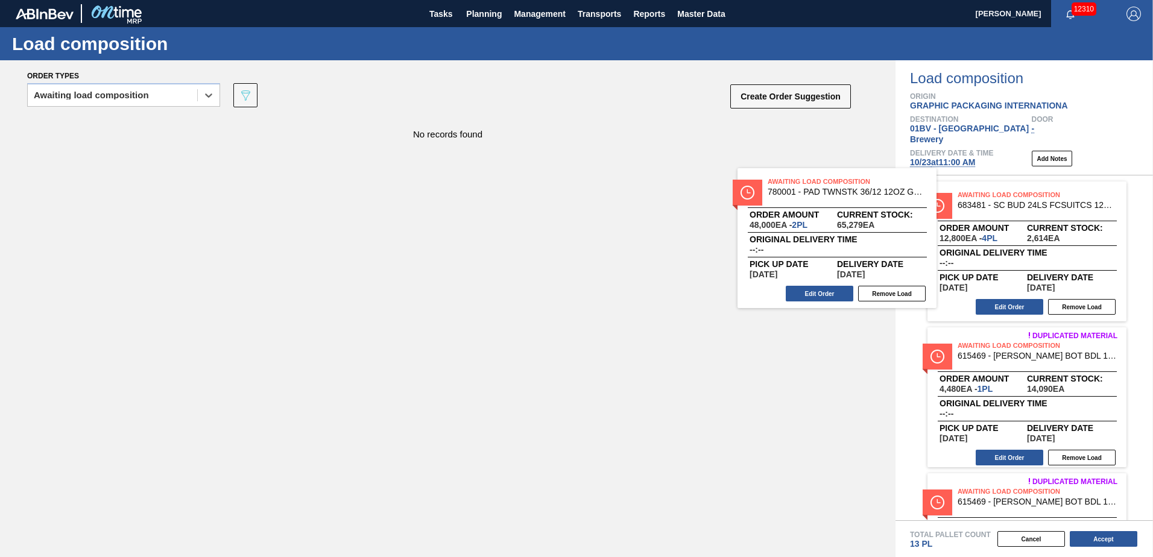
drag, startPoint x: 1031, startPoint y: 230, endPoint x: 790, endPoint y: 238, distance: 241.4
click at [794, 233] on div "Order types option Awaiting load composition, selected. Select is focused ,type…" at bounding box center [576, 308] width 1153 height 497
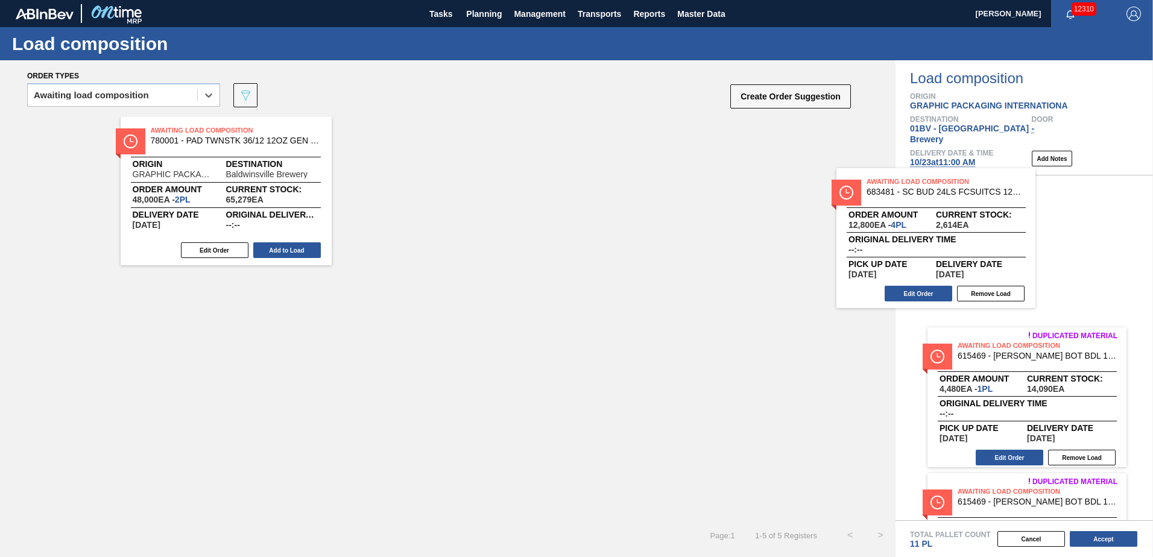
drag, startPoint x: 942, startPoint y: 235, endPoint x: 791, endPoint y: 238, distance: 151.4
click at [793, 238] on div "Order types option Awaiting load composition, selected. Select is focused ,type…" at bounding box center [576, 308] width 1153 height 497
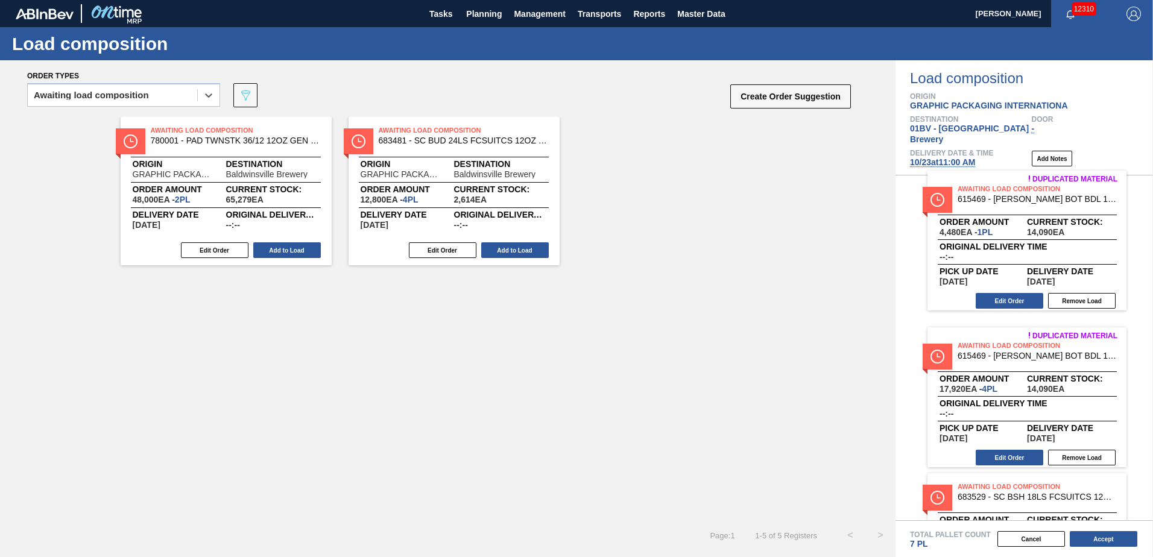
drag, startPoint x: 1036, startPoint y: 236, endPoint x: 845, endPoint y: 246, distance: 190.9
click at [848, 244] on div "Order types option Awaiting load composition, selected. Select is focused ,type…" at bounding box center [576, 308] width 1153 height 497
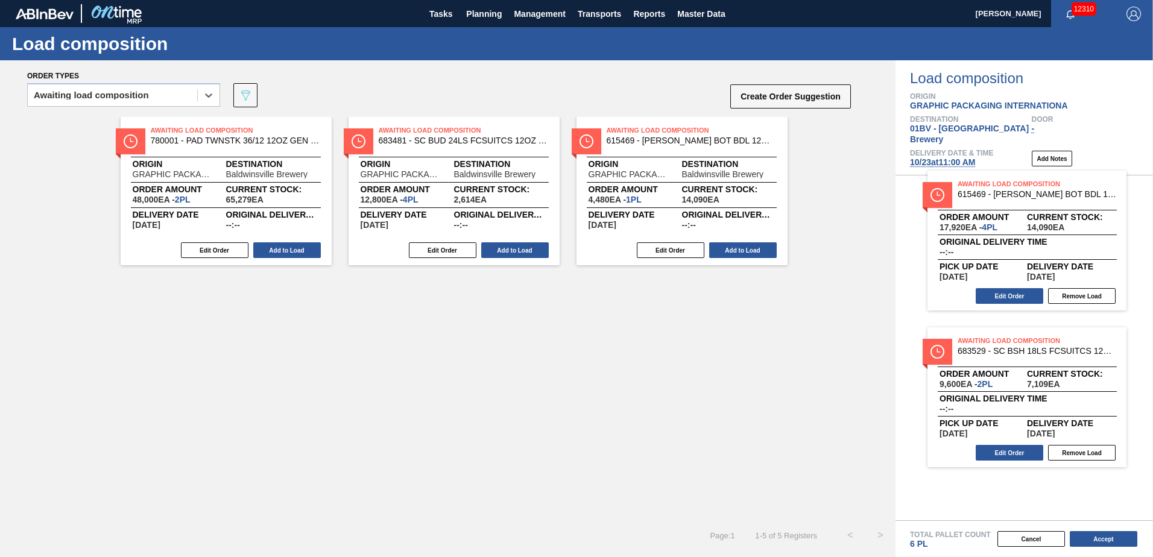
drag, startPoint x: 1082, startPoint y: 252, endPoint x: 845, endPoint y: 247, distance: 237.1
click at [854, 242] on div "Order types option Awaiting load composition, selected. Select is focused ,type…" at bounding box center [576, 308] width 1153 height 497
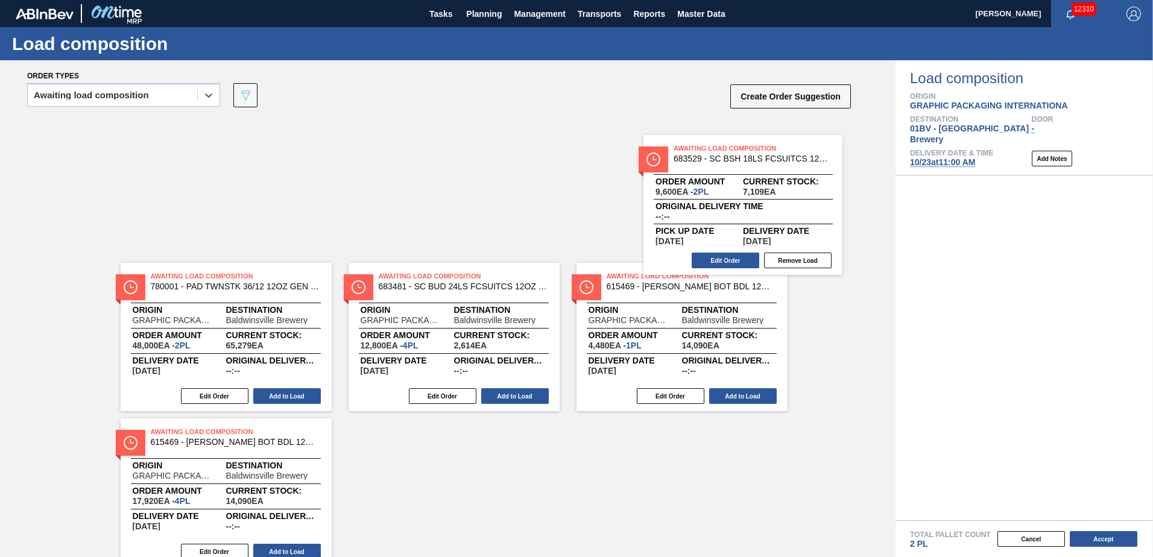
drag, startPoint x: 989, startPoint y: 252, endPoint x: 598, endPoint y: 217, distance: 391.9
click at [659, 216] on div "Order types option Awaiting load composition, selected. Select is focused ,type…" at bounding box center [576, 308] width 1153 height 497
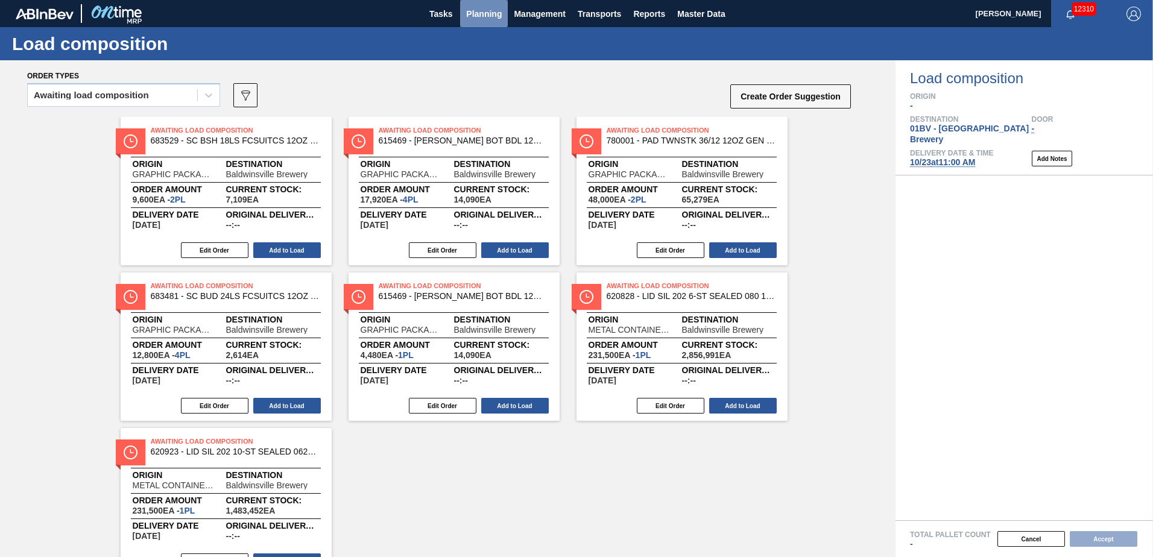
click at [478, 14] on span "Planning" at bounding box center [484, 14] width 36 height 14
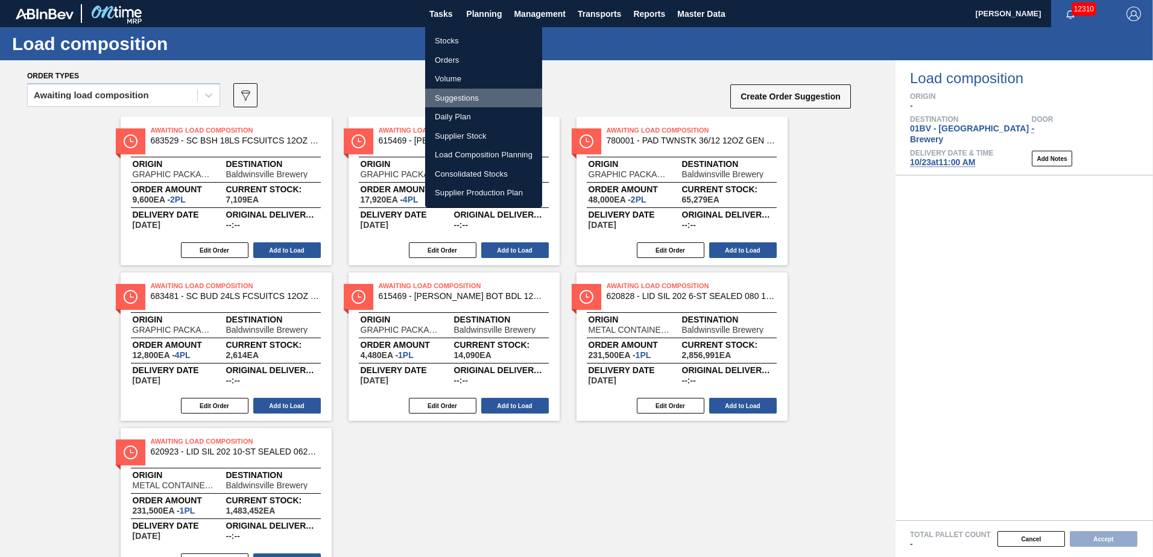
click at [466, 100] on li "Suggestions" at bounding box center [483, 98] width 117 height 19
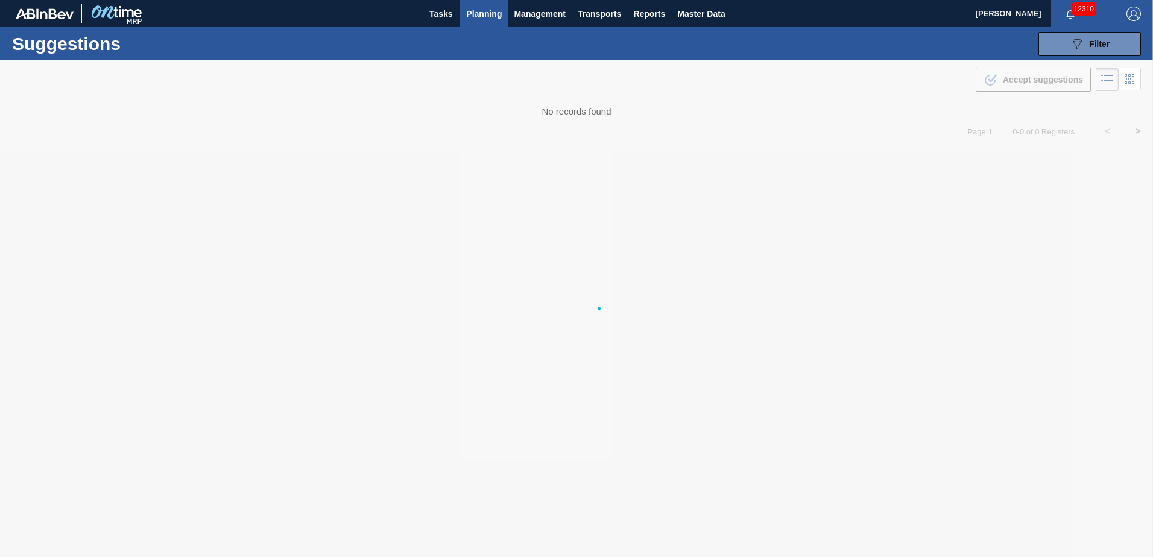
click at [310, 238] on div at bounding box center [576, 308] width 1153 height 497
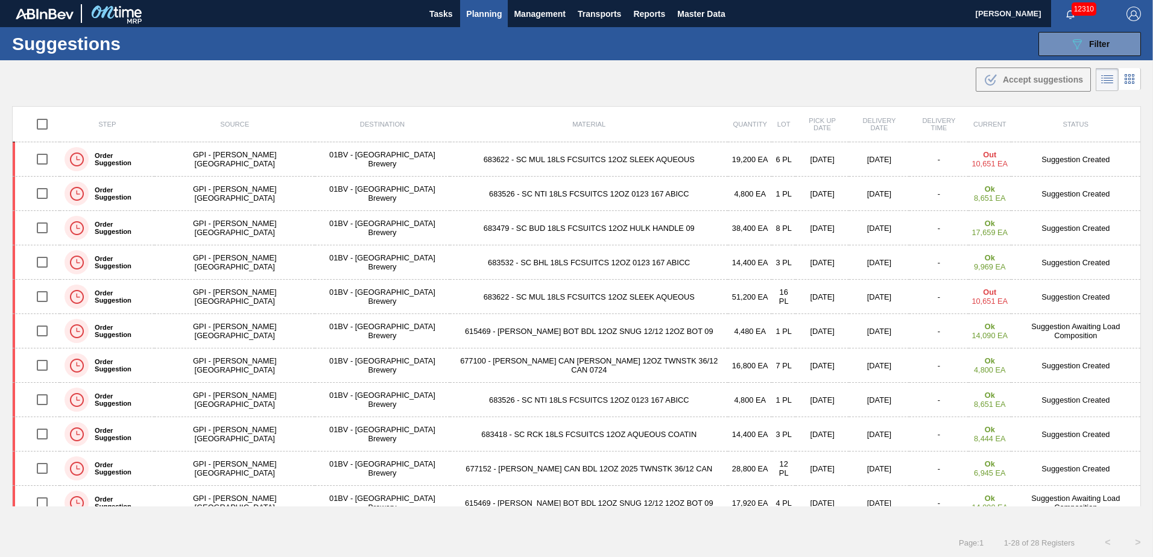
drag, startPoint x: 1095, startPoint y: 38, endPoint x: 1092, endPoint y: 56, distance: 18.3
click at [1095, 38] on div "089F7B8B-B2A5-4AFE-B5C0-19BA573D28AC Filter" at bounding box center [1090, 44] width 40 height 14
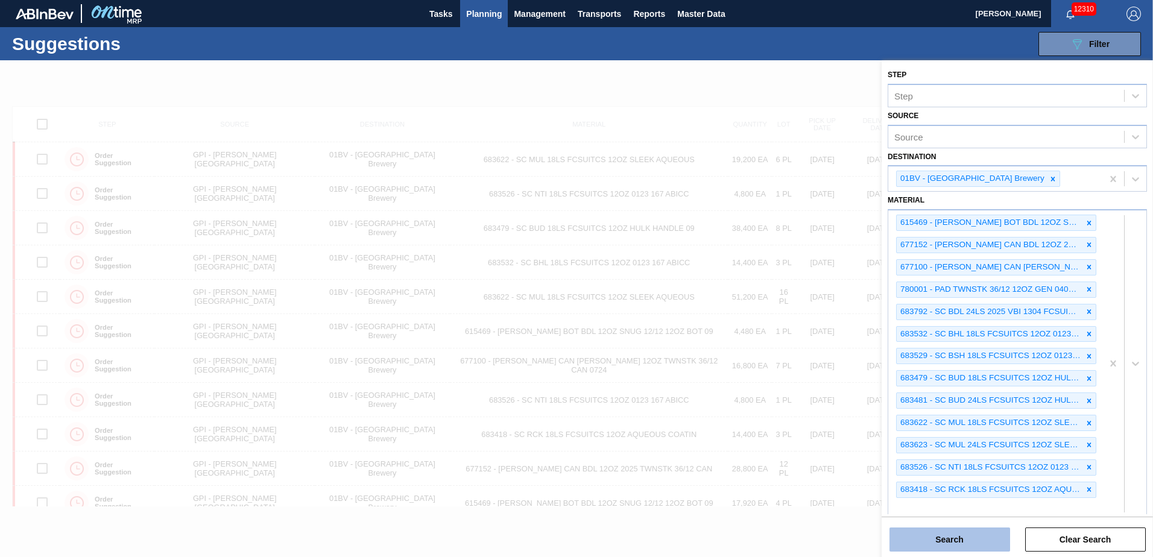
click at [940, 538] on button "Search" at bounding box center [950, 540] width 121 height 24
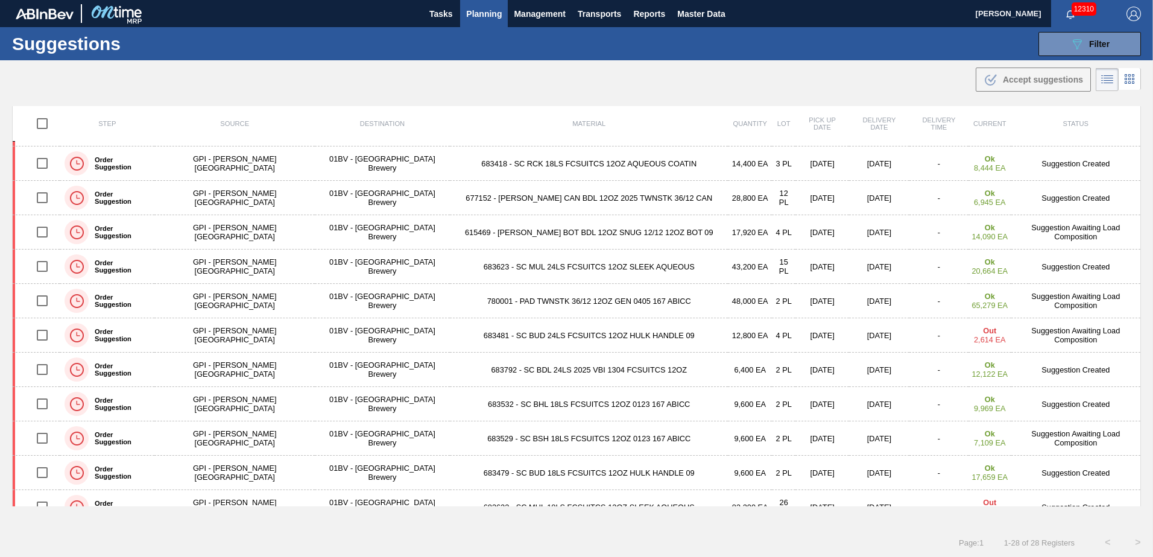
scroll to position [277, 0]
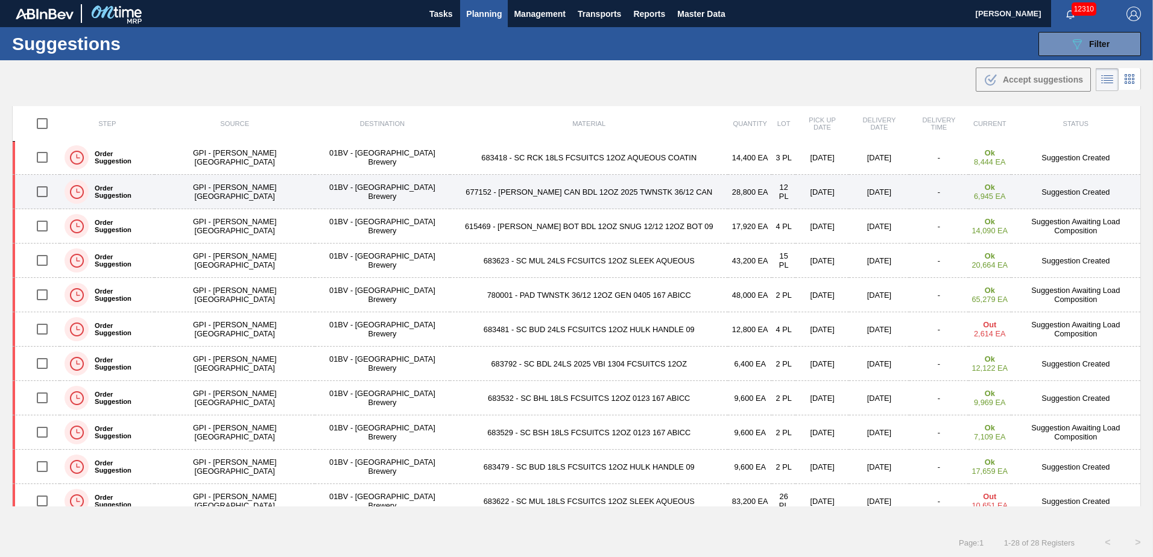
click at [46, 193] on input "checkbox" at bounding box center [42, 191] width 25 height 25
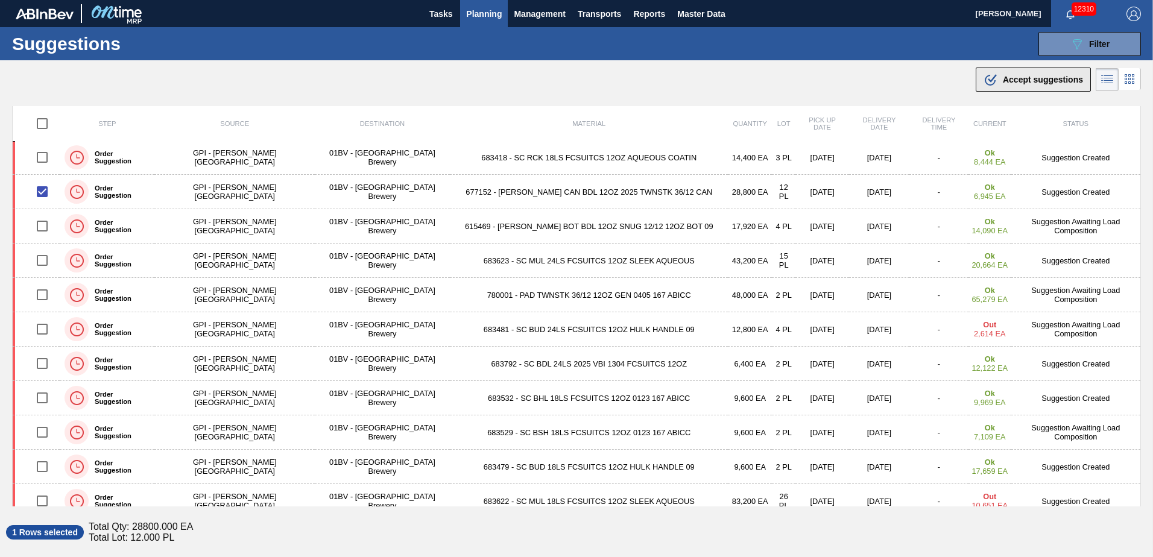
click at [1018, 81] on span "Accept suggestions" at bounding box center [1043, 80] width 80 height 10
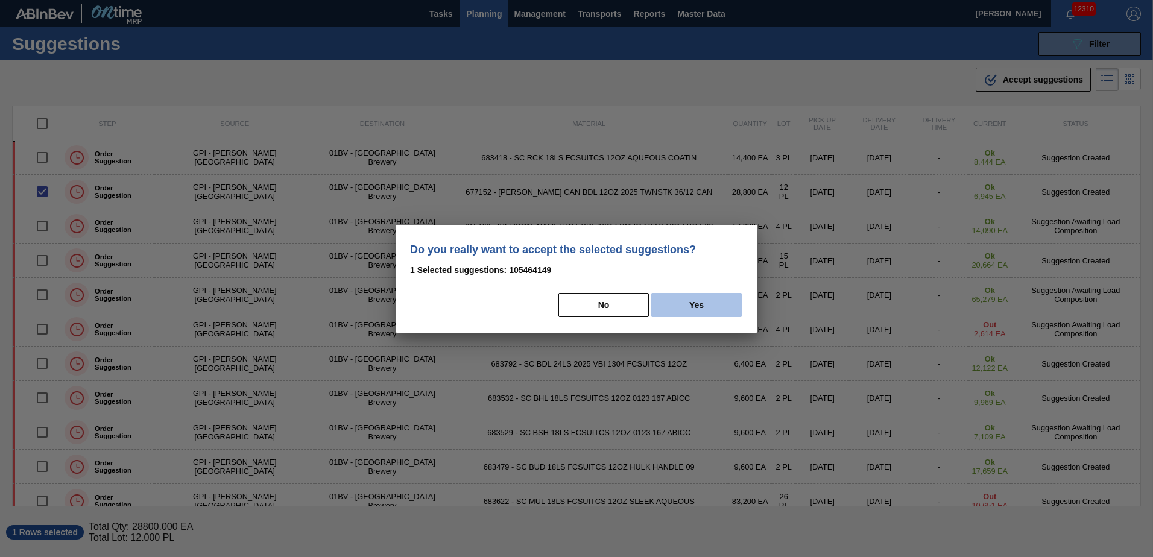
click at [700, 317] on button "Yes" at bounding box center [696, 305] width 90 height 24
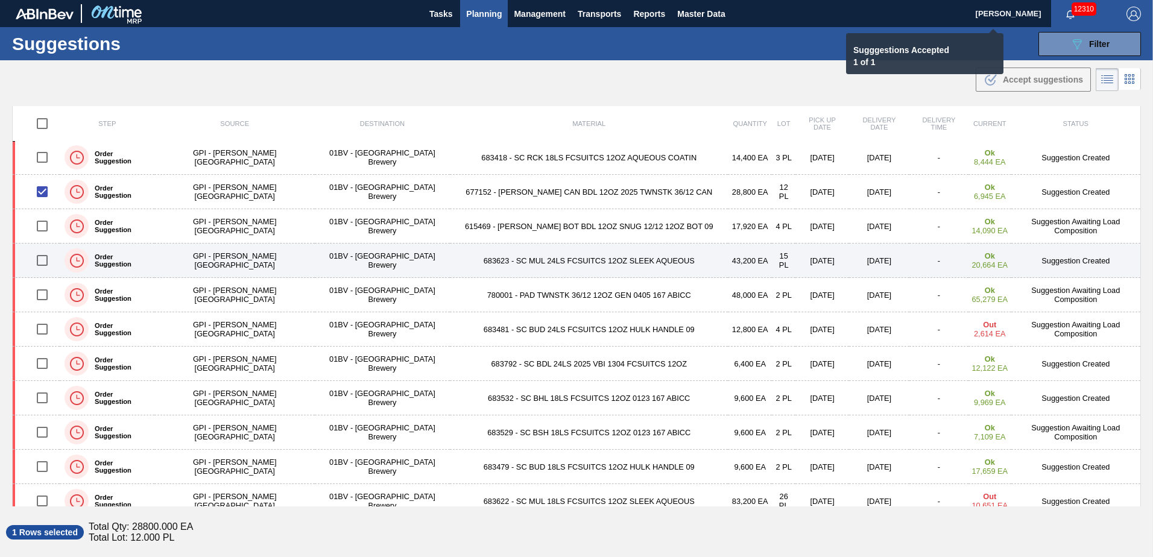
checkbox input "false"
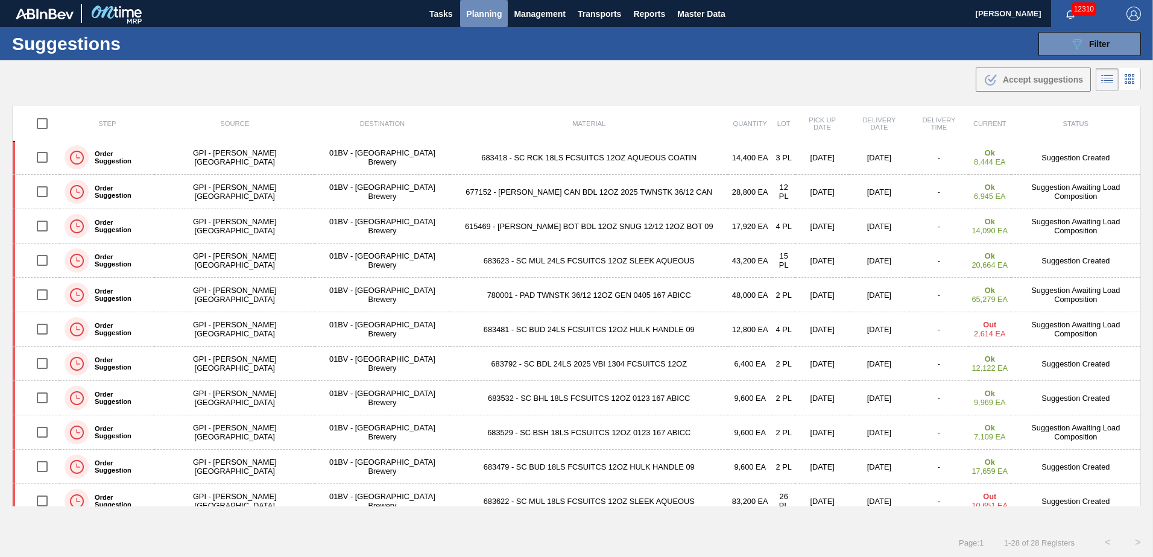
click at [484, 13] on span "Planning" at bounding box center [484, 14] width 36 height 14
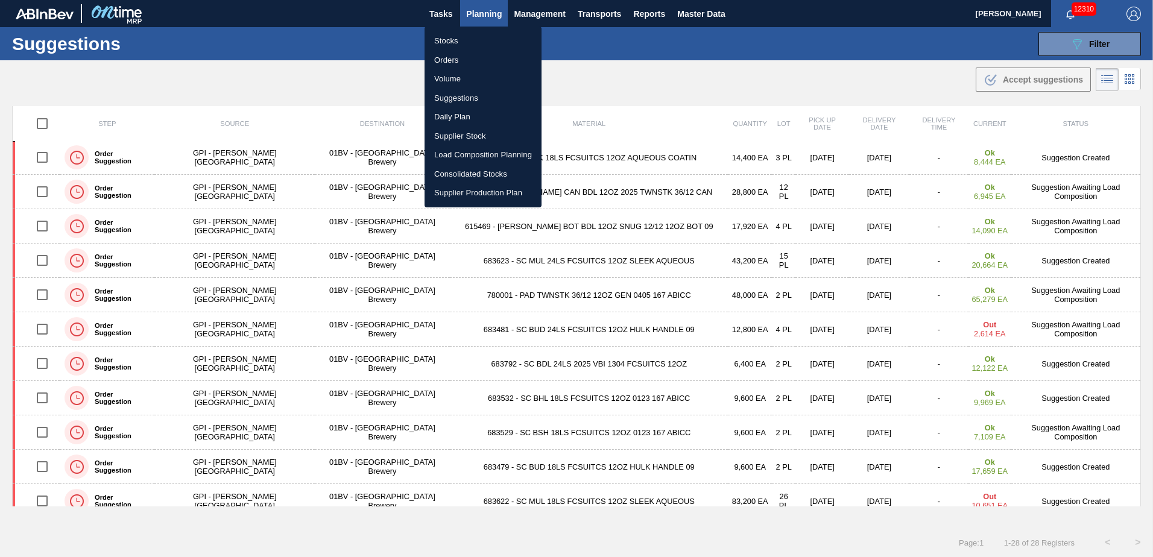
click at [474, 152] on li "Load Composition Planning" at bounding box center [483, 154] width 117 height 19
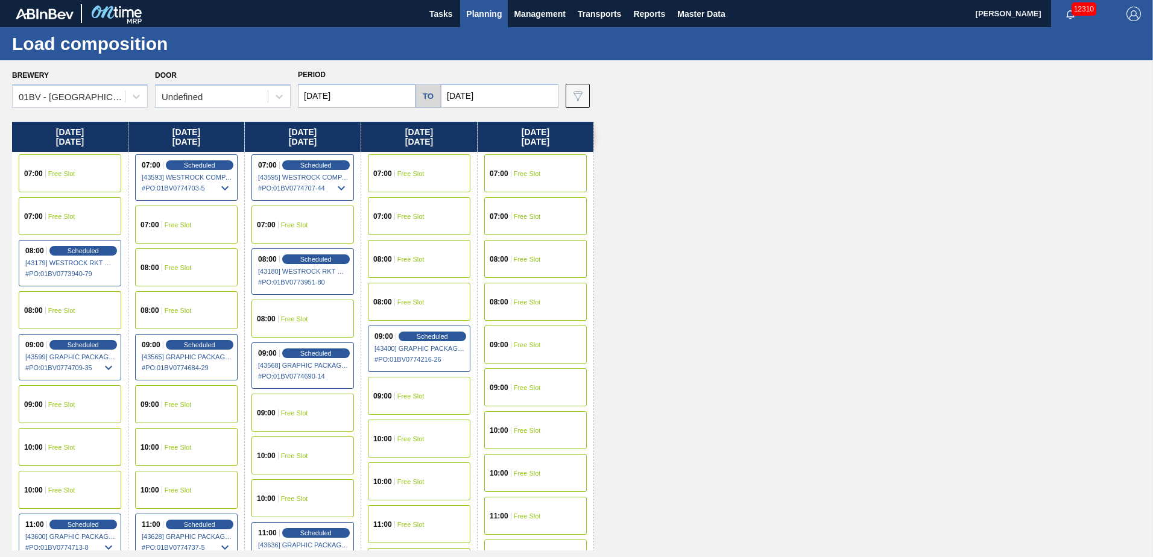
click at [408, 483] on span "Free Slot" at bounding box center [411, 481] width 27 height 7
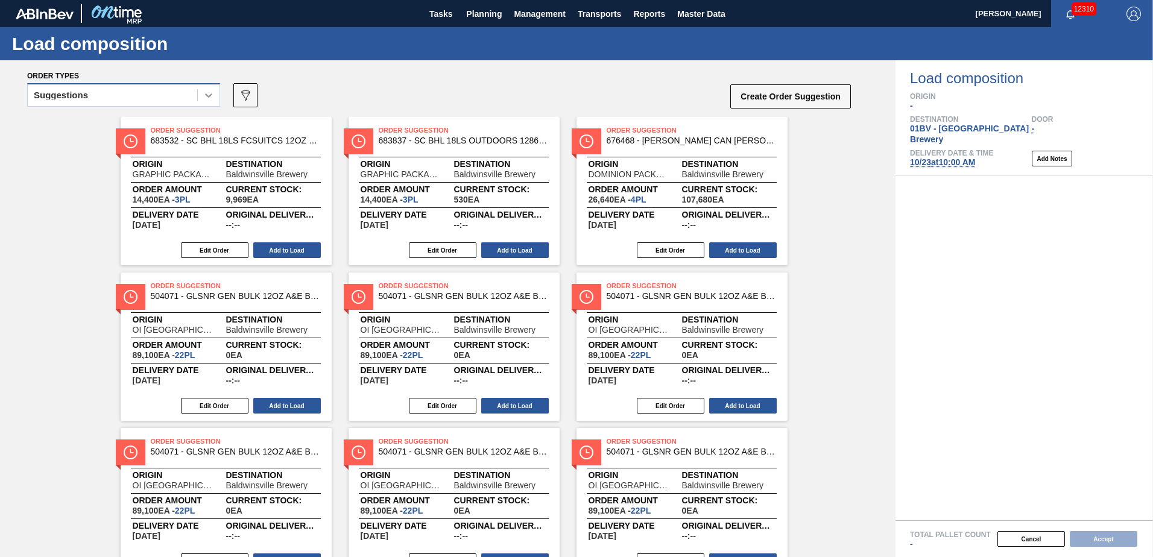
click at [211, 95] on icon at bounding box center [208, 95] width 7 height 4
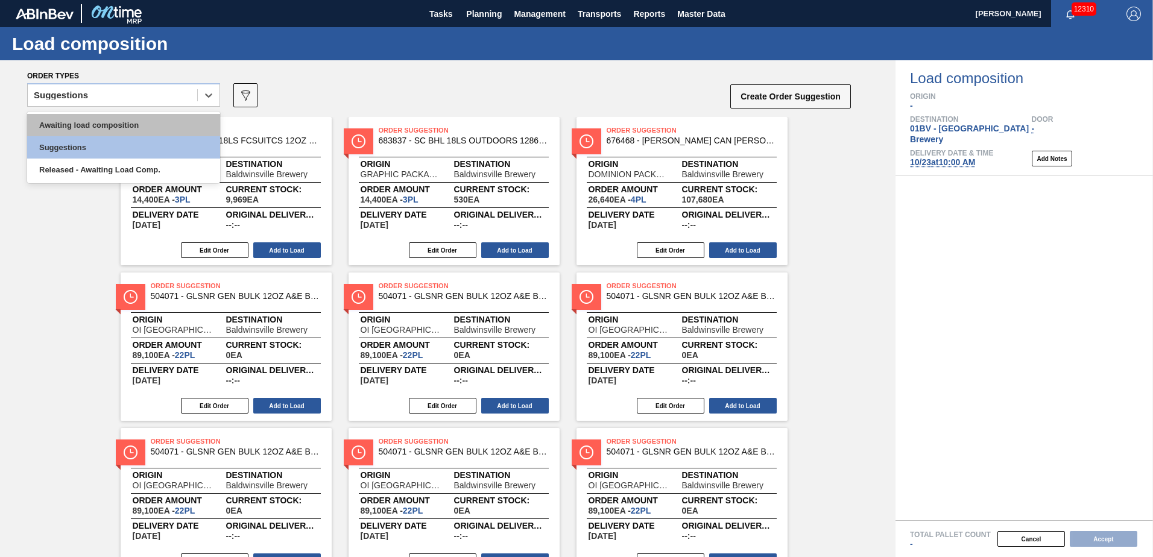
click at [137, 125] on div "Awaiting load composition" at bounding box center [123, 125] width 193 height 22
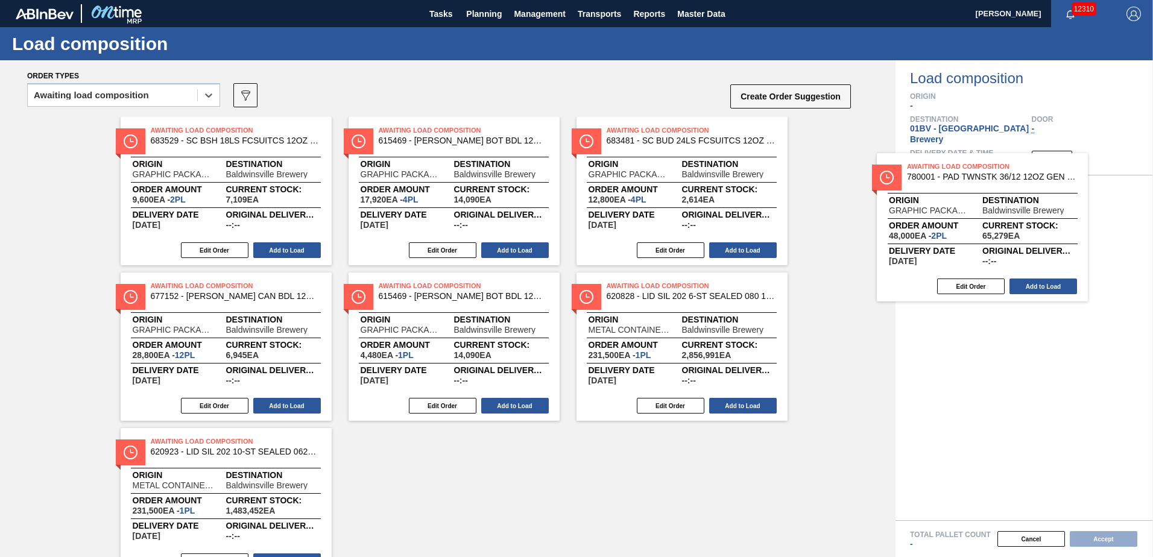
drag, startPoint x: 628, startPoint y: 147, endPoint x: 952, endPoint y: 186, distance: 326.8
click at [952, 186] on div "Order types option Awaiting load composition, selected. Select is focused ,type…" at bounding box center [576, 308] width 1153 height 497
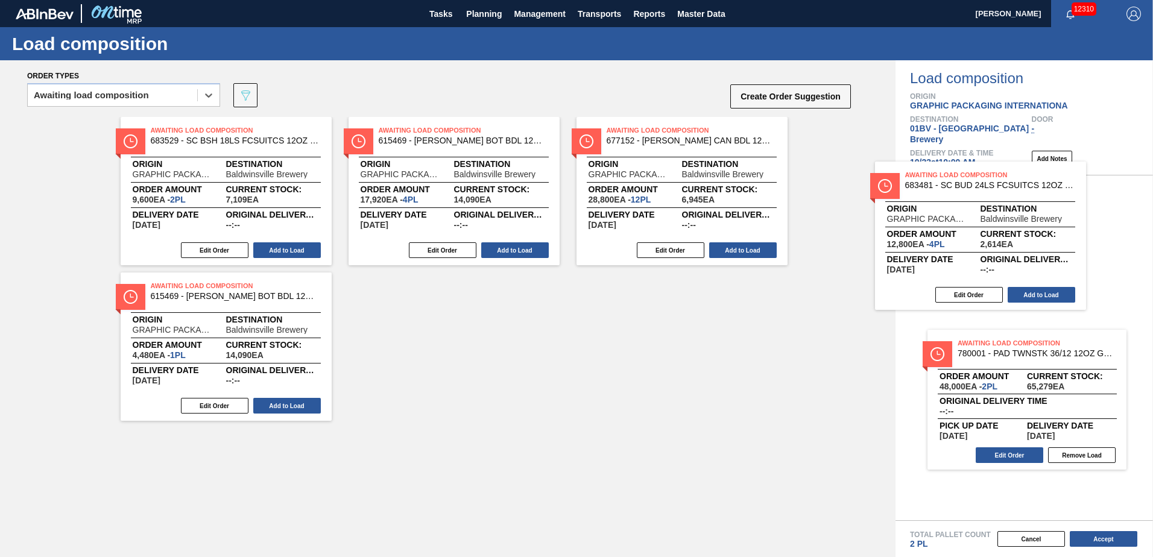
drag, startPoint x: 654, startPoint y: 145, endPoint x: 999, endPoint y: 195, distance: 348.1
click at [999, 195] on div "Order types option Awaiting load composition, selected. Select is focused ,type…" at bounding box center [576, 308] width 1153 height 497
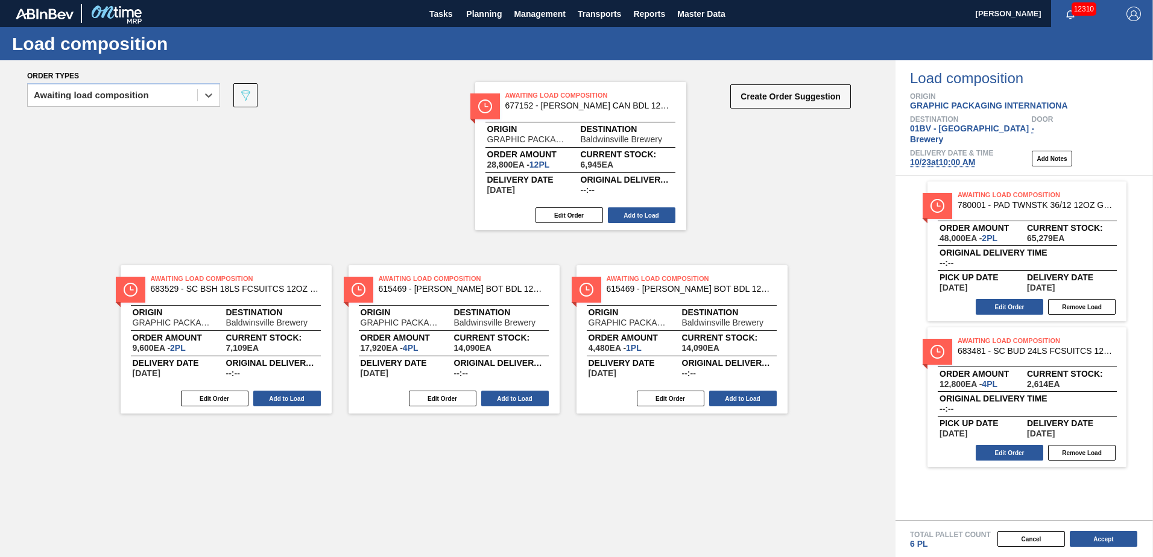
drag, startPoint x: 664, startPoint y: 141, endPoint x: 533, endPoint y: 96, distance: 138.3
click at [533, 96] on div "Order types option Awaiting load composition, selected. Select is focused ,type…" at bounding box center [448, 308] width 896 height 497
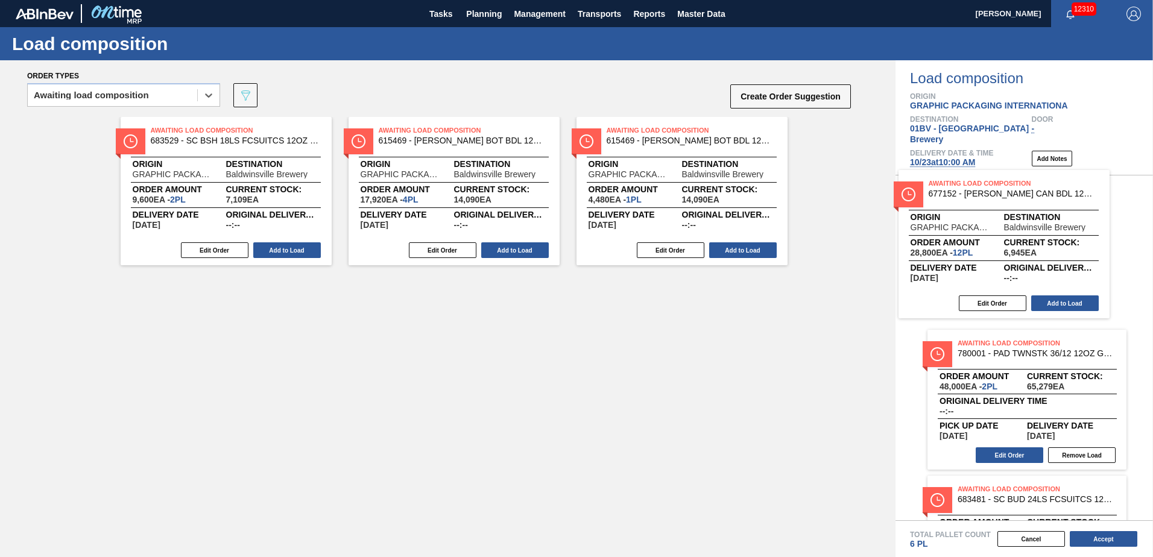
drag, startPoint x: 929, startPoint y: 206, endPoint x: 1000, endPoint y: 214, distance: 71.0
click at [1000, 214] on div "Order types option Awaiting load composition, selected. Select is focused ,type…" at bounding box center [576, 308] width 1153 height 497
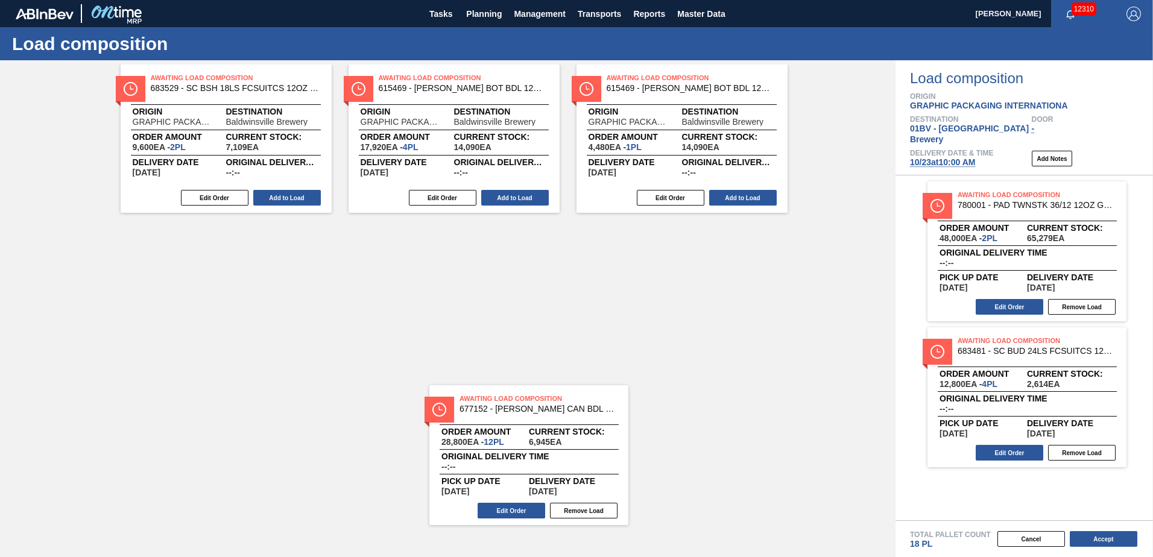
scroll to position [55, 0]
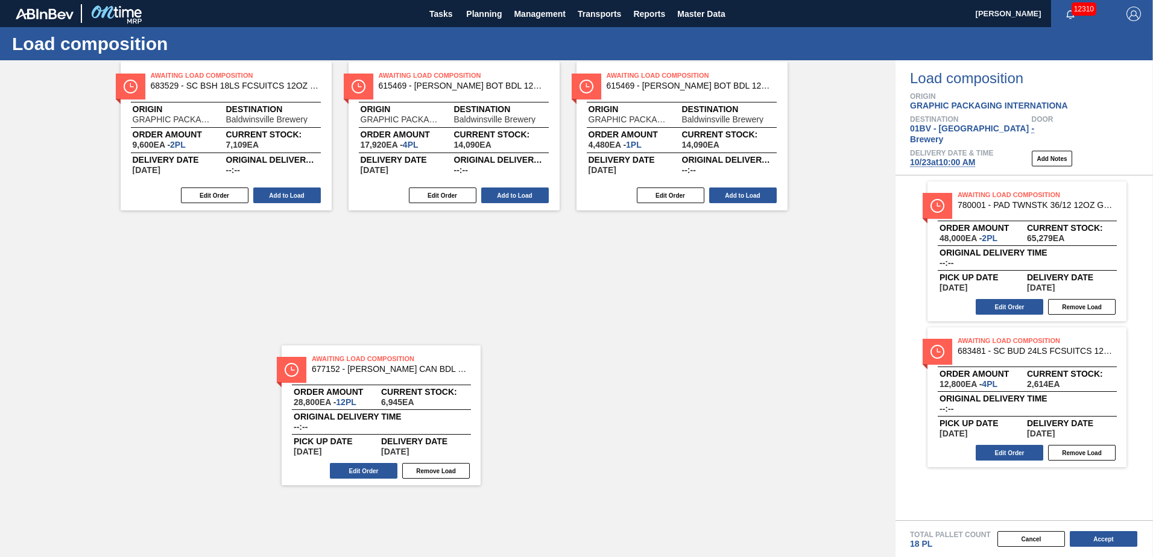
drag, startPoint x: 1036, startPoint y: 485, endPoint x: 385, endPoint y: 368, distance: 660.7
click at [385, 368] on div "Order types option Awaiting load composition, selected. Select is focused ,type…" at bounding box center [576, 308] width 1153 height 497
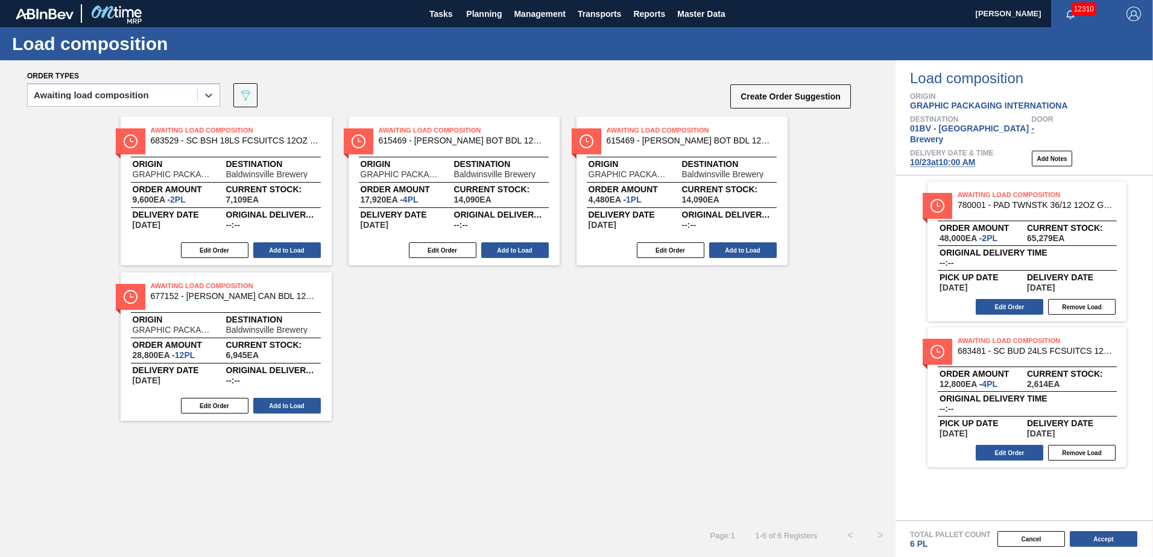
scroll to position [0, 0]
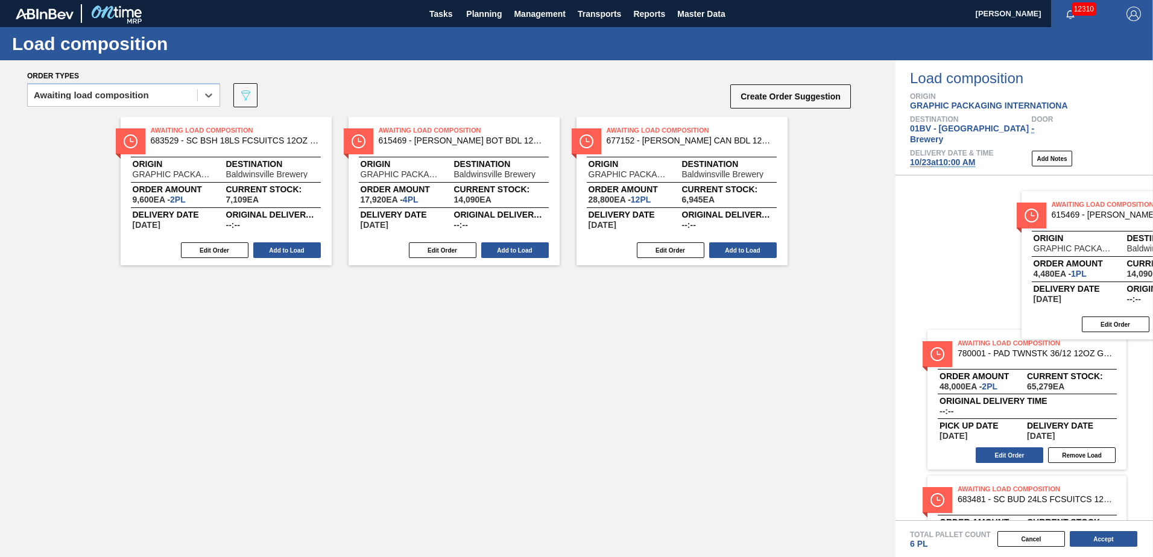
drag, startPoint x: 818, startPoint y: 160, endPoint x: 1073, endPoint y: 218, distance: 261.8
click at [1091, 217] on div "Order types option Awaiting load composition, selected. Select is focused ,type…" at bounding box center [576, 308] width 1153 height 497
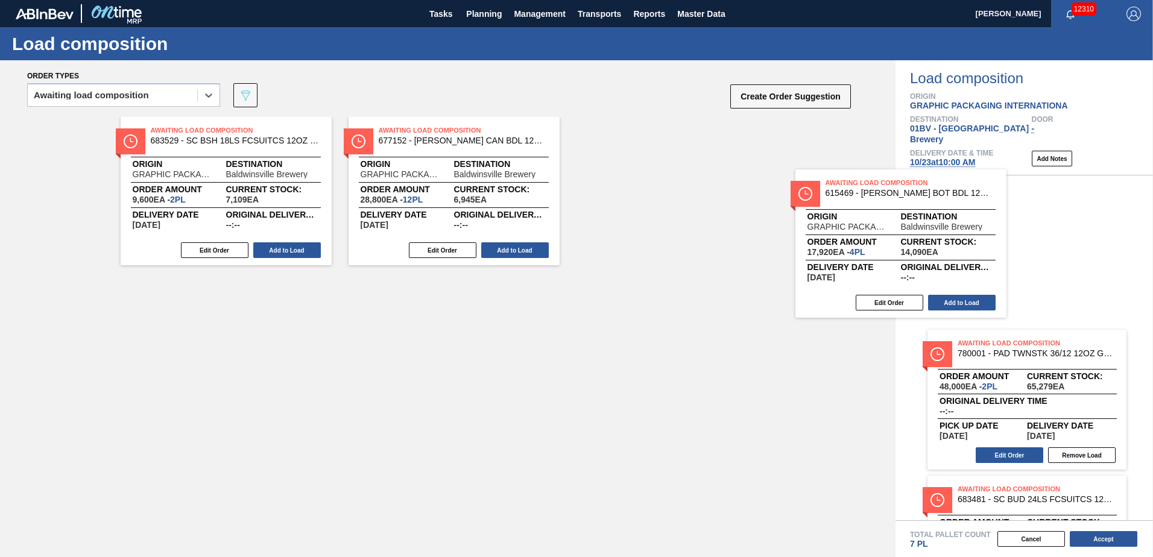
drag, startPoint x: 422, startPoint y: 134, endPoint x: 1026, endPoint y: 209, distance: 609.0
click at [1026, 209] on div "Order types option Awaiting load composition, selected. Select is focused ,type…" at bounding box center [576, 308] width 1153 height 497
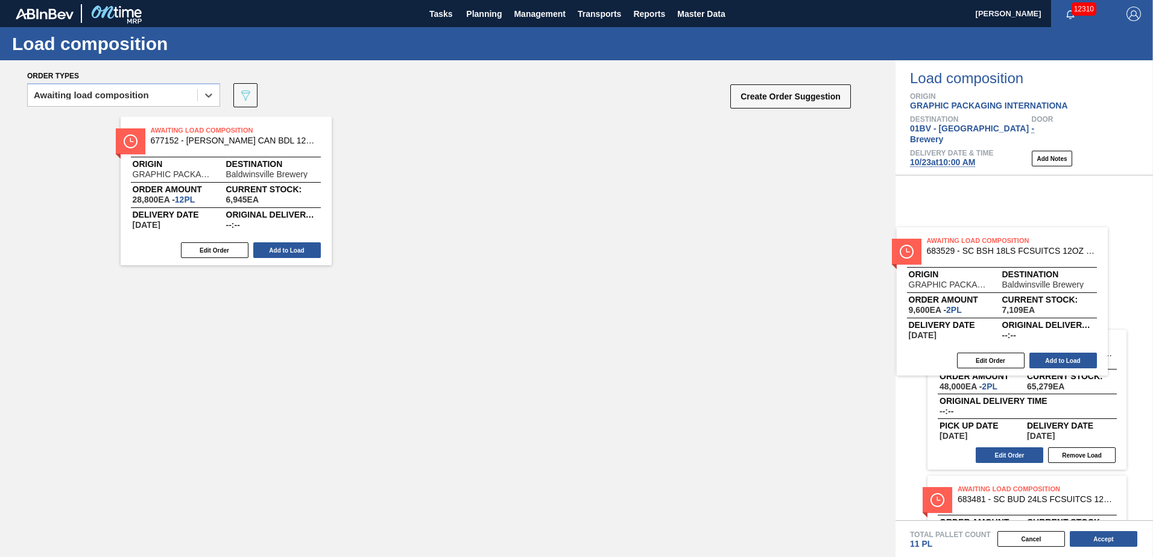
drag, startPoint x: 246, startPoint y: 156, endPoint x: 1020, endPoint y: 258, distance: 780.5
click at [1020, 258] on div "Order types option Awaiting load composition, selected. Select is focused ,type…" at bounding box center [576, 308] width 1153 height 497
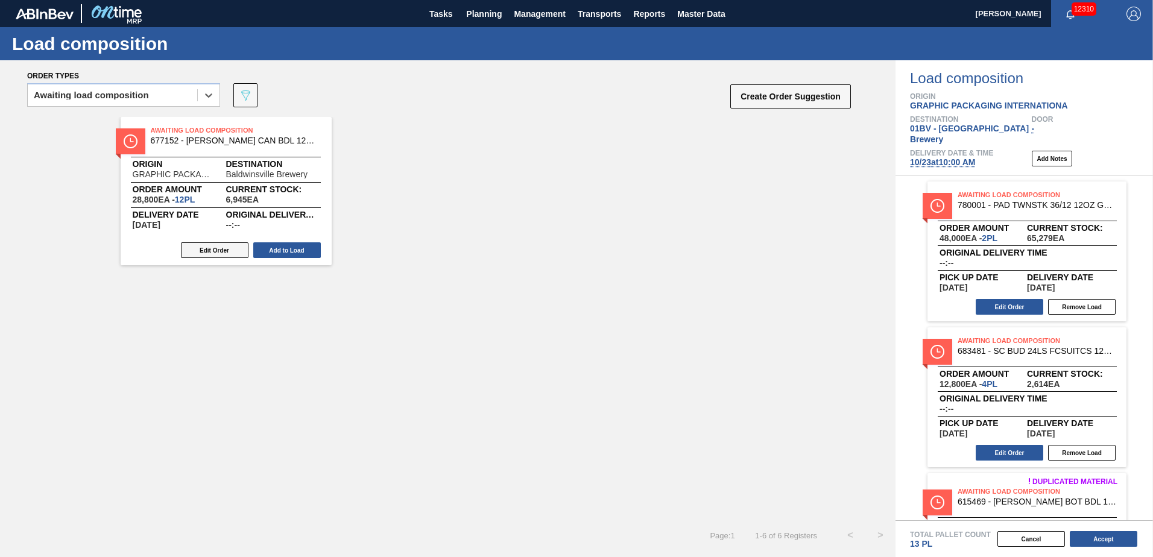
click at [211, 252] on button "Edit Order" at bounding box center [215, 250] width 68 height 16
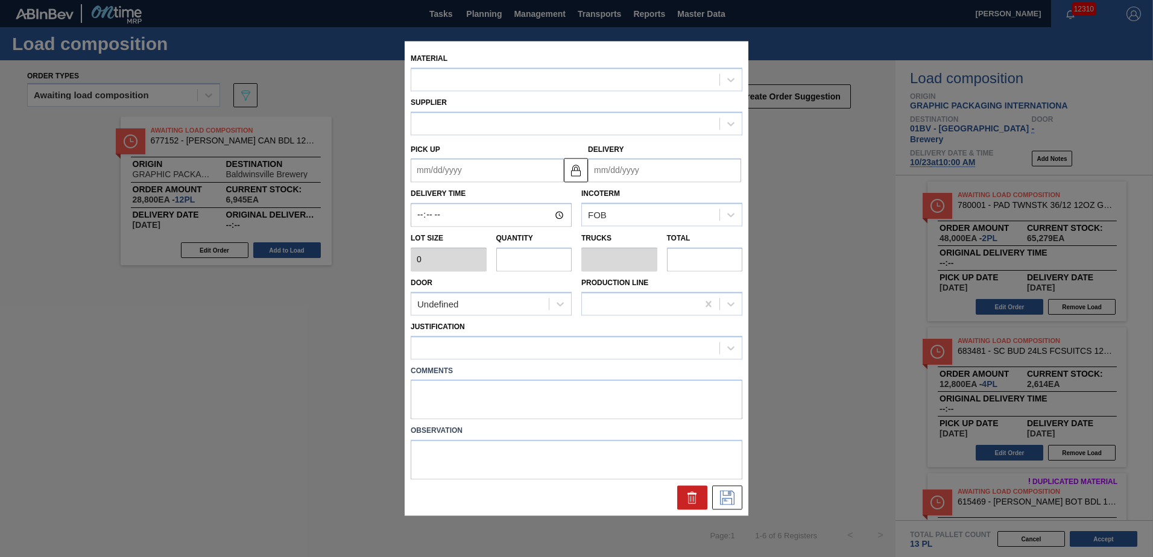
type input "2,400"
type input "12"
type input "0.462"
type input "28,800"
type up "[DATE]"
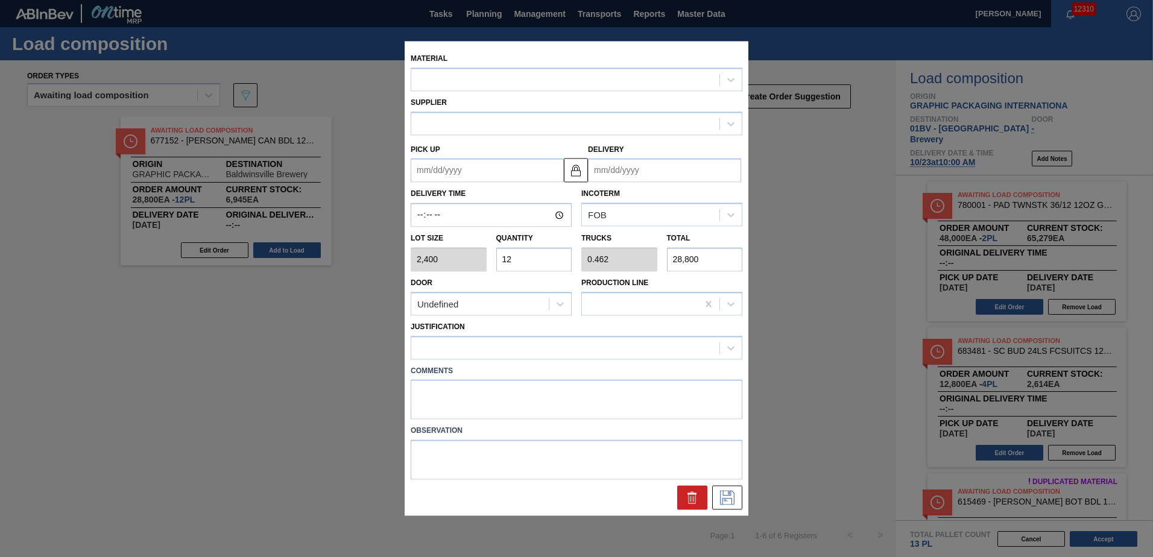
type input "[DATE]"
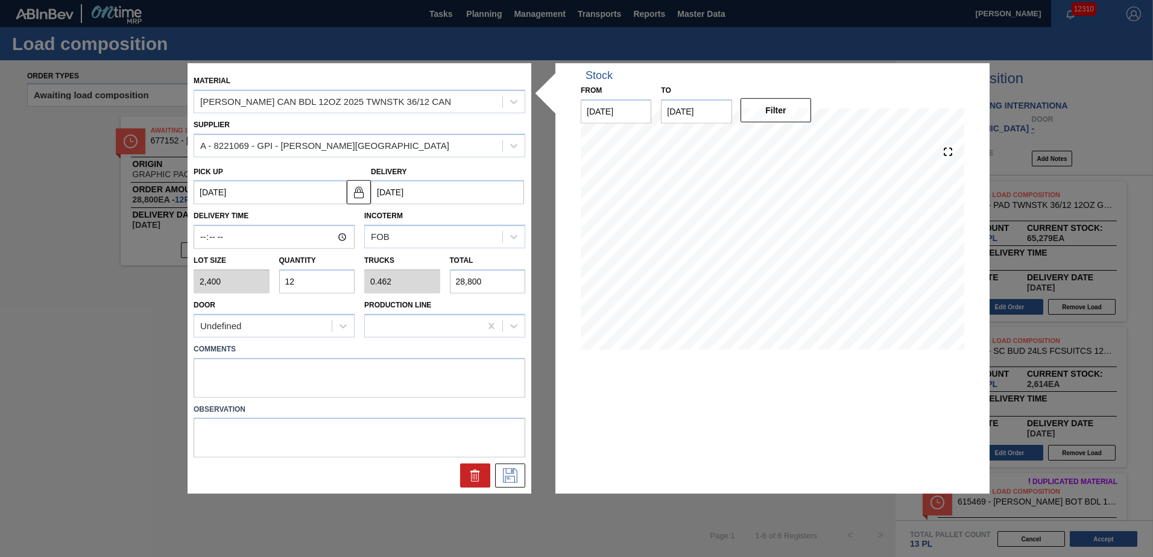
click at [329, 284] on input "12" at bounding box center [317, 282] width 76 height 24
type input "1"
type input "0.038"
type input "2,400"
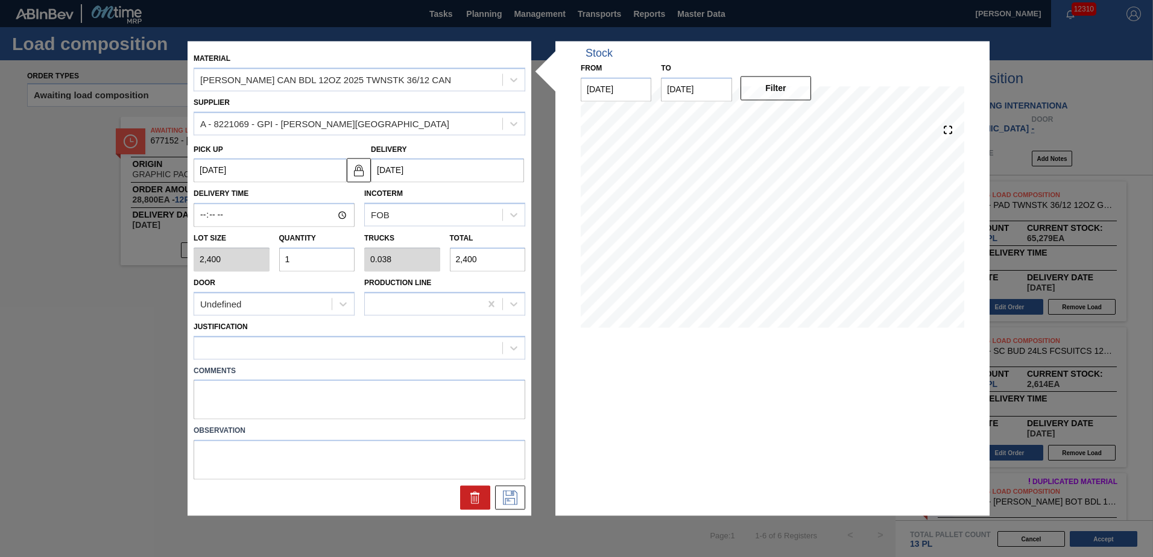
type input "13"
type input "0.5"
type input "31,200"
type input "13"
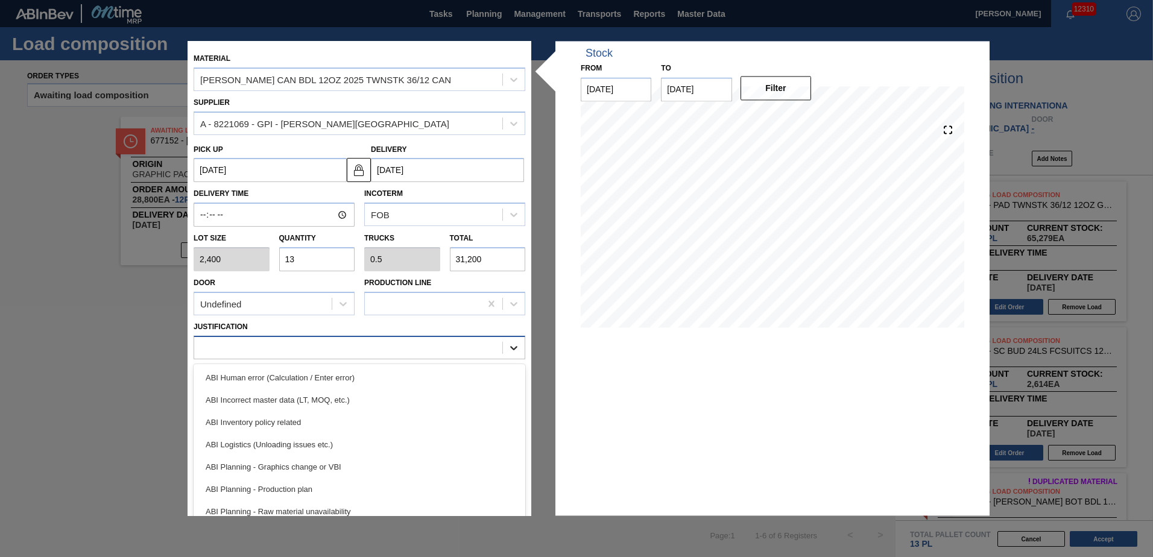
click at [514, 346] on icon at bounding box center [514, 348] width 12 height 12
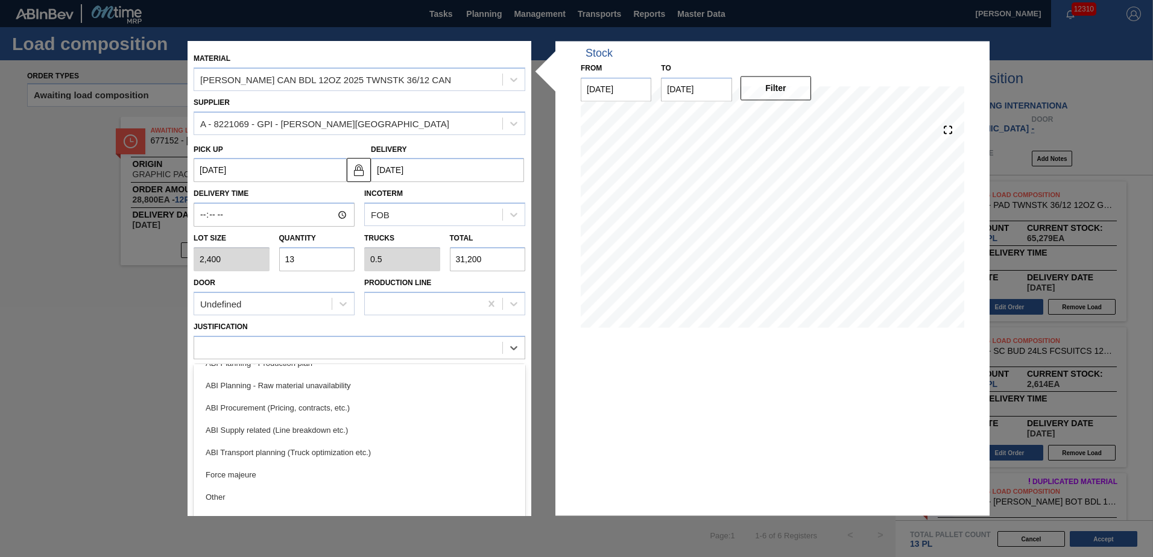
scroll to position [136, 0]
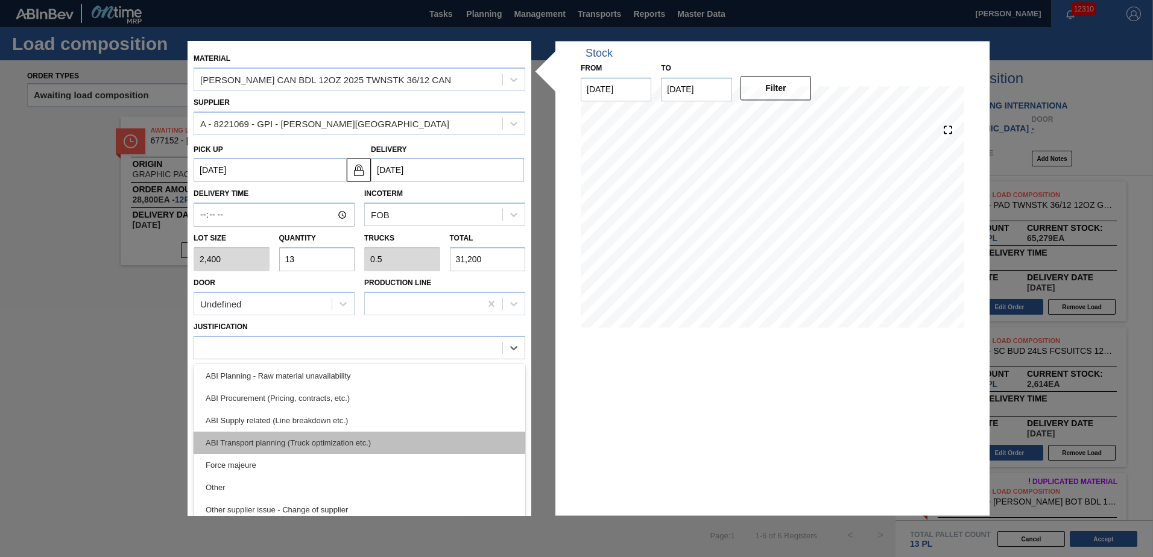
click at [280, 437] on div "ABI Transport planning (Truck optimization etc.)" at bounding box center [360, 443] width 332 height 22
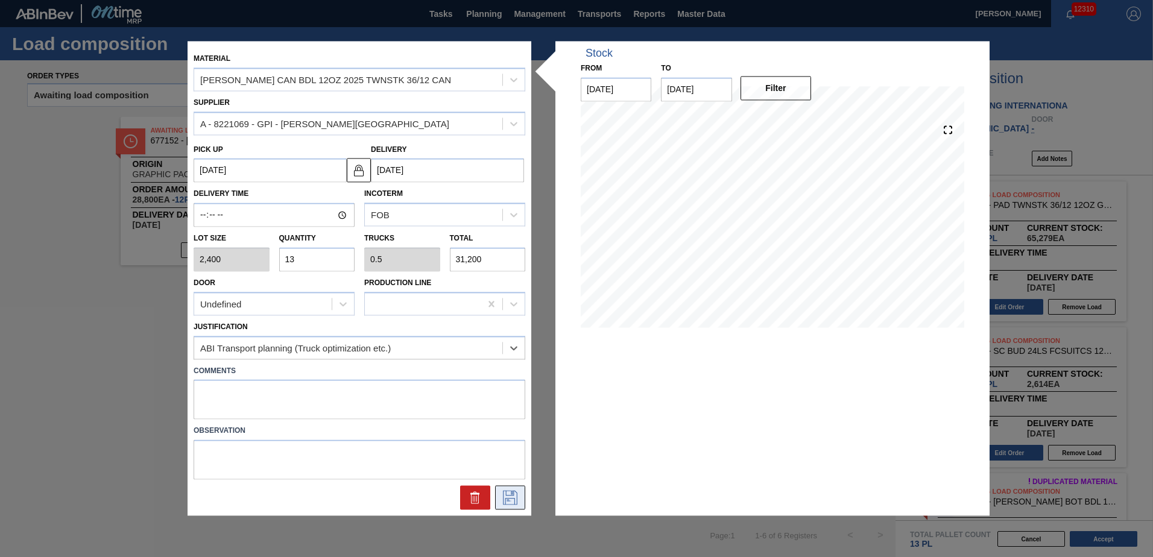
click at [508, 493] on icon at bounding box center [510, 498] width 19 height 14
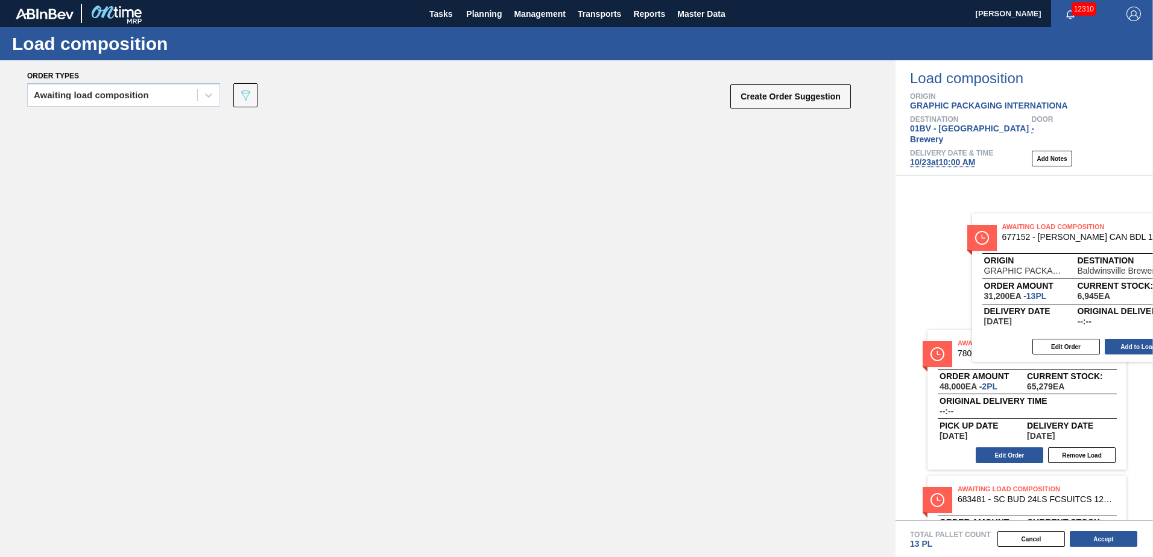
drag, startPoint x: 236, startPoint y: 142, endPoint x: 1072, endPoint y: 229, distance: 840.6
click at [1072, 229] on div "Order types Awaiting load composition 089F7B8B-B2A5-4AFE-B5C0-19BA573D28AC Crea…" at bounding box center [576, 308] width 1153 height 497
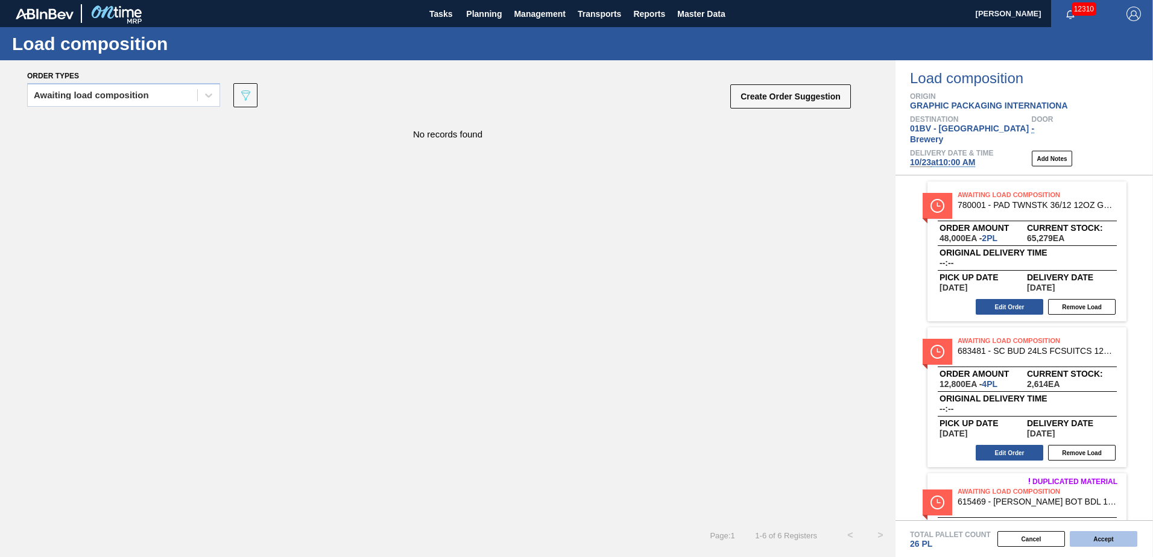
click at [1098, 537] on button "Accept" at bounding box center [1104, 539] width 68 height 16
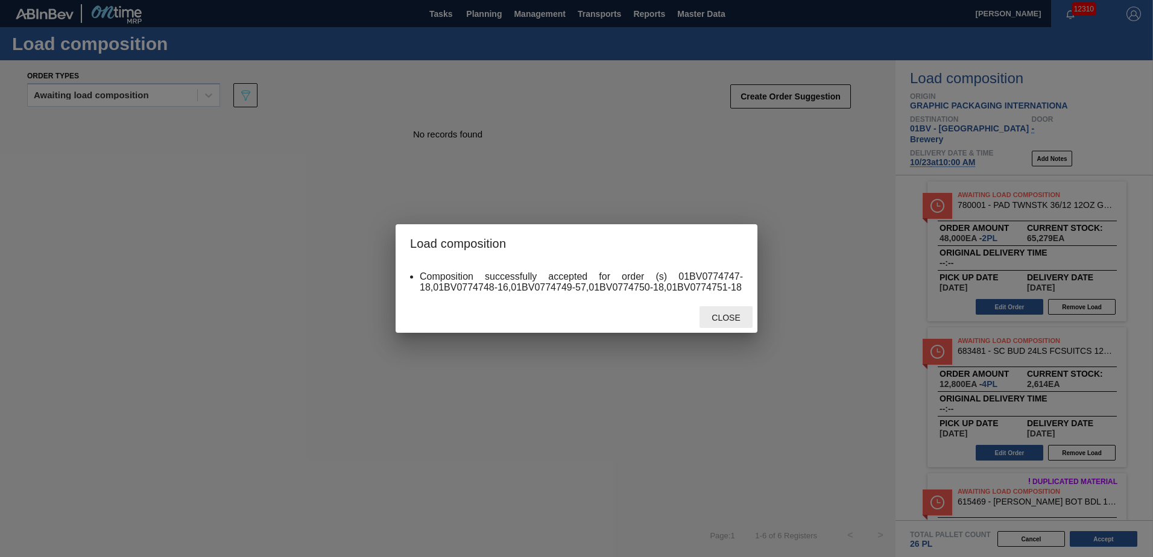
click at [723, 315] on span "Close" at bounding box center [726, 318] width 48 height 10
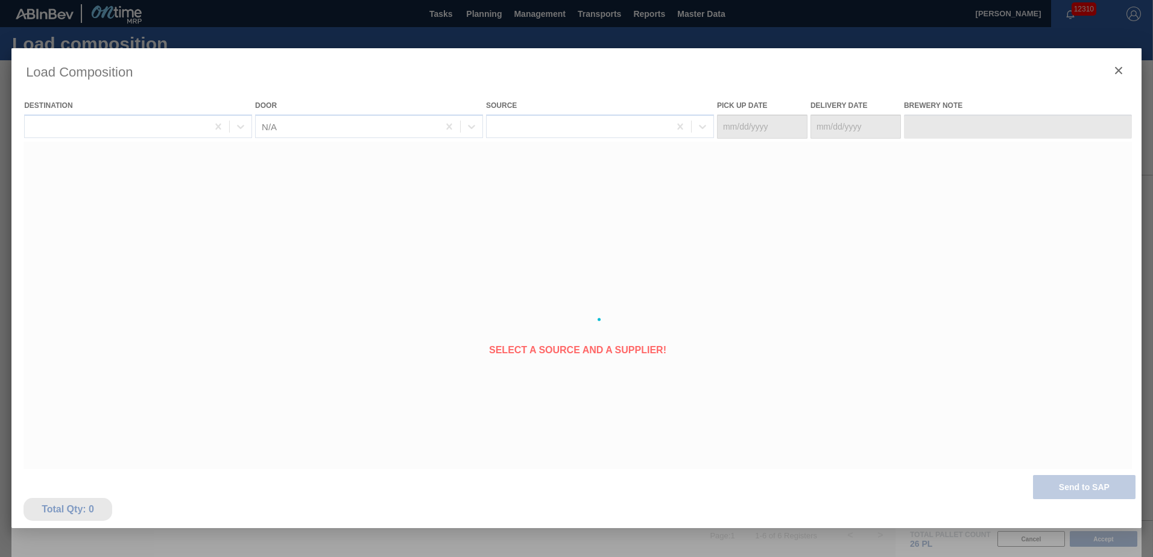
type Date "[DATE]"
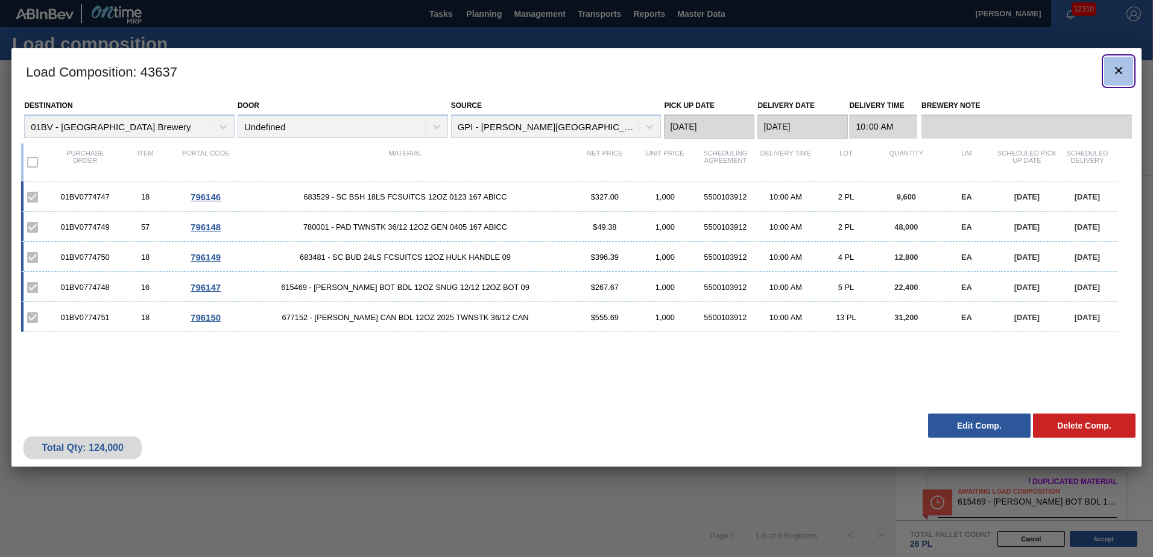
click at [1121, 69] on icon "botão de ícone" at bounding box center [1119, 70] width 14 height 14
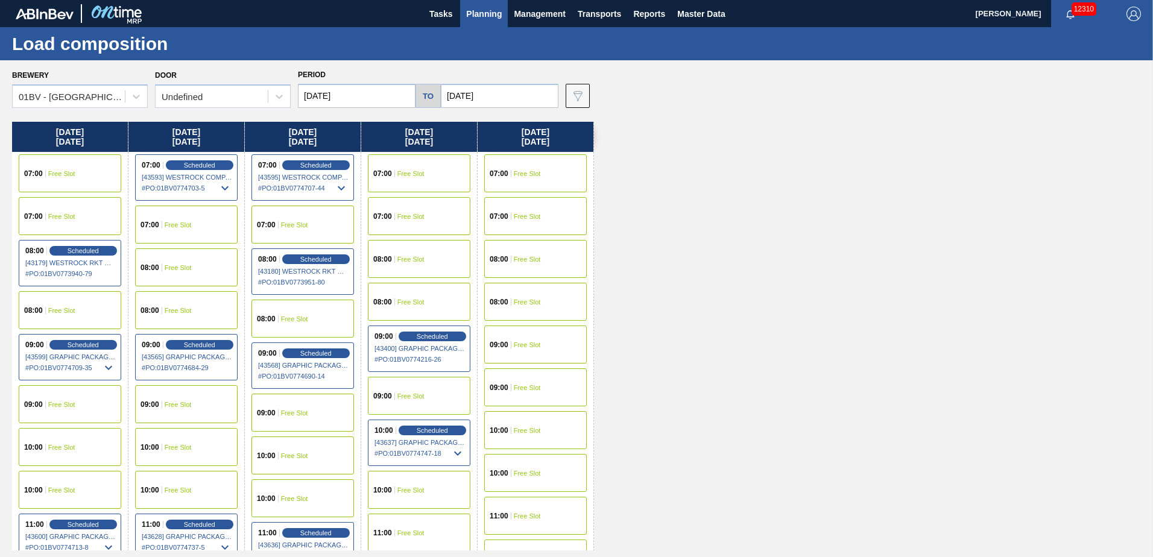
click at [488, 14] on span "Planning" at bounding box center [484, 14] width 36 height 14
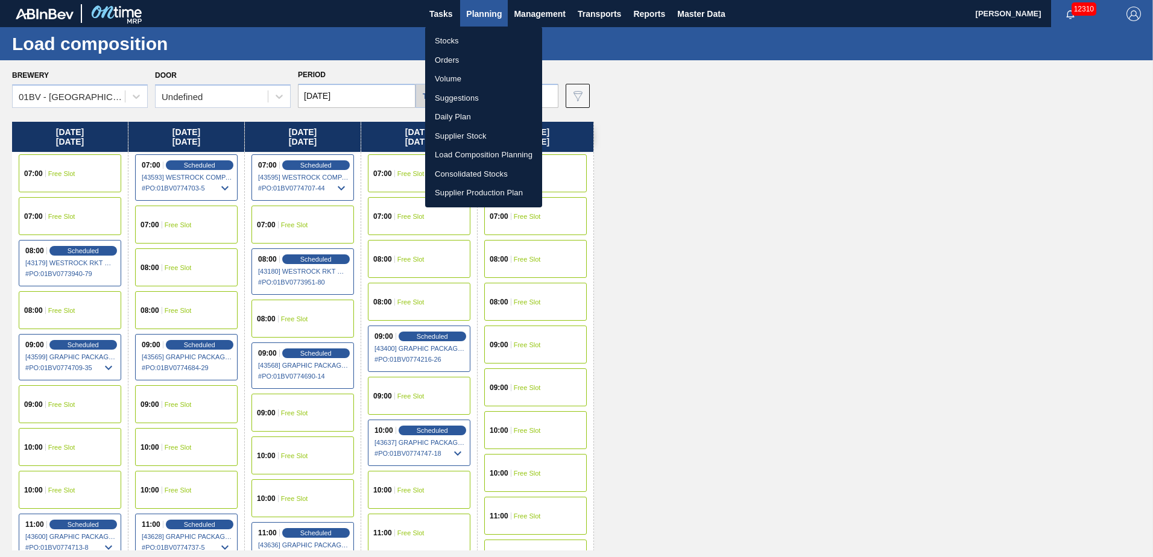
drag, startPoint x: 449, startPoint y: 102, endPoint x: 463, endPoint y: 100, distance: 13.5
click at [449, 102] on li "Suggestions" at bounding box center [483, 98] width 117 height 19
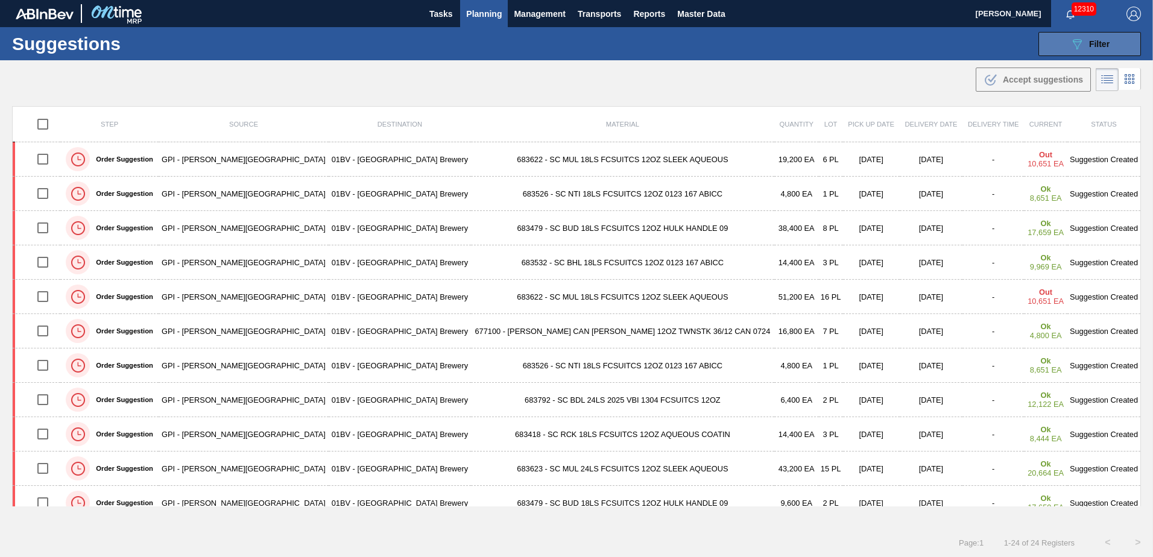
click at [1102, 43] on span "Filter" at bounding box center [1099, 44] width 21 height 10
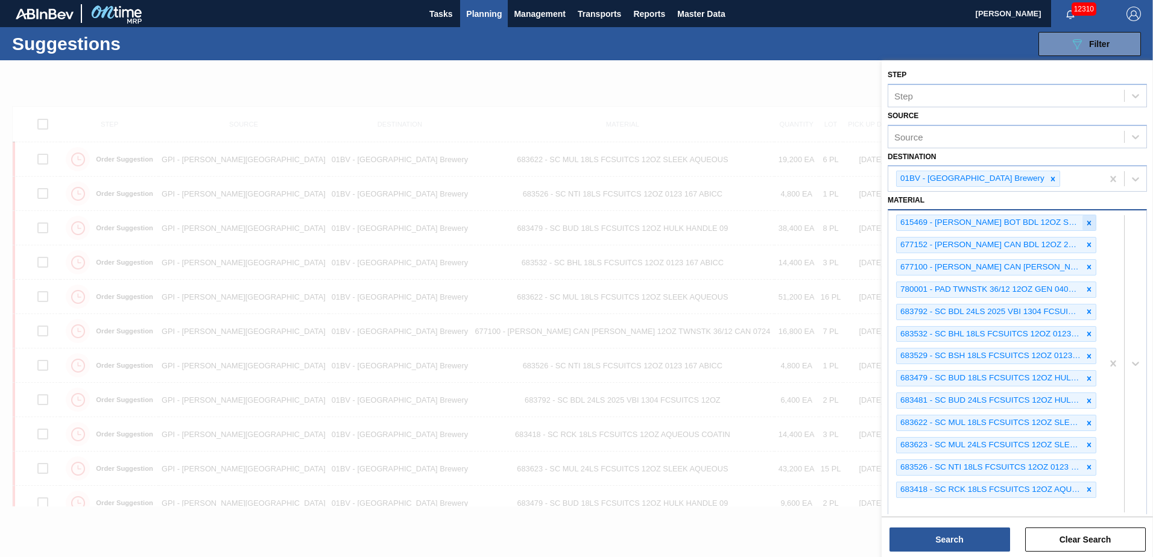
click at [1089, 220] on icon at bounding box center [1089, 223] width 8 height 8
click at [1089, 221] on icon at bounding box center [1089, 223] width 8 height 8
click at [1088, 244] on icon at bounding box center [1090, 245] width 4 height 4
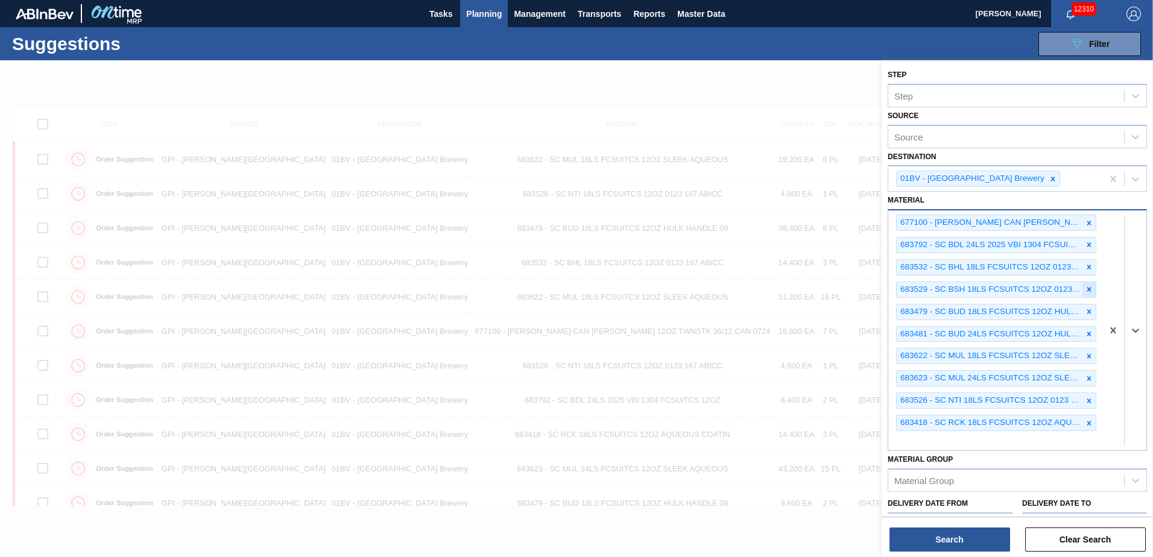
click at [1087, 287] on icon at bounding box center [1089, 289] width 8 height 8
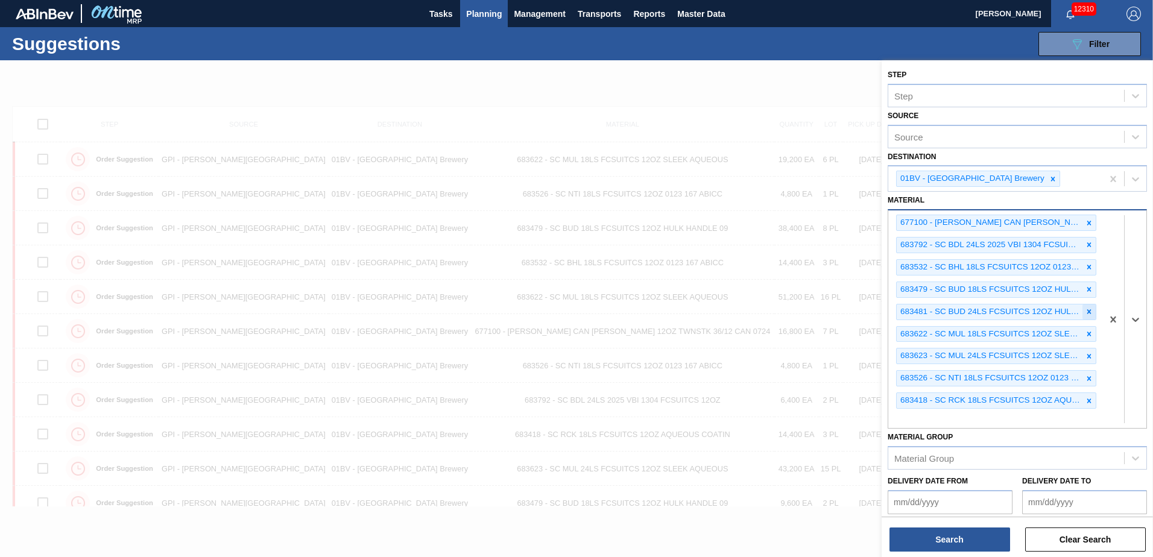
click at [1088, 311] on icon at bounding box center [1090, 311] width 4 height 4
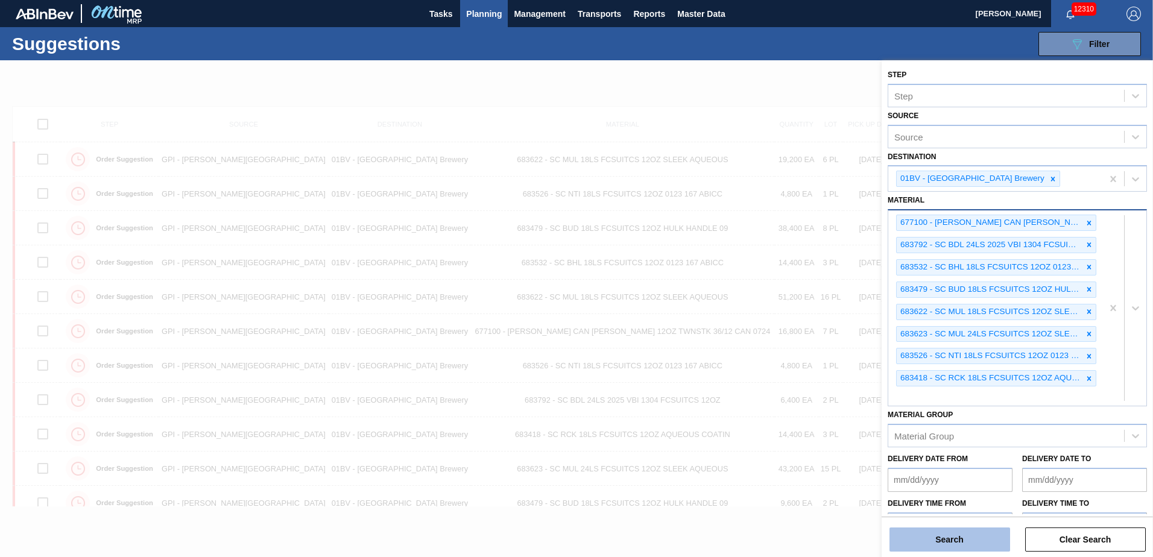
click at [940, 542] on button "Search" at bounding box center [950, 540] width 121 height 24
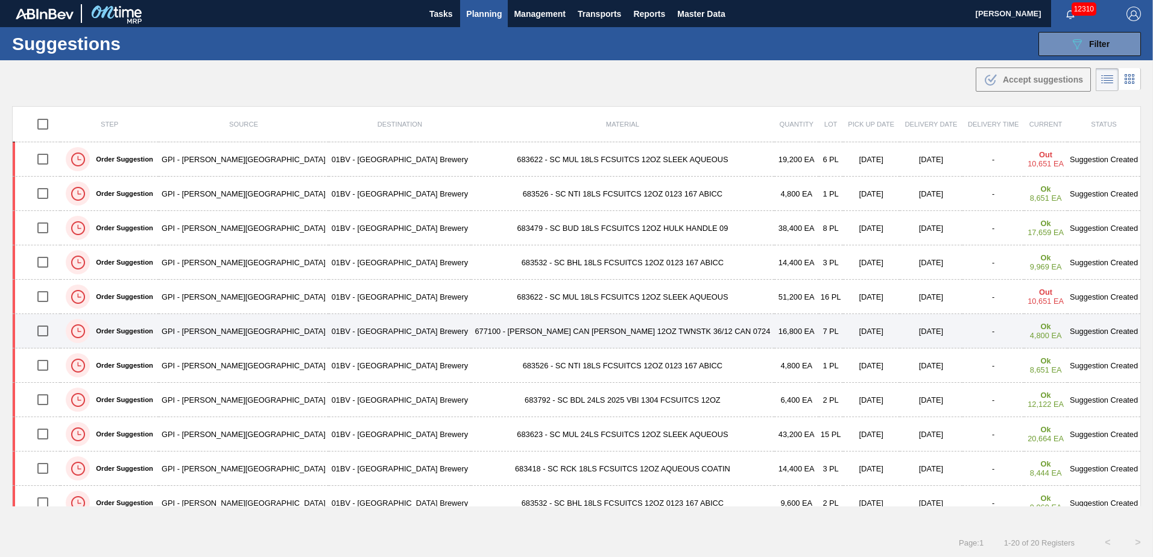
click at [50, 331] on input "checkbox" at bounding box center [42, 330] width 25 height 25
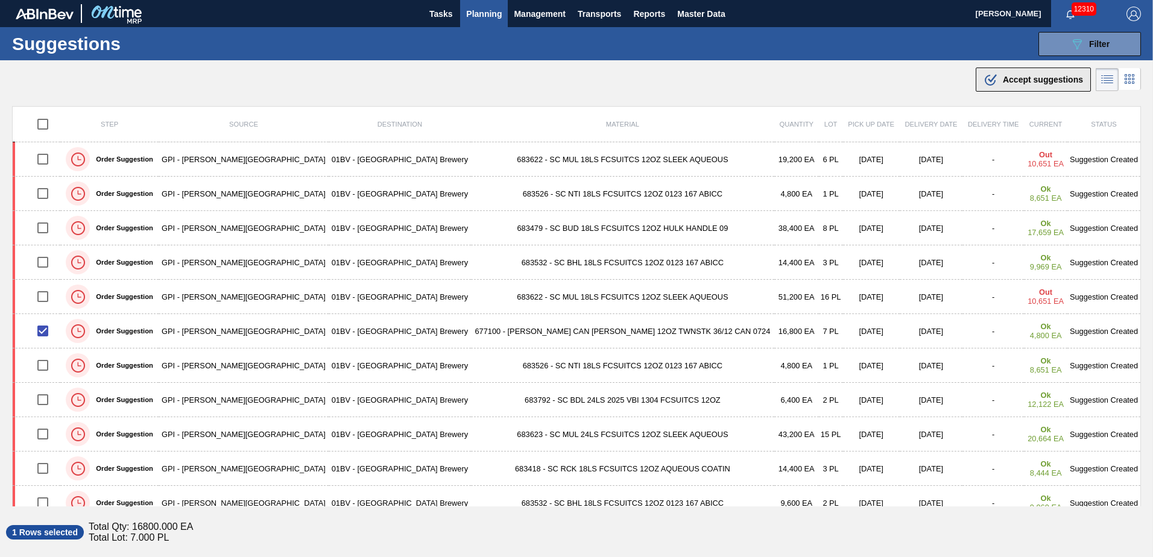
click at [1024, 76] on span "Accept suggestions" at bounding box center [1043, 80] width 80 height 10
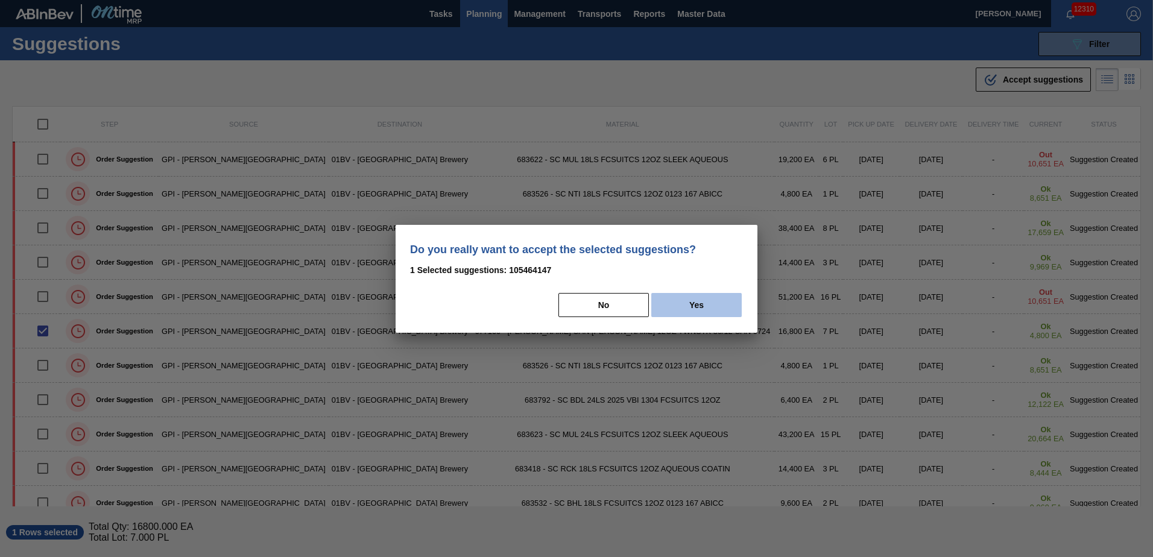
click at [702, 305] on button "Yes" at bounding box center [696, 305] width 90 height 24
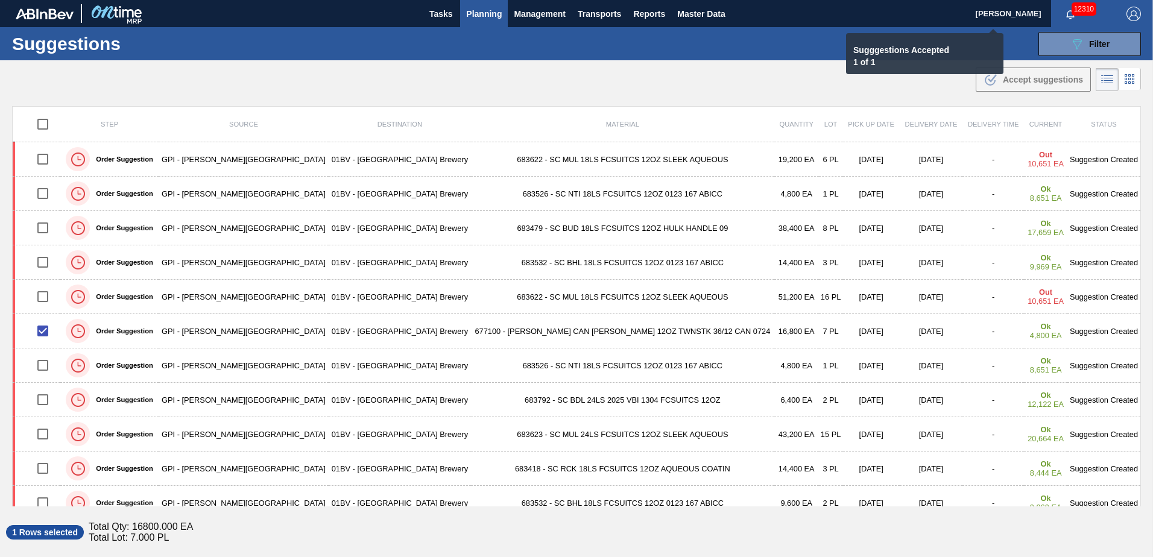
checkbox input "false"
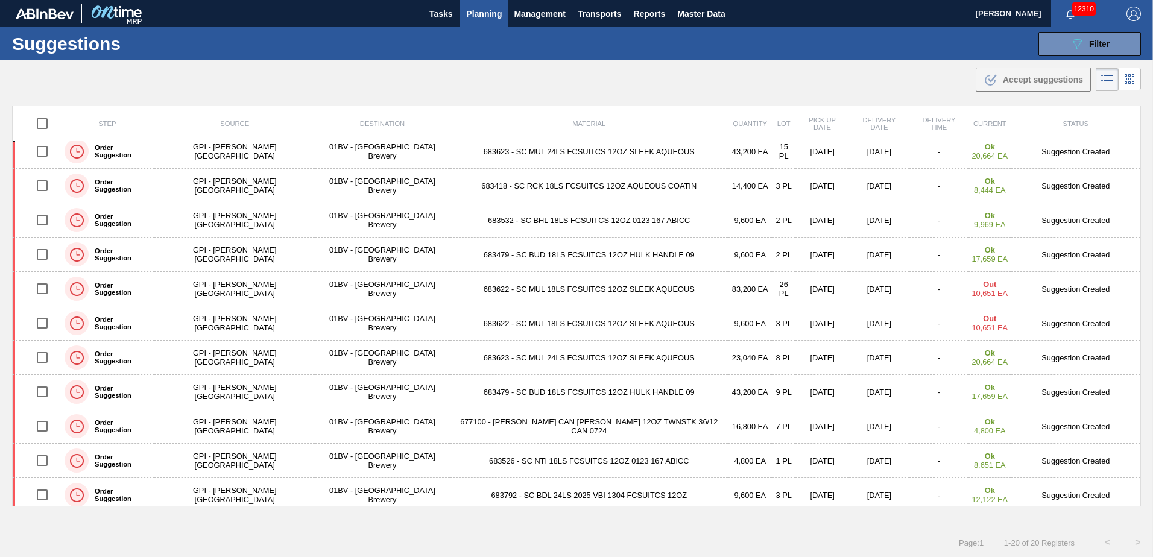
scroll to position [268, 0]
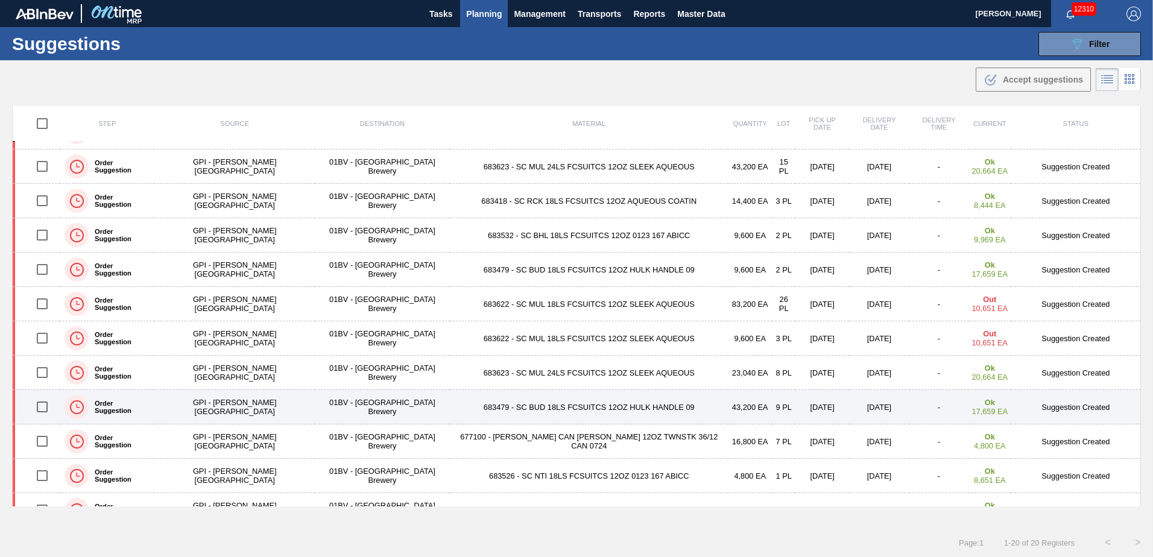
click at [50, 405] on input "checkbox" at bounding box center [42, 407] width 25 height 25
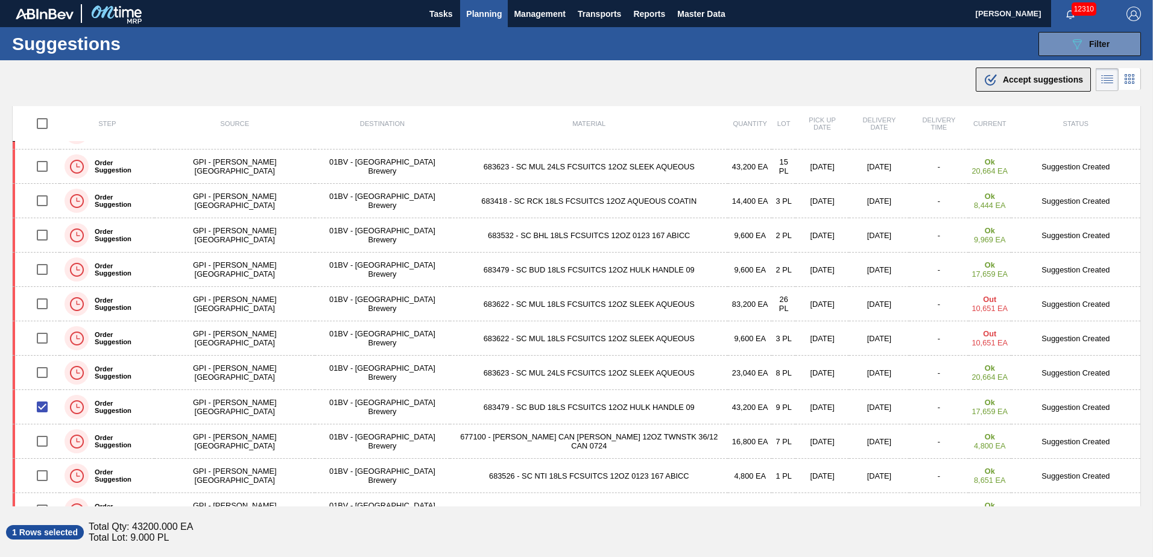
click at [1010, 84] on span "Accept suggestions" at bounding box center [1043, 80] width 80 height 10
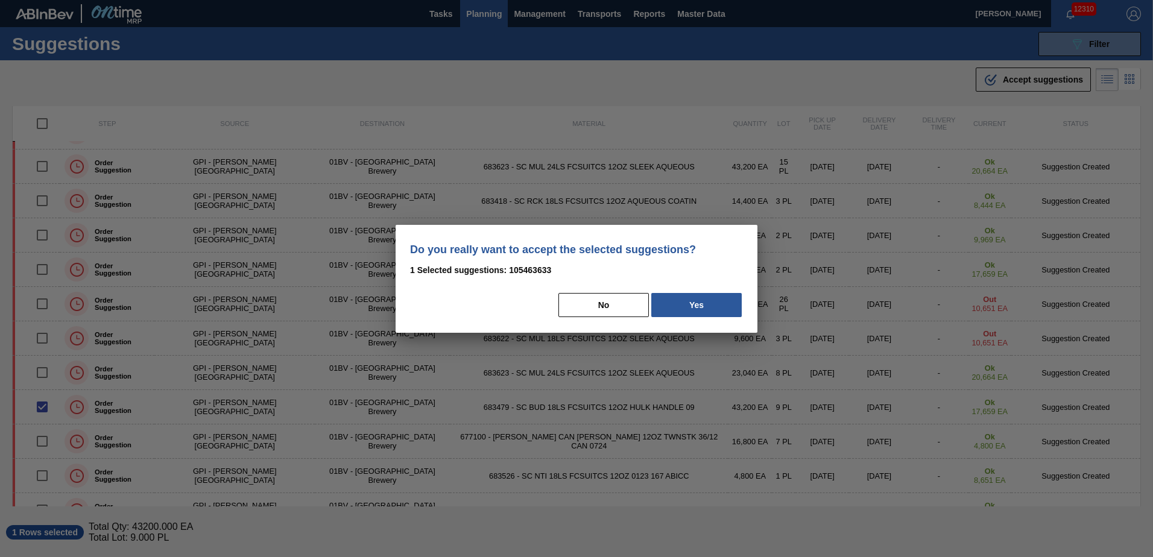
click at [716, 309] on button "Yes" at bounding box center [696, 305] width 90 height 24
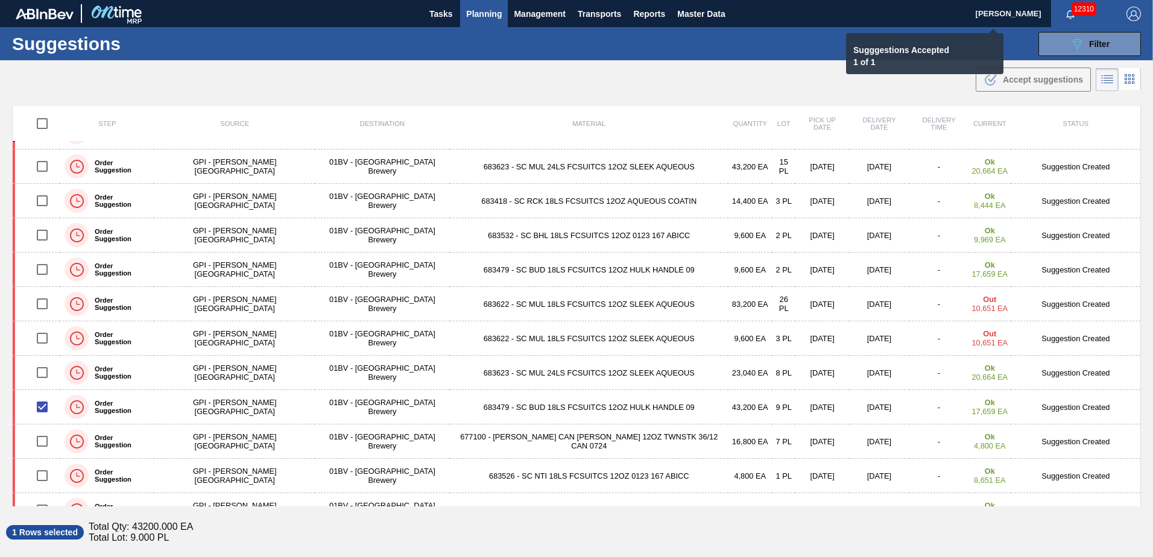
checkbox input "false"
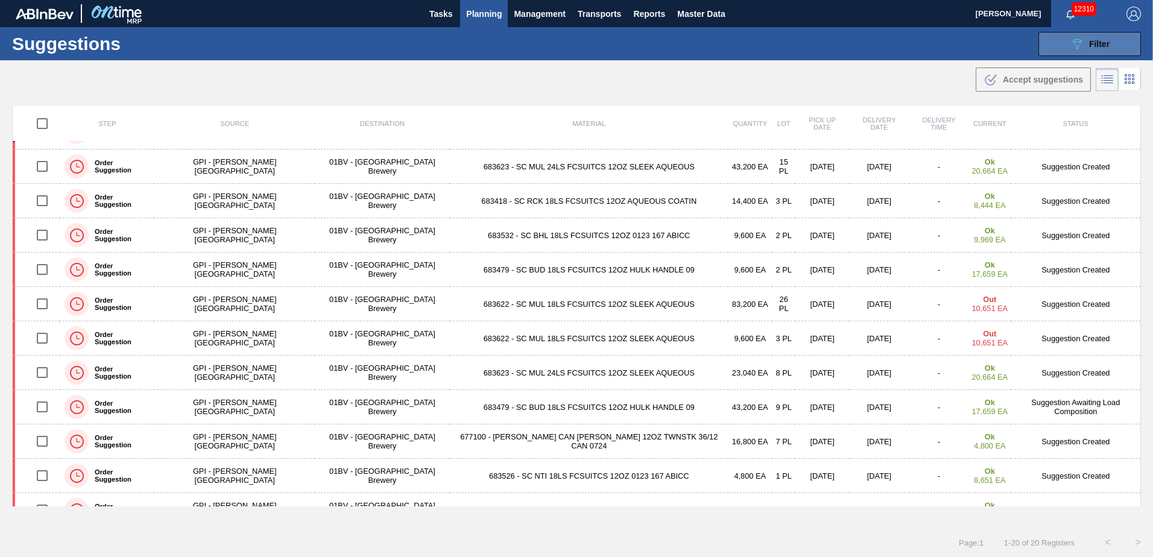
click at [1085, 43] on div "089F7B8B-B2A5-4AFE-B5C0-19BA573D28AC Filter" at bounding box center [1090, 44] width 40 height 14
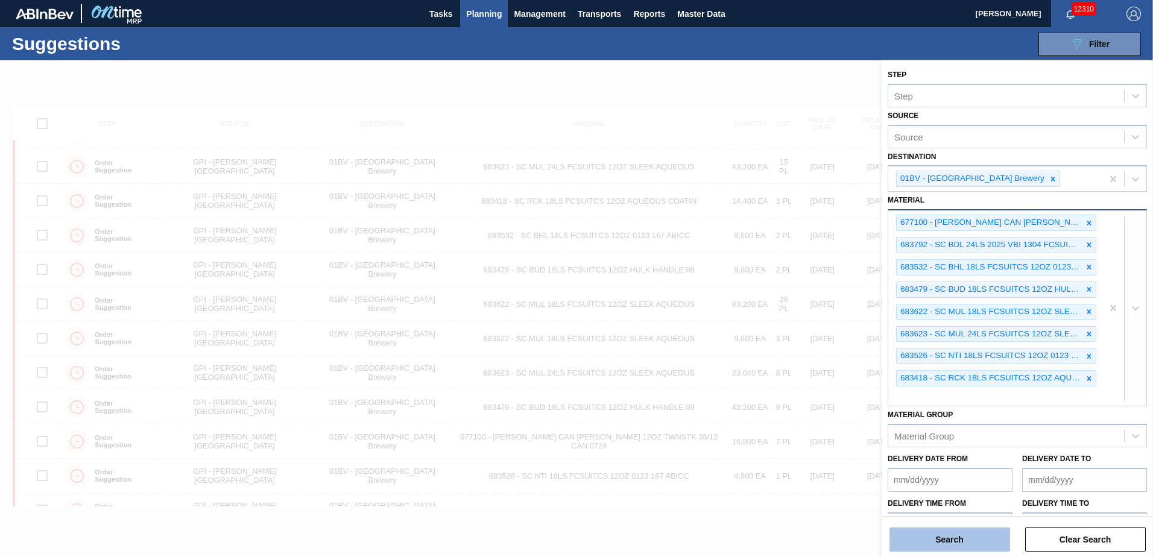
click at [942, 544] on button "Search" at bounding box center [950, 540] width 121 height 24
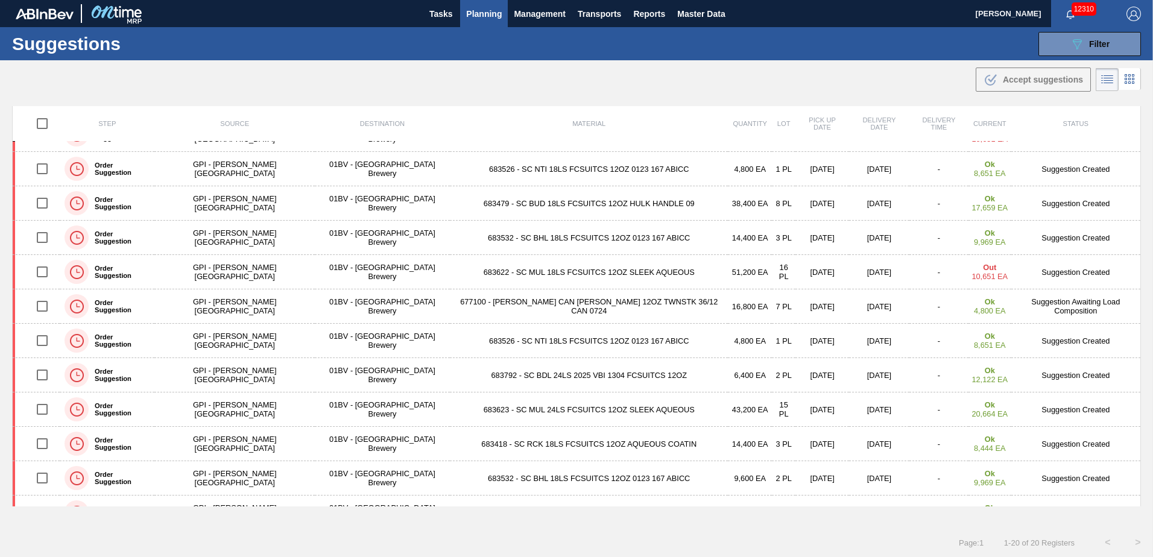
scroll to position [0, 0]
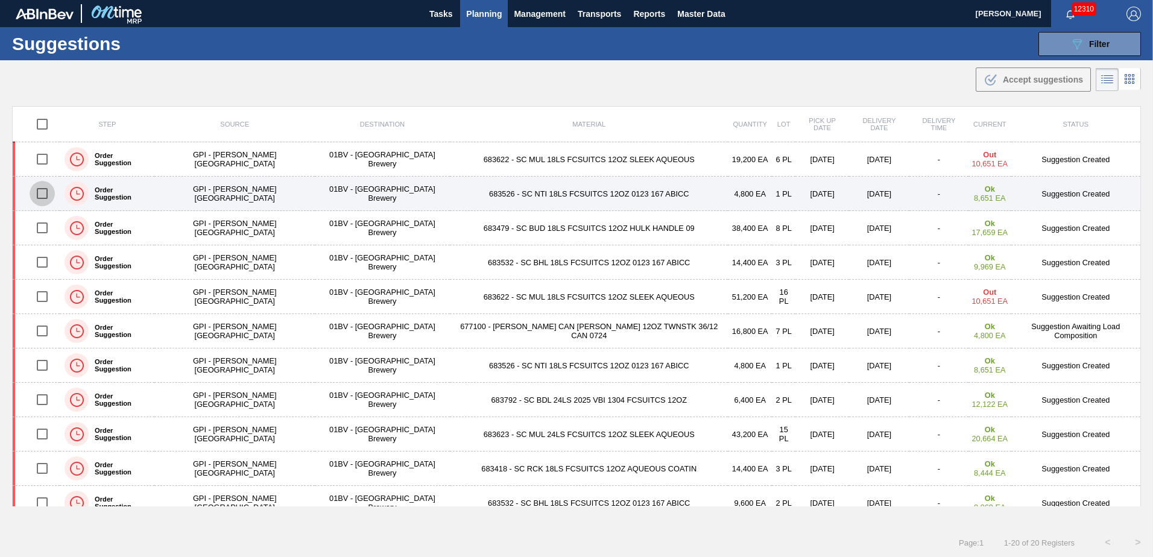
click at [43, 196] on input "checkbox" at bounding box center [42, 193] width 25 height 25
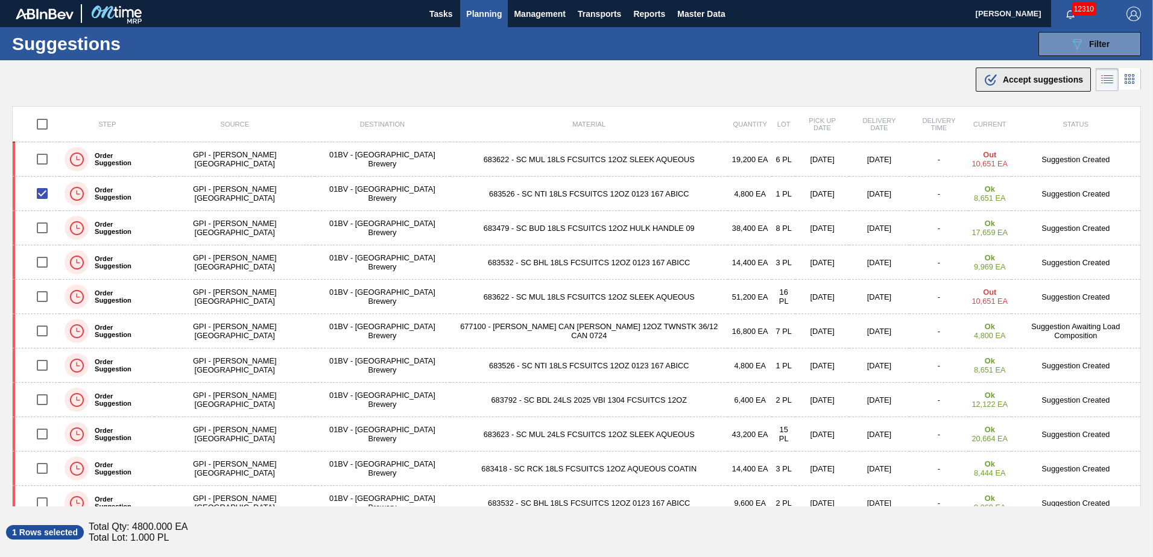
click at [1015, 80] on span "Accept suggestions" at bounding box center [1043, 80] width 80 height 10
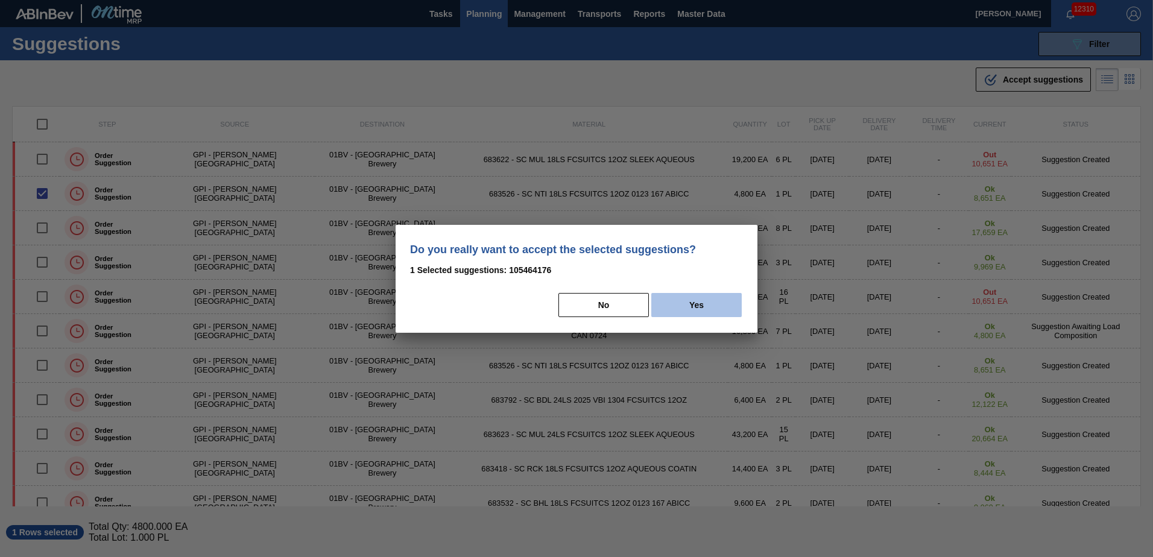
click at [701, 306] on button "Yes" at bounding box center [696, 305] width 90 height 24
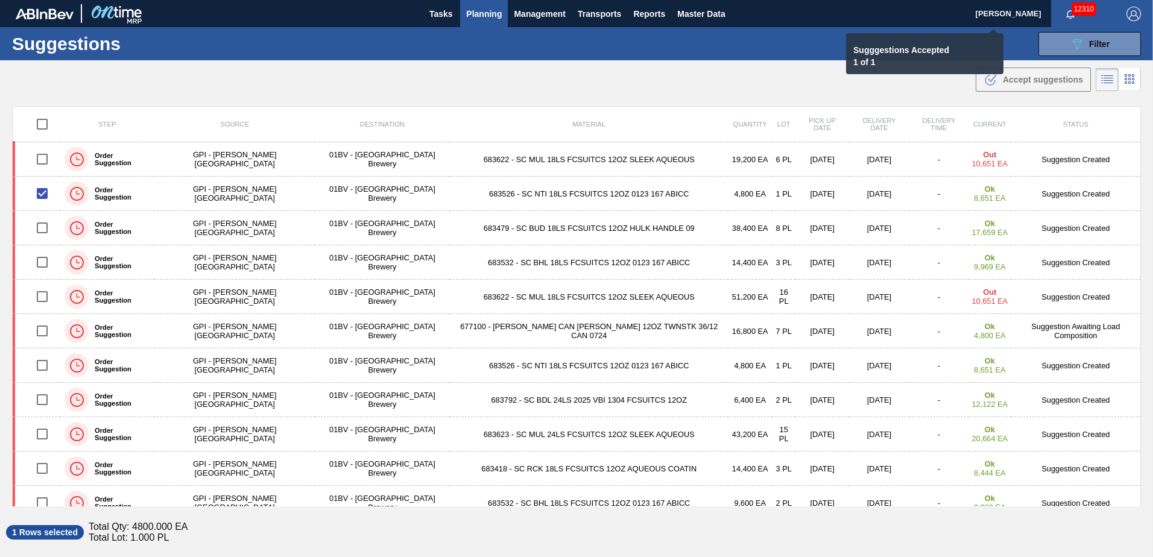
checkbox input "false"
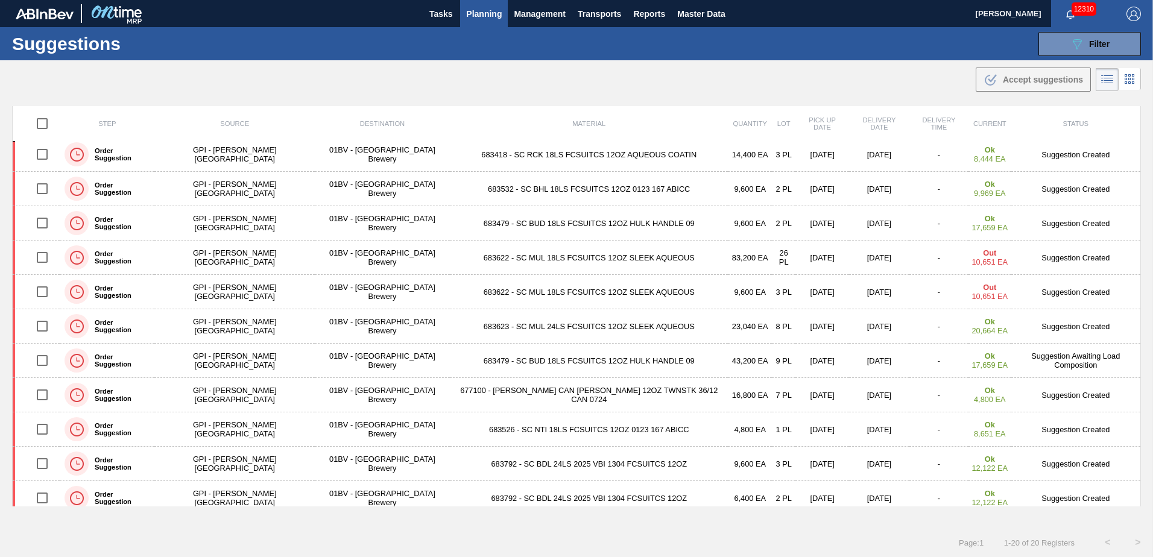
scroll to position [323, 0]
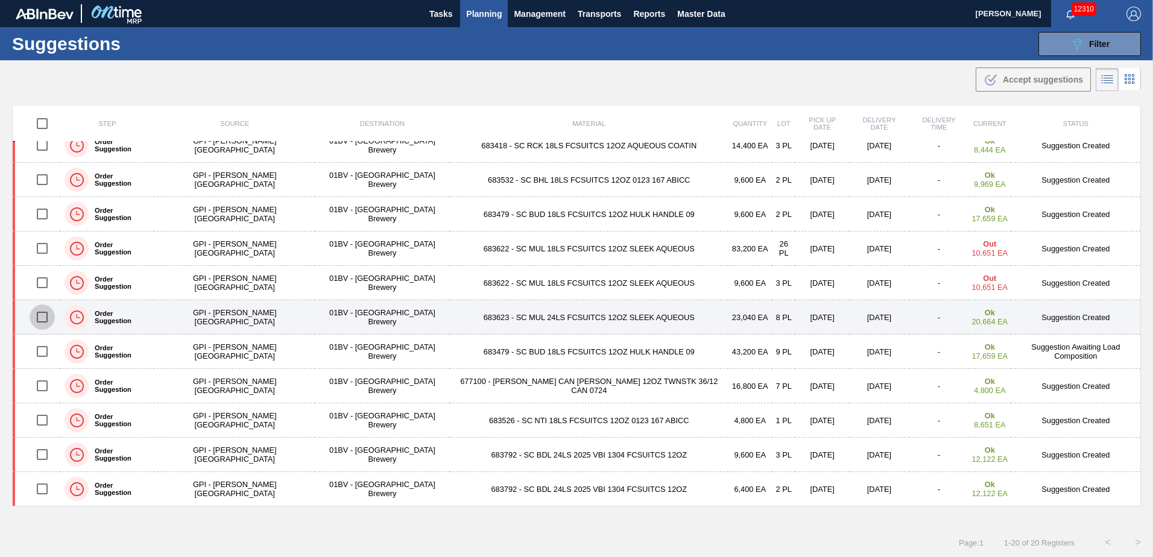
click at [46, 318] on input "checkbox" at bounding box center [42, 317] width 25 height 25
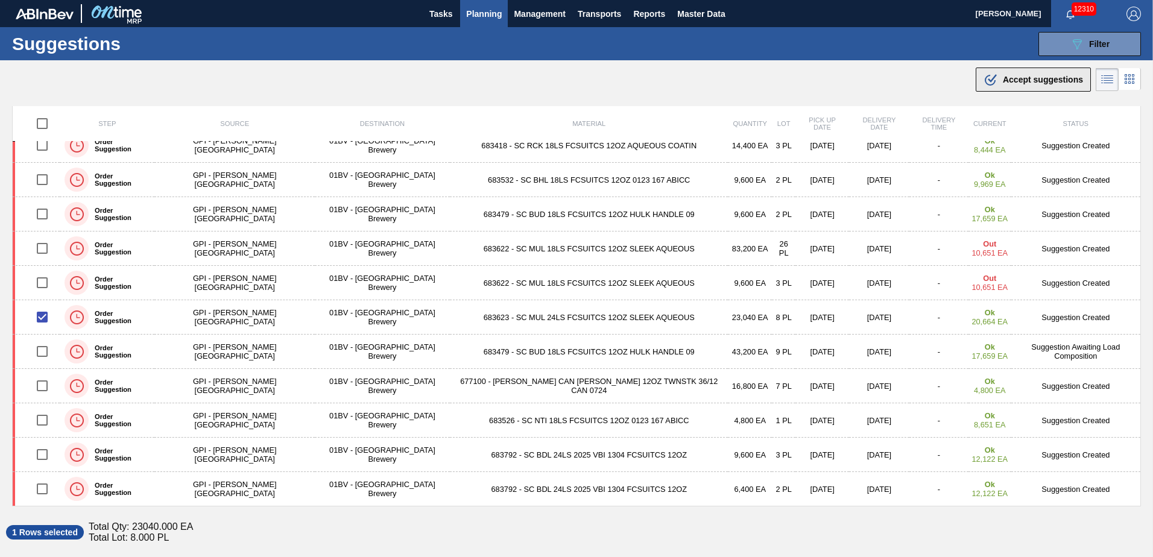
click at [1016, 81] on span "Accept suggestions" at bounding box center [1043, 80] width 80 height 10
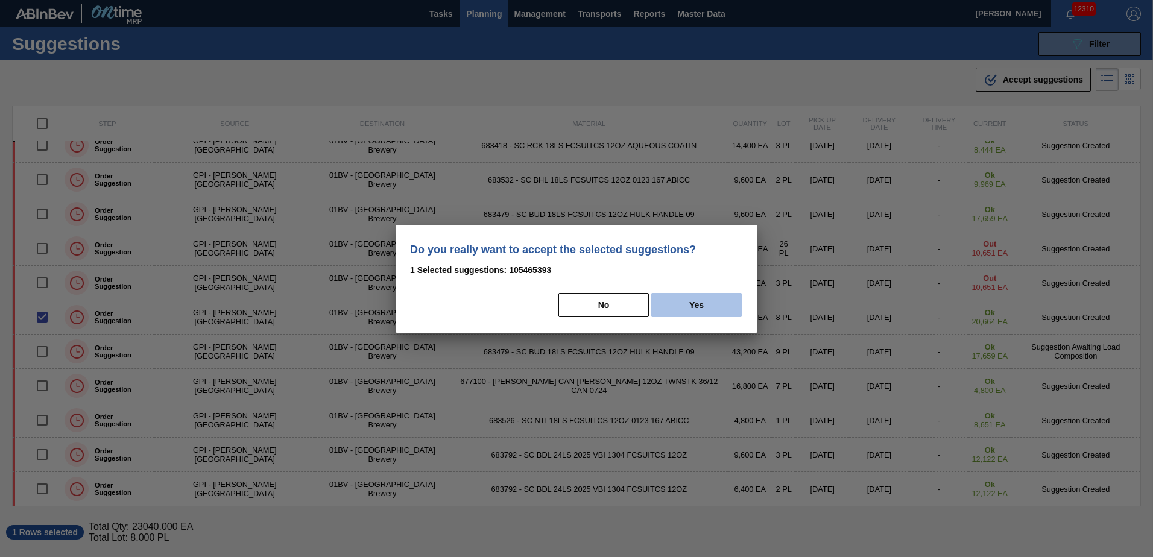
click at [702, 305] on button "Yes" at bounding box center [696, 305] width 90 height 24
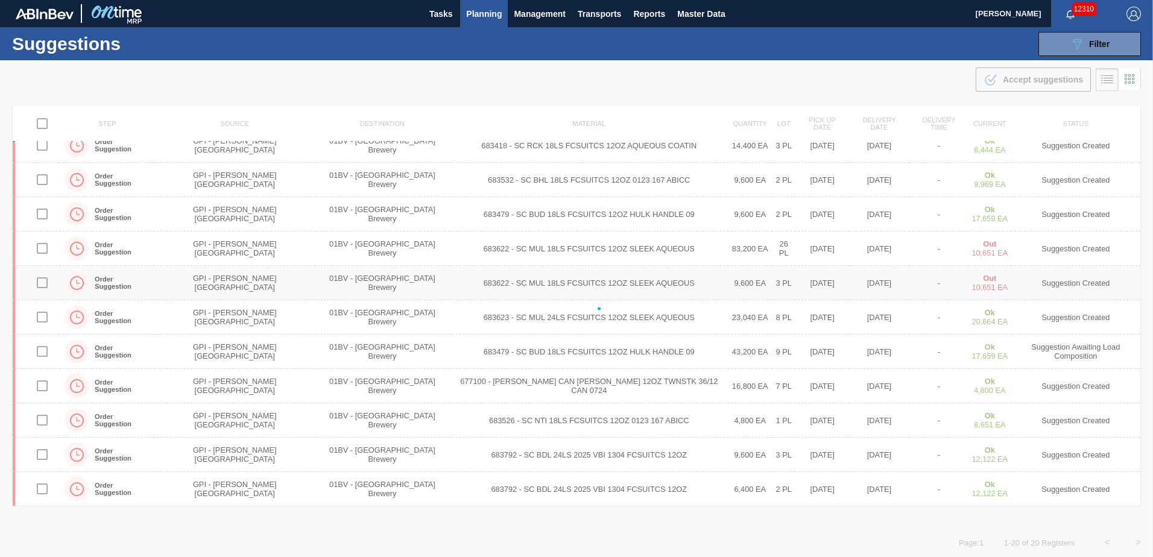
checkbox input "false"
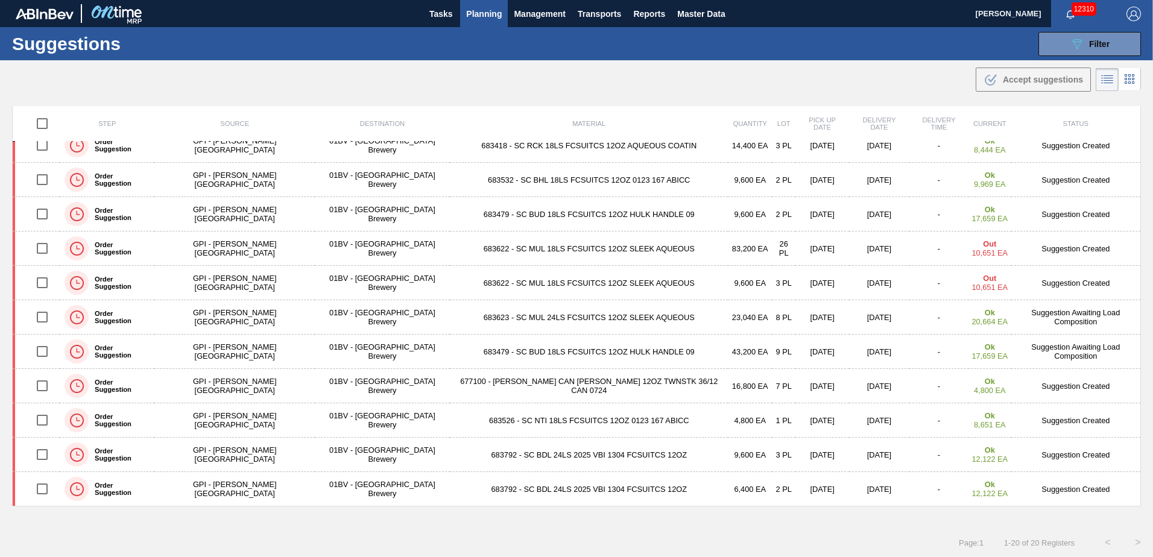
click at [484, 14] on span "Planning" at bounding box center [484, 14] width 36 height 14
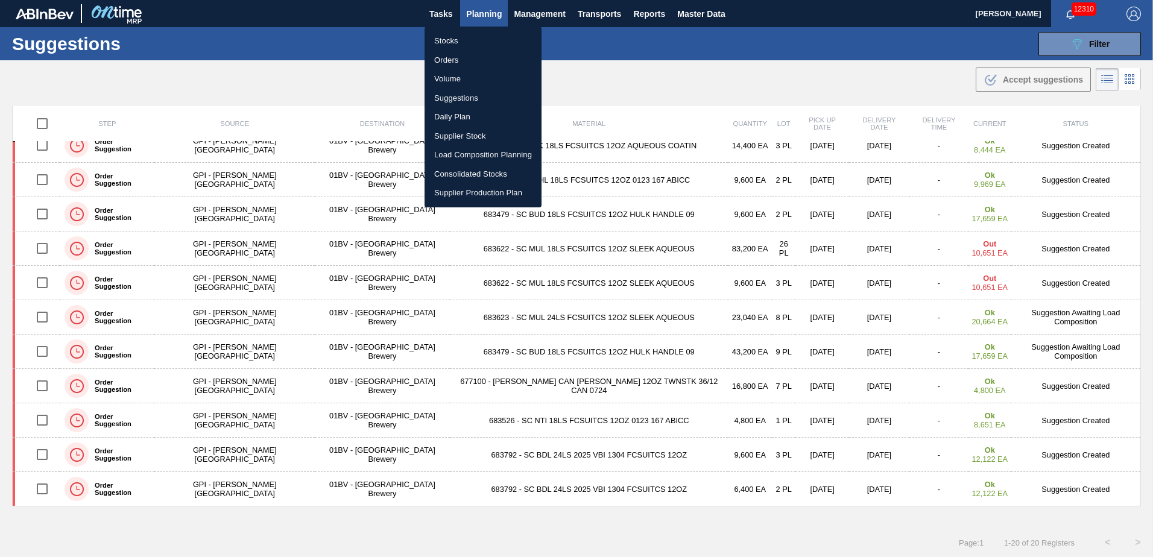
click at [480, 156] on li "Load Composition Planning" at bounding box center [483, 154] width 117 height 19
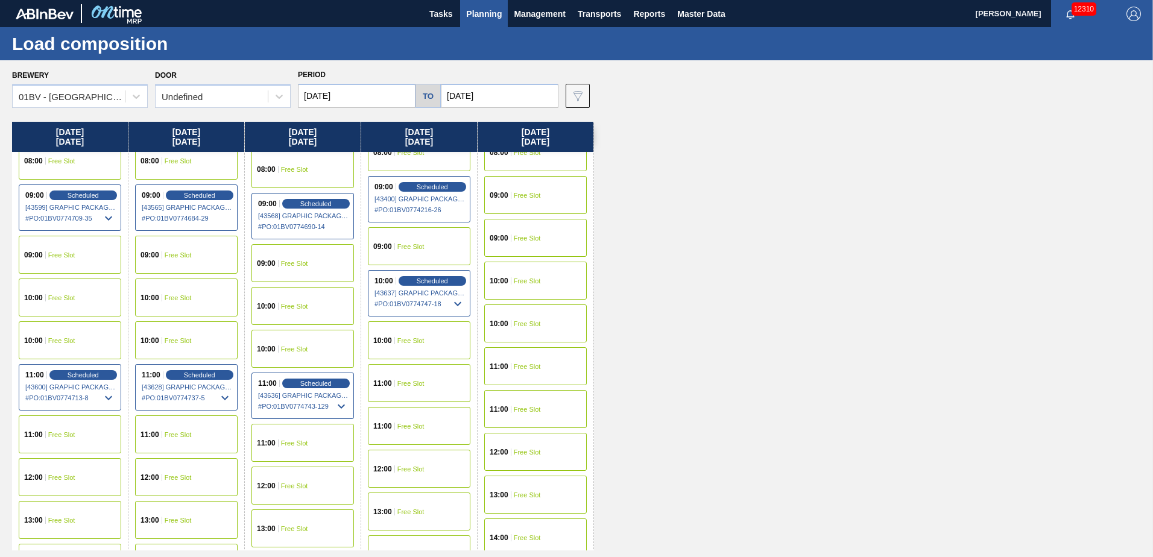
scroll to position [181, 0]
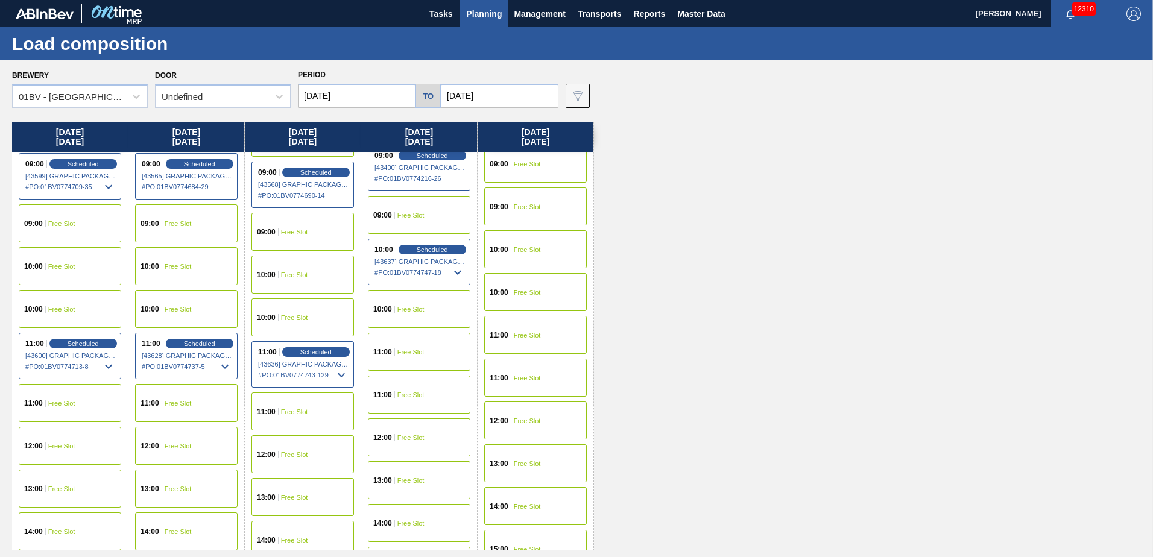
click at [528, 168] on div "09:00 Free Slot" at bounding box center [535, 164] width 103 height 38
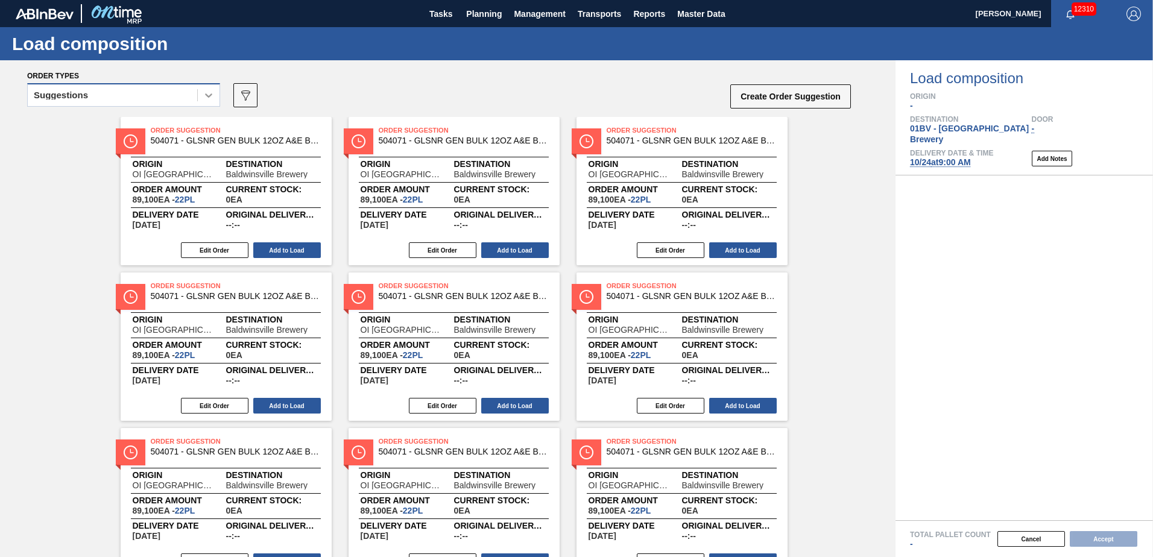
drag, startPoint x: 209, startPoint y: 95, endPoint x: 202, endPoint y: 104, distance: 11.2
click at [208, 97] on icon at bounding box center [209, 95] width 12 height 12
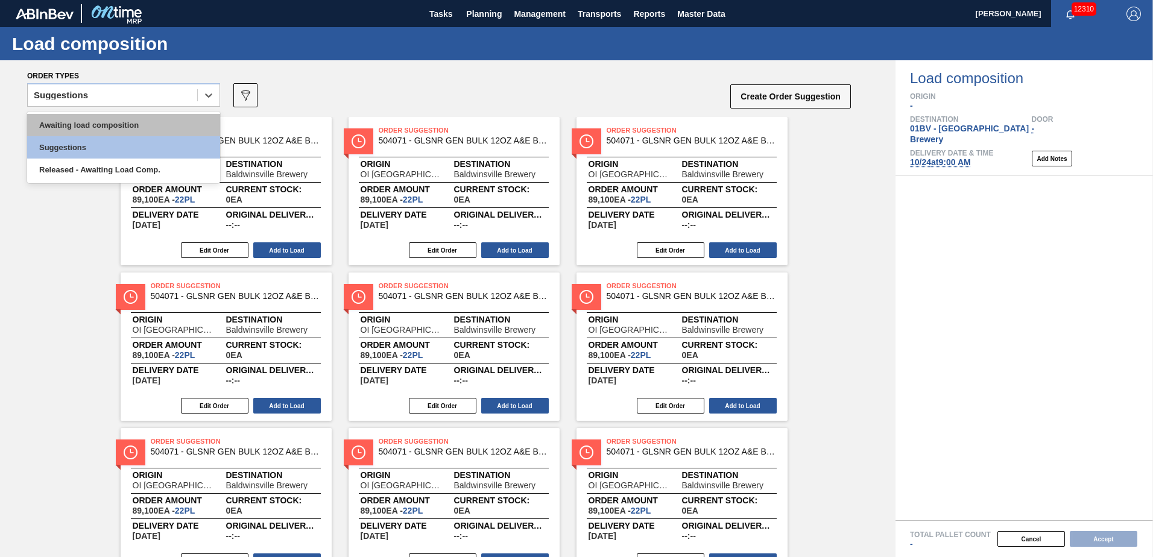
click at [154, 128] on div "Awaiting load composition" at bounding box center [123, 125] width 193 height 22
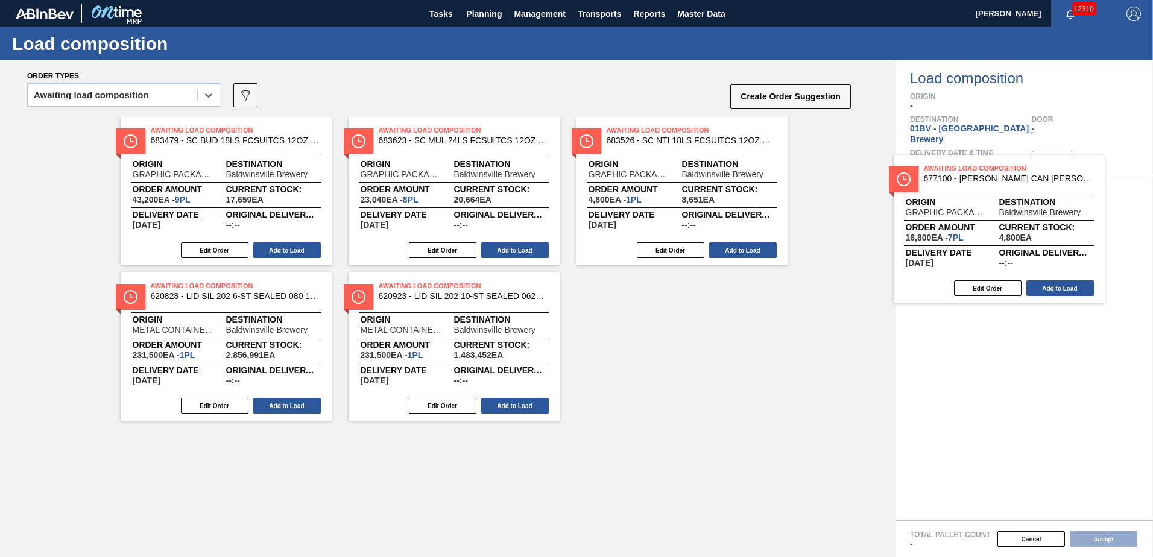
drag, startPoint x: 673, startPoint y: 141, endPoint x: 997, endPoint y: 181, distance: 327.0
click at [997, 181] on div "Order types option Awaiting load composition, selected. Select is focused ,type…" at bounding box center [576, 308] width 1153 height 497
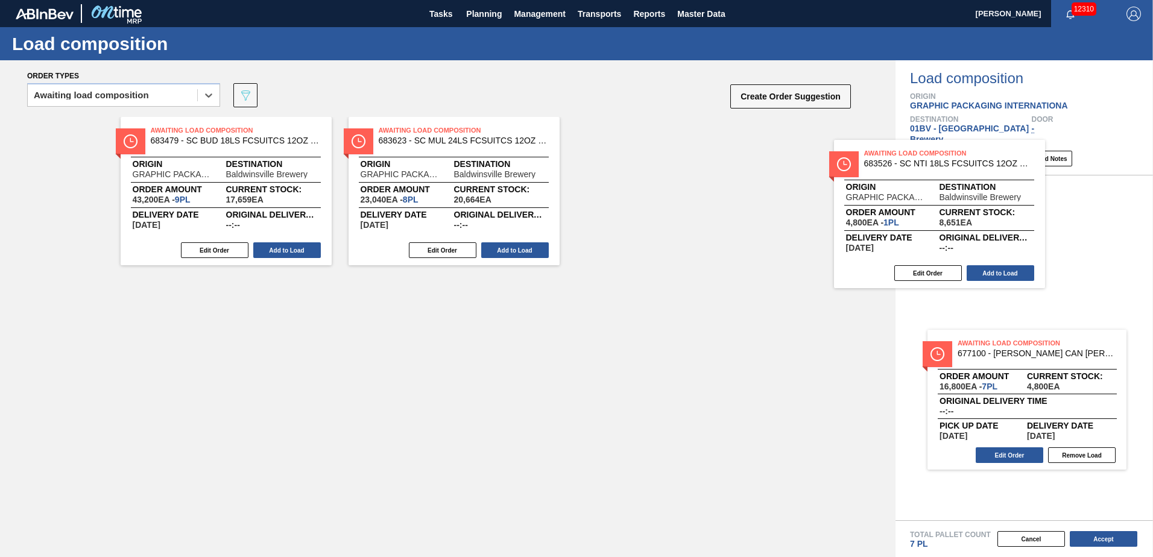
drag, startPoint x: 732, startPoint y: 144, endPoint x: 971, endPoint y: 177, distance: 241.1
click at [1007, 177] on div "Order types option Awaiting load composition, selected. Select is focused ,type…" at bounding box center [576, 308] width 1153 height 497
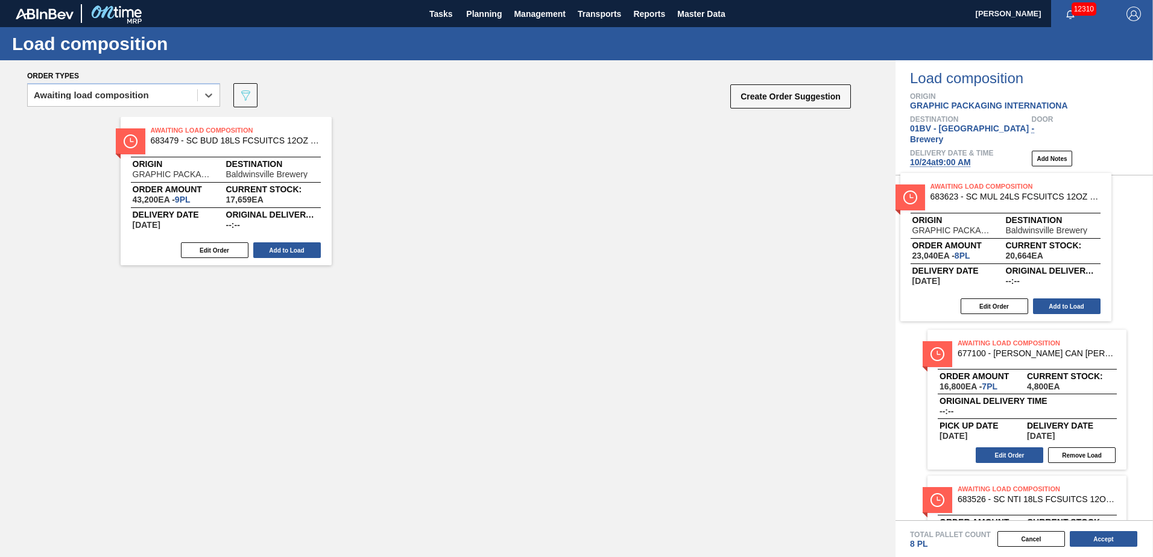
drag, startPoint x: 431, startPoint y: 138, endPoint x: 1035, endPoint y: 198, distance: 606.2
click at [1035, 198] on div "Order types option Awaiting load composition, selected. Select is focused ,type…" at bounding box center [576, 308] width 1153 height 497
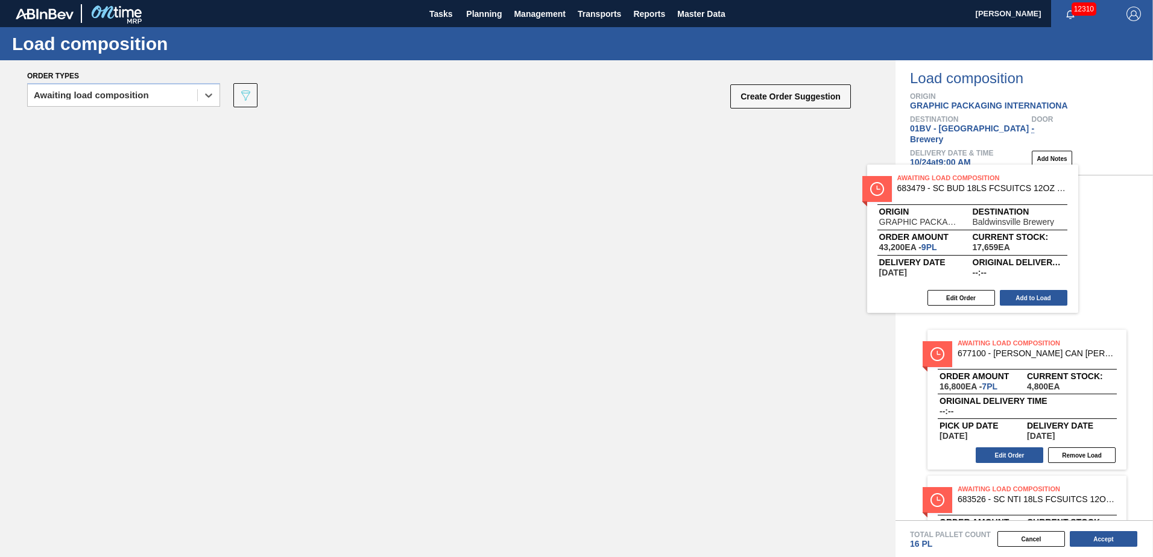
drag, startPoint x: 204, startPoint y: 136, endPoint x: 1028, endPoint y: 192, distance: 825.9
click at [1028, 192] on div "Order types option Awaiting load composition, selected. Select is focused ,type…" at bounding box center [576, 308] width 1153 height 497
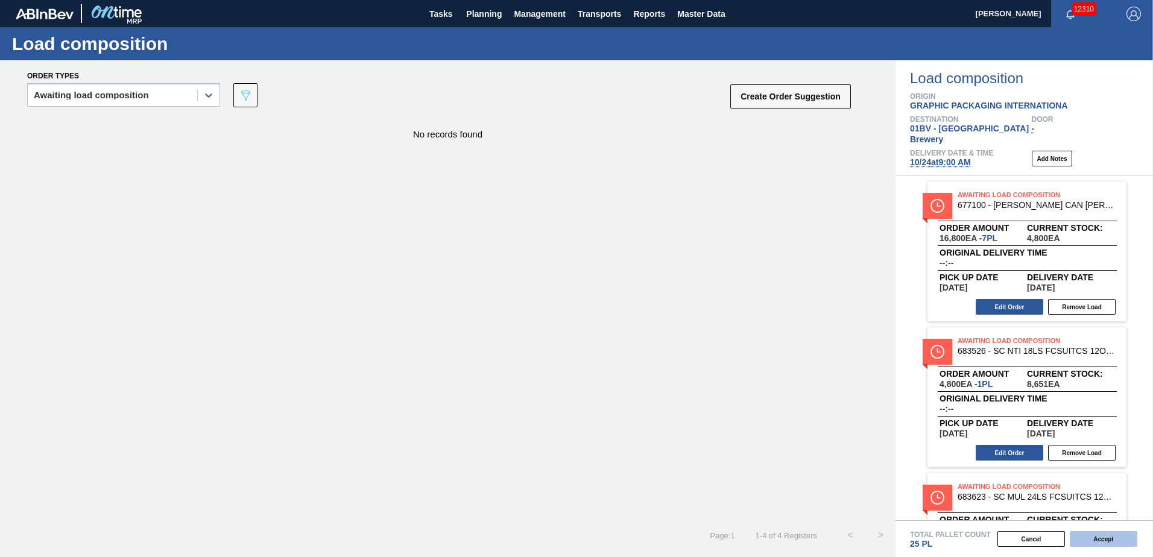
click at [1110, 539] on button "Accept" at bounding box center [1104, 539] width 68 height 16
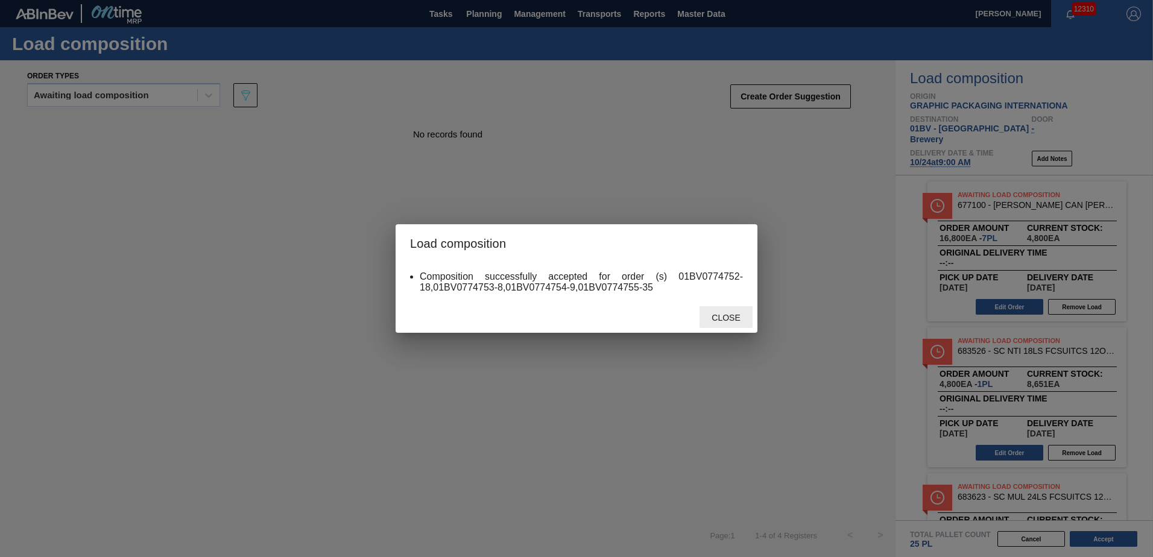
click at [720, 315] on span "Close" at bounding box center [726, 318] width 48 height 10
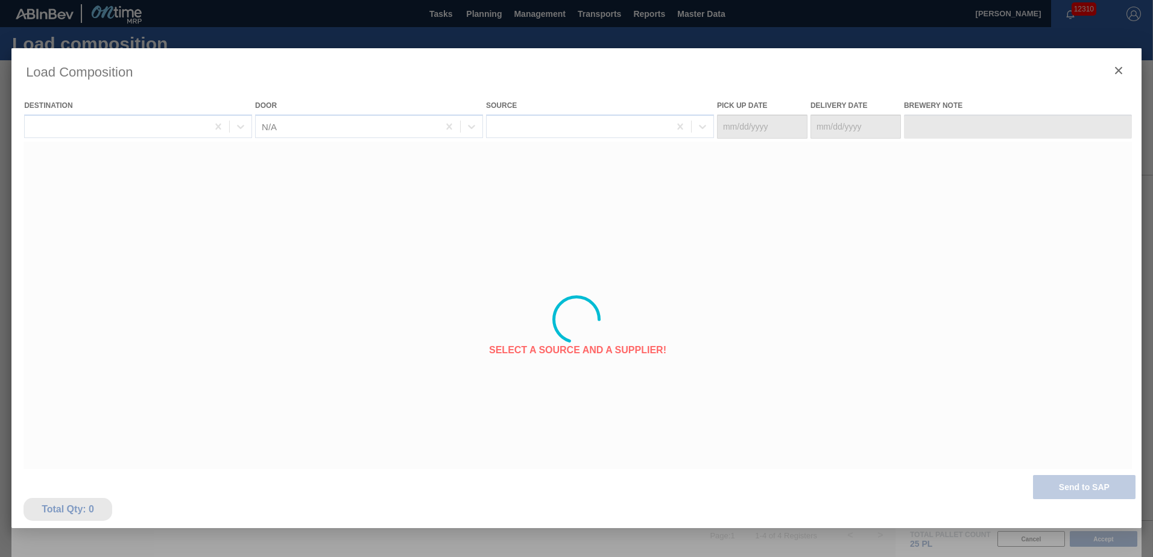
type Date "[DATE]"
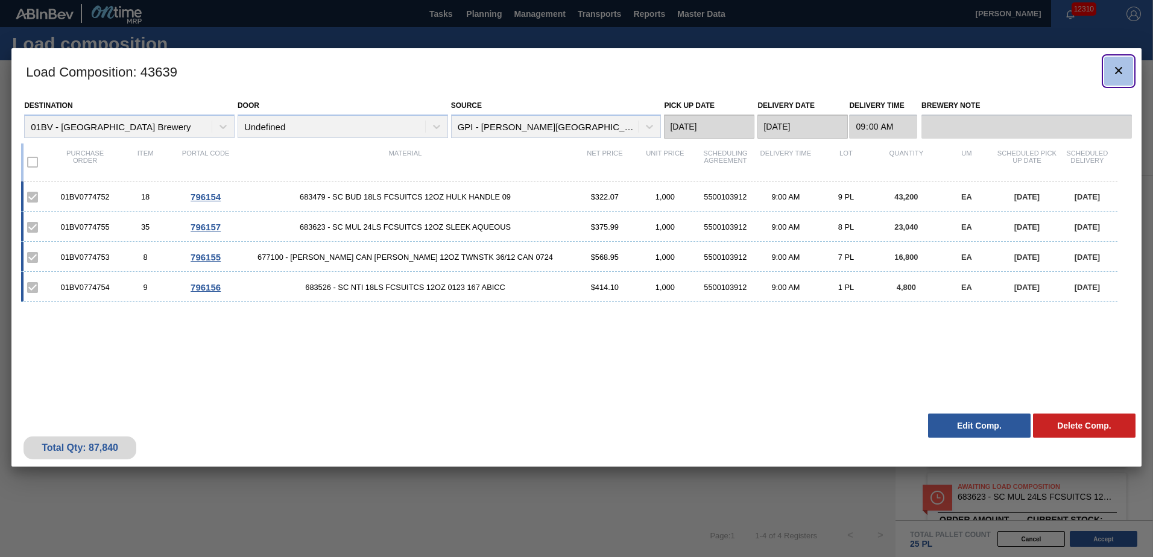
click at [1118, 68] on icon "botão de ícone" at bounding box center [1119, 70] width 14 height 14
